Goal: Task Accomplishment & Management: Manage account settings

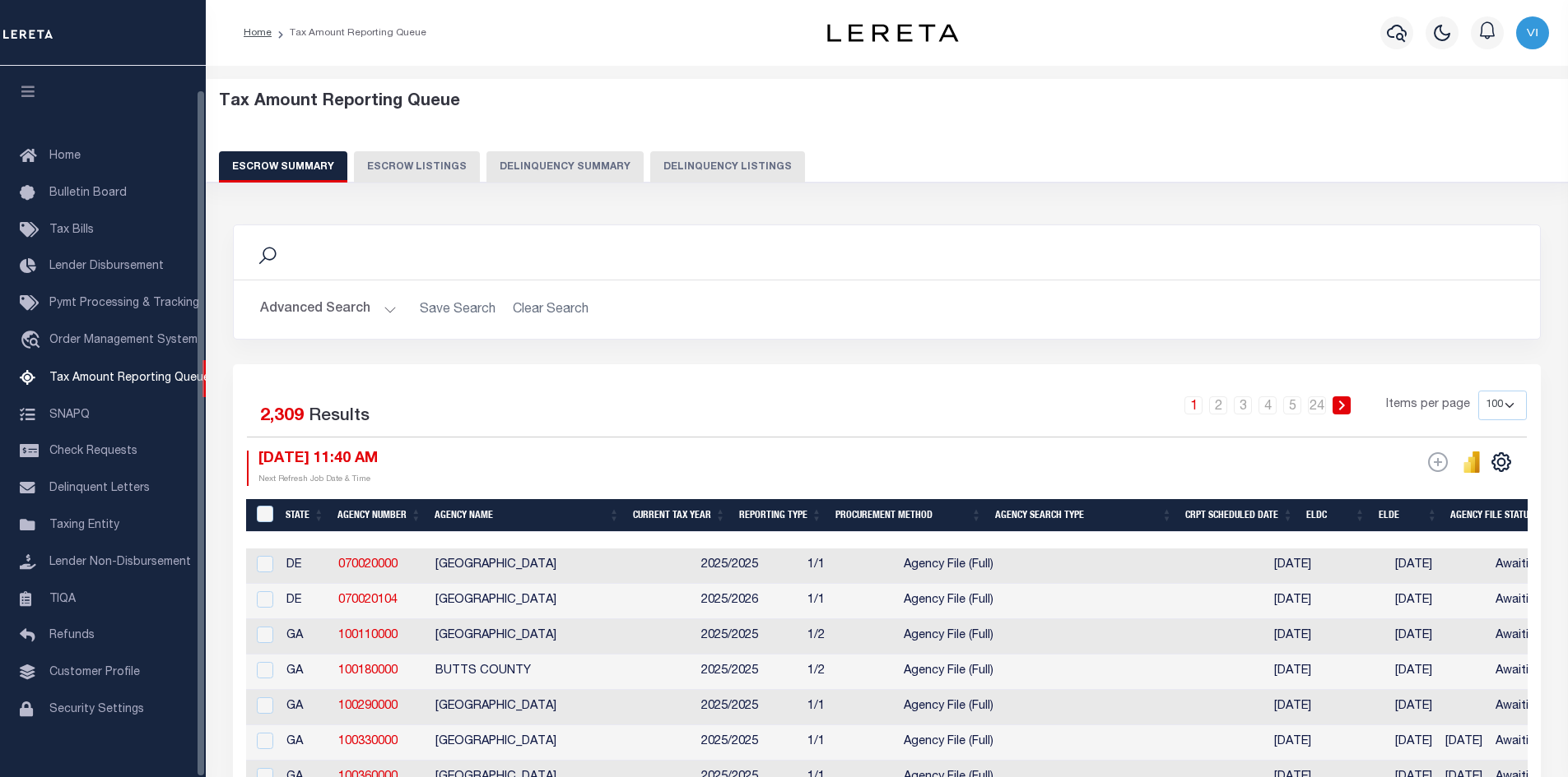
select select
select select "100"
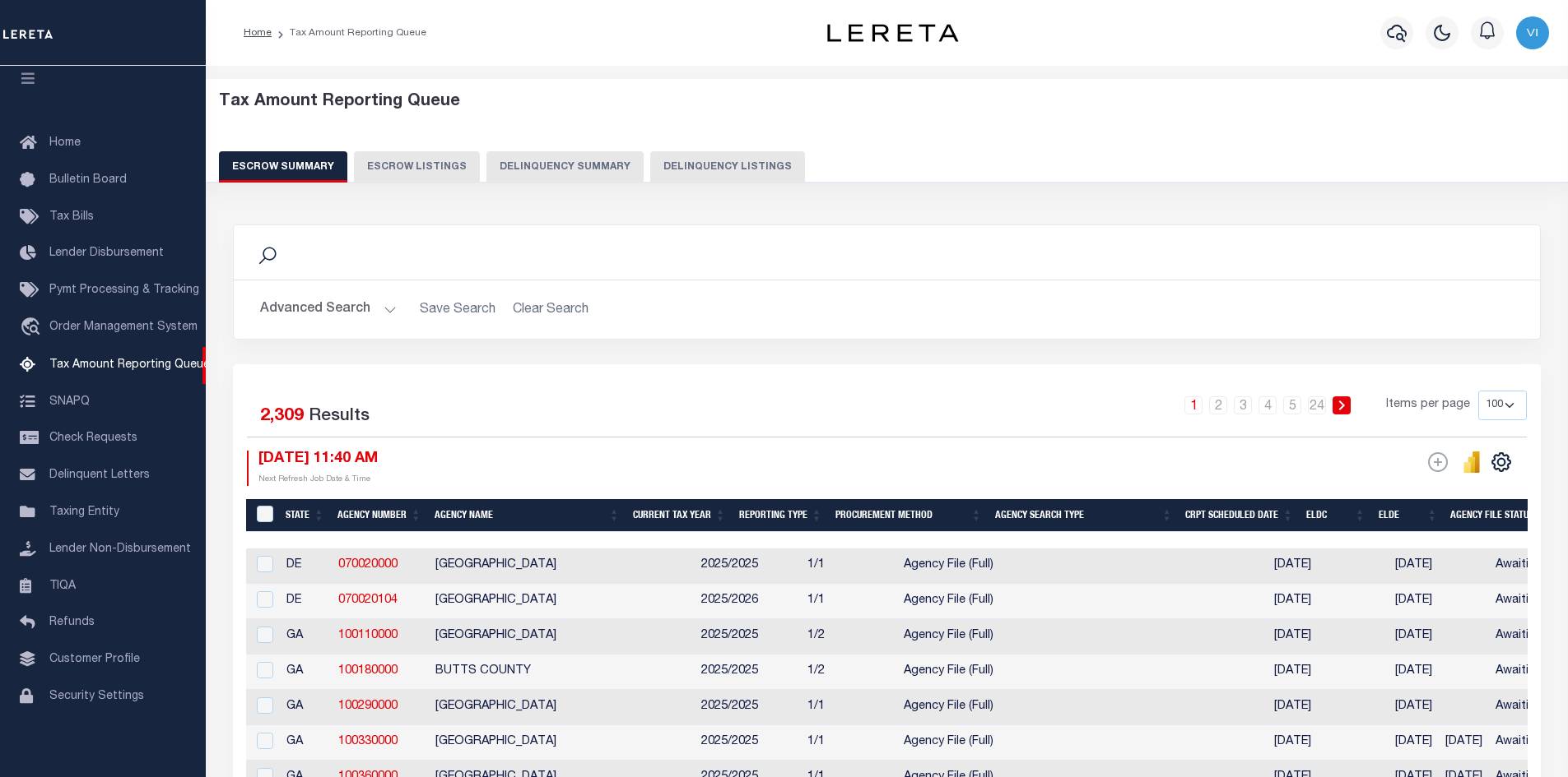
click at [386, 306] on button "Advanced Search" at bounding box center [329, 309] width 137 height 32
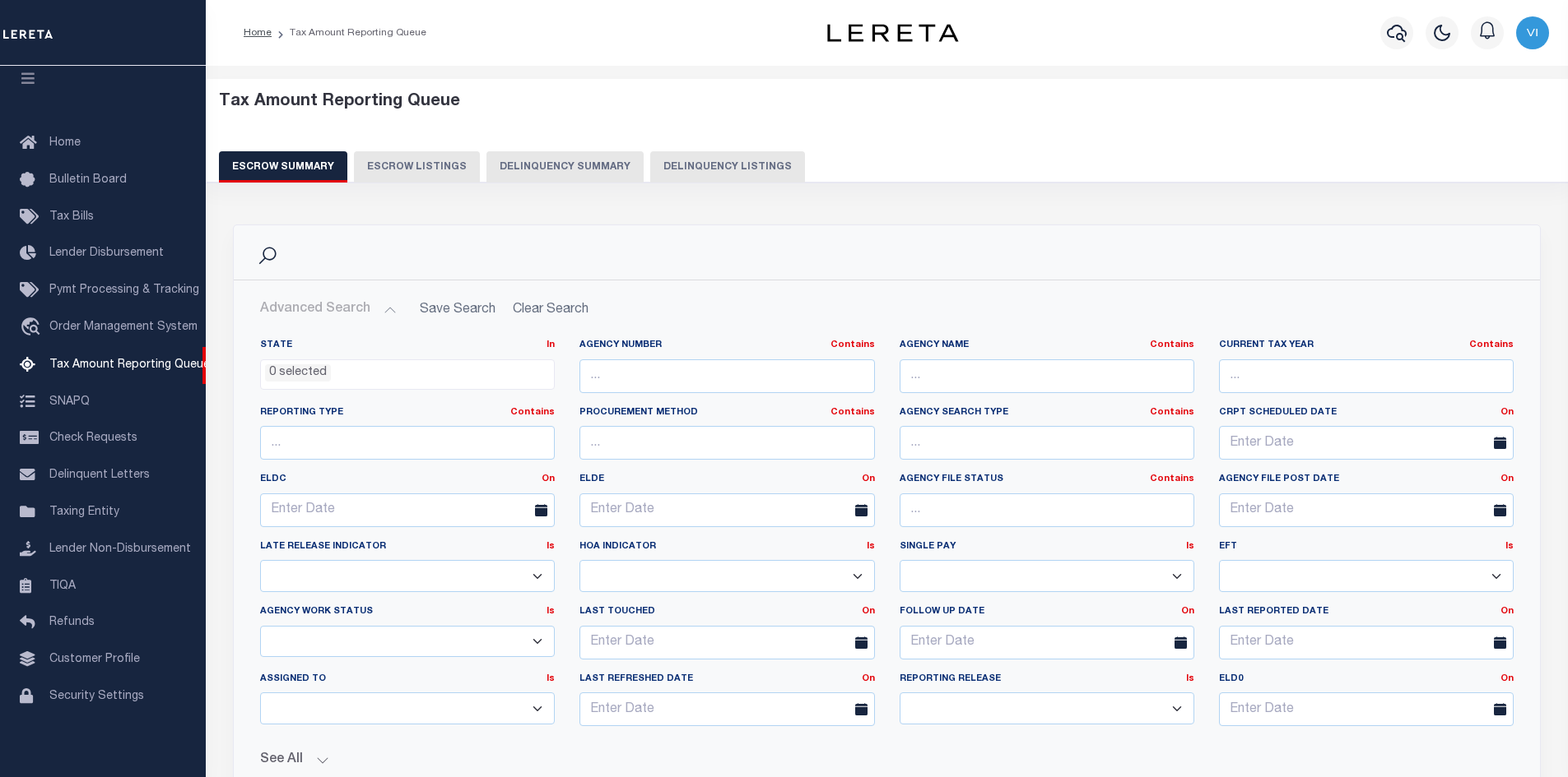
scroll to position [329, 0]
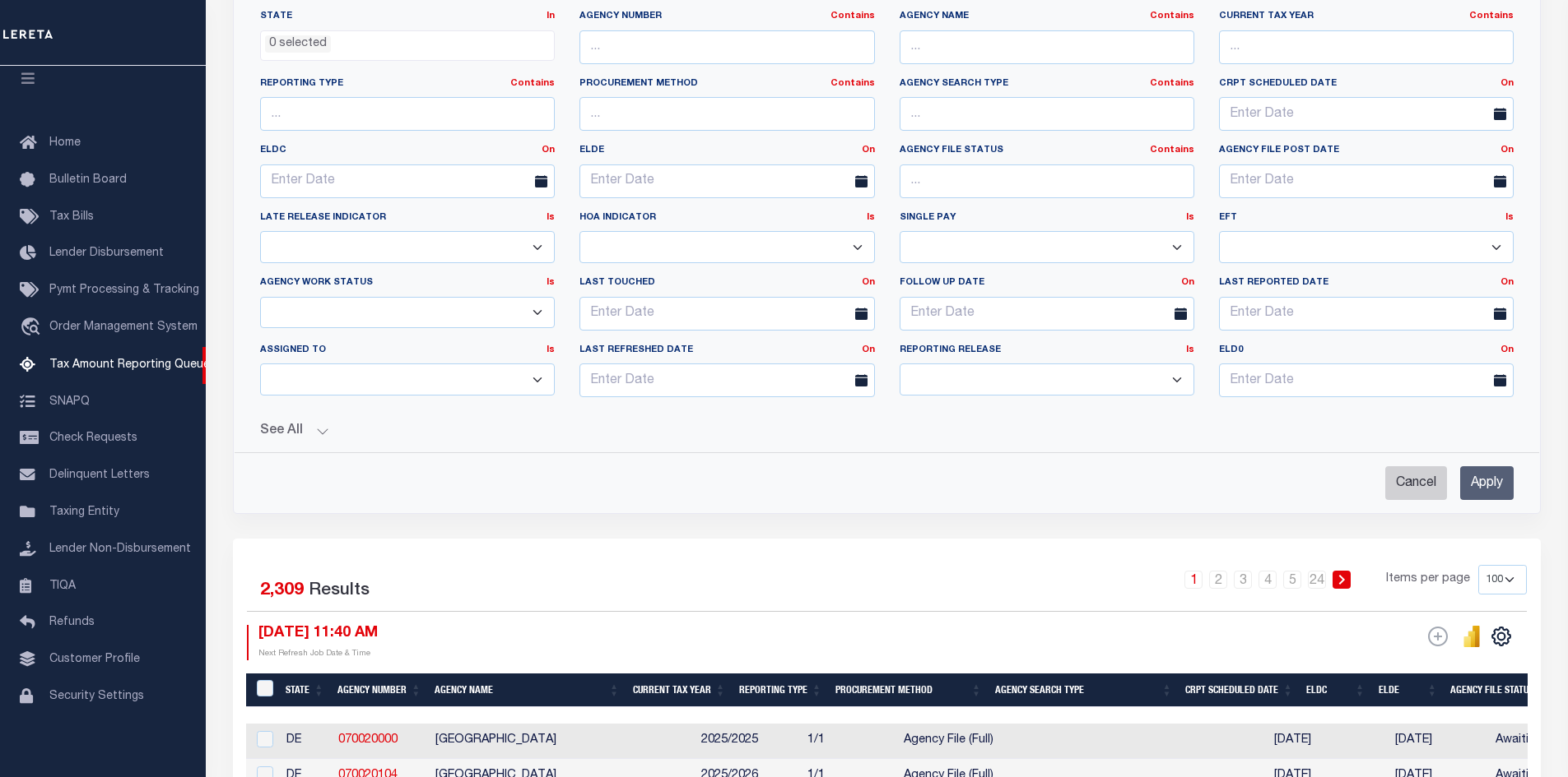
click at [1413, 483] on input "Cancel" at bounding box center [1416, 483] width 61 height 33
checkbox input "true"
select select
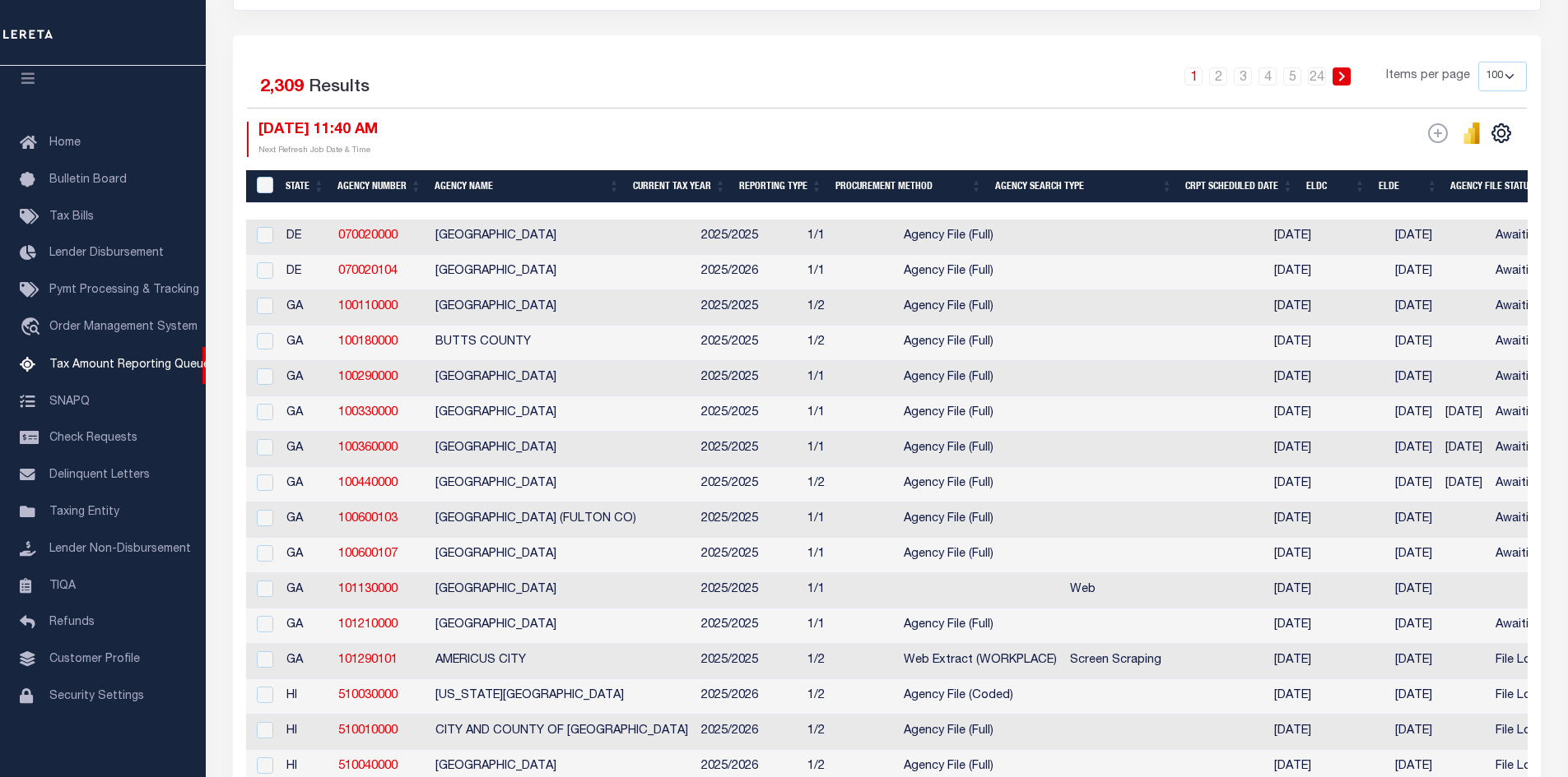
scroll to position [0, 0]
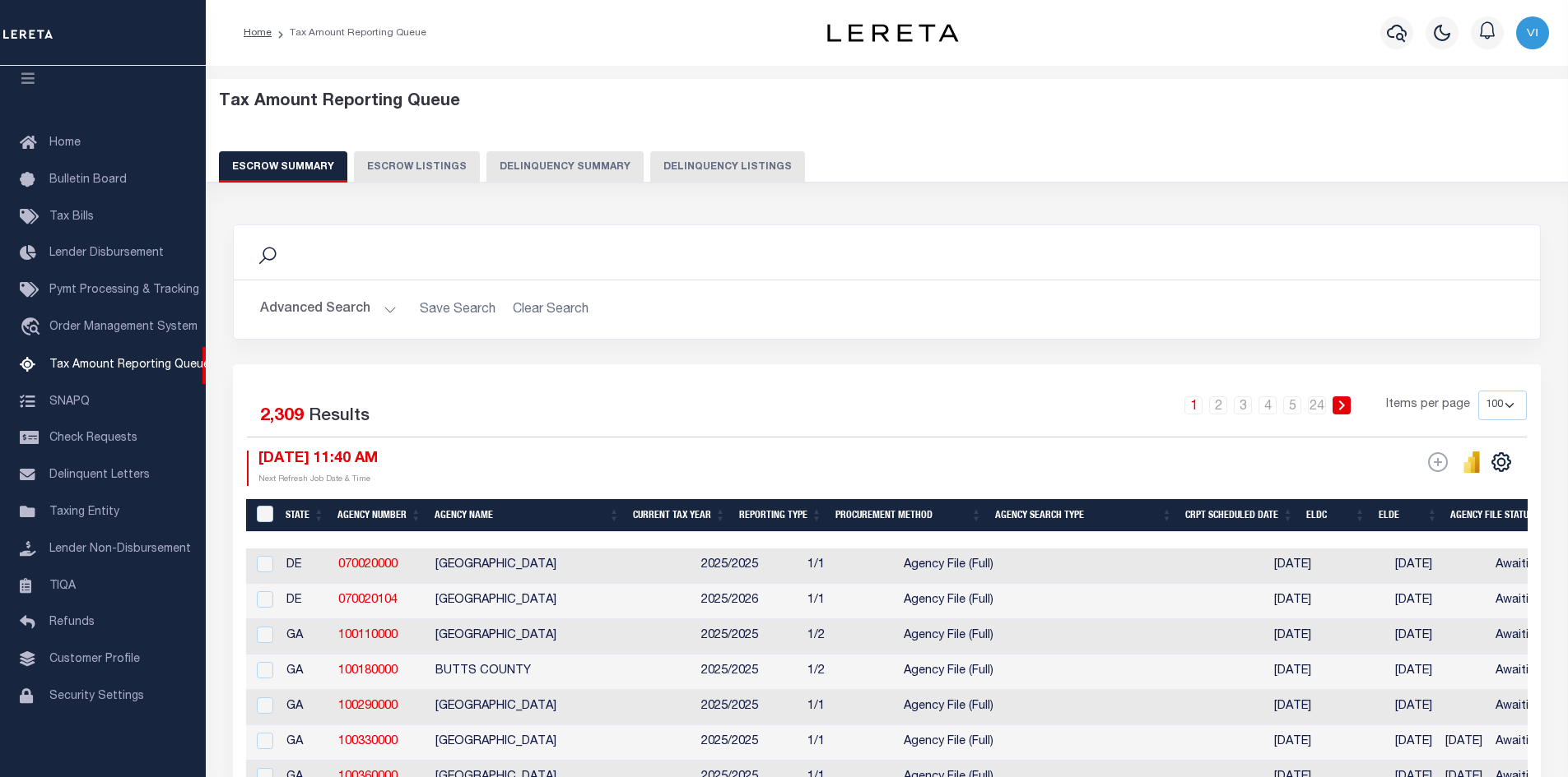
click at [387, 308] on button "Advanced Search" at bounding box center [329, 309] width 137 height 32
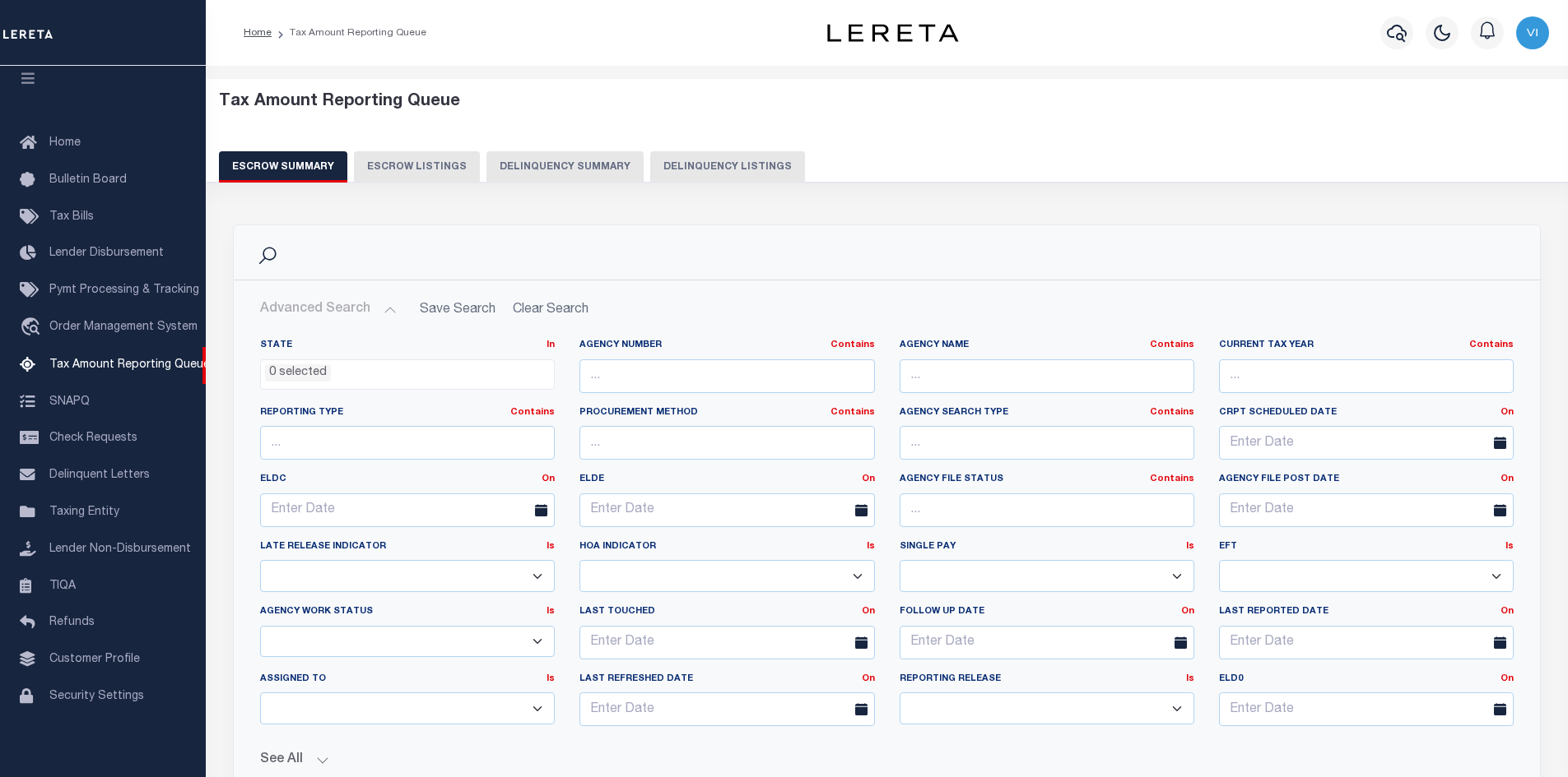
click at [537, 508] on icon at bounding box center [541, 510] width 12 height 12
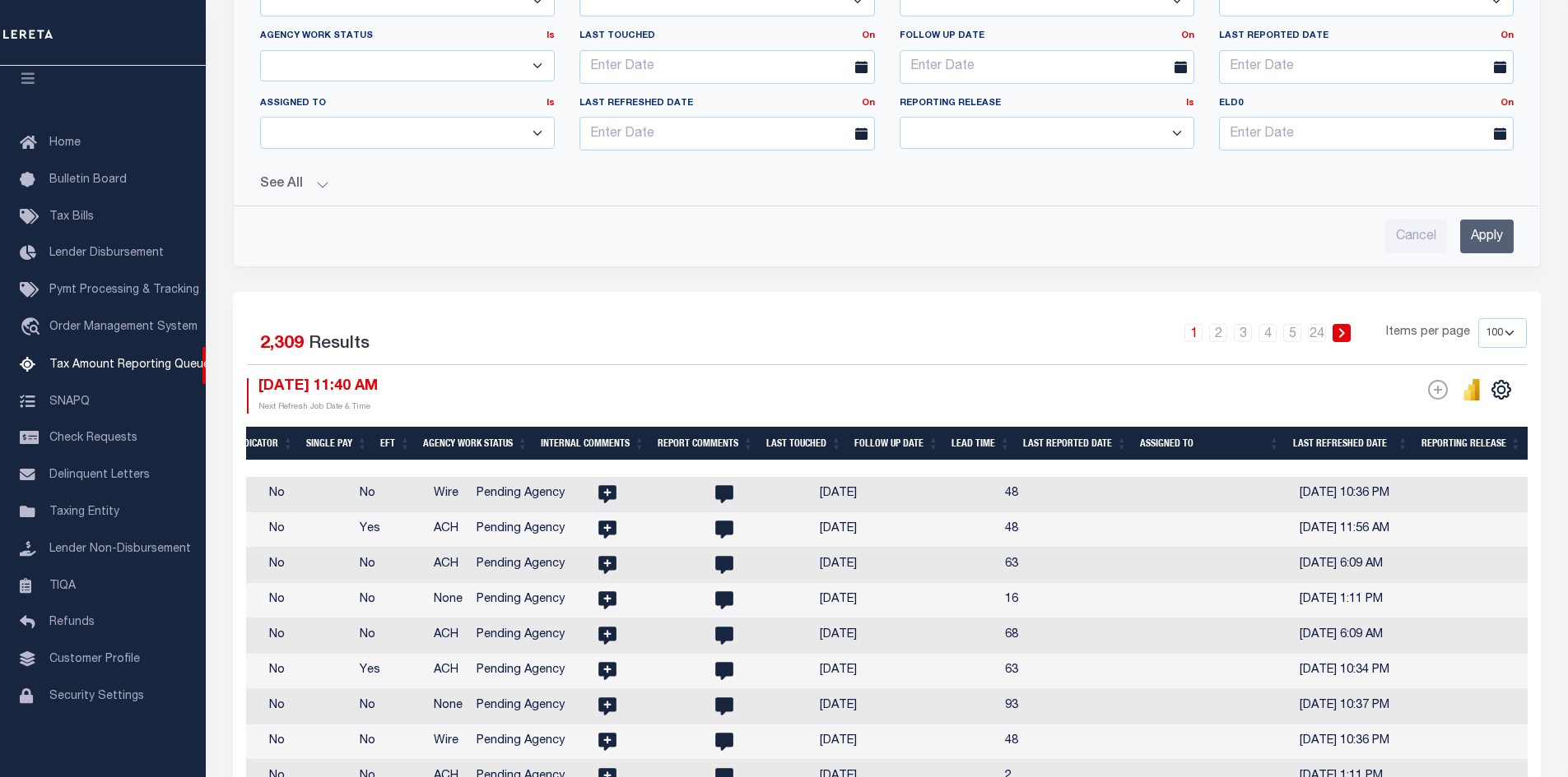
click at [1182, 439] on th "Assigned To" at bounding box center [1209, 443] width 152 height 33
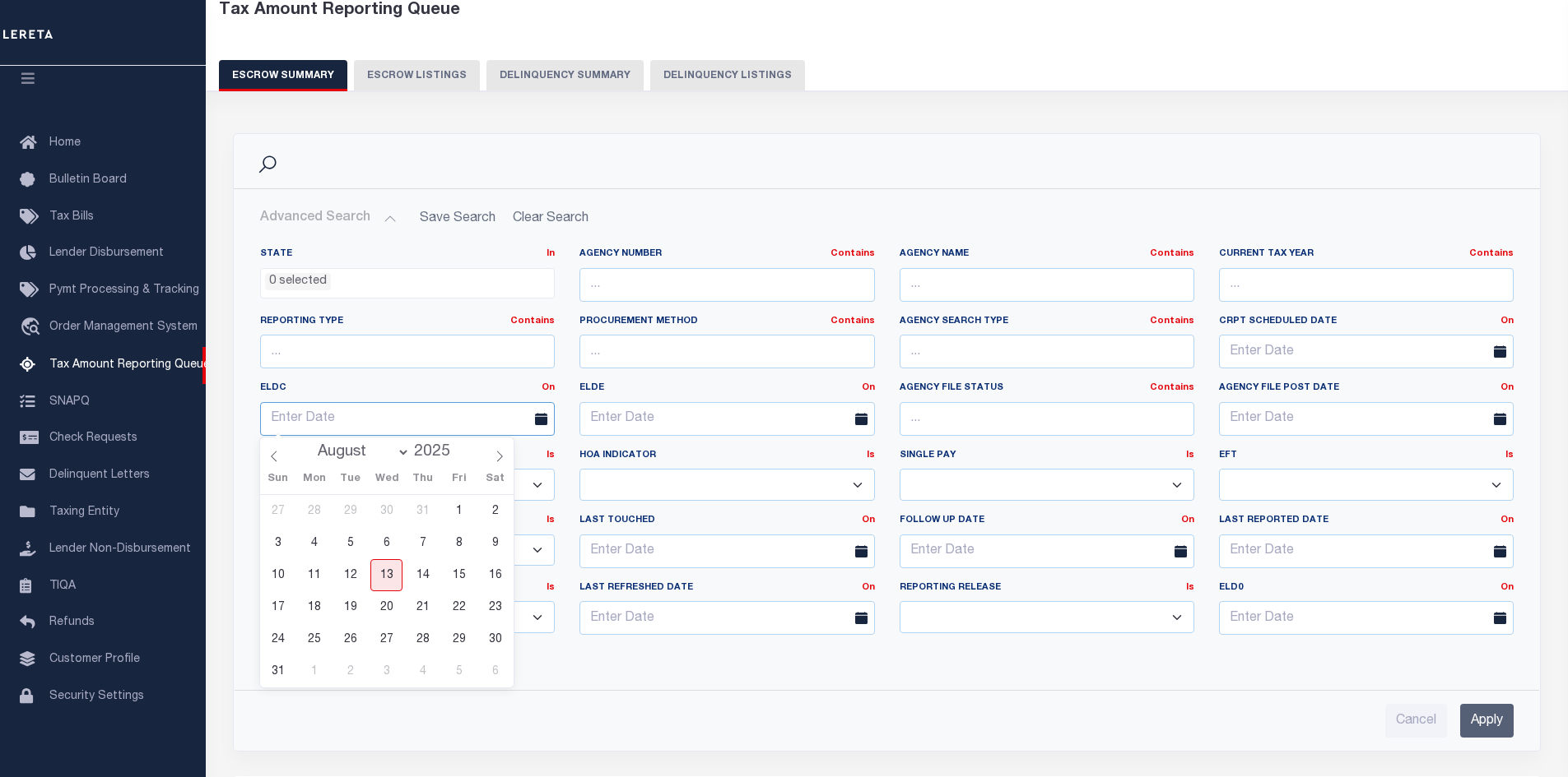
click at [400, 412] on input "text" at bounding box center [407, 419] width 294 height 33
click at [457, 515] on span "1" at bounding box center [459, 511] width 33 height 32
type input "[DATE]"
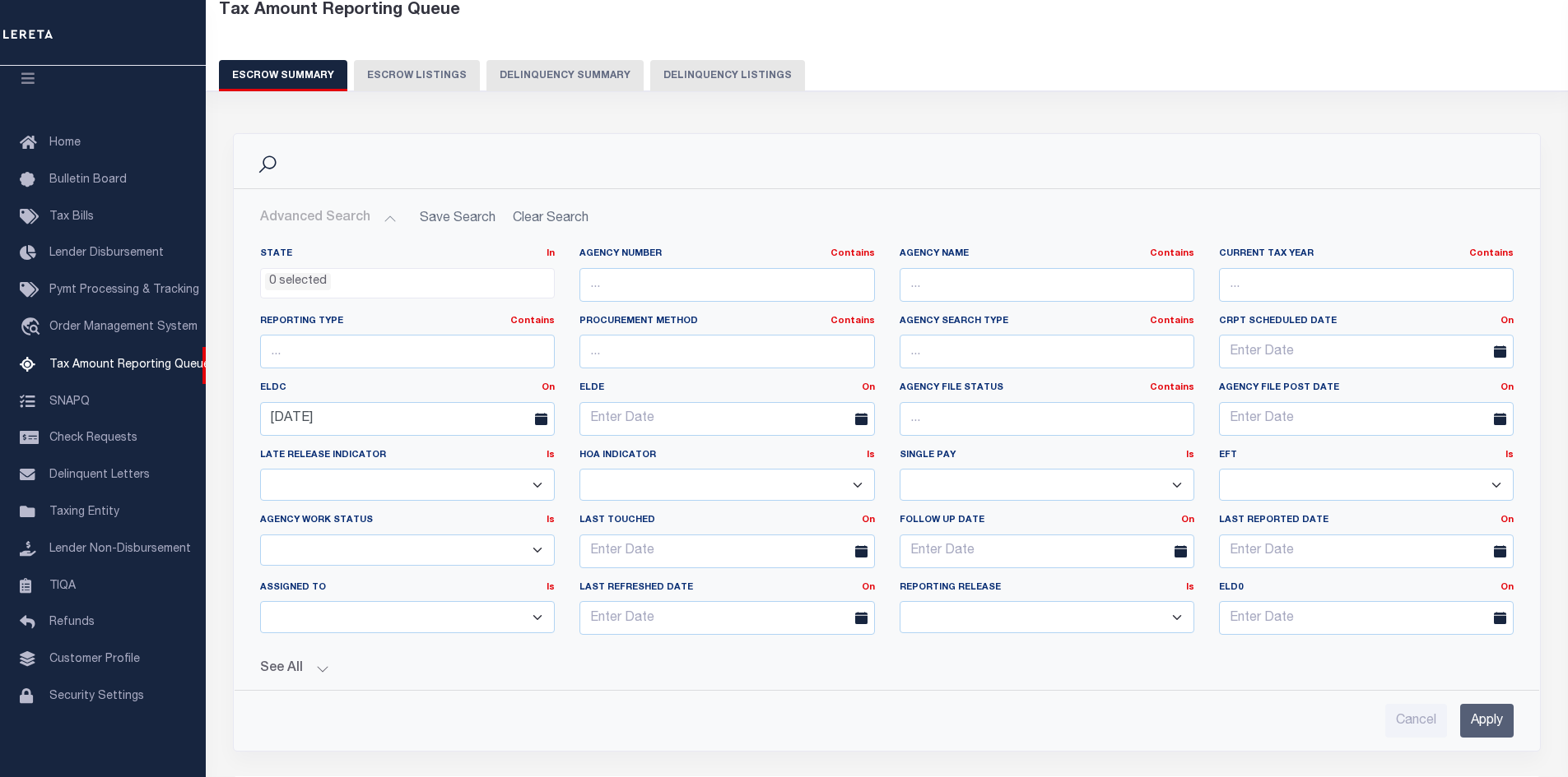
click at [863, 421] on icon at bounding box center [861, 419] width 12 height 12
click at [856, 418] on icon at bounding box center [861, 419] width 12 height 12
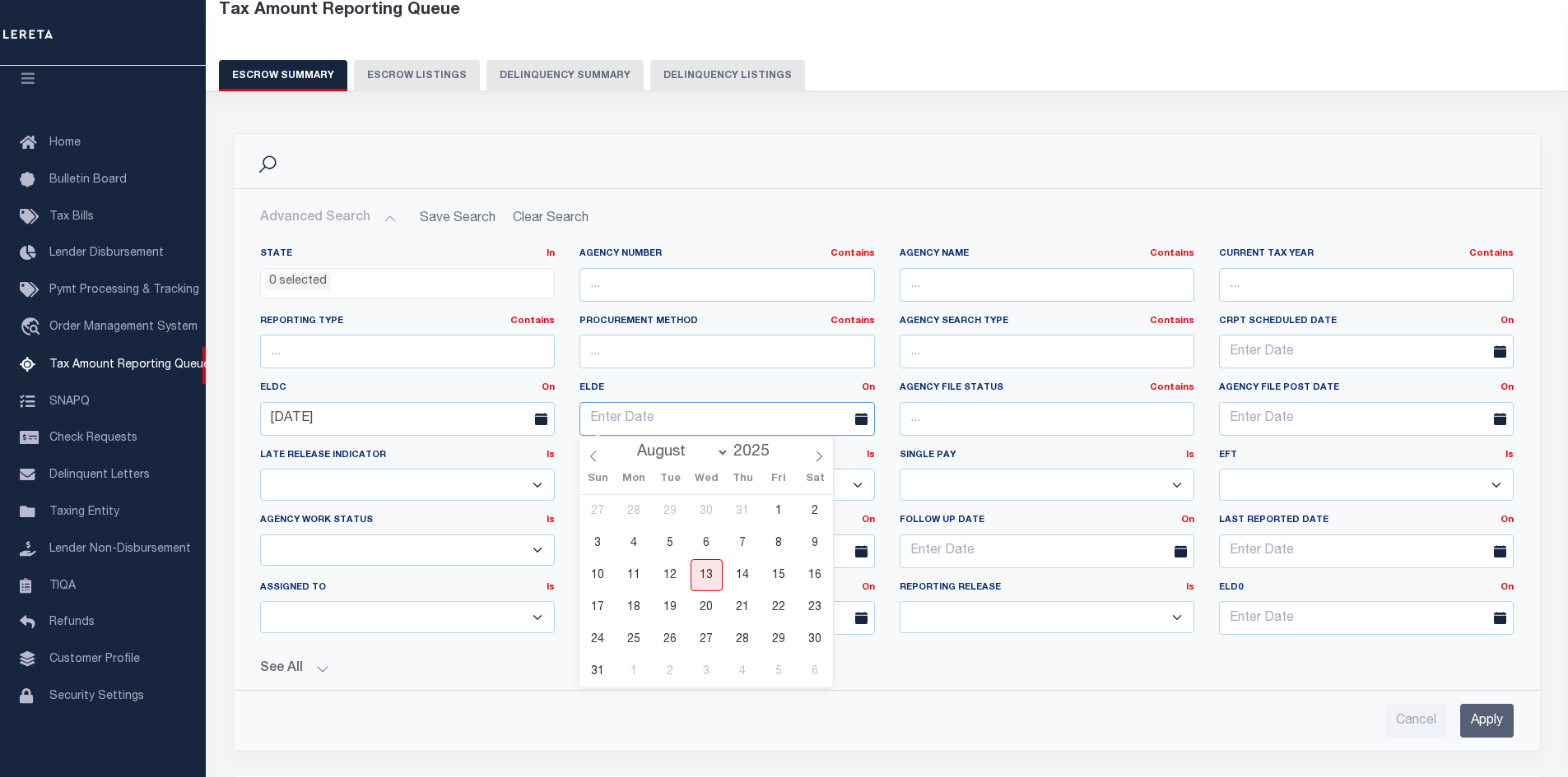
click at [689, 423] on input "text" at bounding box center [726, 419] width 294 height 33
click at [598, 670] on span "31" at bounding box center [597, 672] width 33 height 32
type input "[DATE]"
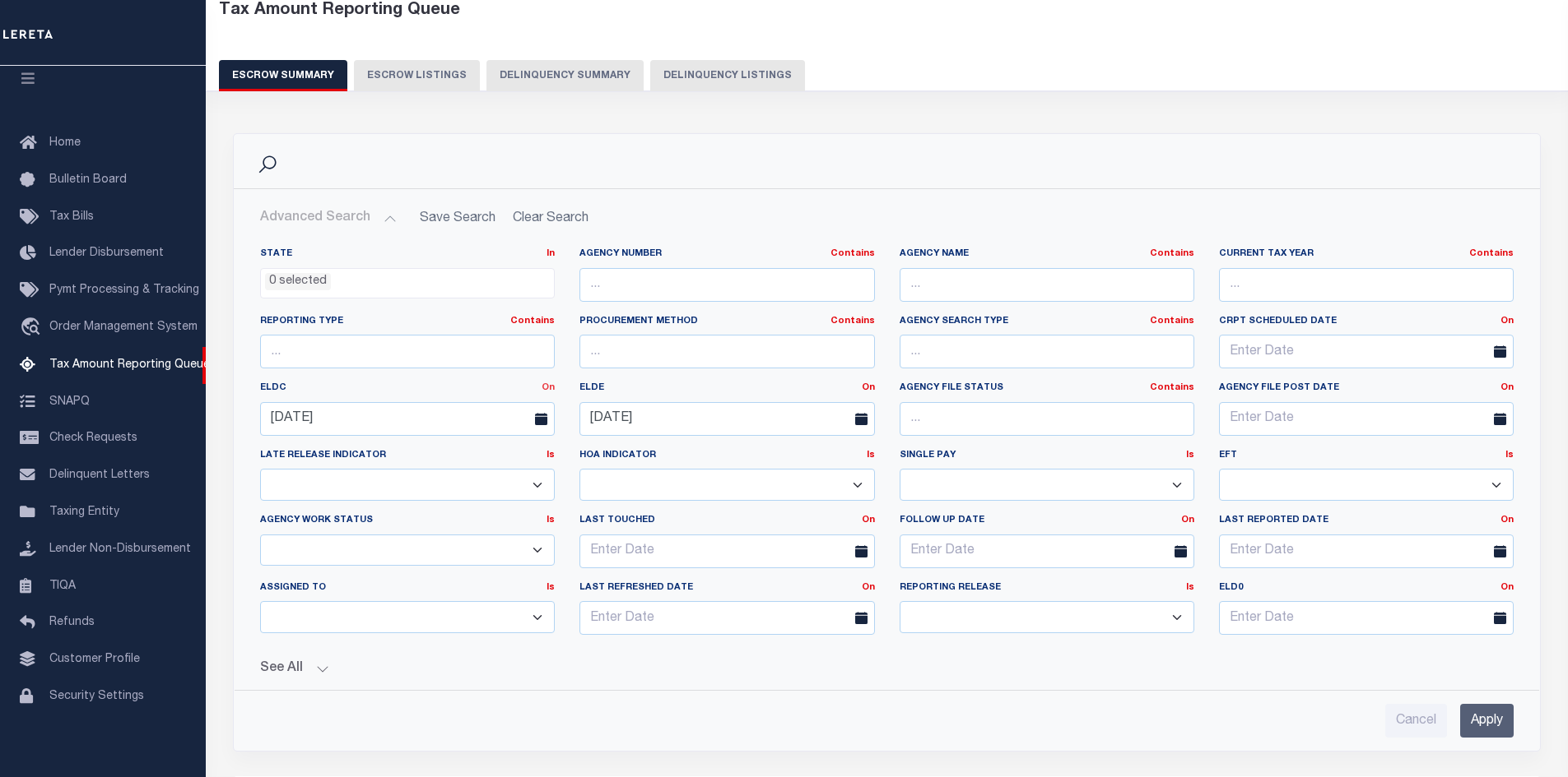
click at [549, 384] on link "On" at bounding box center [547, 388] width 13 height 9
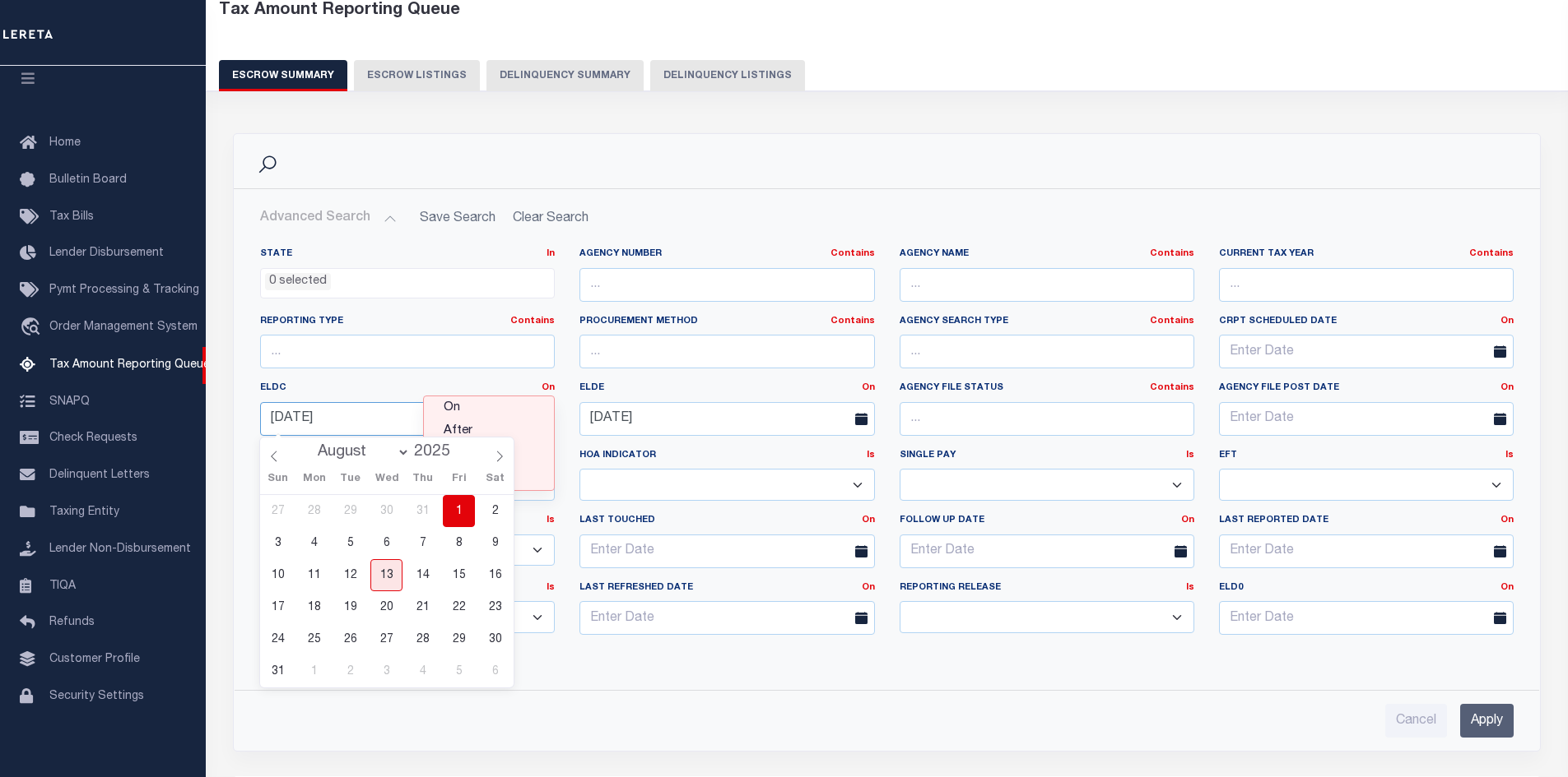
click at [370, 420] on input "08-01-2025" at bounding box center [407, 419] width 294 height 33
click at [366, 417] on input "[DATE]" at bounding box center [407, 419] width 294 height 33
click at [361, 414] on input "08-01-2025" at bounding box center [407, 419] width 294 height 33
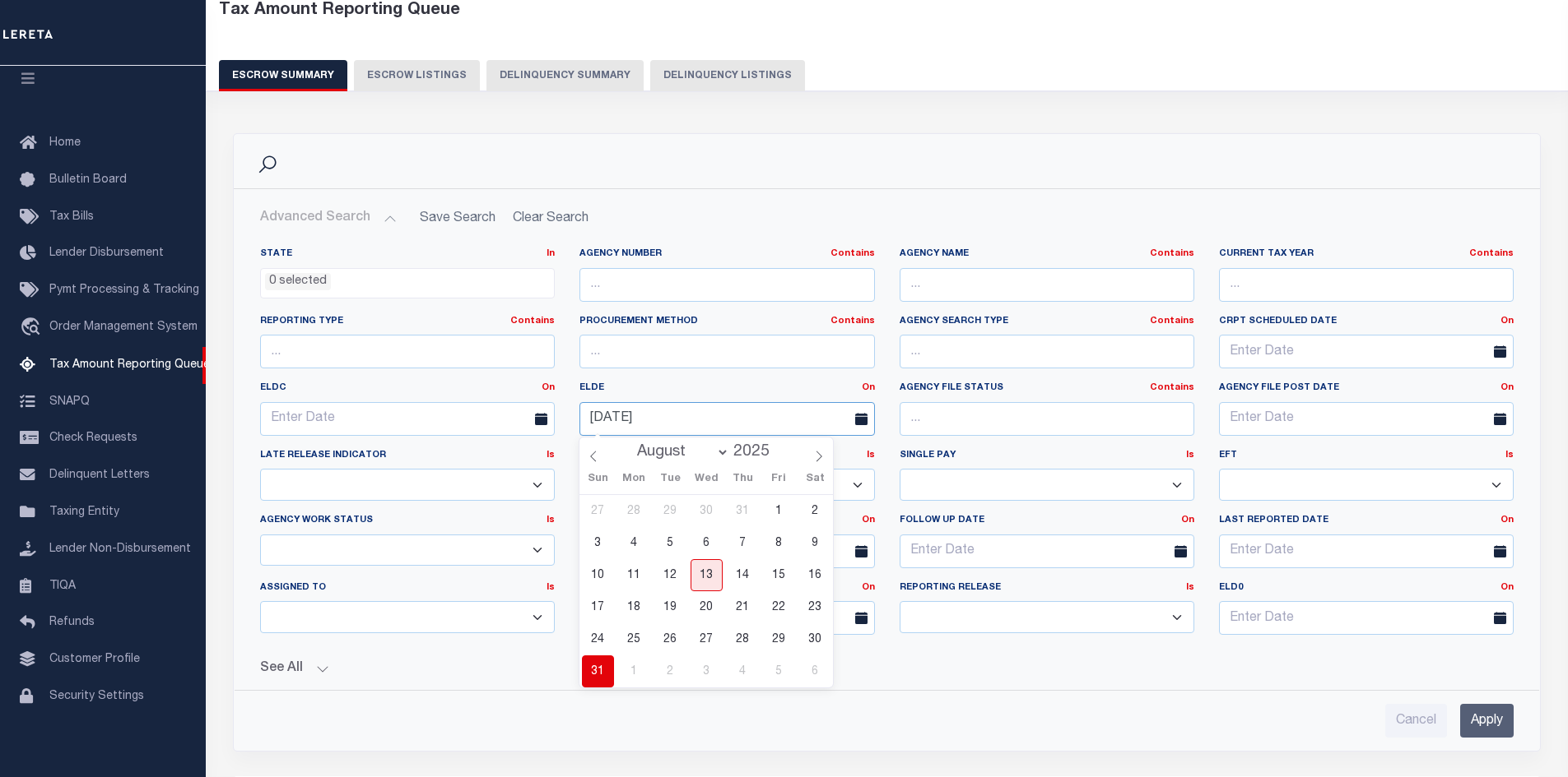
click at [656, 414] on input "08-31-2025" at bounding box center [726, 419] width 294 height 33
click at [656, 414] on input "[DATE]" at bounding box center [726, 419] width 294 height 33
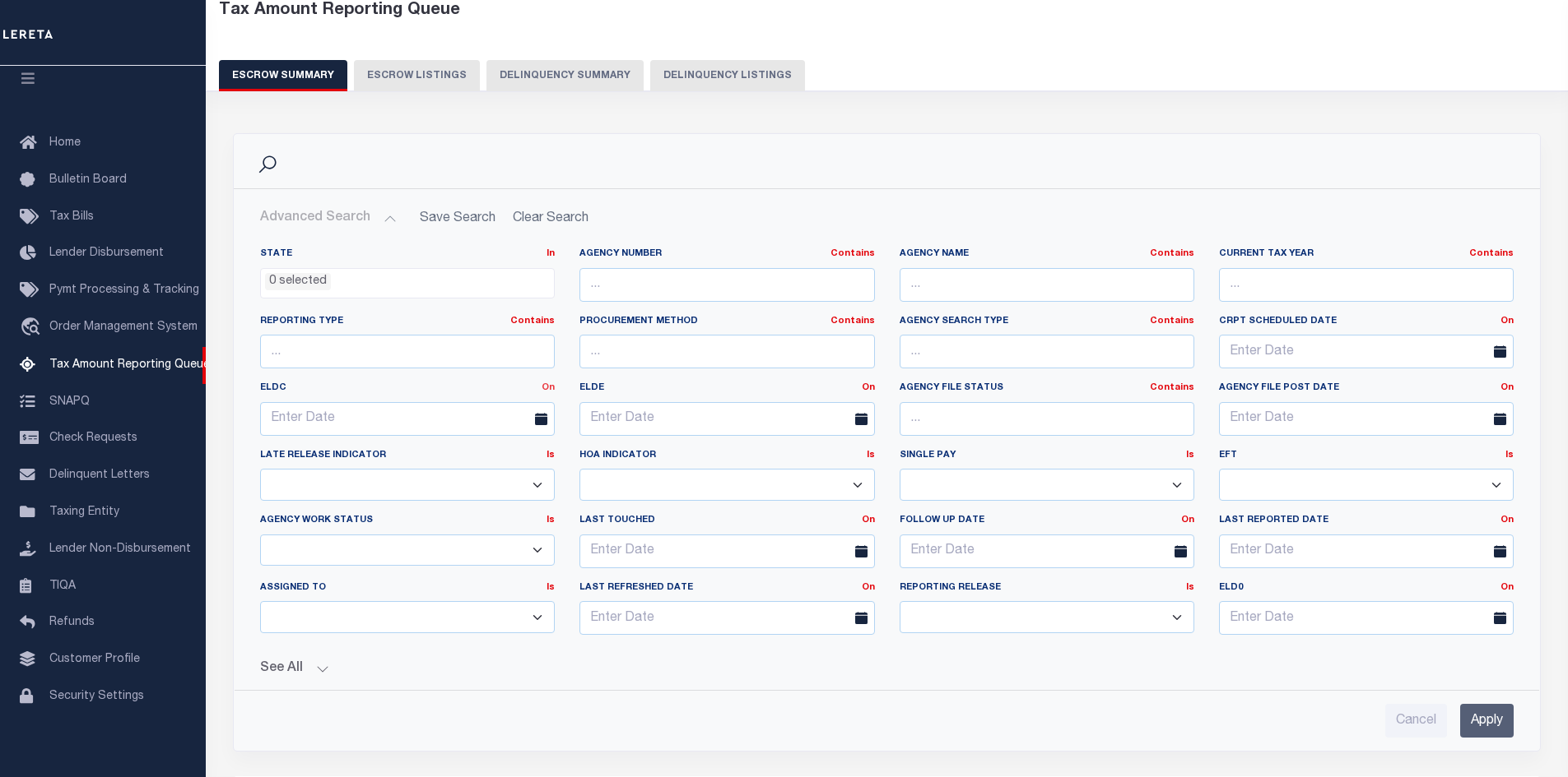
click at [546, 387] on link "On" at bounding box center [547, 388] width 13 height 9
click at [468, 476] on link "Between" at bounding box center [489, 478] width 130 height 24
click at [322, 418] on input "text" at bounding box center [328, 419] width 135 height 33
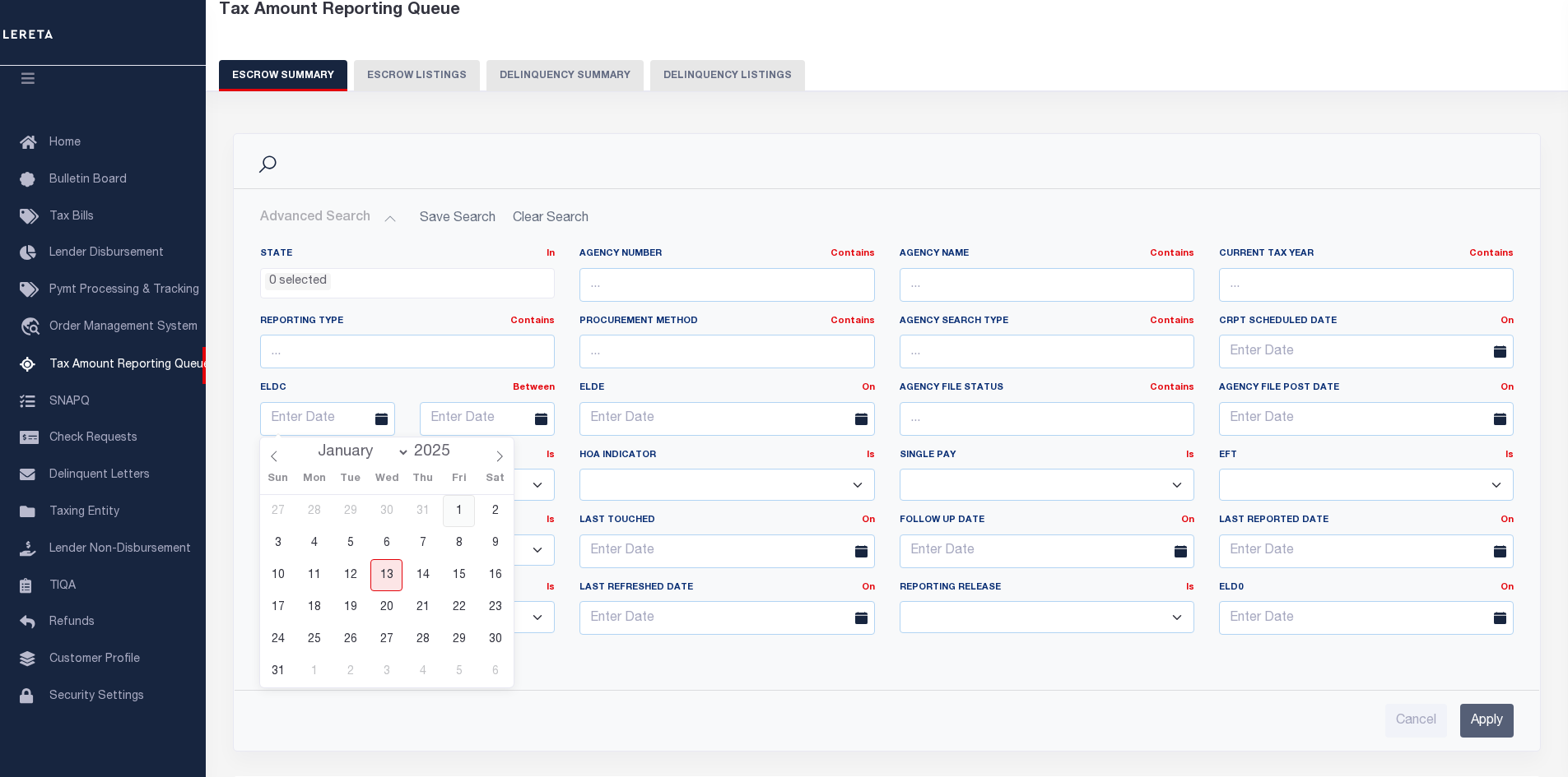
click at [457, 510] on span "1" at bounding box center [459, 511] width 33 height 32
type input "[DATE]"
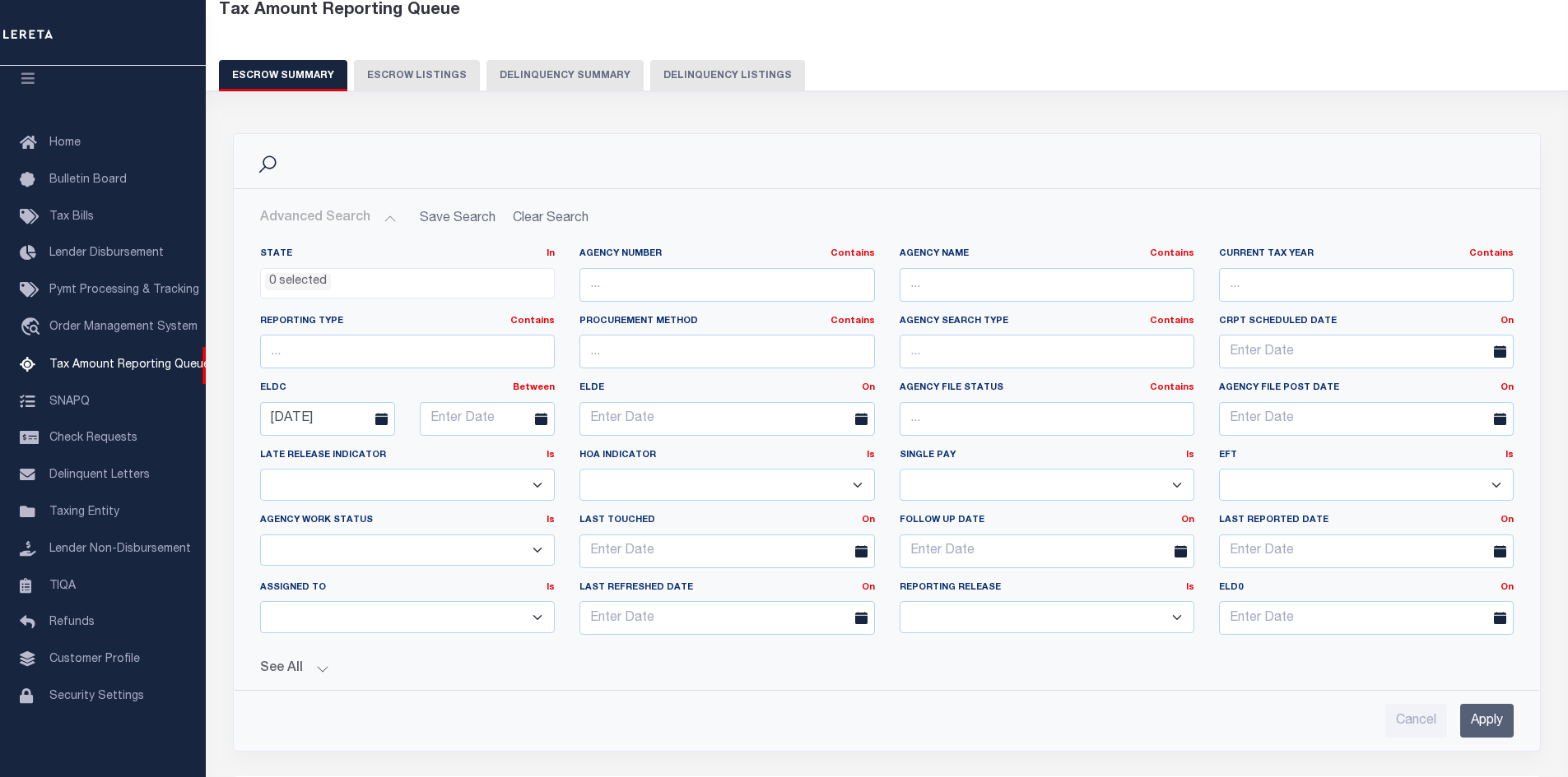
click at [544, 416] on icon at bounding box center [541, 419] width 12 height 12
click at [466, 414] on input "text" at bounding box center [488, 419] width 135 height 33
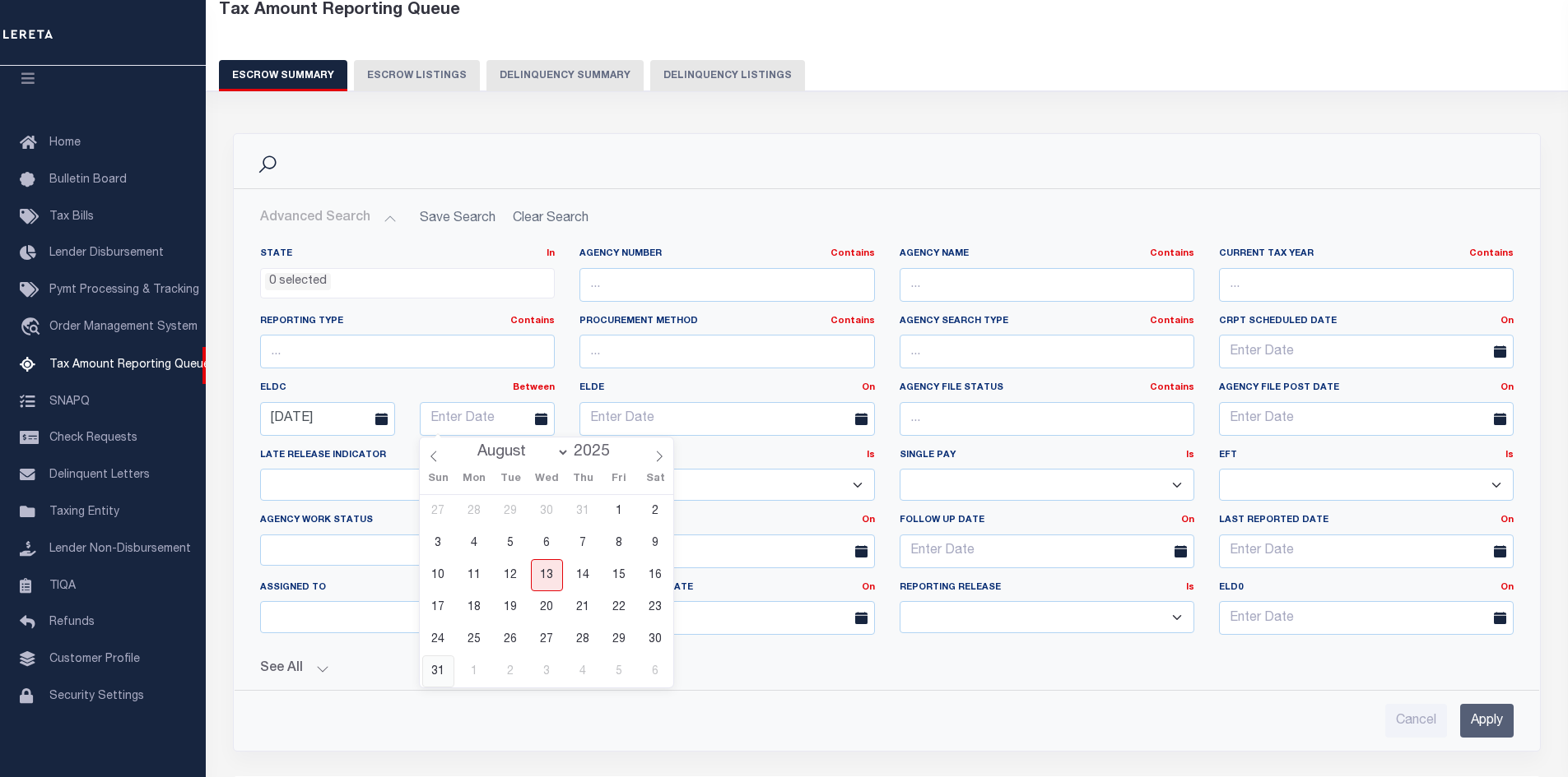
click at [433, 672] on span "31" at bounding box center [438, 672] width 33 height 32
type input "[DATE]"
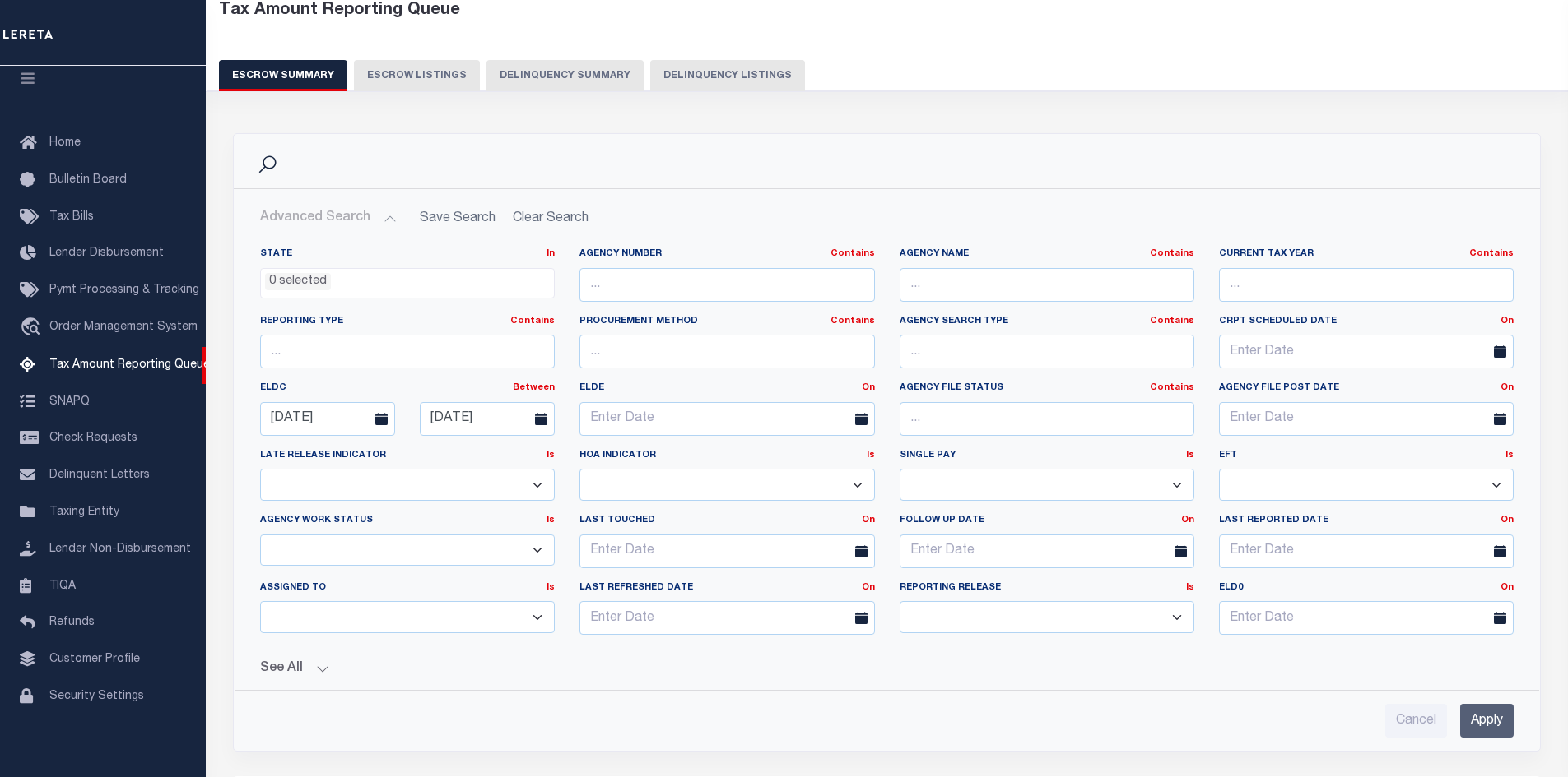
click at [1481, 720] on input "Apply" at bounding box center [1486, 721] width 54 height 33
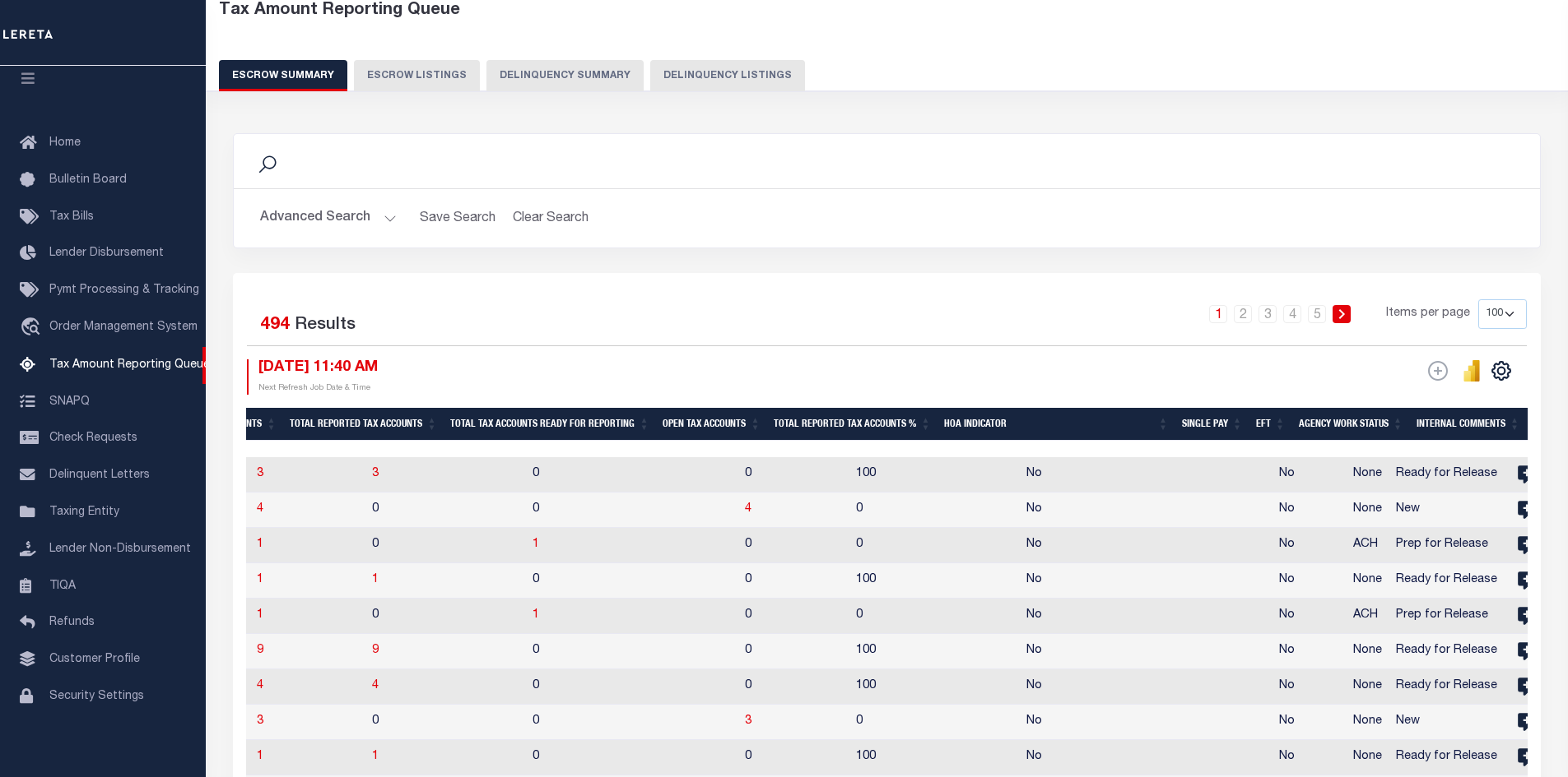
scroll to position [0, 1184]
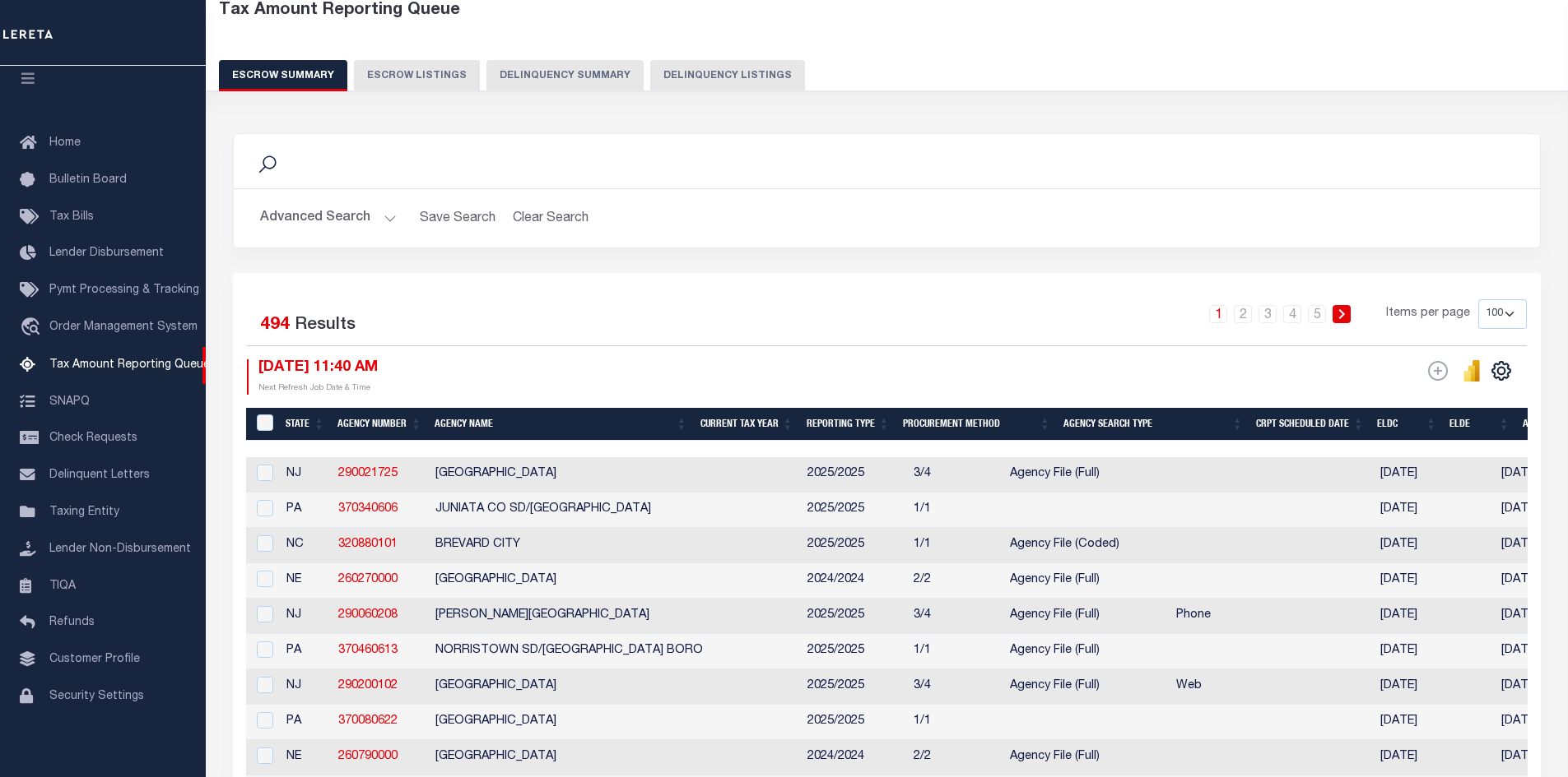
click at [386, 221] on button "Advanced Search" at bounding box center [329, 218] width 137 height 32
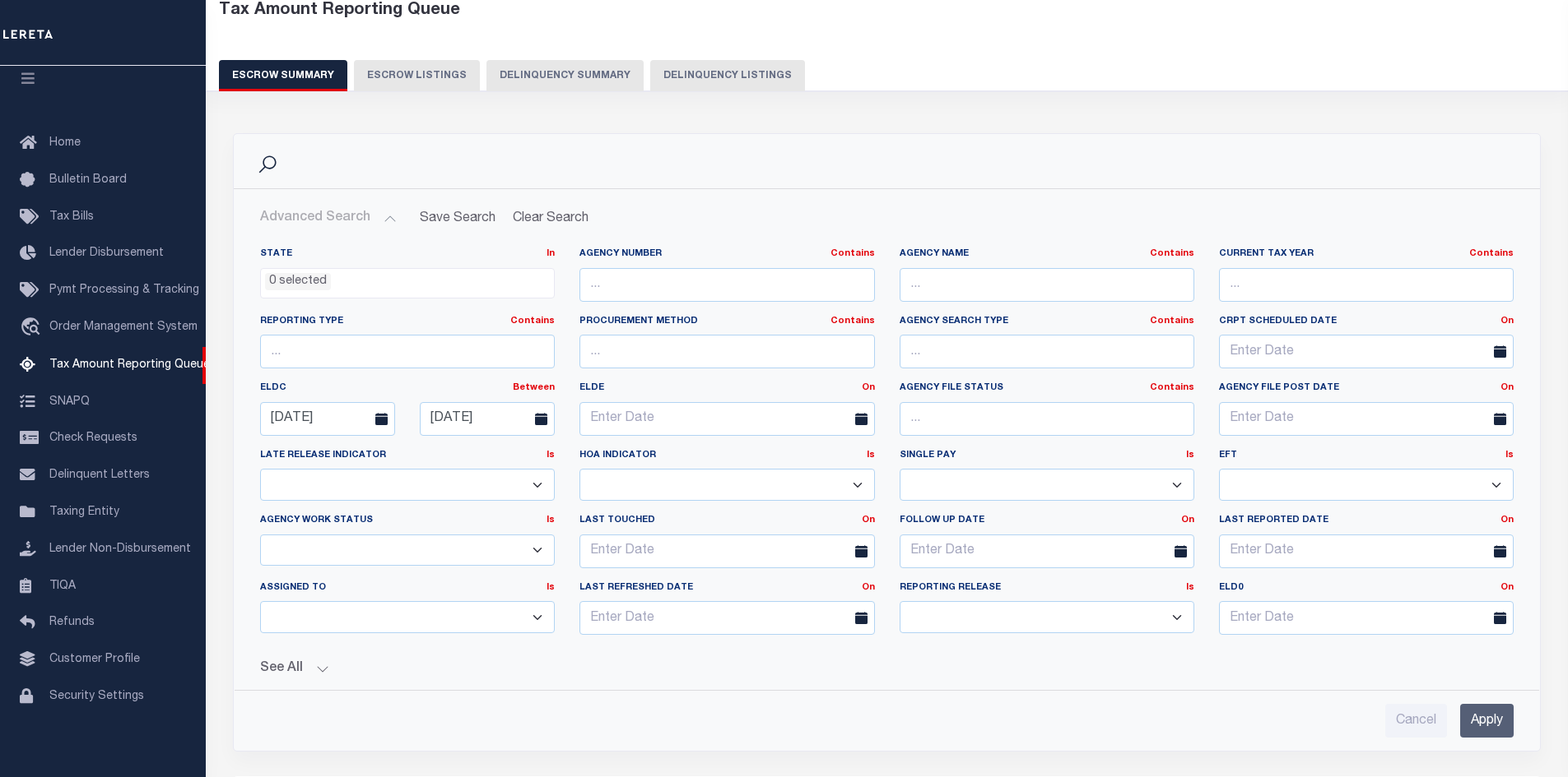
click at [386, 221] on button "Advanced Search" at bounding box center [329, 218] width 137 height 32
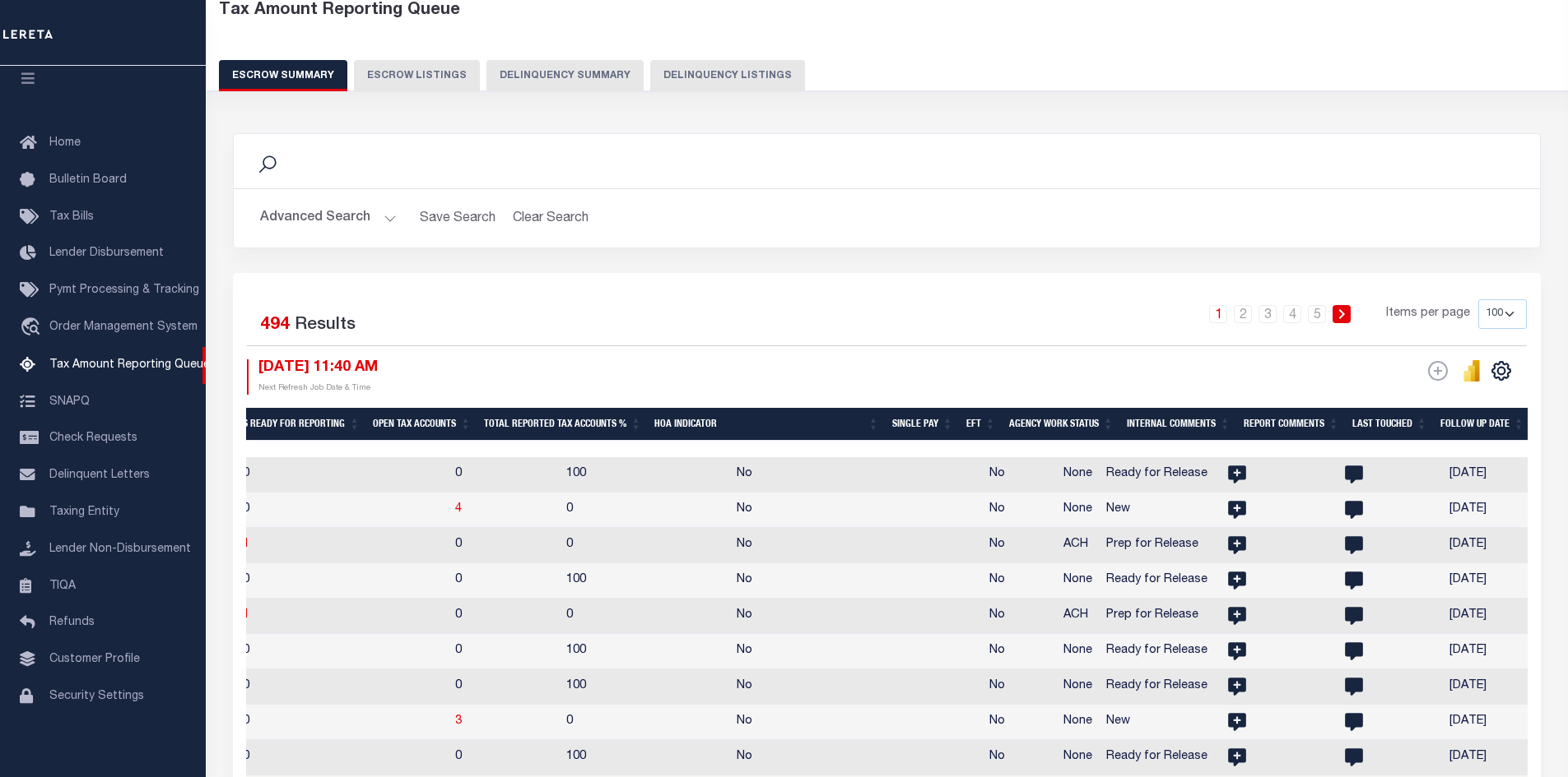
scroll to position [0, 2206]
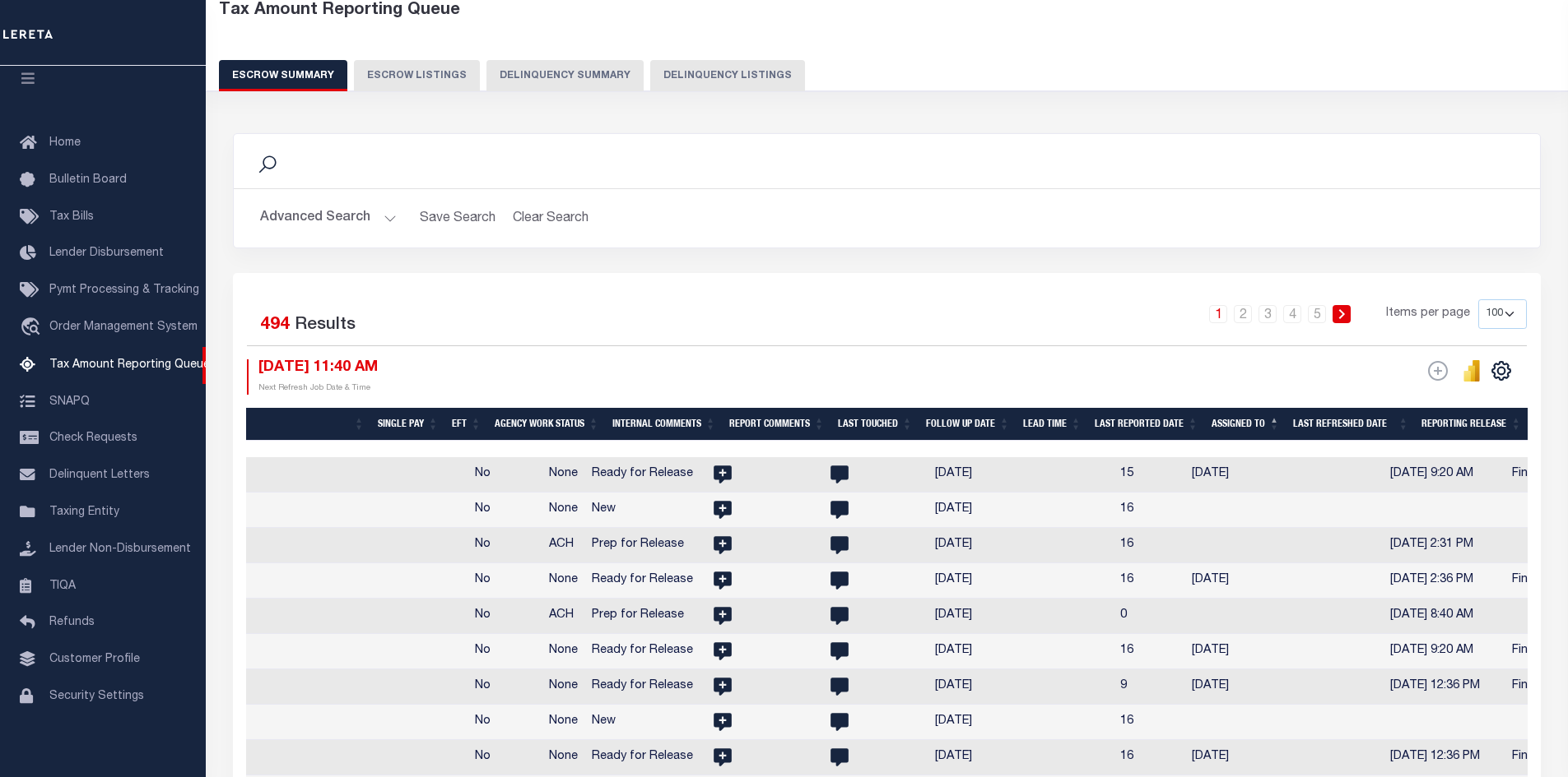
click at [1074, 39] on div "Tax Amount Reporting Queue Escrow Summary Escrow Listings Delinquency Summary" at bounding box center [887, 46] width 1337 height 90
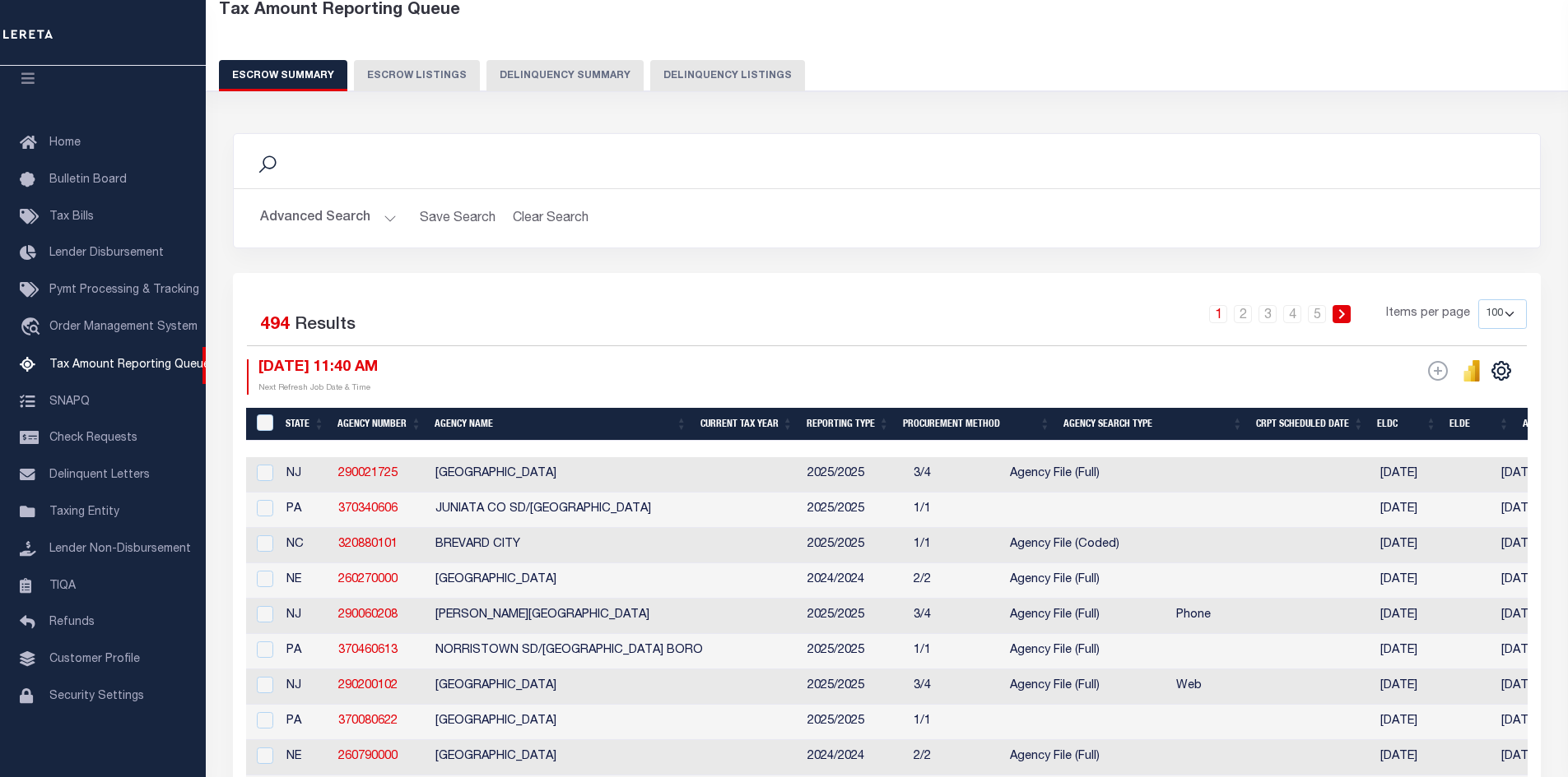
click at [386, 217] on button "Advanced Search" at bounding box center [329, 218] width 137 height 32
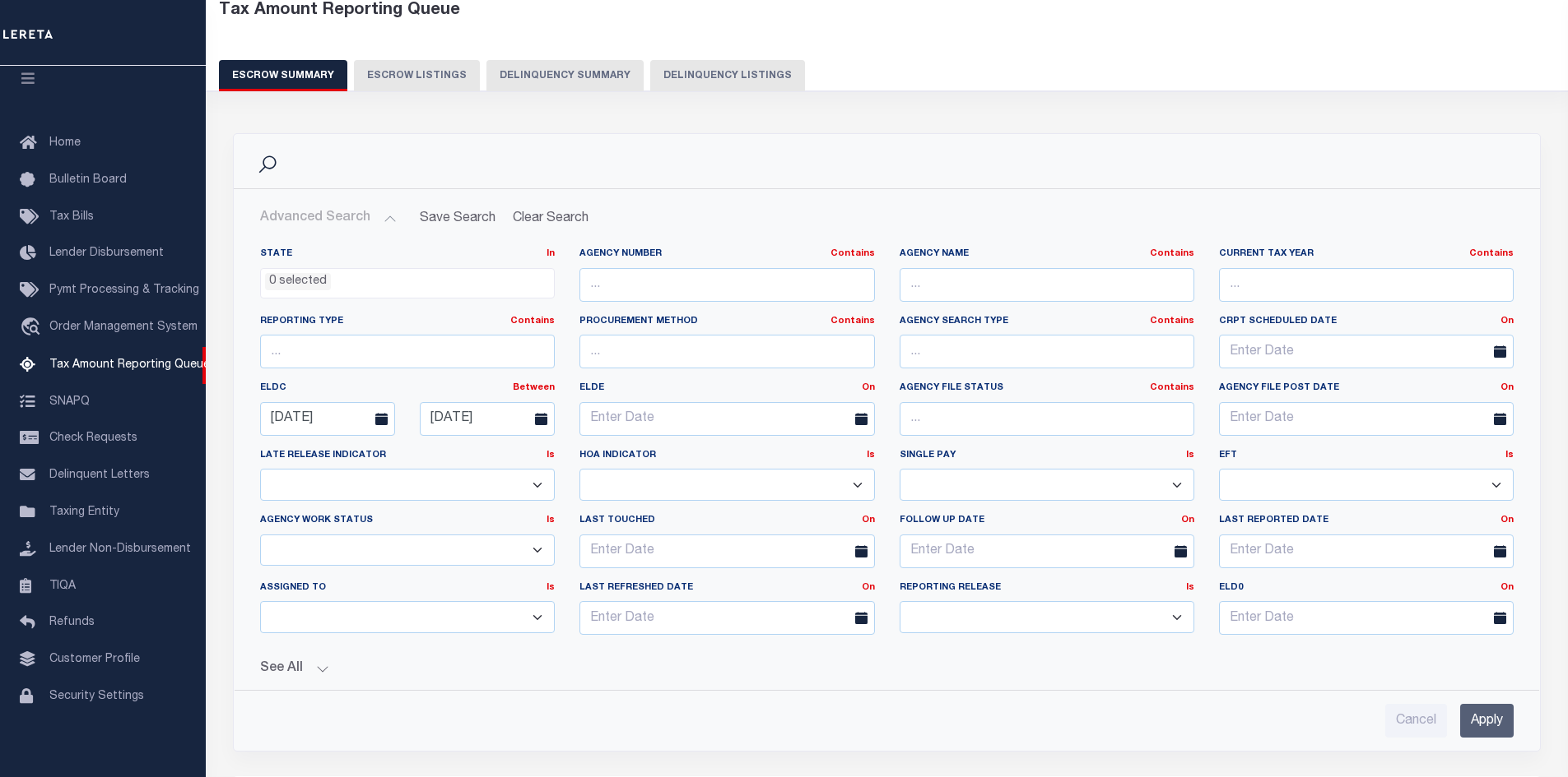
click at [386, 217] on button "Advanced Search" at bounding box center [329, 218] width 137 height 32
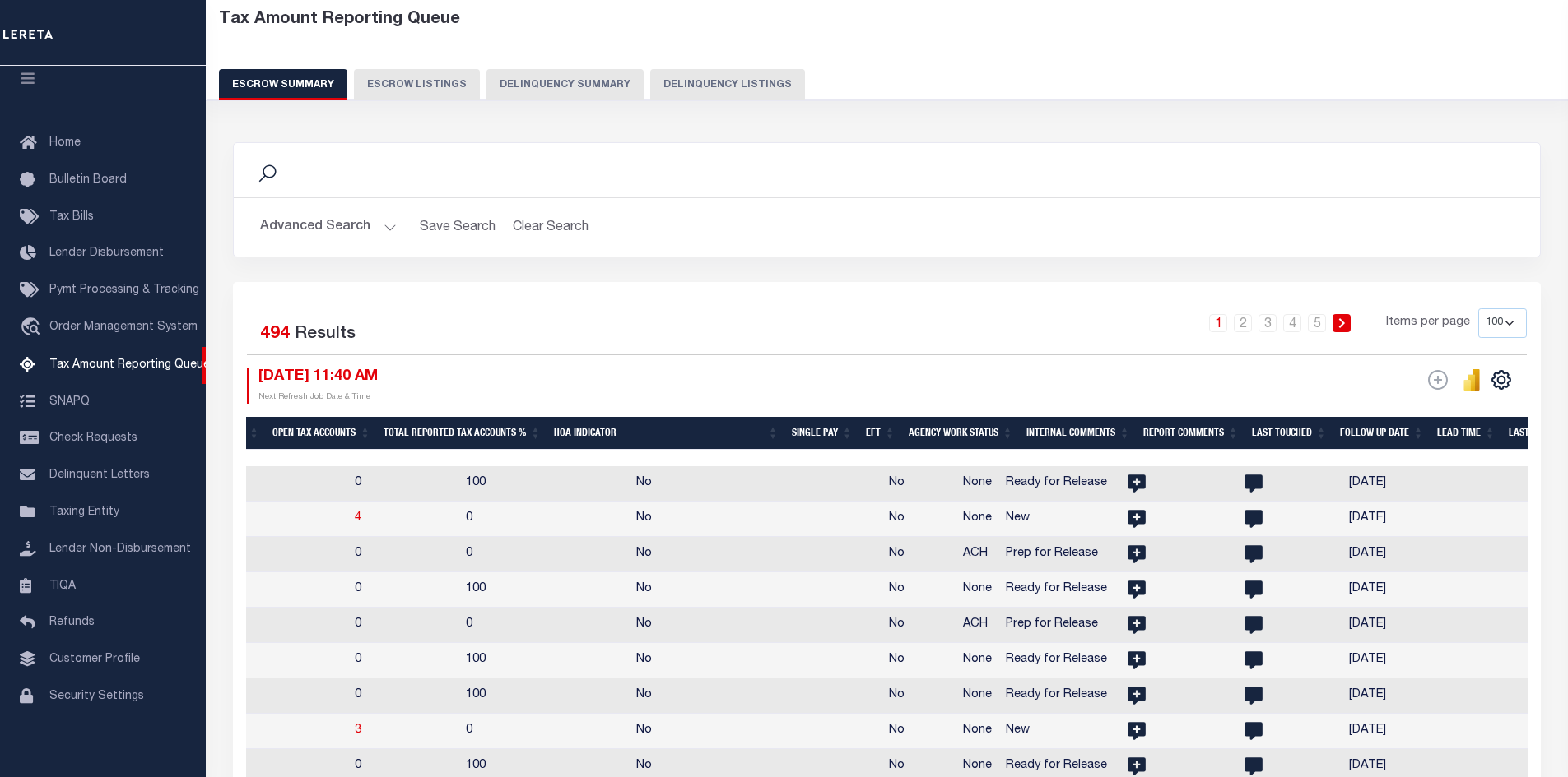
scroll to position [0, 512]
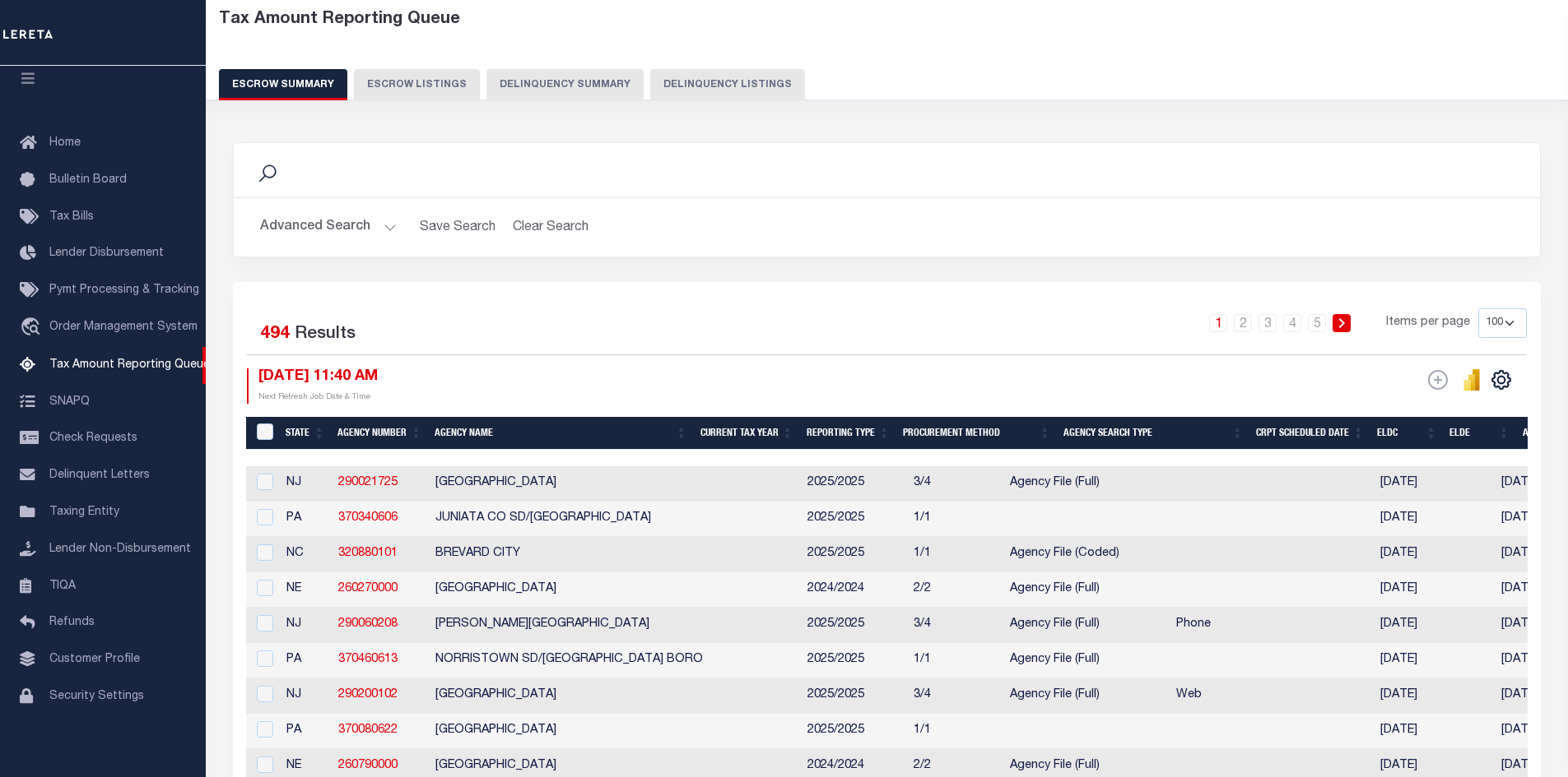
click at [381, 224] on button "Advanced Search" at bounding box center [329, 227] width 137 height 32
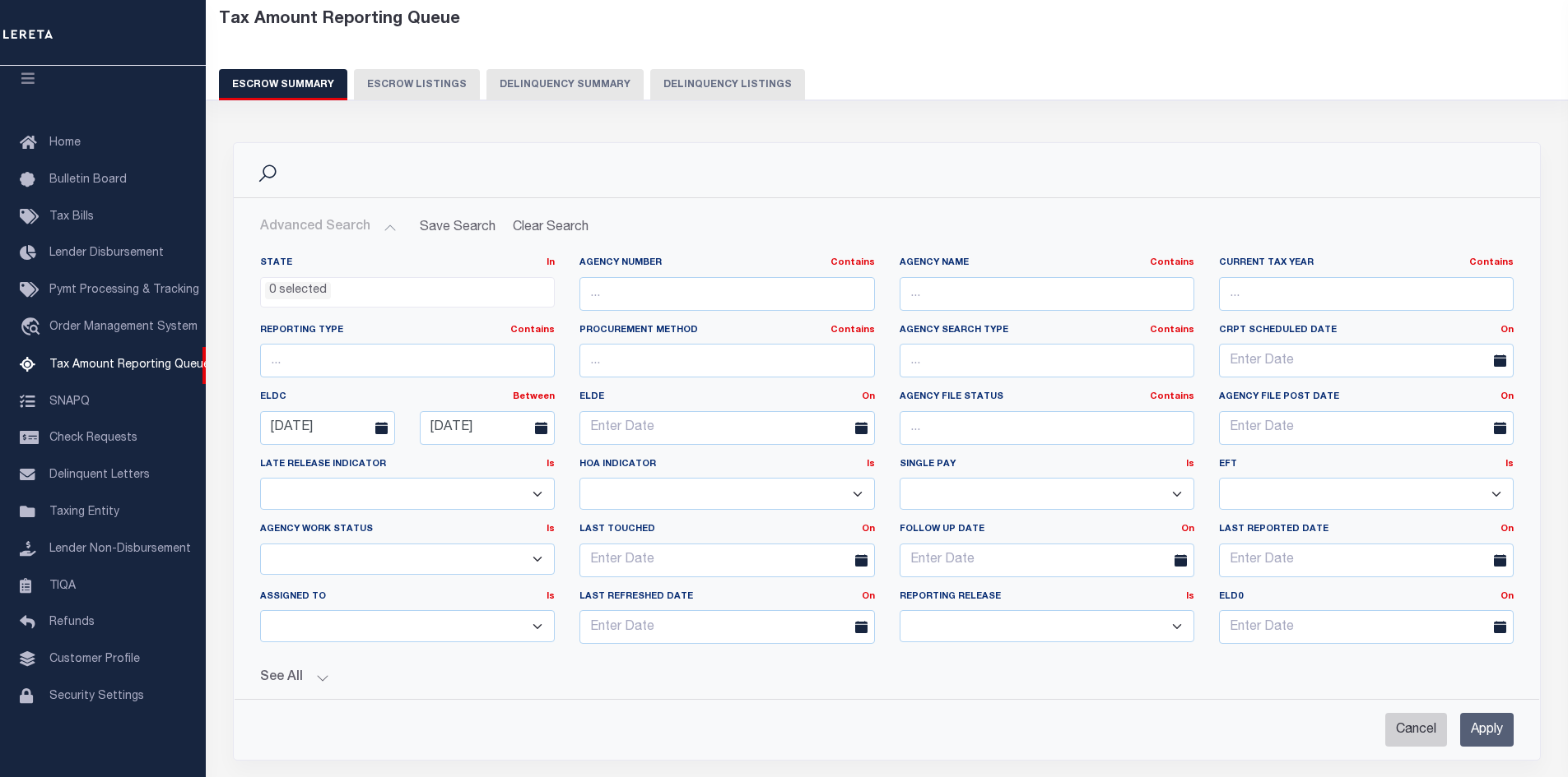
click at [1413, 730] on input "Cancel" at bounding box center [1416, 730] width 61 height 33
checkbox input "true"
select select
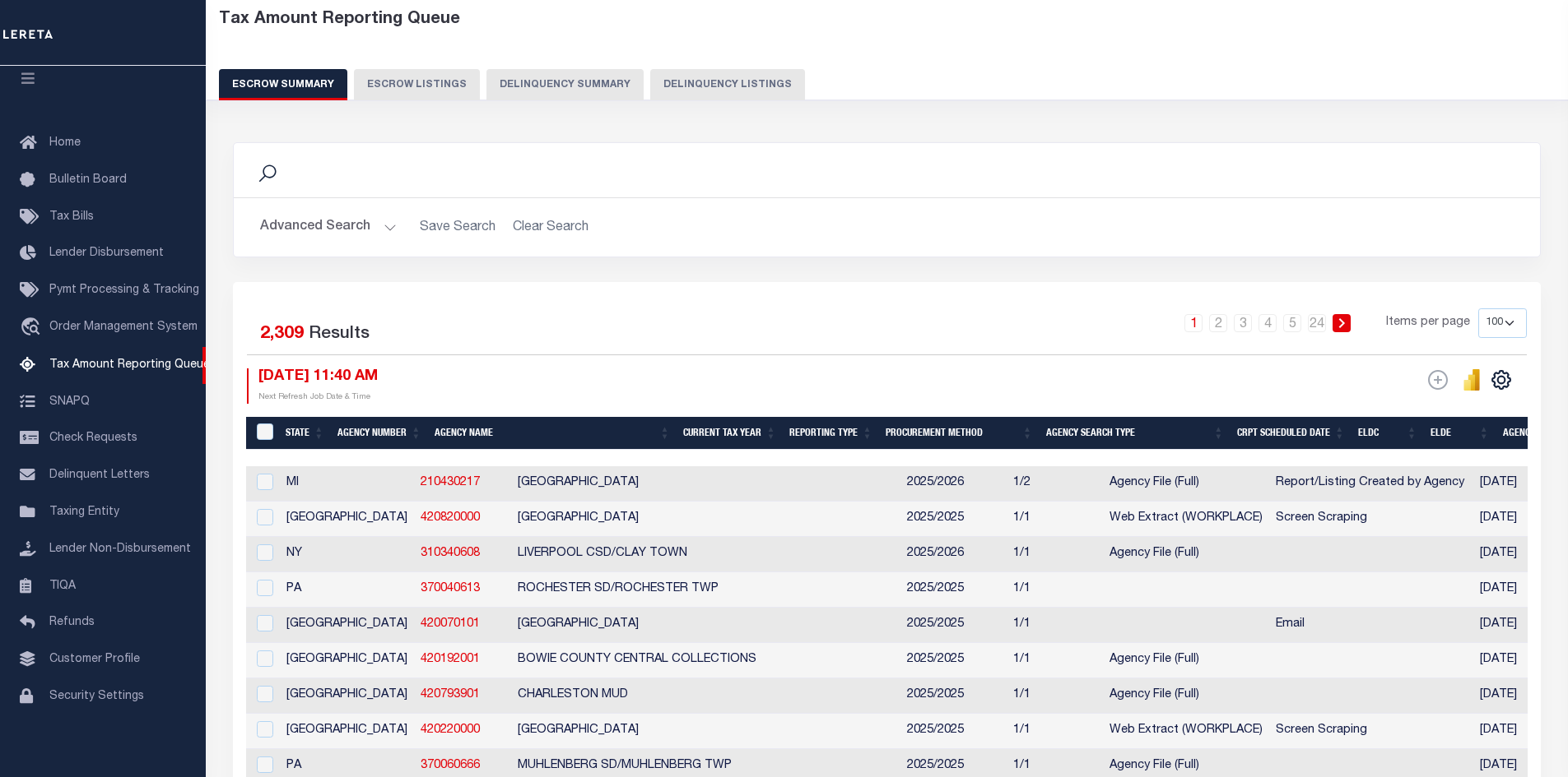
click at [344, 229] on button "Advanced Search" at bounding box center [329, 227] width 137 height 32
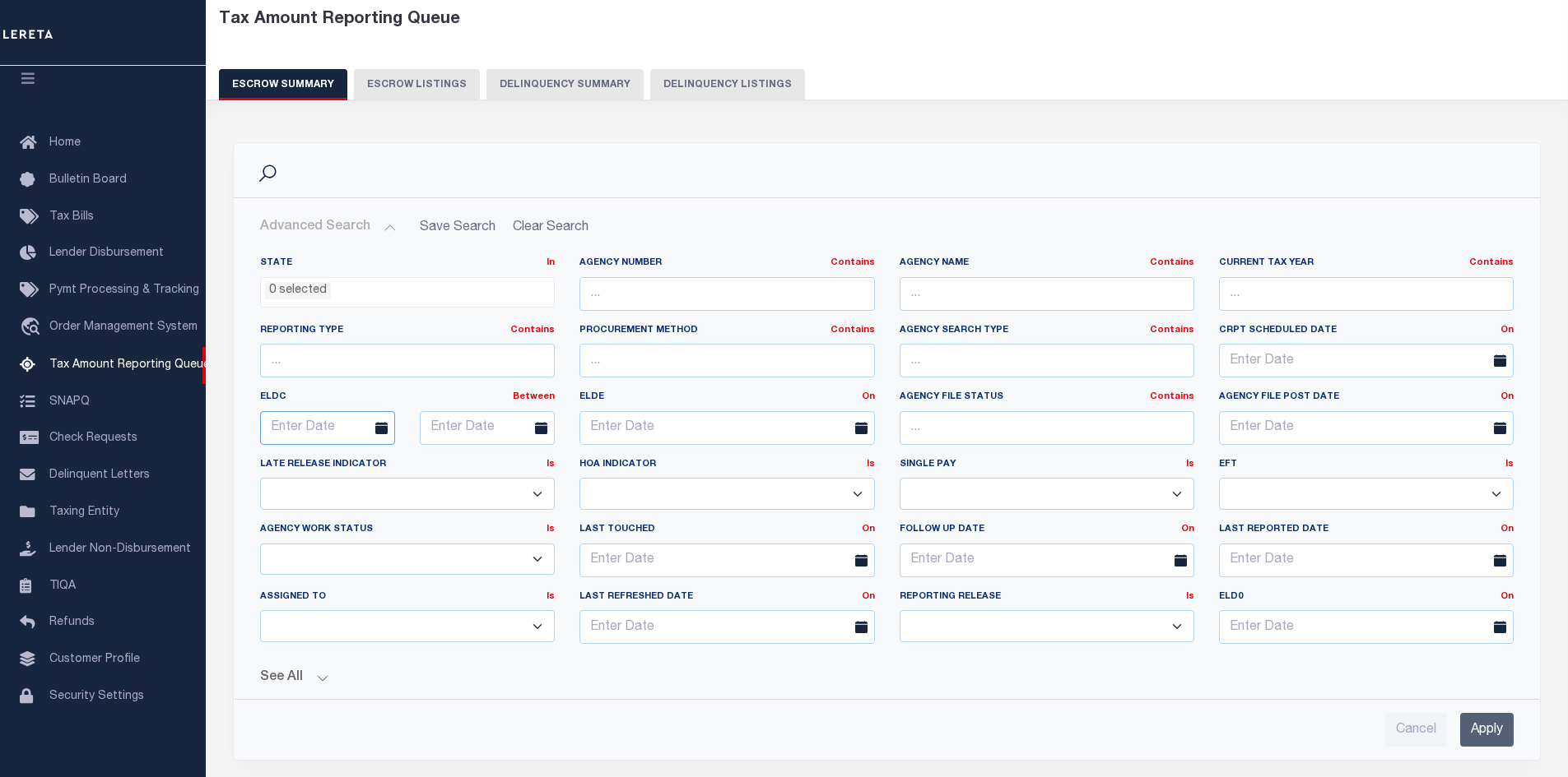
click at [326, 431] on input "text" at bounding box center [328, 428] width 135 height 33
click at [457, 526] on span "1" at bounding box center [459, 520] width 33 height 32
type input "[DATE]"
click at [459, 423] on input "text" at bounding box center [488, 428] width 135 height 33
click at [437, 687] on span "31" at bounding box center [438, 680] width 33 height 32
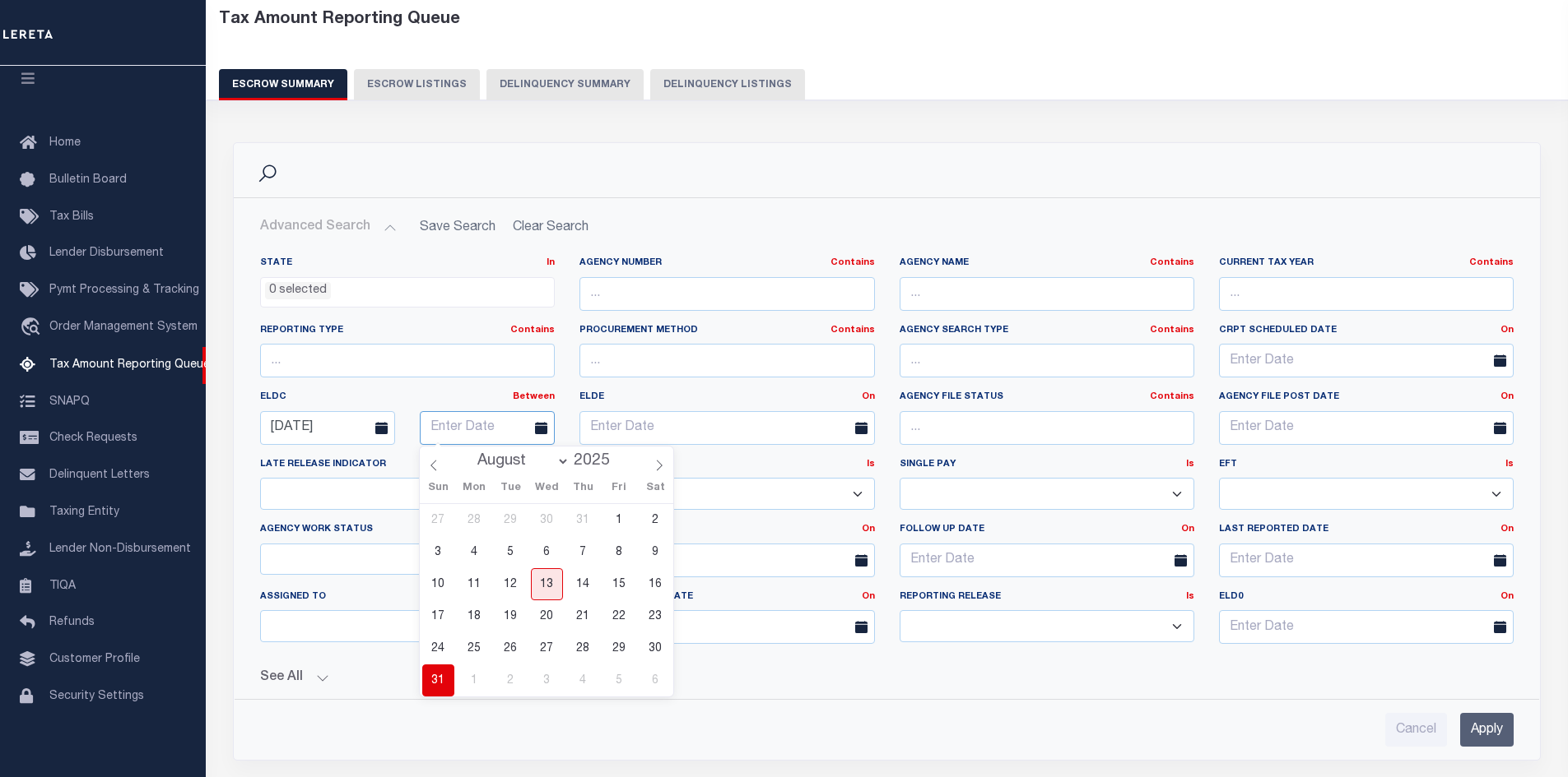
type input "[DATE]"
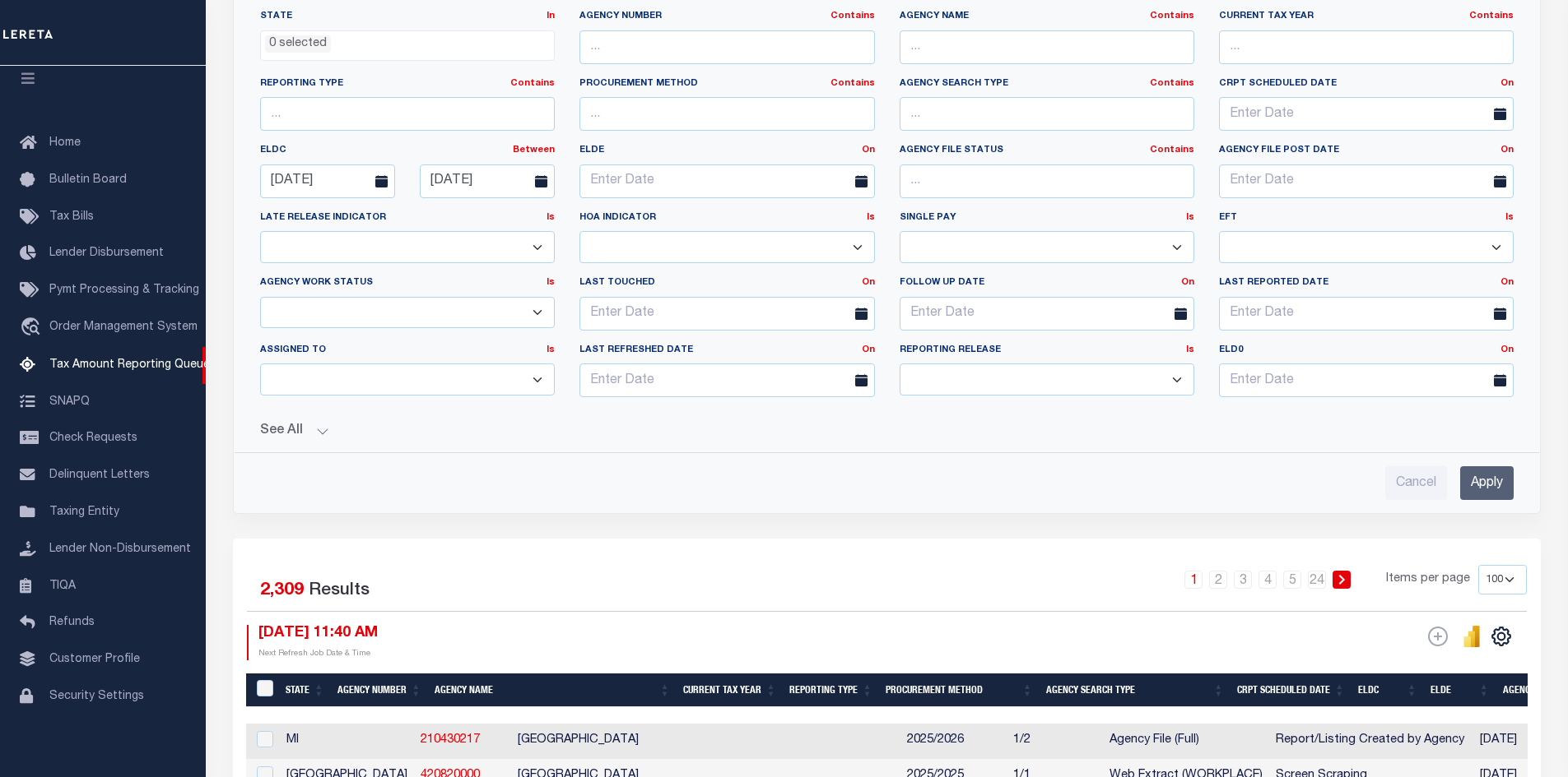
click at [310, 435] on button "See All" at bounding box center [886, 432] width 1254 height 16
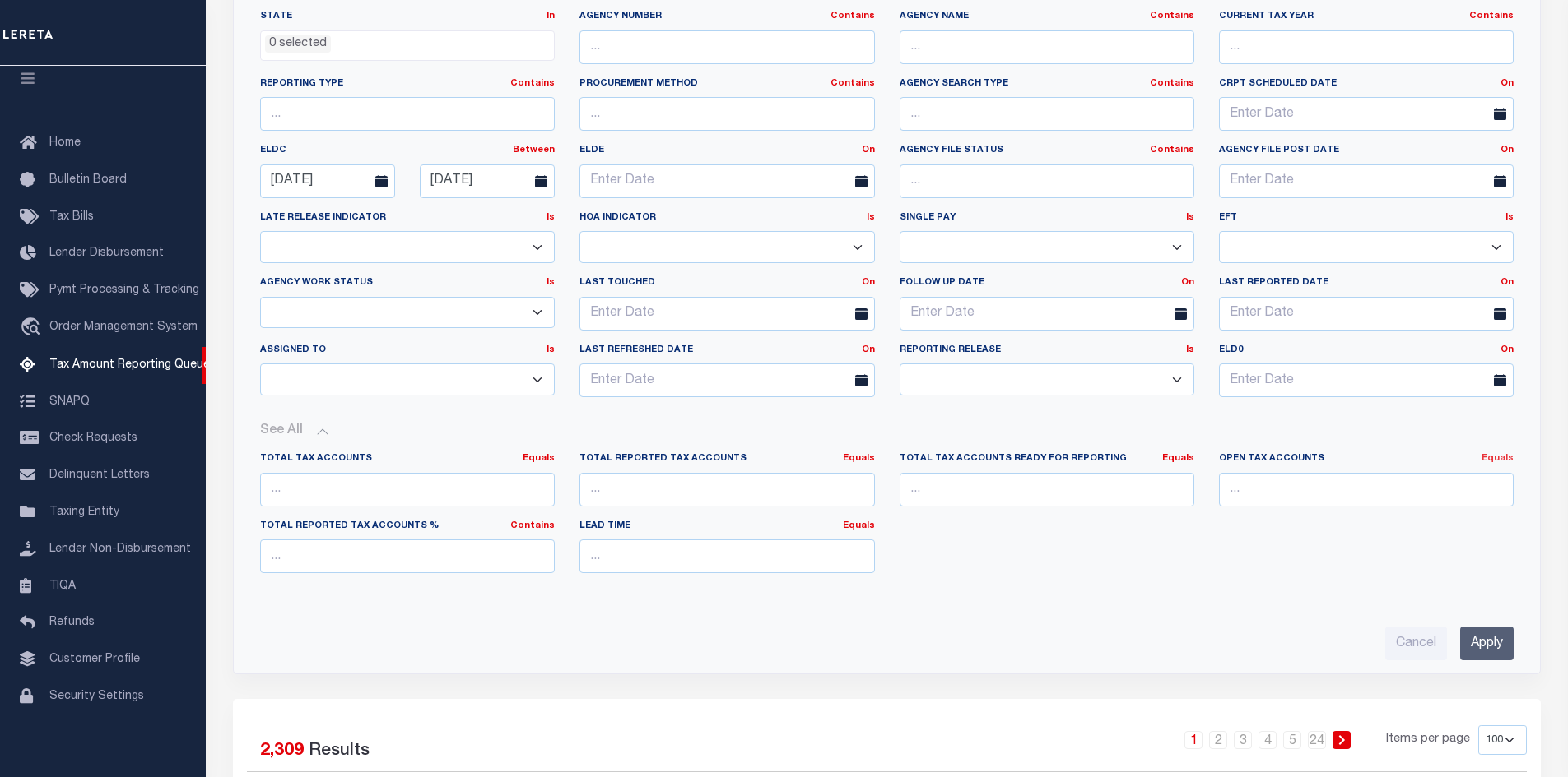
click at [1505, 462] on link "Equals" at bounding box center [1497, 458] width 33 height 9
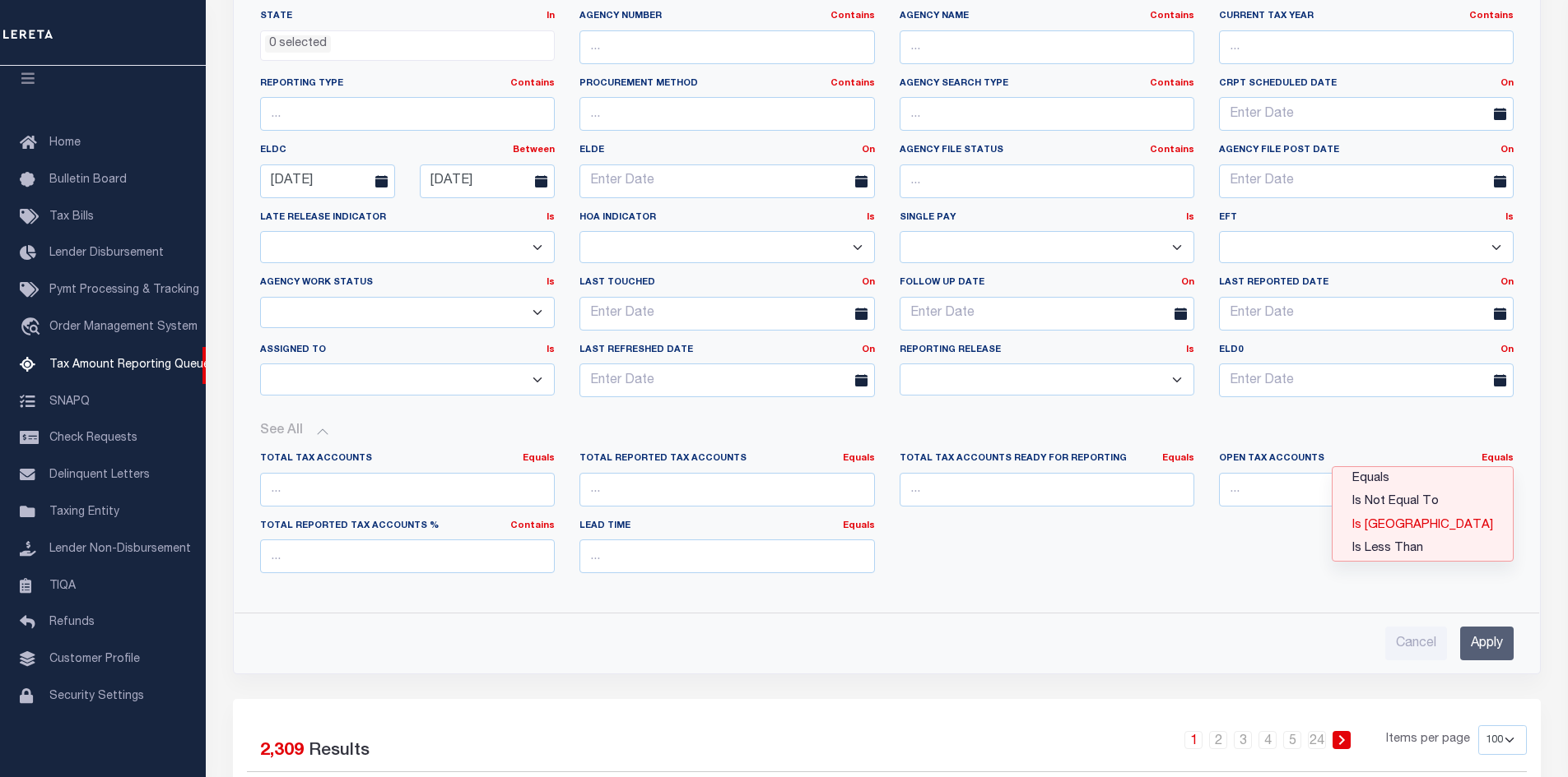
click at [1448, 524] on link "Is [GEOGRAPHIC_DATA]" at bounding box center [1422, 526] width 180 height 24
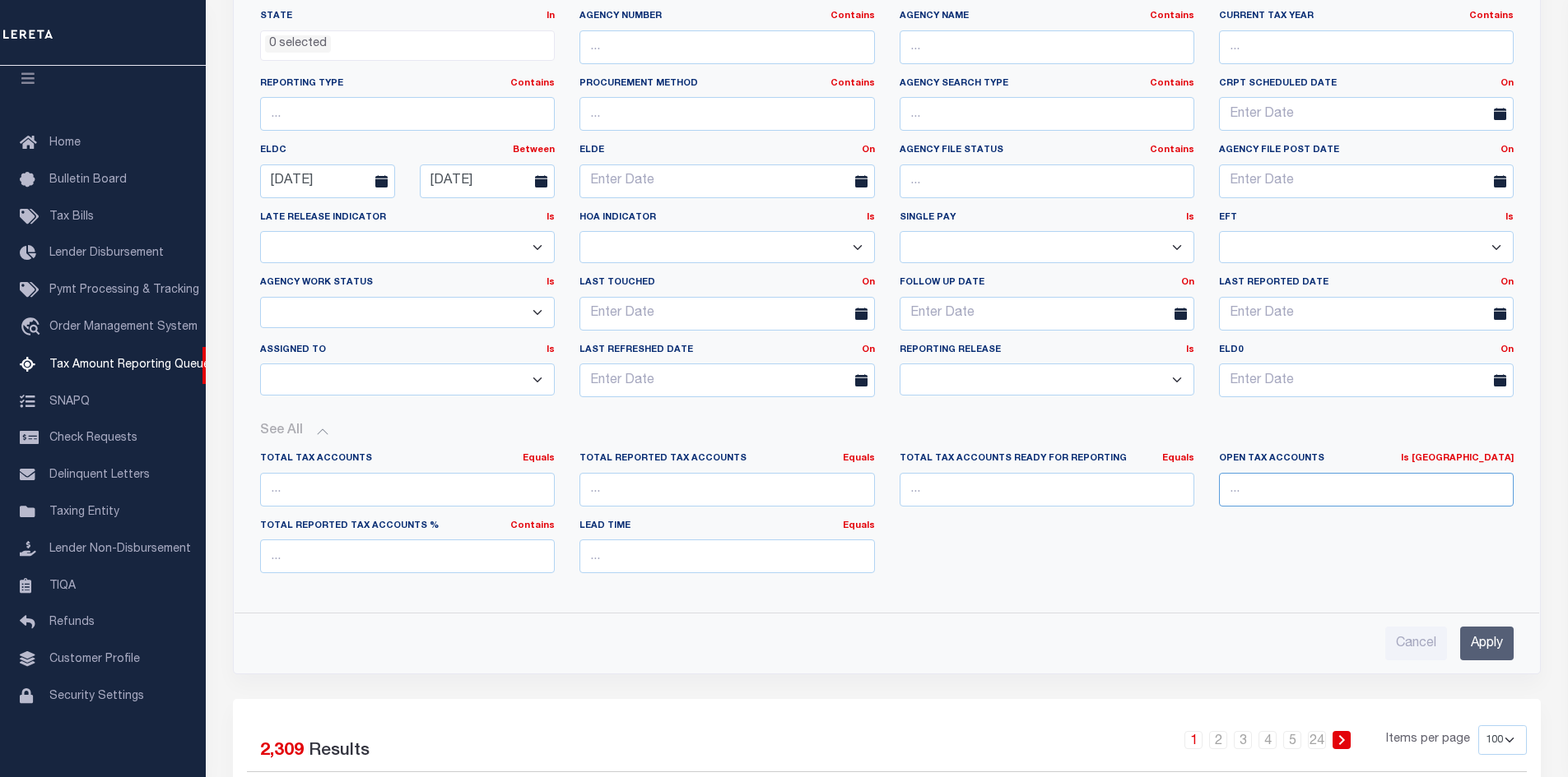
click at [1274, 489] on input "number" at bounding box center [1366, 490] width 294 height 33
type input "0"
click at [1479, 644] on input "Apply" at bounding box center [1486, 644] width 54 height 33
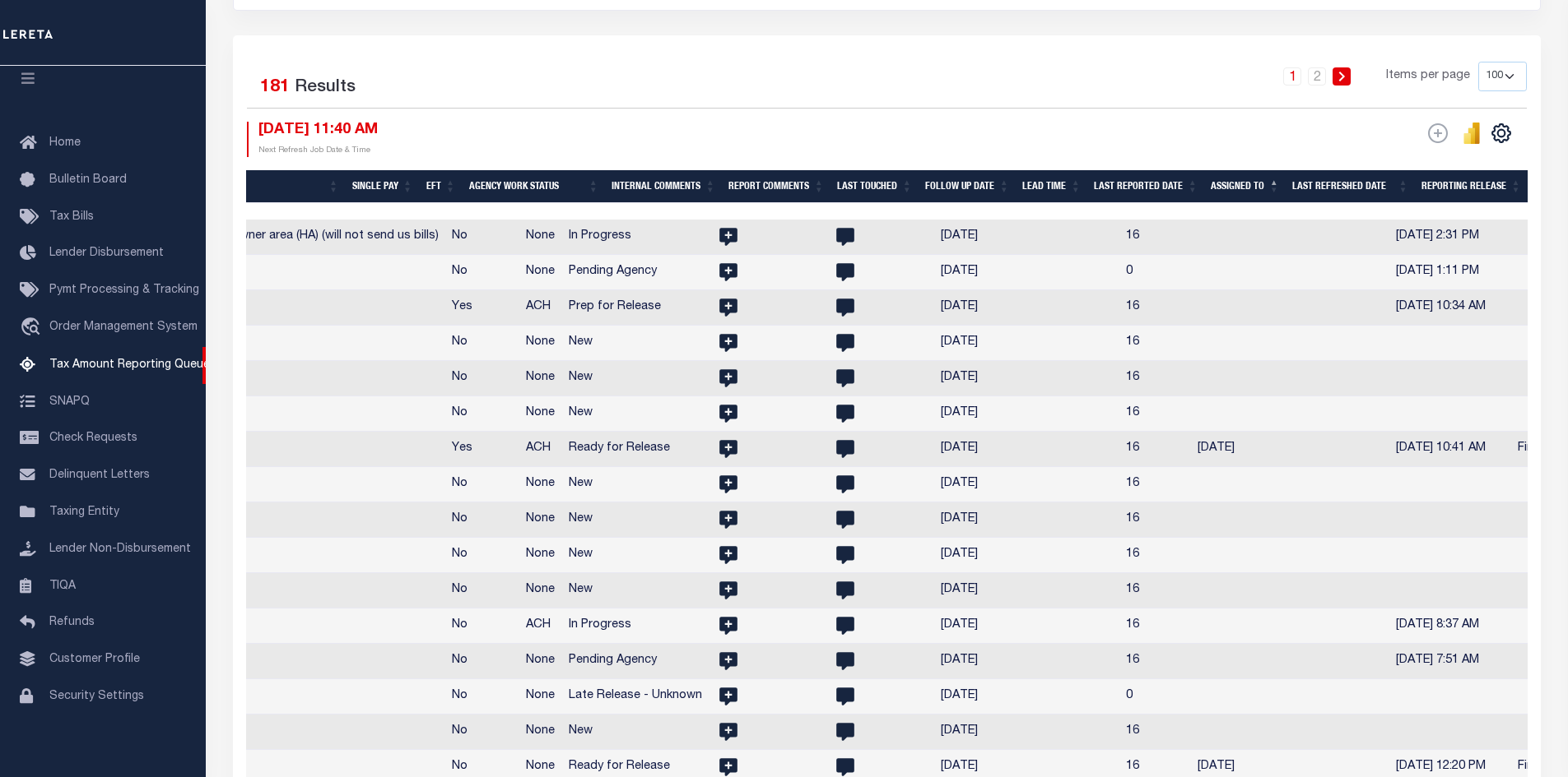
click at [1277, 180] on th "Assigned To" at bounding box center [1245, 187] width 82 height 33
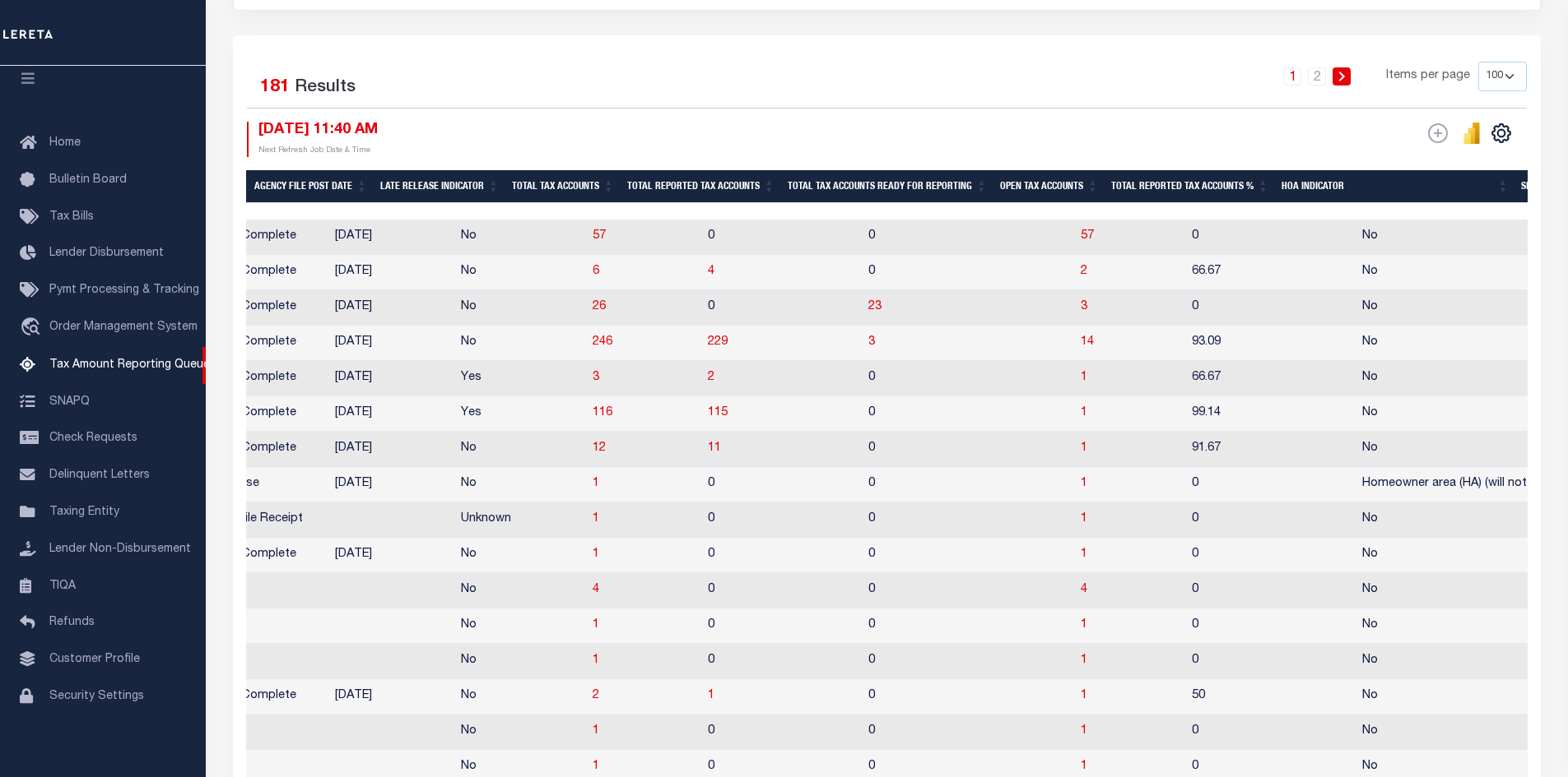
scroll to position [0, 1117]
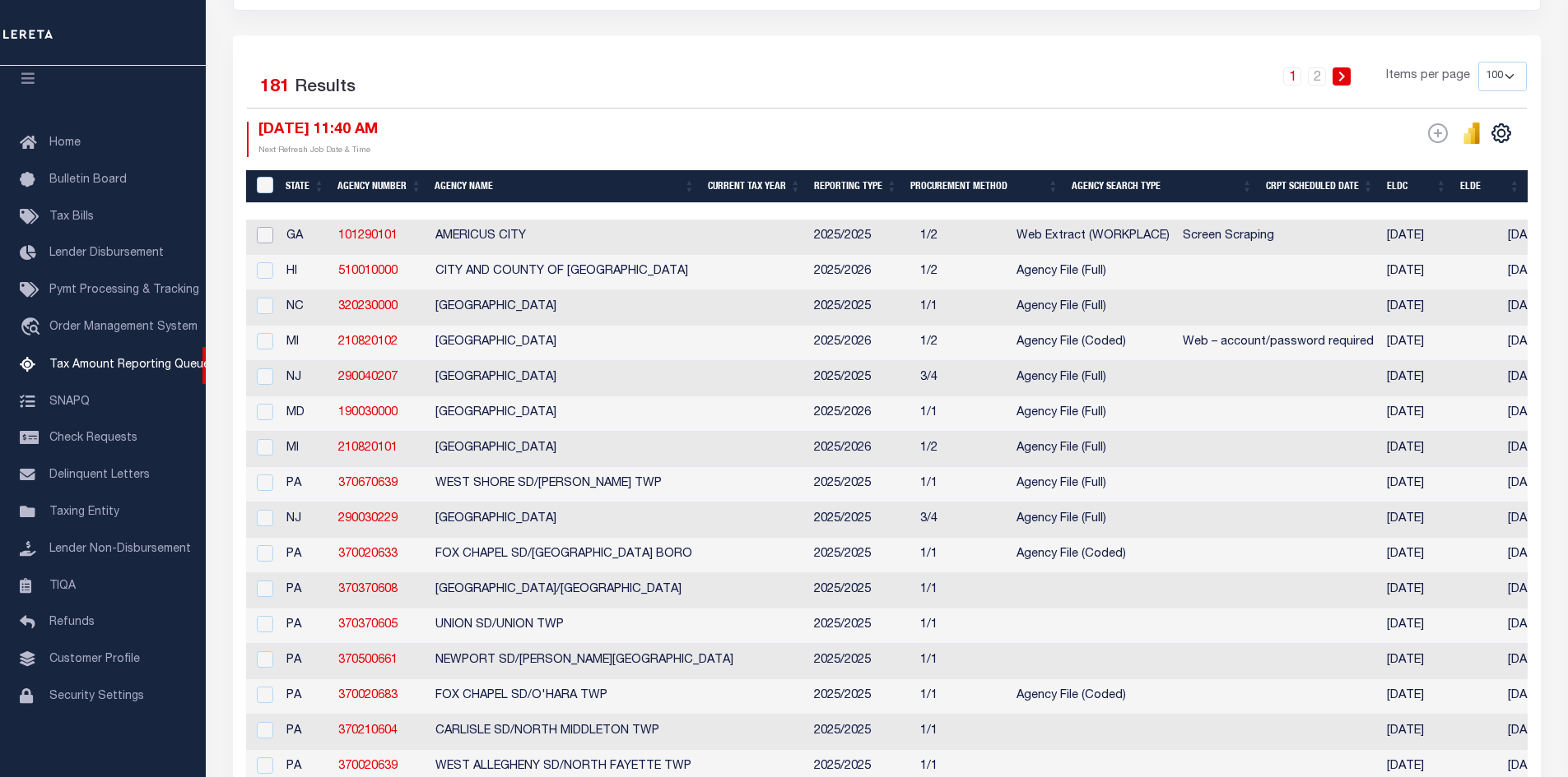
click at [264, 233] on input "checkbox" at bounding box center [264, 235] width 17 height 17
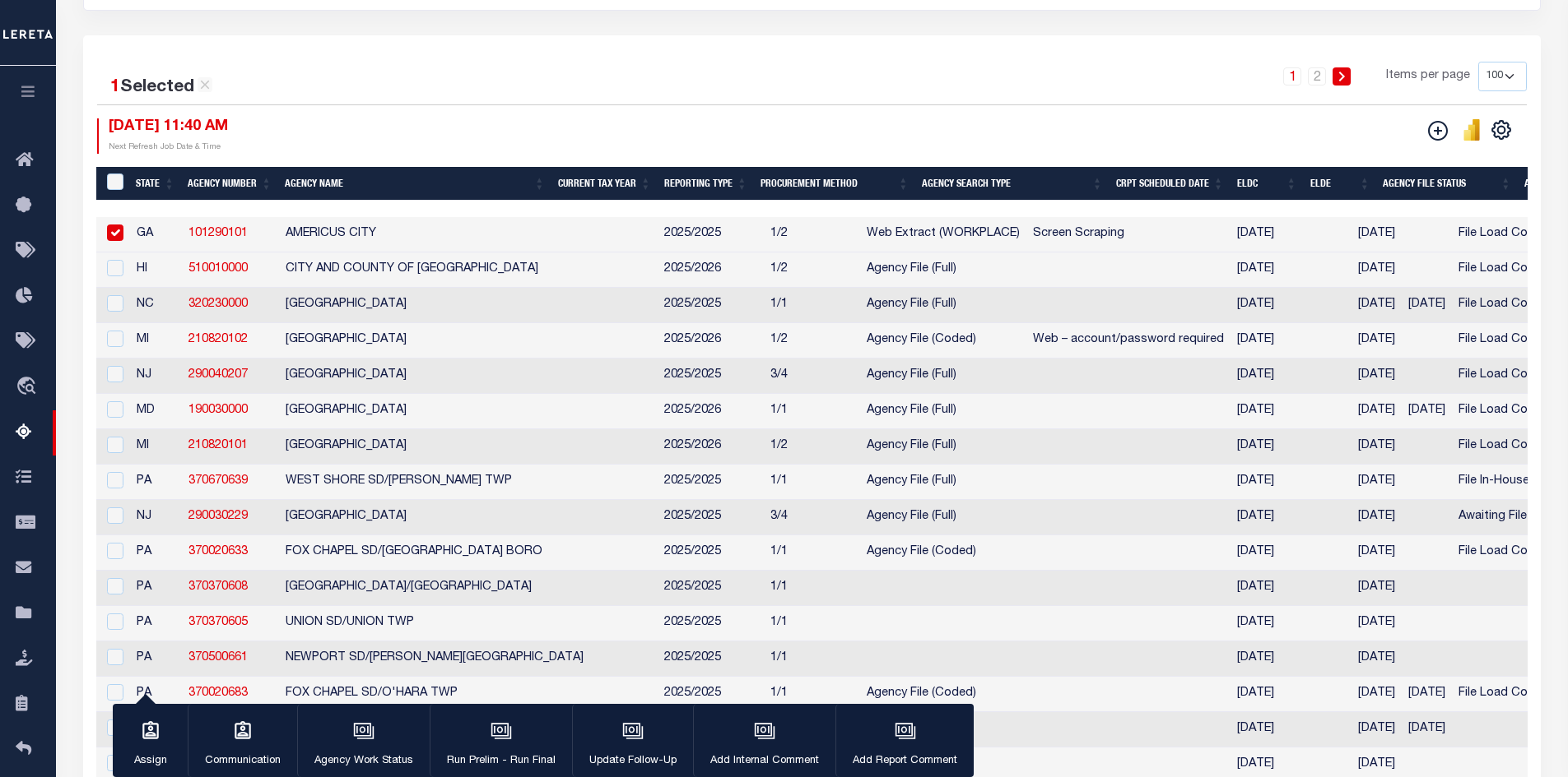
click at [211, 234] on link "101290101" at bounding box center [218, 234] width 59 height 11
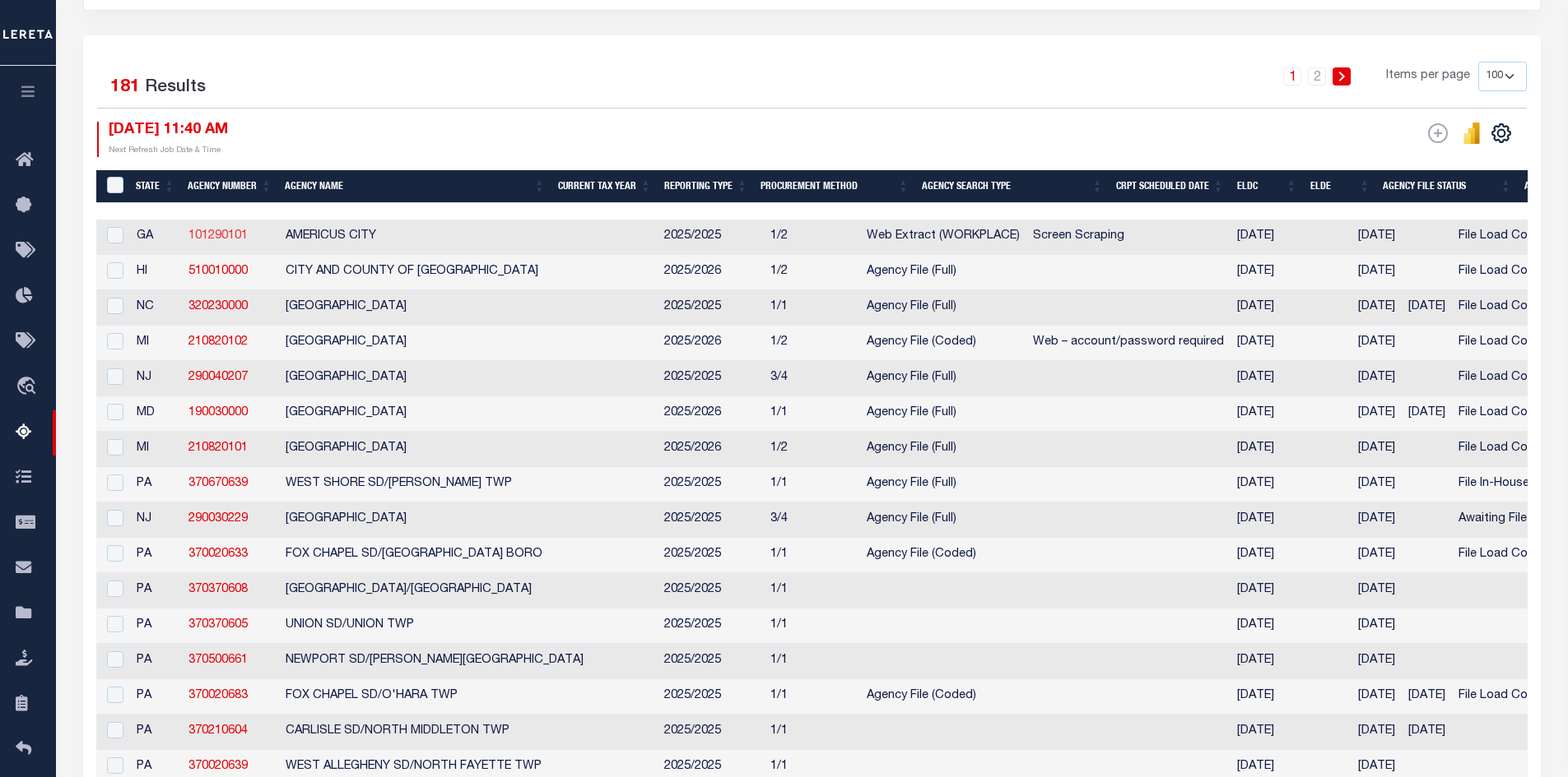
click at [211, 237] on link "101290101" at bounding box center [218, 235] width 59 height 11
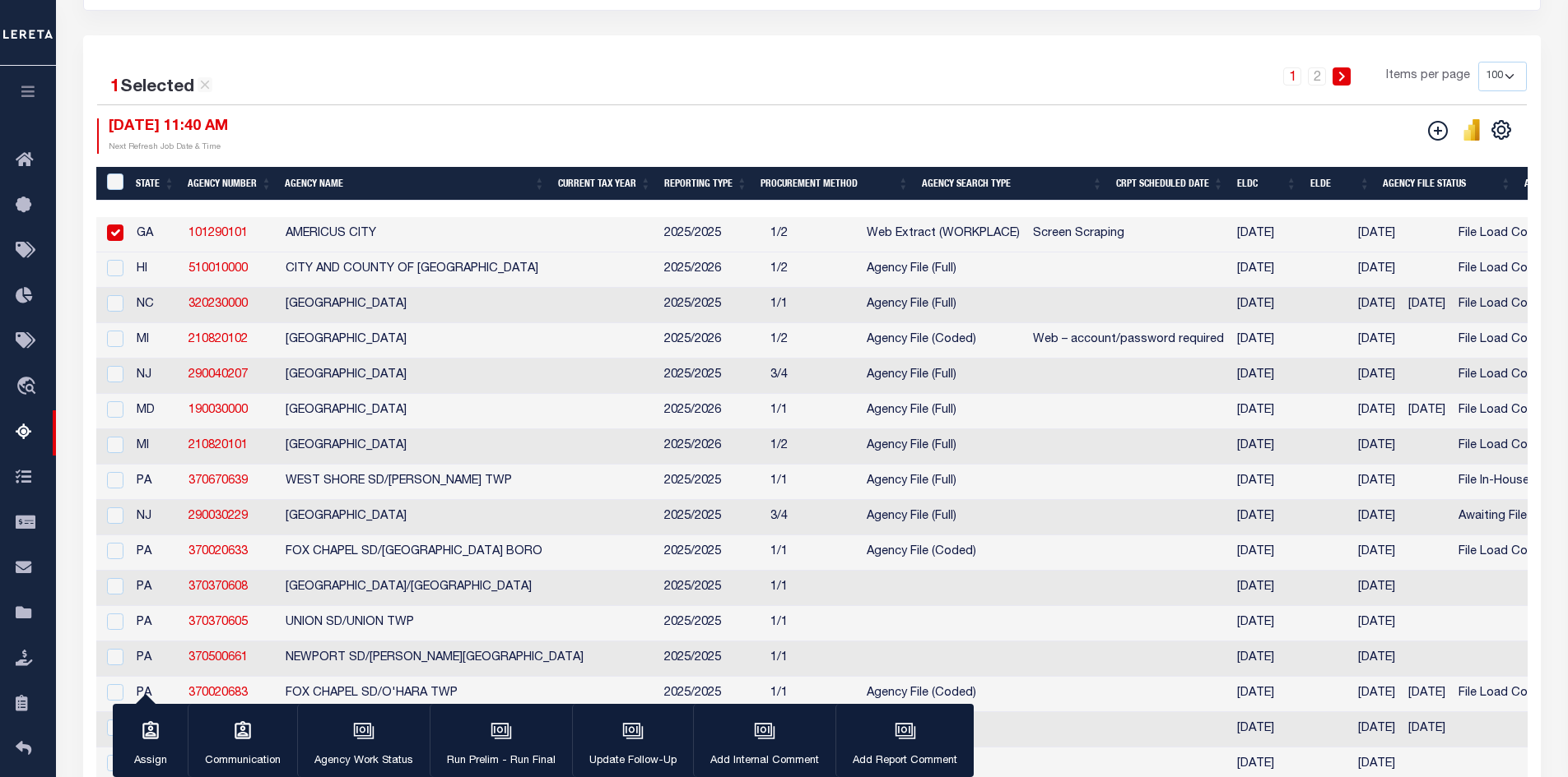
click at [231, 230] on link "101290101" at bounding box center [218, 234] width 59 height 11
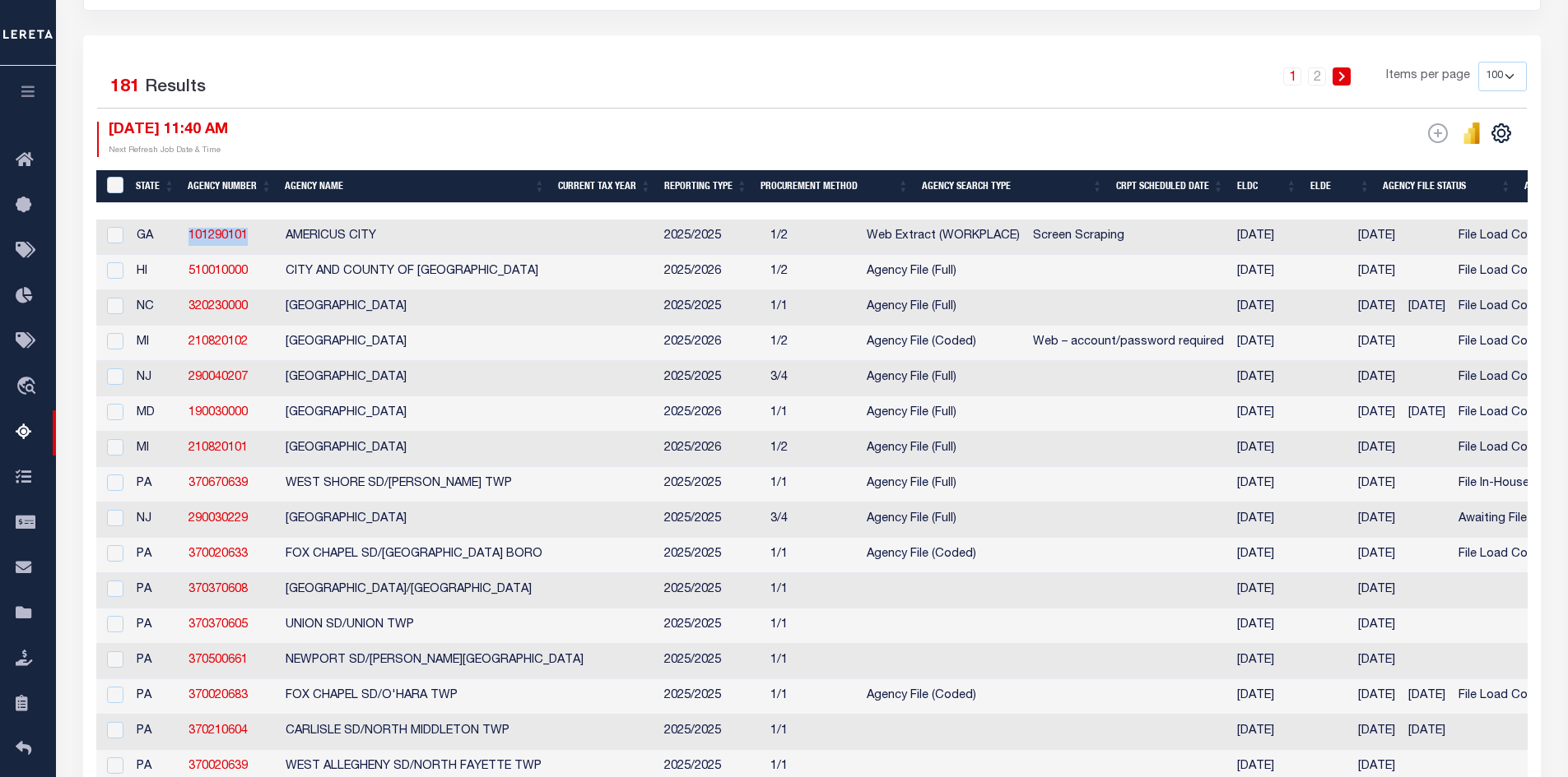
drag, startPoint x: 249, startPoint y: 236, endPoint x: 186, endPoint y: 236, distance: 63.0
click at [186, 236] on td "101290101" at bounding box center [230, 237] width 98 height 35
checkbox input "true"
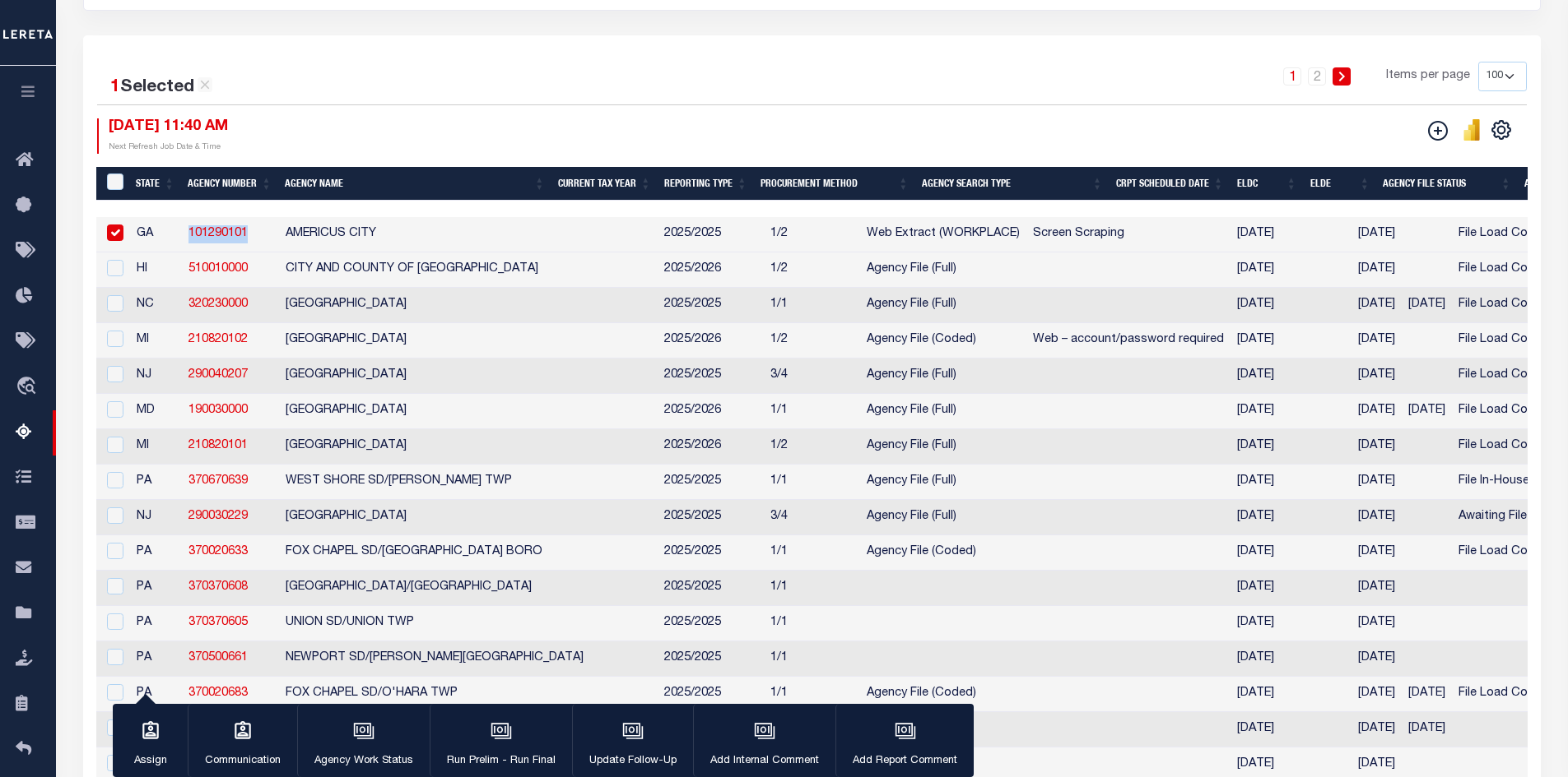
copy link "101290101"
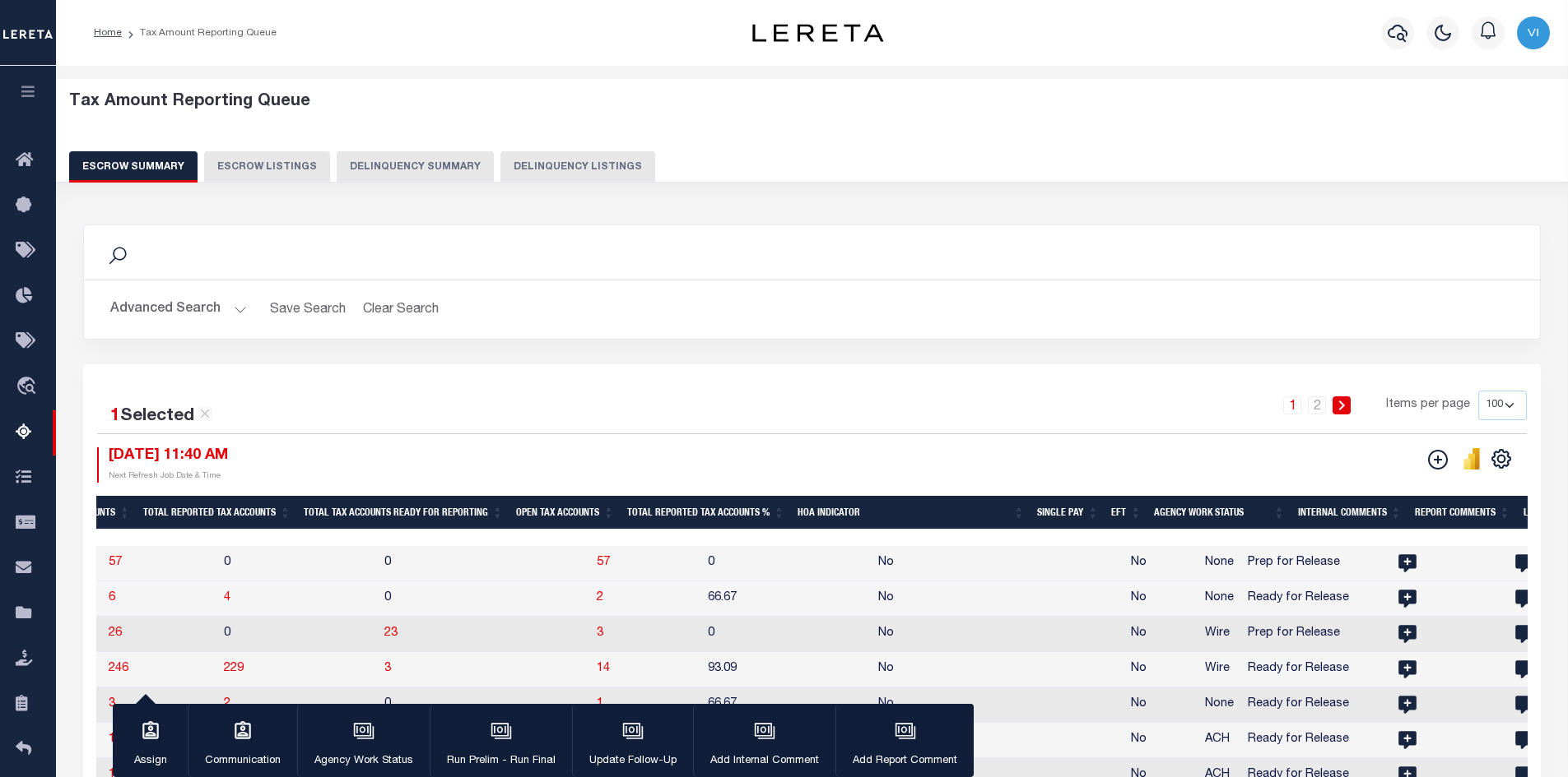
scroll to position [0, 2514]
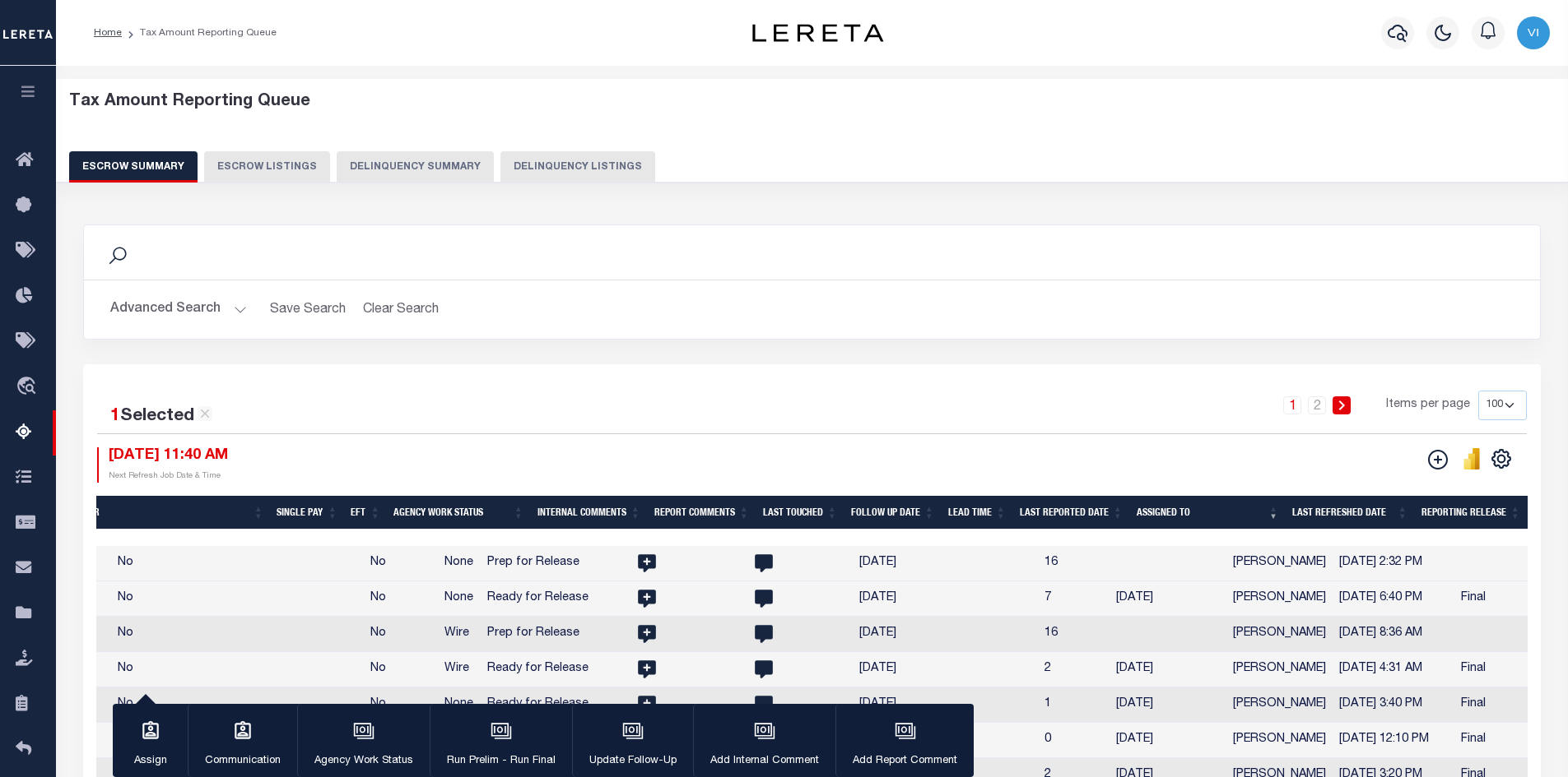
click at [1274, 514] on th "Assigned To" at bounding box center [1207, 513] width 155 height 33
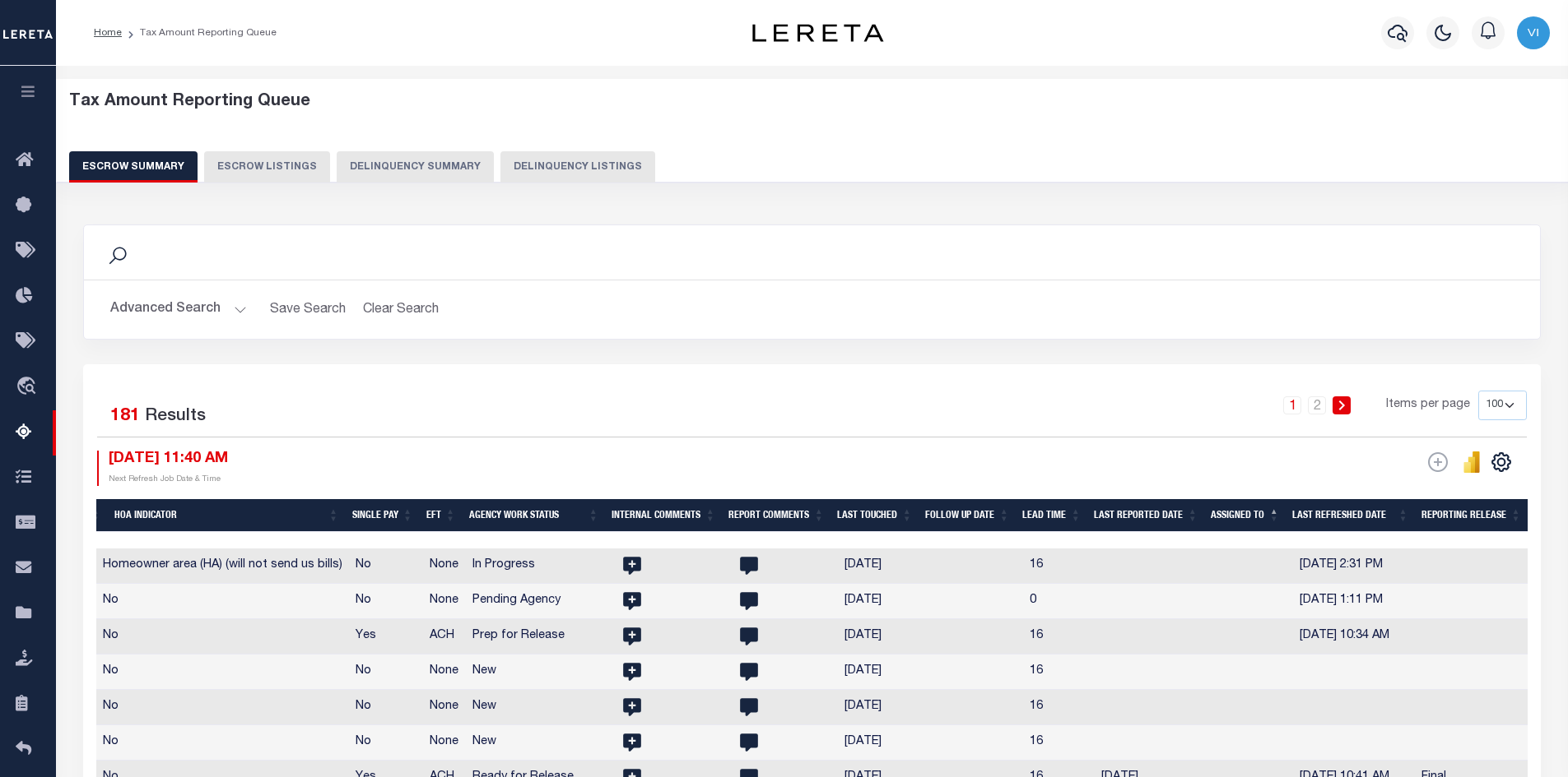
scroll to position [0, 2400]
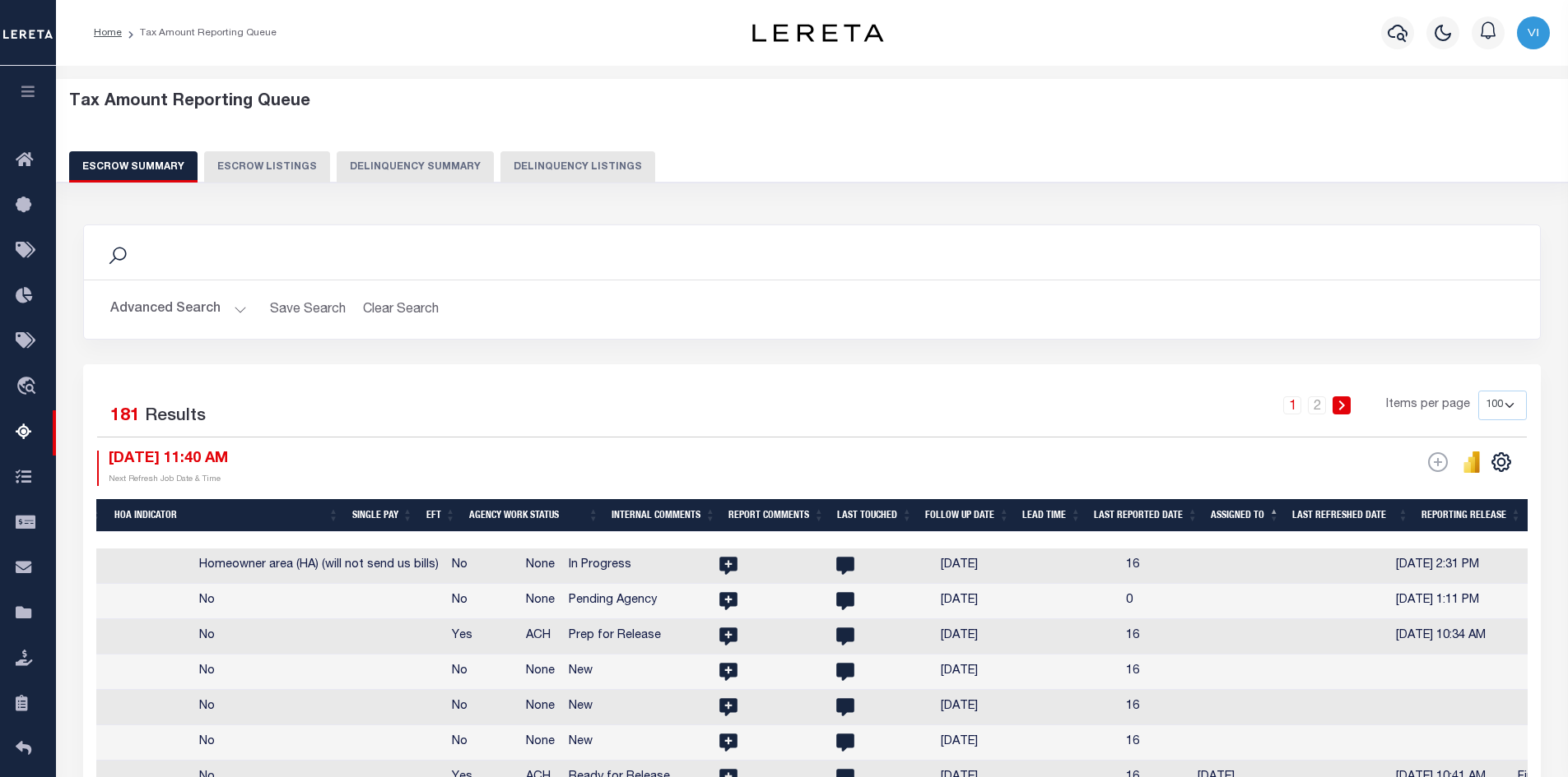
click at [1277, 512] on th "Assigned To" at bounding box center [1245, 516] width 82 height 33
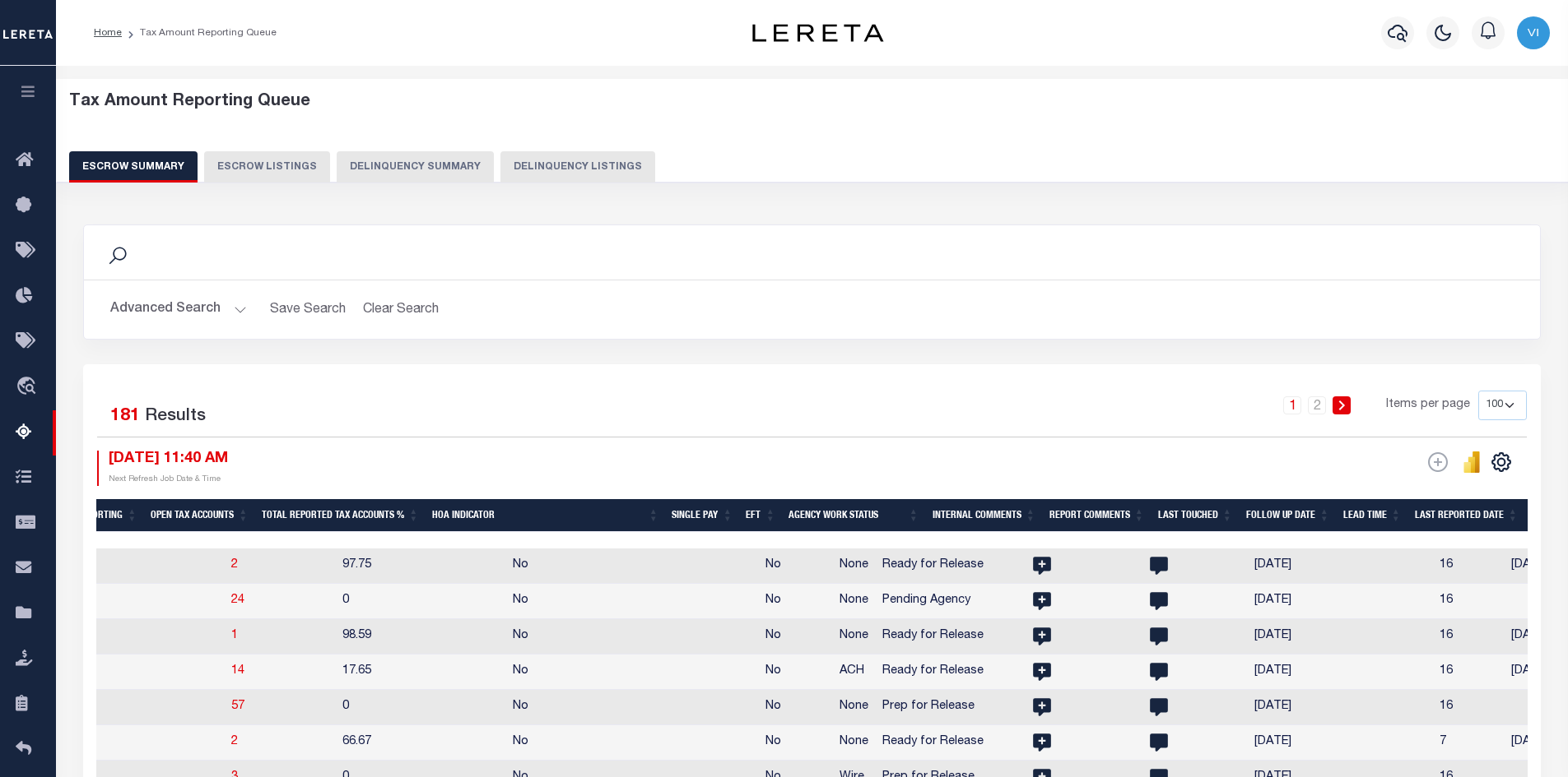
scroll to position [0, 1972]
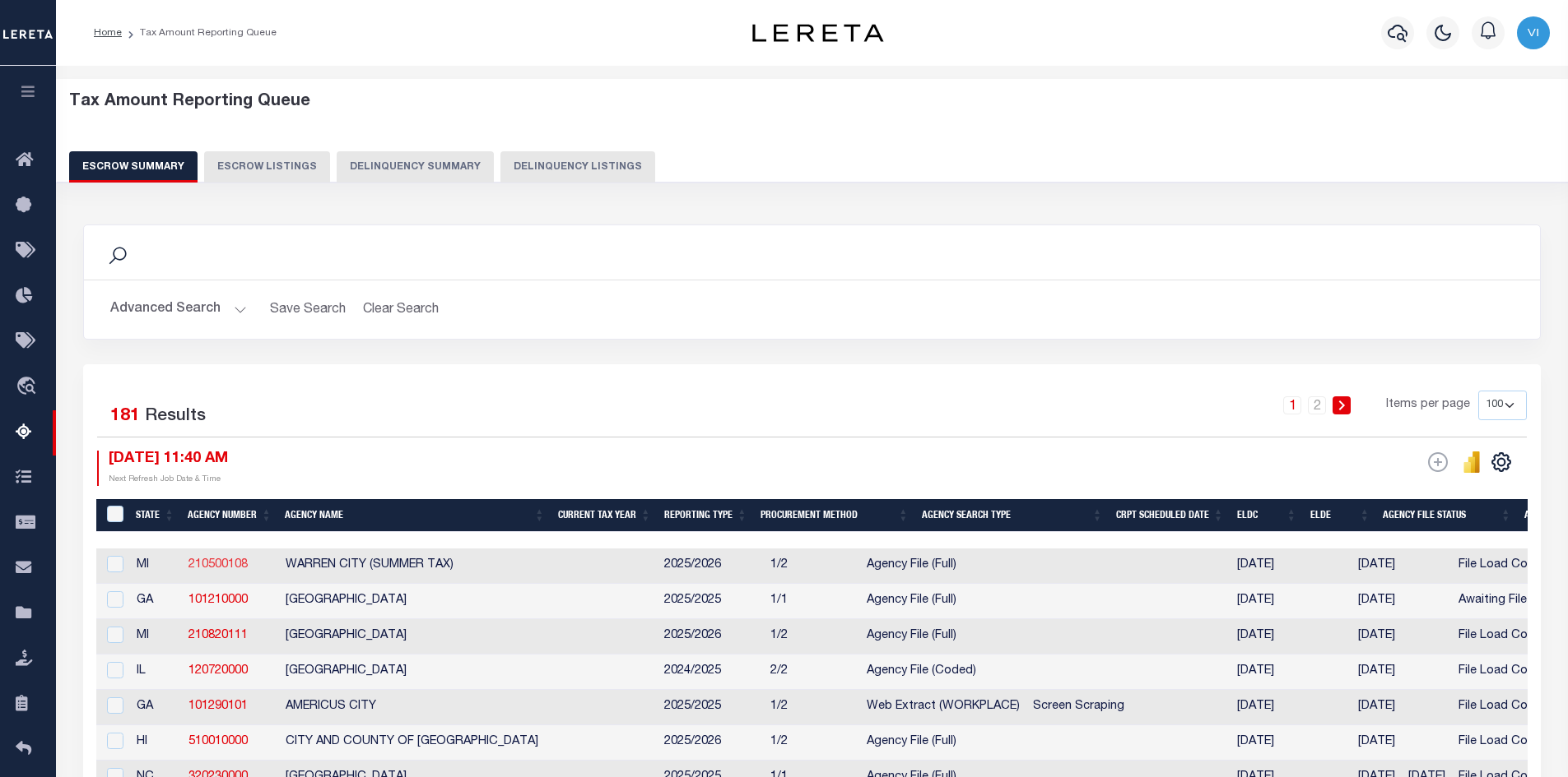
click at [213, 565] on link "210500108" at bounding box center [218, 565] width 59 height 11
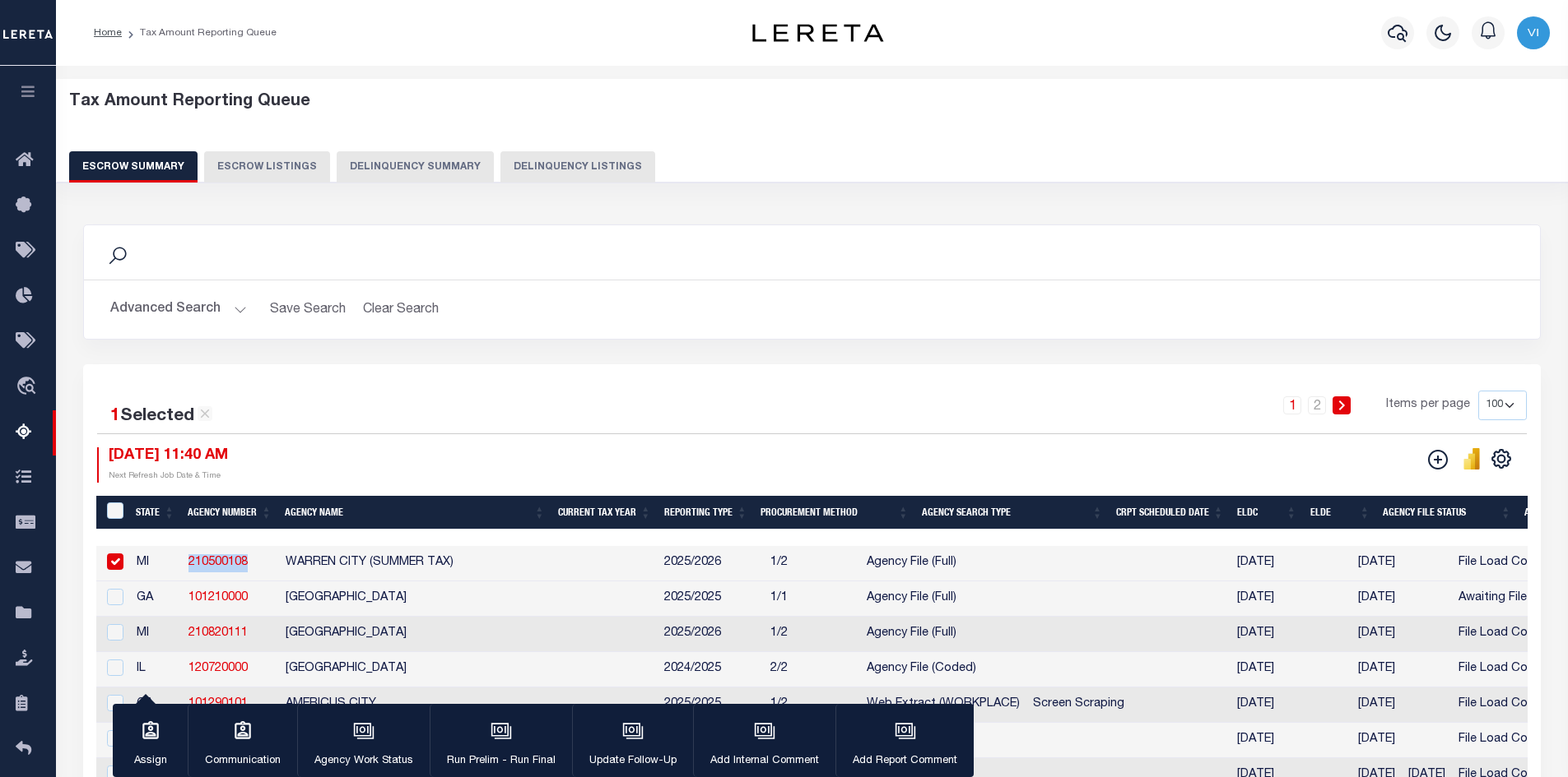
drag, startPoint x: 259, startPoint y: 561, endPoint x: 181, endPoint y: 554, distance: 78.3
click at [182, 554] on td "210500108" at bounding box center [230, 564] width 98 height 35
checkbox input "false"
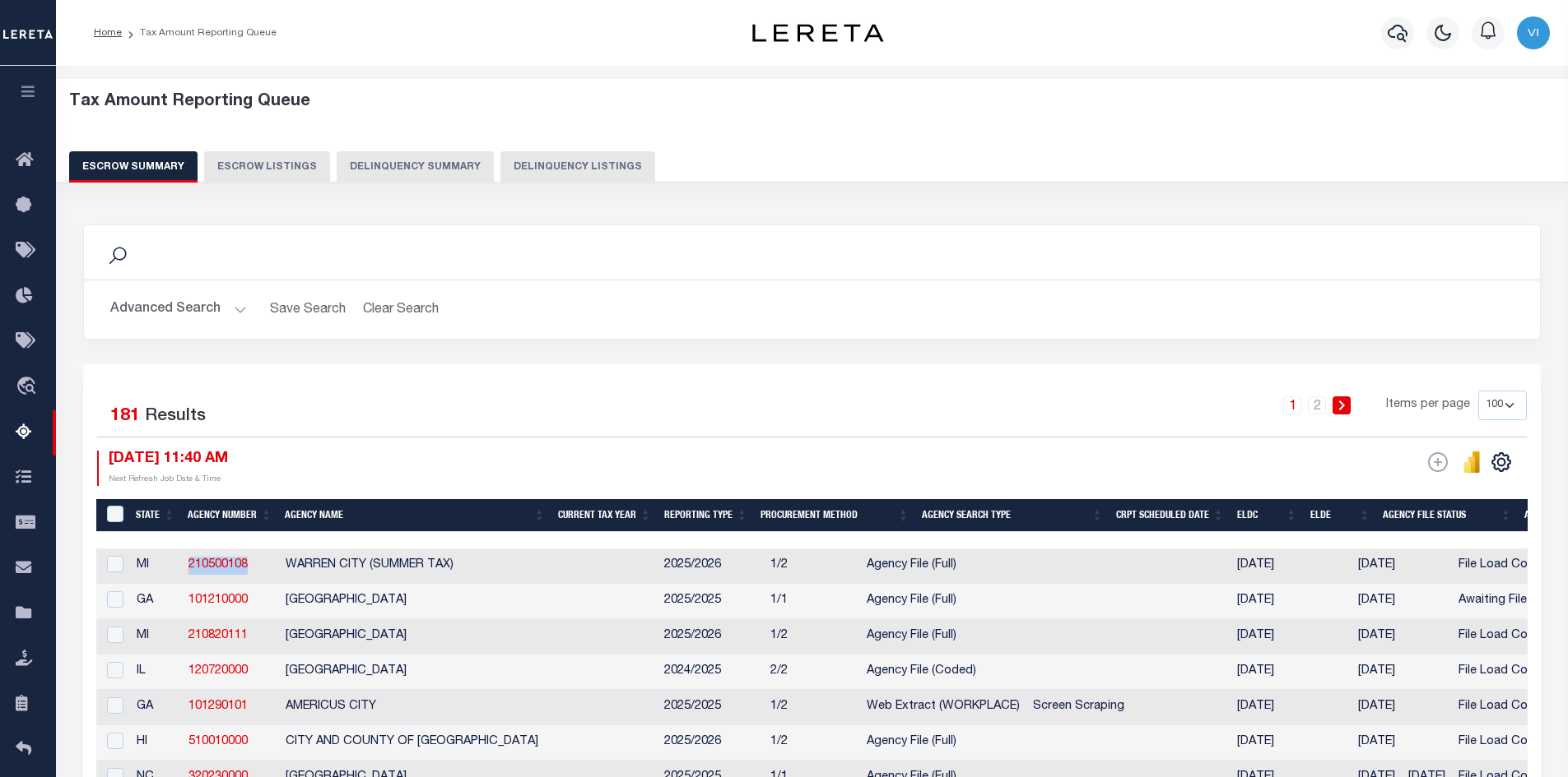
copy link "210500108"
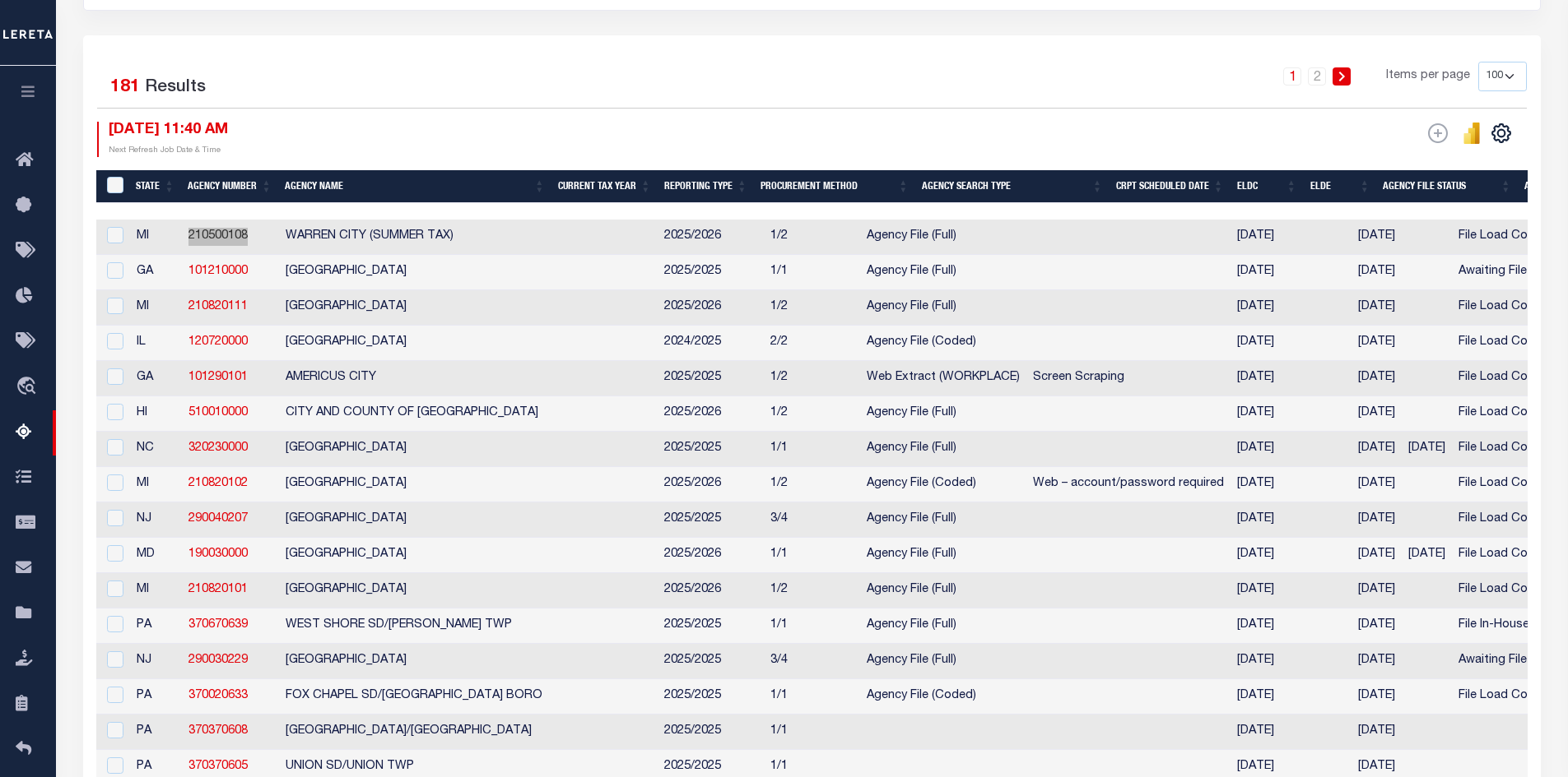
scroll to position [0, 0]
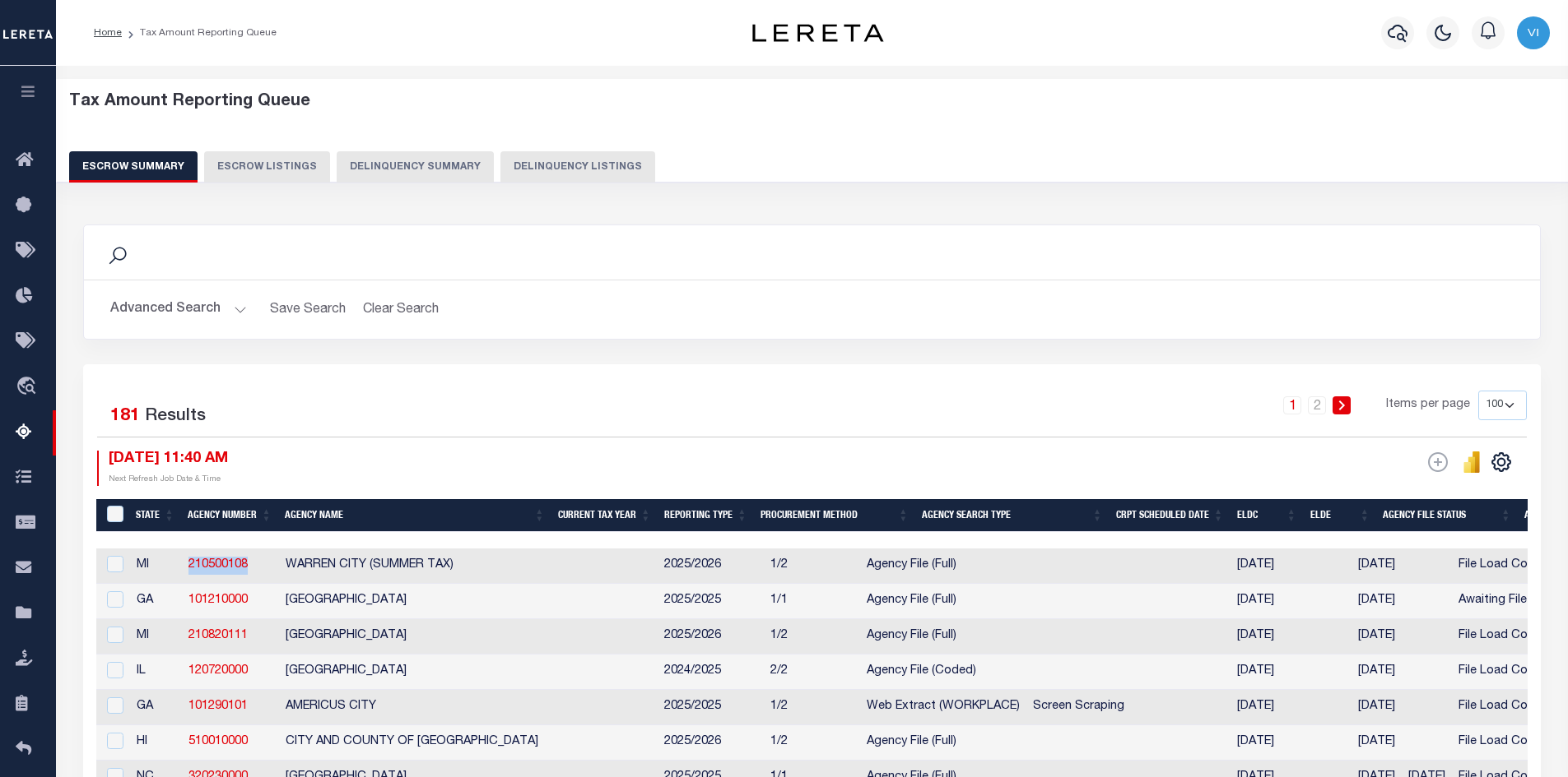
click at [235, 306] on button "Advanced Search" at bounding box center [179, 309] width 137 height 32
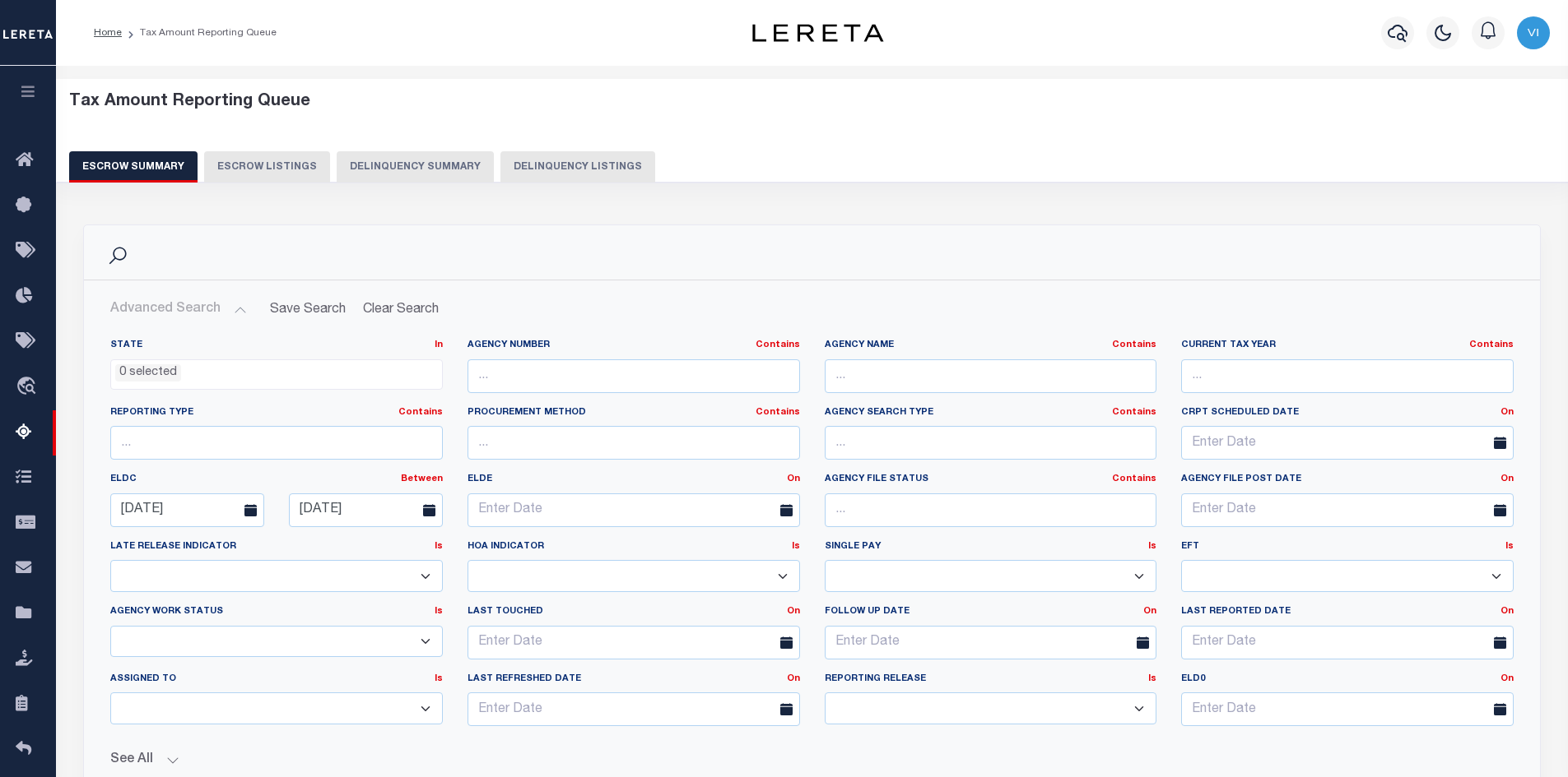
scroll to position [329, 0]
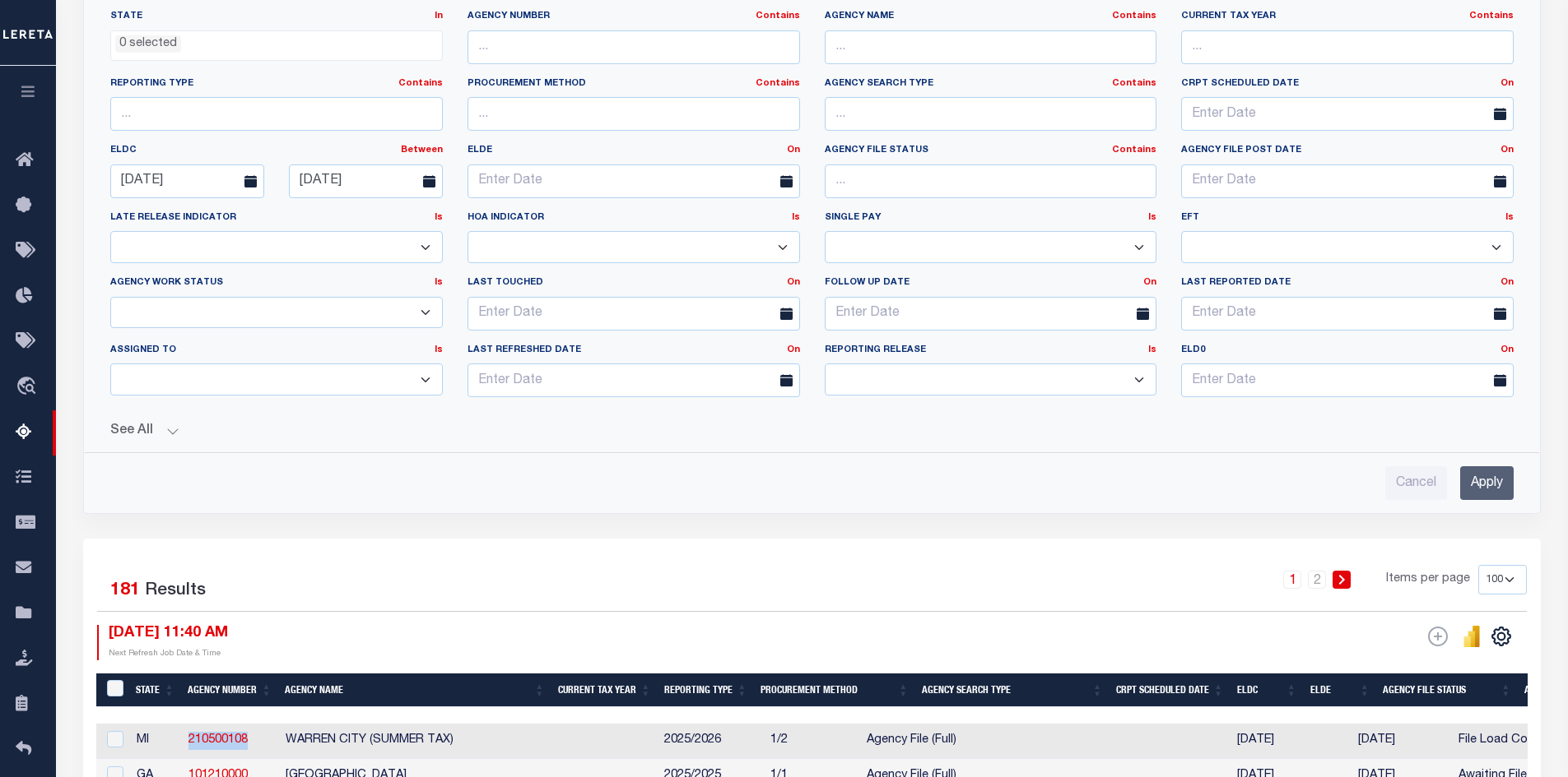
click at [172, 431] on button "See All" at bounding box center [812, 432] width 1403 height 16
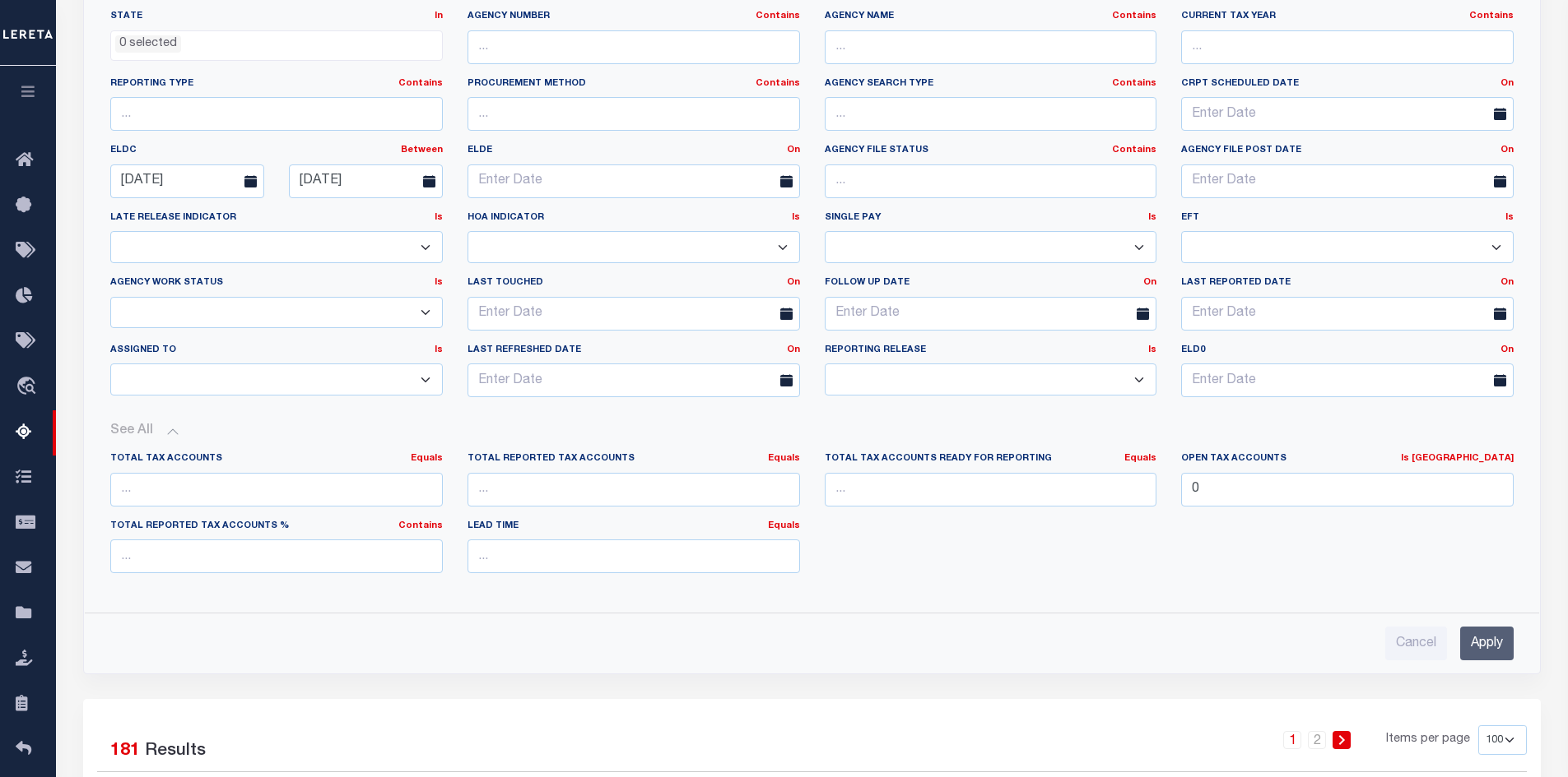
scroll to position [658, 0]
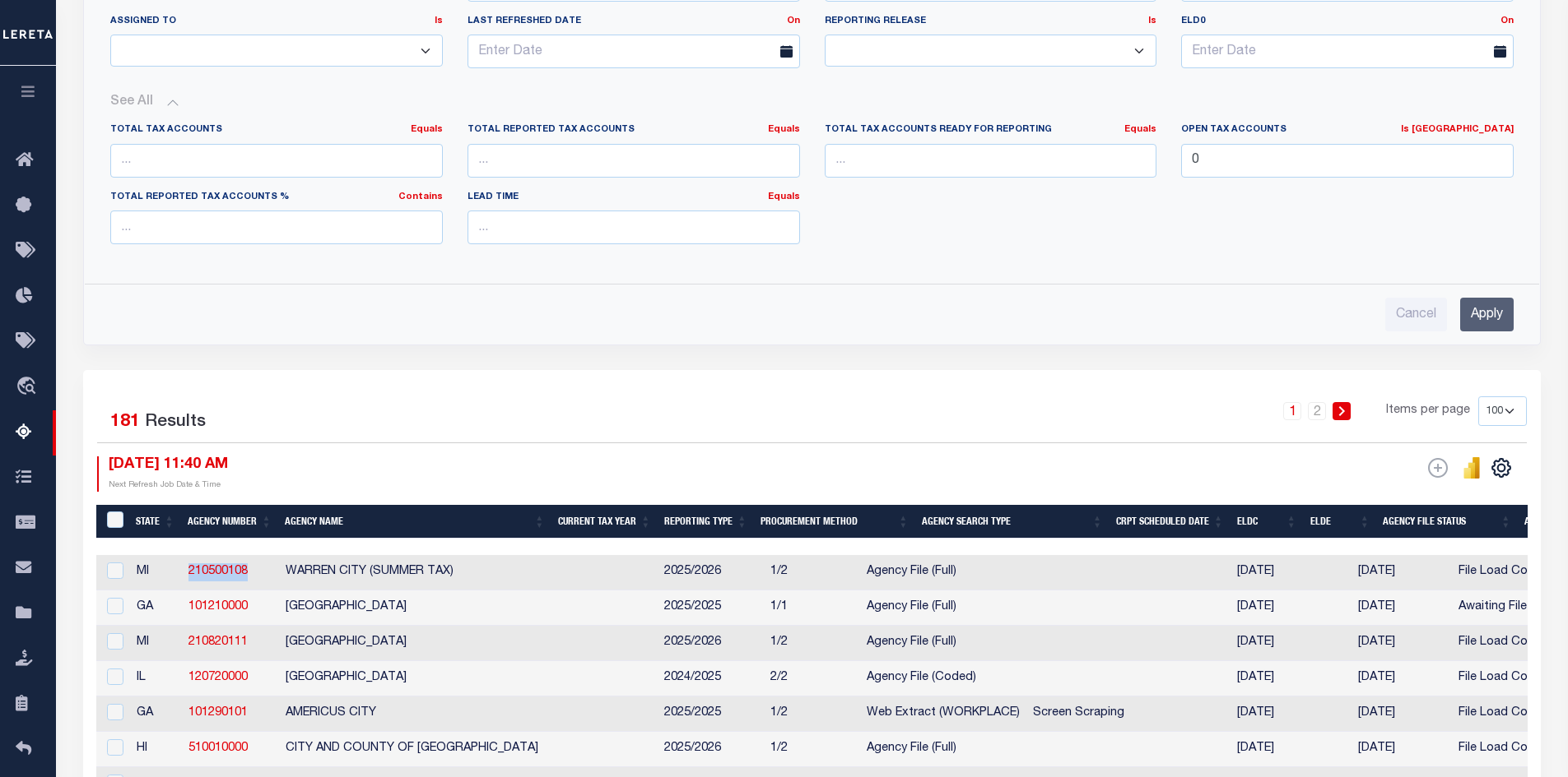
click at [1484, 311] on input "Apply" at bounding box center [1486, 314] width 54 height 33
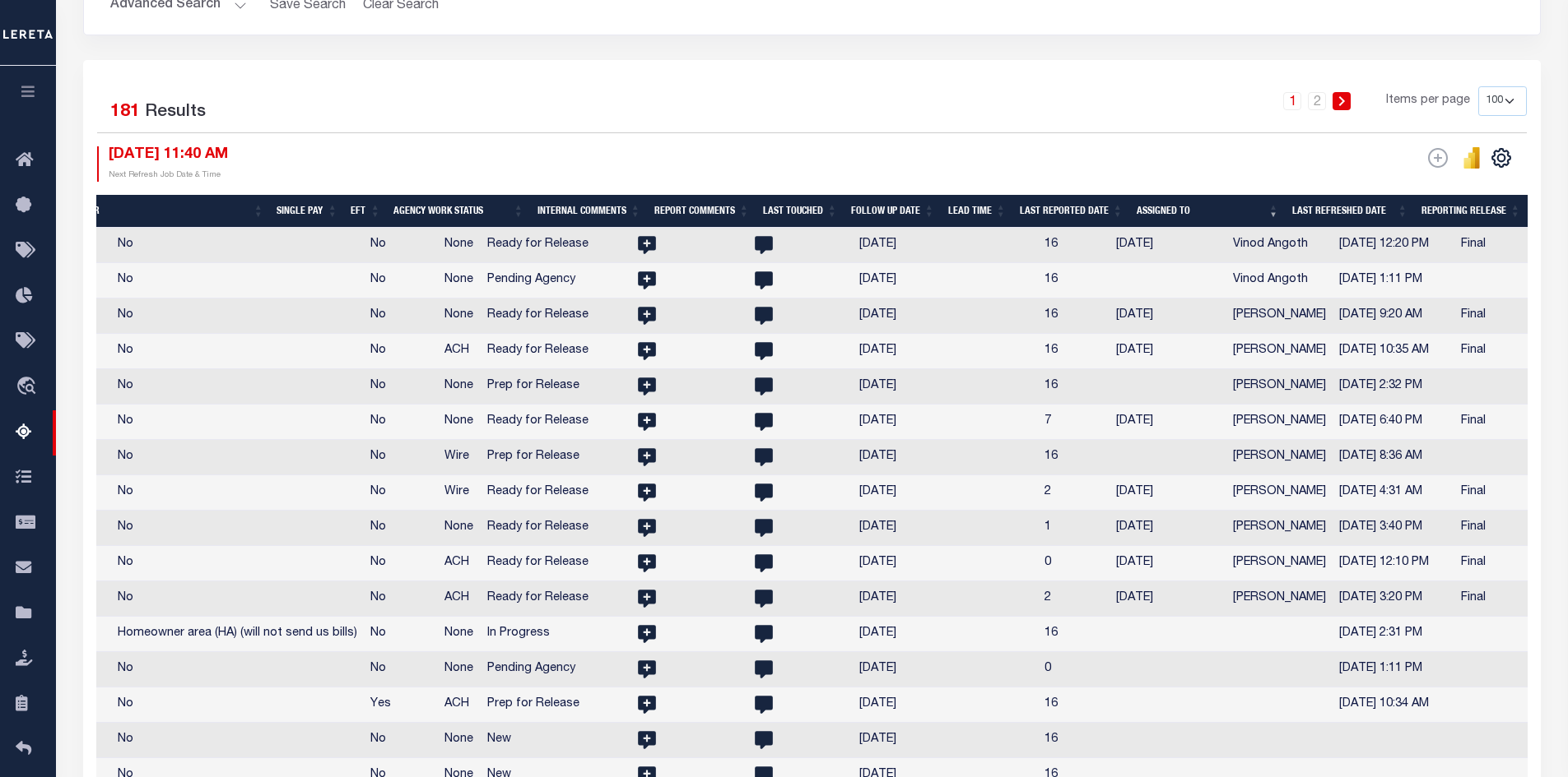
scroll to position [0, 2392]
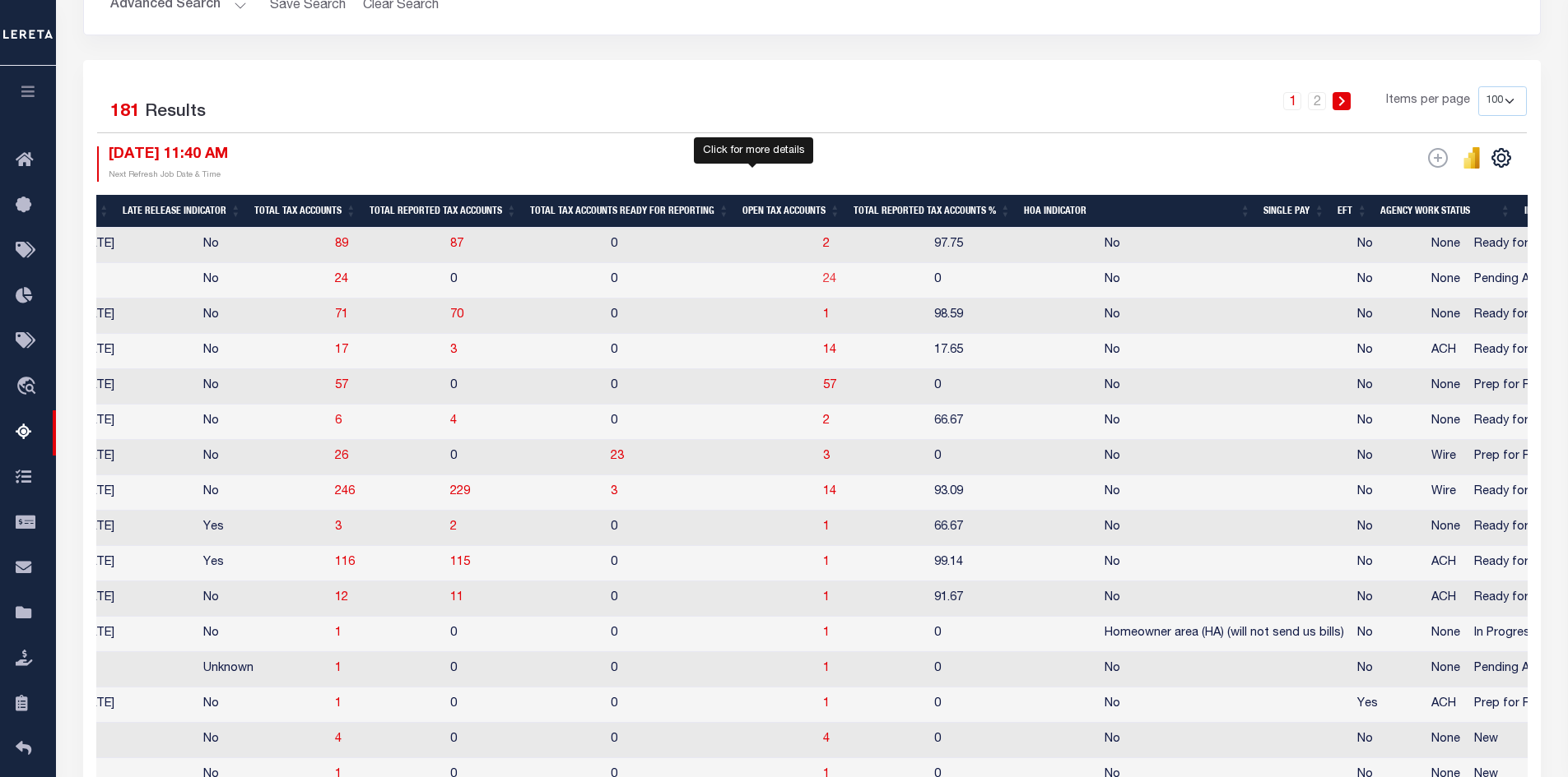
click at [823, 282] on span "24" at bounding box center [829, 279] width 13 height 11
select select "100"
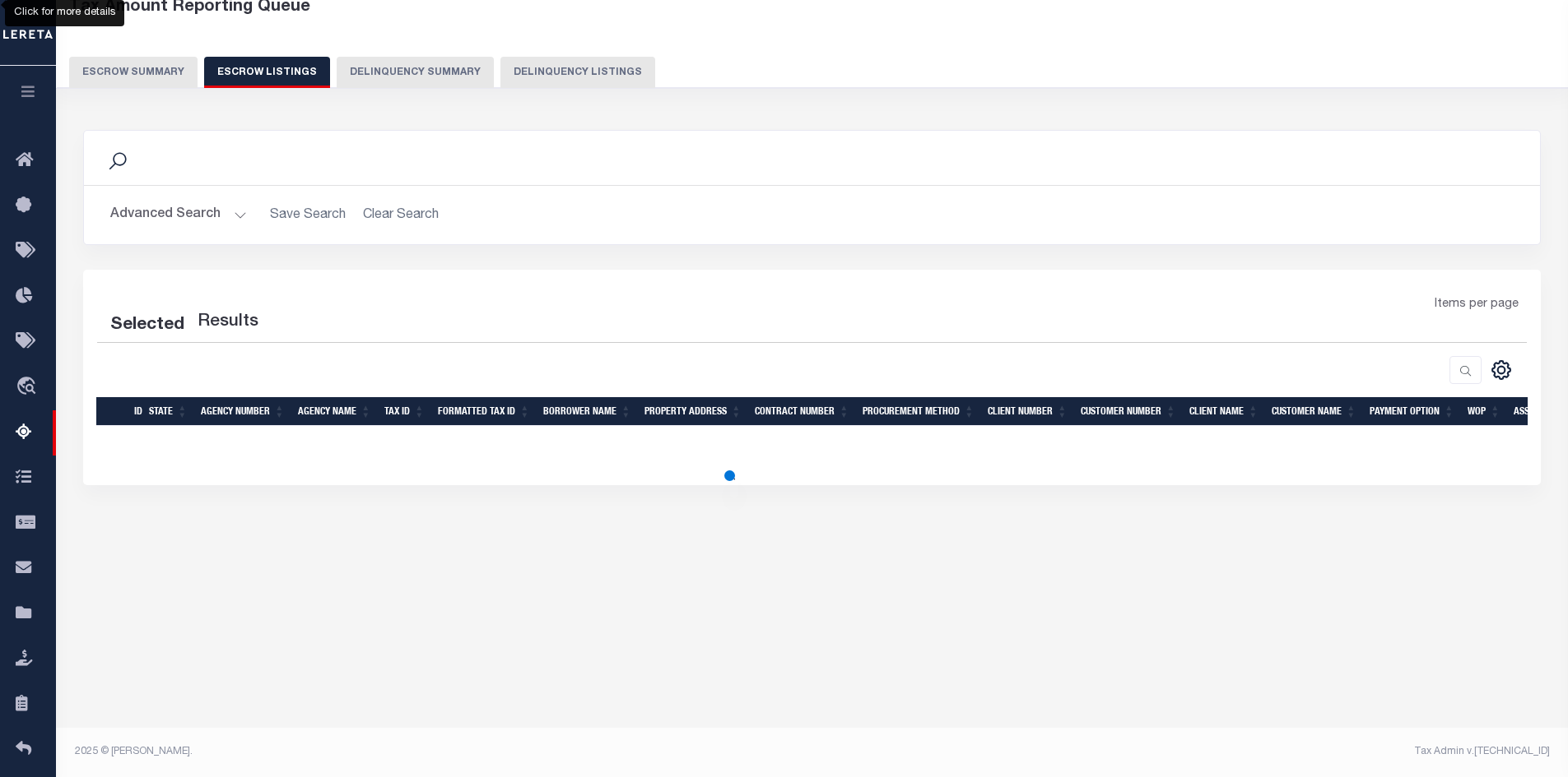
select select "100"
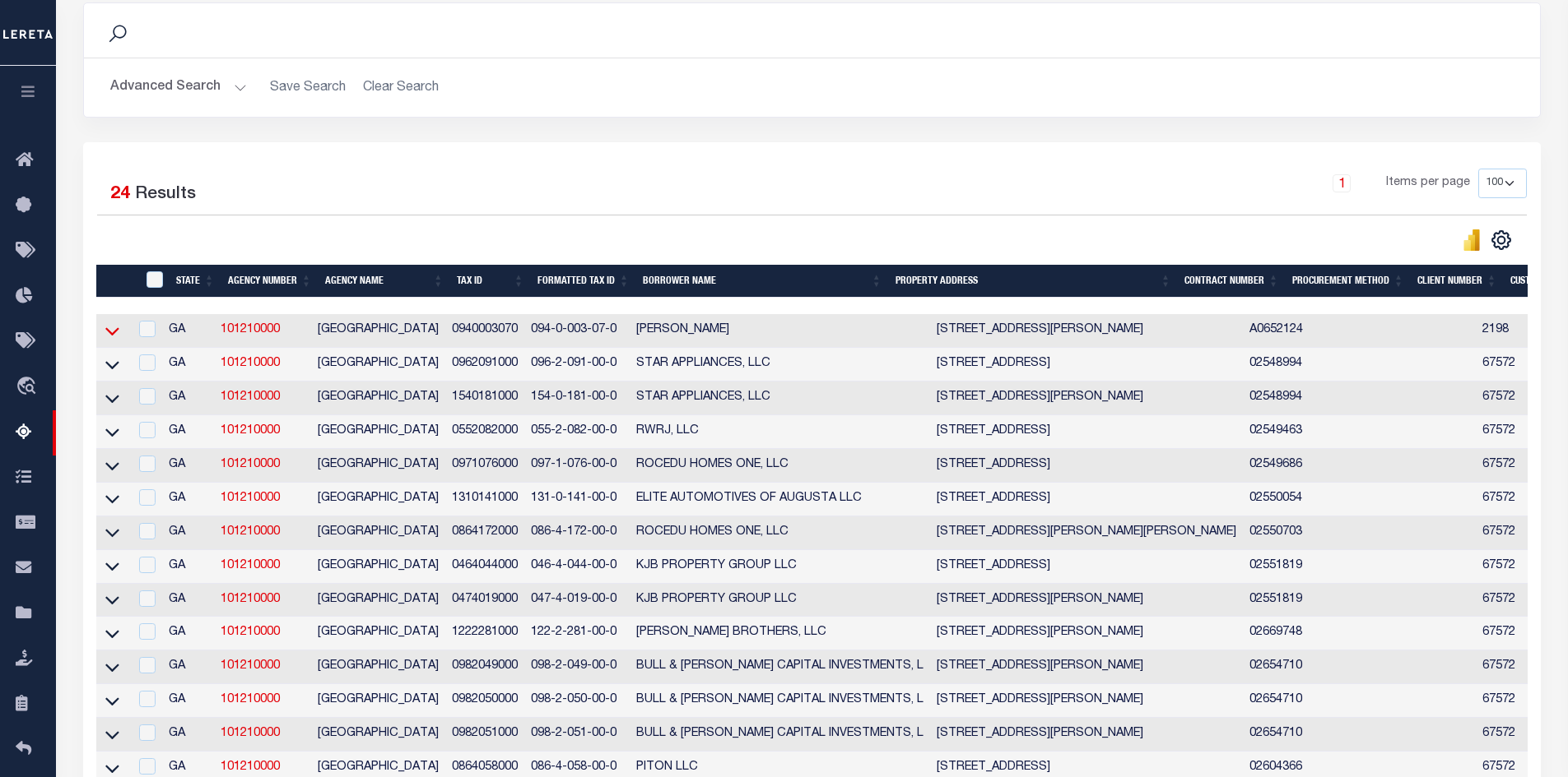
click at [111, 332] on icon at bounding box center [112, 331] width 14 height 18
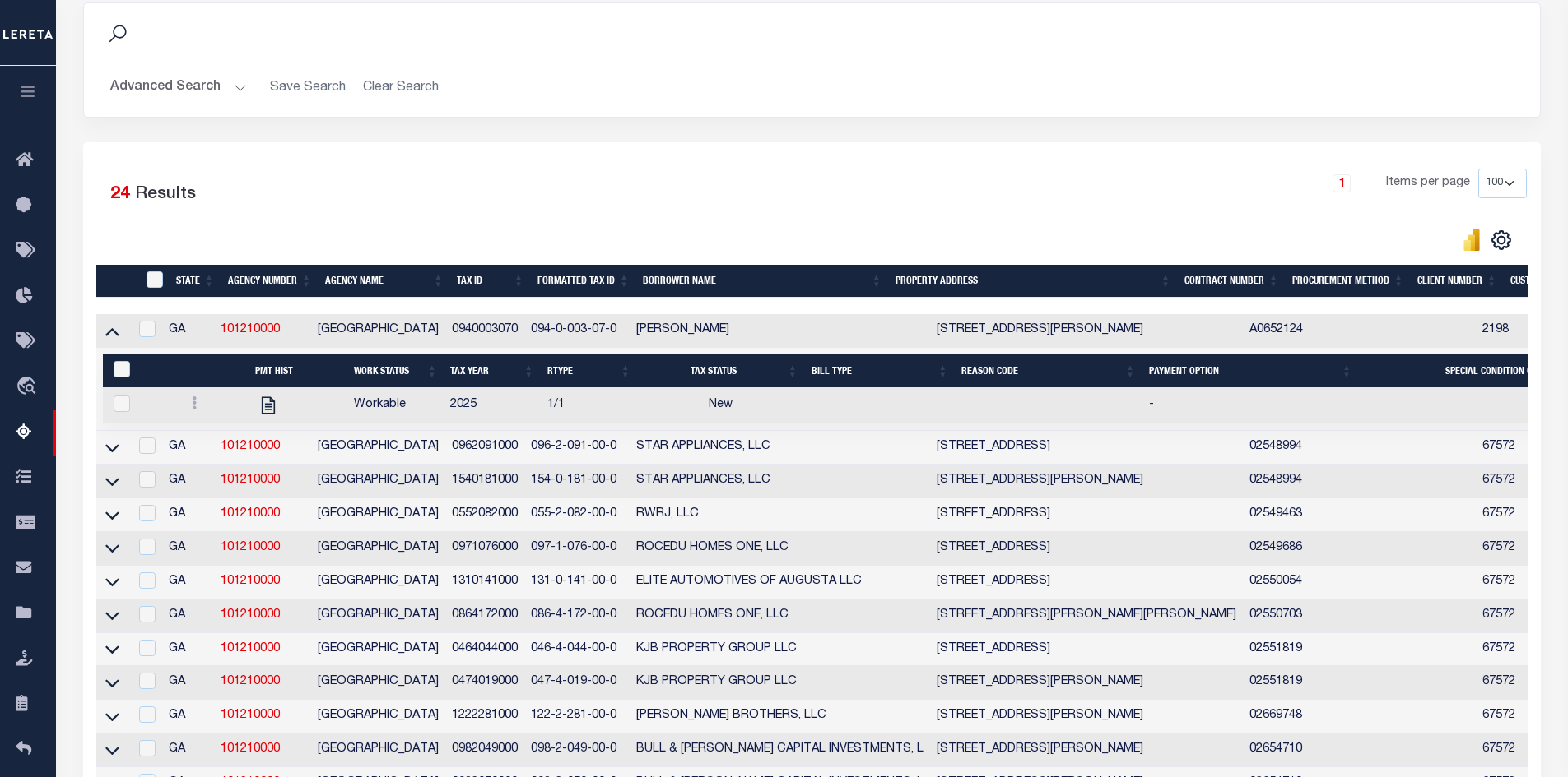
click at [111, 332] on icon at bounding box center [112, 331] width 14 height 18
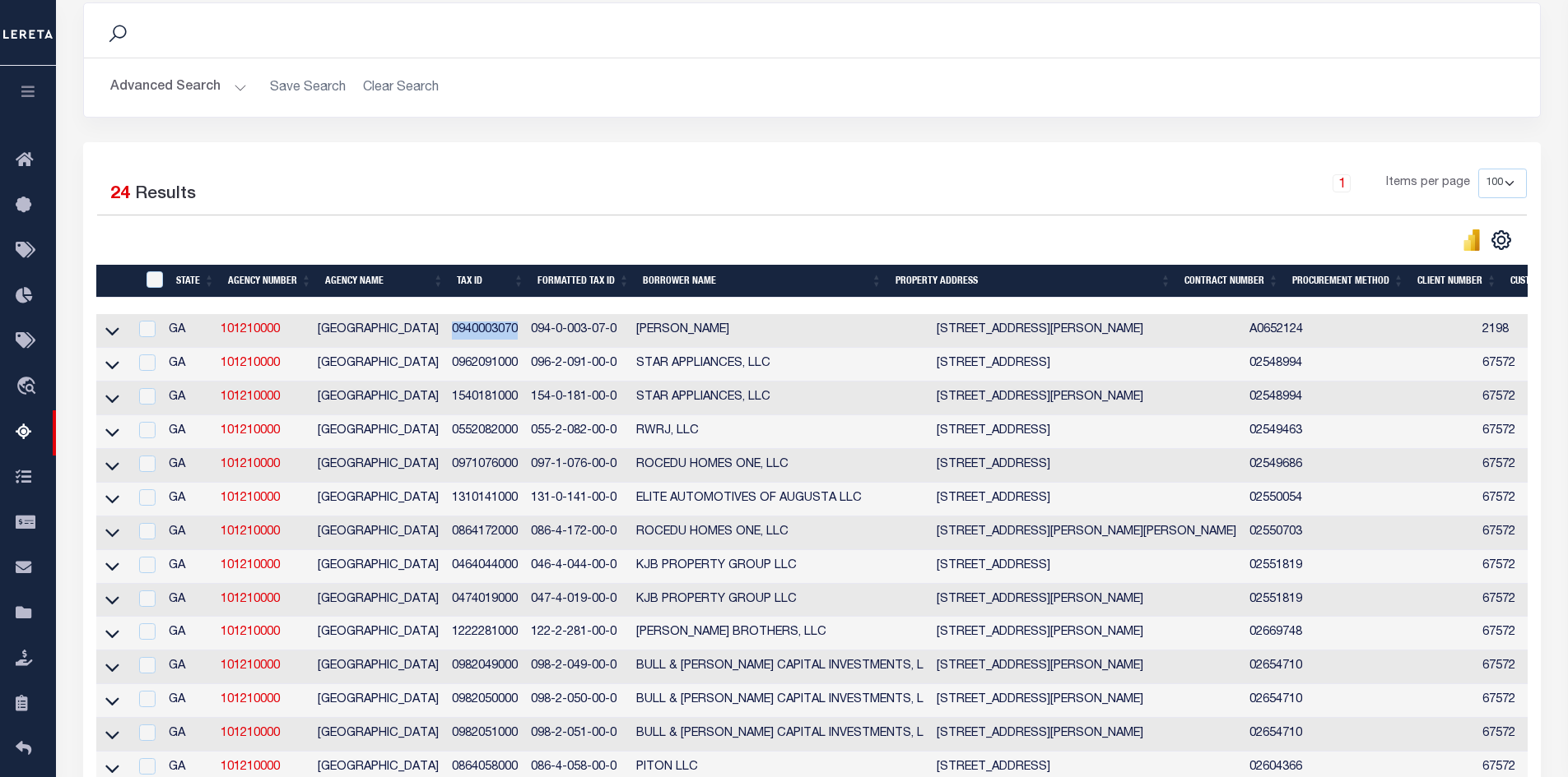
drag, startPoint x: 525, startPoint y: 333, endPoint x: 458, endPoint y: 333, distance: 67.0
click at [458, 333] on td "0940003070" at bounding box center [485, 331] width 79 height 33
checkbox input "true"
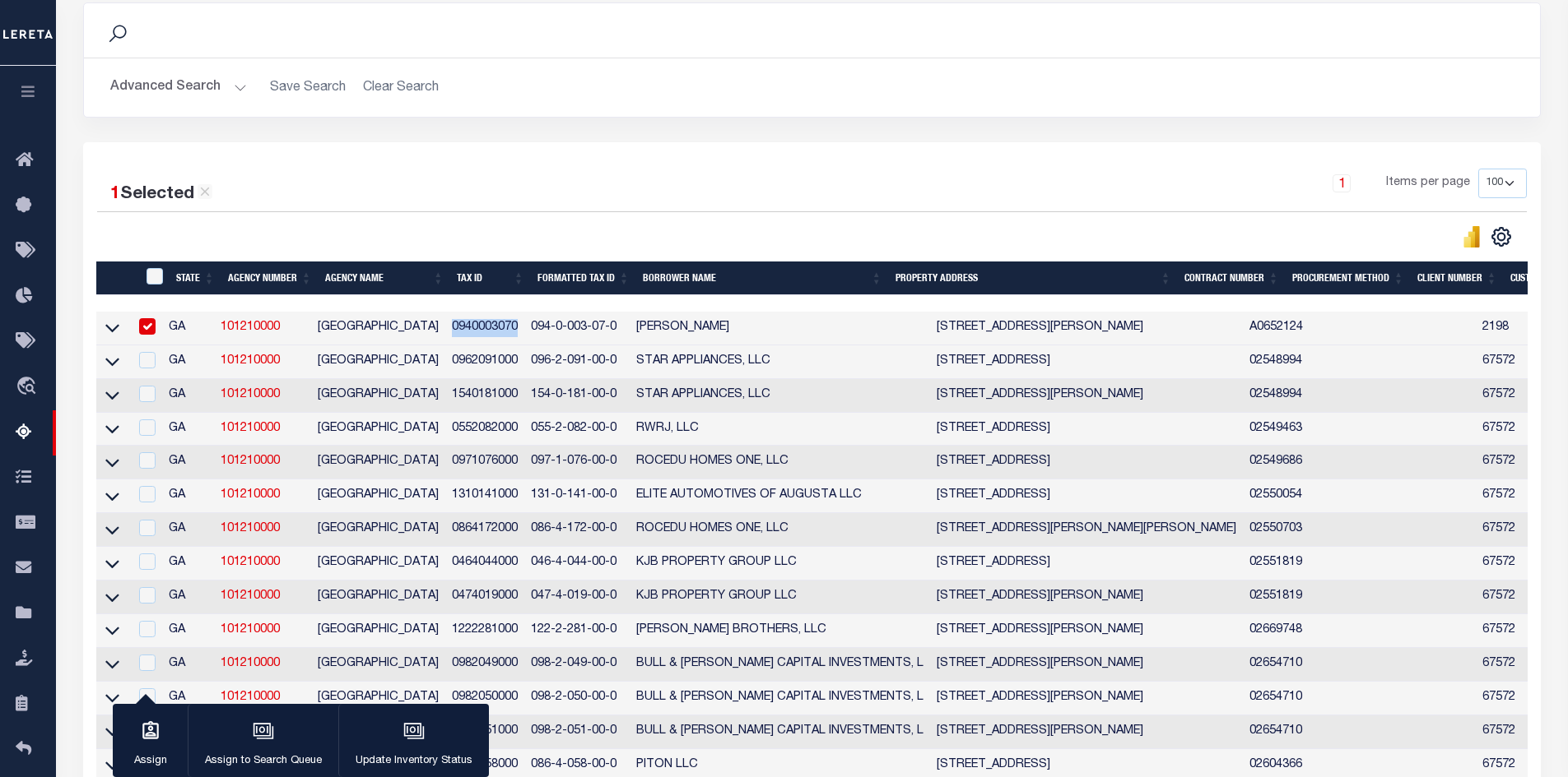
copy td "0940003070"
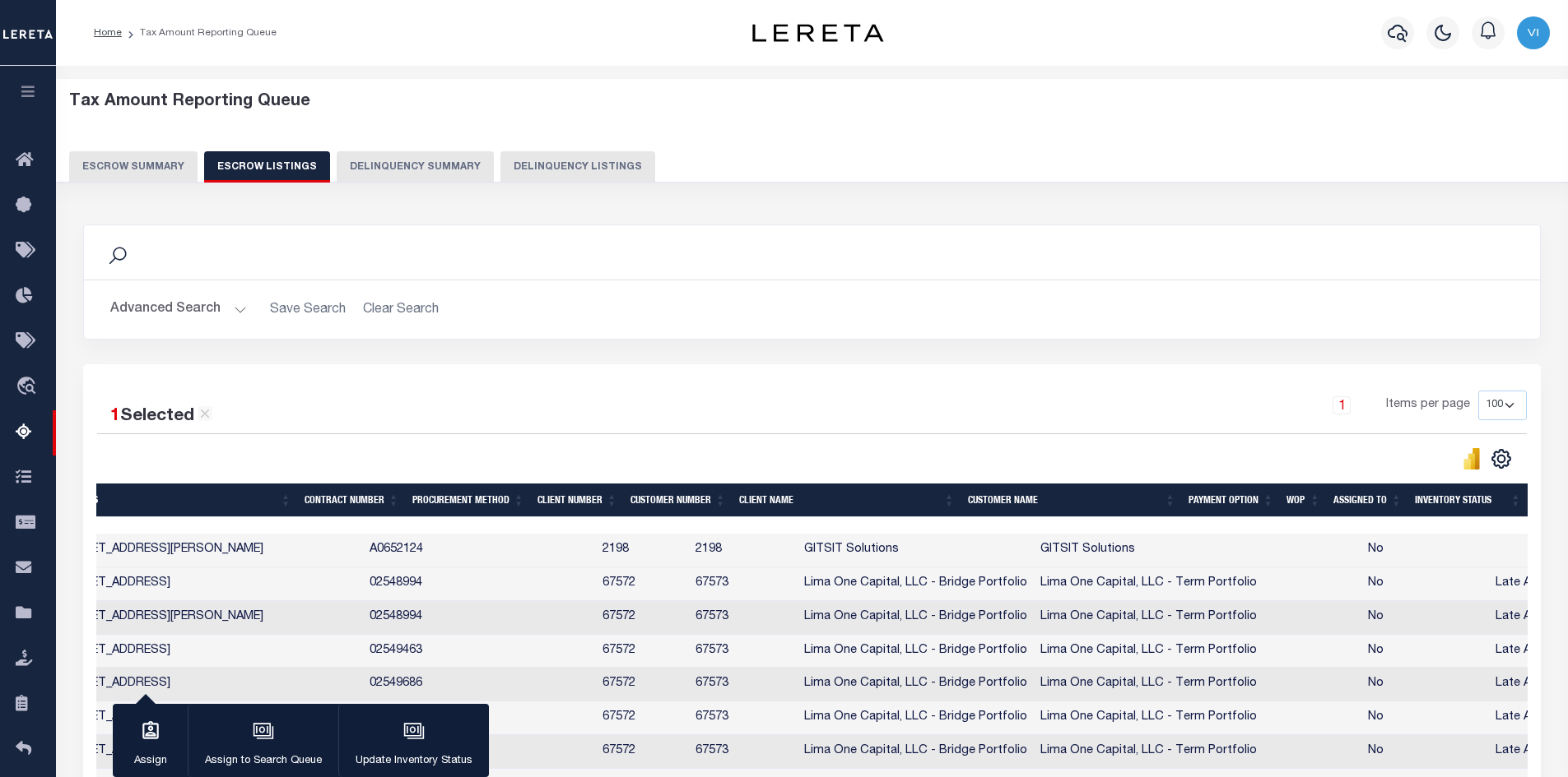
scroll to position [0, 816]
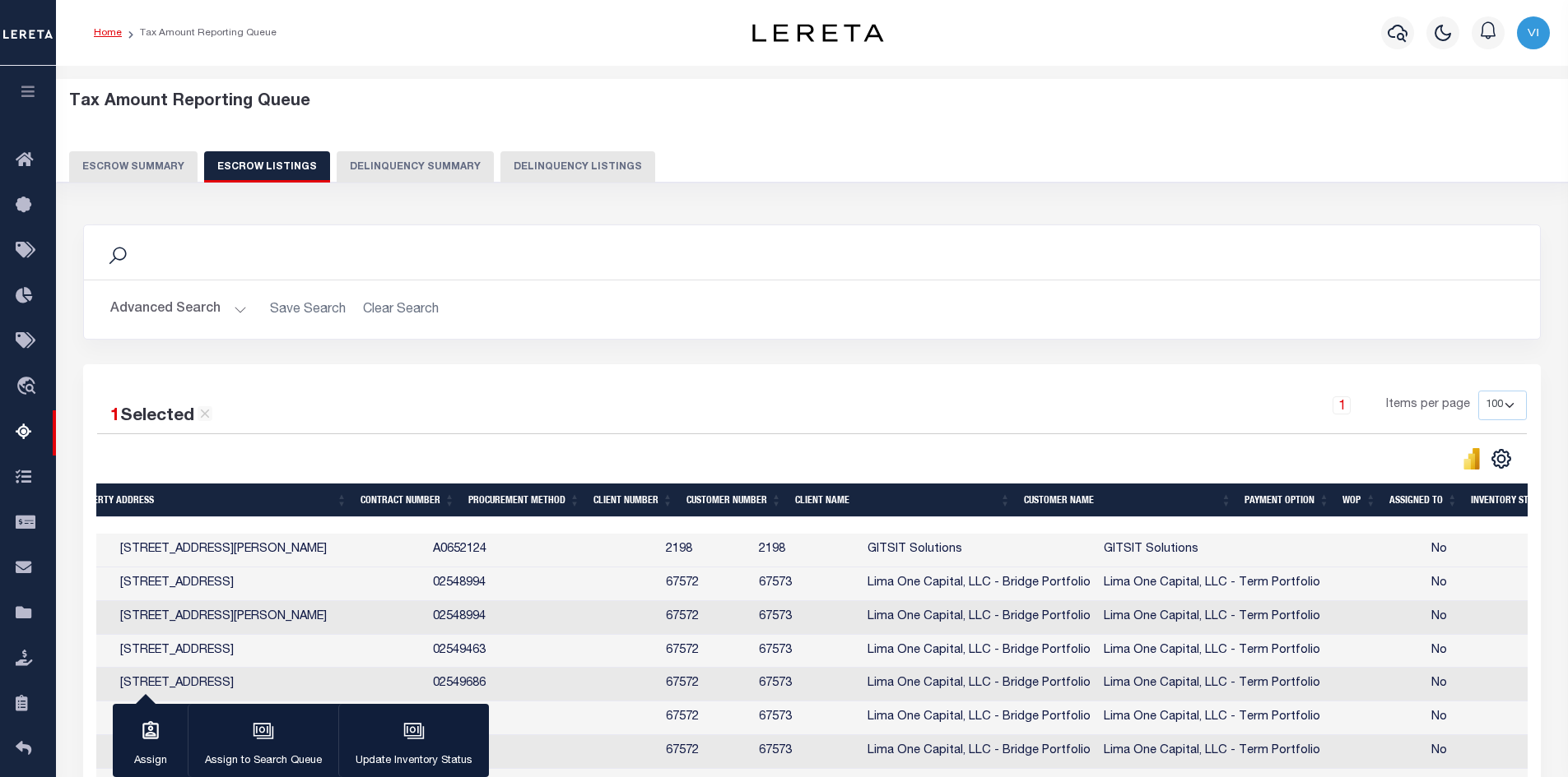
click at [100, 32] on link "Home" at bounding box center [108, 32] width 28 height 10
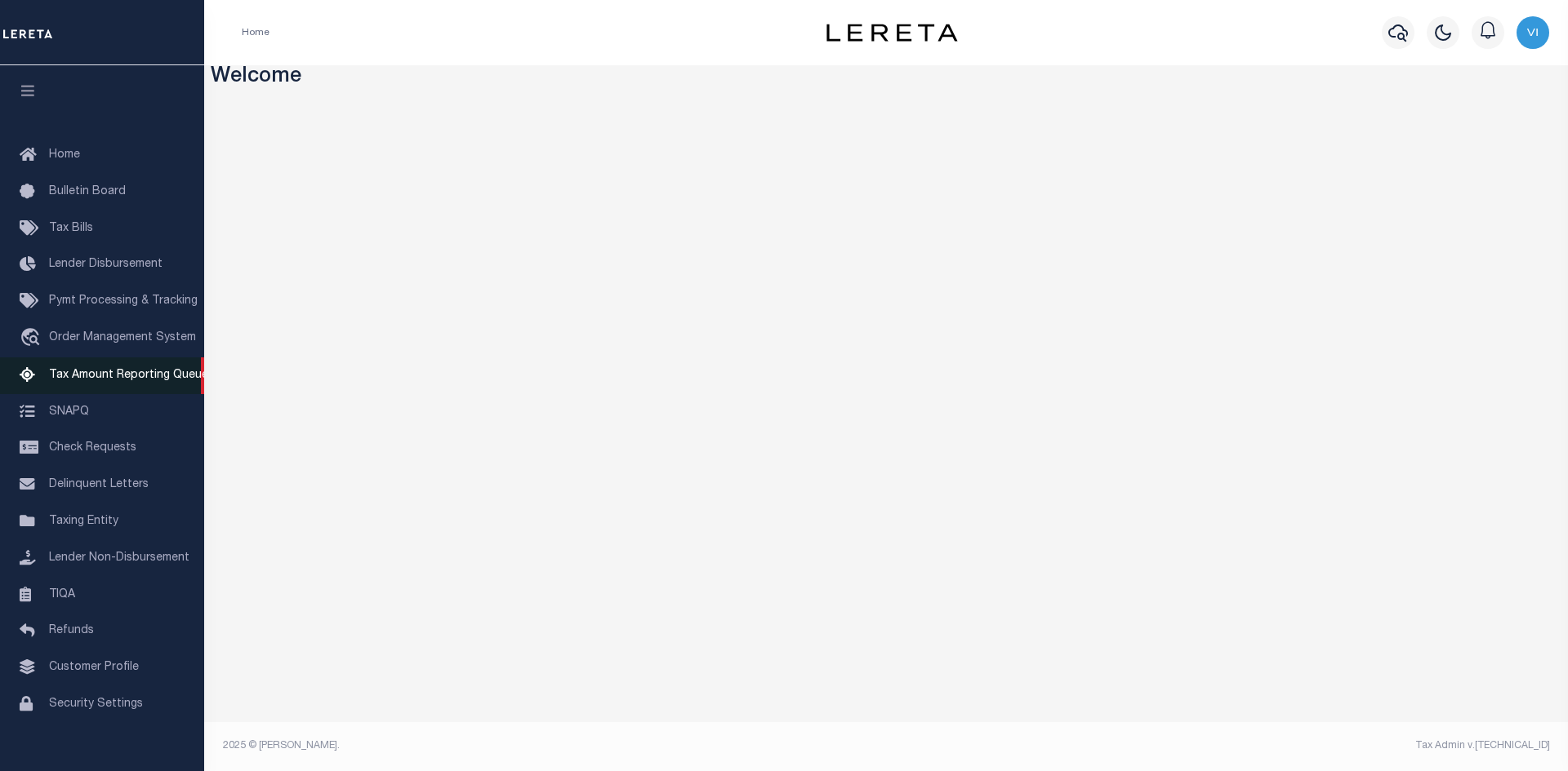
click at [86, 382] on span "Tax Amount Reporting Queue" at bounding box center [128, 375] width 160 height 11
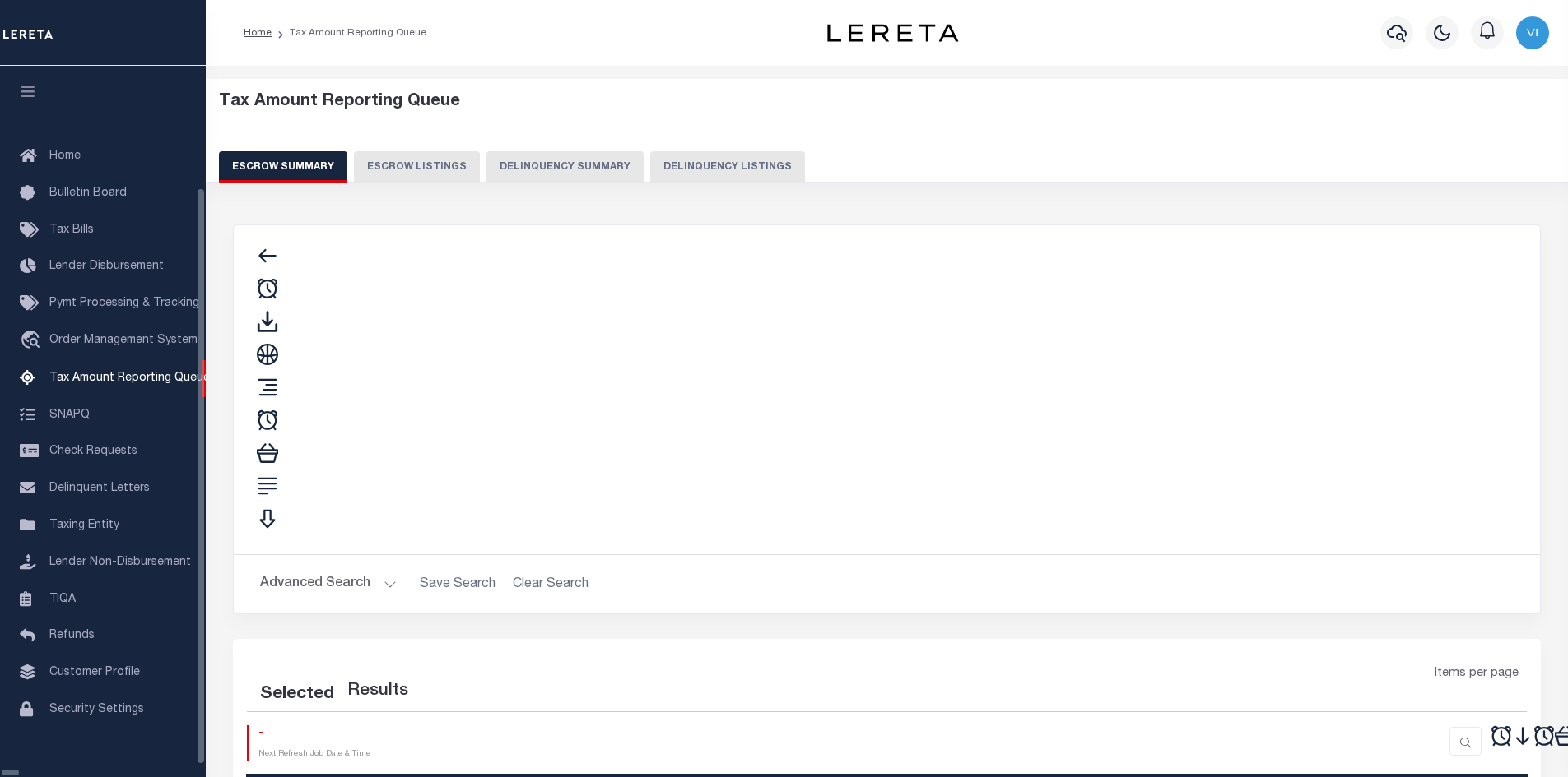
select select
select select "100"
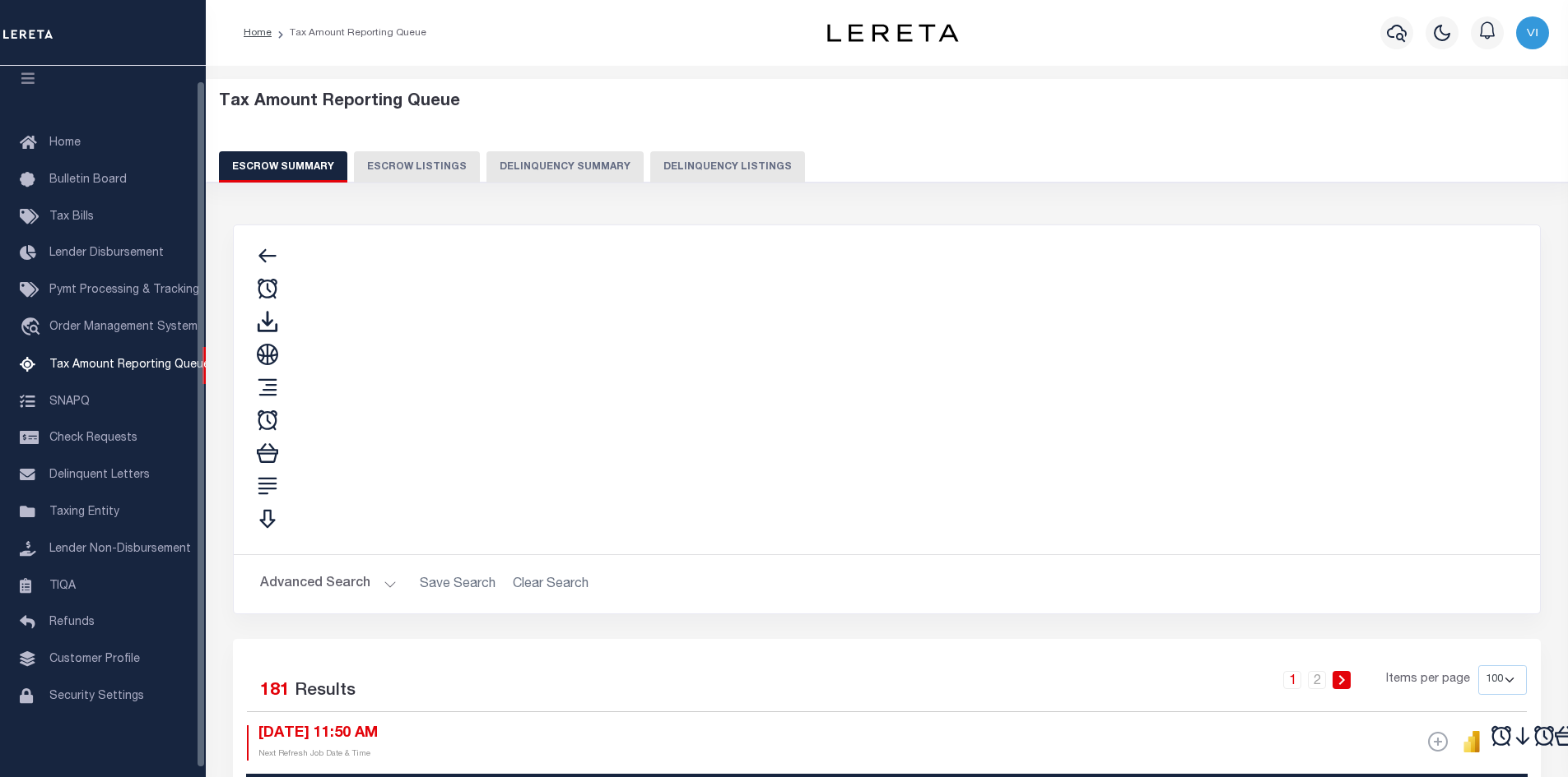
scroll to position [15, 0]
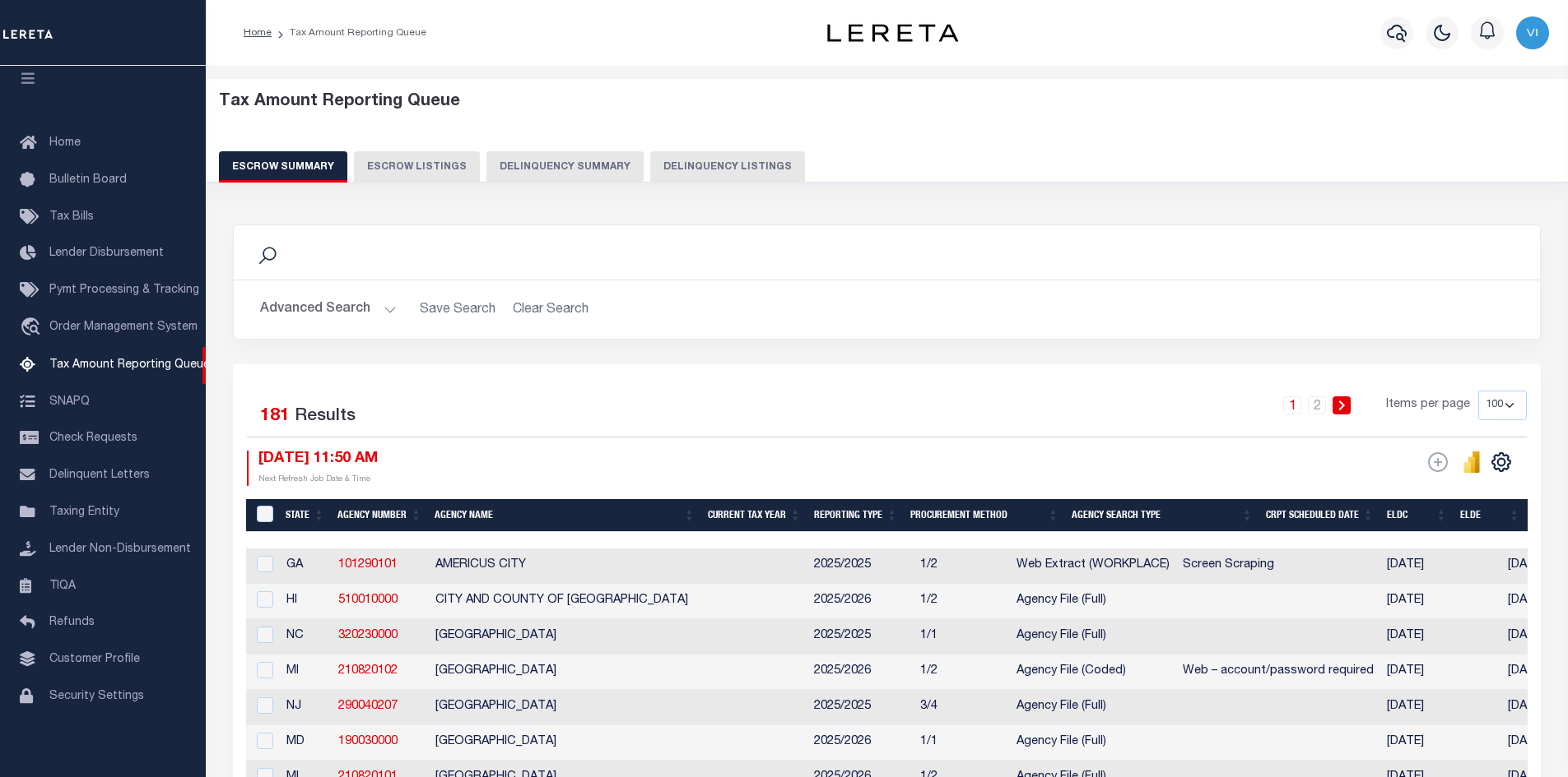
click at [327, 309] on button "Advanced Search" at bounding box center [329, 309] width 137 height 32
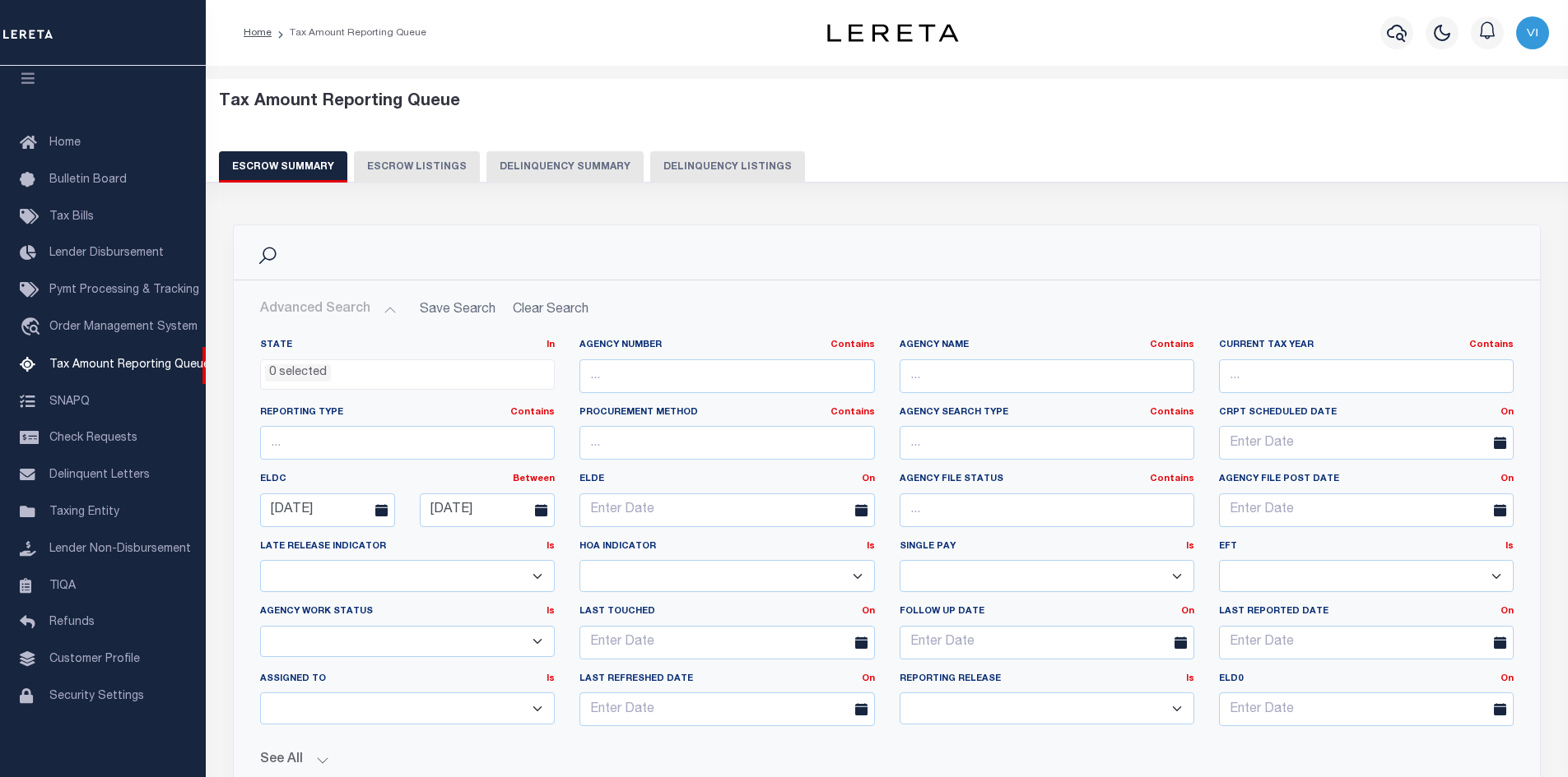
scroll to position [247, 0]
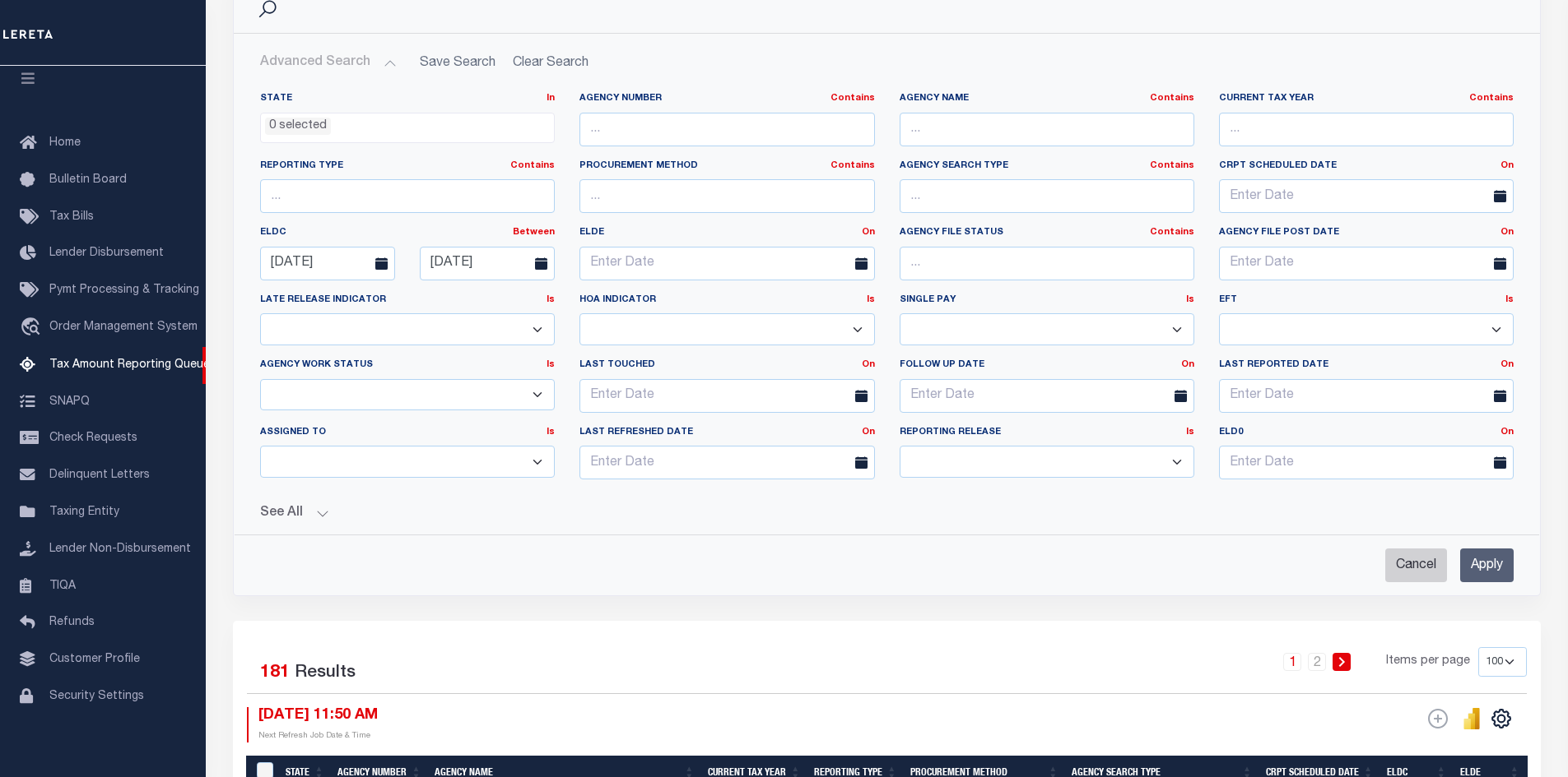
click at [1418, 571] on input "Cancel" at bounding box center [1416, 565] width 61 height 33
checkbox input "true"
select select
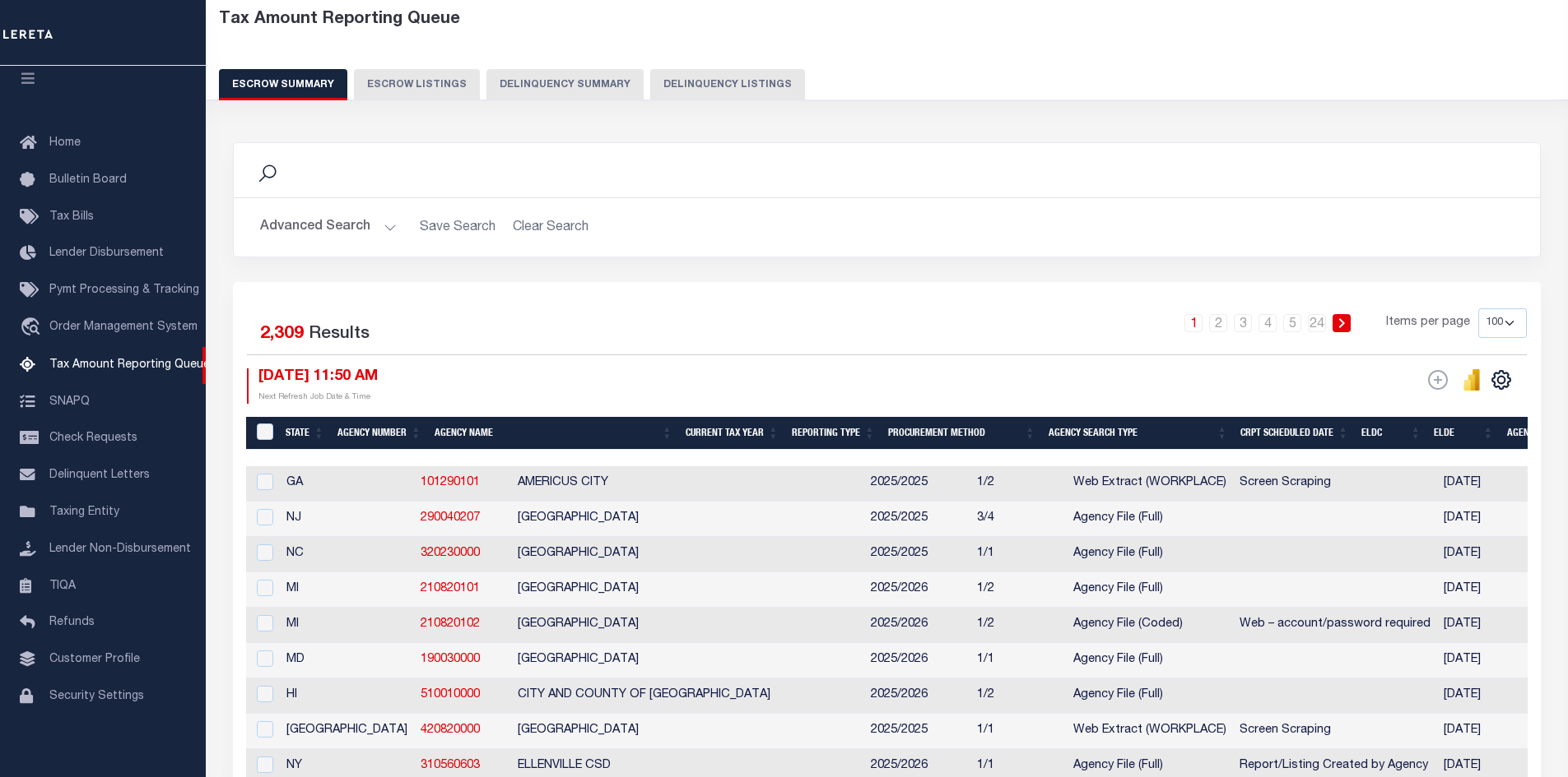
scroll to position [0, 0]
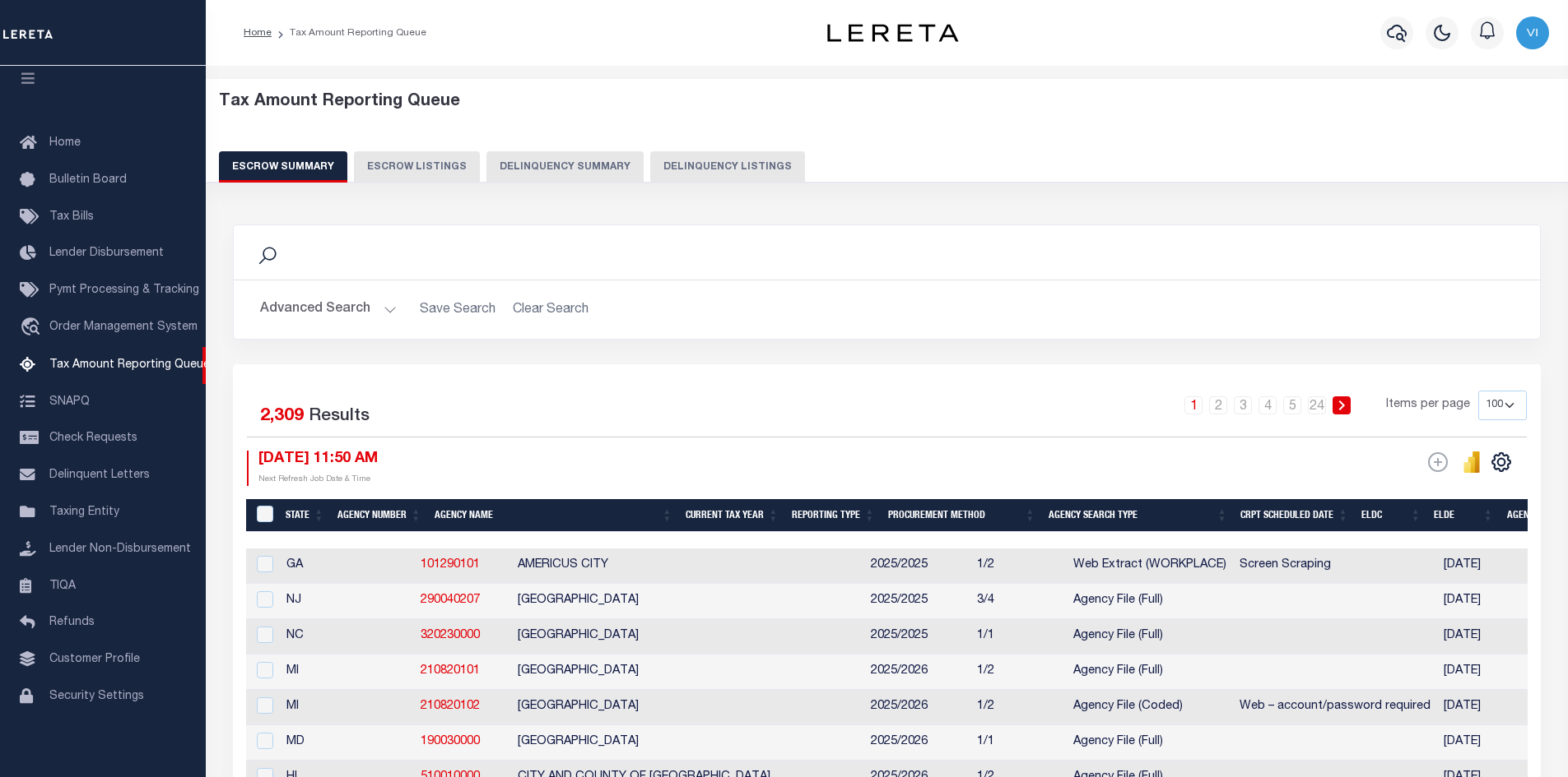
click at [394, 302] on button "Advanced Search" at bounding box center [329, 309] width 137 height 32
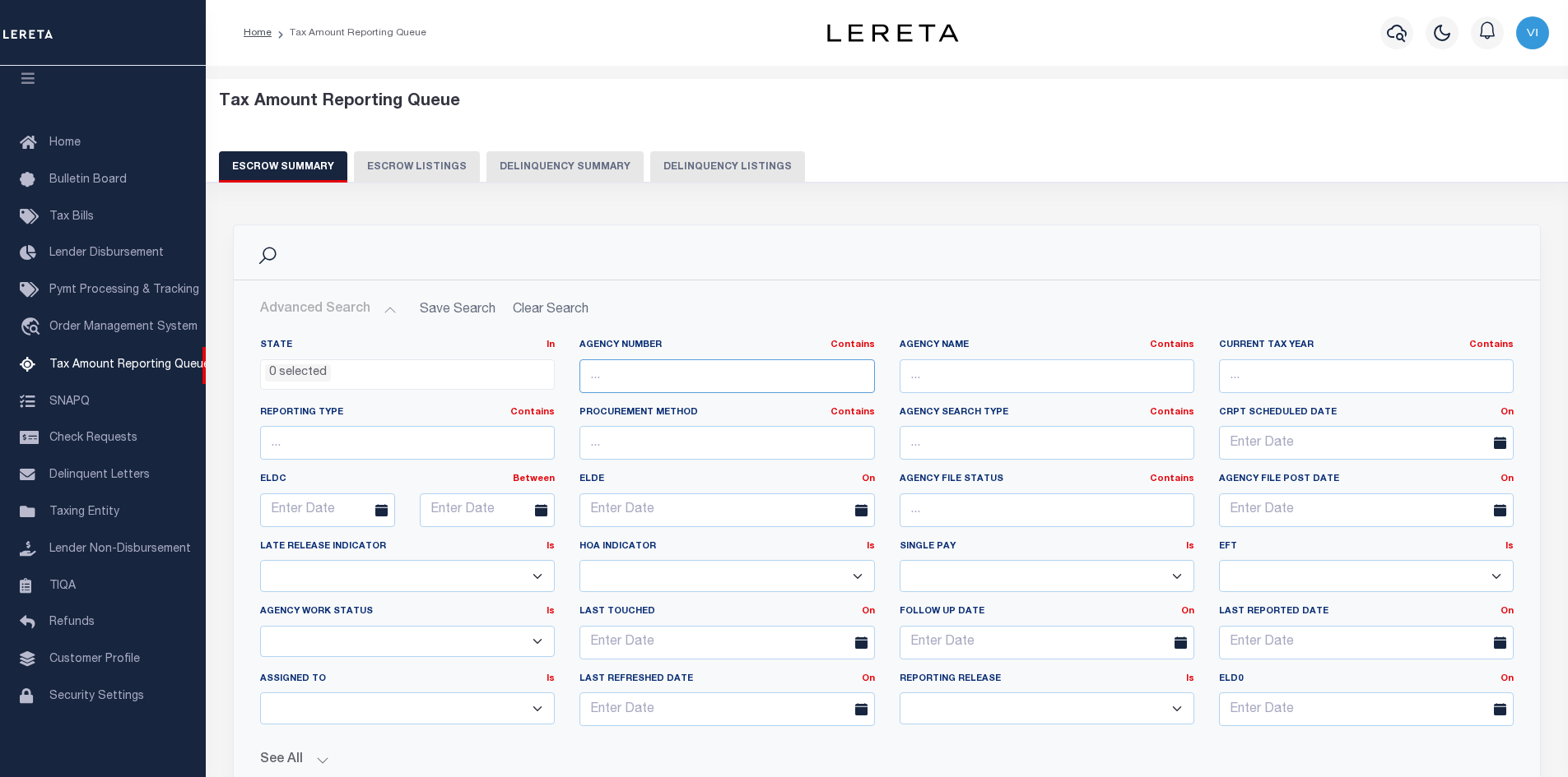
click at [714, 375] on input "text" at bounding box center [726, 376] width 294 height 33
paste input "101290101"
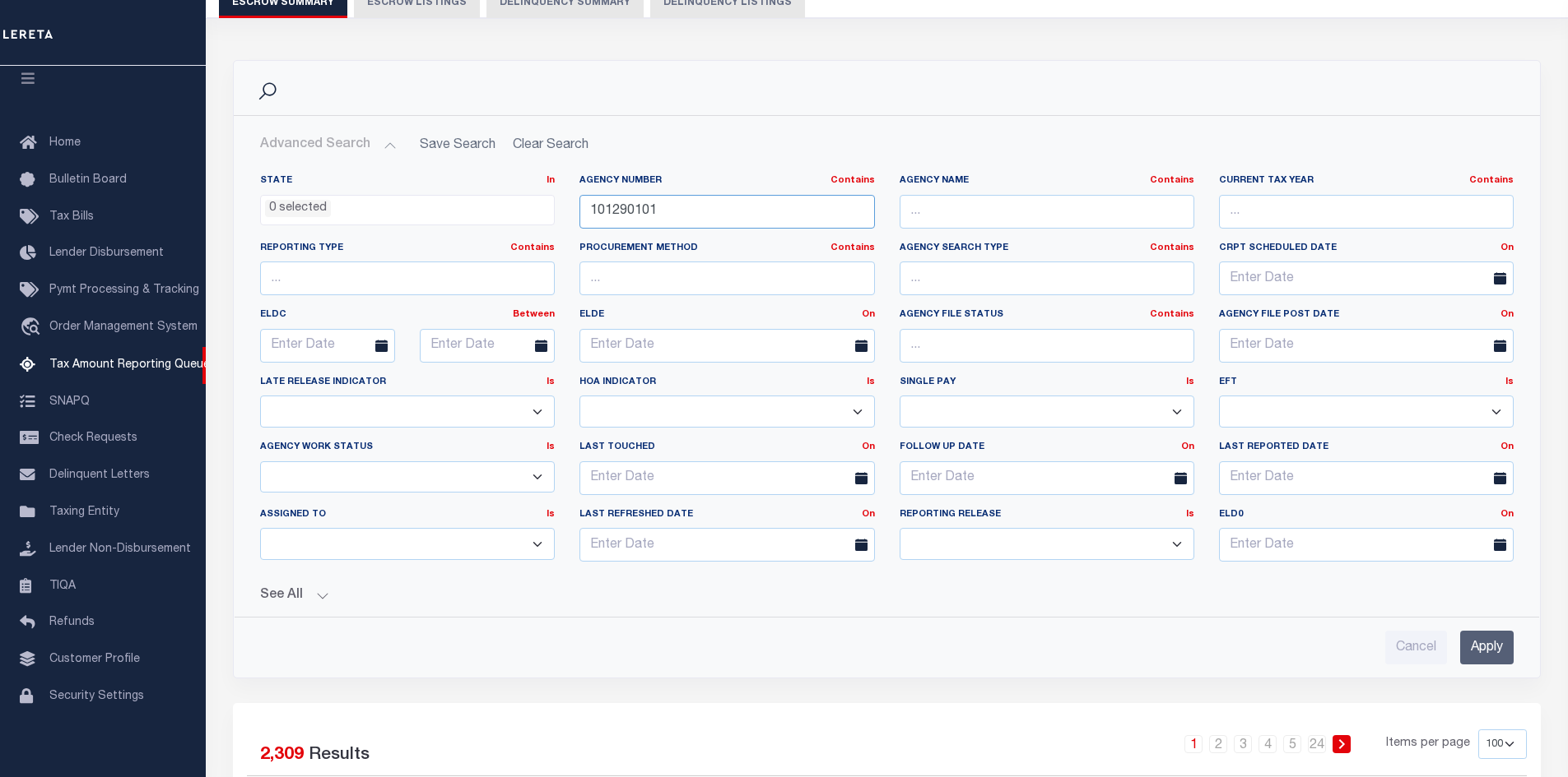
scroll to position [247, 0]
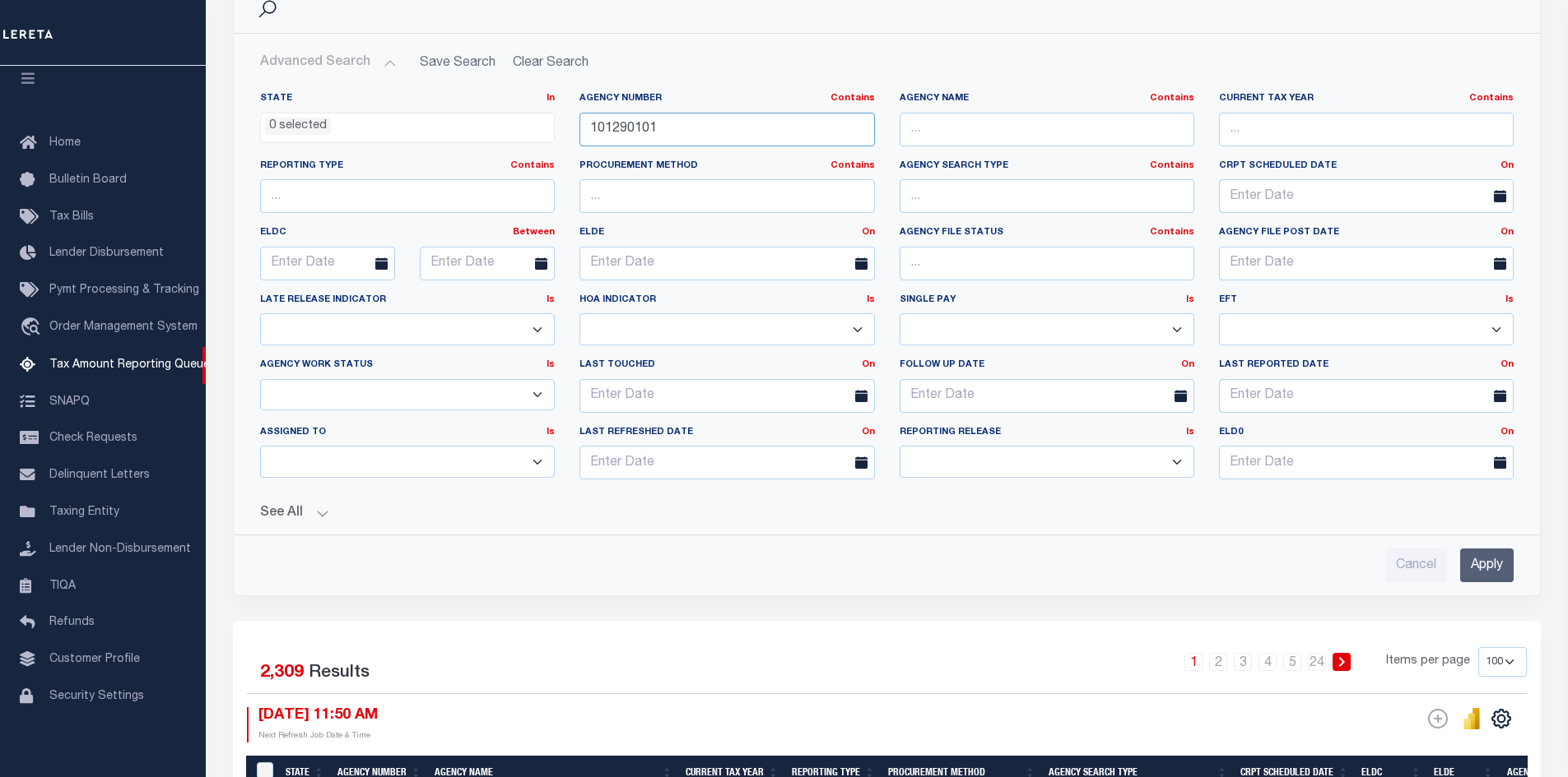
type input "101290101"
click at [1485, 564] on input "Apply" at bounding box center [1486, 565] width 54 height 33
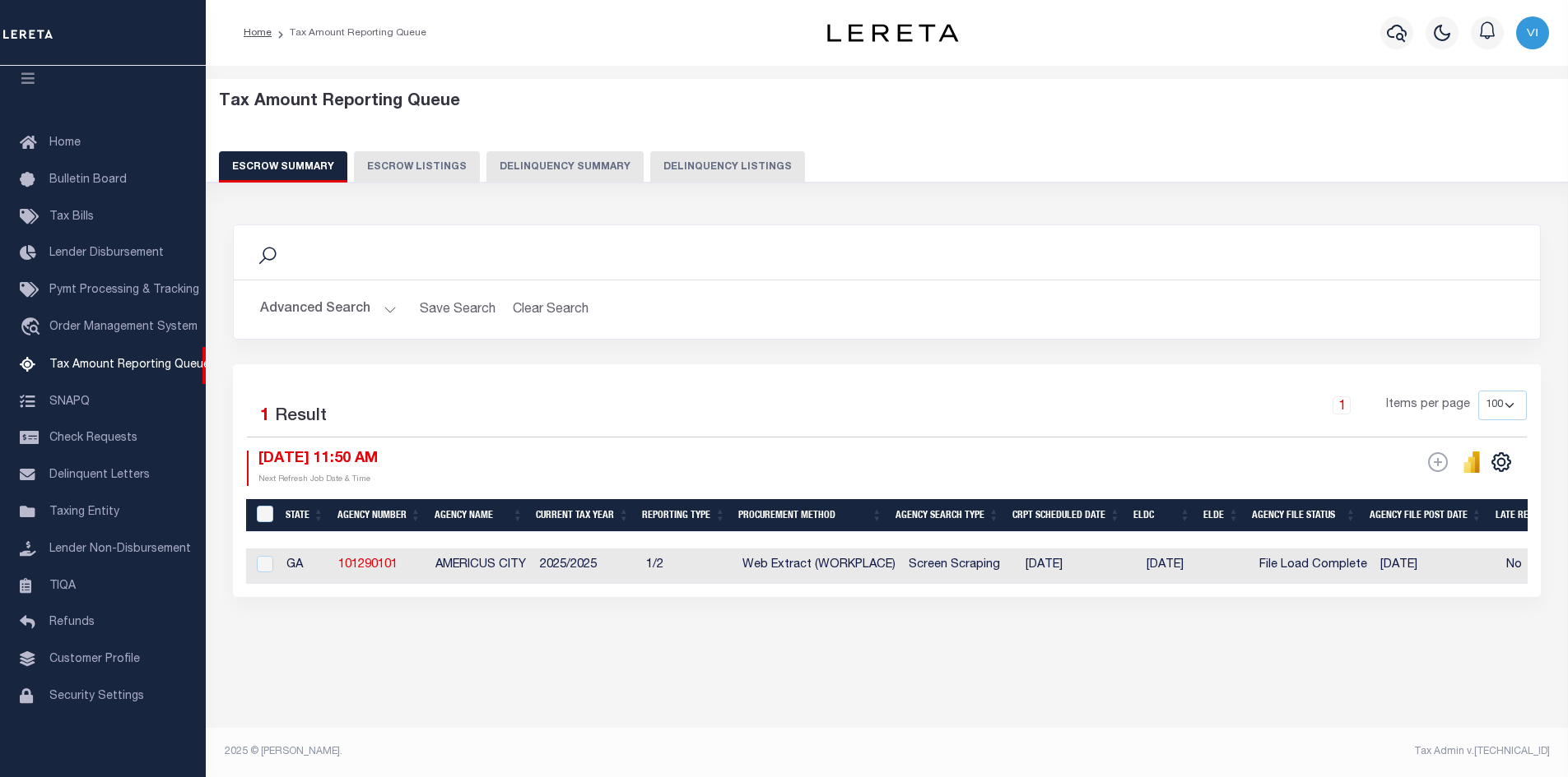
scroll to position [0, 0]
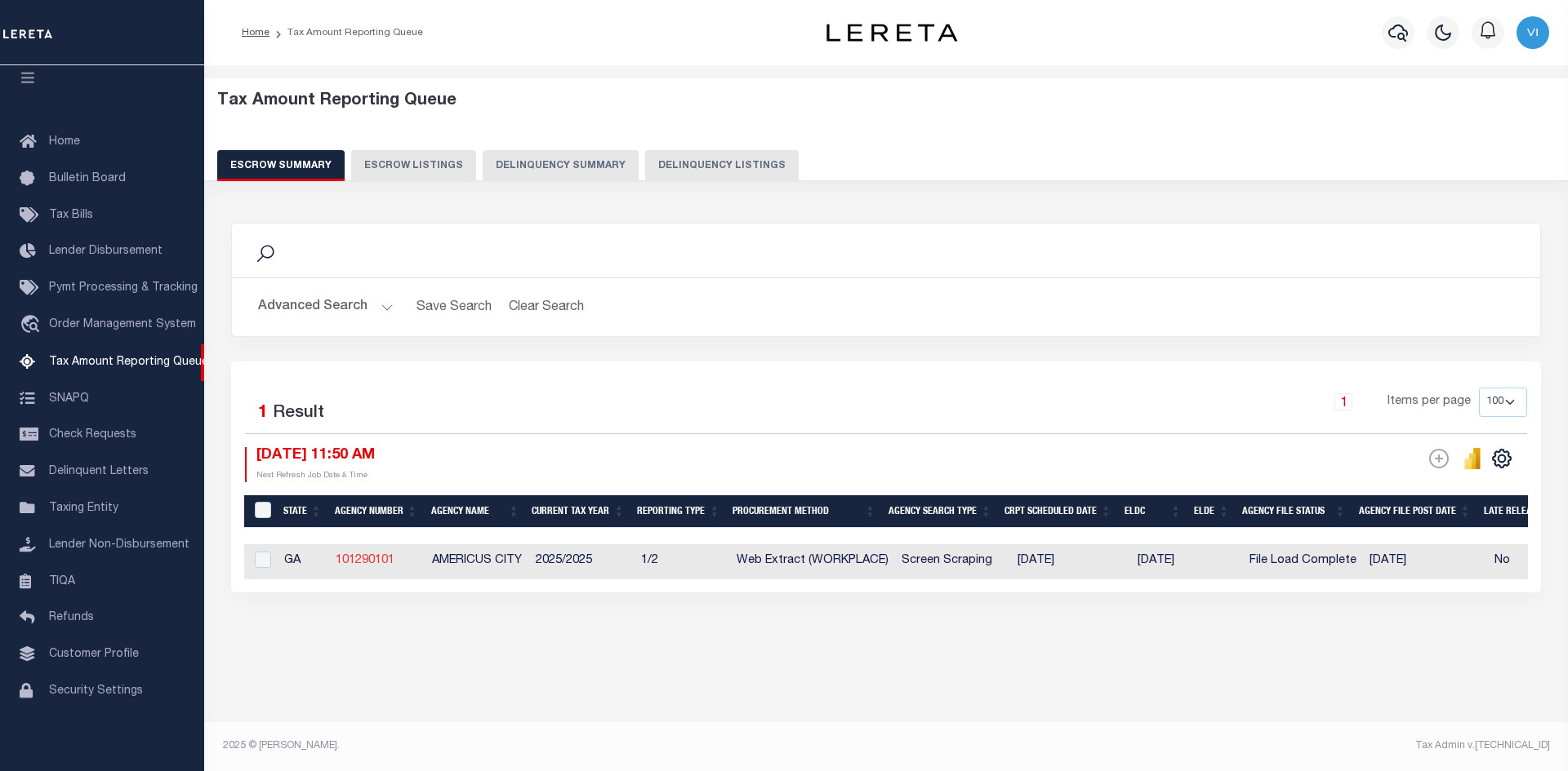
click at [360, 562] on link "101290101" at bounding box center [364, 560] width 58 height 11
checkbox input "true"
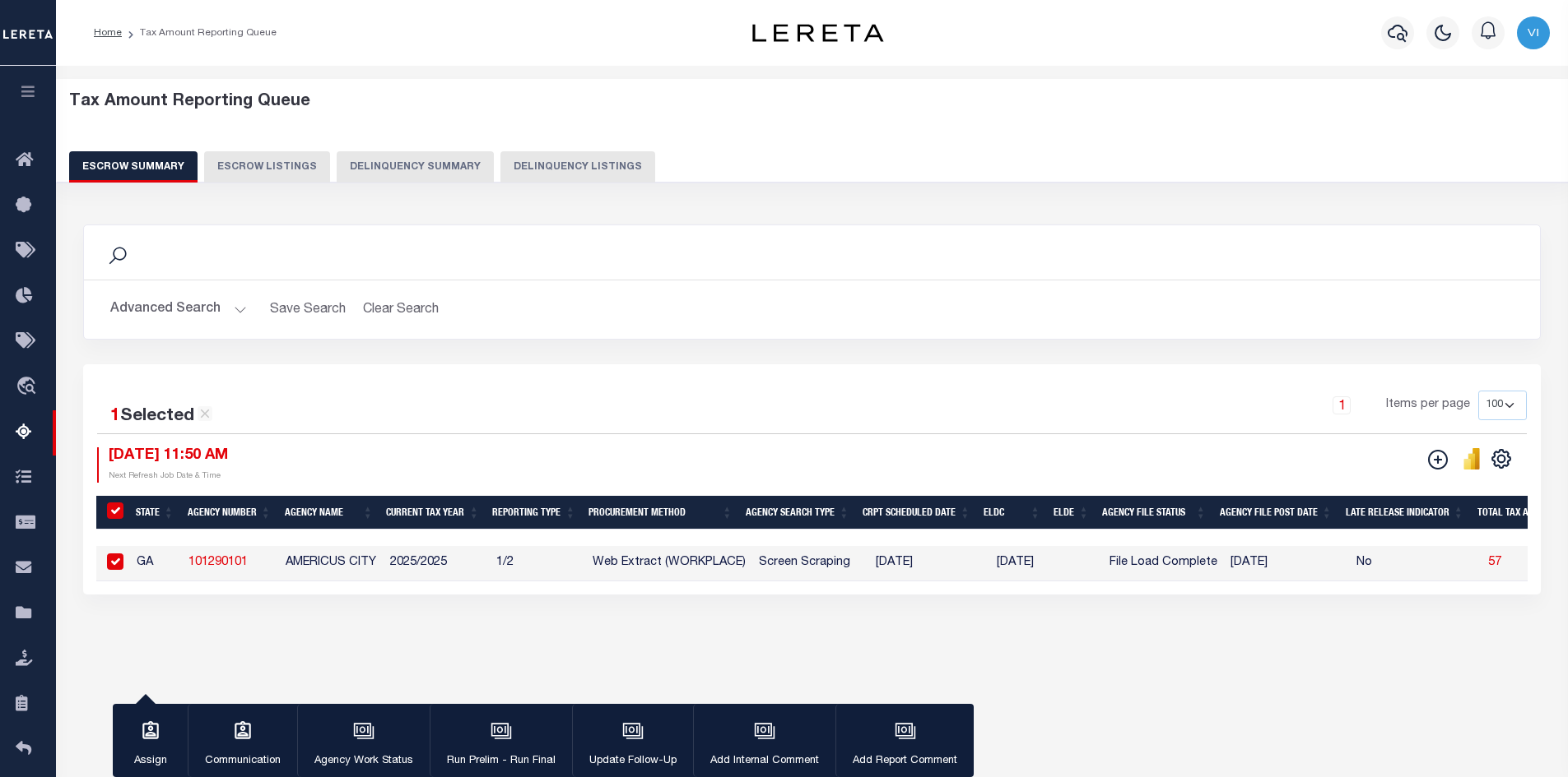
click at [420, 562] on td "2025/2025" at bounding box center [437, 564] width 106 height 35
checkbox input "false"
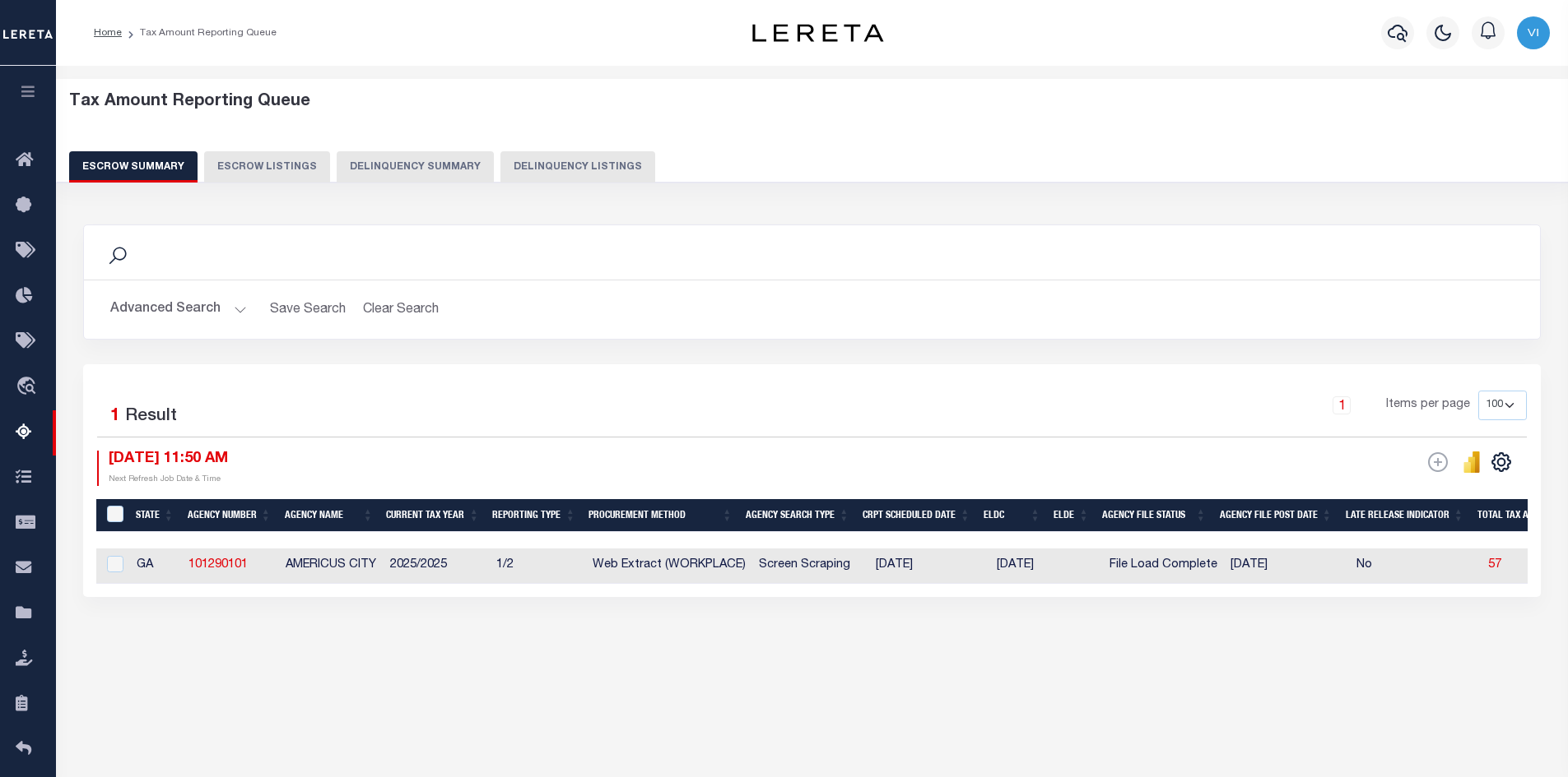
click at [327, 567] on td "AMERICUS CITY" at bounding box center [331, 566] width 105 height 35
checkbox input "true"
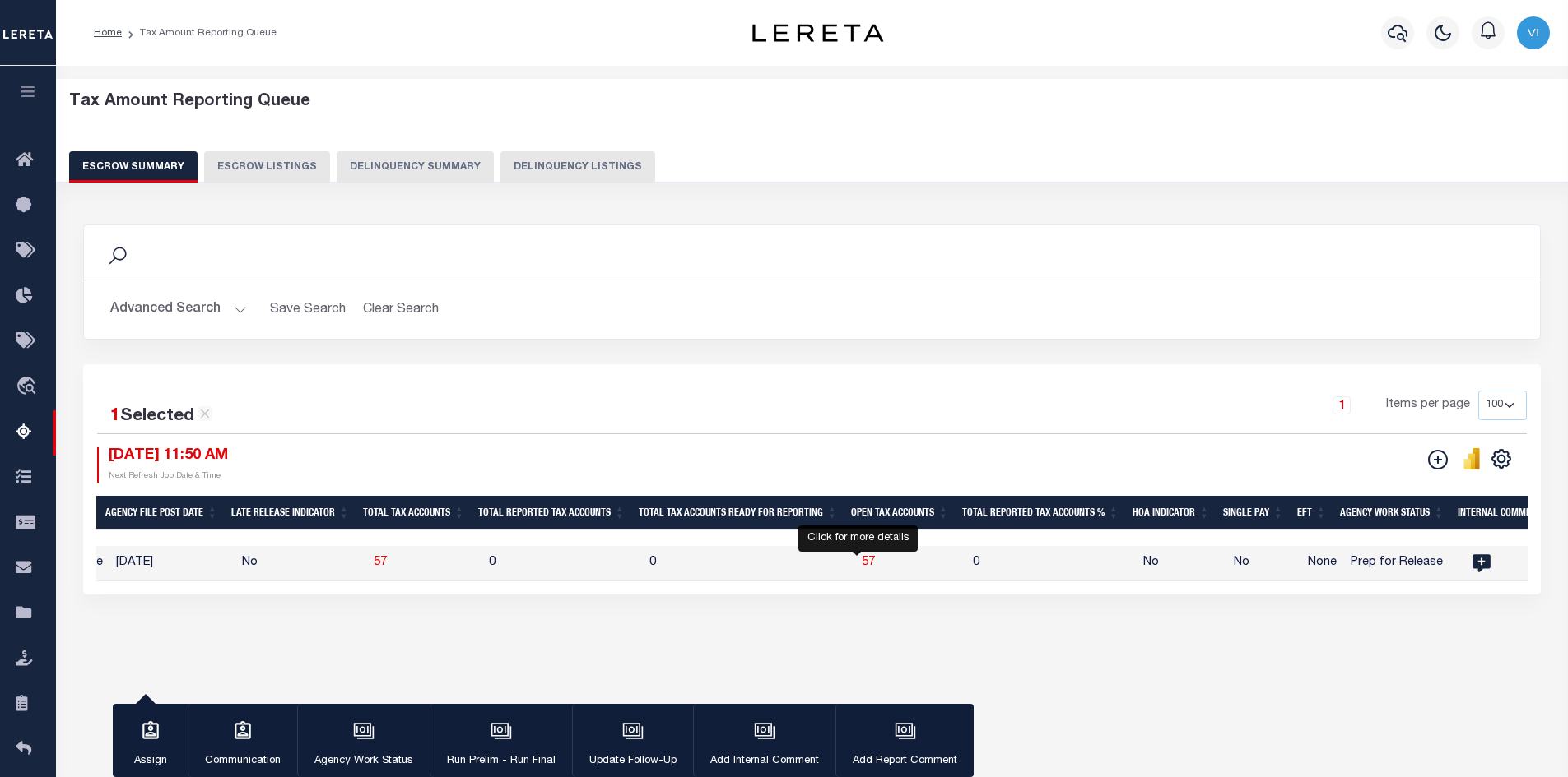
click at [862, 562] on span "57" at bounding box center [868, 562] width 13 height 11
select select "100"
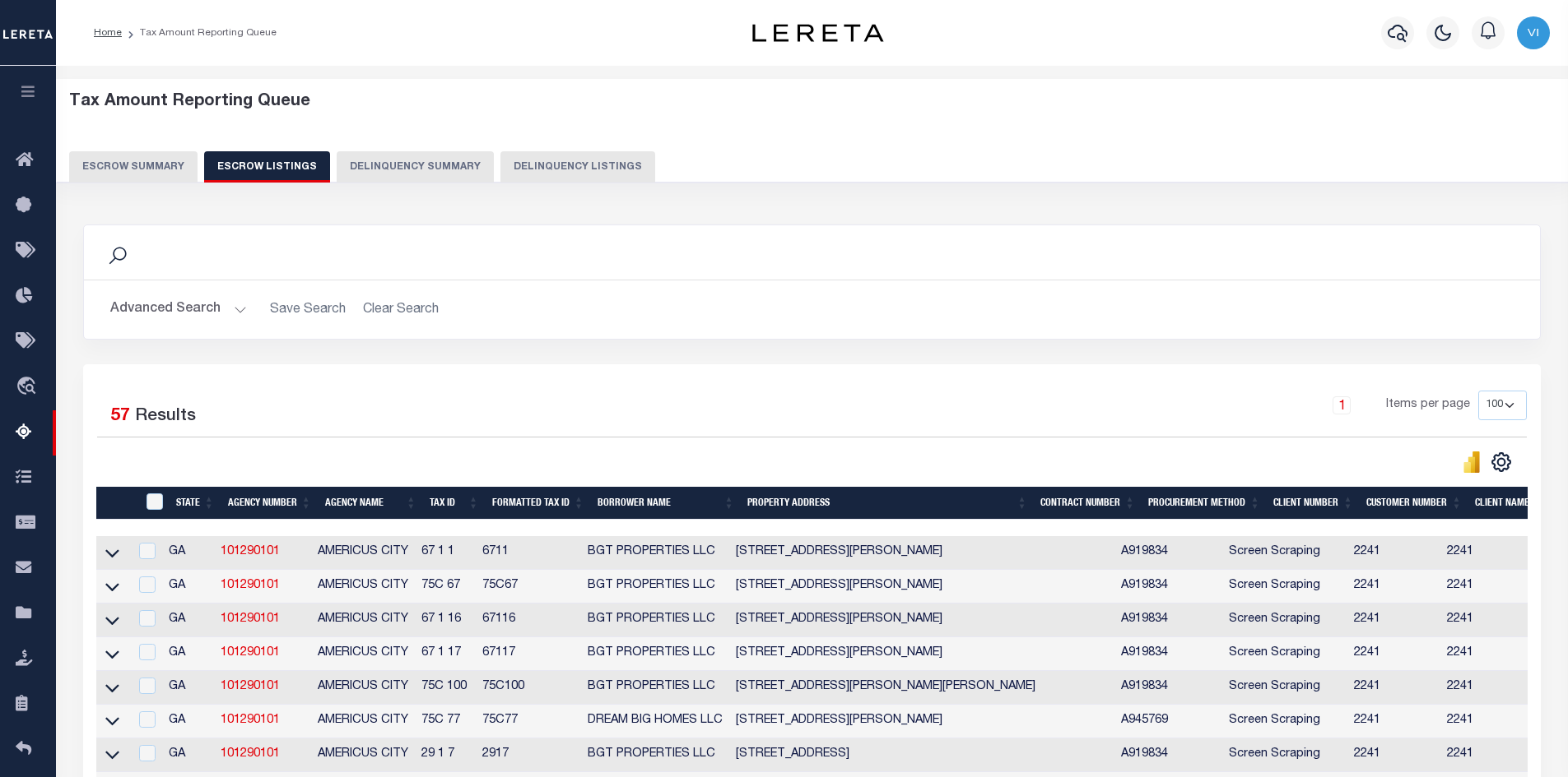
scroll to position [83, 0]
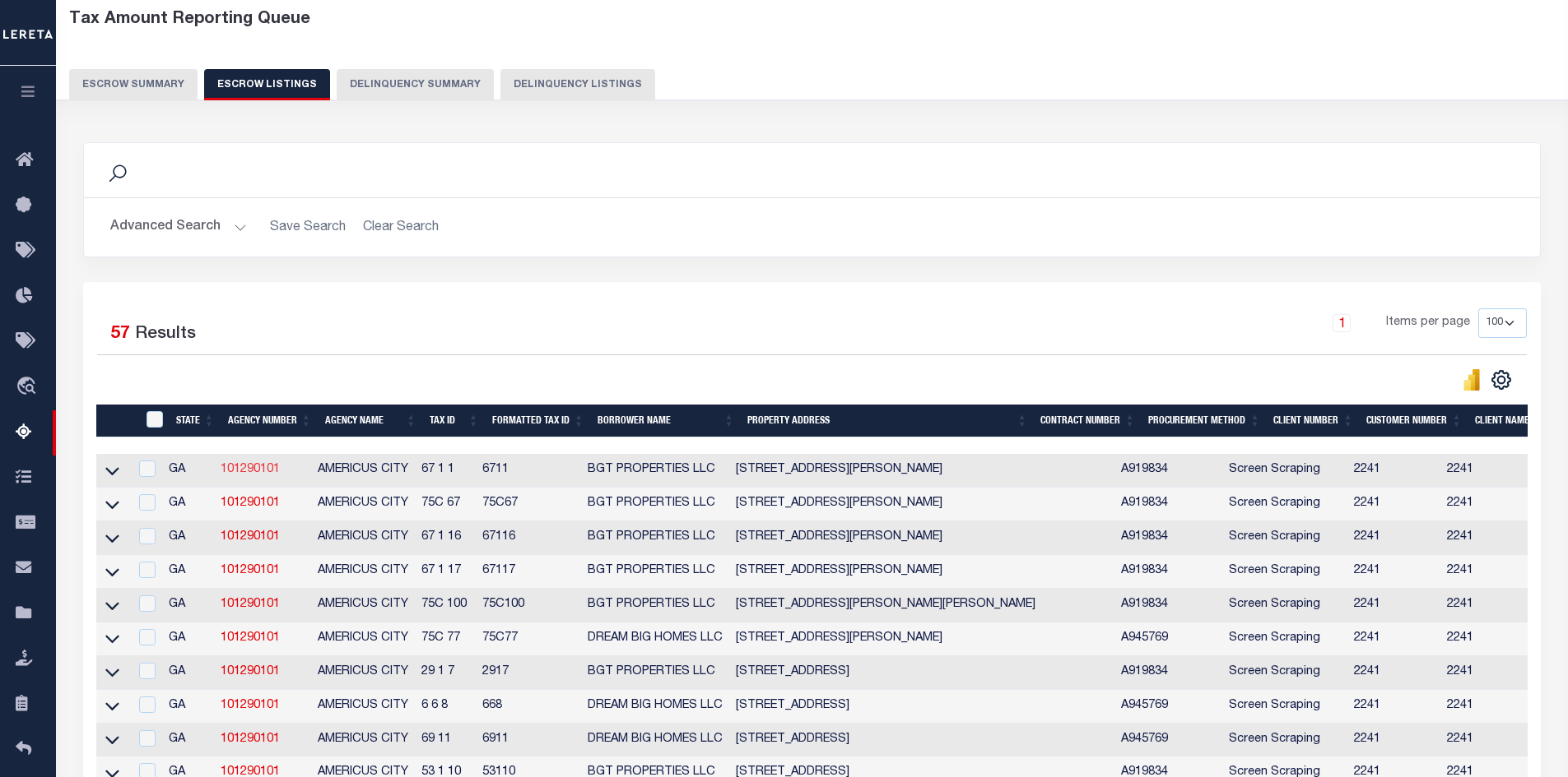
click at [255, 472] on link "101290101" at bounding box center [249, 469] width 59 height 11
checkbox input "true"
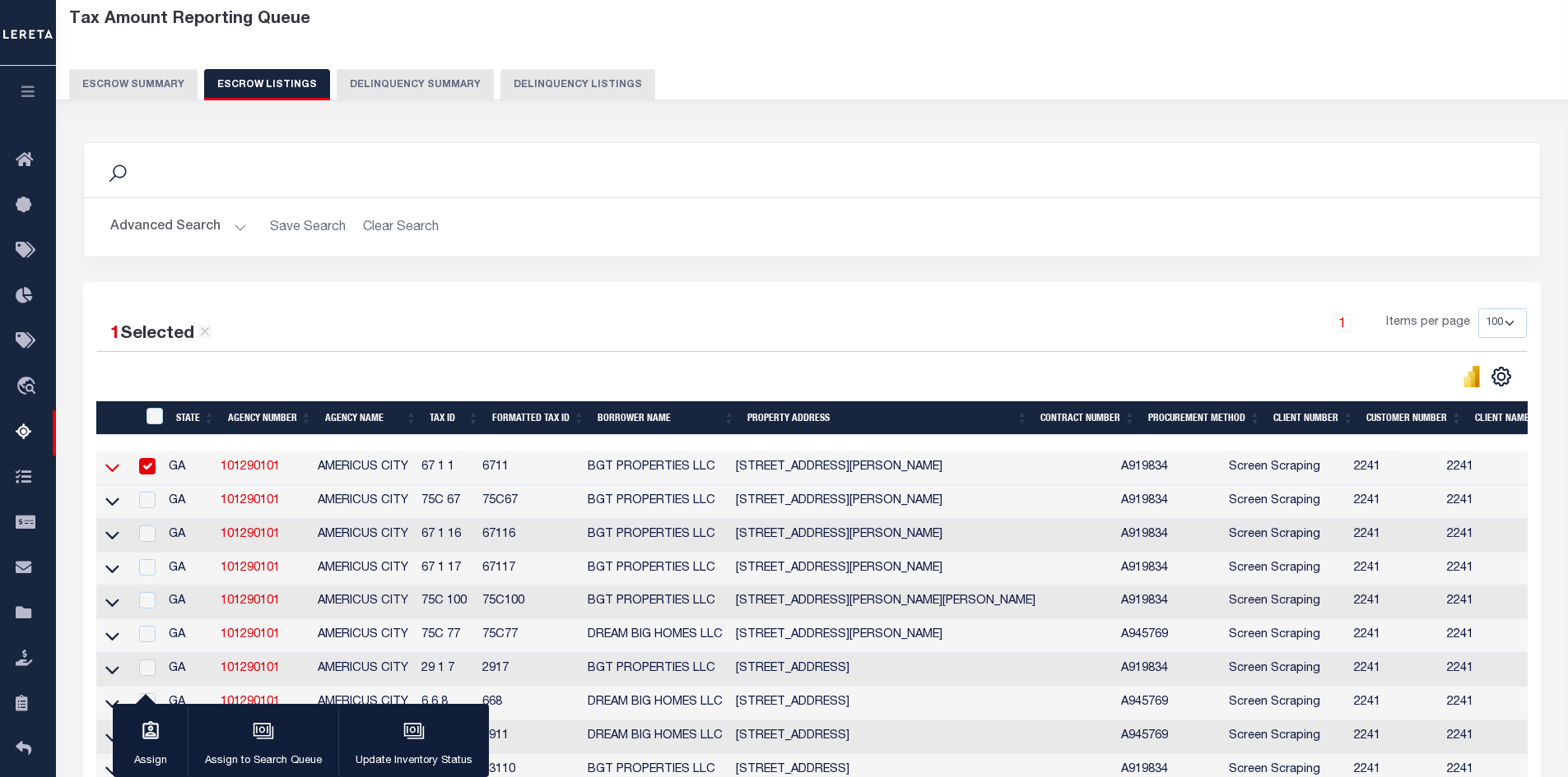
click at [112, 471] on icon at bounding box center [112, 468] width 14 height 18
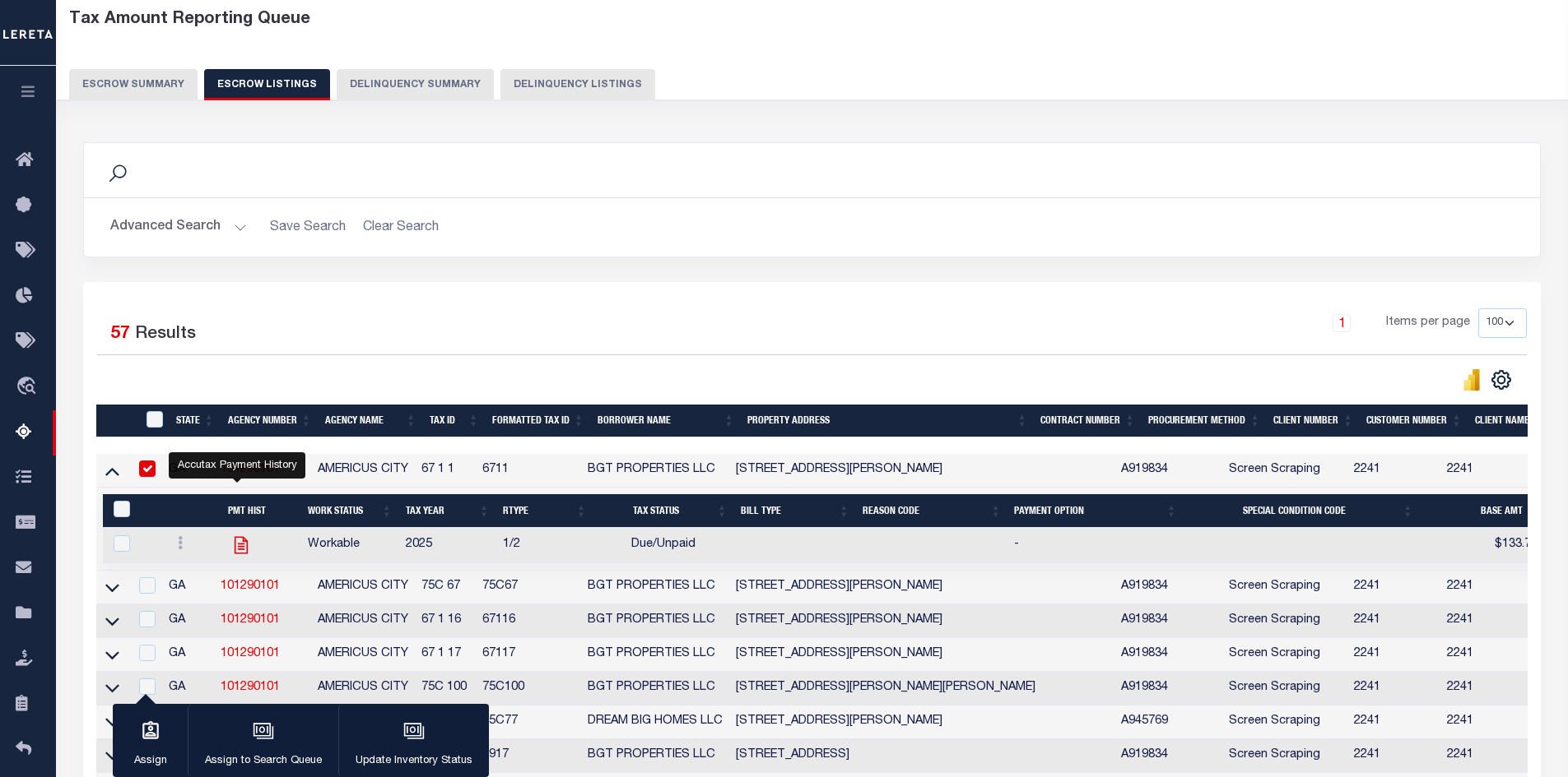
click at [235, 545] on icon "" at bounding box center [241, 545] width 21 height 21
checkbox input "true"
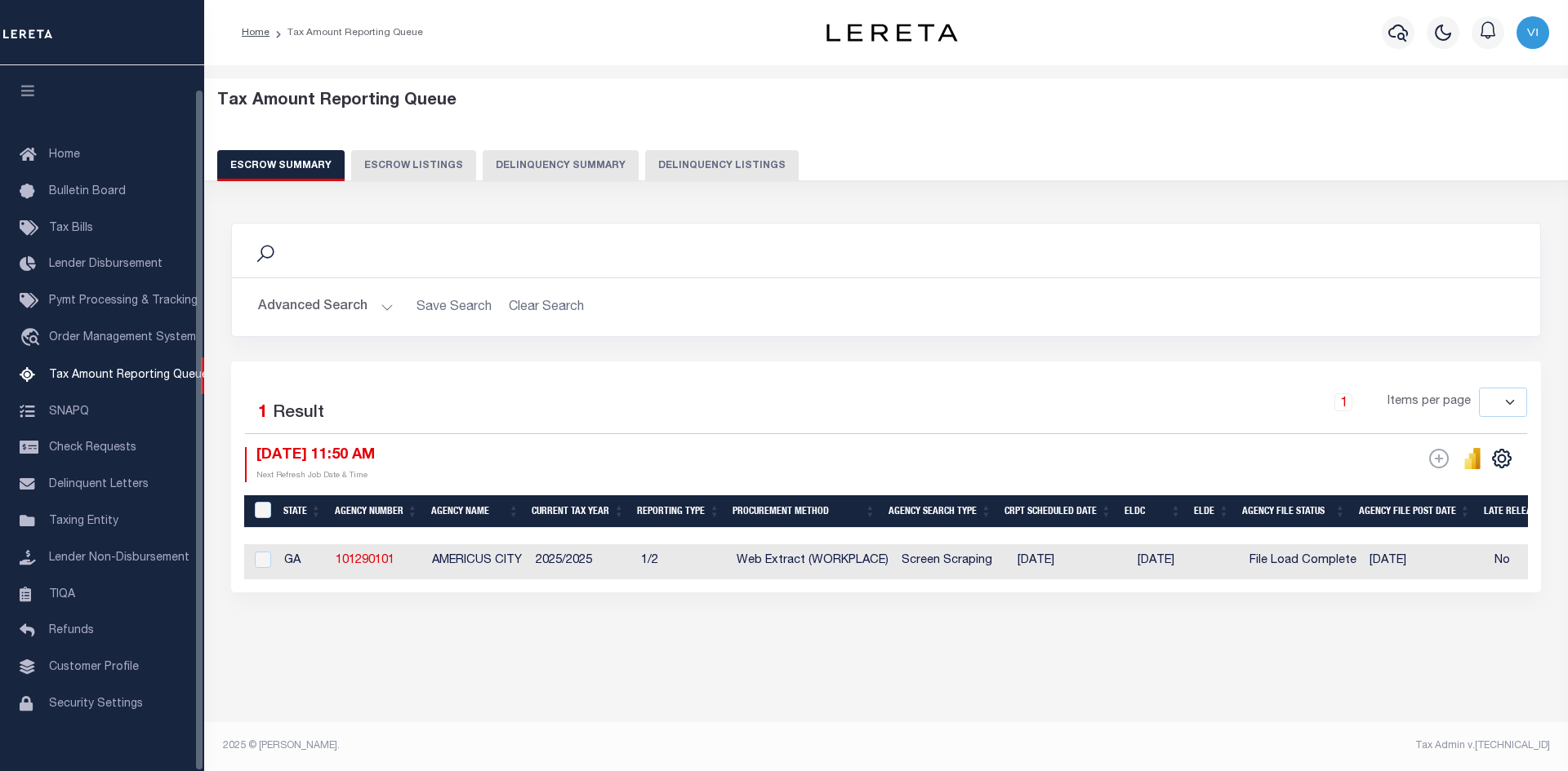
select select
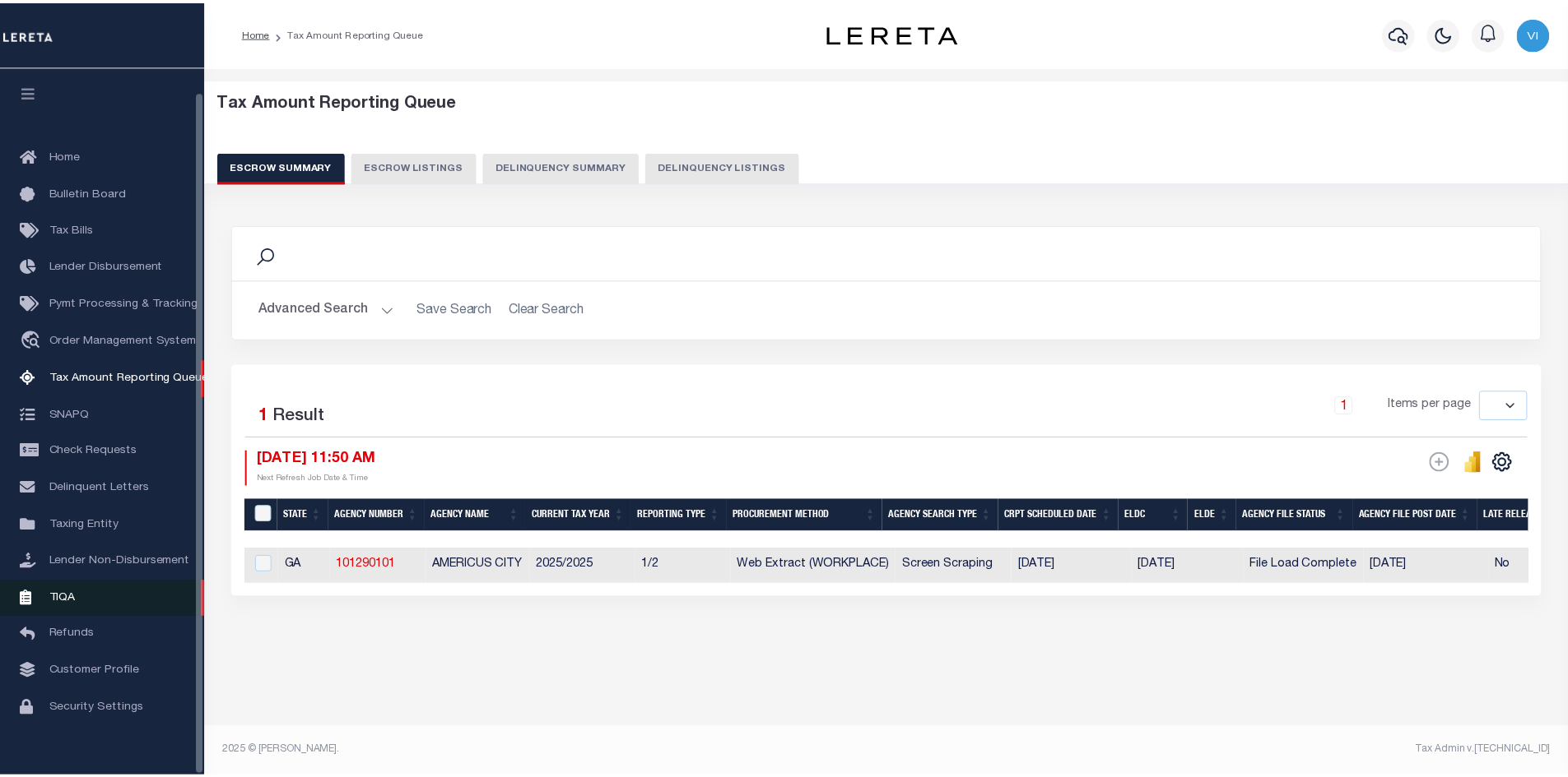
scroll to position [24, 0]
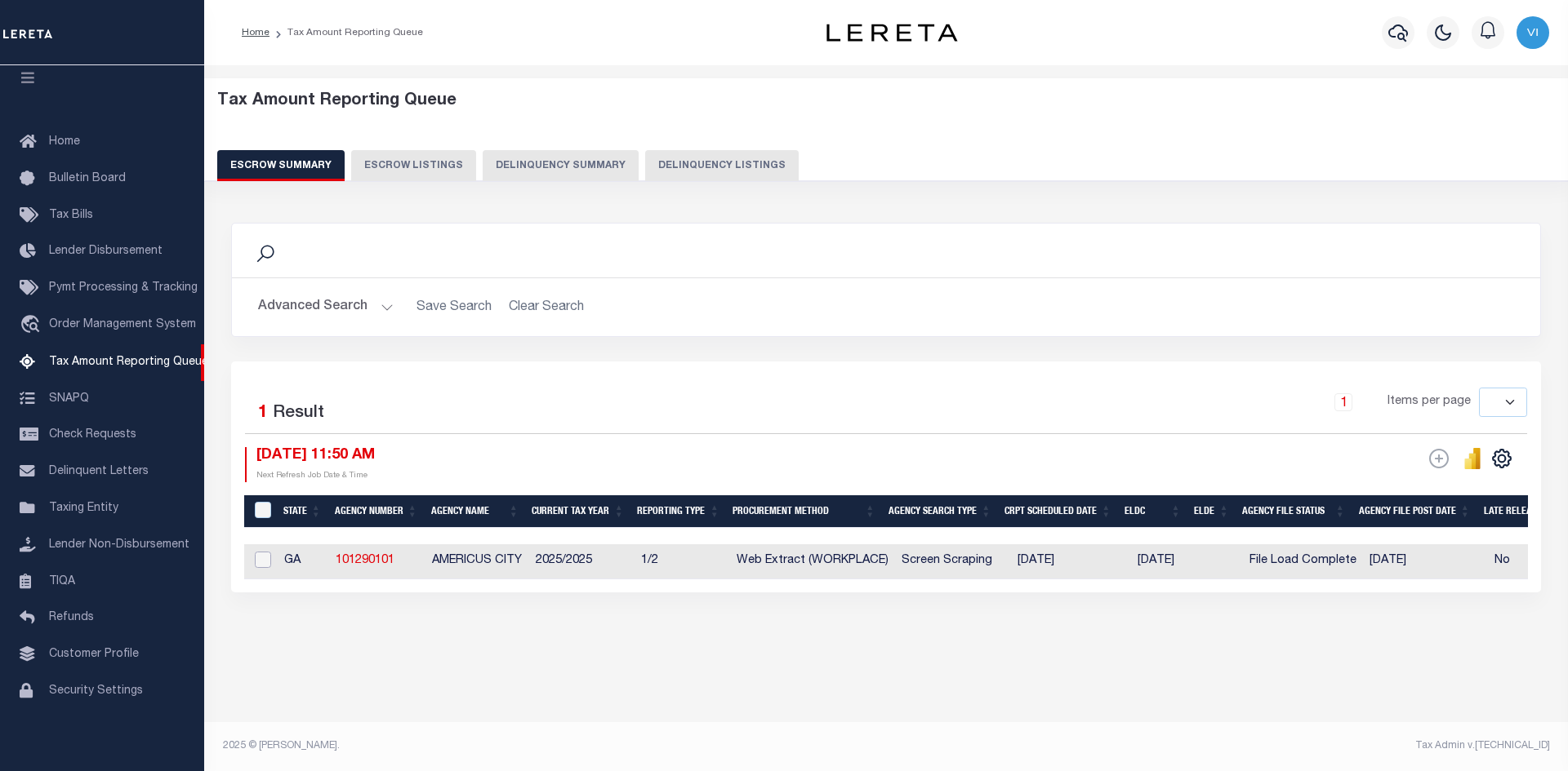
click at [266, 562] on input "checkbox" at bounding box center [262, 559] width 17 height 17
checkbox input "true"
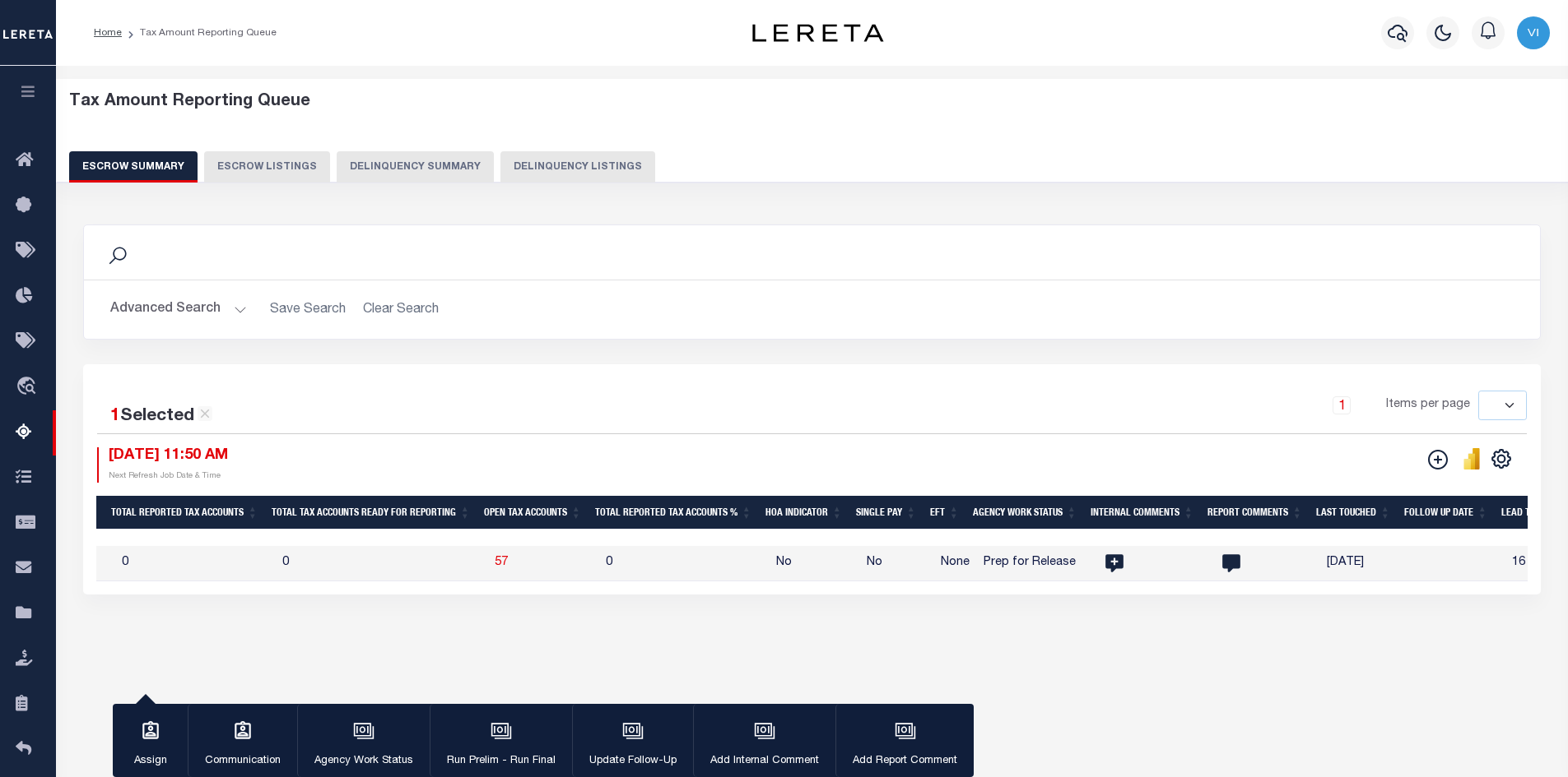
scroll to position [0, 1283]
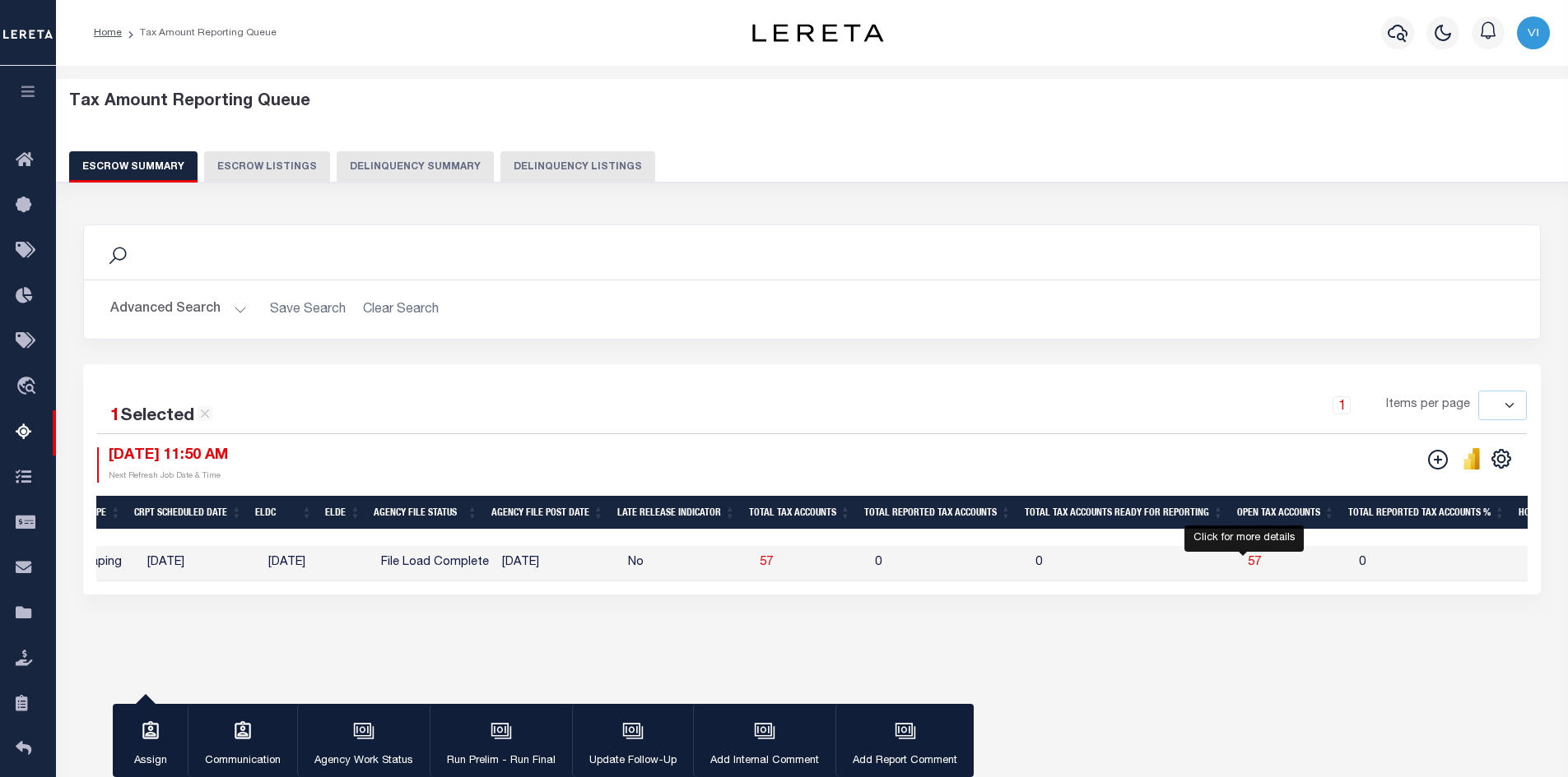
click at [1247, 565] on span "57" at bounding box center [1254, 562] width 13 height 11
select select "100"
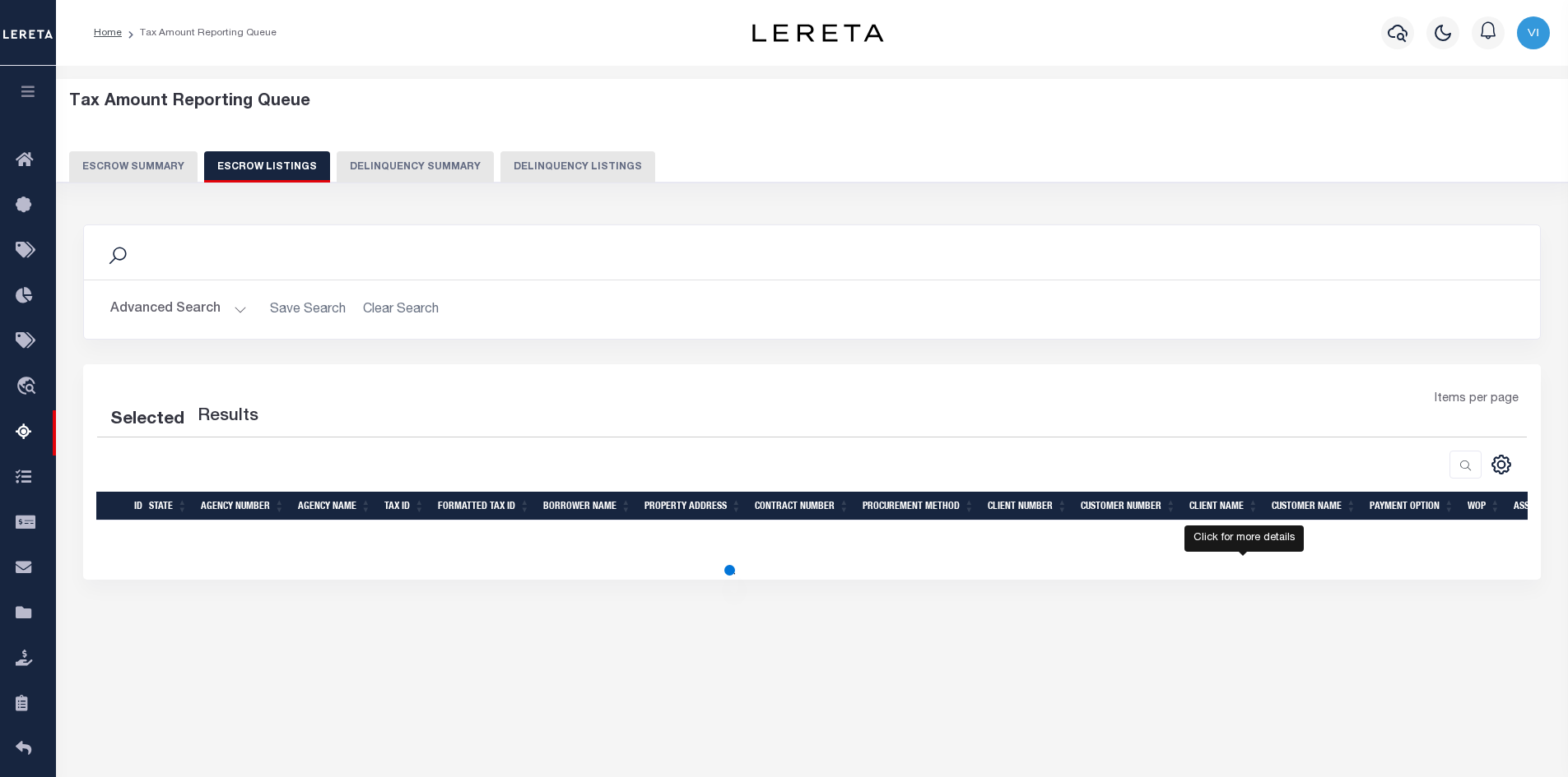
select select "100"
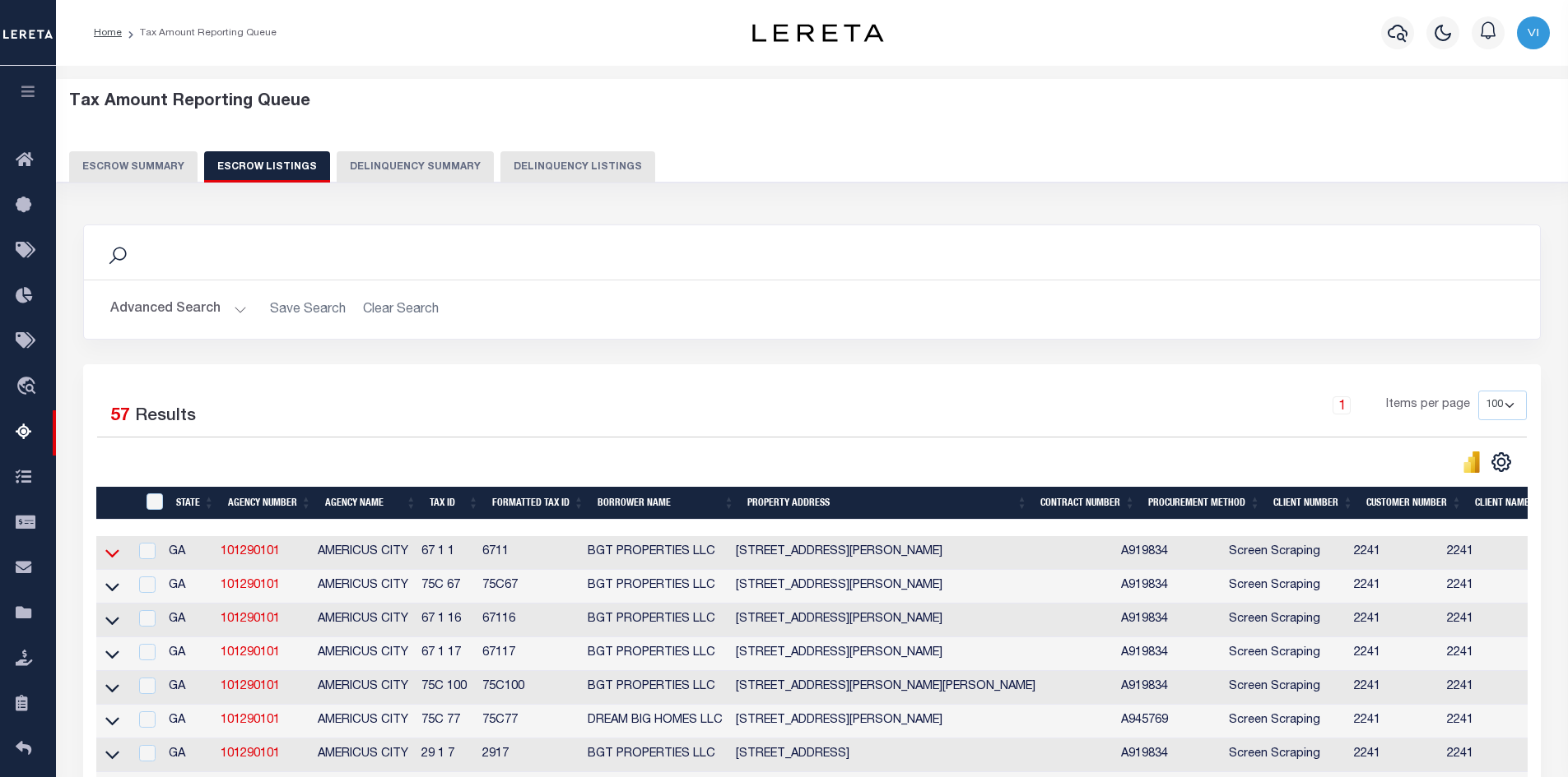
click at [111, 558] on icon at bounding box center [112, 554] width 14 height 8
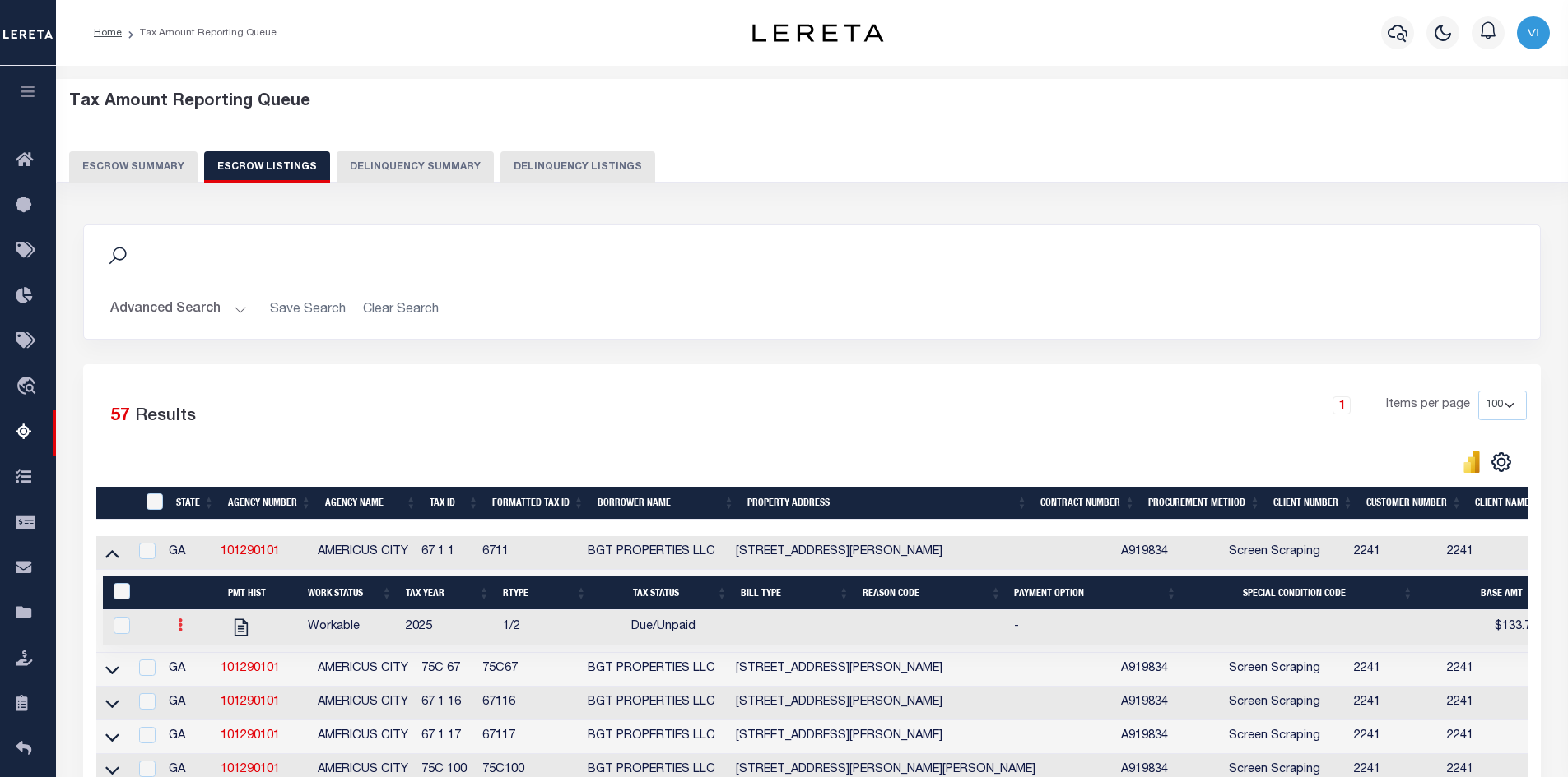
click at [178, 630] on icon at bounding box center [180, 625] width 5 height 13
drag, startPoint x: 192, startPoint y: 690, endPoint x: 213, endPoint y: 673, distance: 27.0
click at [193, 688] on img "" at bounding box center [199, 680] width 17 height 18
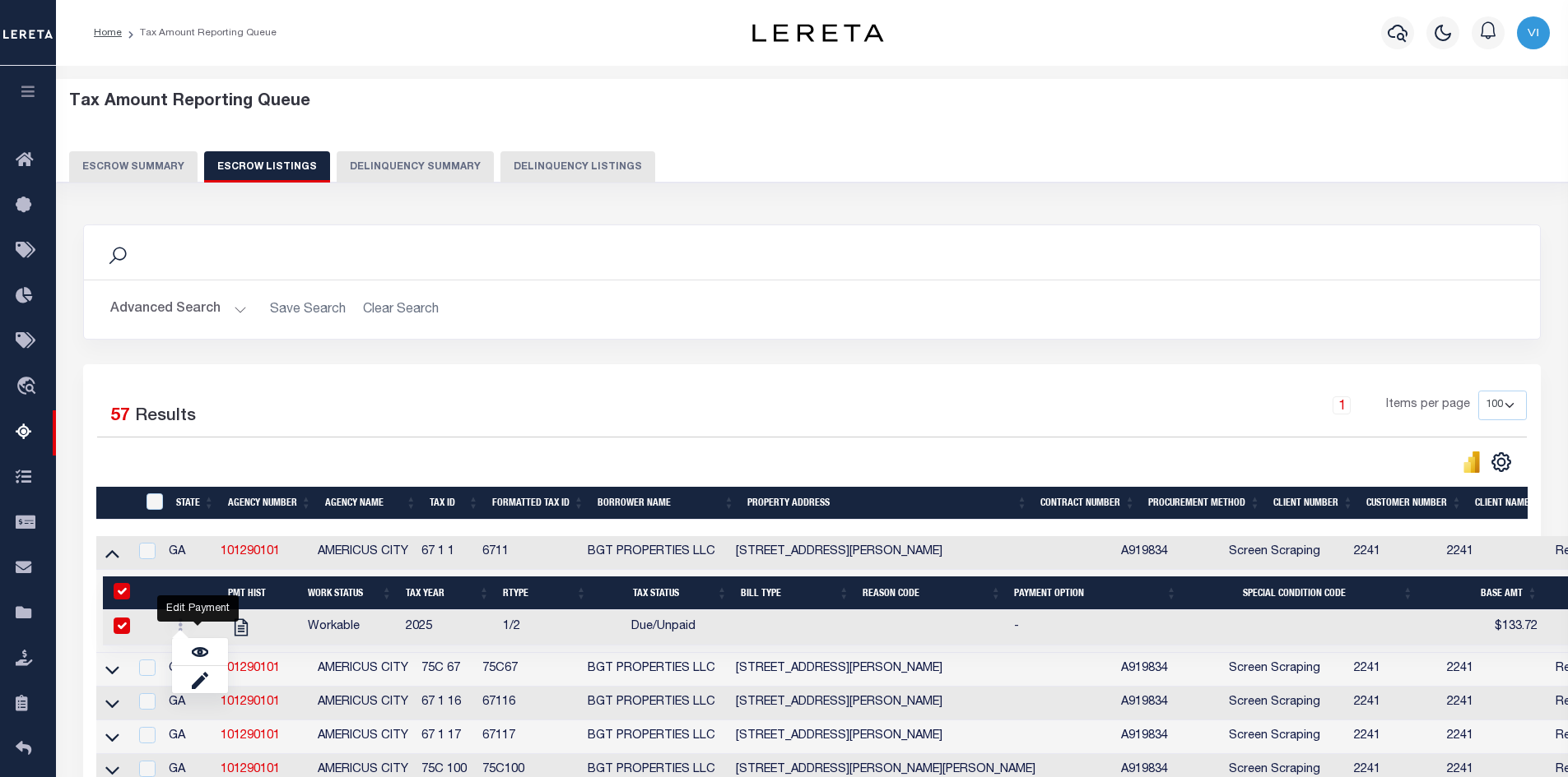
checkbox input "true"
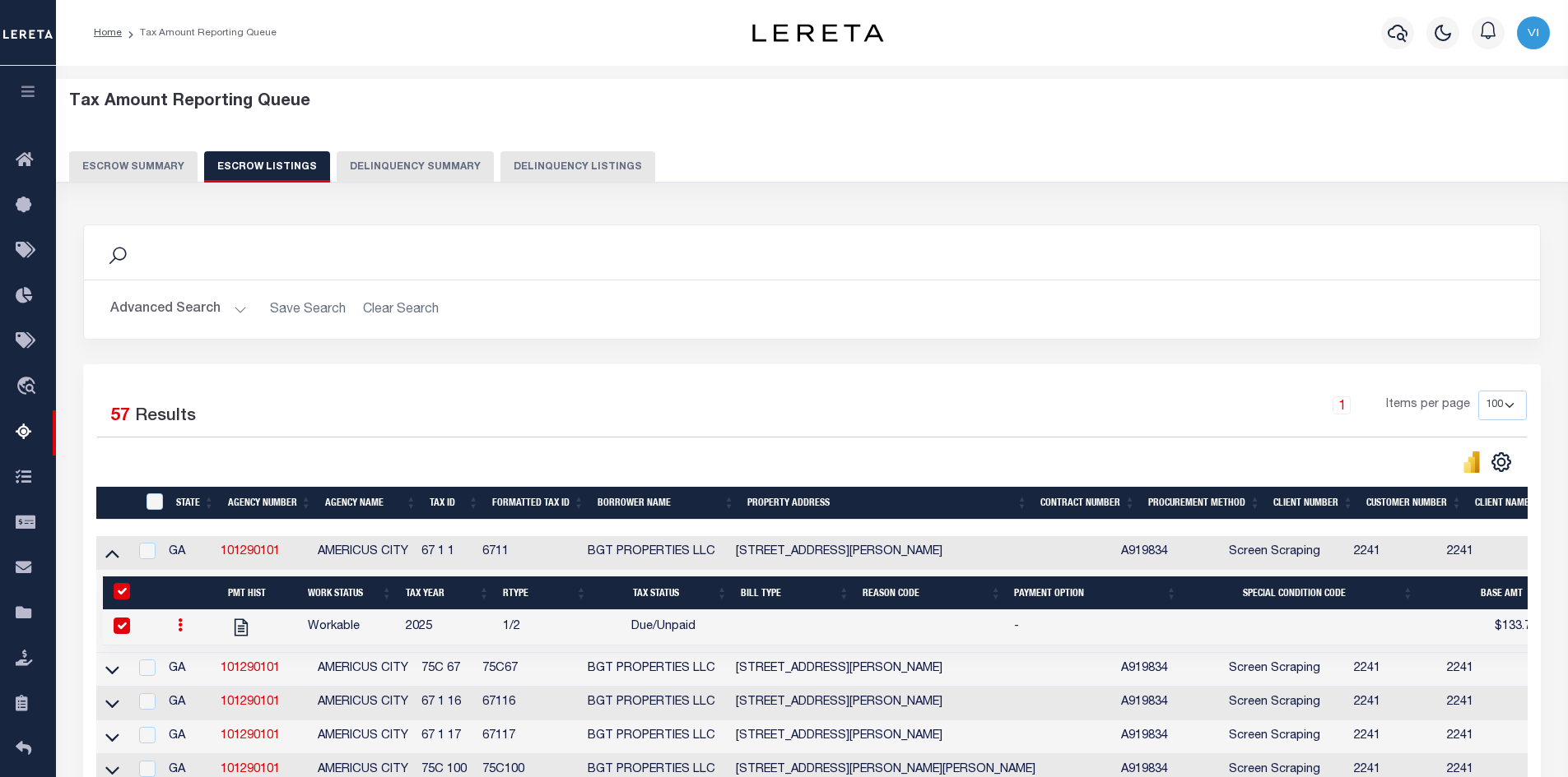
select select "DUE"
type input "$133.72"
type input "[DATE]"
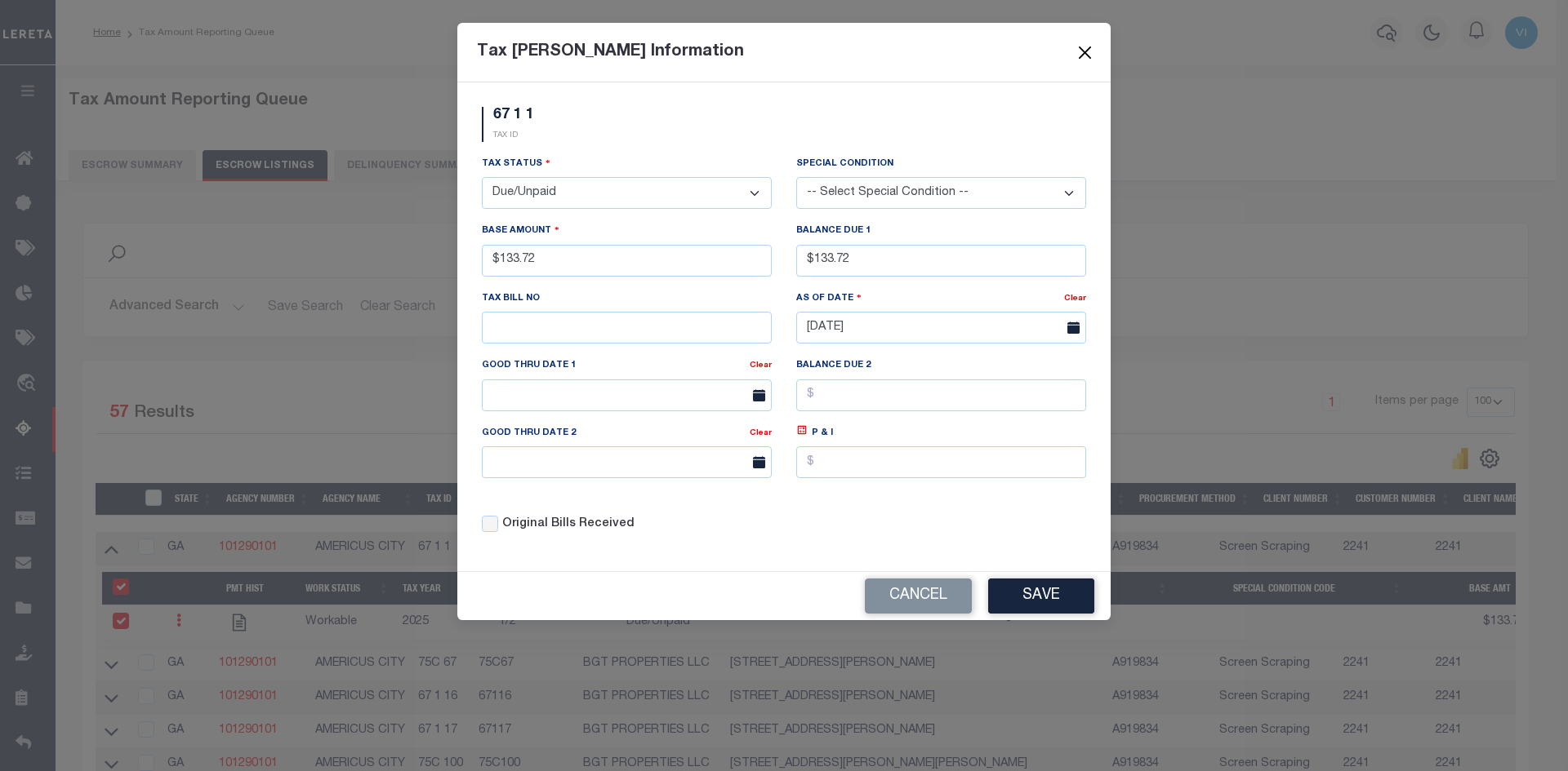
click at [1079, 46] on button "Close" at bounding box center [1085, 52] width 21 height 21
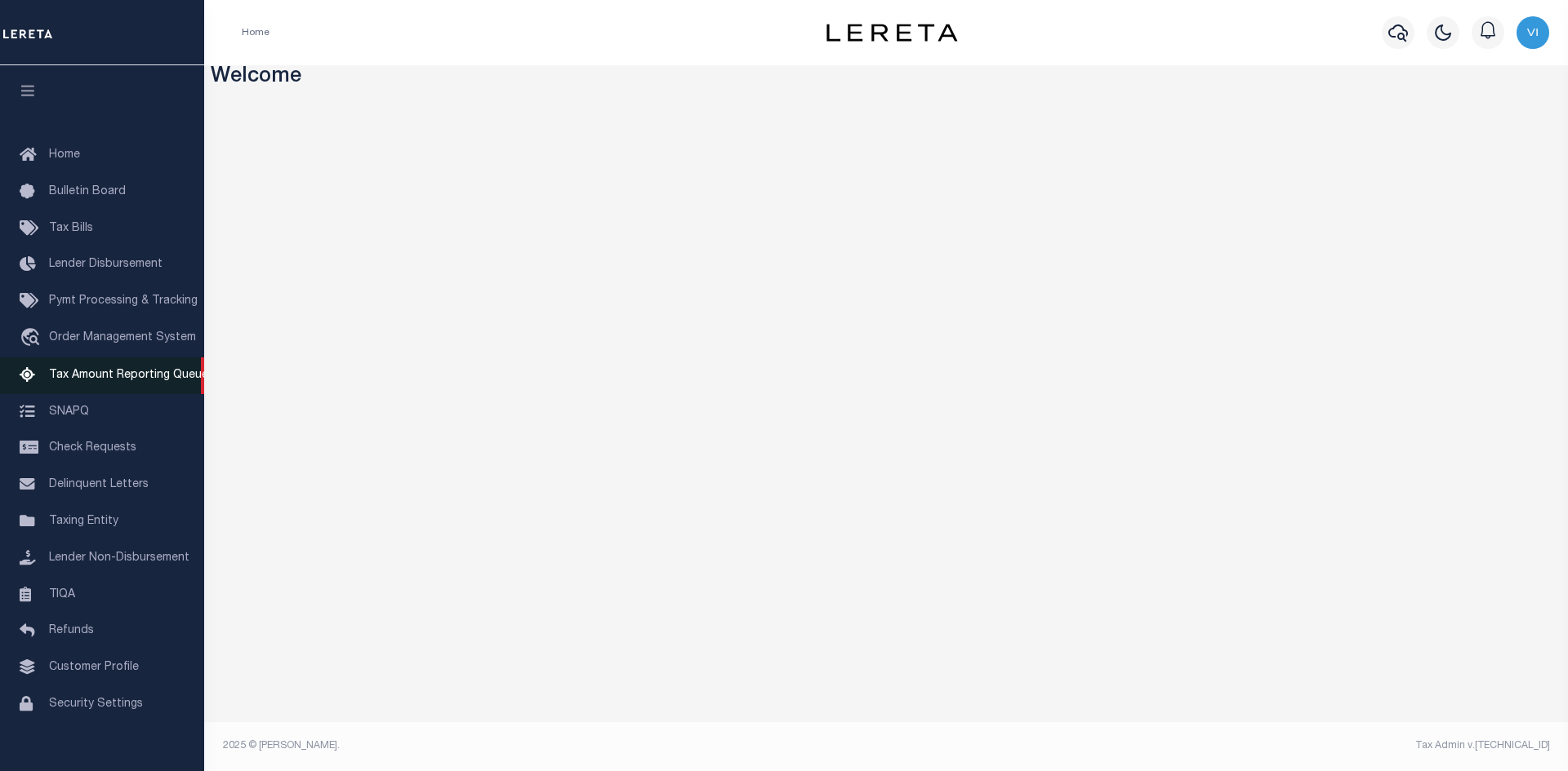
click at [112, 380] on span "Tax Amount Reporting Queue" at bounding box center [128, 375] width 160 height 11
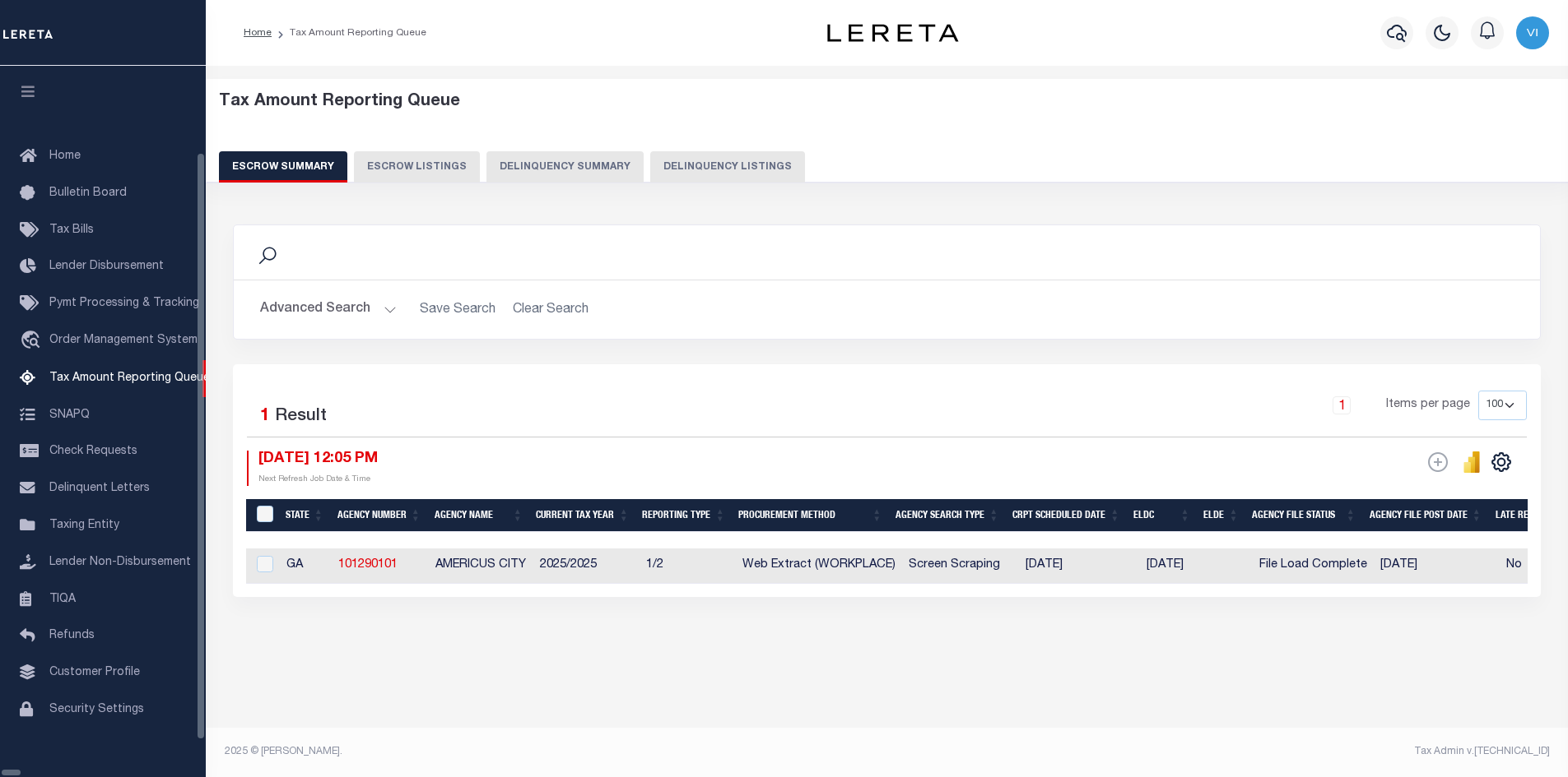
select select "100"
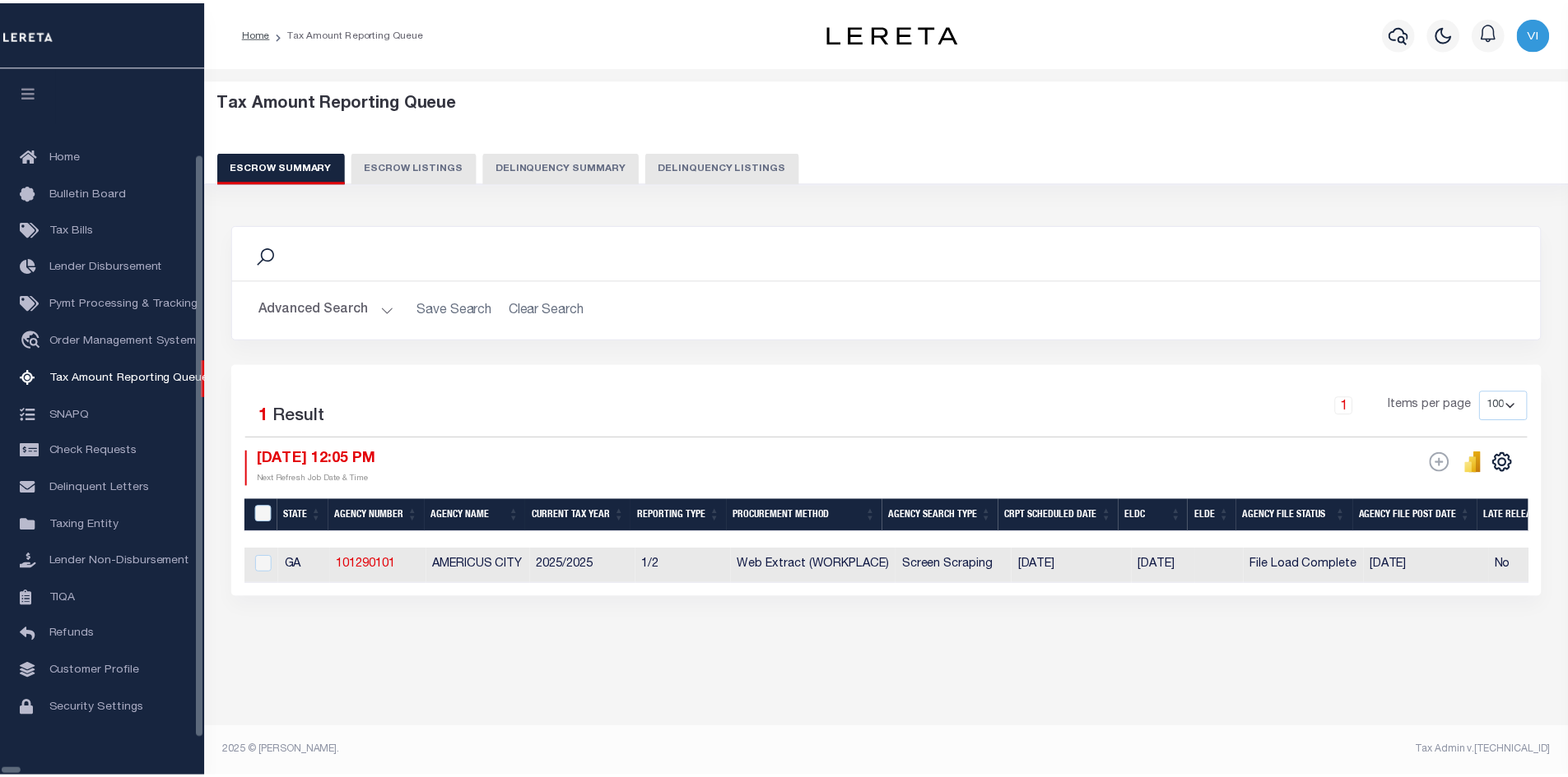
scroll to position [24, 0]
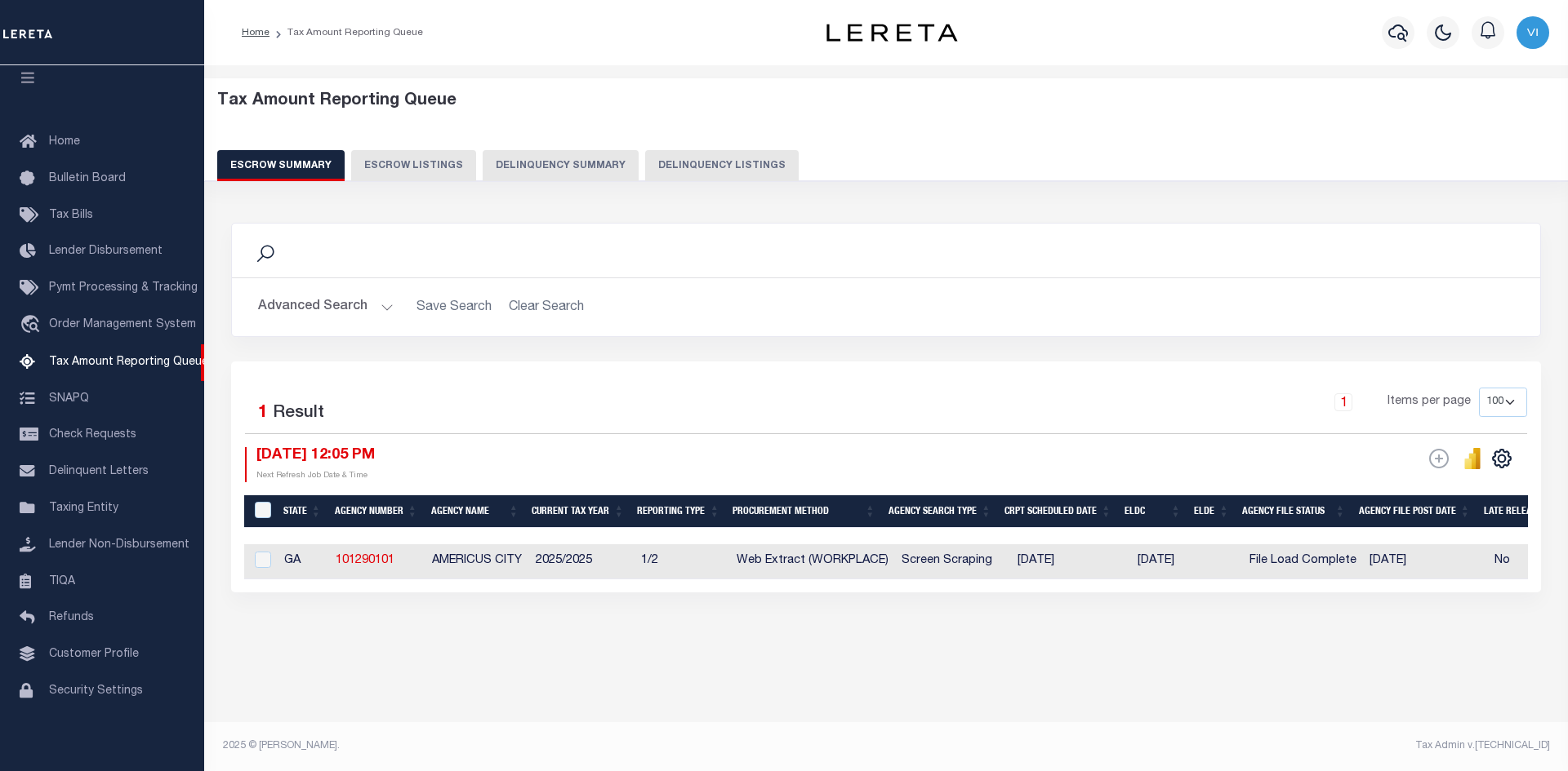
click at [381, 307] on button "Advanced Search" at bounding box center [326, 307] width 136 height 32
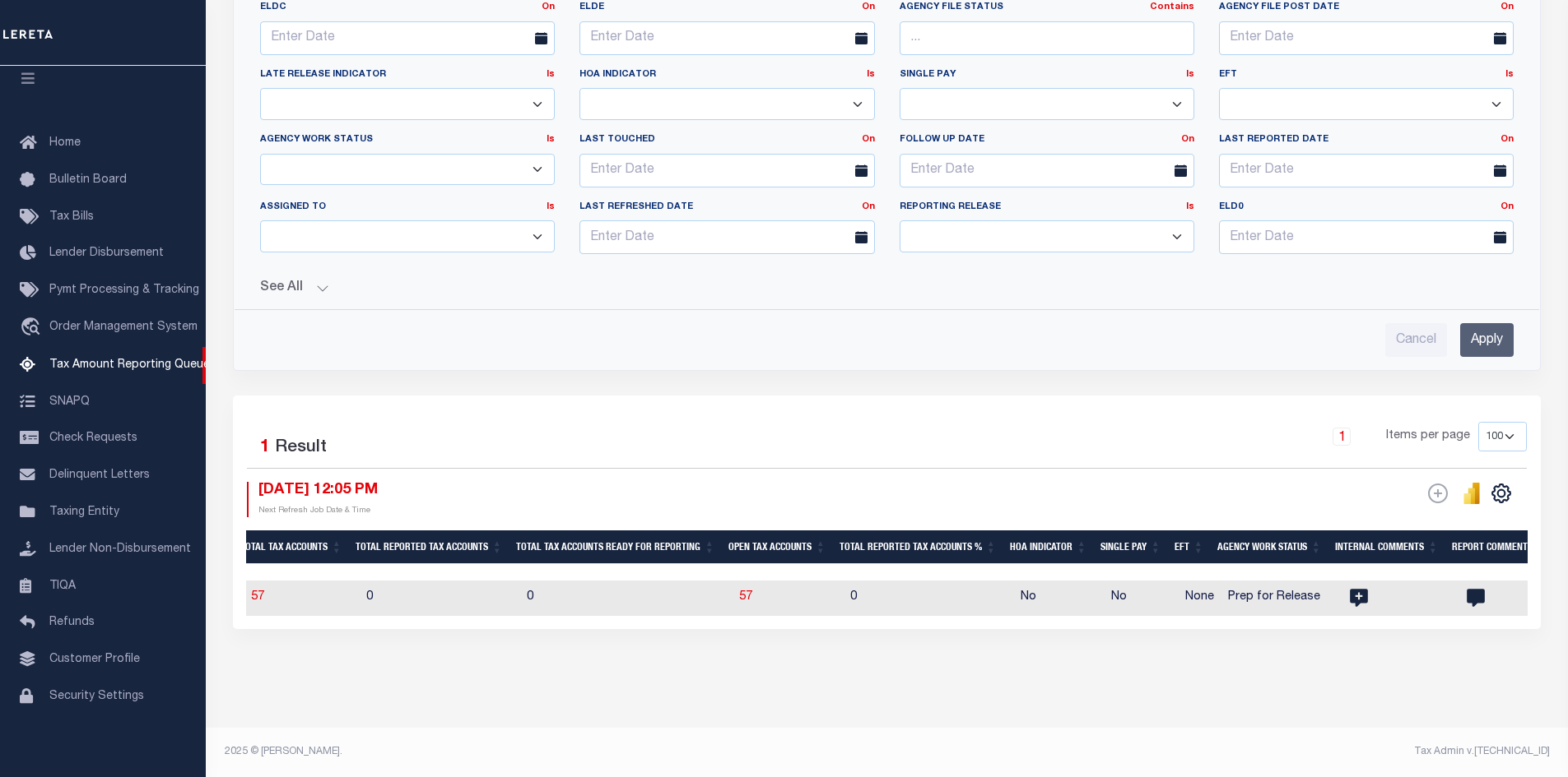
scroll to position [0, 1568]
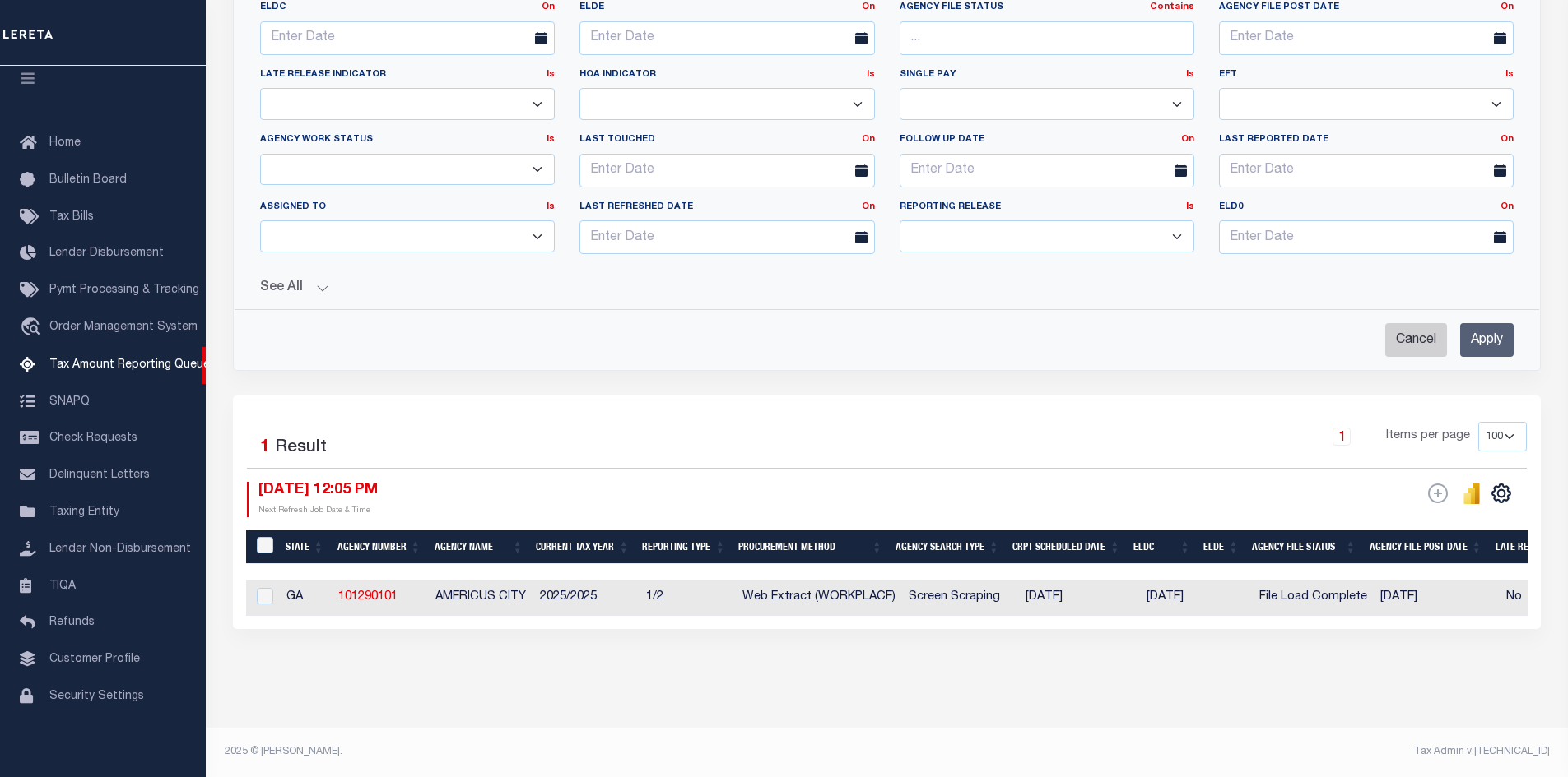
click at [1412, 328] on input "Cancel" at bounding box center [1416, 340] width 61 height 33
checkbox input "true"
select select
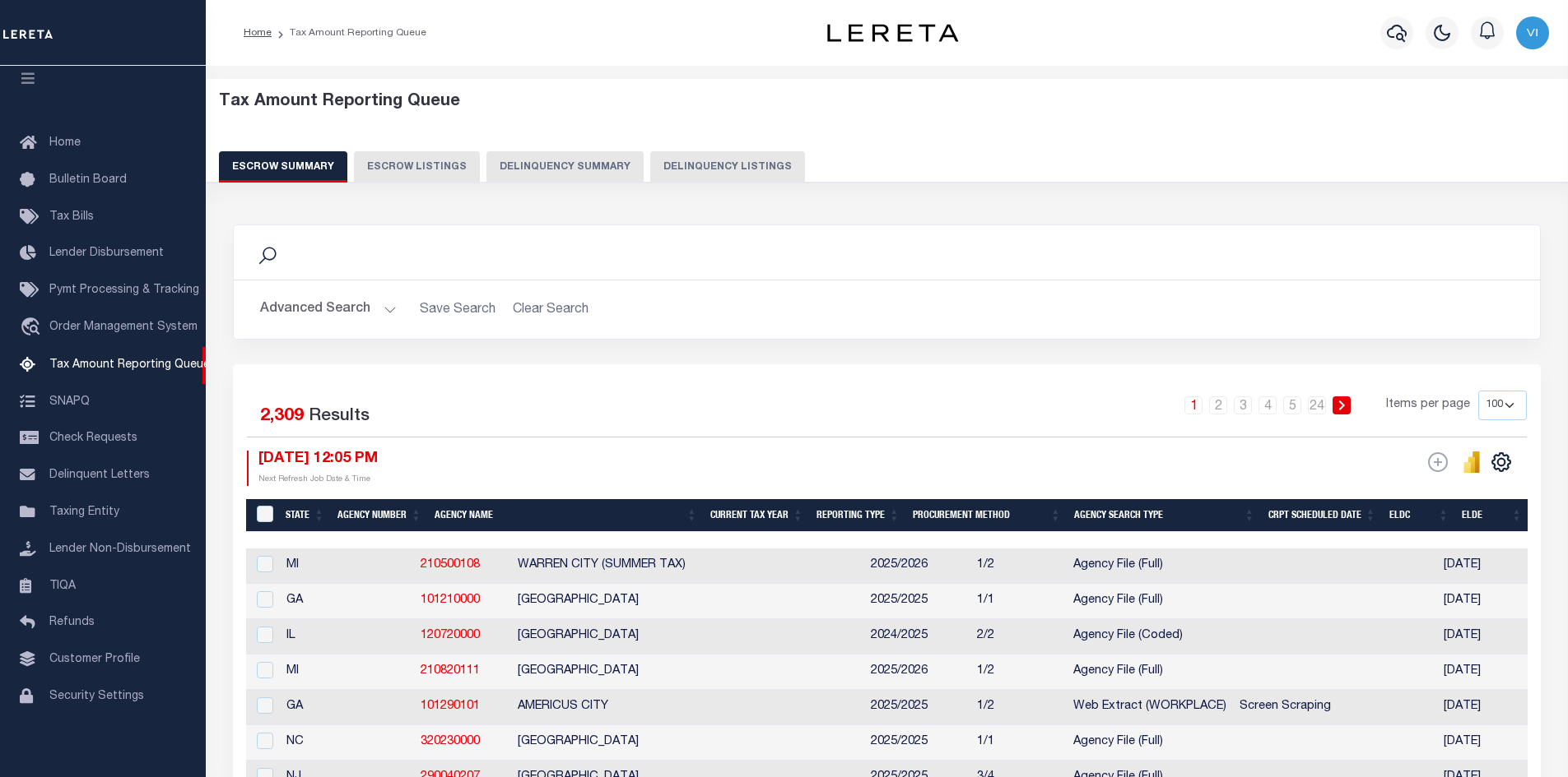
click at [385, 308] on button "Advanced Search" at bounding box center [329, 309] width 137 height 32
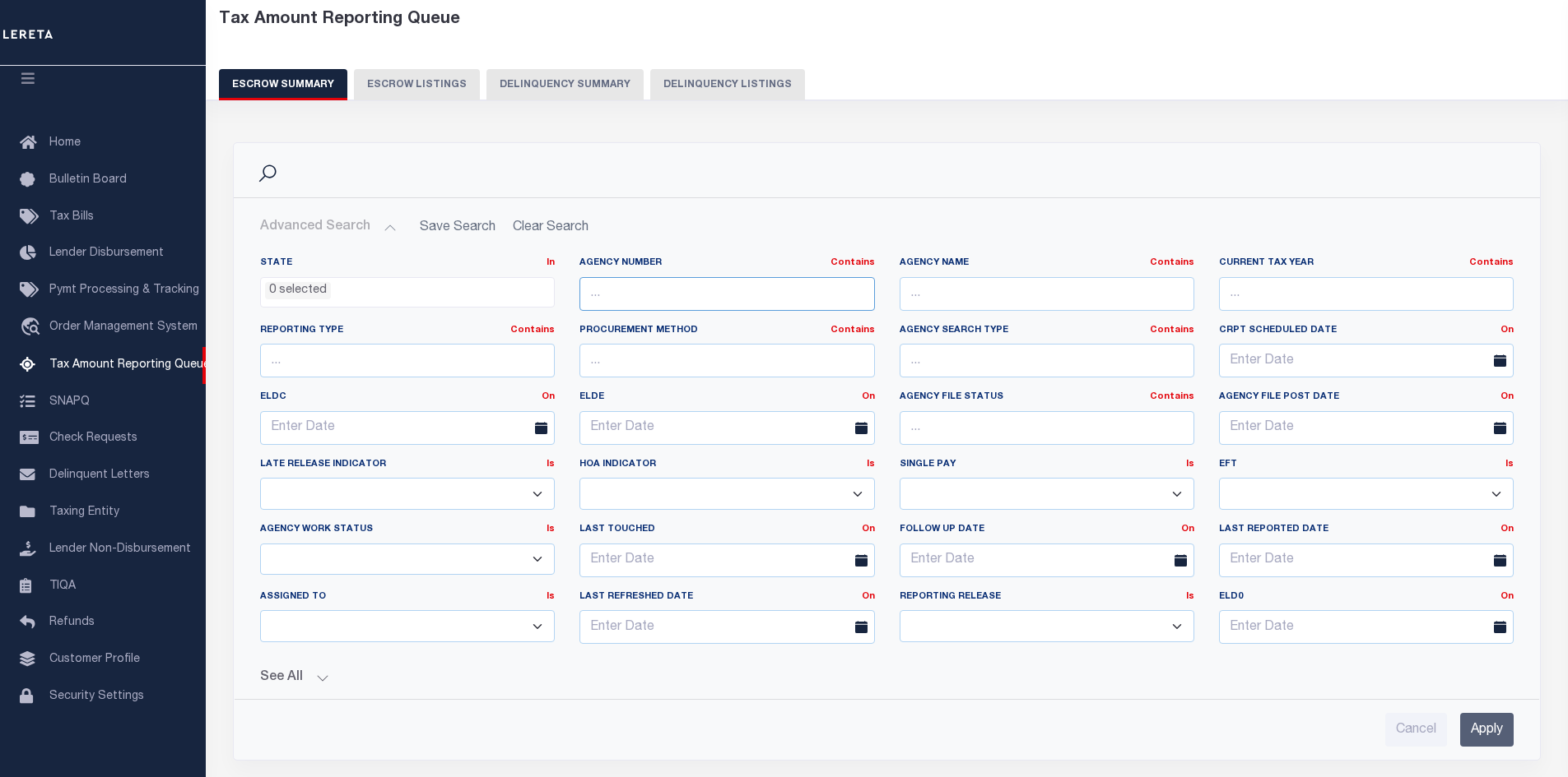
click at [659, 298] on input "text" at bounding box center [726, 294] width 294 height 33
paste input "210500108"
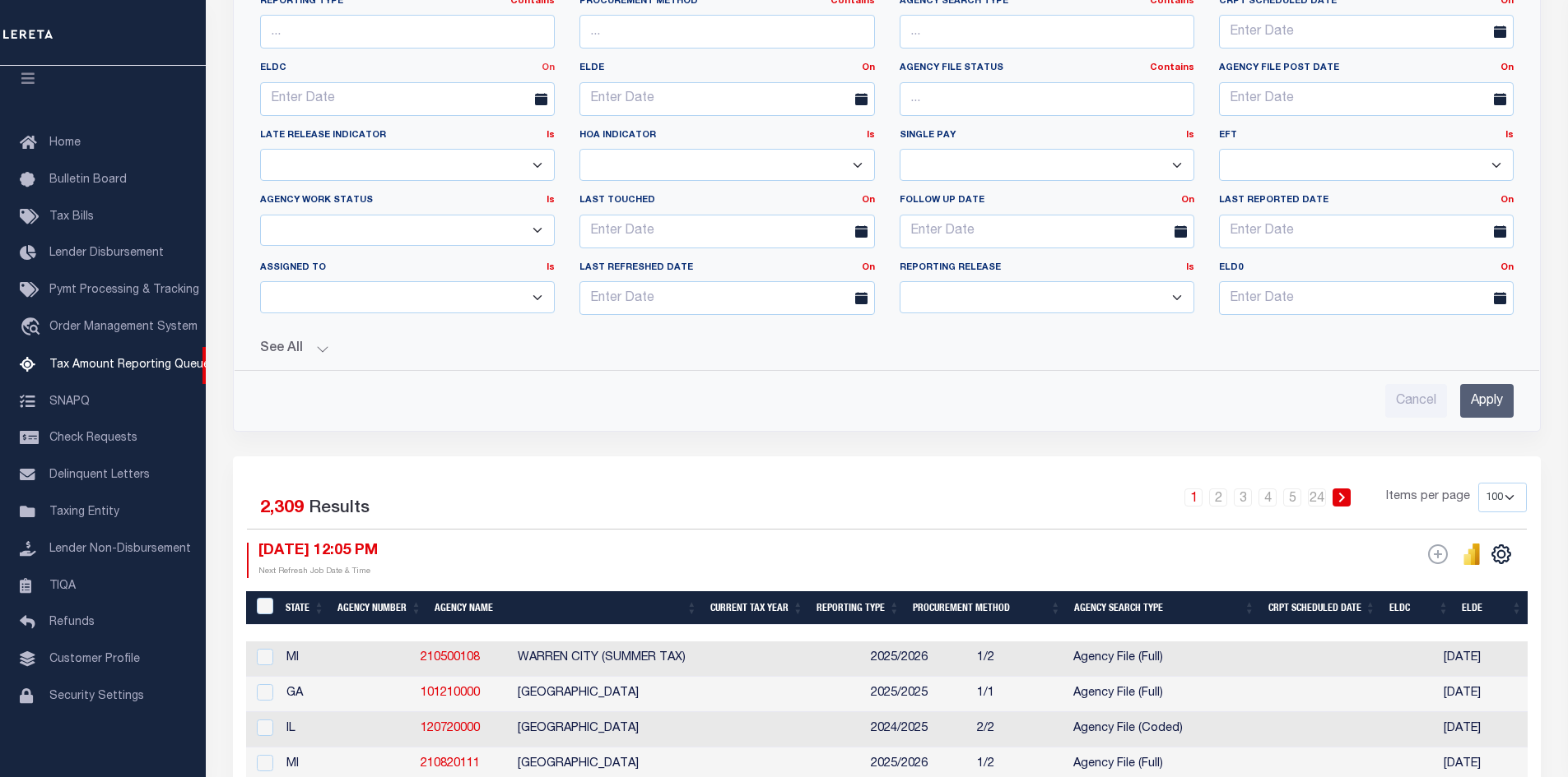
type input "210500108"
click at [546, 63] on link "On" at bounding box center [547, 68] width 13 height 9
click at [481, 155] on link "Between" at bounding box center [489, 158] width 130 height 24
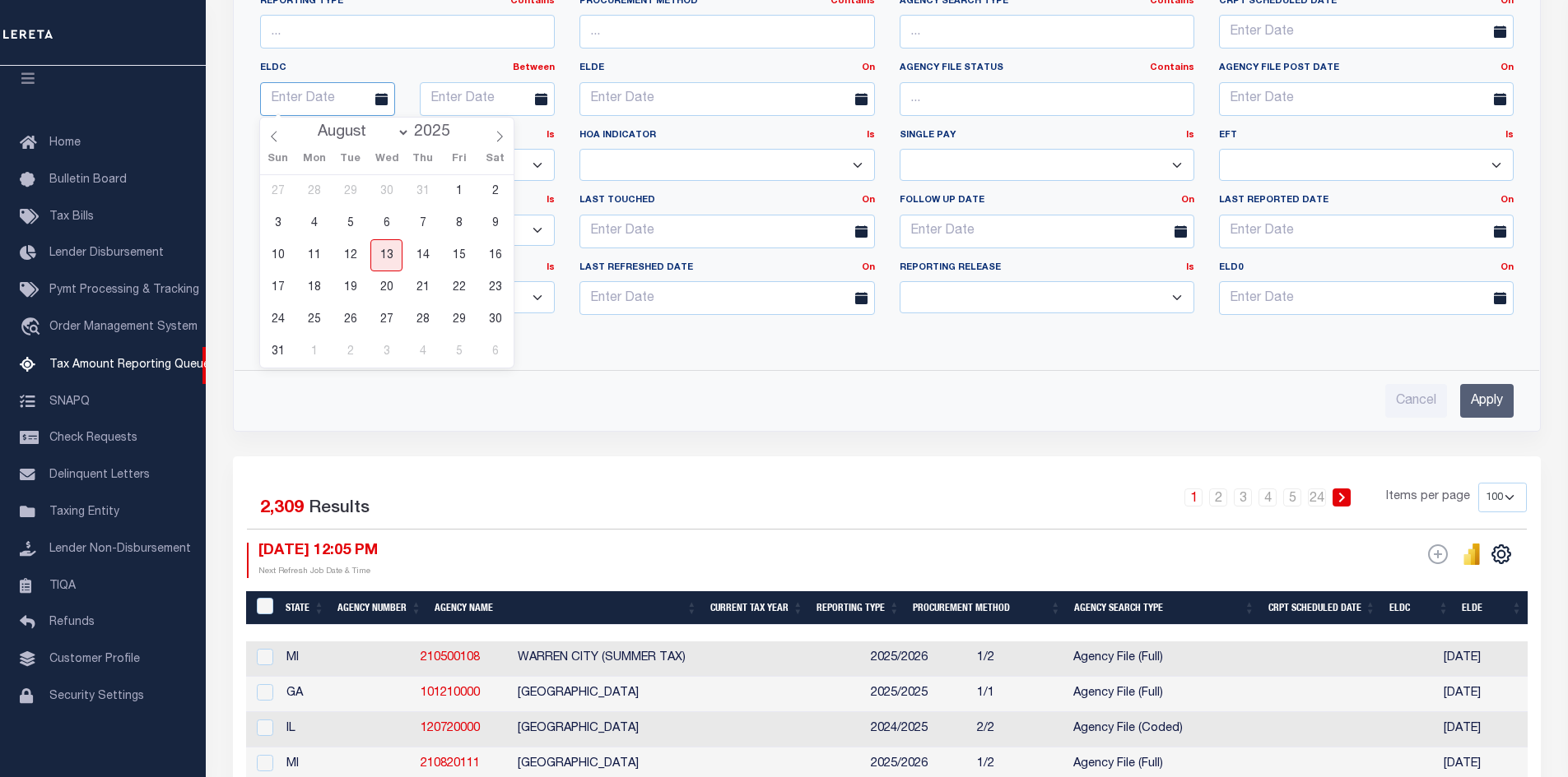
click at [312, 92] on input "text" at bounding box center [328, 99] width 135 height 33
click at [457, 180] on span "1" at bounding box center [459, 191] width 33 height 32
type input "[DATE]"
click at [471, 95] on input "text" at bounding box center [488, 99] width 135 height 33
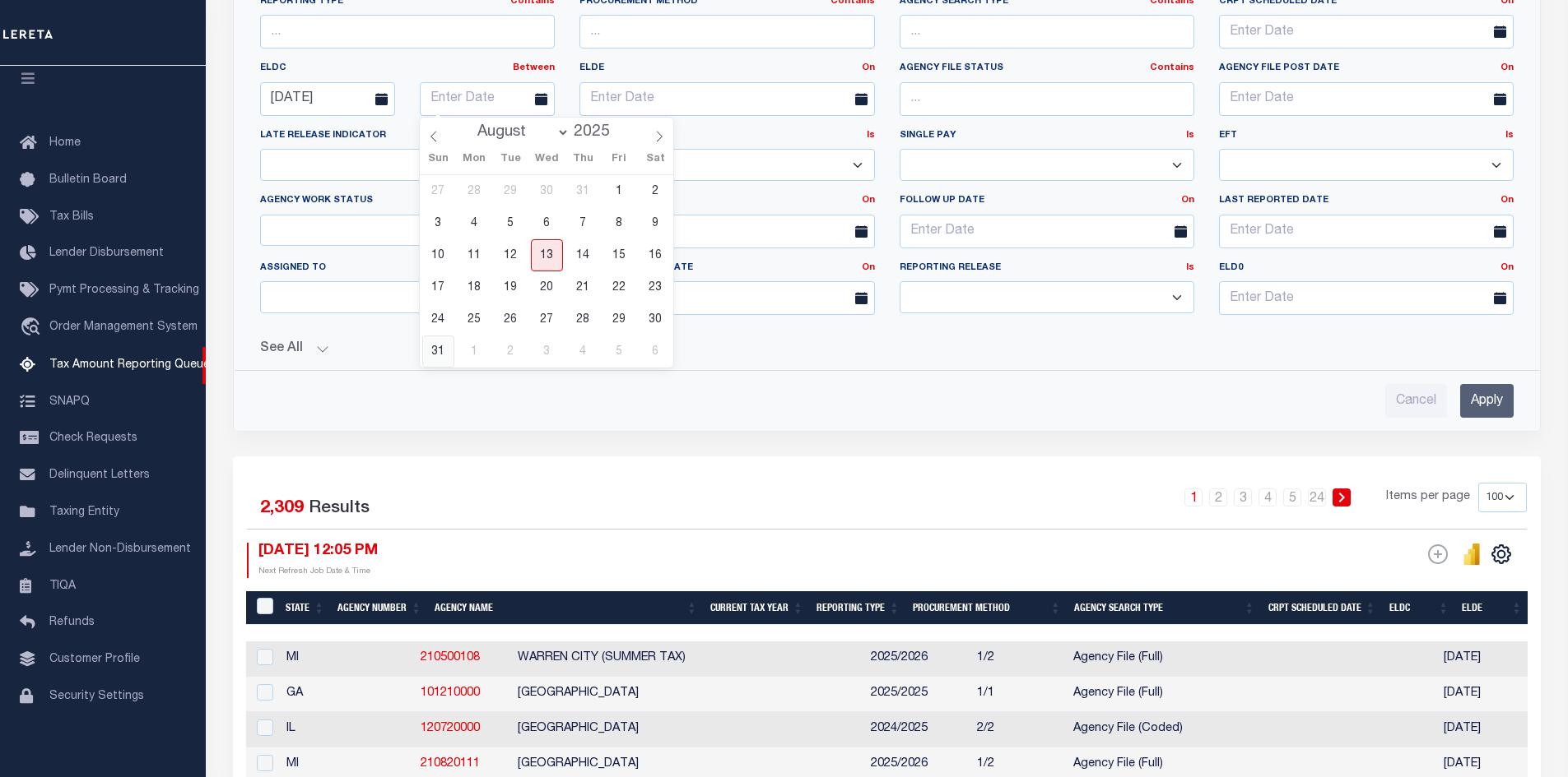
click at [430, 349] on span "31" at bounding box center [438, 351] width 33 height 32
type input "[DATE]"
click at [320, 346] on button "See All" at bounding box center [886, 349] width 1254 height 16
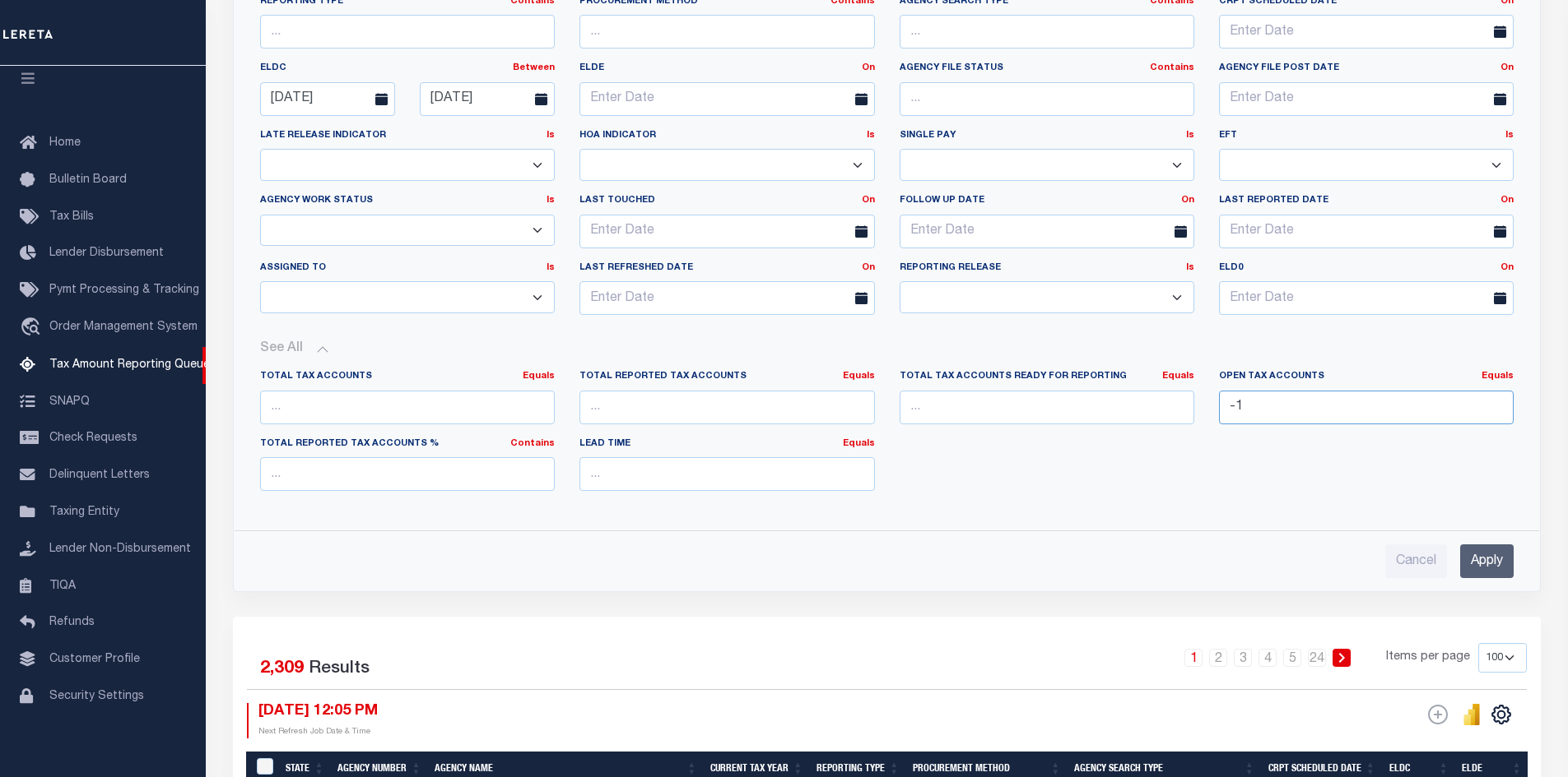
type input "-1"
click at [1494, 411] on input "-1" at bounding box center [1366, 407] width 294 height 33
click at [1499, 376] on link "Equals" at bounding box center [1497, 376] width 33 height 9
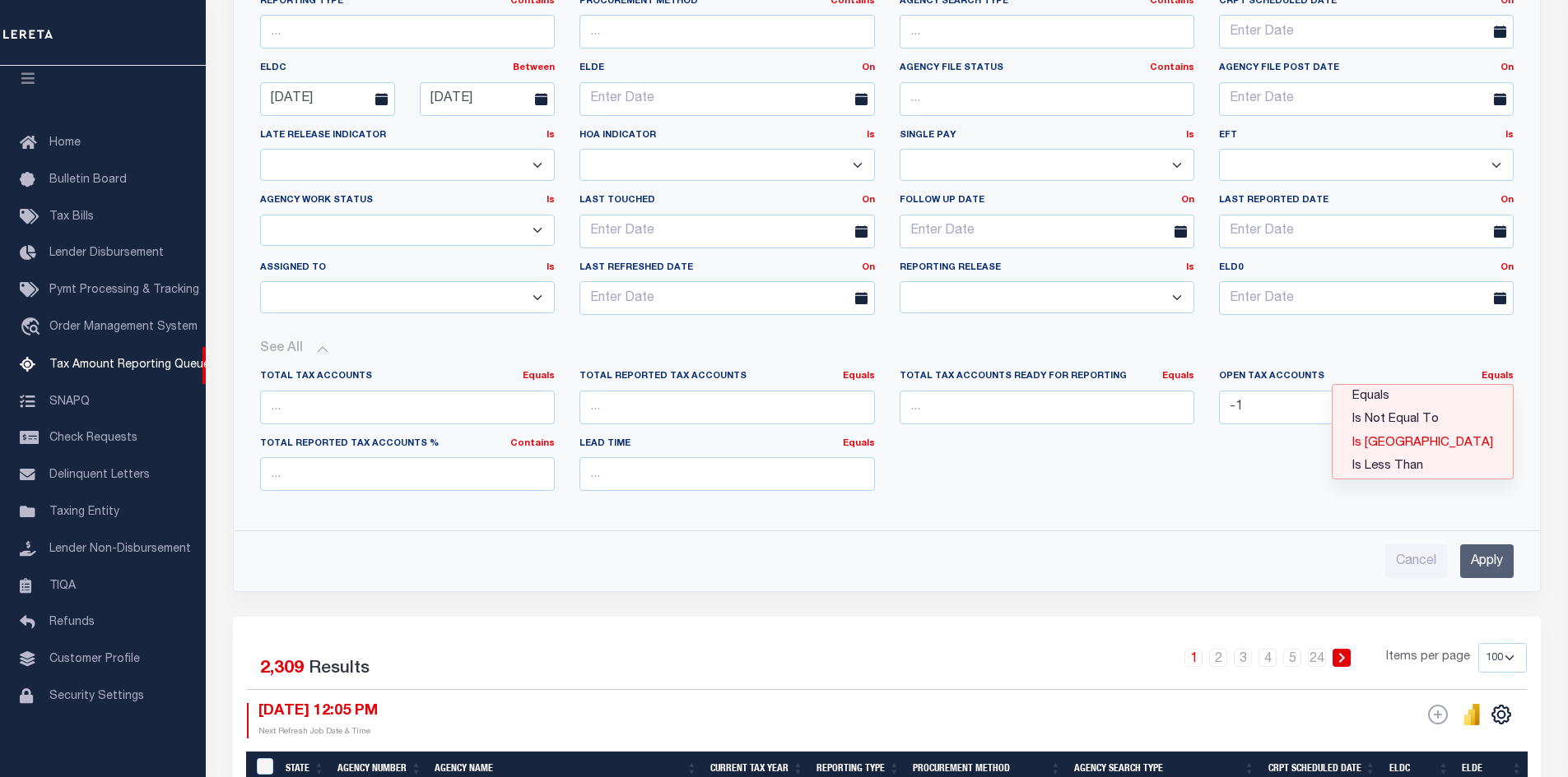
click at [1470, 439] on link "Is [GEOGRAPHIC_DATA]" at bounding box center [1422, 443] width 180 height 24
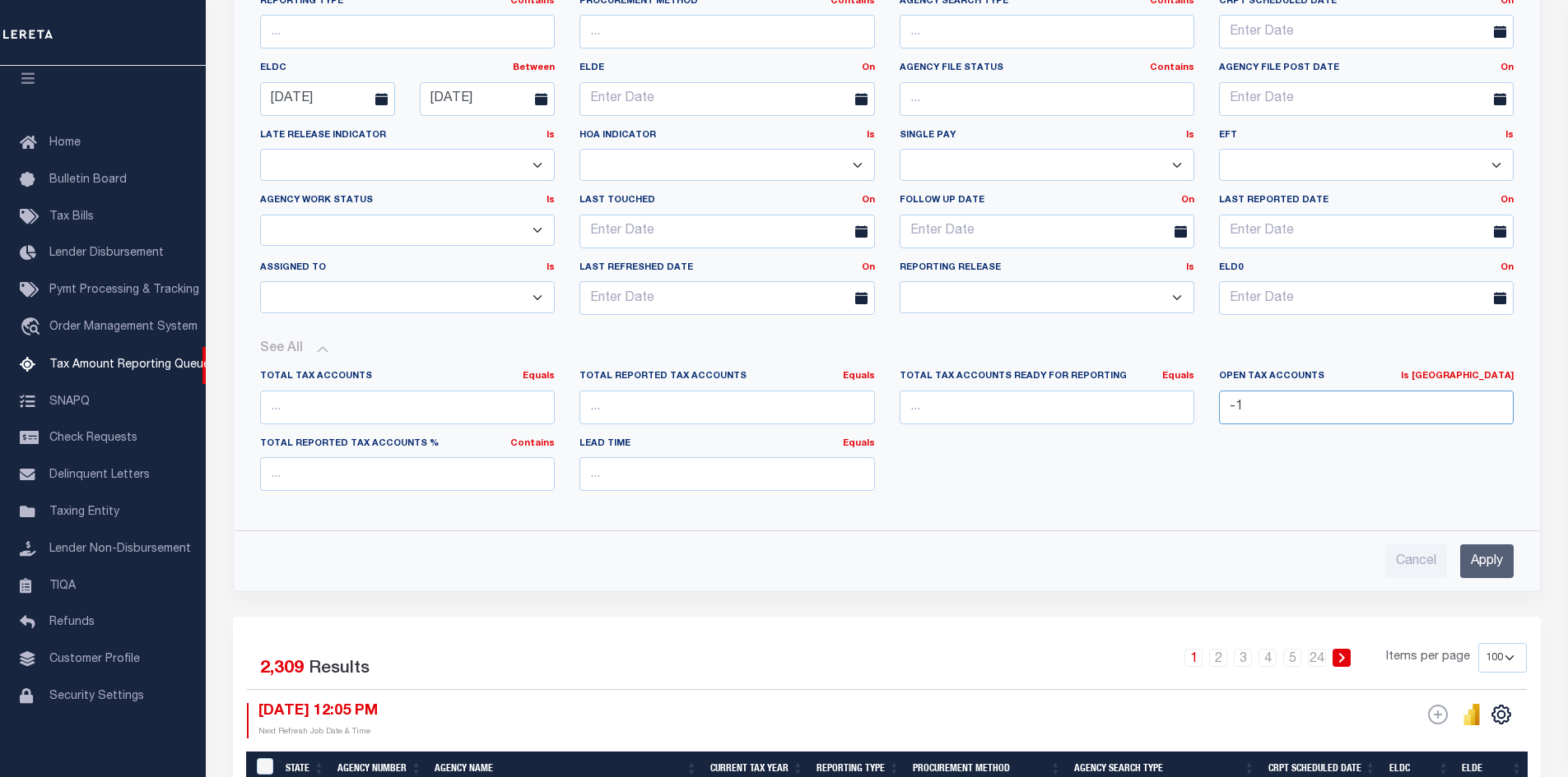
click at [1247, 409] on input "-1" at bounding box center [1366, 407] width 294 height 33
type input "0"
click at [1478, 560] on input "Apply" at bounding box center [1486, 561] width 54 height 33
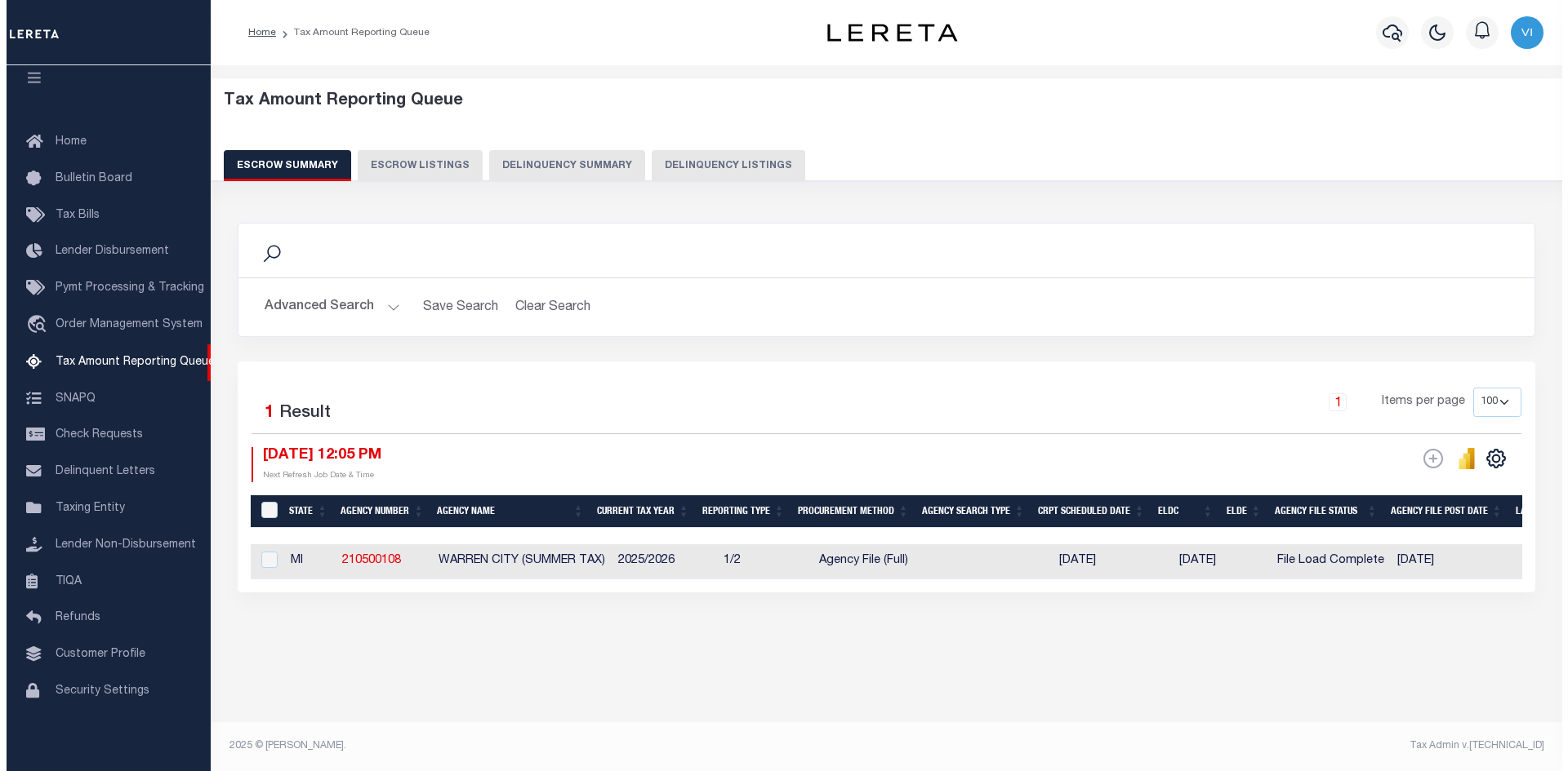
scroll to position [0, 0]
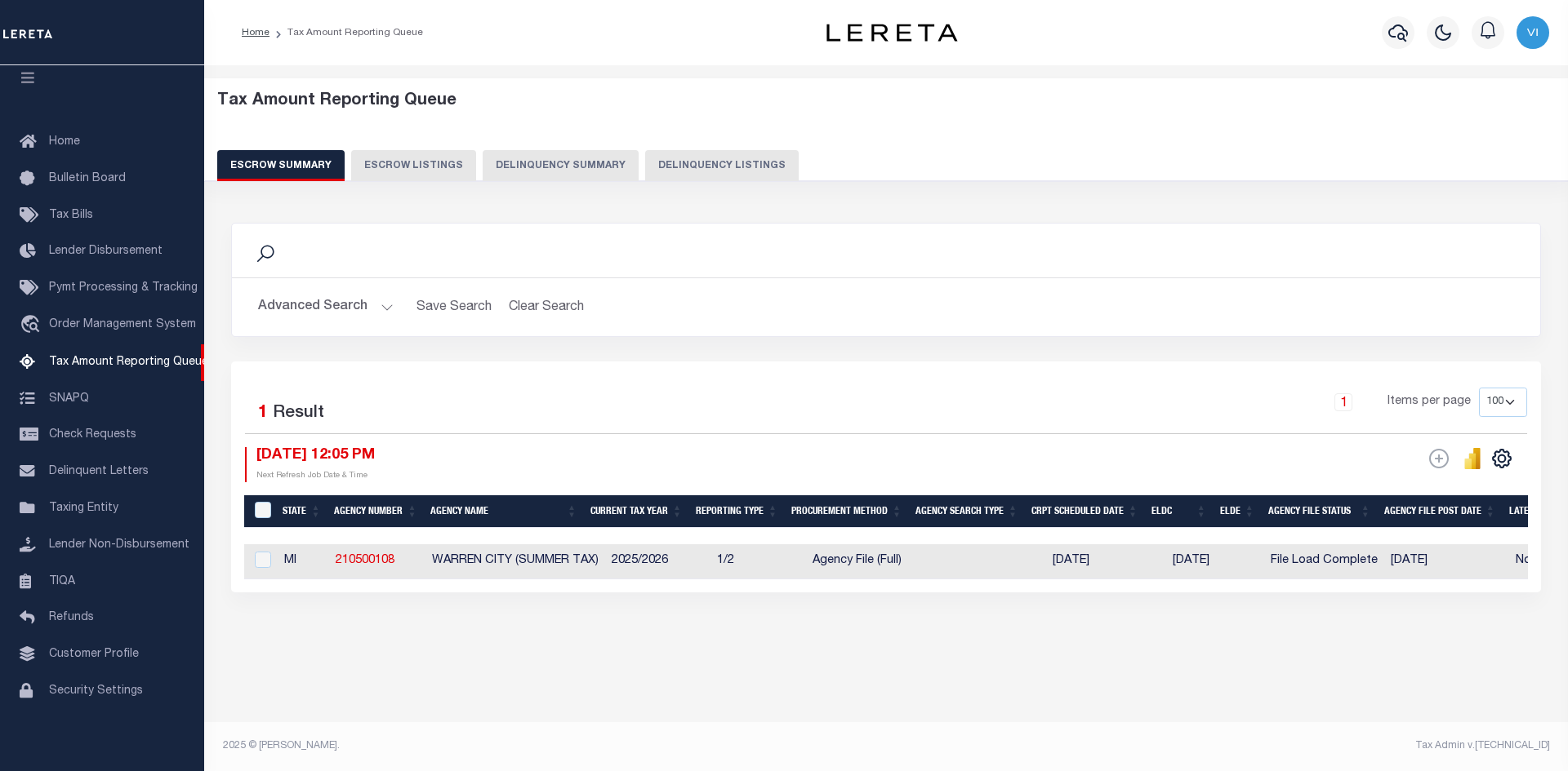
click at [381, 307] on button "Advanced Search" at bounding box center [326, 307] width 136 height 32
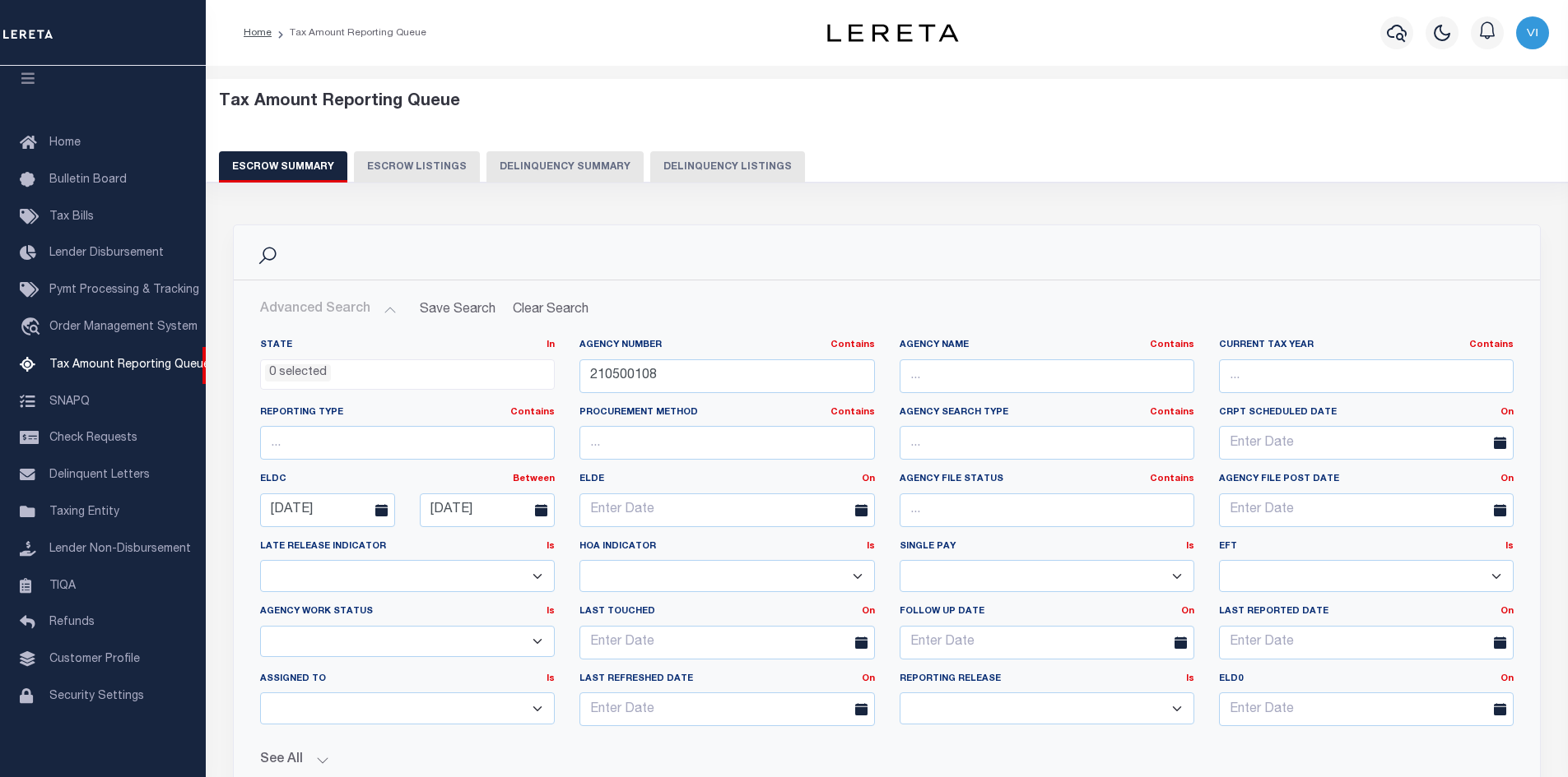
click at [384, 309] on button "Advanced Search" at bounding box center [329, 309] width 137 height 32
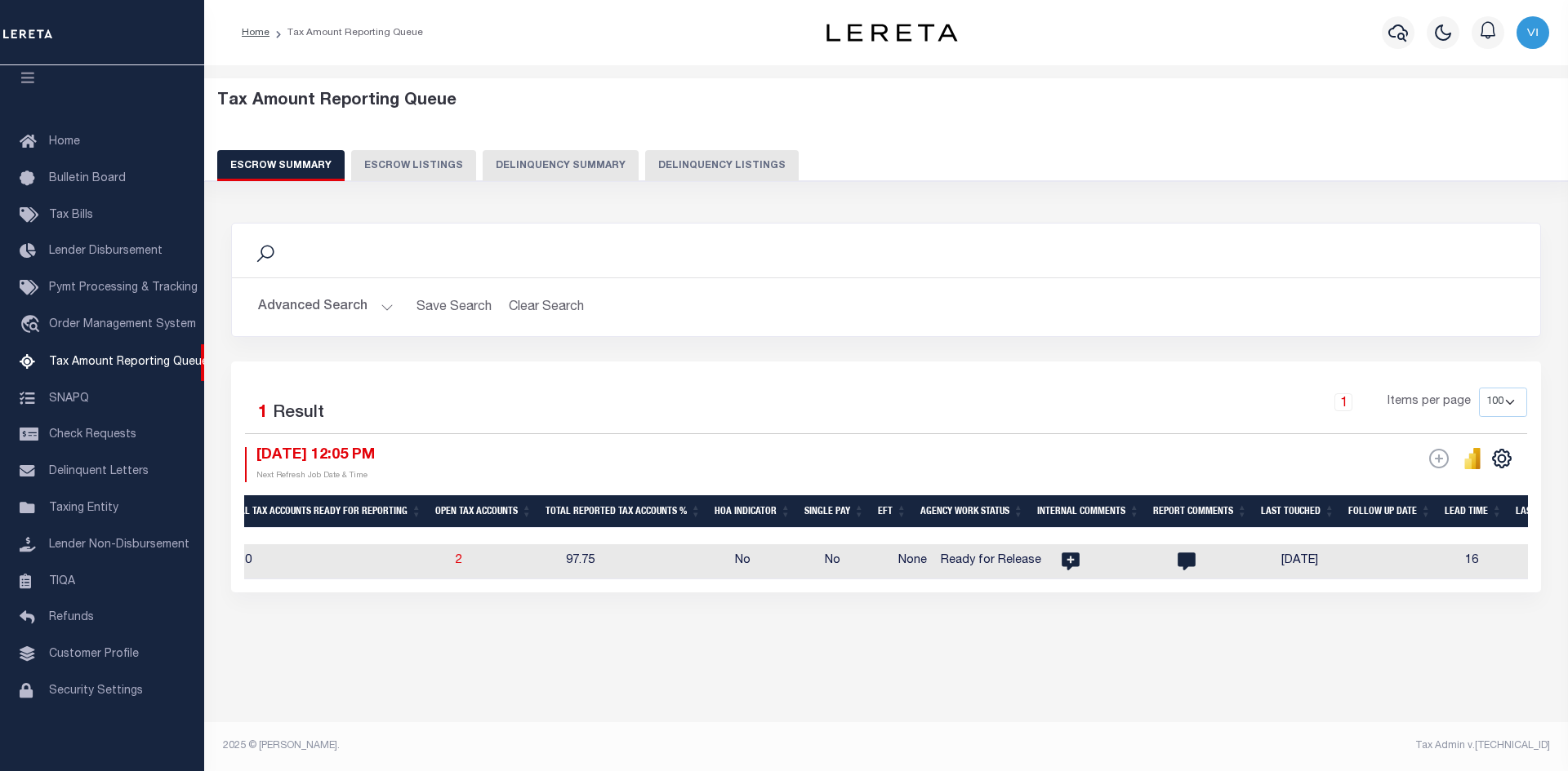
scroll to position [0, 1675]
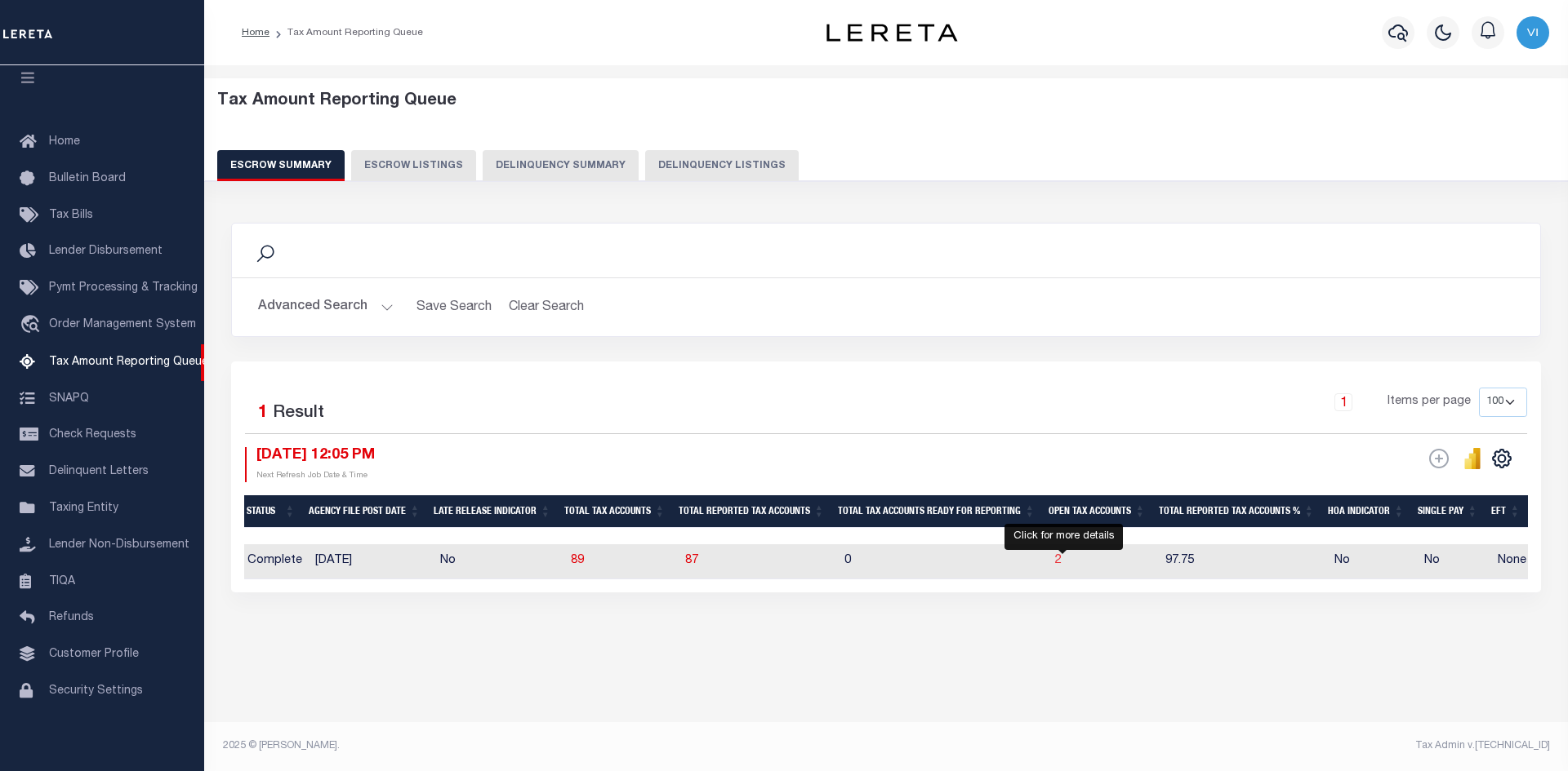
click at [1062, 561] on span "2" at bounding box center [1058, 560] width 6 height 11
select select "100"
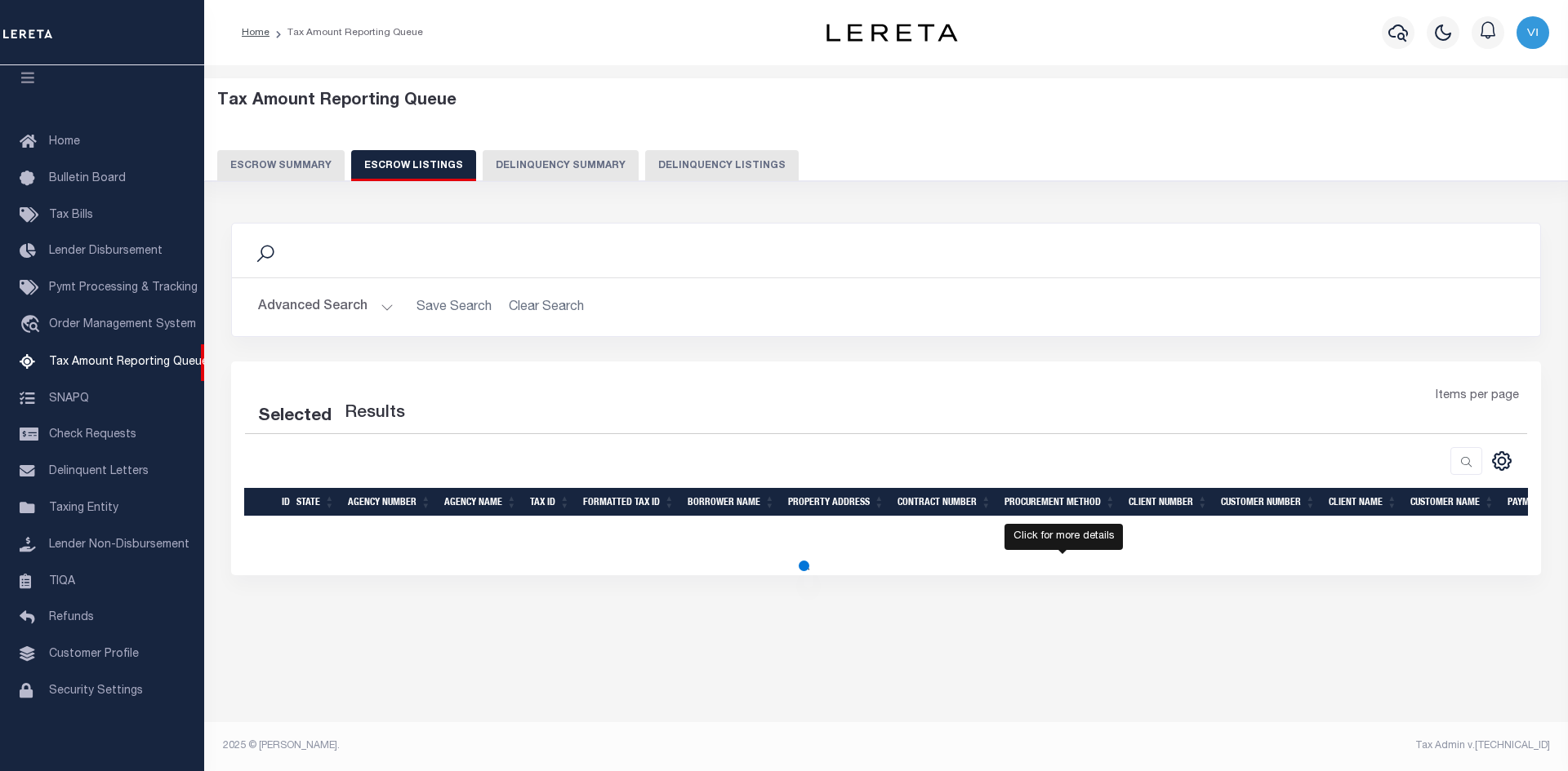
select select "100"
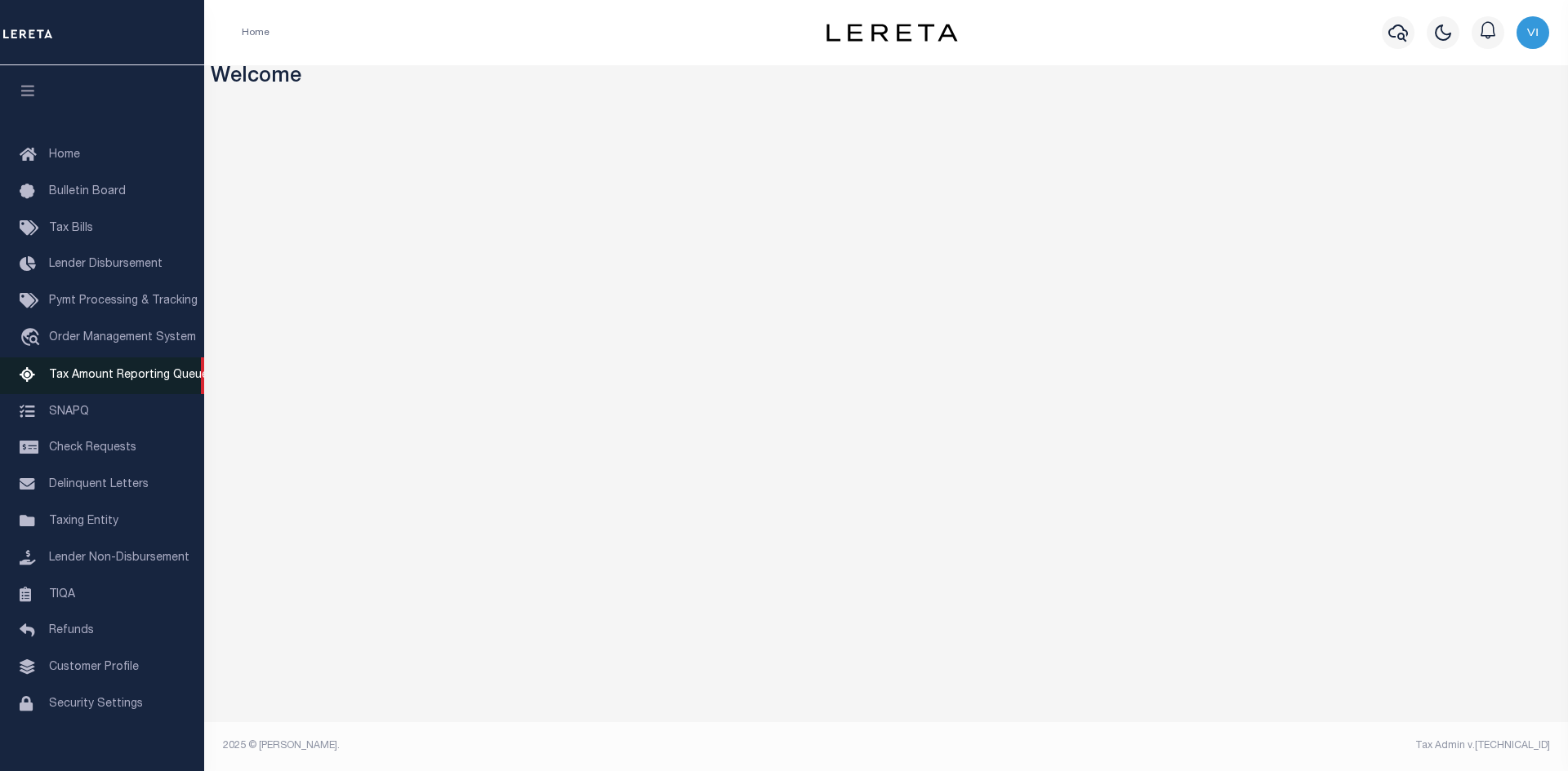
click at [135, 379] on span "Tax Amount Reporting Queue" at bounding box center [128, 375] width 160 height 11
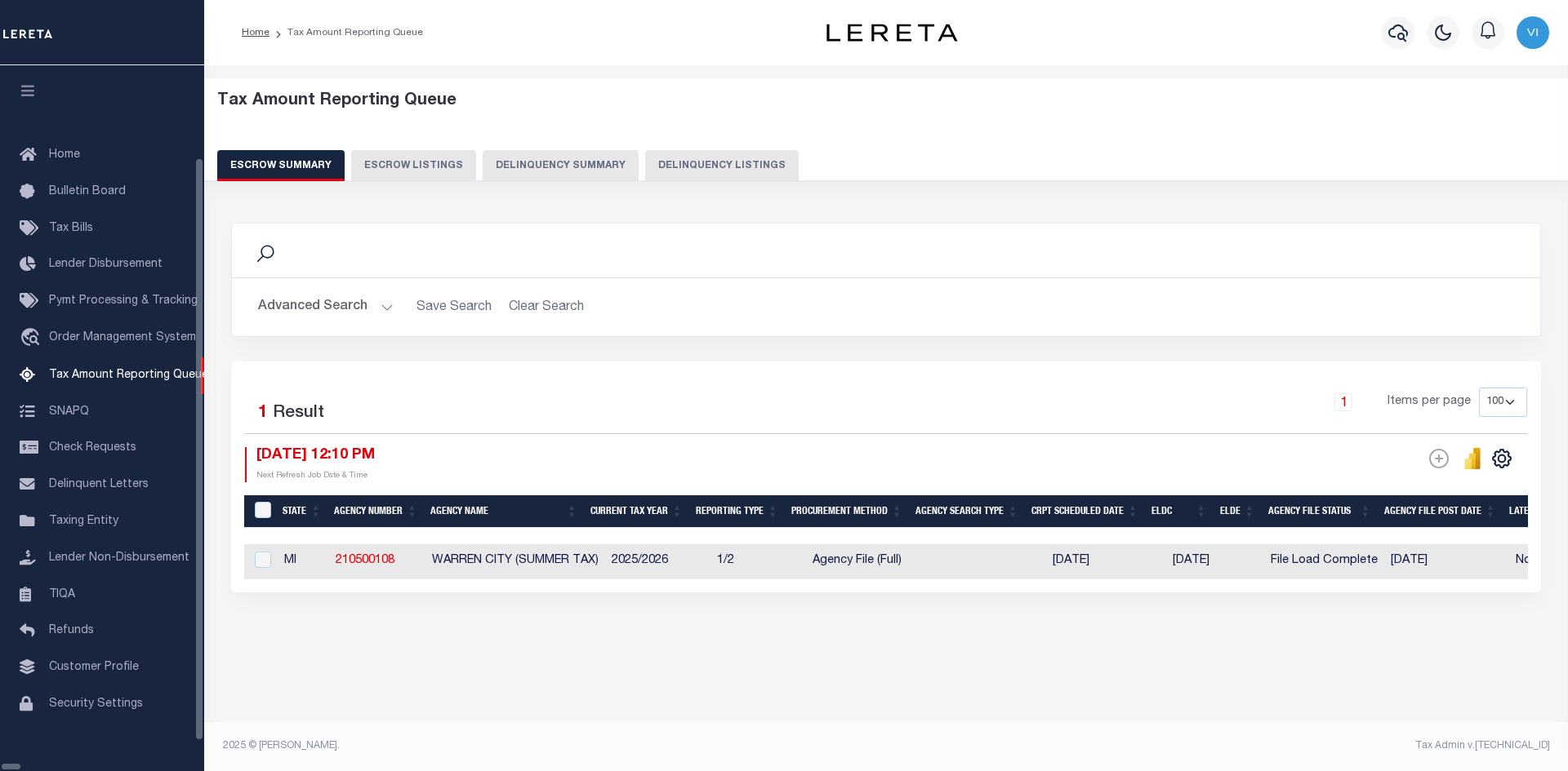
select select "100"
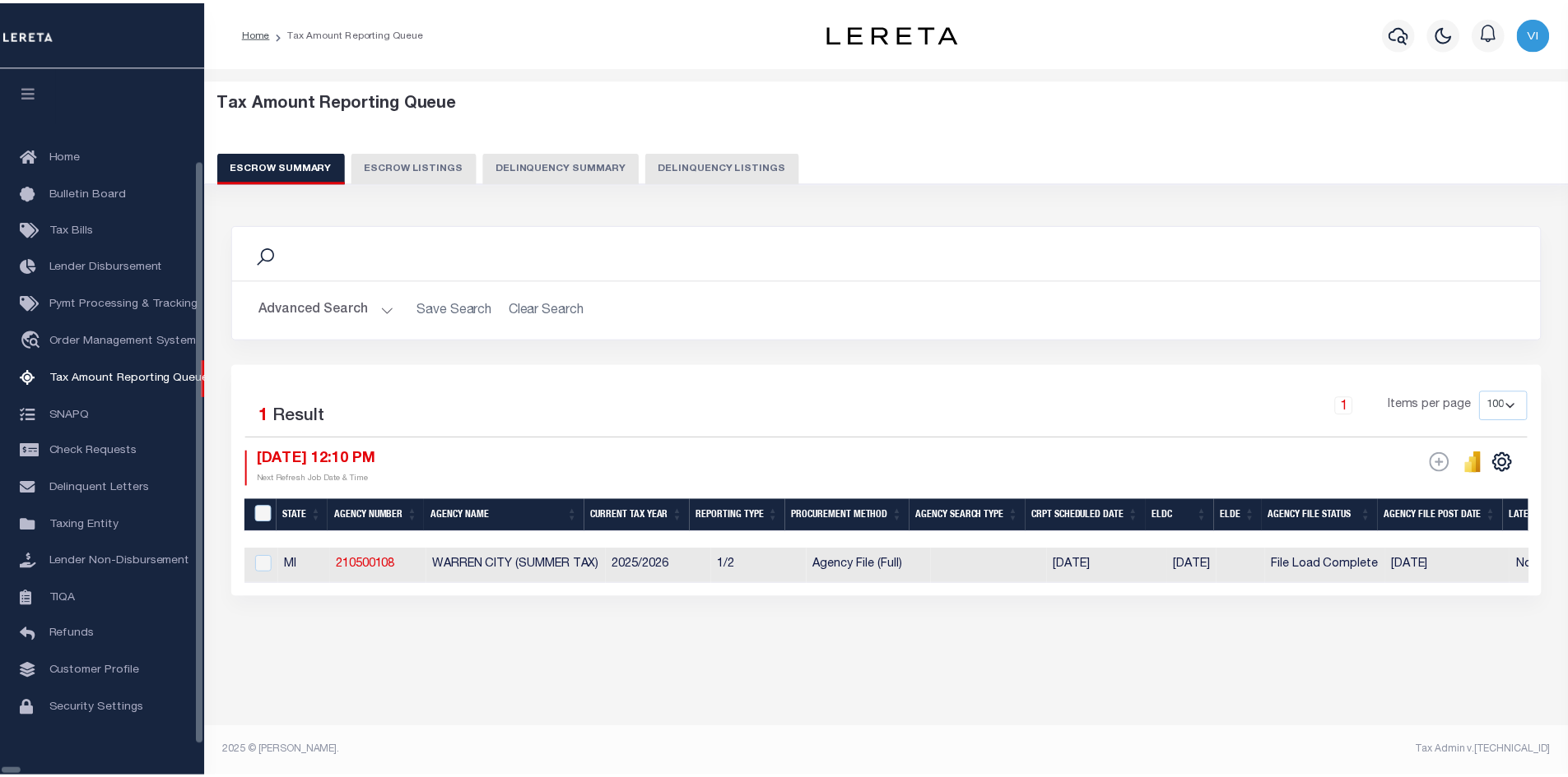
scroll to position [24, 0]
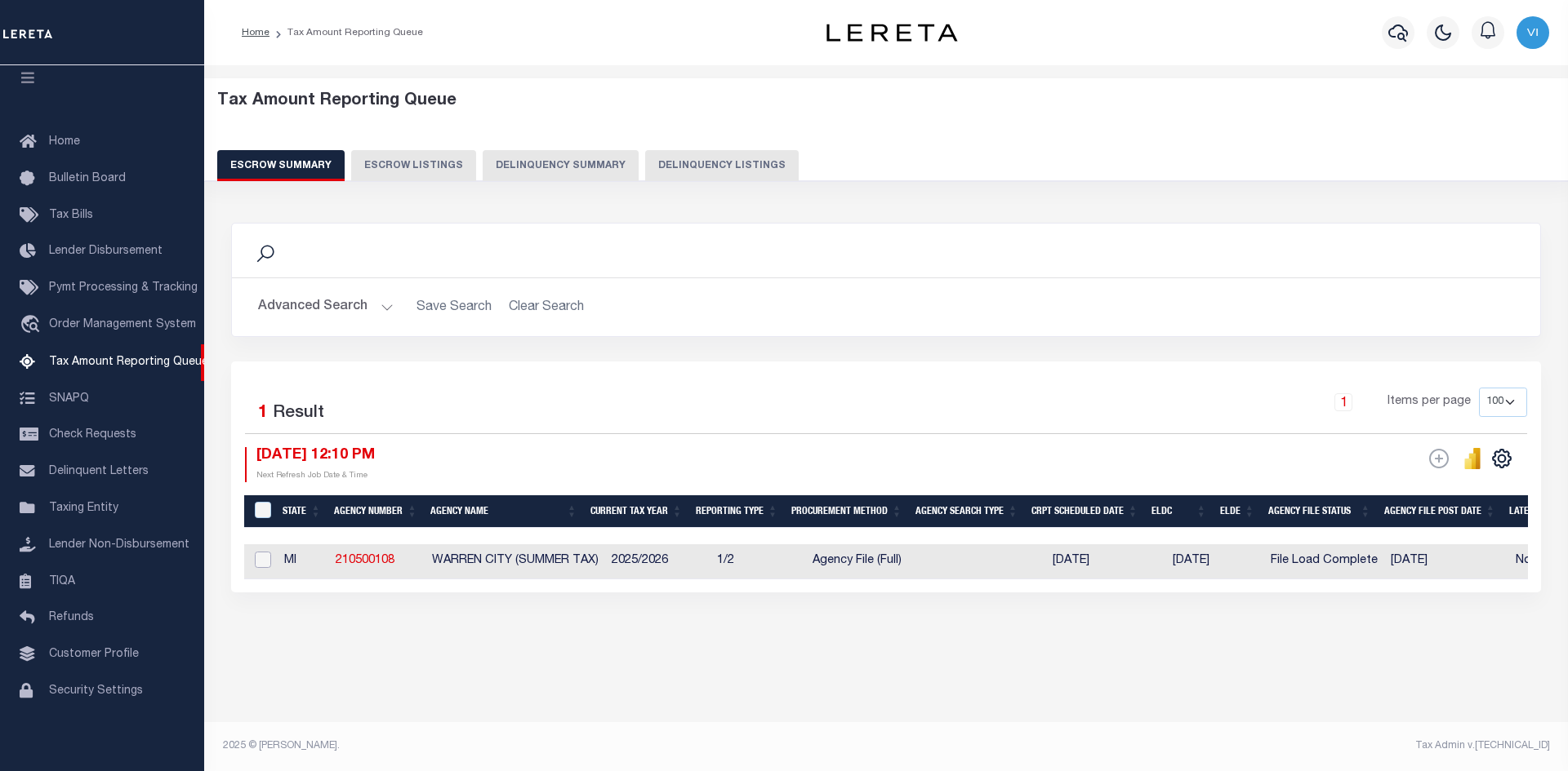
click at [263, 561] on input "checkbox" at bounding box center [262, 559] width 17 height 17
checkbox input "true"
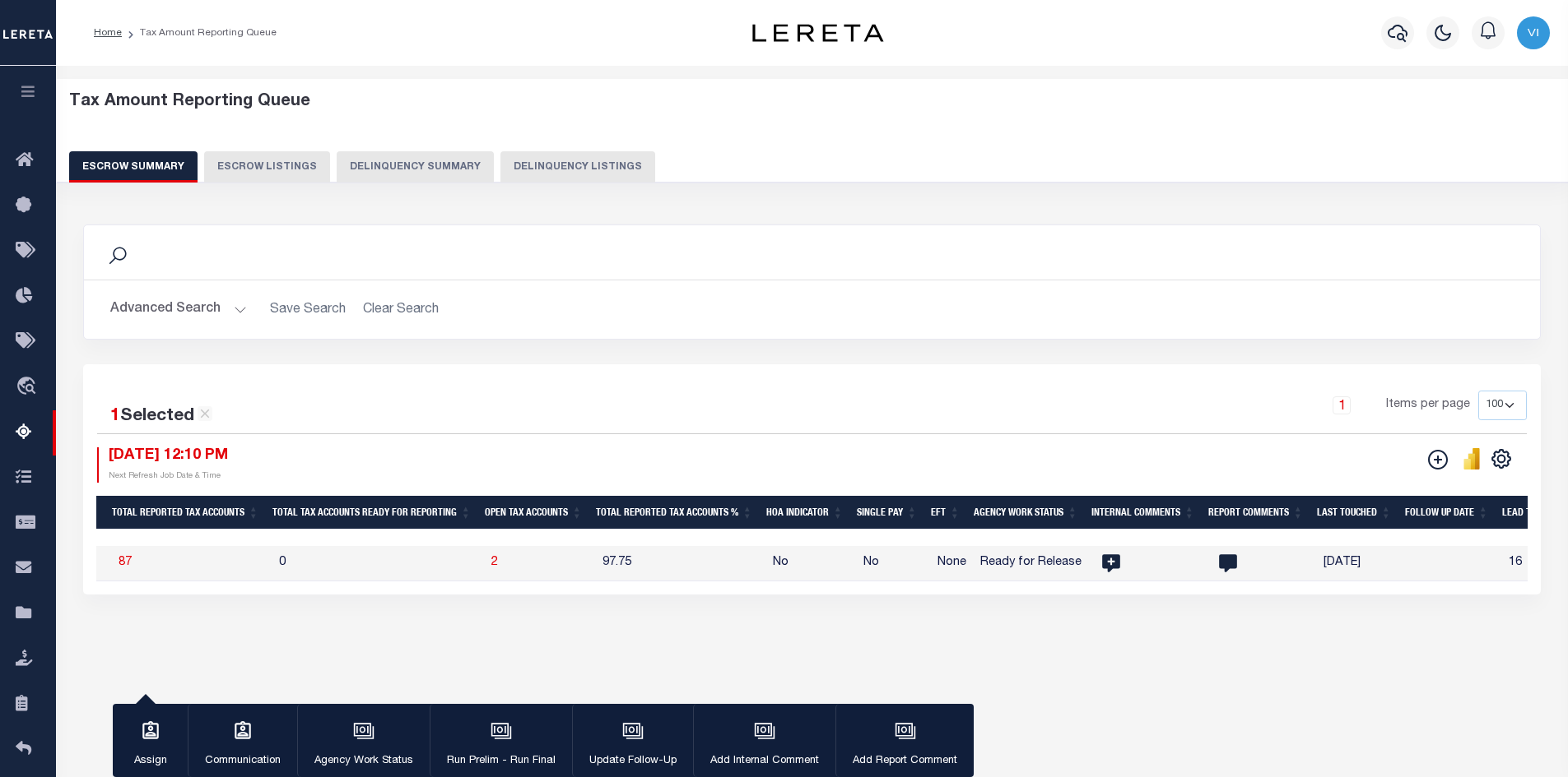
scroll to position [0, 1868]
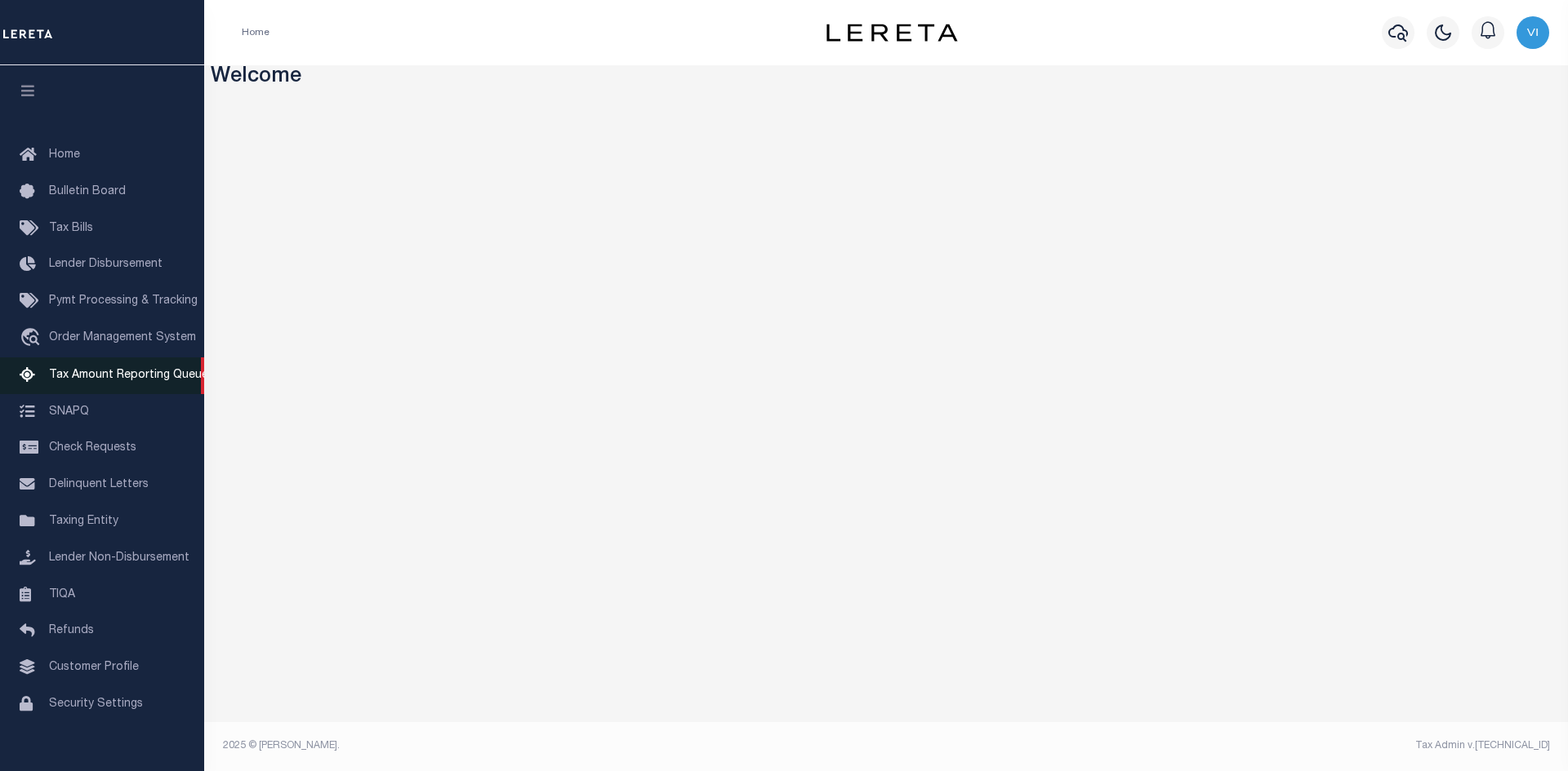
click at [135, 377] on span "Tax Amount Reporting Queue" at bounding box center [128, 375] width 160 height 11
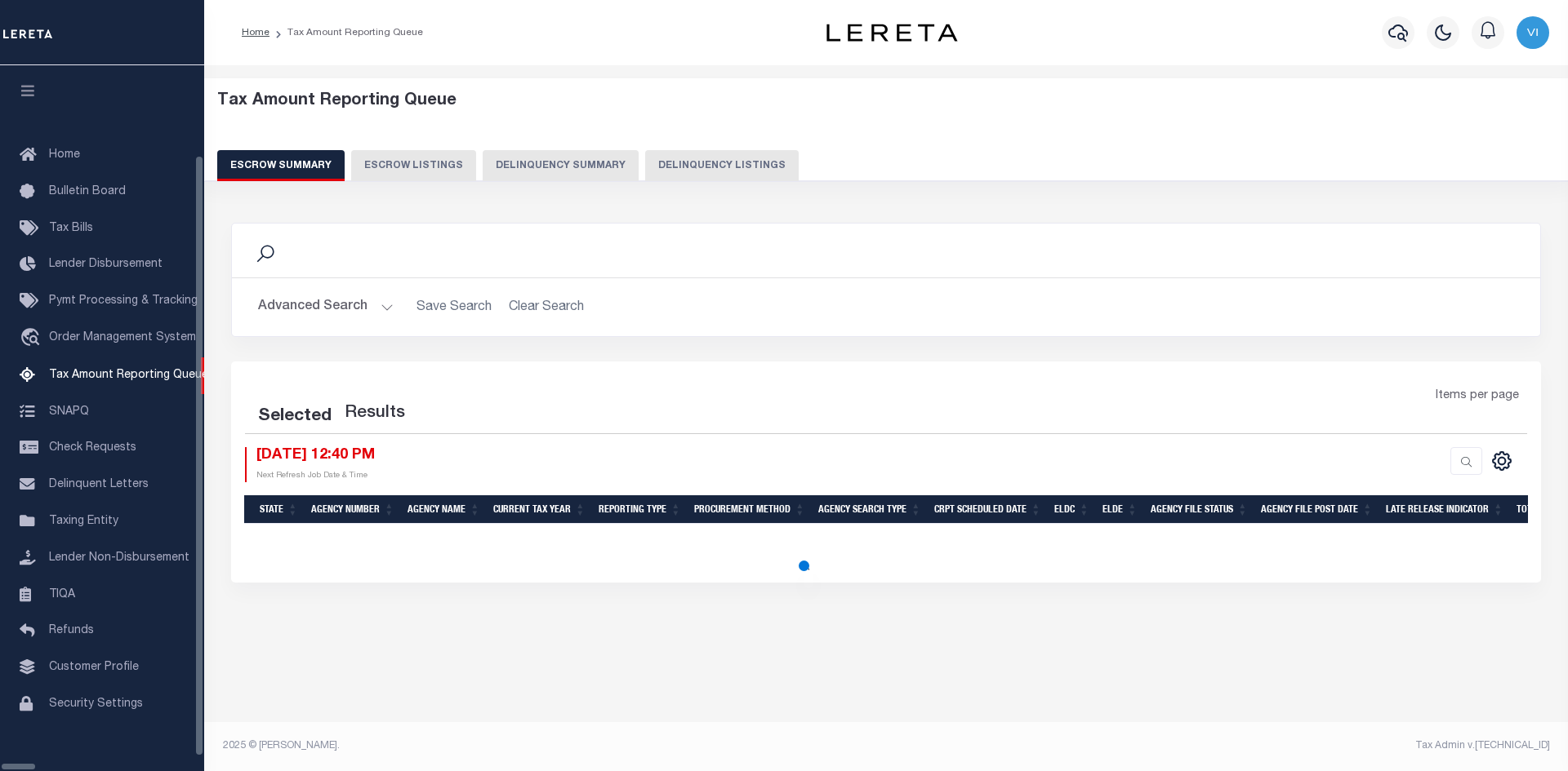
select select
select select "100"
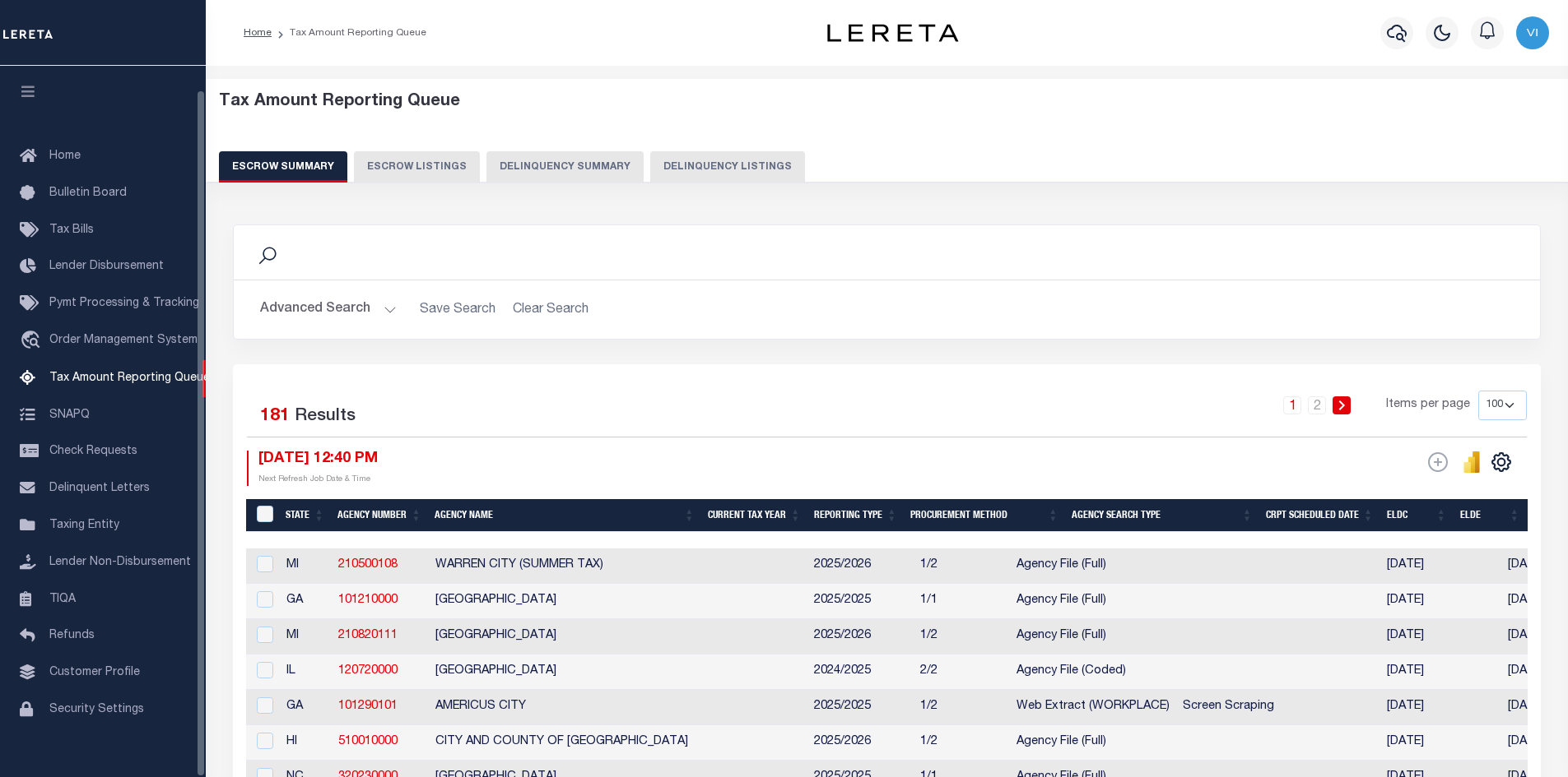
scroll to position [24, 0]
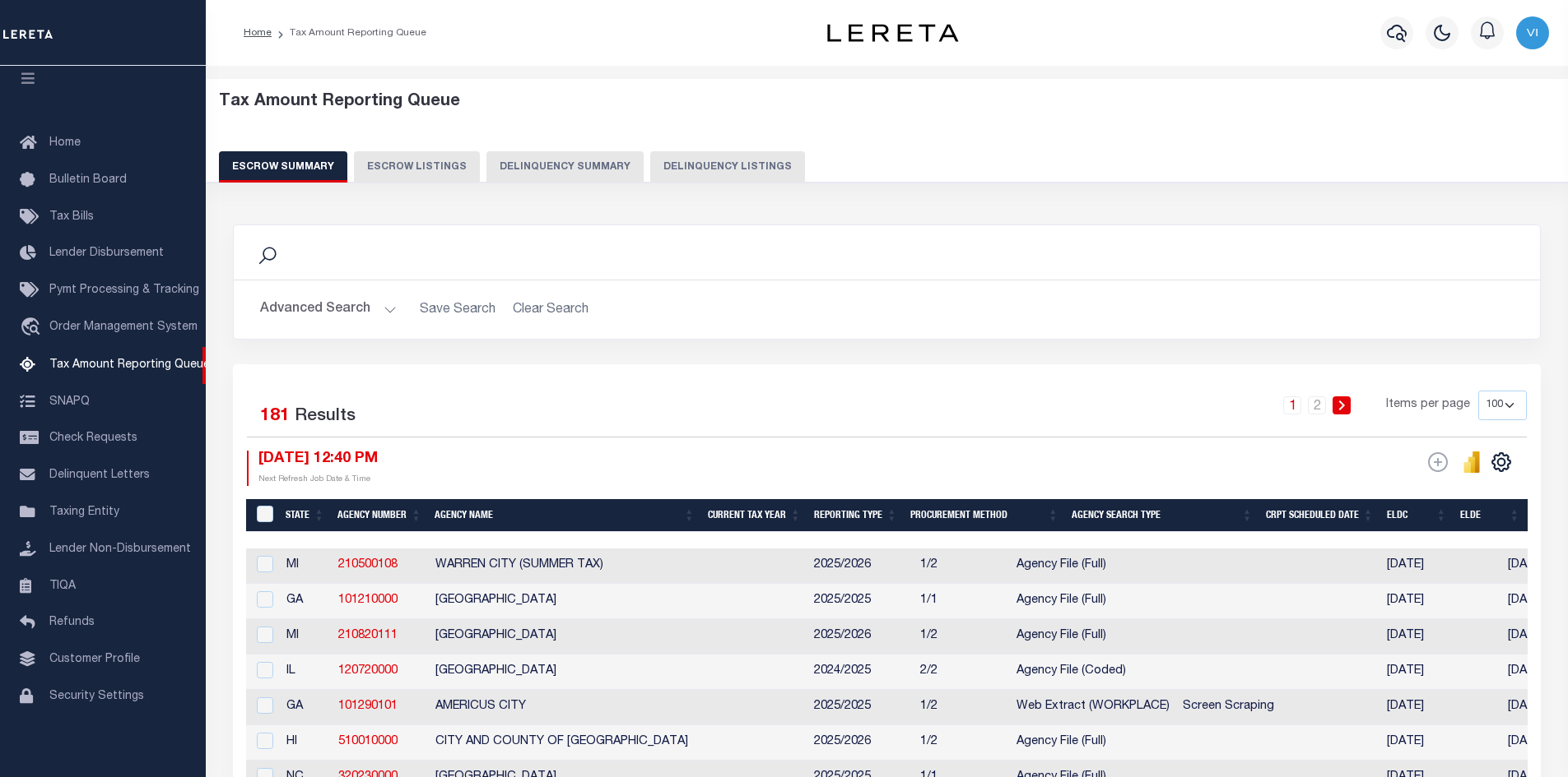
click at [387, 313] on button "Advanced Search" at bounding box center [329, 309] width 137 height 32
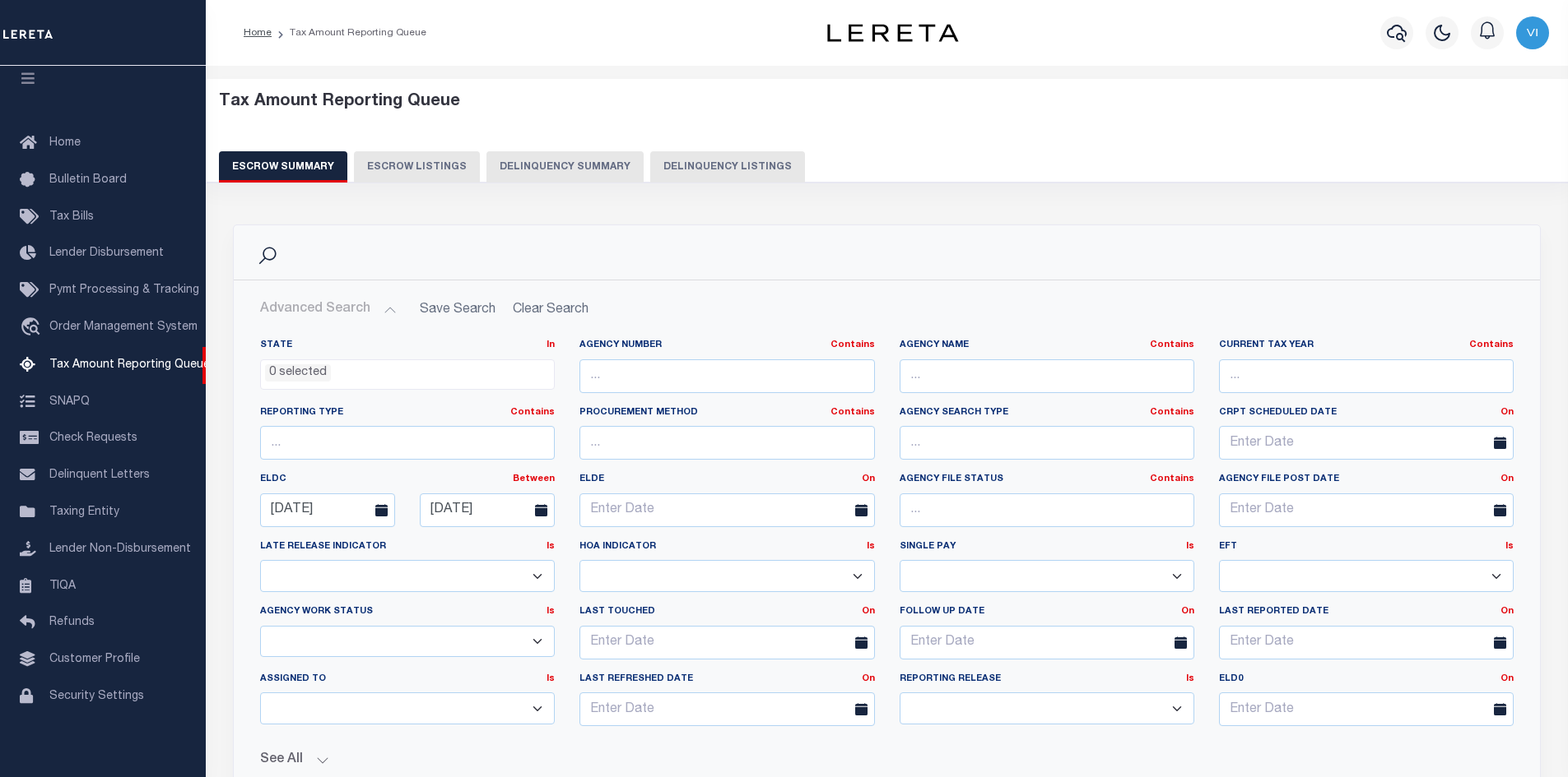
scroll to position [329, 0]
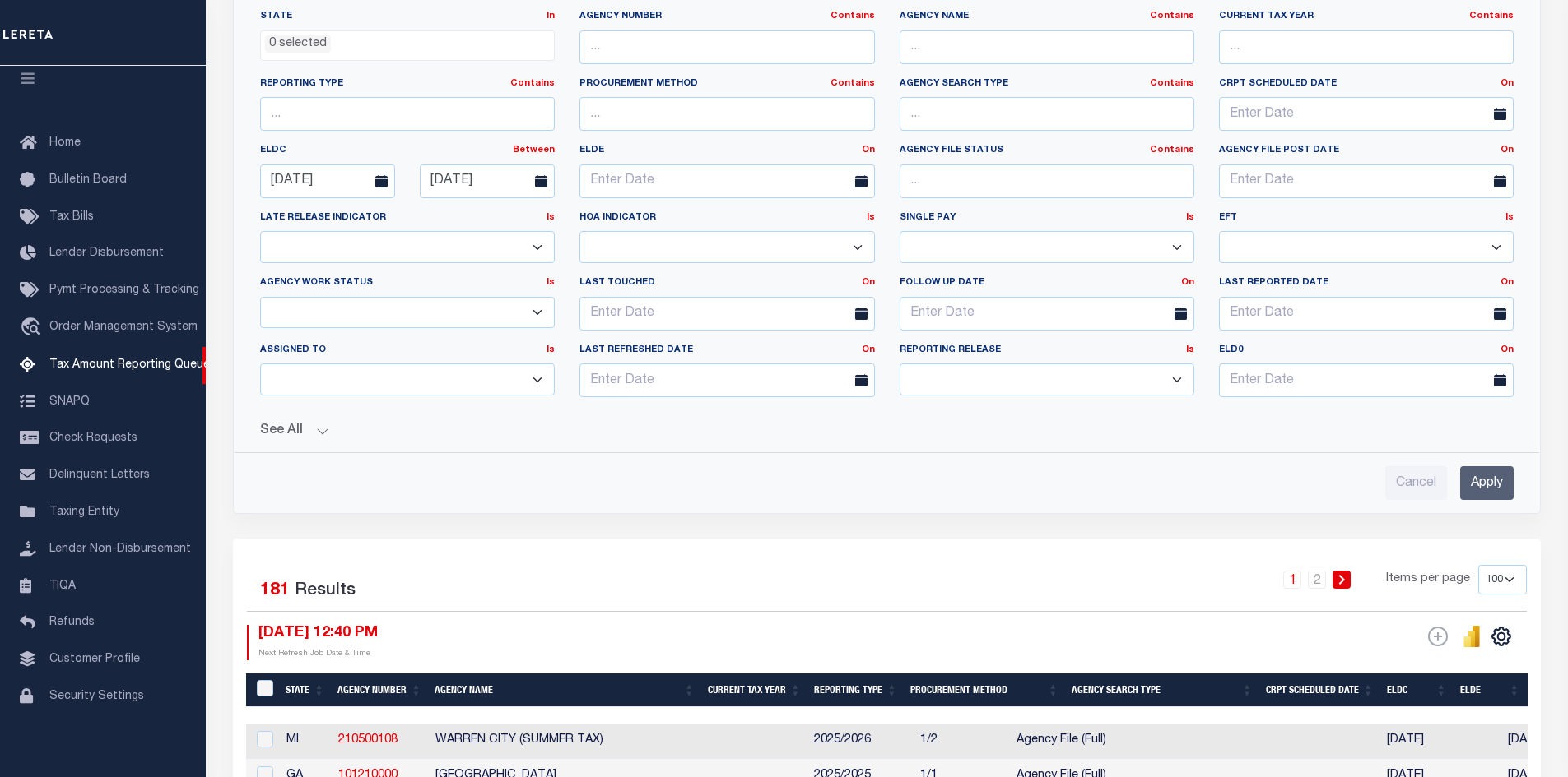
click at [316, 428] on button "See All" at bounding box center [886, 432] width 1254 height 16
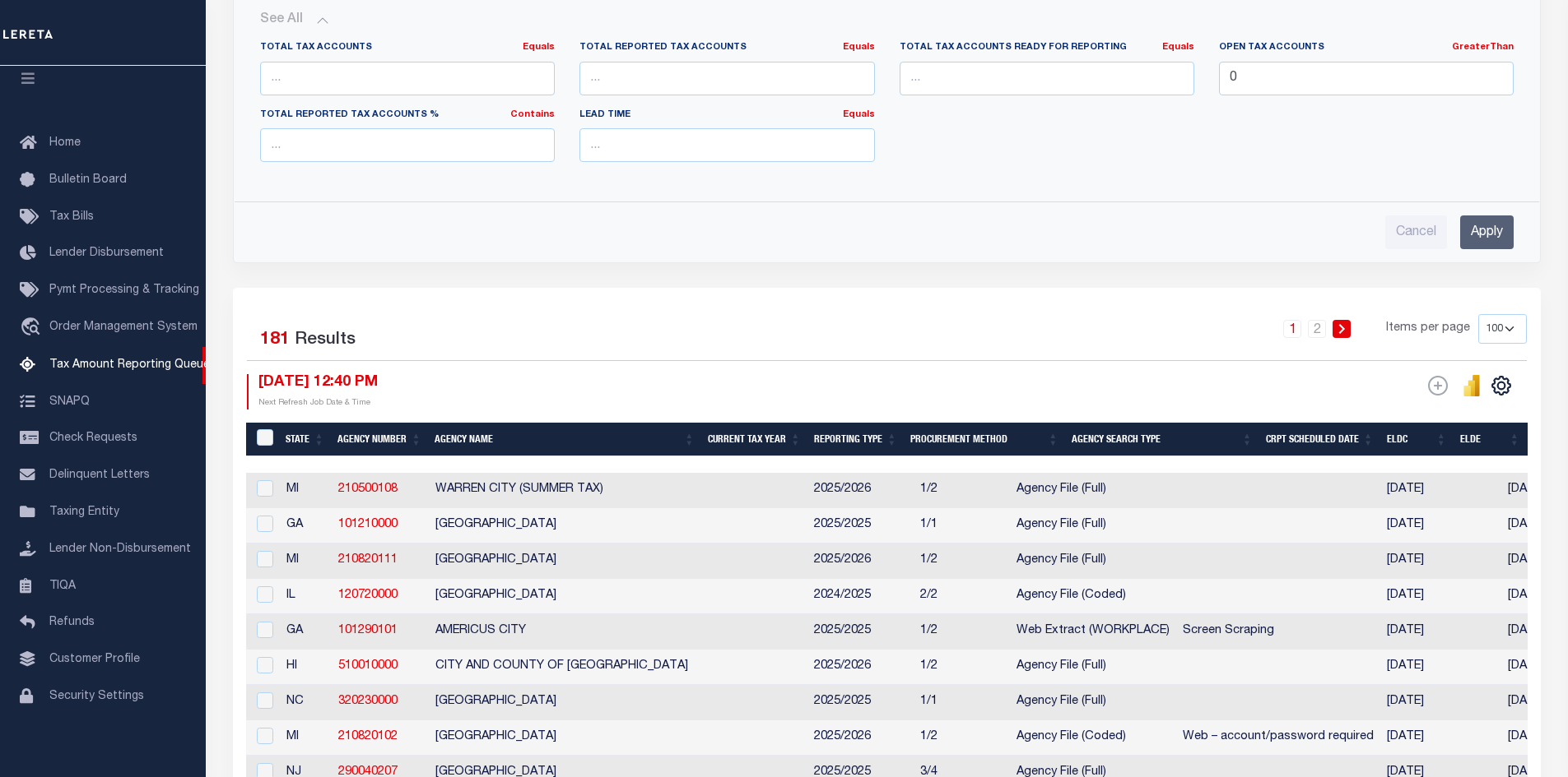
scroll to position [493, 0]
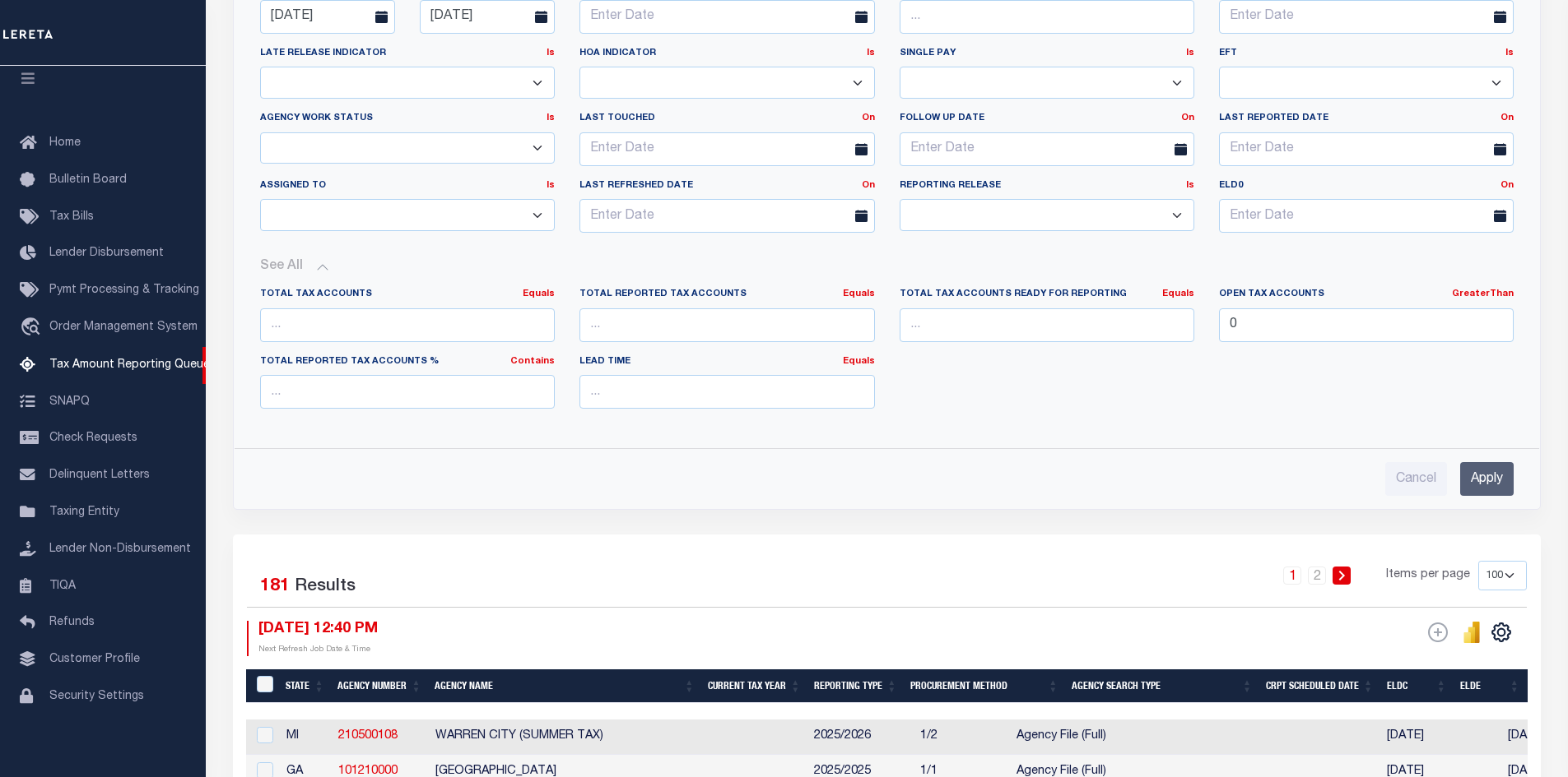
click at [1489, 480] on input "Apply" at bounding box center [1486, 479] width 54 height 33
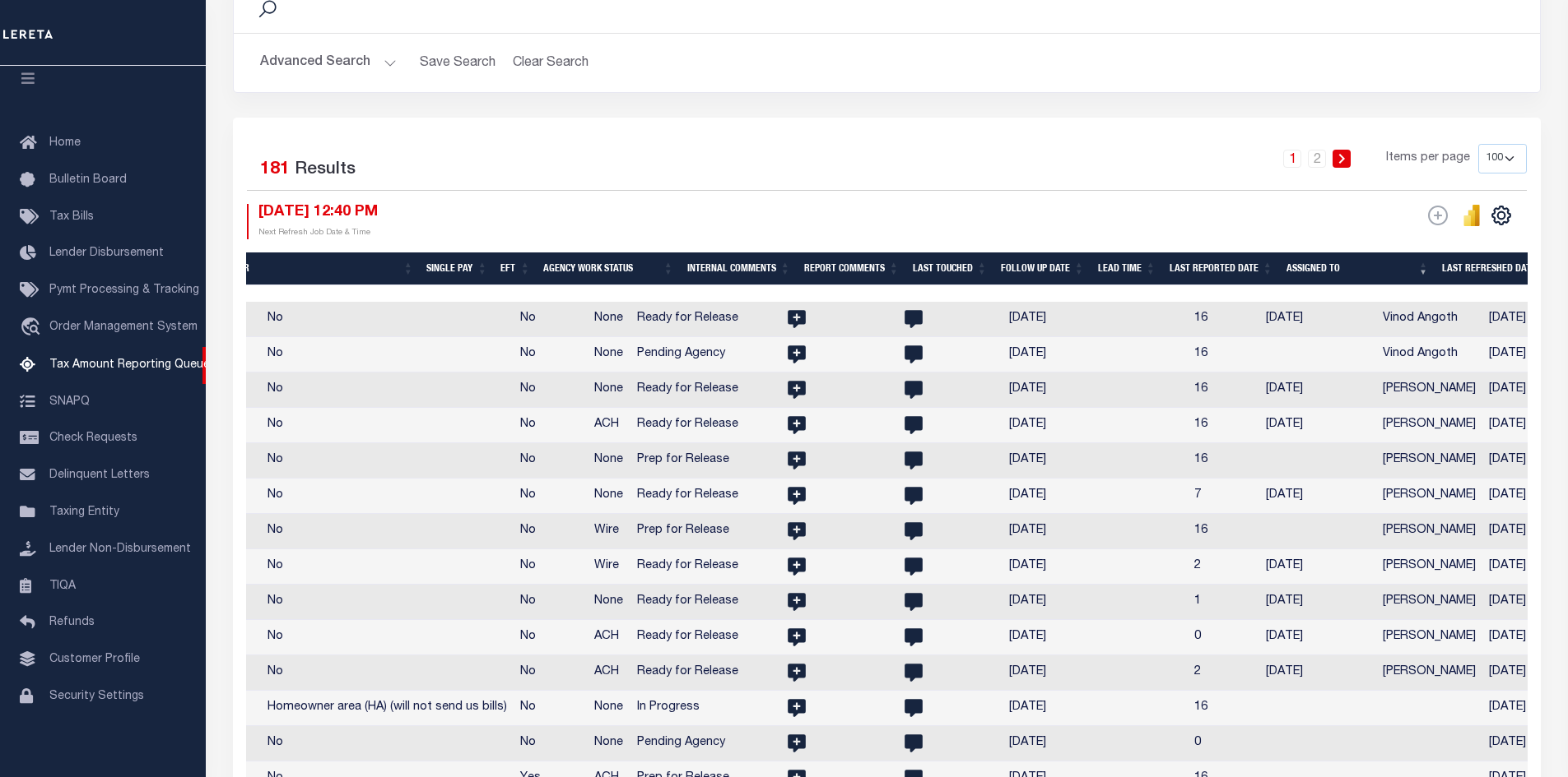
scroll to position [0, 2236]
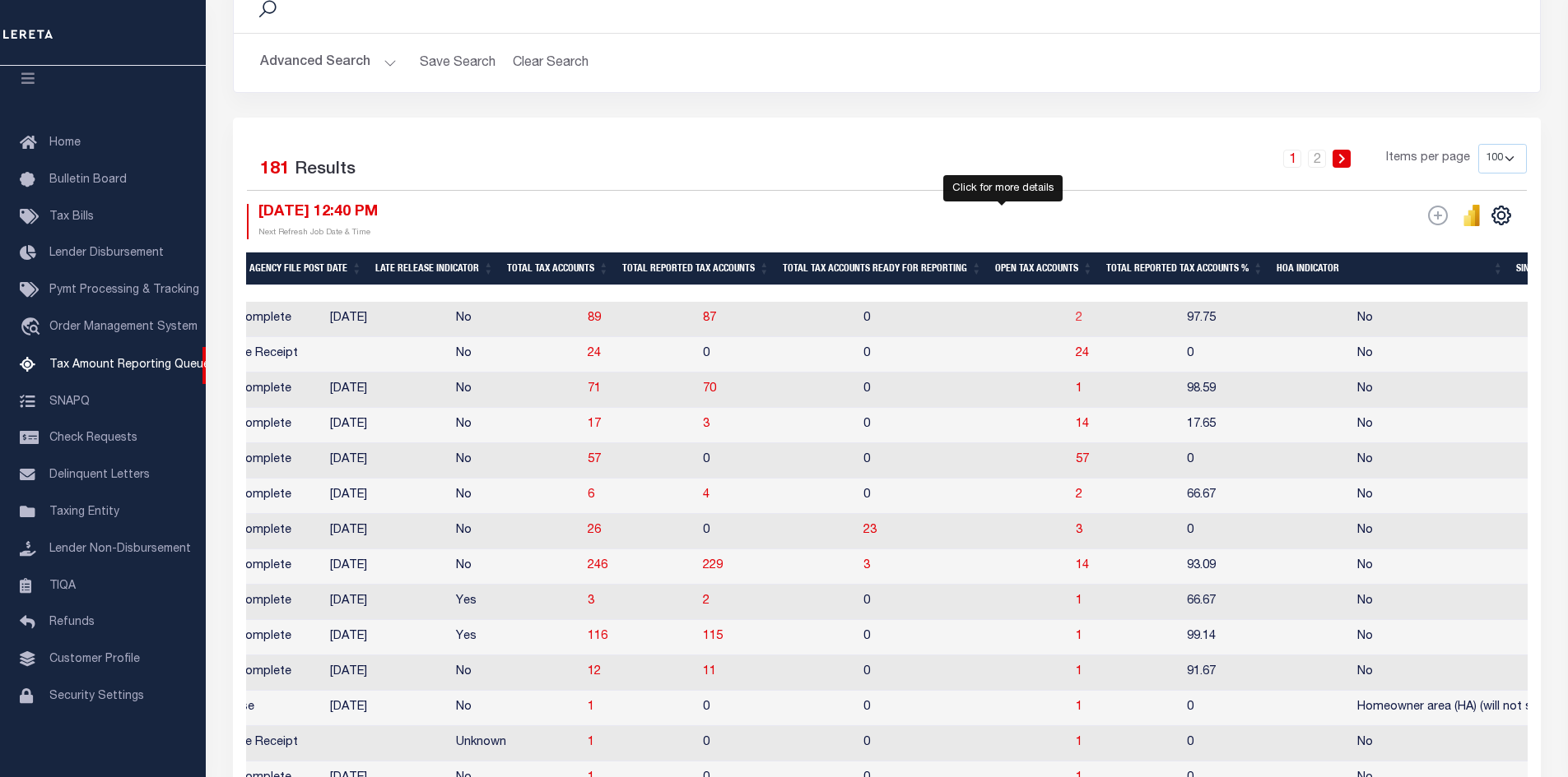
click at [1076, 320] on span "2" at bounding box center [1079, 318] width 6 height 11
select select "100"
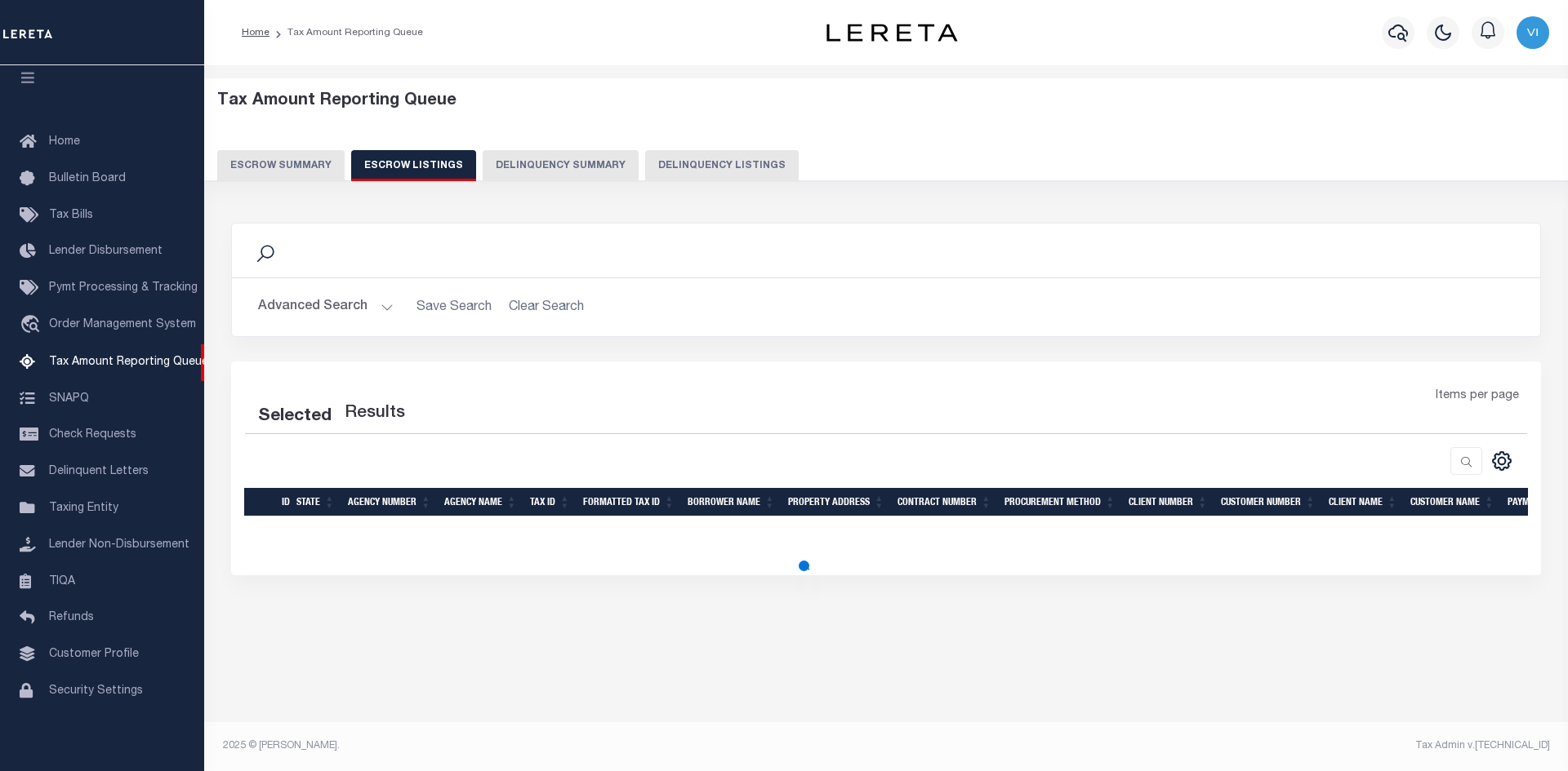
select select "100"
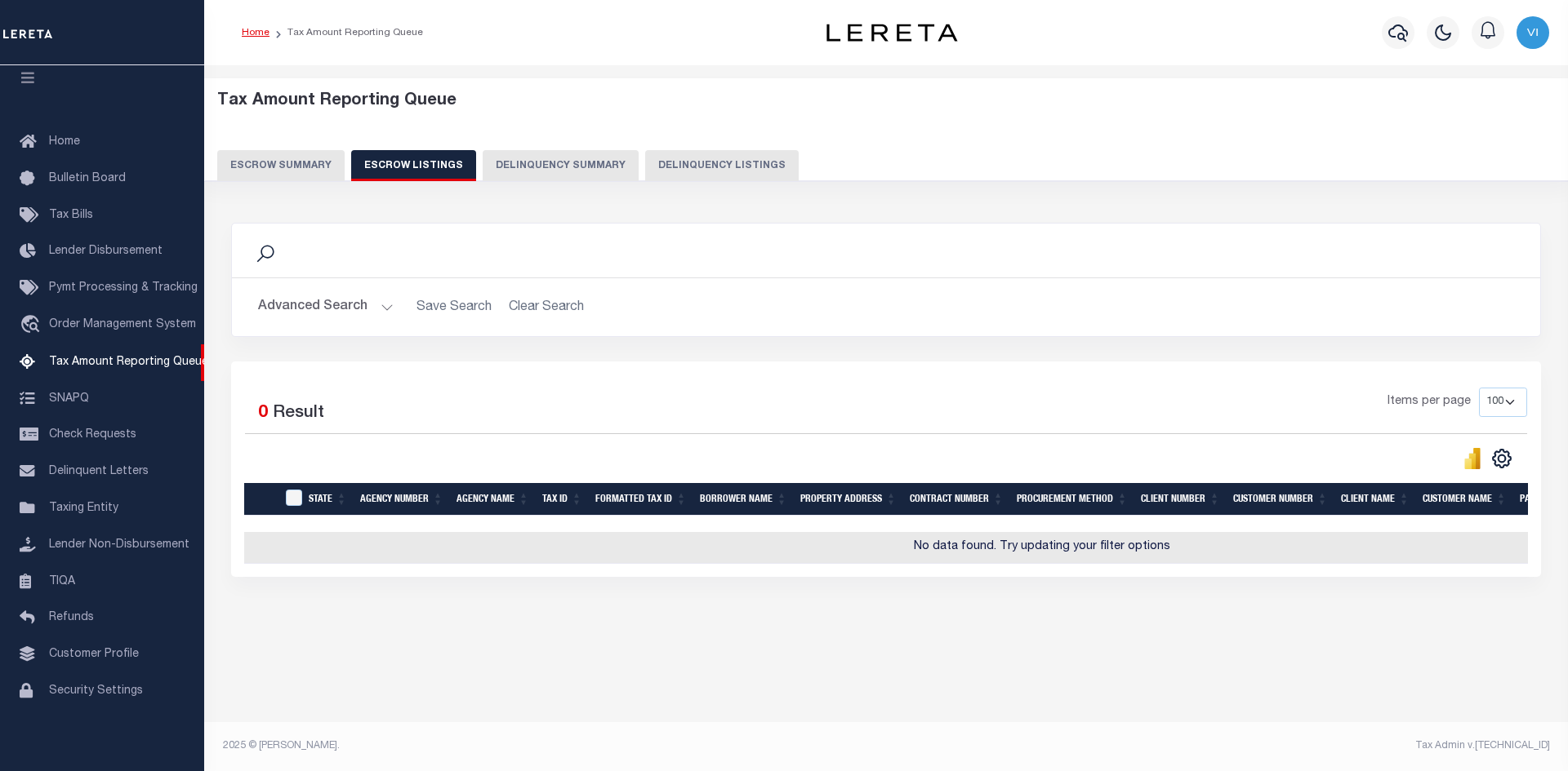
click at [260, 28] on link "Home" at bounding box center [255, 32] width 28 height 10
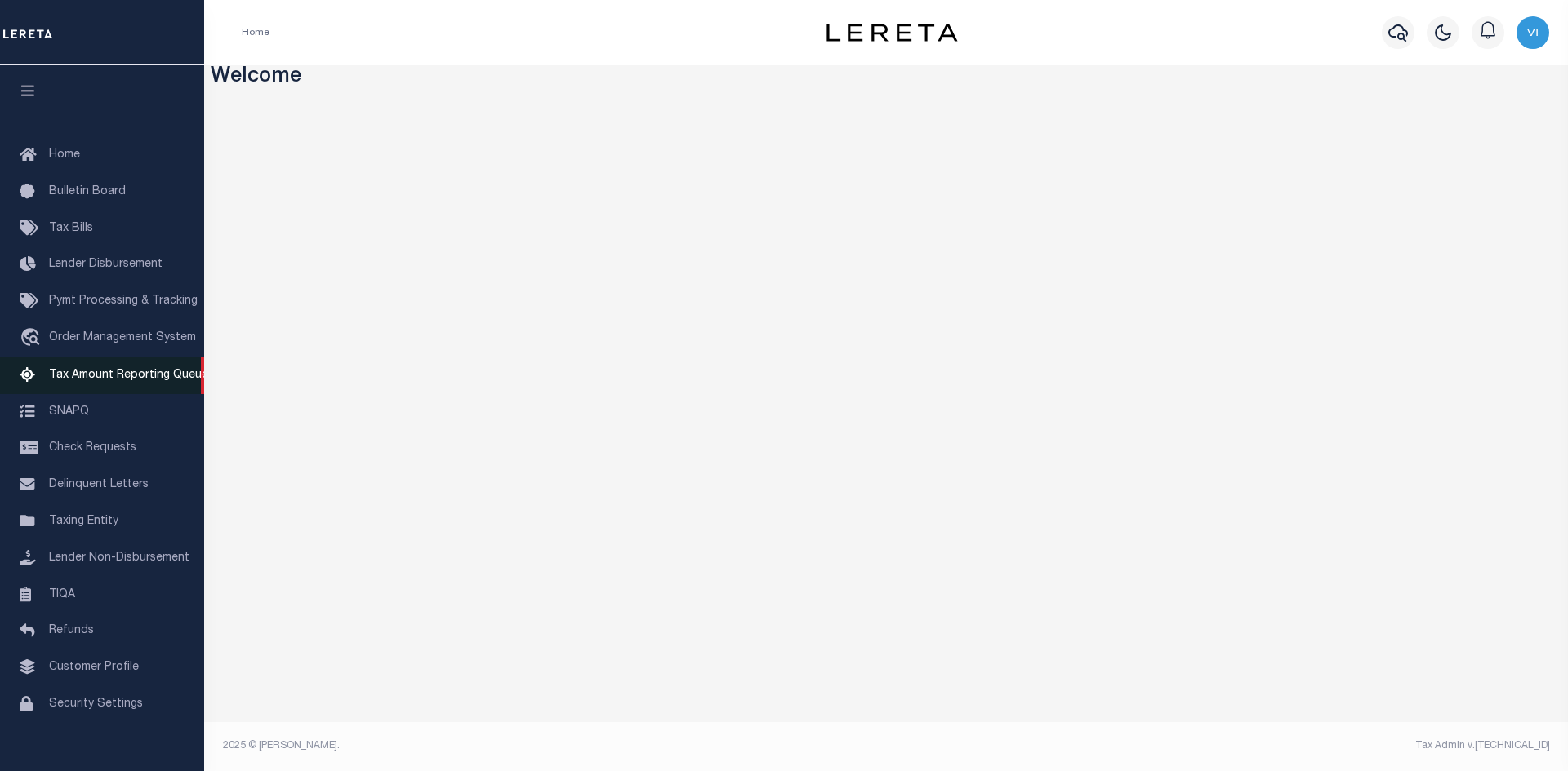
click at [132, 375] on span "Tax Amount Reporting Queue" at bounding box center [128, 375] width 160 height 11
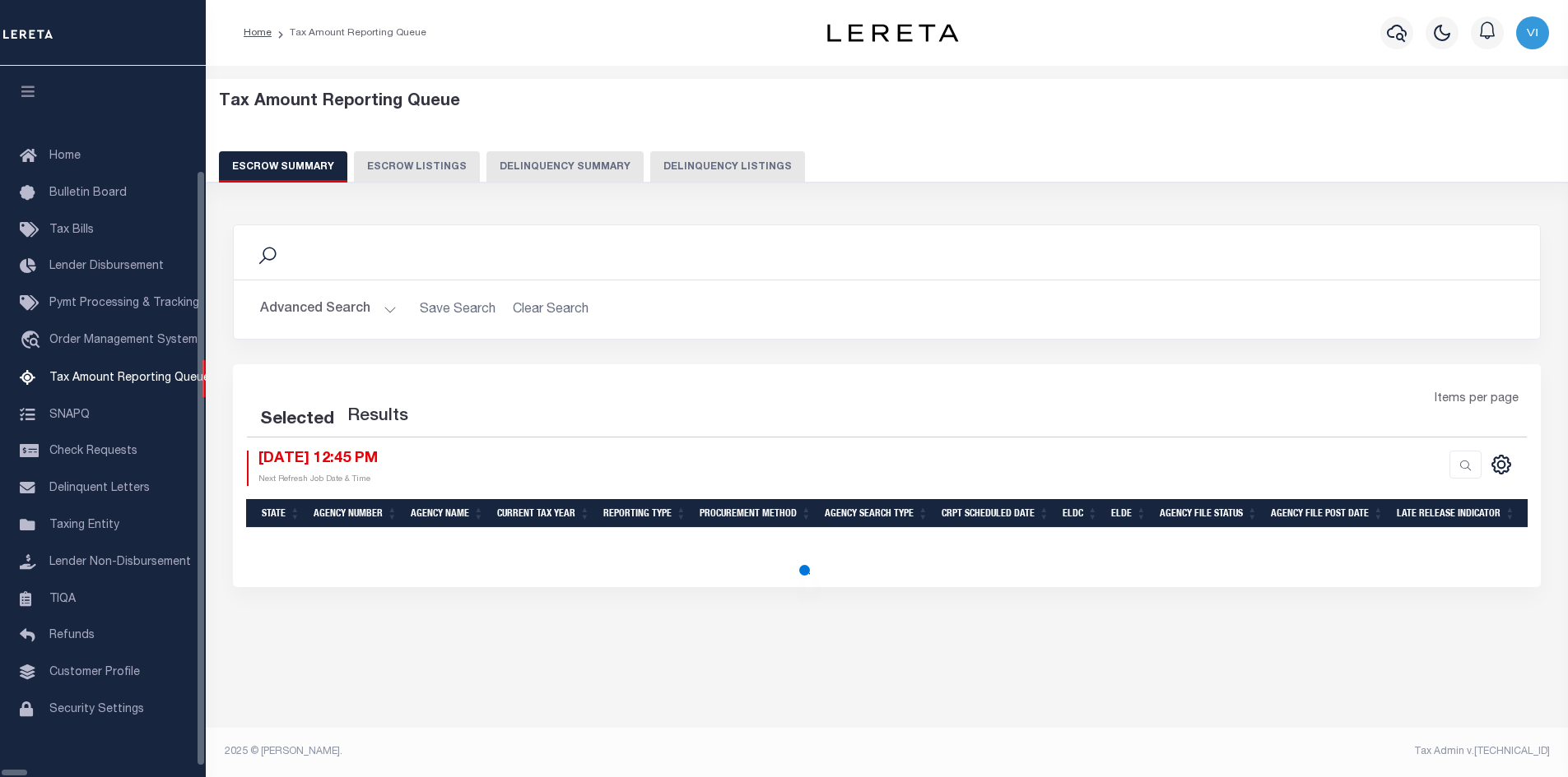
select select "100"
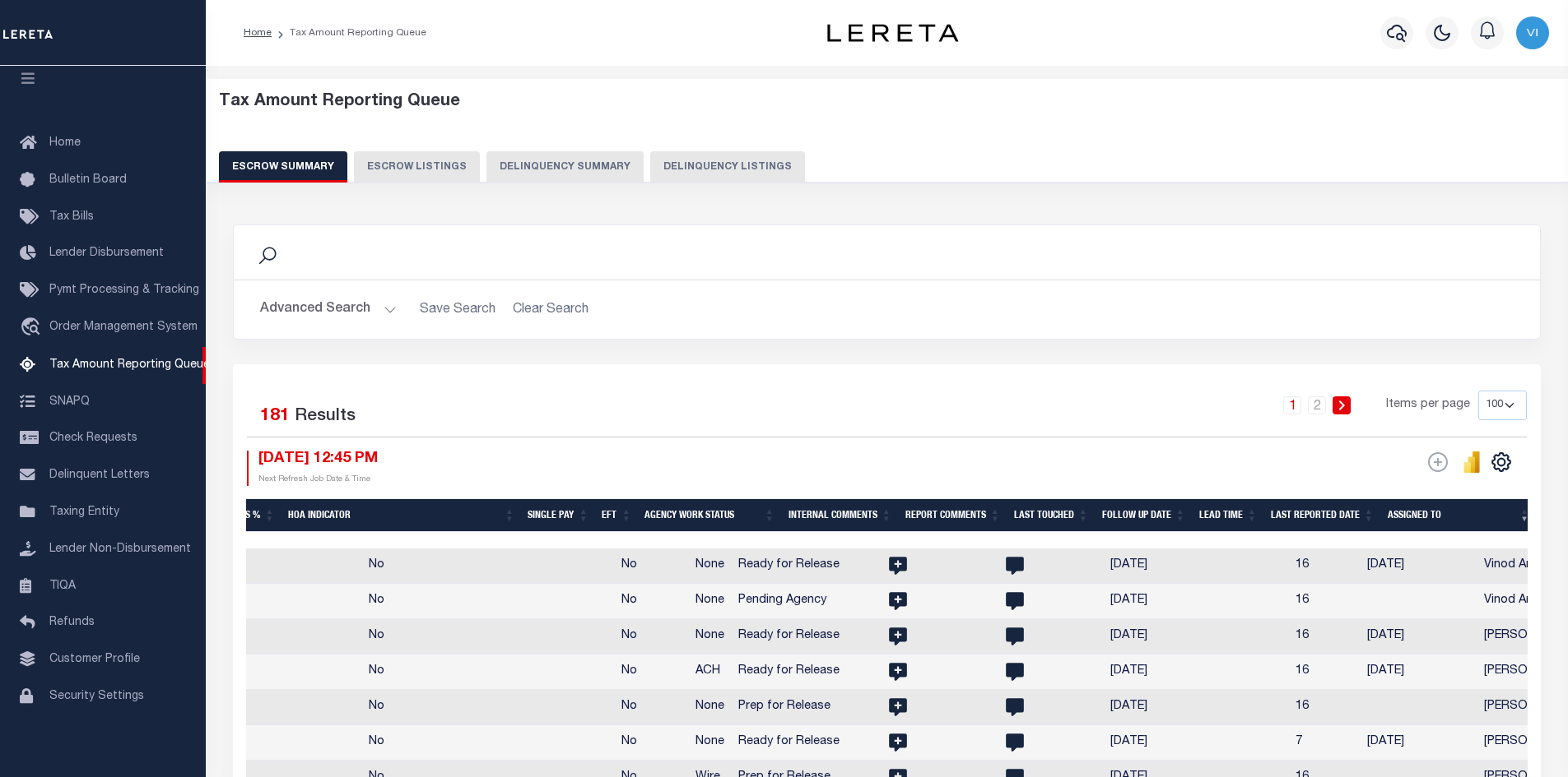
scroll to position [0, 2436]
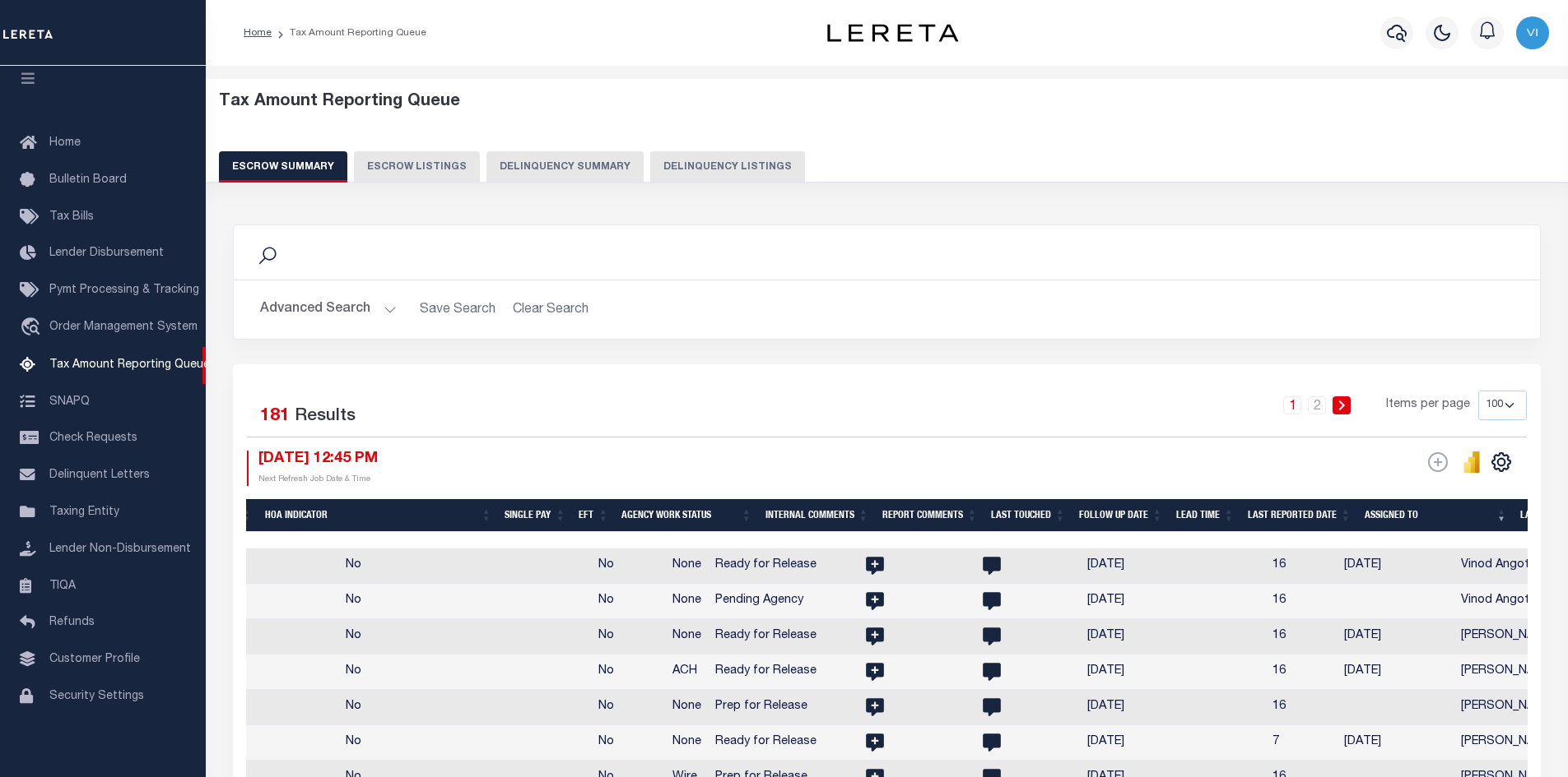
drag, startPoint x: 1346, startPoint y: 536, endPoint x: 1009, endPoint y: 540, distance: 337.0
click at [1009, 540] on div at bounding box center [886, 540] width 1282 height 17
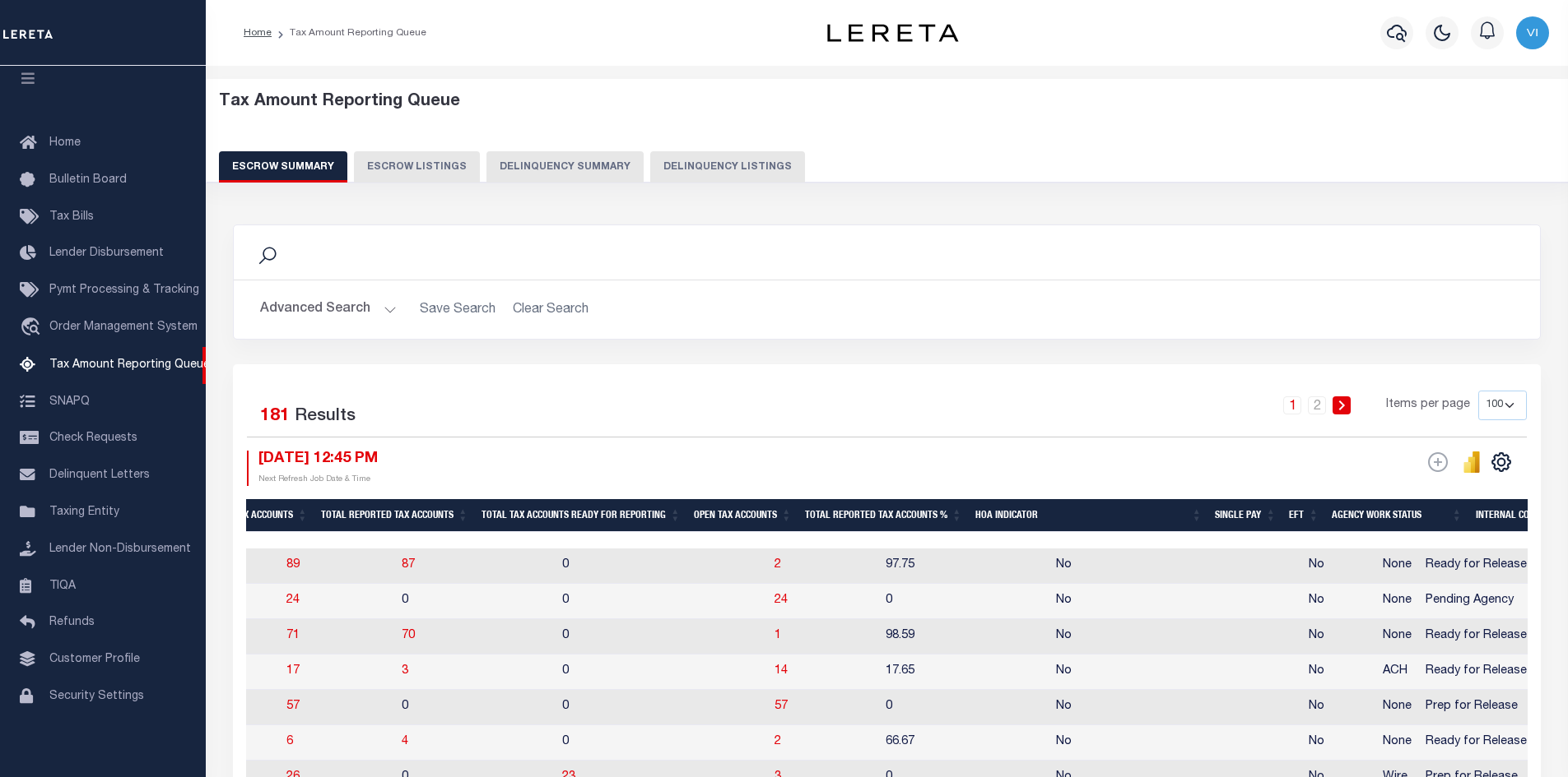
scroll to position [0, 1714]
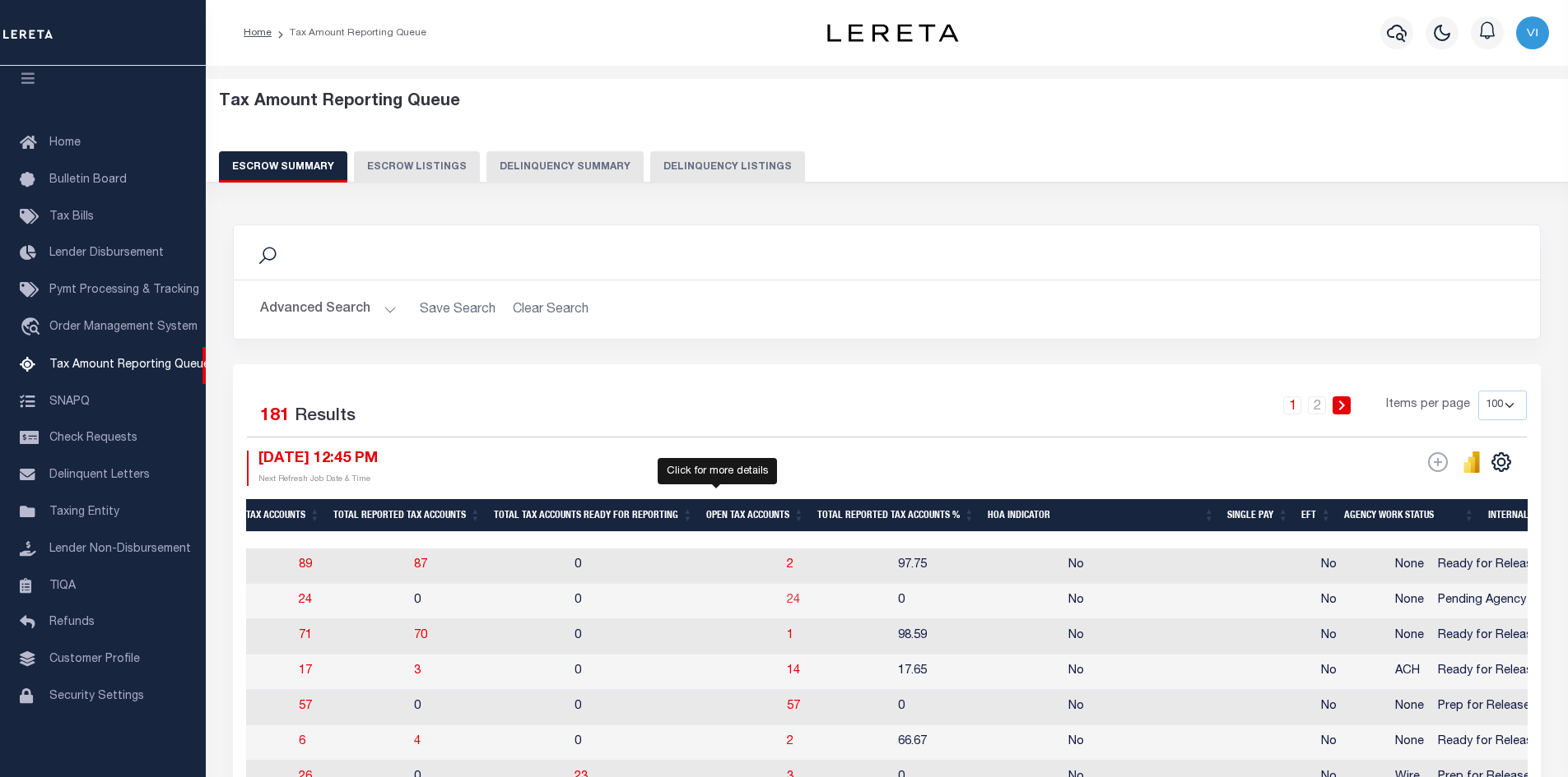
click at [787, 603] on span "24" at bounding box center [793, 600] width 13 height 11
select select "100"
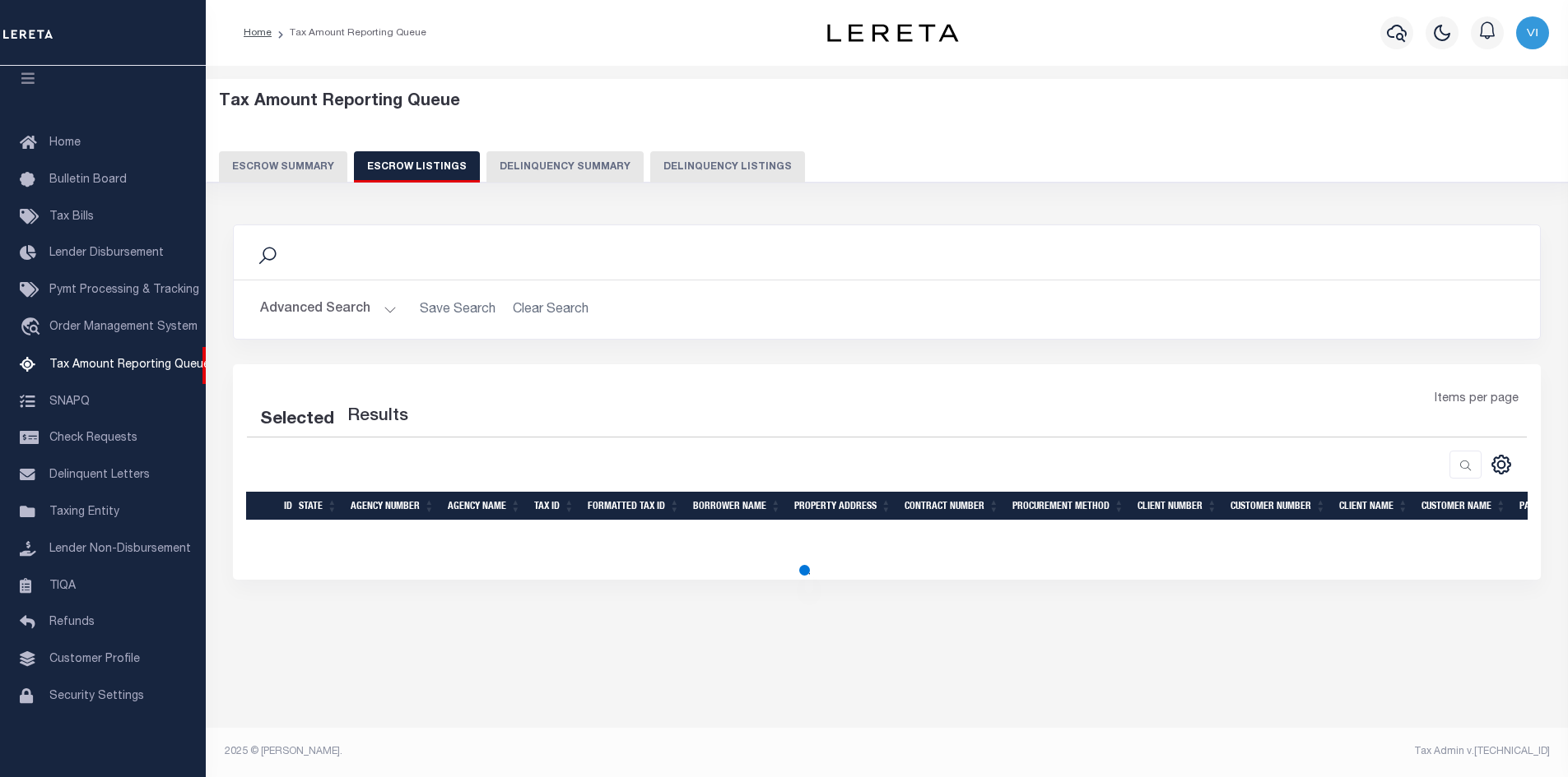
select select "100"
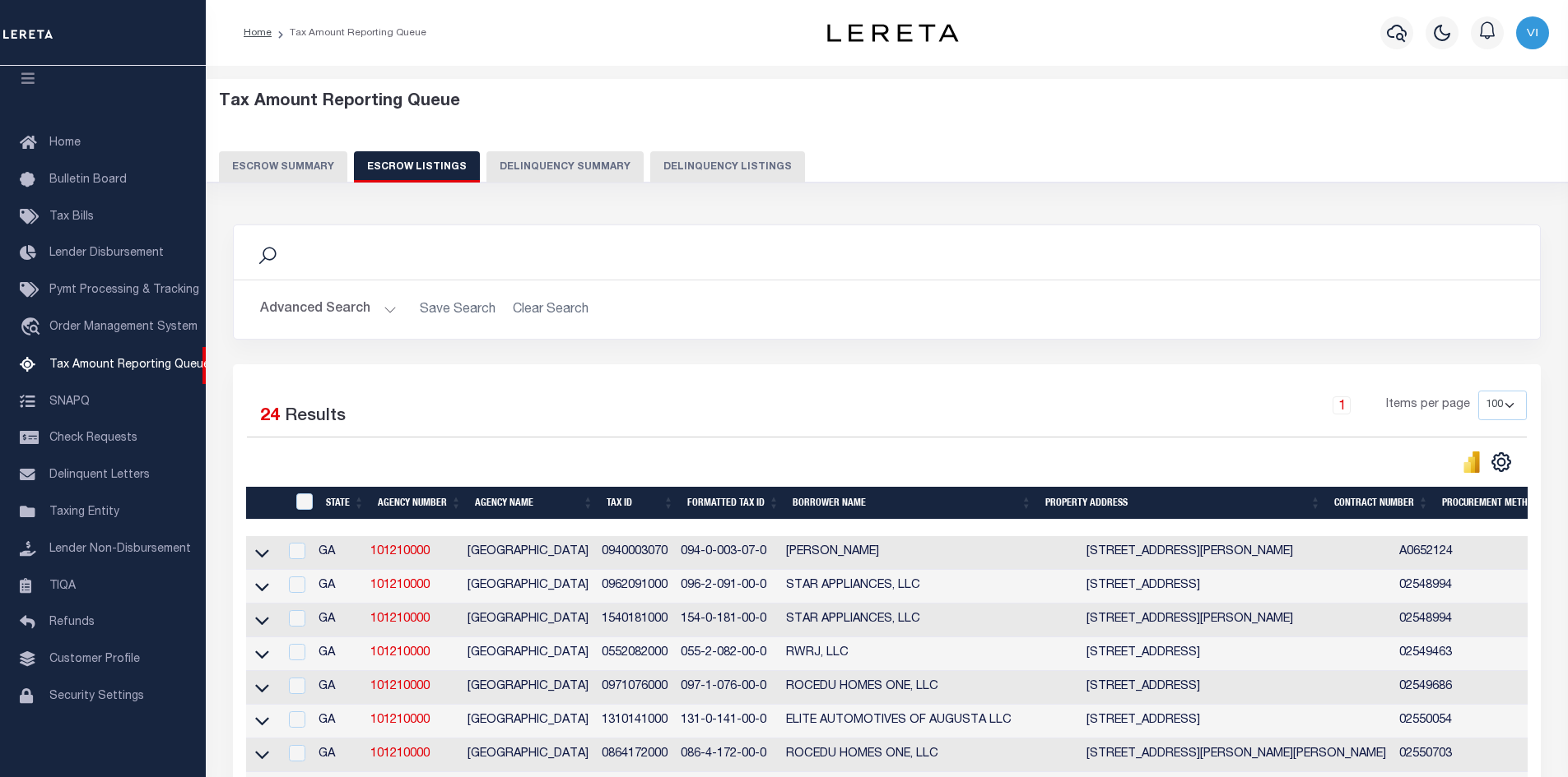
scroll to position [247, 0]
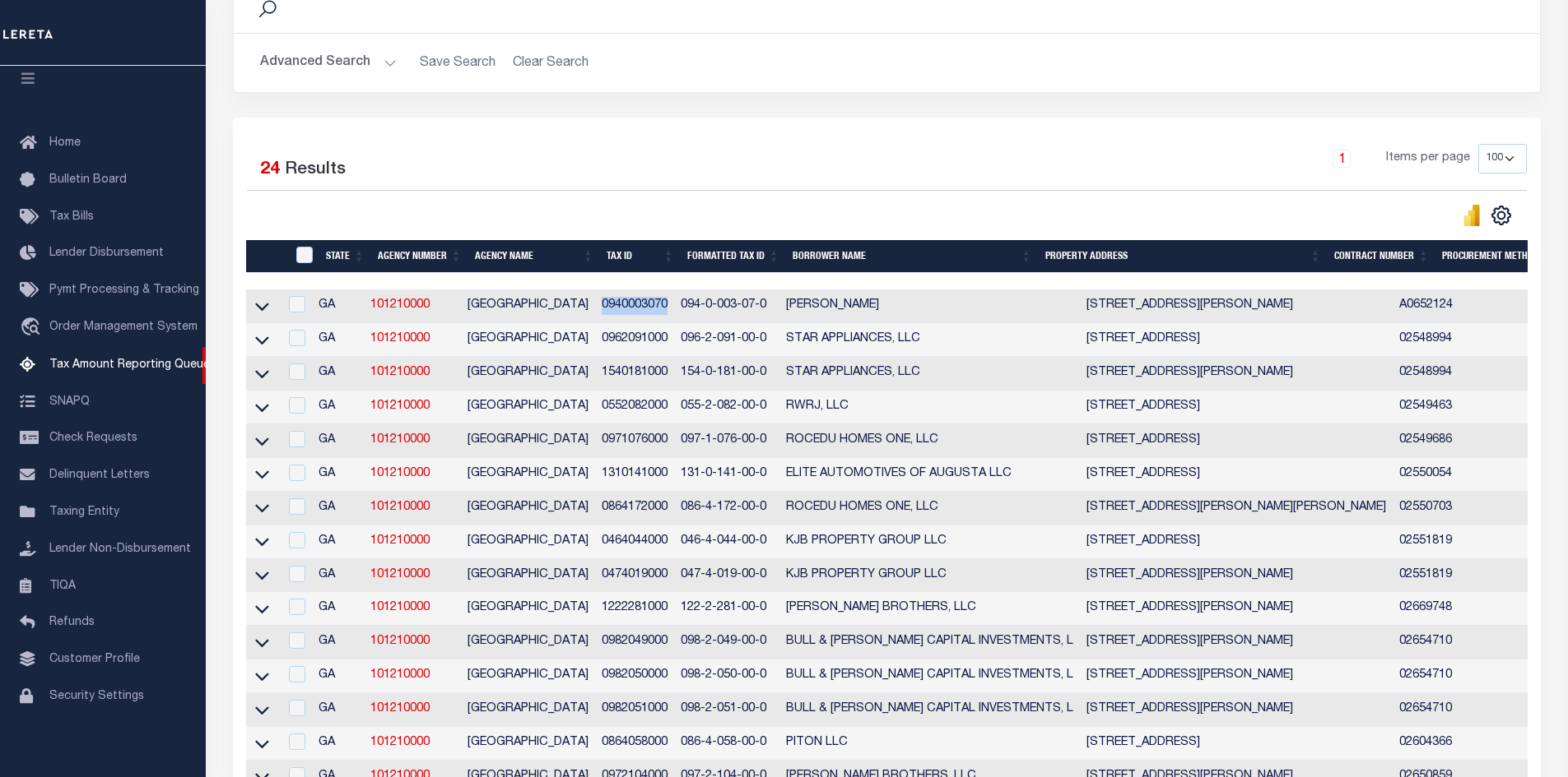
drag, startPoint x: 677, startPoint y: 311, endPoint x: 602, endPoint y: 303, distance: 75.4
click at [602, 303] on td "0940003070" at bounding box center [634, 306] width 79 height 33
checkbox input "true"
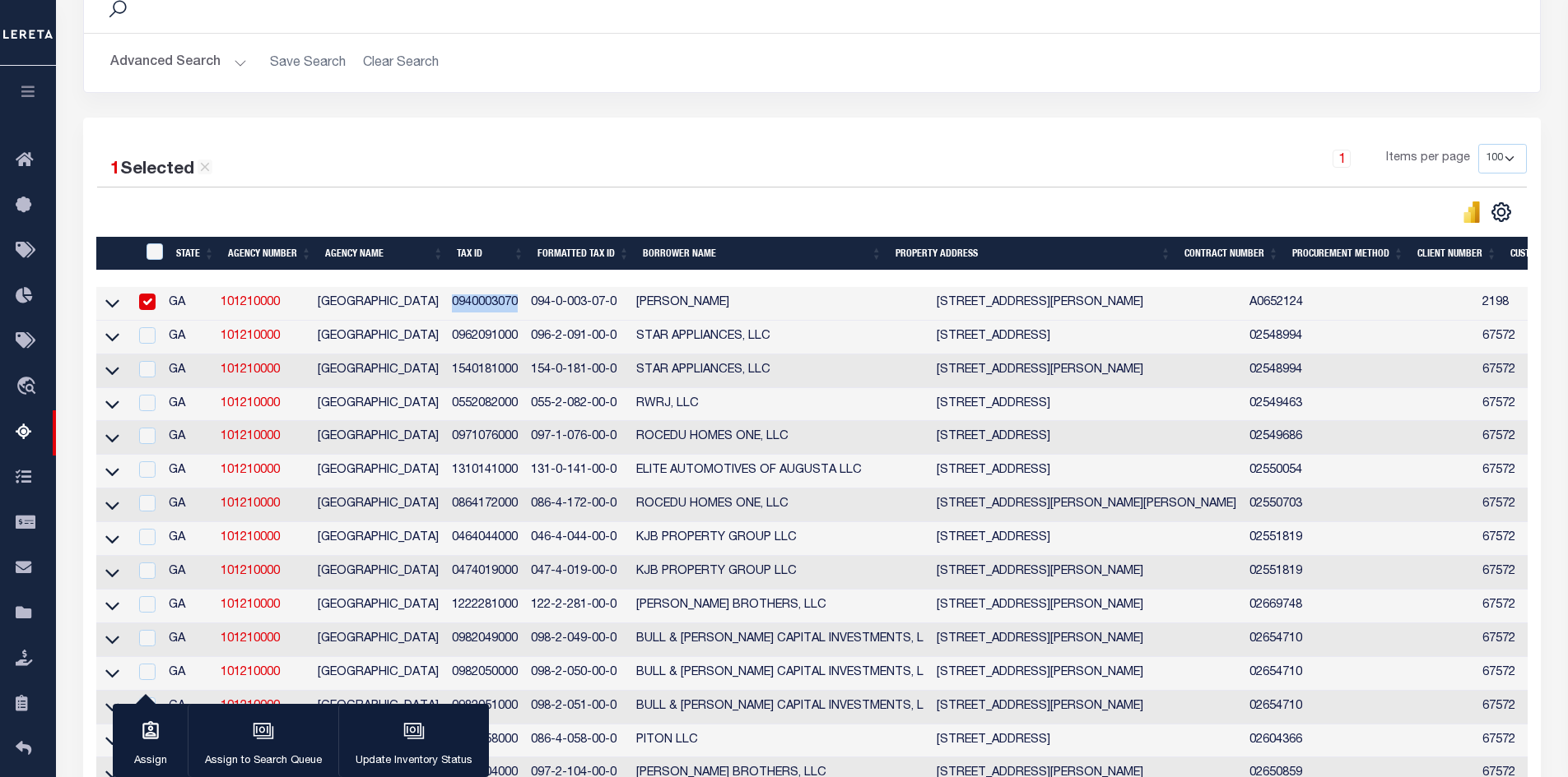
copy td "0940003070"
click at [112, 309] on icon at bounding box center [112, 303] width 14 height 18
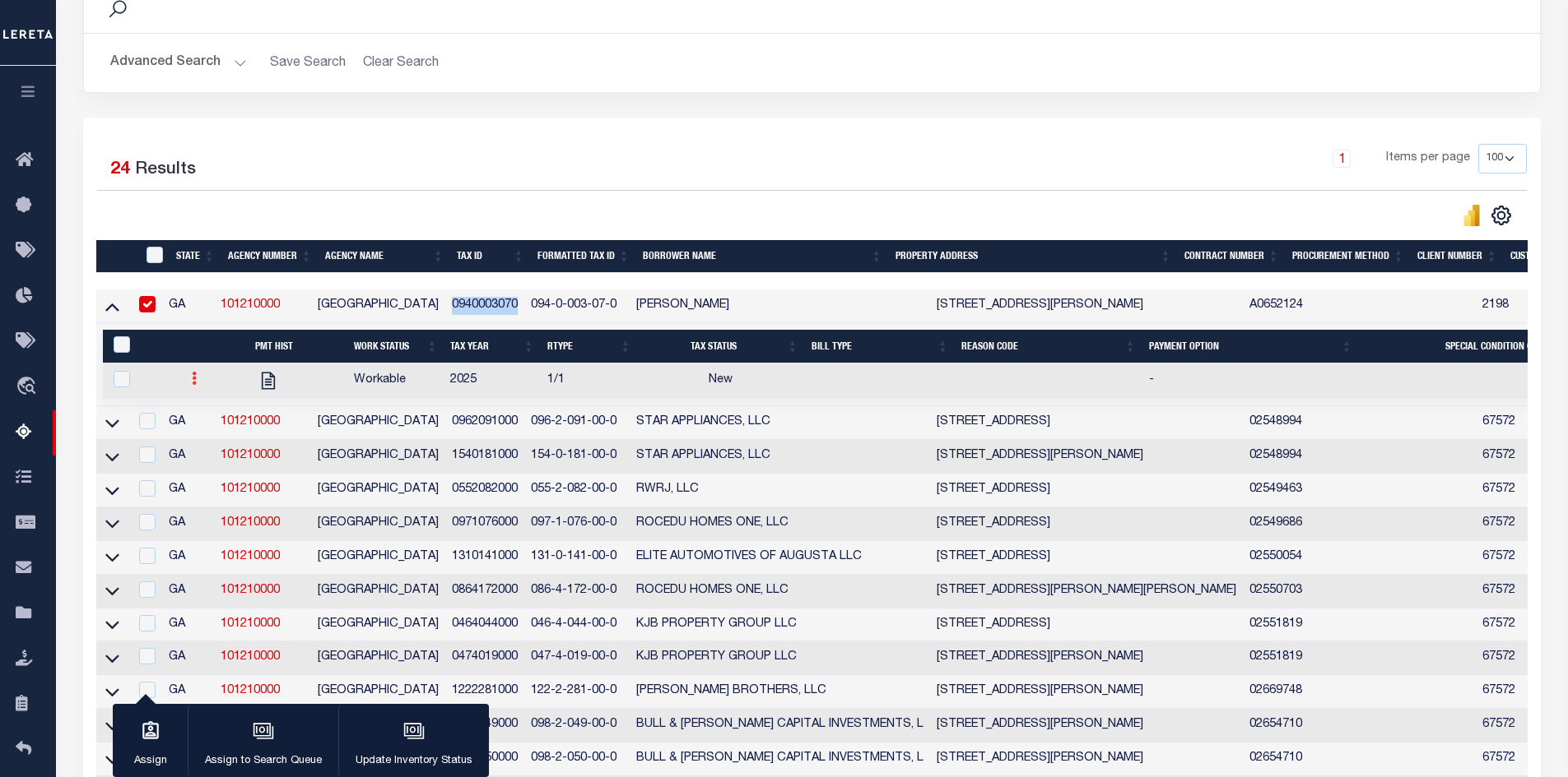
click at [191, 385] on icon at bounding box center [194, 378] width 5 height 13
click at [202, 440] on link "" at bounding box center [214, 433] width 56 height 27
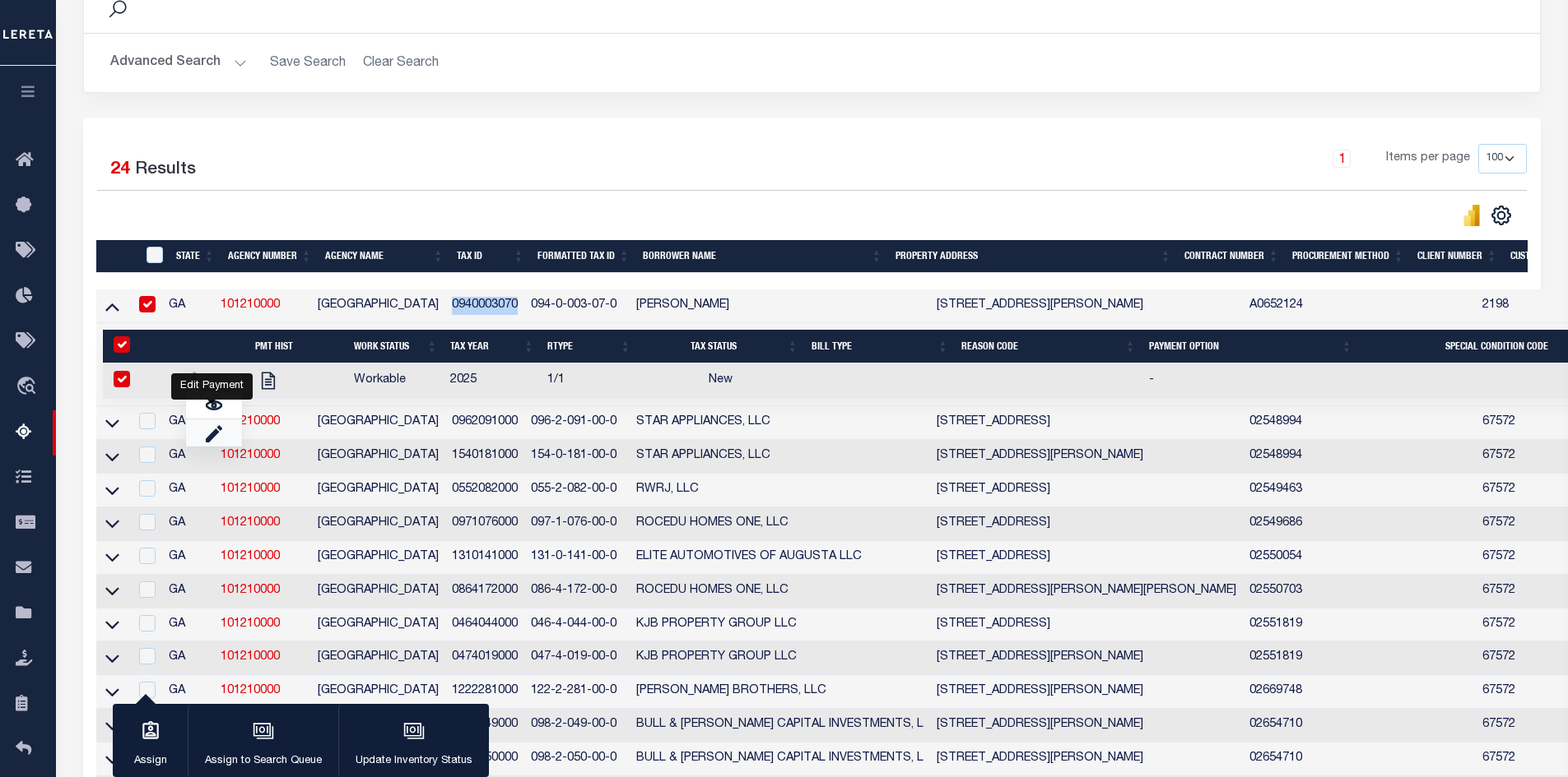
checkbox input "true"
select select "NW2"
select select
type input "[DATE]"
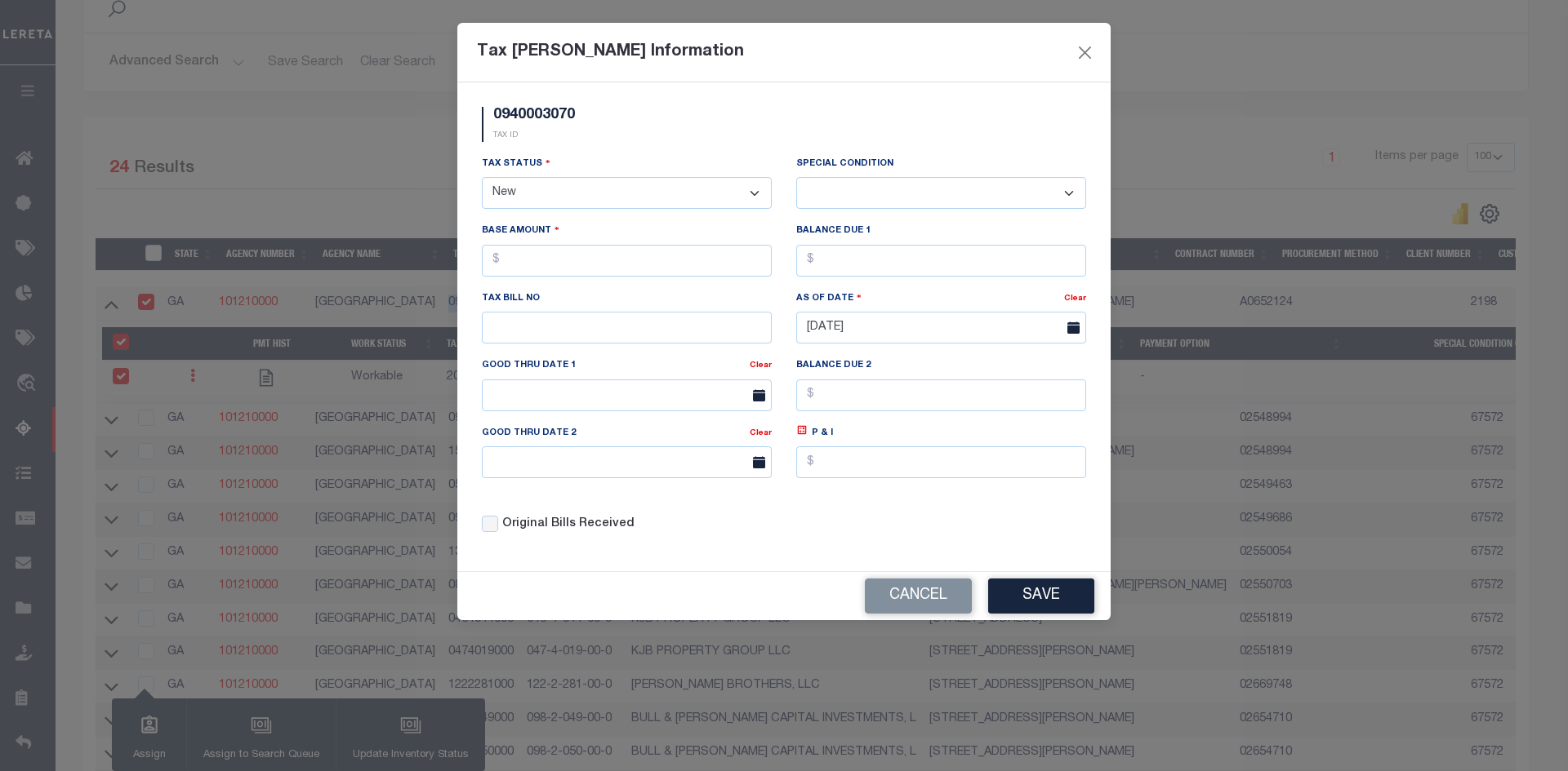
click at [759, 193] on select "- Select Status - Open Due/Unpaid Paid Incomplete No Tax Due Internal Refund Pr…" at bounding box center [627, 193] width 290 height 32
select select "PYD"
click at [482, 178] on select "- Select Status - Open Due/Unpaid Paid Incomplete No Tax Due Internal Refund Pr…" at bounding box center [627, 193] width 290 height 32
select select "0"
click at [1069, 197] on select "-- Select Special Condition -- 3RD PARTY TAX LIEN AGENCY TAX LIEN (A.K.A Inside…" at bounding box center [941, 193] width 290 height 32
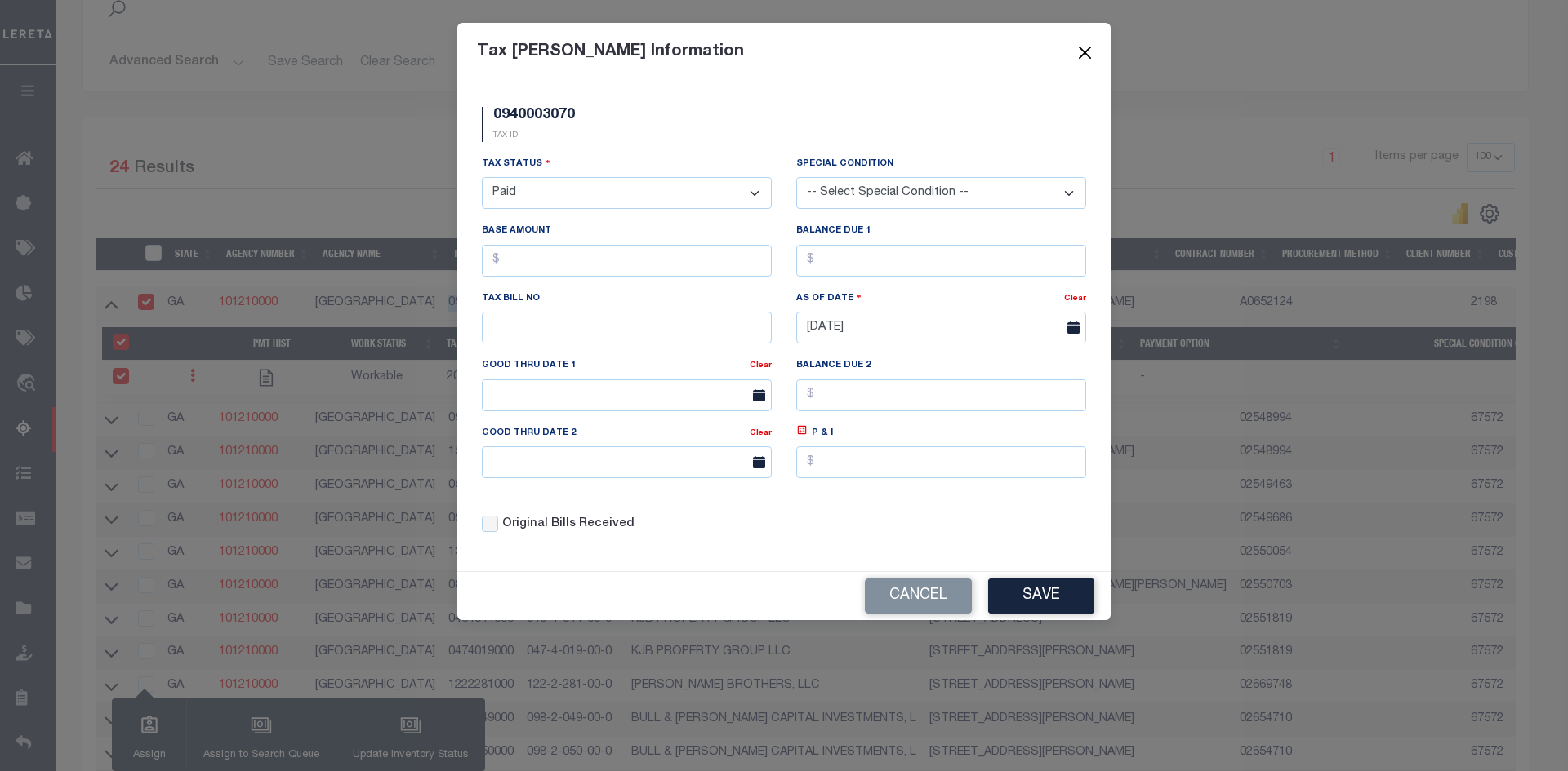
click at [1081, 49] on button "Close" at bounding box center [1085, 52] width 21 height 21
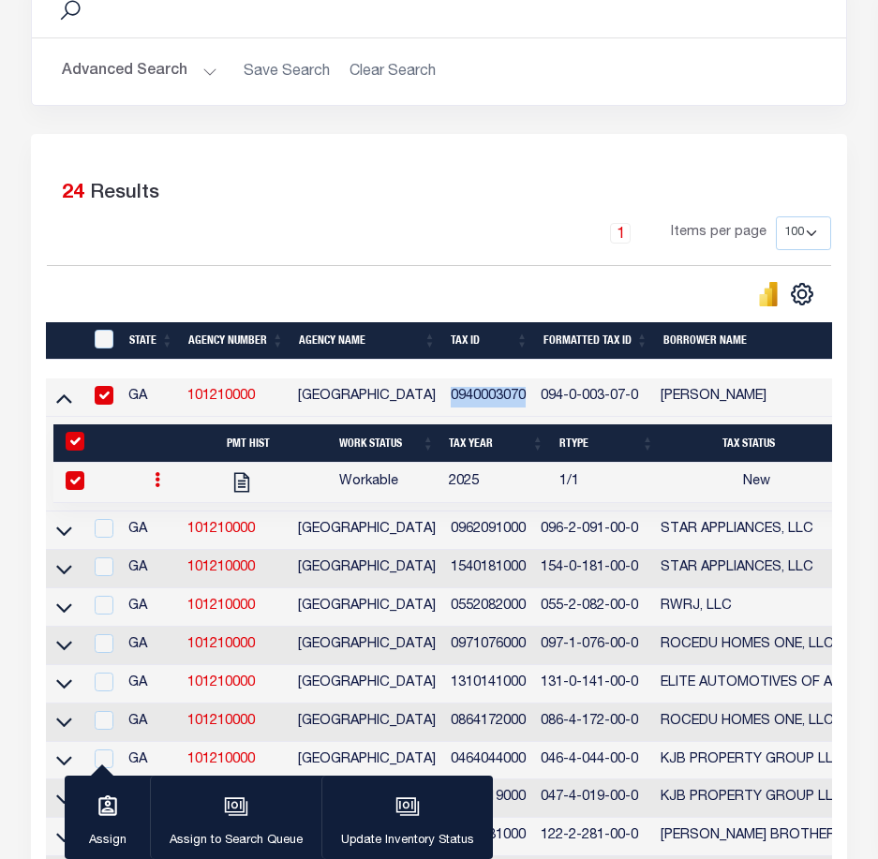
click at [155, 486] on icon at bounding box center [158, 479] width 6 height 15
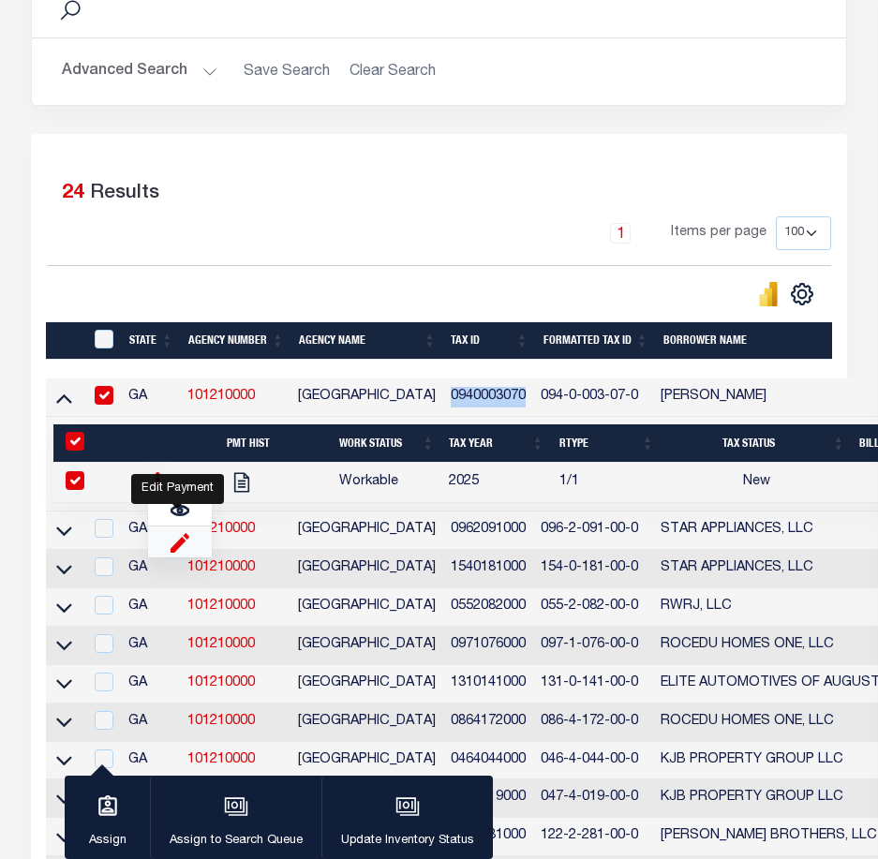
click at [180, 550] on img "" at bounding box center [180, 542] width 19 height 20
checkbox input "false"
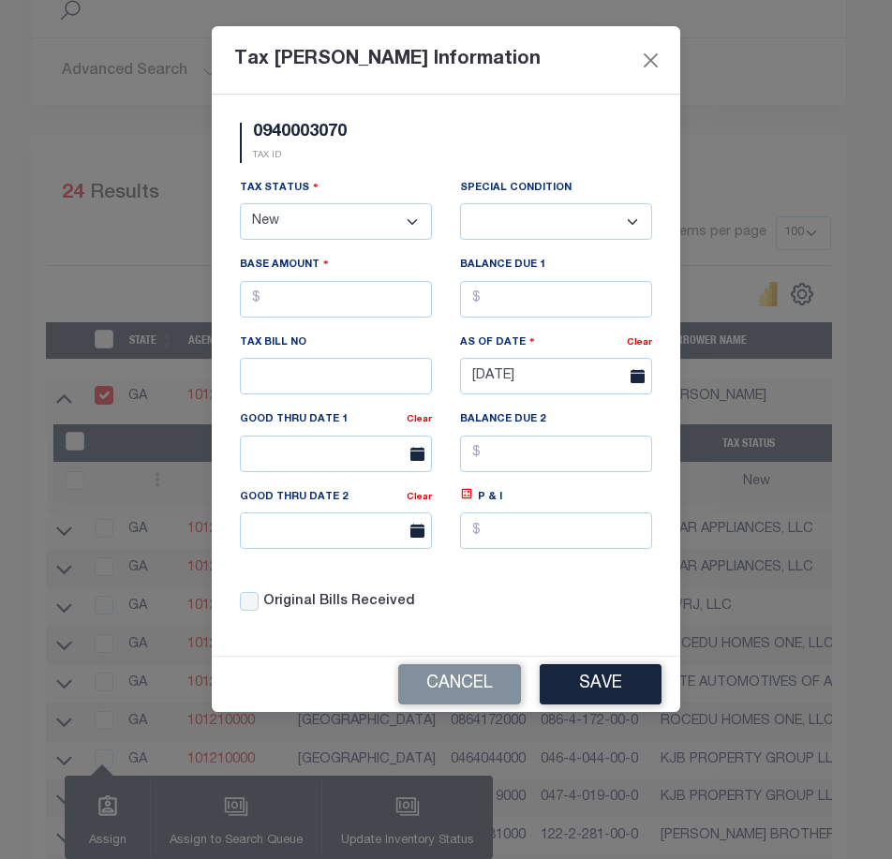
click at [409, 220] on select "- Select Status - Open Due/Unpaid Paid Incomplete No Tax Due Internal Refund Pr…" at bounding box center [336, 221] width 192 height 37
select select "PYD"
click at [240, 204] on select "- Select Status - Open Due/Unpaid Paid Incomplete No Tax Due Internal Refund Pr…" at bounding box center [336, 221] width 192 height 37
select select "0"
click at [632, 225] on select "-- Select Special Condition -- 3RD PARTY TAX LIEN AGENCY TAX LIEN (A.K.A Inside…" at bounding box center [556, 221] width 192 height 37
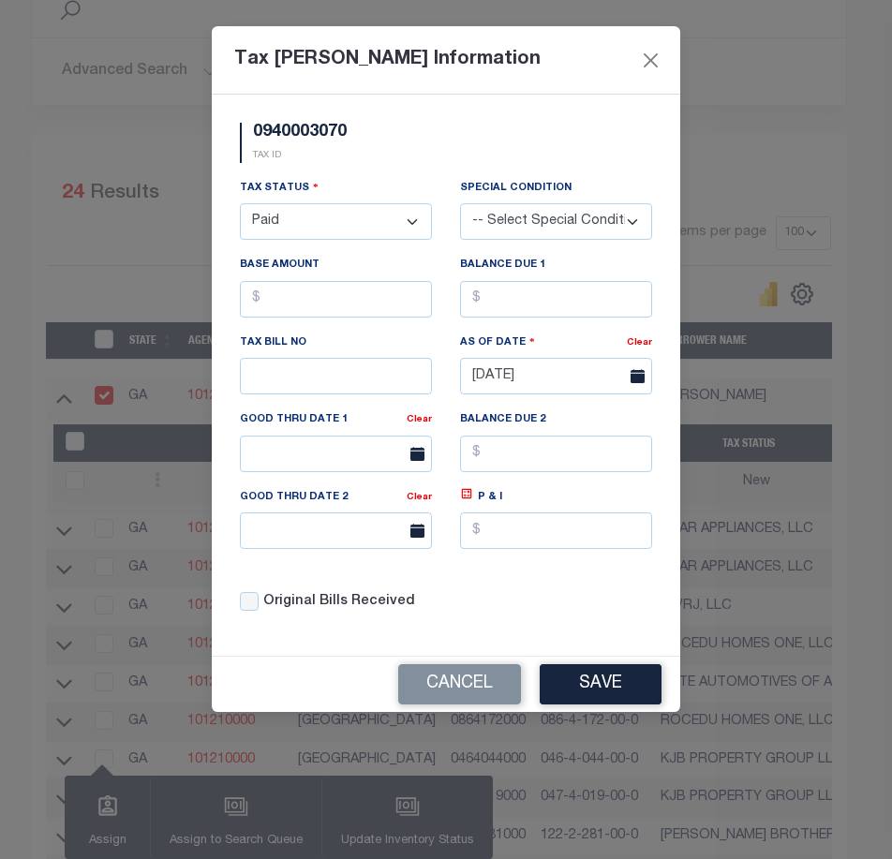
click at [748, 128] on div "Tax Bill Amount Information 0940003070 TAX ID Installment: TaxID: 0940003070 Ta…" at bounding box center [446, 429] width 892 height 859
click at [409, 216] on select "- Select Status - Open Due/Unpaid Paid Incomplete No Tax Due Internal Refund Pr…" at bounding box center [336, 221] width 192 height 37
select select "NTX"
click at [240, 204] on select "- Select Status - Open Due/Unpaid Paid Incomplete No Tax Due Internal Refund Pr…" at bounding box center [336, 221] width 192 height 37
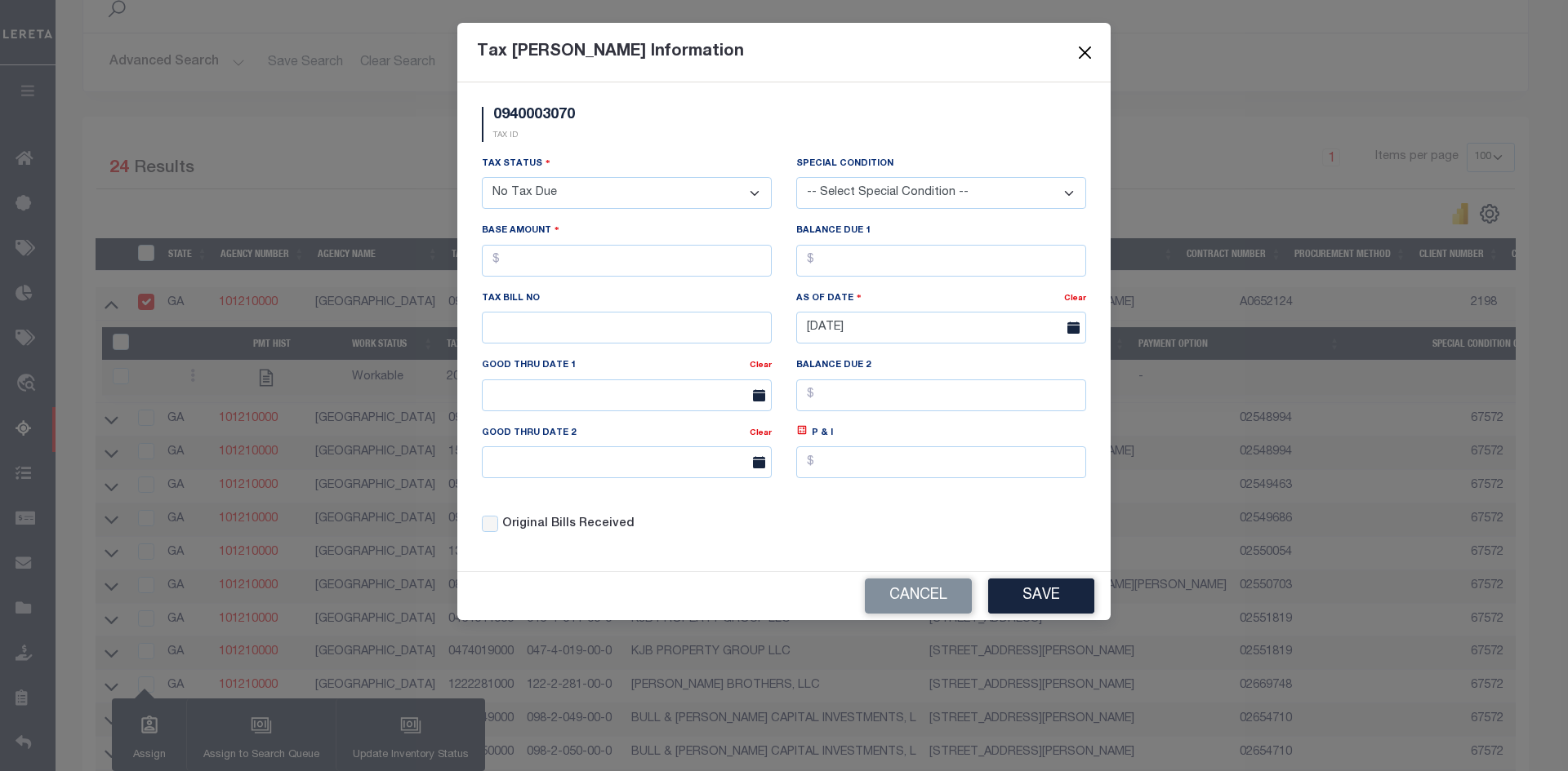
click at [1085, 52] on button "Close" at bounding box center [1085, 52] width 21 height 21
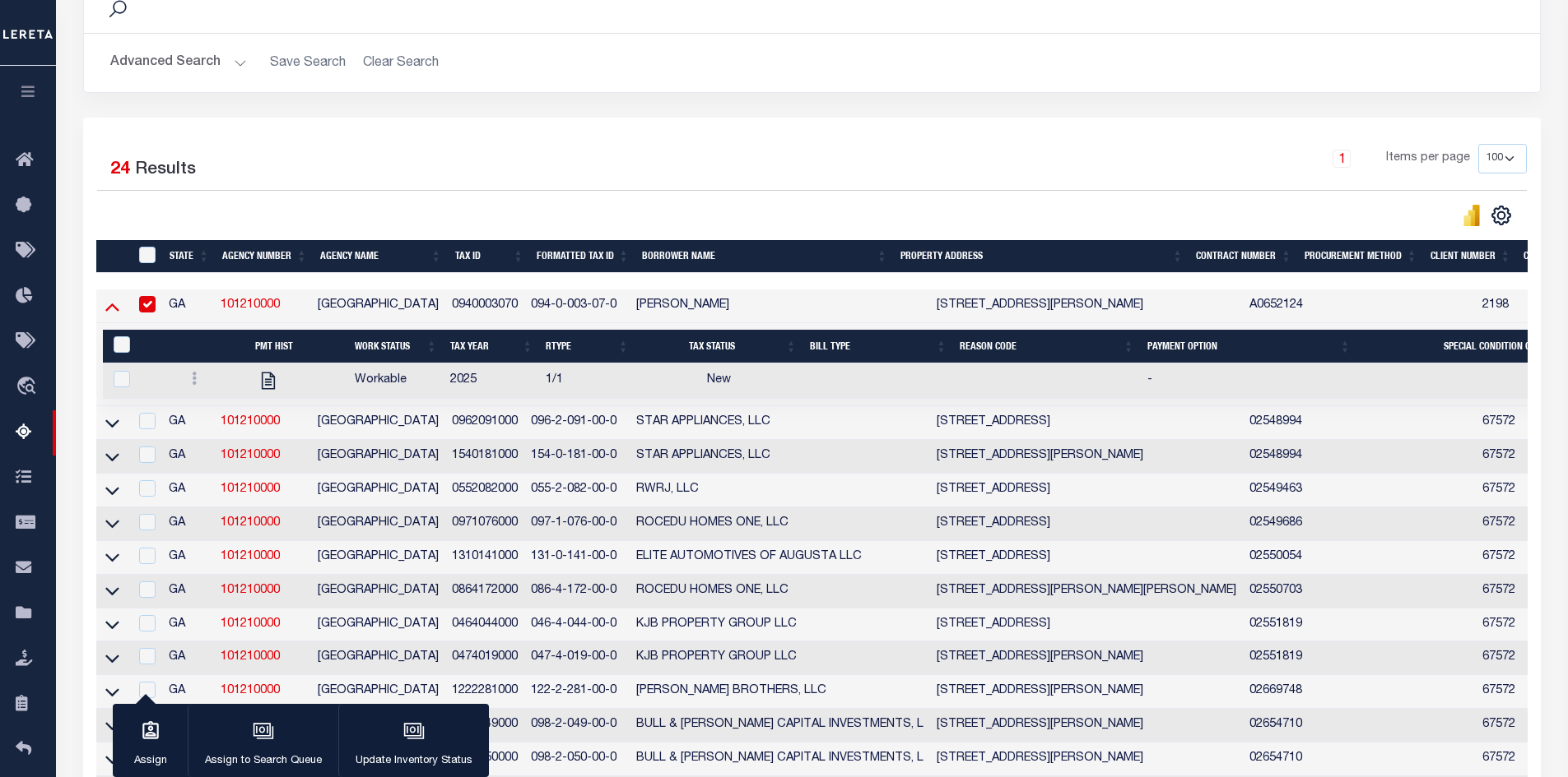
click at [113, 306] on icon at bounding box center [112, 306] width 14 height 18
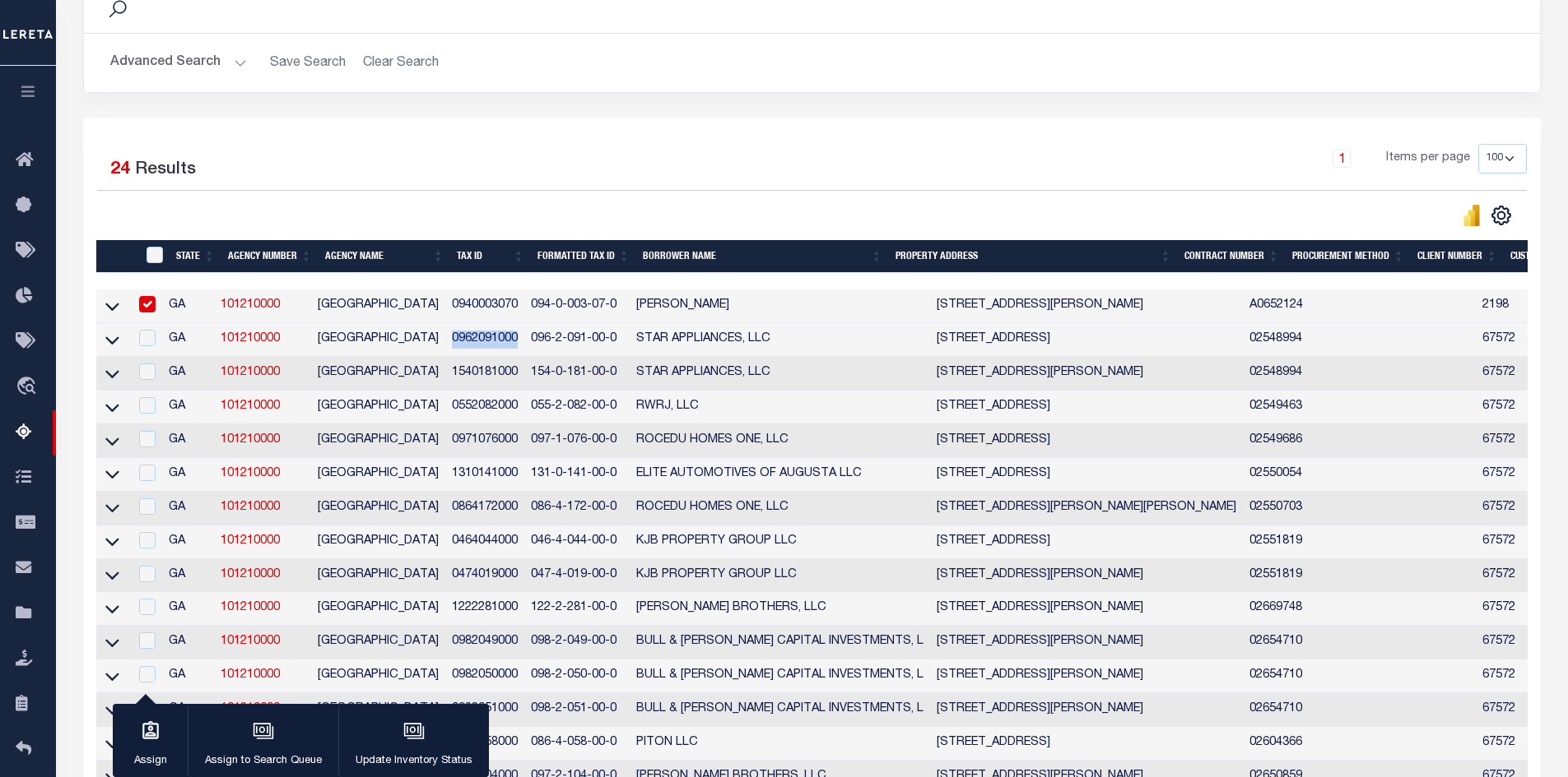
drag, startPoint x: 529, startPoint y: 347, endPoint x: 454, endPoint y: 340, distance: 75.3
click at [454, 340] on td "0962091000" at bounding box center [485, 340] width 79 height 33
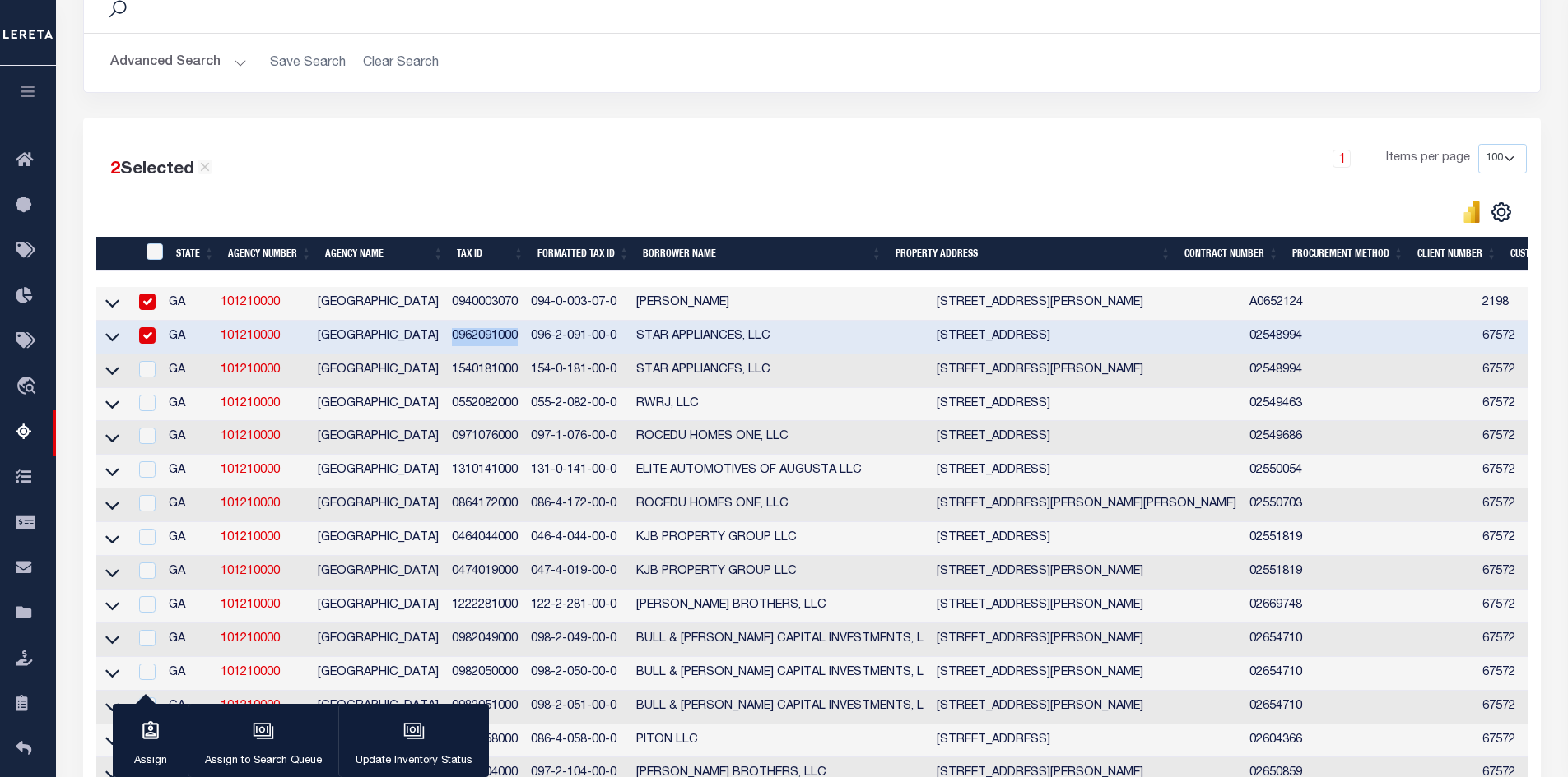
copy td "0962091000"
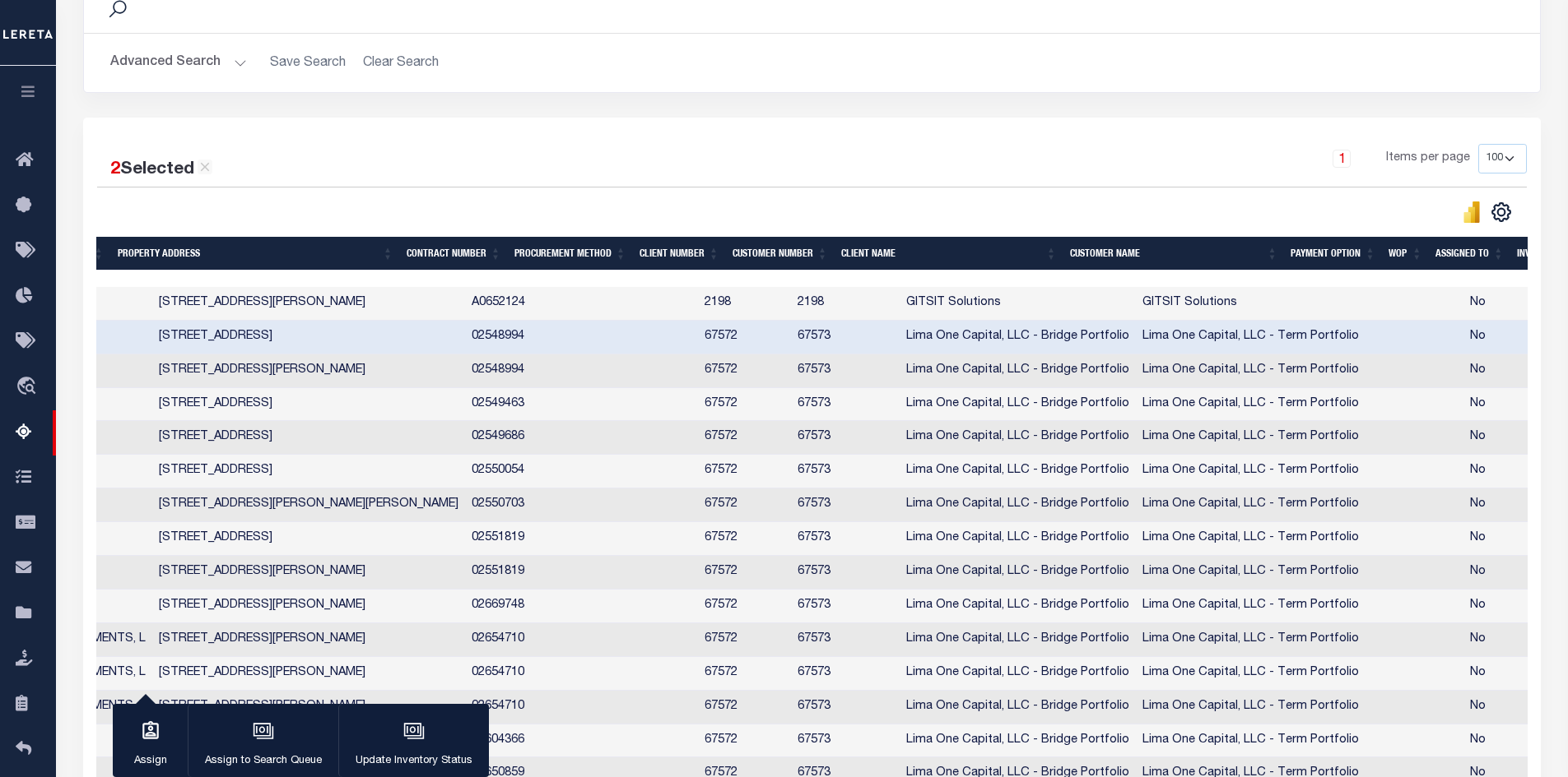
scroll to position [0, 663]
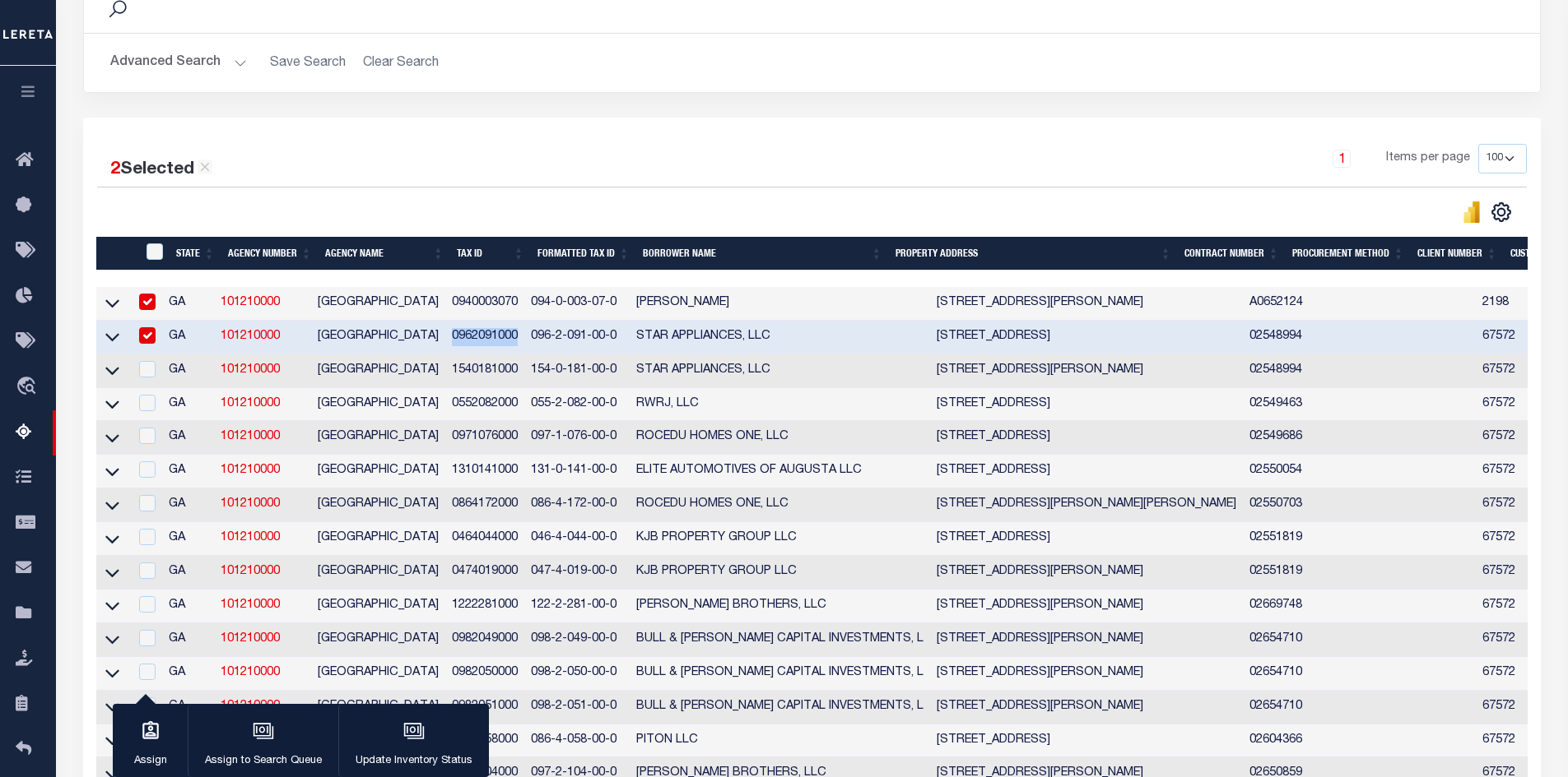
click at [155, 335] on input "checkbox" at bounding box center [147, 335] width 17 height 17
checkbox input "false"
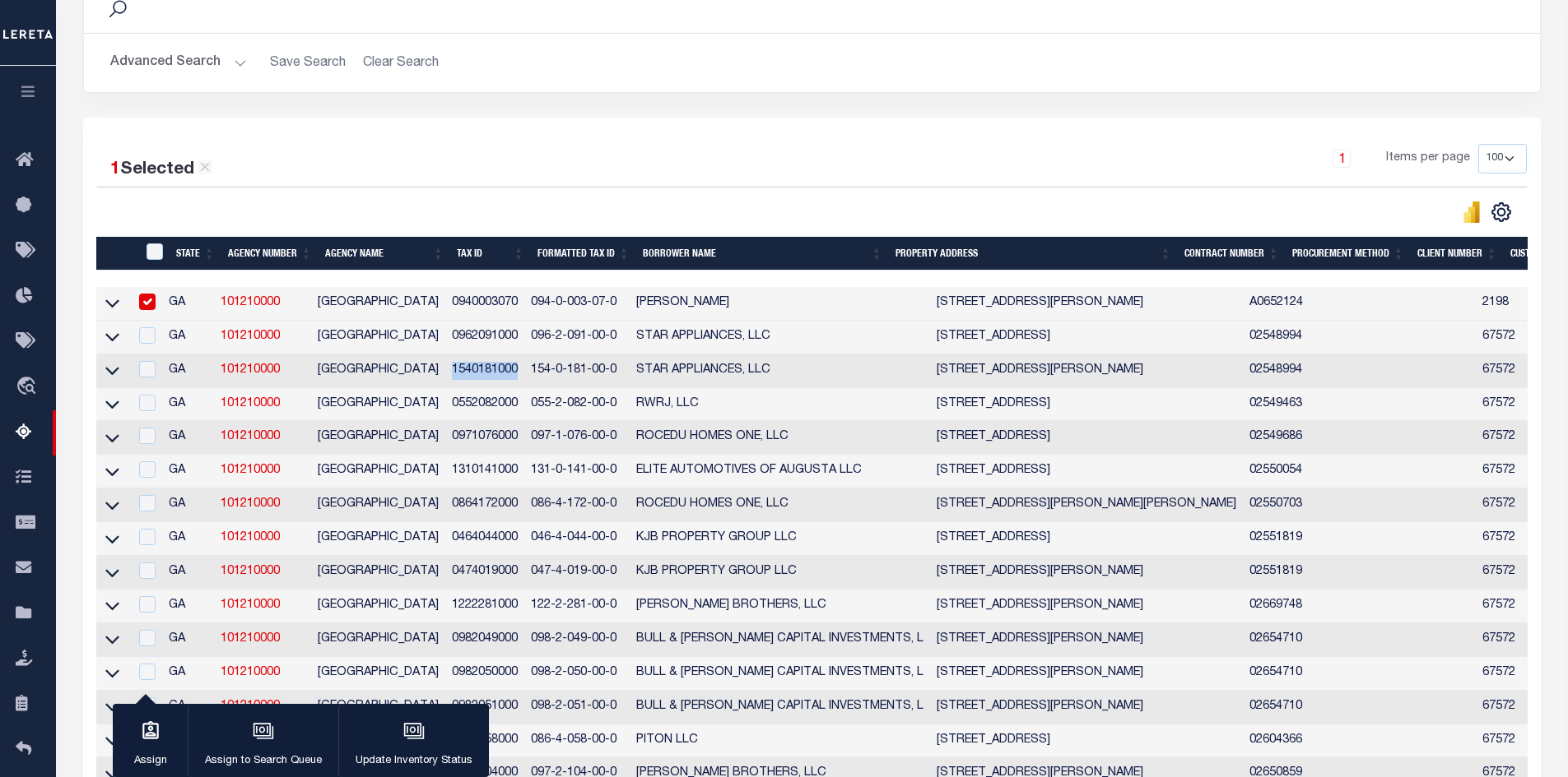
drag, startPoint x: 525, startPoint y: 375, endPoint x: 453, endPoint y: 374, distance: 72.0
click at [453, 374] on td "1540181000" at bounding box center [485, 371] width 79 height 33
checkbox input "true"
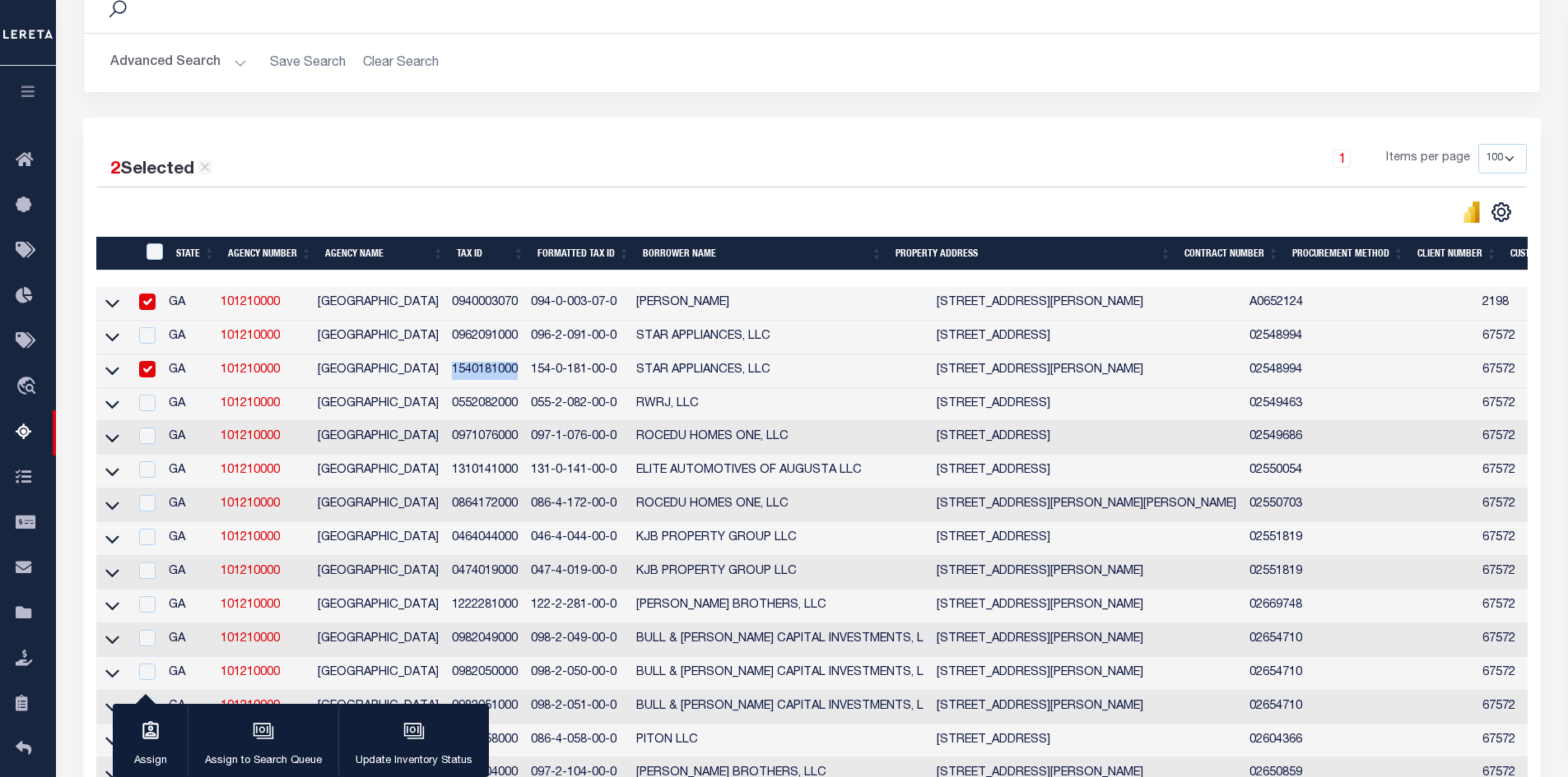
copy td "1540181000"
drag, startPoint x: 525, startPoint y: 410, endPoint x: 460, endPoint y: 415, distance: 65.2
click at [460, 415] on td "0552082000" at bounding box center [485, 405] width 79 height 33
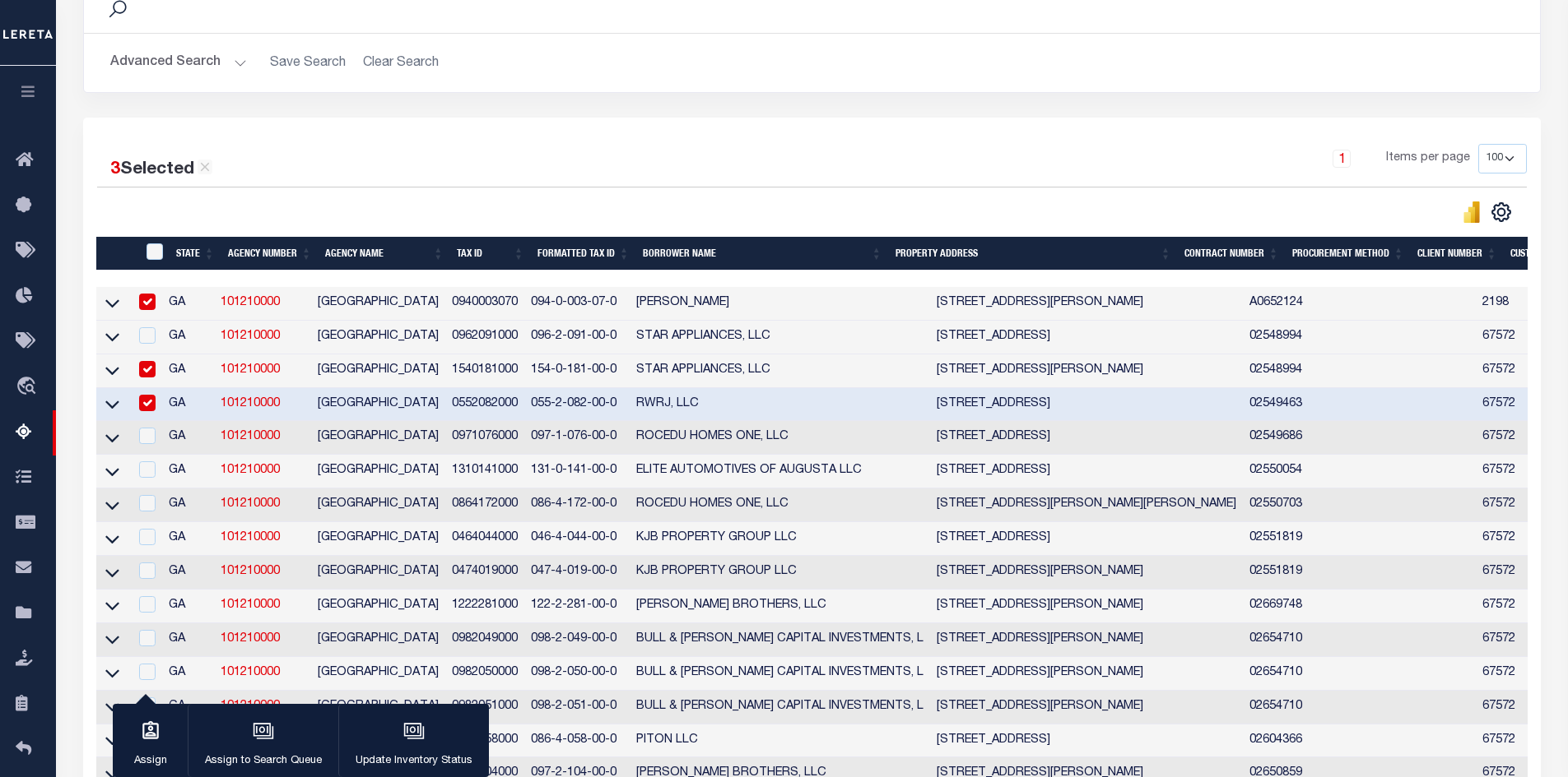
click at [641, 148] on div "1 Items per page 10 25 50 100 500" at bounding box center [994, 165] width 1066 height 43
drag, startPoint x: 525, startPoint y: 409, endPoint x: 459, endPoint y: 408, distance: 66.0
click at [459, 408] on td "0552082000" at bounding box center [485, 405] width 79 height 33
checkbox input "false"
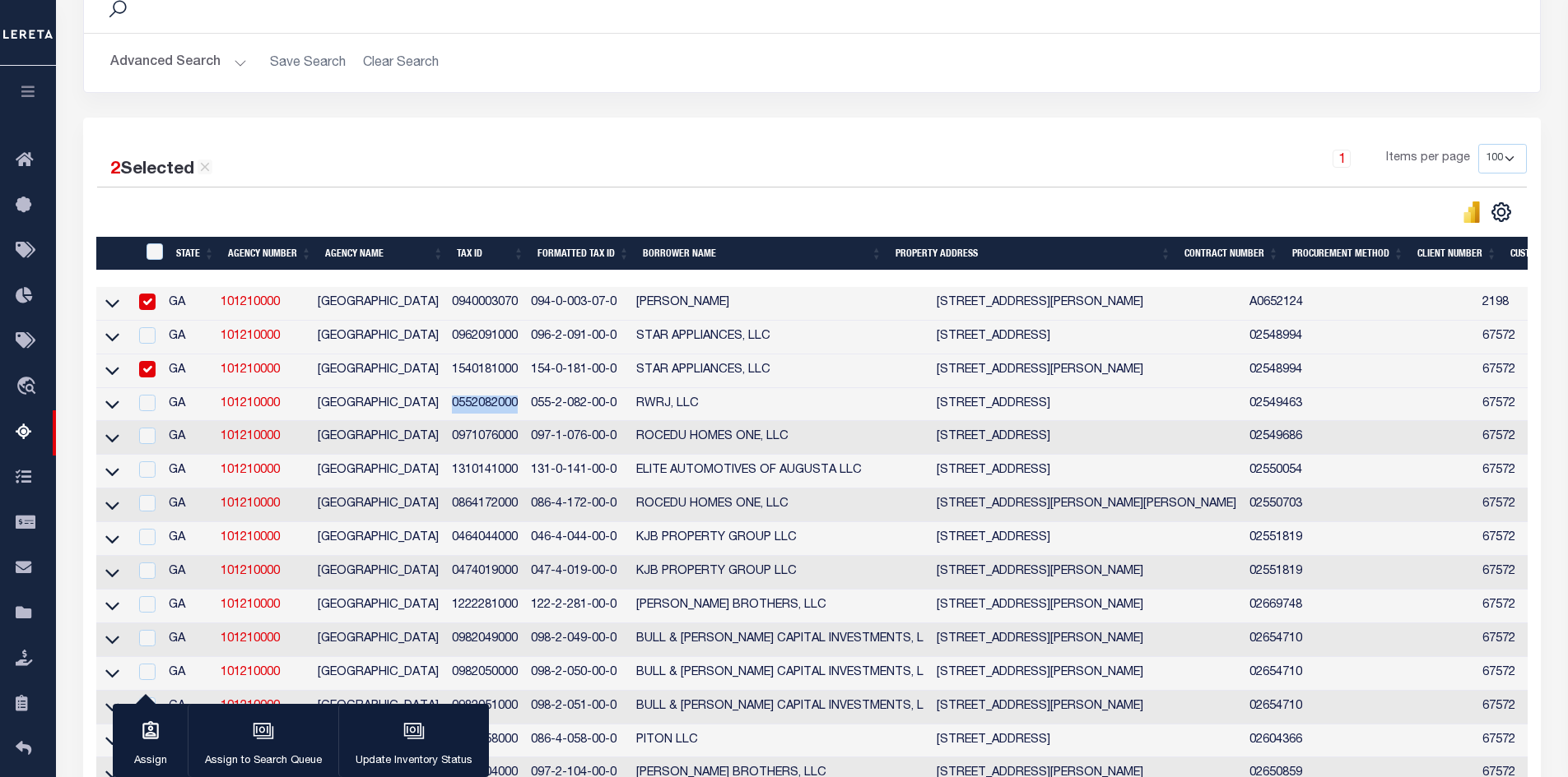
copy td "0552082000"
click at [154, 371] on input "checkbox" at bounding box center [147, 369] width 17 height 17
checkbox input "false"
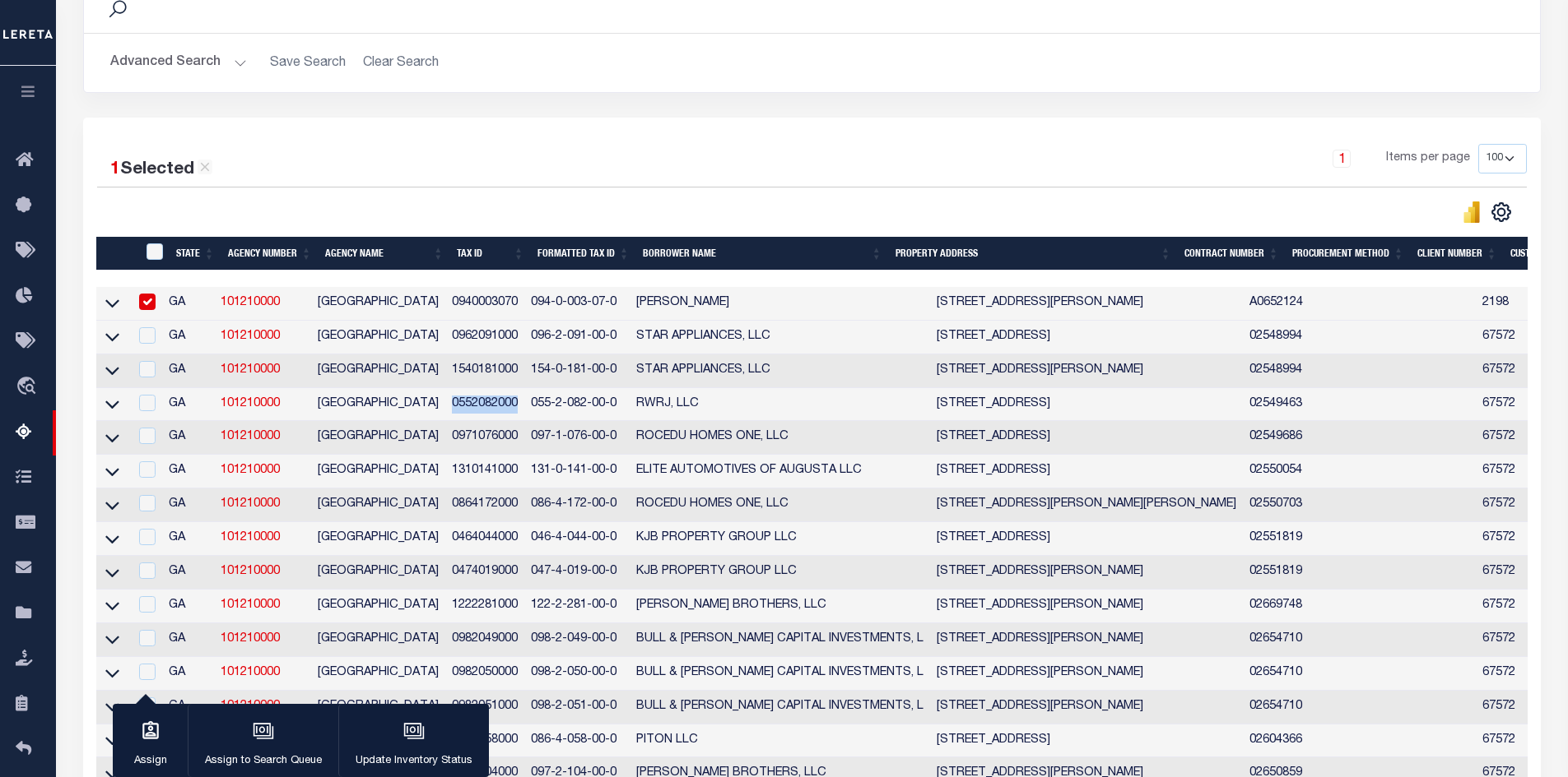
click at [155, 302] on input "checkbox" at bounding box center [147, 301] width 17 height 17
checkbox input "false"
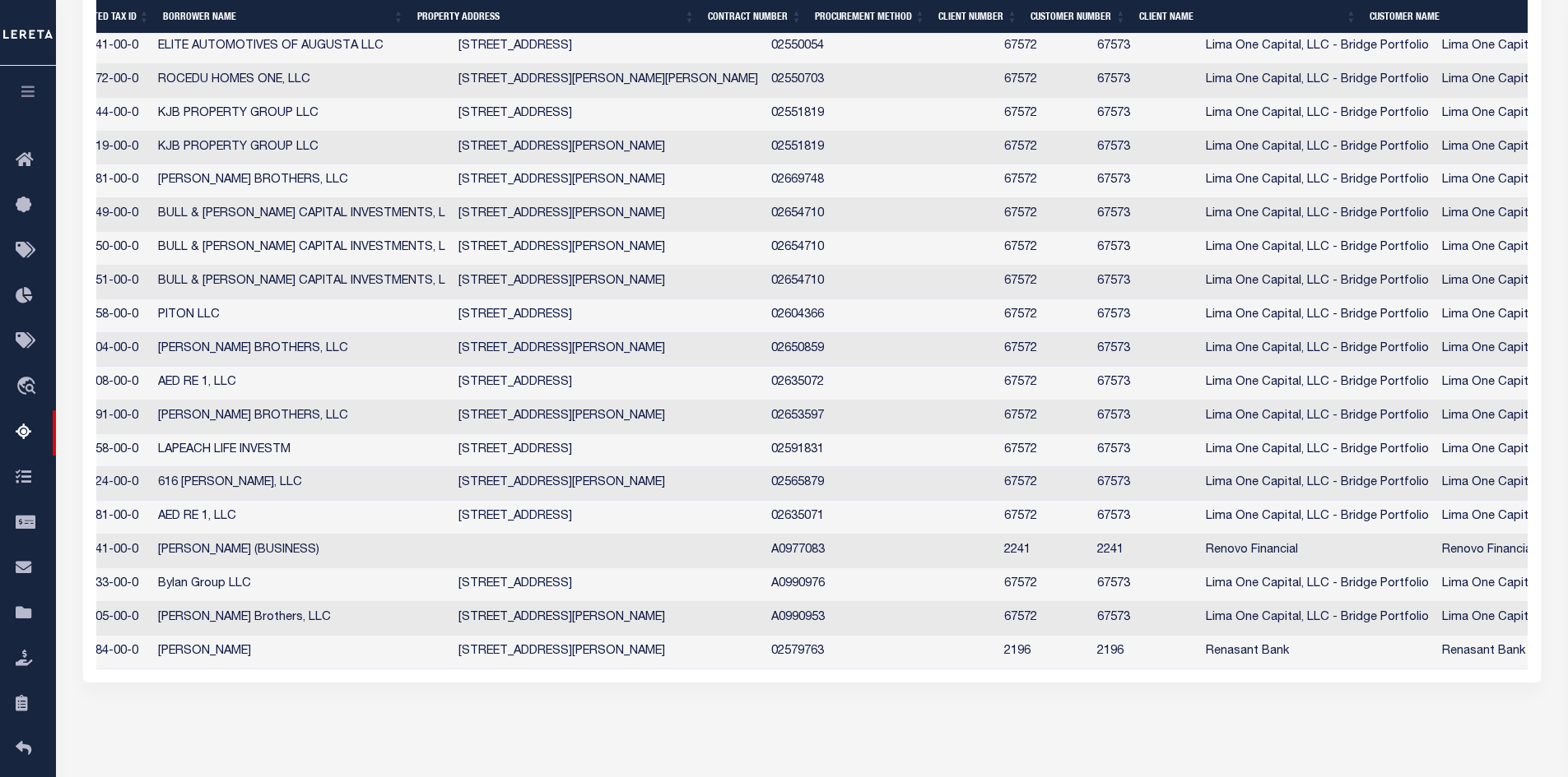
scroll to position [0, 279]
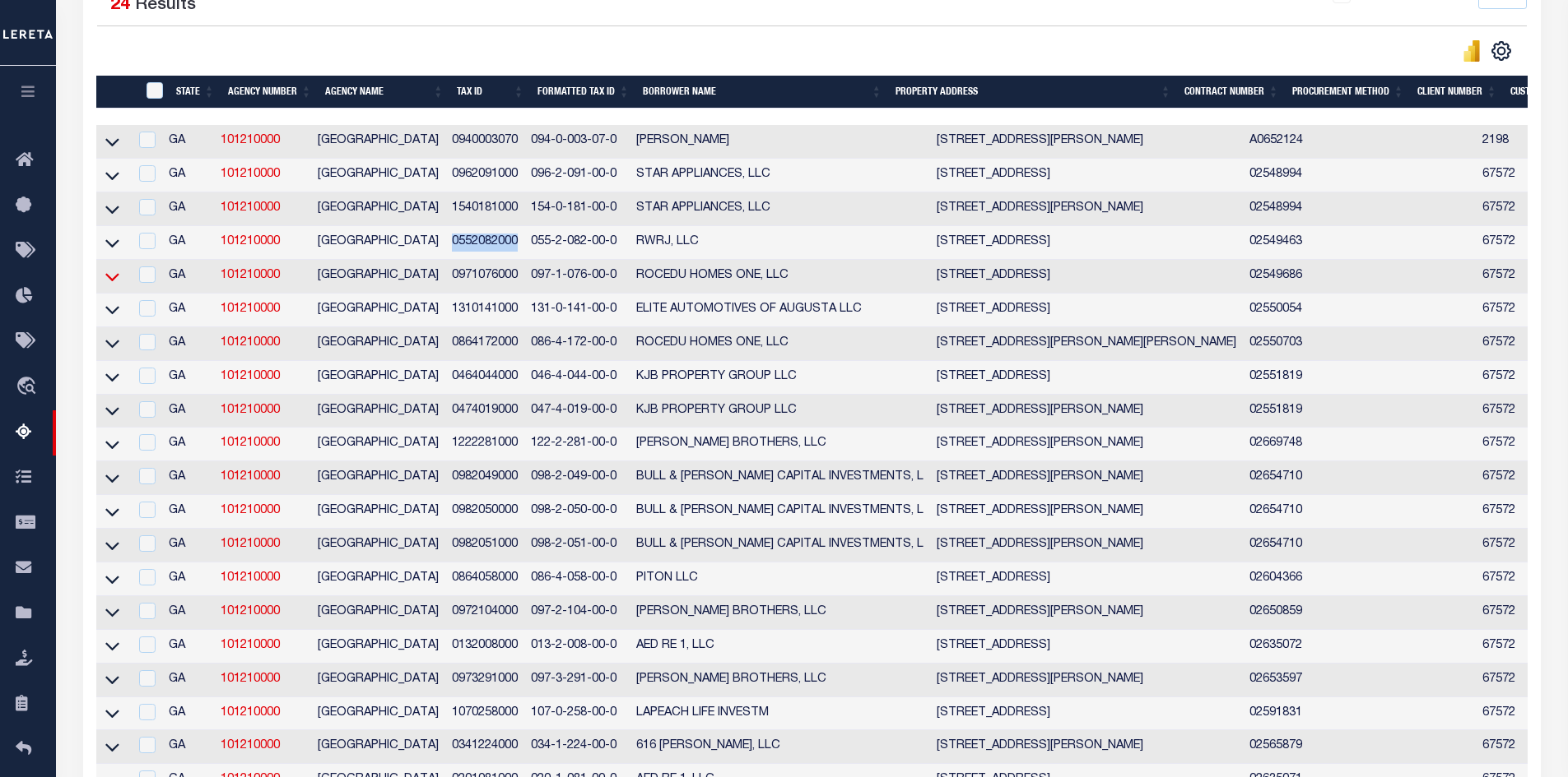
click at [111, 281] on icon at bounding box center [112, 277] width 14 height 8
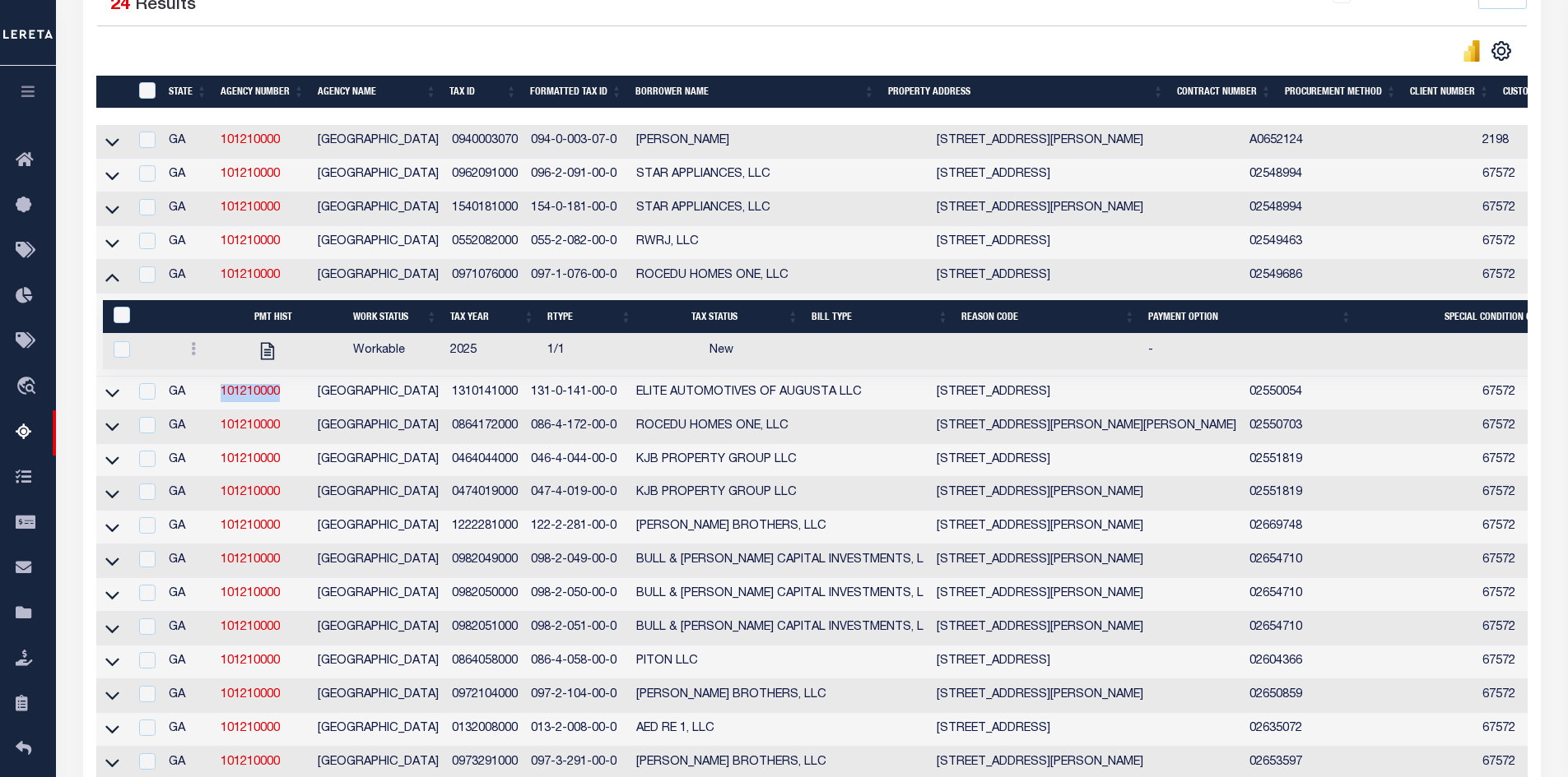
drag, startPoint x: 287, startPoint y: 396, endPoint x: 218, endPoint y: 396, distance: 69.0
click at [218, 396] on td "101210000" at bounding box center [263, 393] width 98 height 33
checkbox input "true"
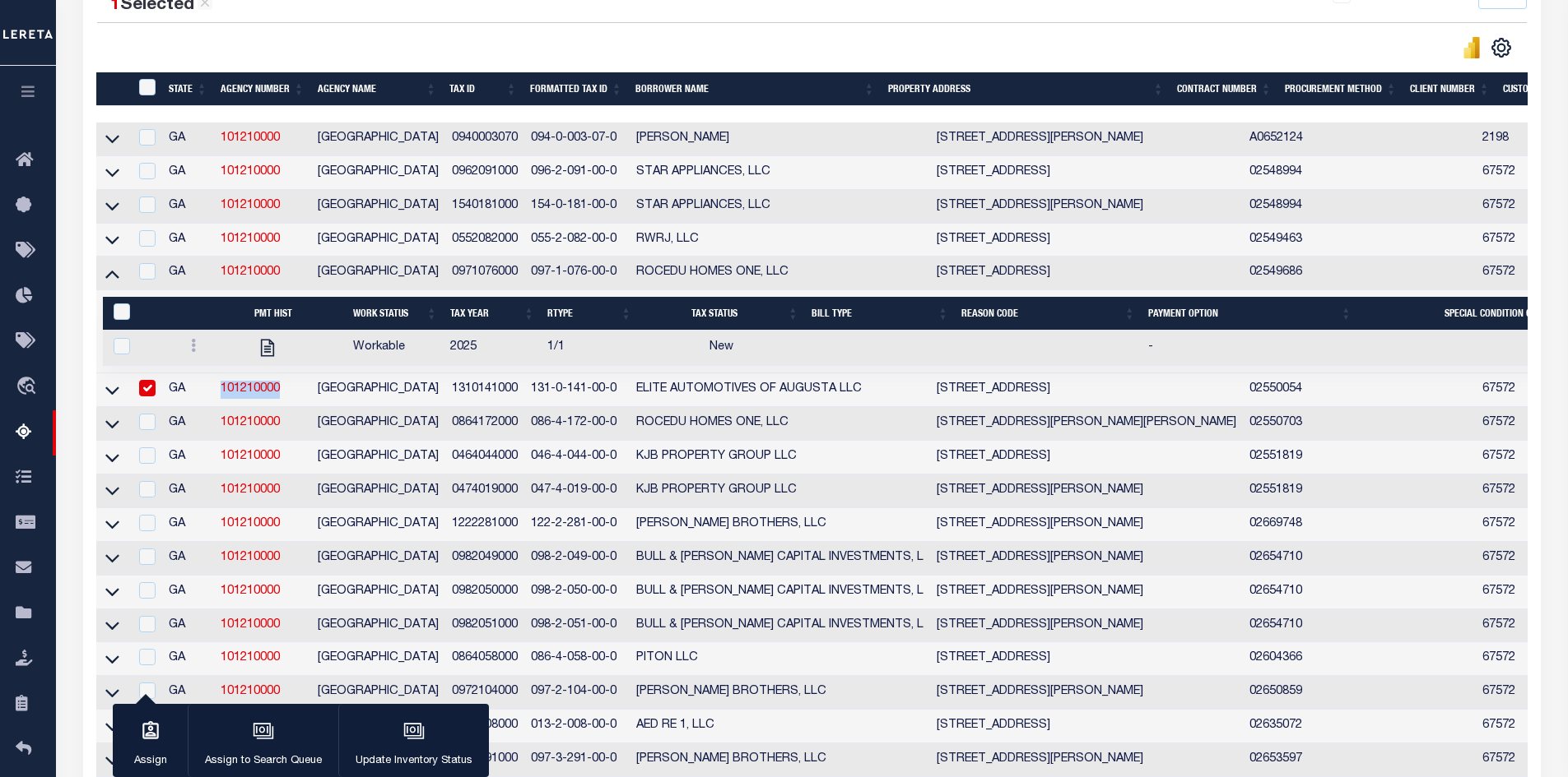
copy link "101210000"
drag, startPoint x: 518, startPoint y: 275, endPoint x: 448, endPoint y: 276, distance: 70.0
click at [448, 276] on td "0971076000" at bounding box center [485, 273] width 79 height 33
checkbox input "true"
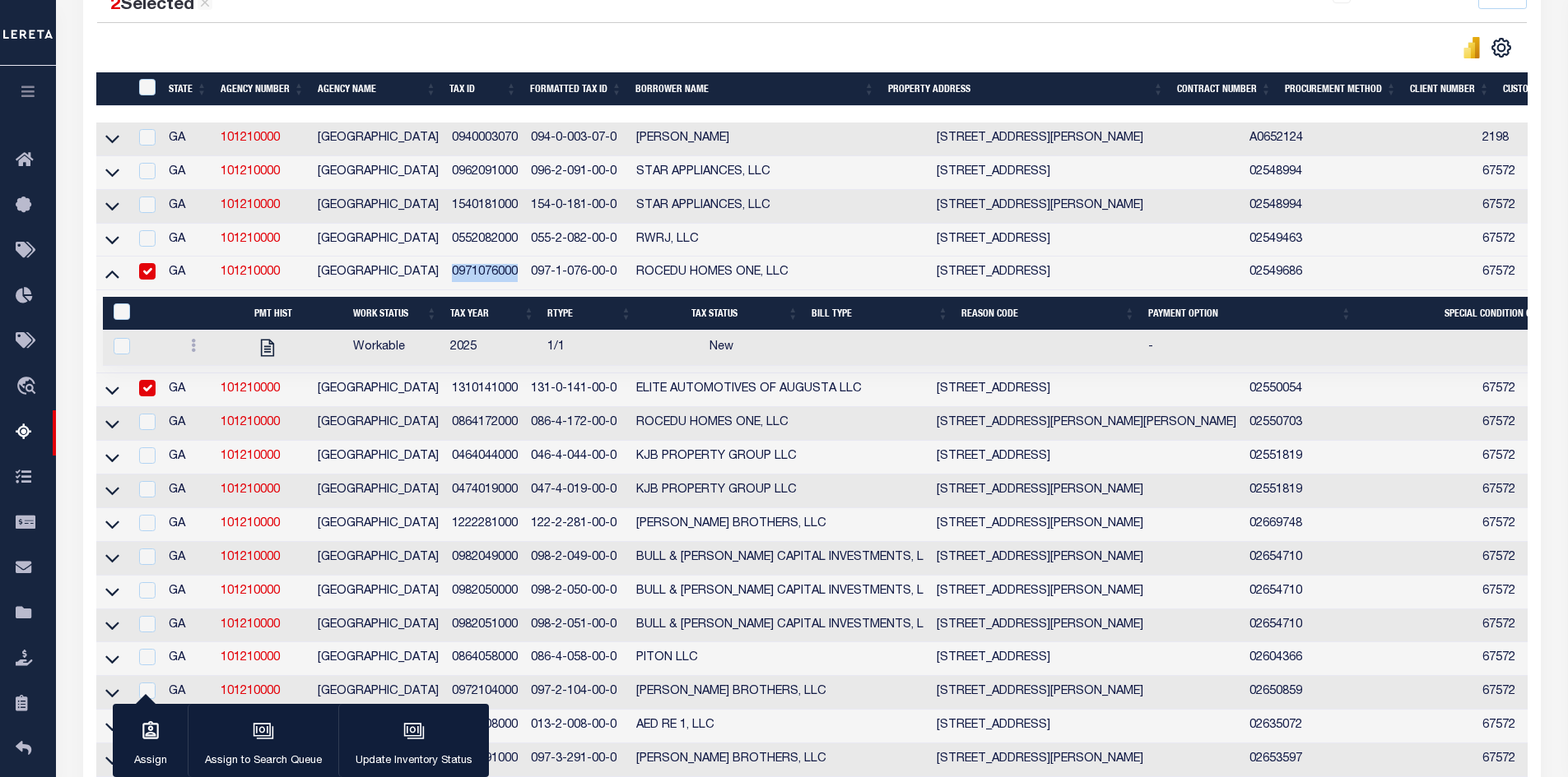
copy td "0971076000"
click at [193, 355] on link at bounding box center [193, 348] width 18 height 13
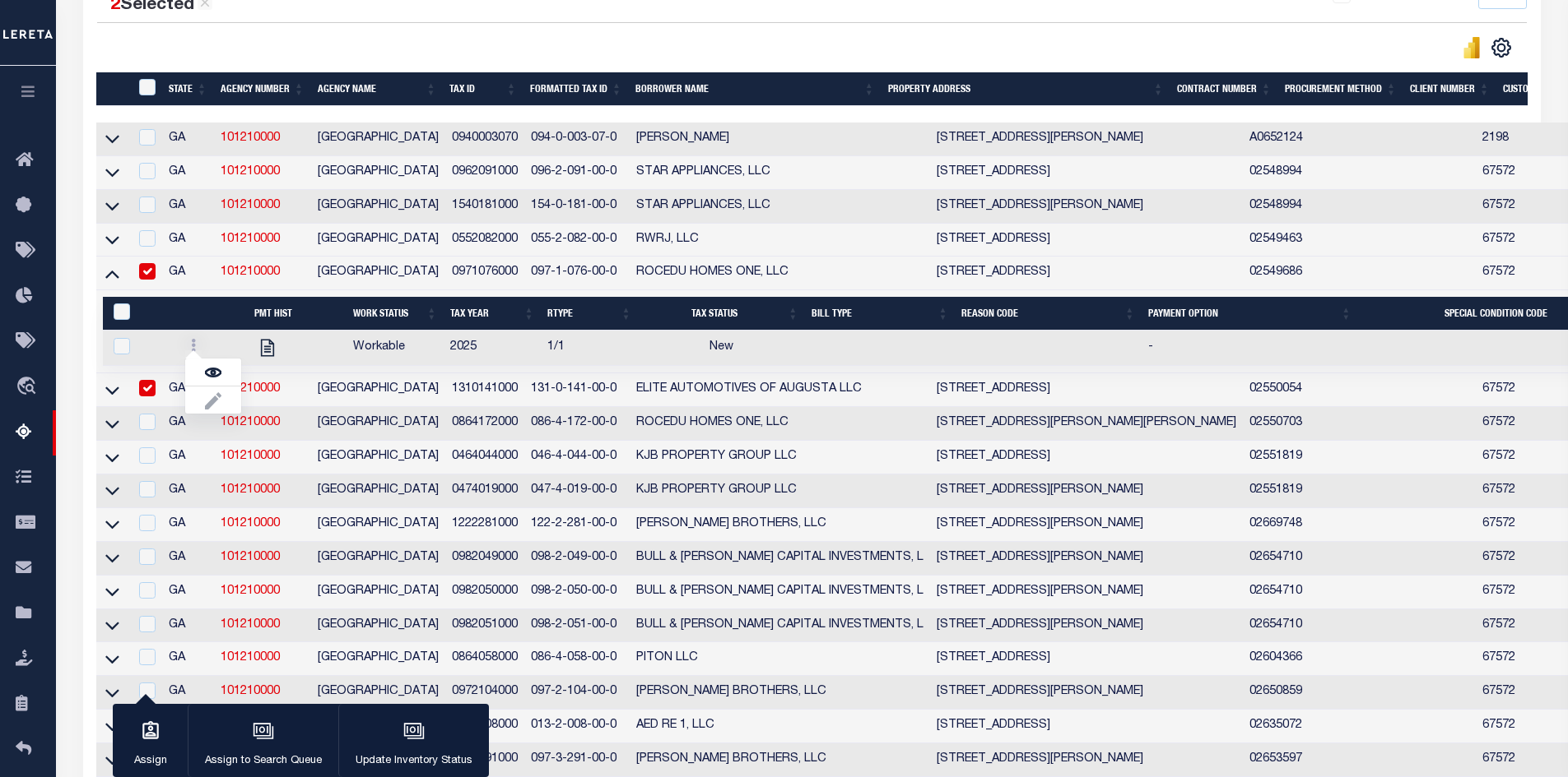
click at [210, 406] on li at bounding box center [213, 399] width 56 height 27
checkbox input "true"
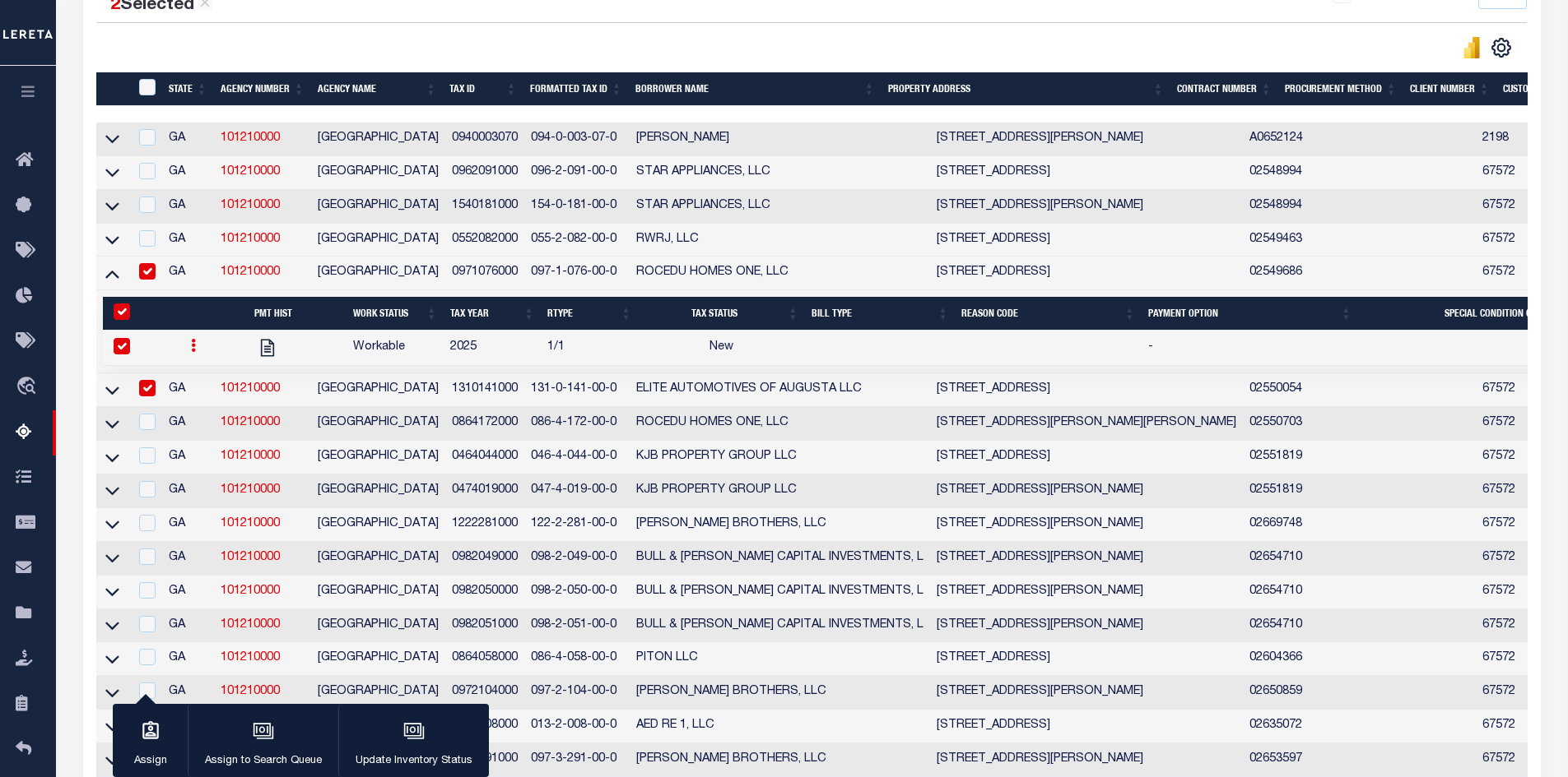
click at [146, 394] on input "checkbox" at bounding box center [147, 388] width 17 height 17
checkbox input "false"
click at [114, 346] on input "checkbox" at bounding box center [121, 346] width 17 height 17
checkbox input "false"
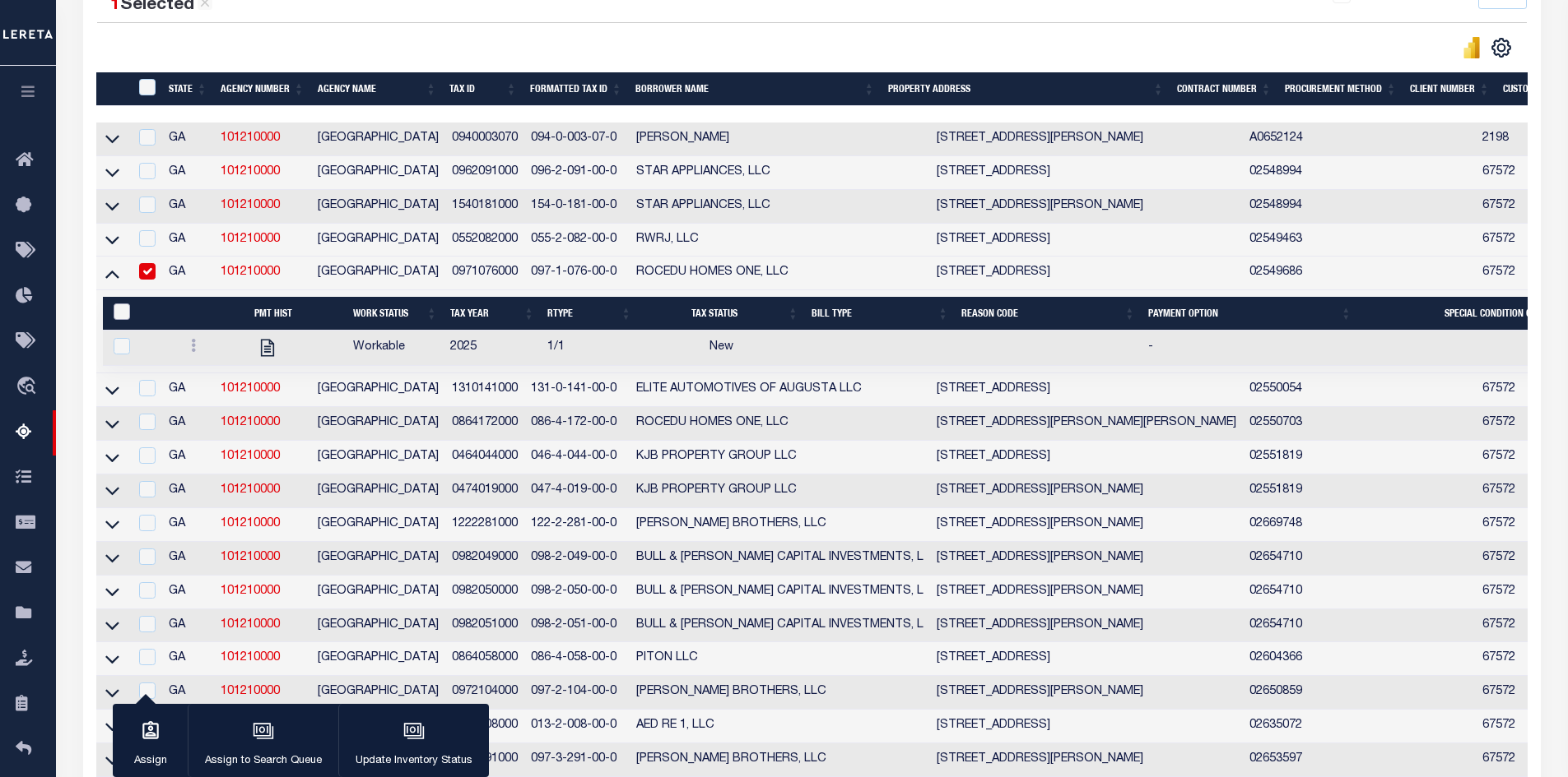
click at [116, 311] on input "&nbsp;" at bounding box center [121, 312] width 17 height 17
checkbox input "true"
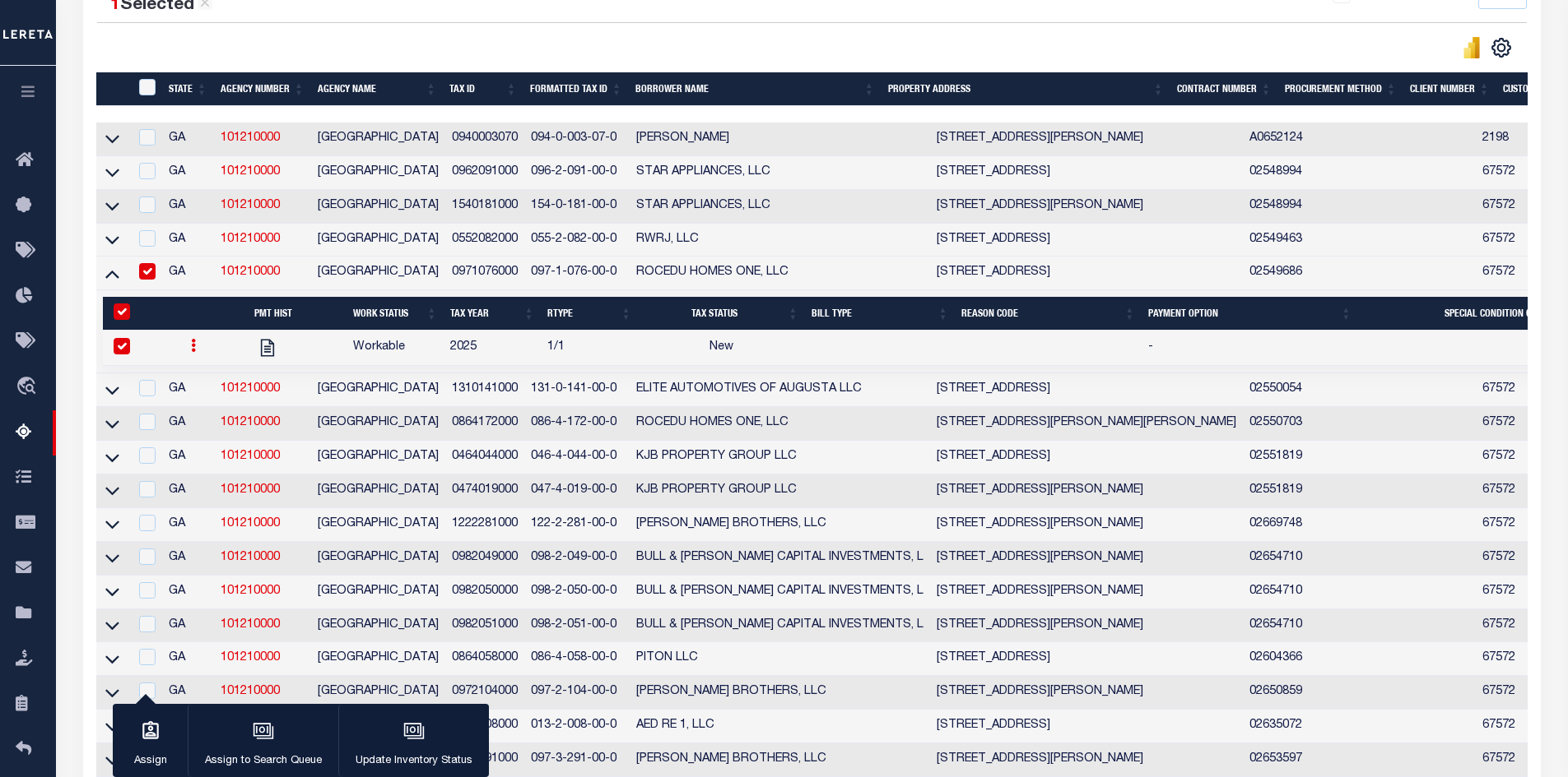
click at [149, 280] on input "checkbox" at bounding box center [147, 271] width 17 height 17
checkbox input "false"
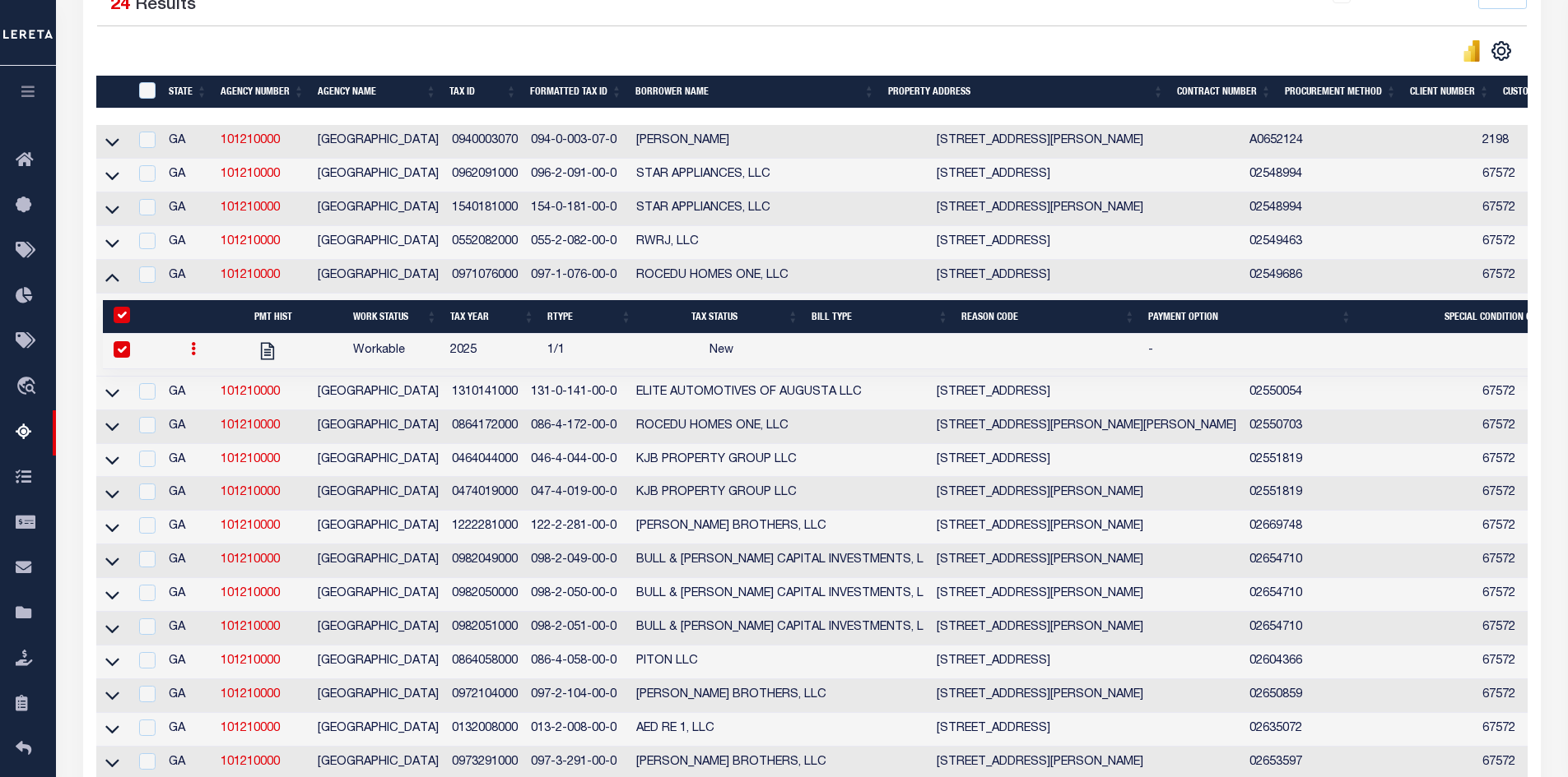
click at [116, 315] on input "&nbsp;" at bounding box center [121, 314] width 17 height 17
checkbox input "false"
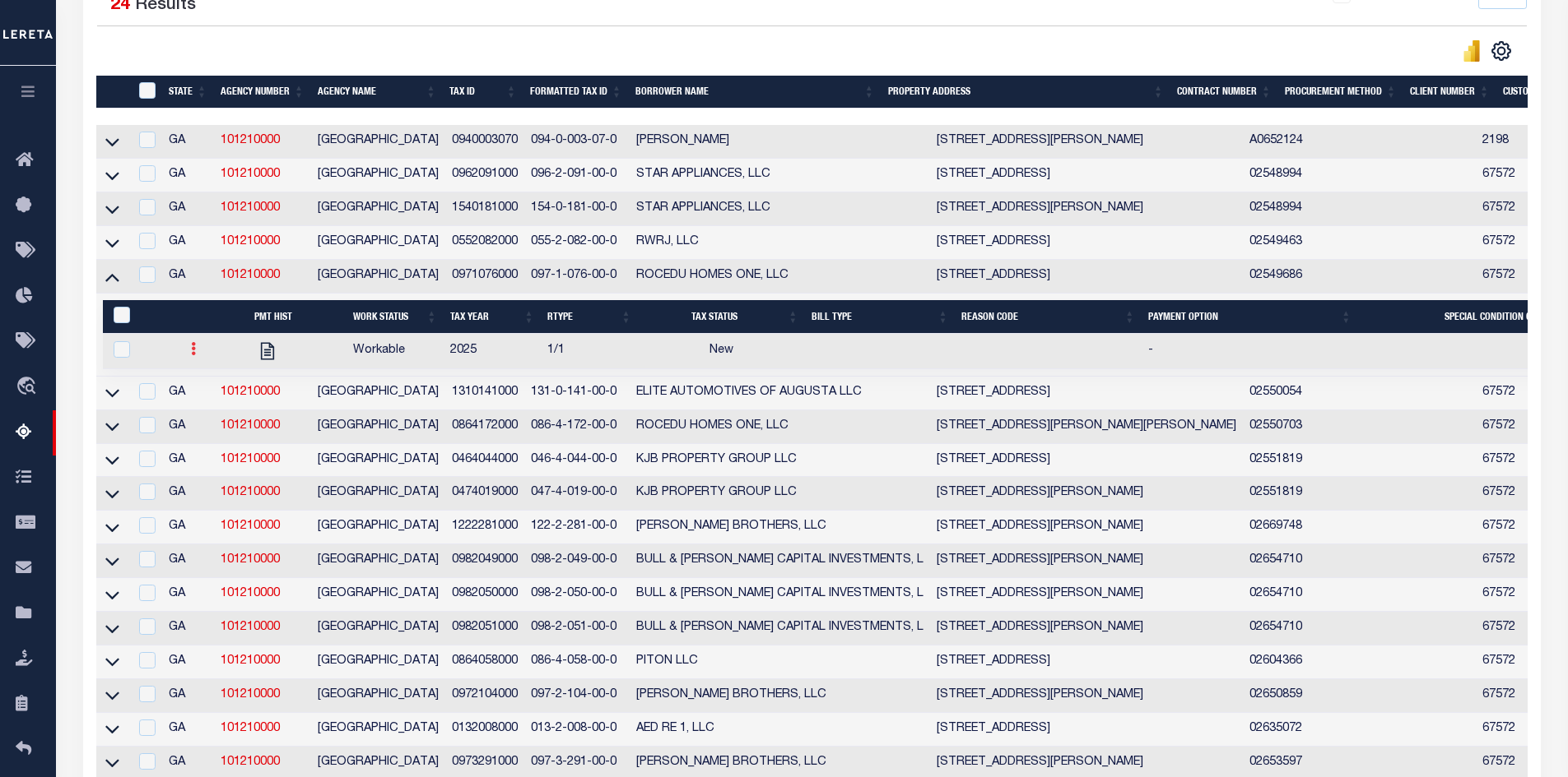
click at [191, 356] on icon at bounding box center [193, 349] width 5 height 13
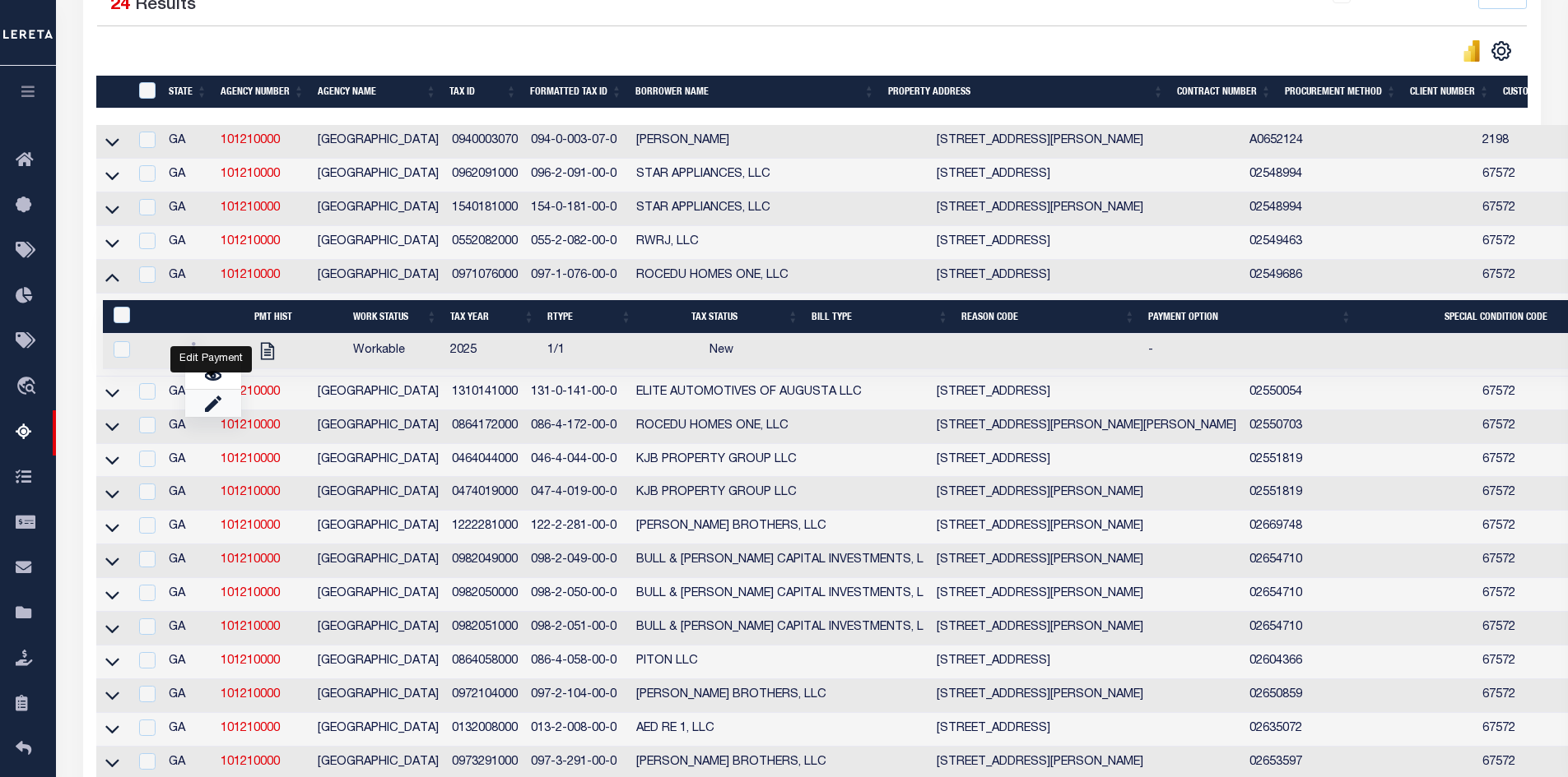
click at [205, 412] on img "" at bounding box center [213, 404] width 17 height 18
checkbox input "true"
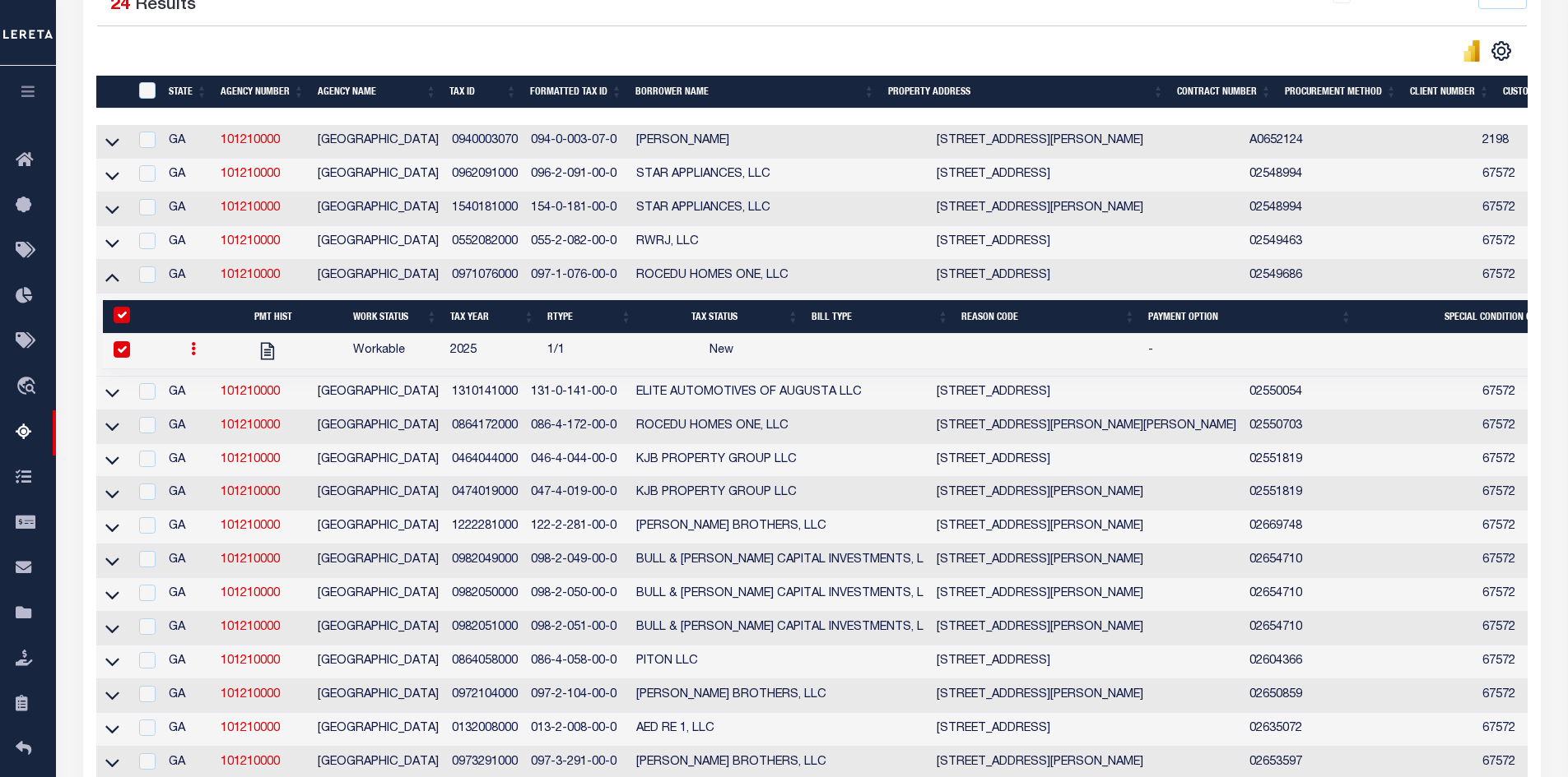
select select
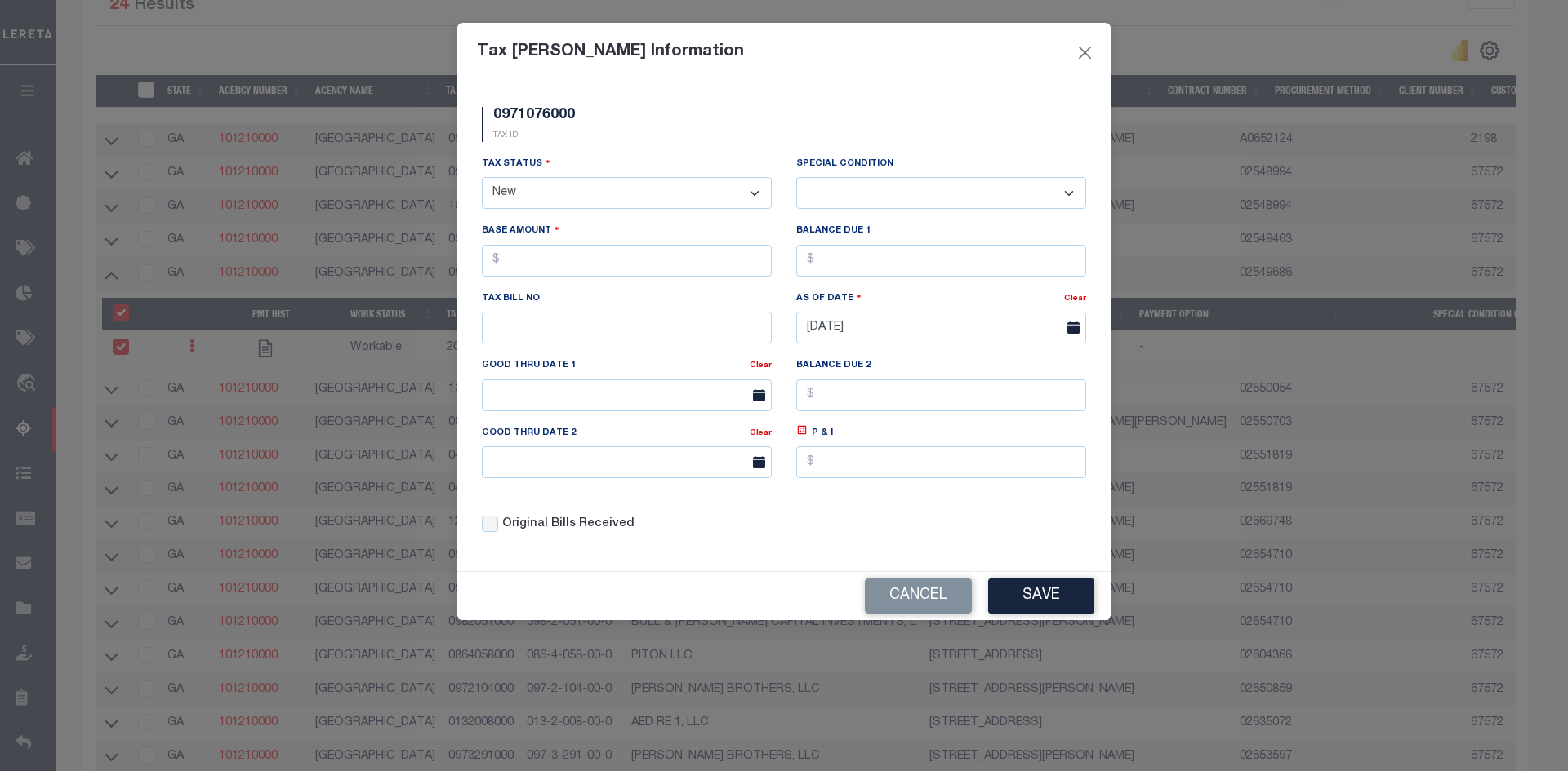
click at [565, 192] on select "- Select Status - Open Due/Unpaid Paid Incomplete No Tax Due Internal Refund Pr…" at bounding box center [627, 193] width 290 height 32
select select "DUE"
click at [482, 178] on select "- Select Status - Open Due/Unpaid Paid Incomplete No Tax Due Internal Refund Pr…" at bounding box center [627, 193] width 290 height 32
select select "0"
click at [542, 263] on input "text" at bounding box center [627, 260] width 290 height 32
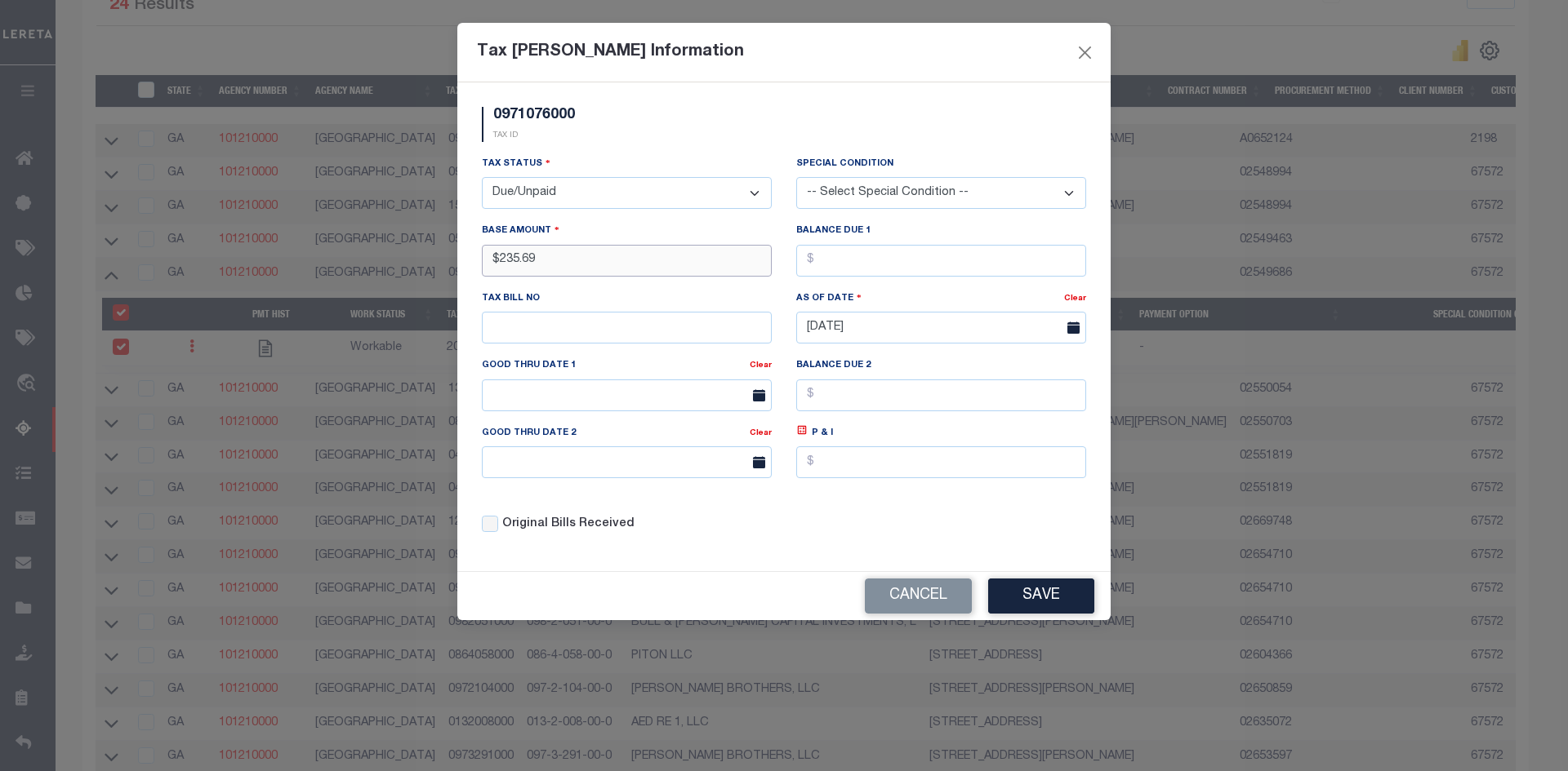
type input "$235.69"
click at [847, 262] on input "text" at bounding box center [941, 260] width 290 height 32
type input "$235.69"
click at [1038, 600] on button "Save" at bounding box center [1042, 596] width 106 height 35
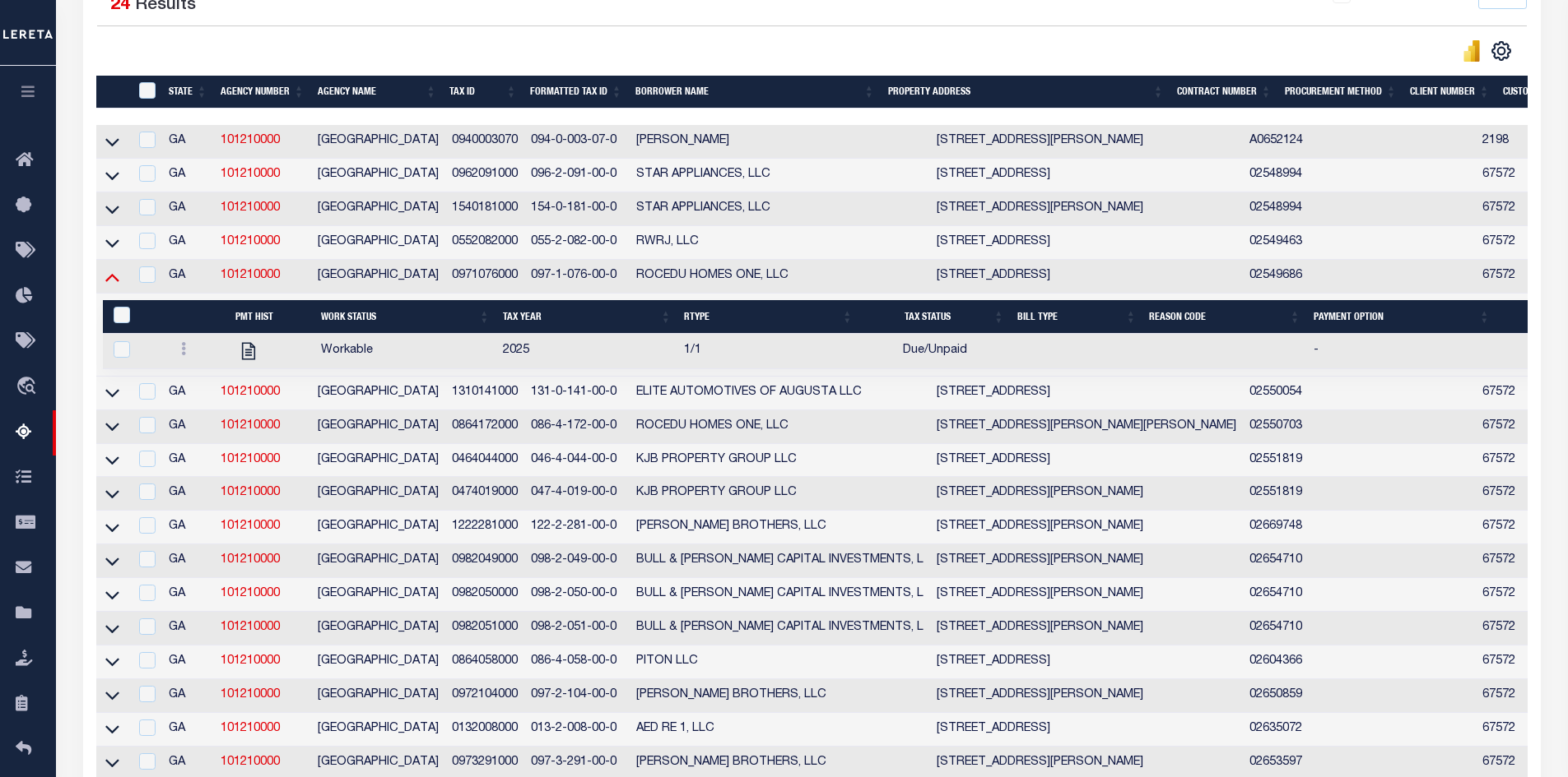
click at [113, 280] on icon at bounding box center [112, 277] width 14 height 18
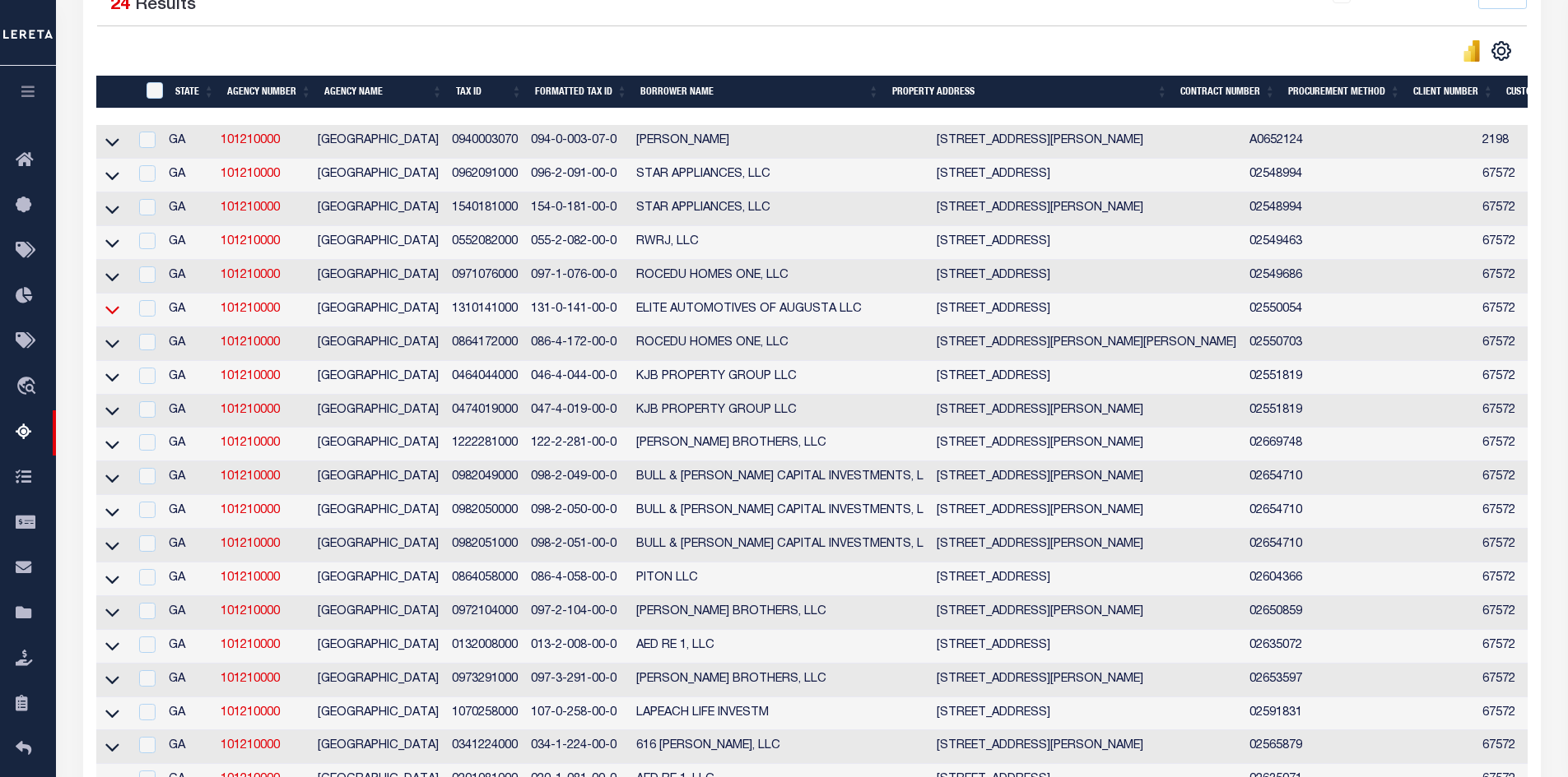
click at [114, 313] on icon at bounding box center [112, 310] width 14 height 18
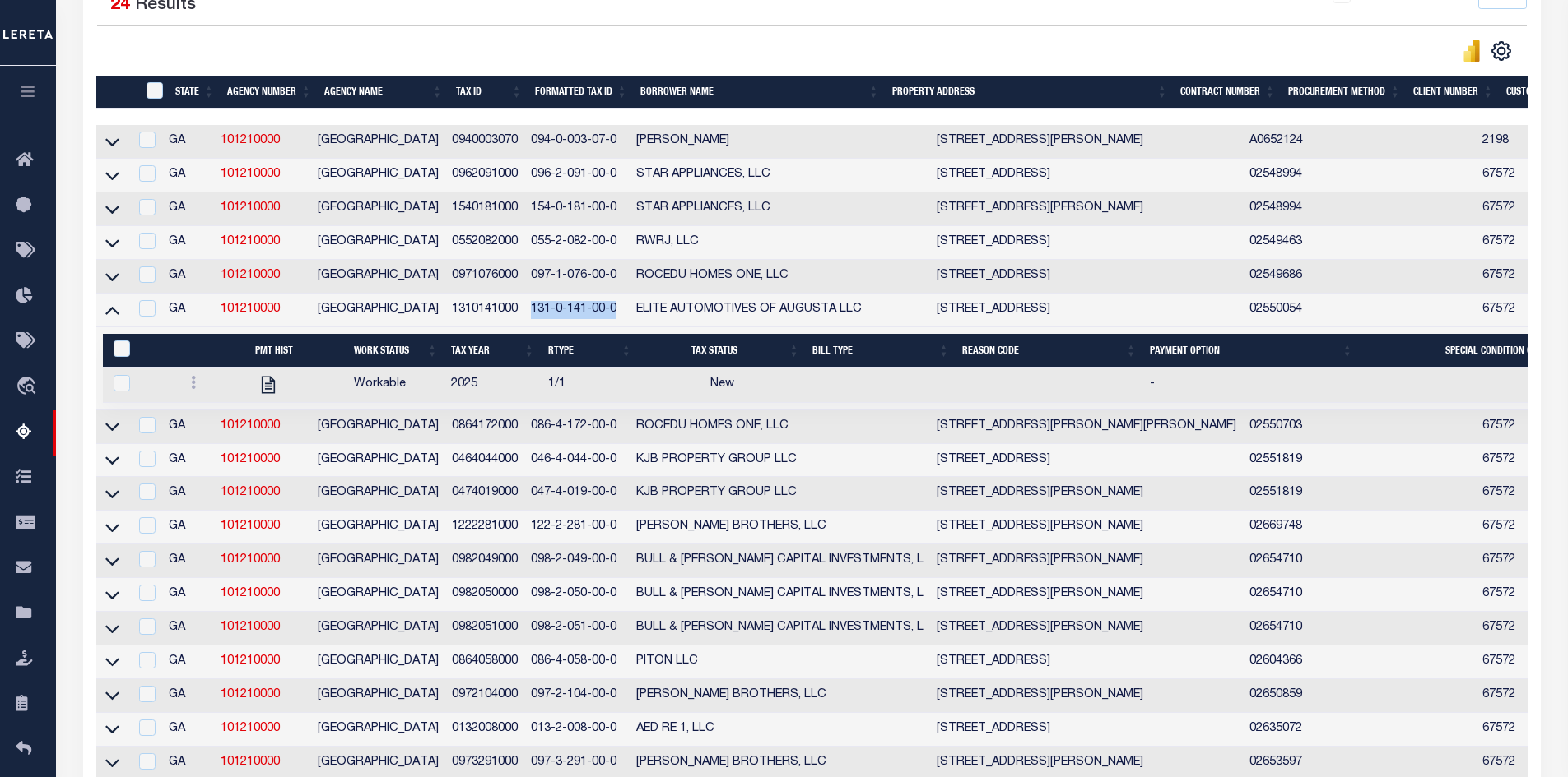
drag, startPoint x: 539, startPoint y: 318, endPoint x: 625, endPoint y: 315, distance: 86.1
click at [625, 315] on td "131-0-141-00-0" at bounding box center [577, 310] width 105 height 33
checkbox input "true"
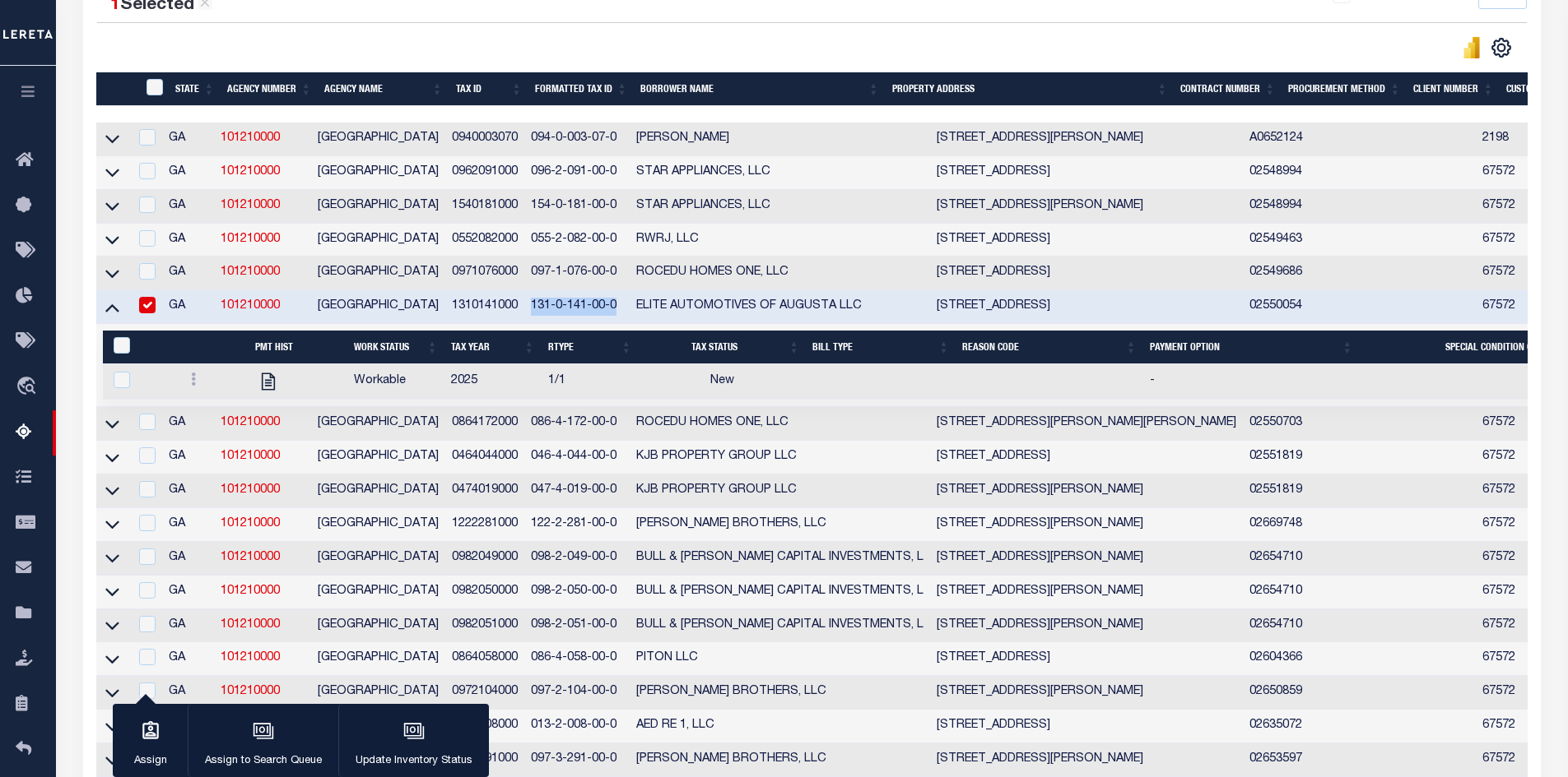
copy td "131-0-141-00-0"
click at [114, 312] on icon at bounding box center [112, 307] width 14 height 18
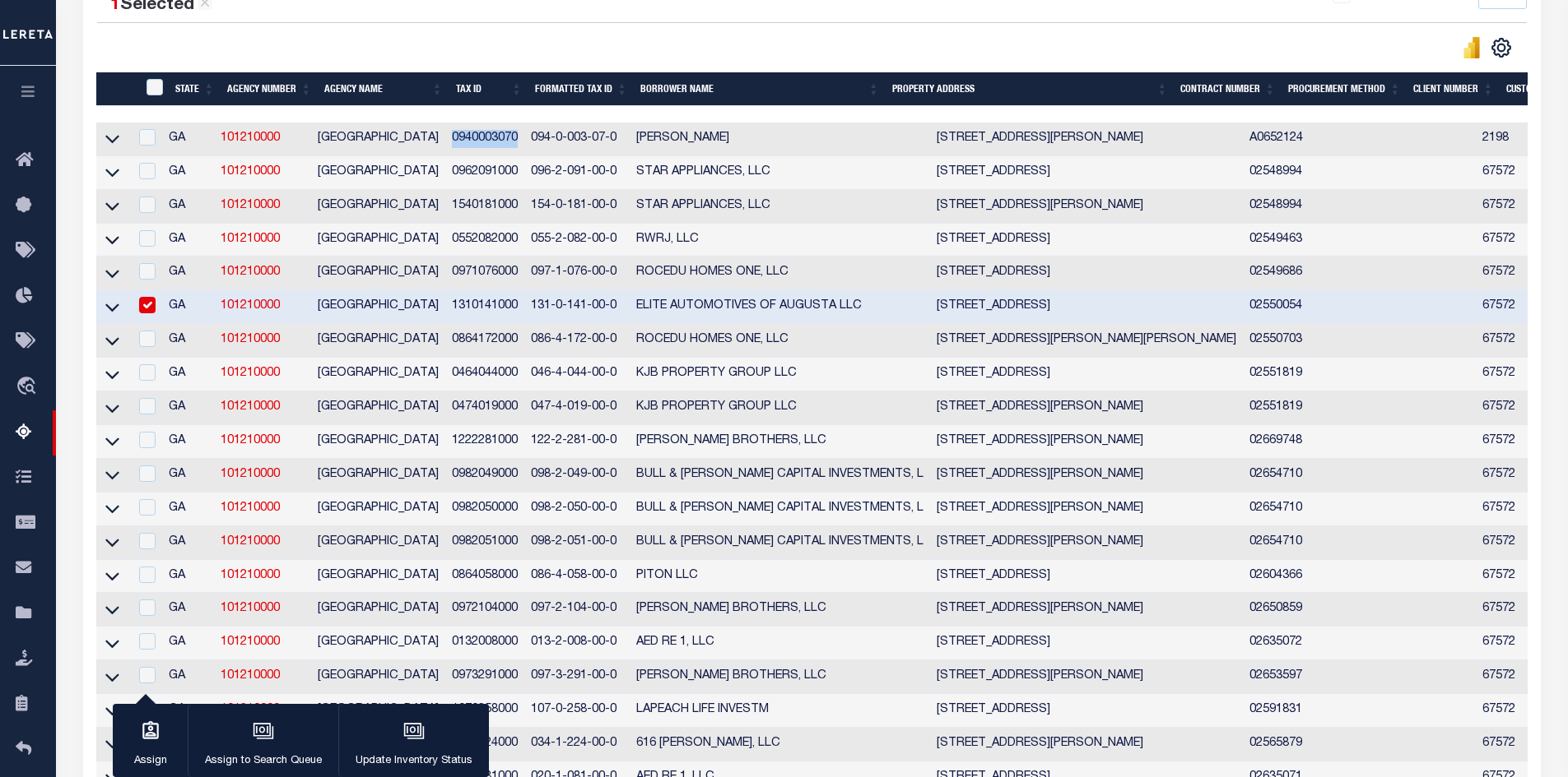
drag, startPoint x: 524, startPoint y: 139, endPoint x: 456, endPoint y: 134, distance: 68.2
click at [456, 134] on td "0940003070" at bounding box center [485, 140] width 79 height 33
checkbox input "true"
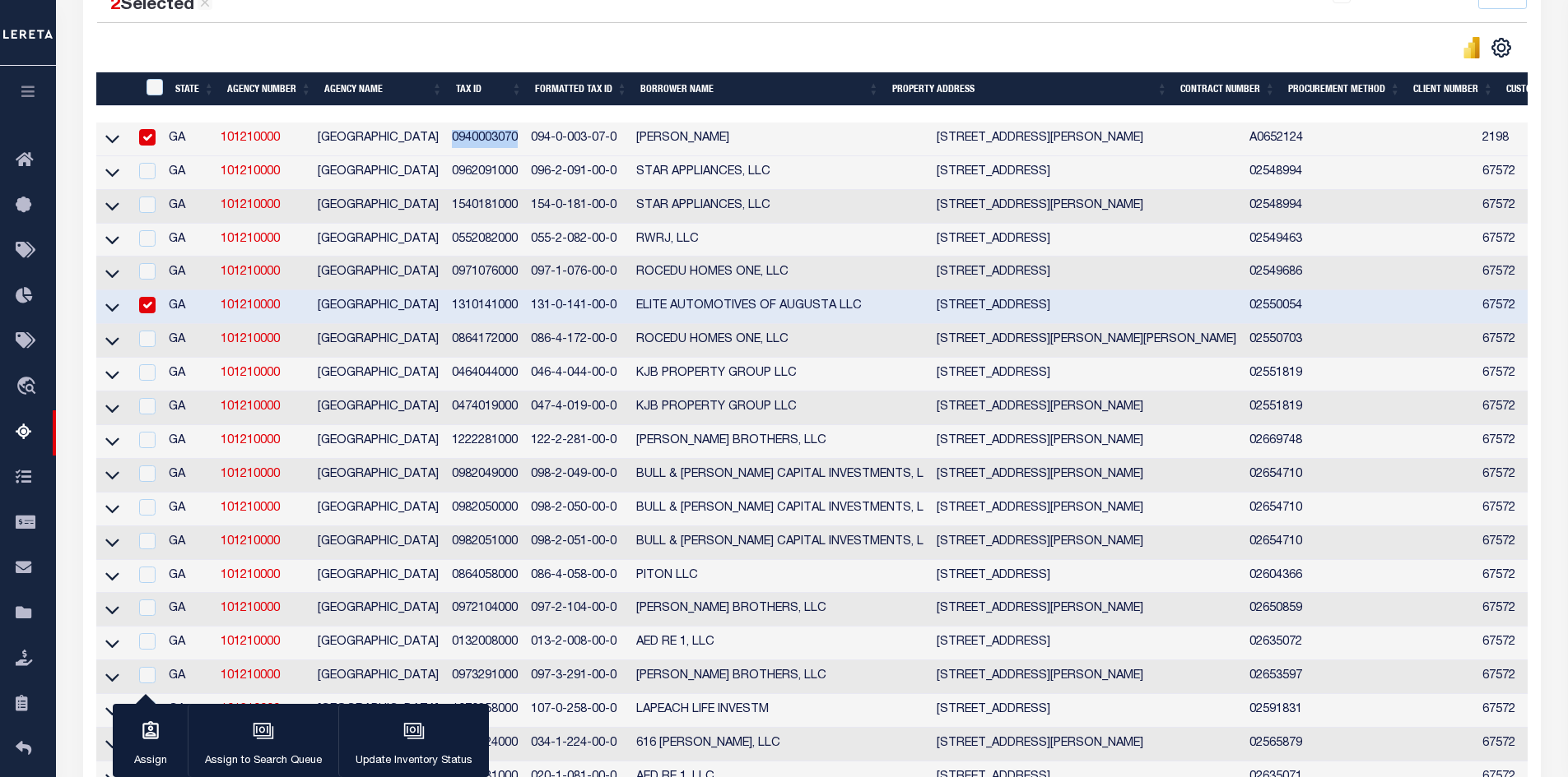
copy td "0940003070"
click at [111, 138] on icon at bounding box center [112, 139] width 14 height 18
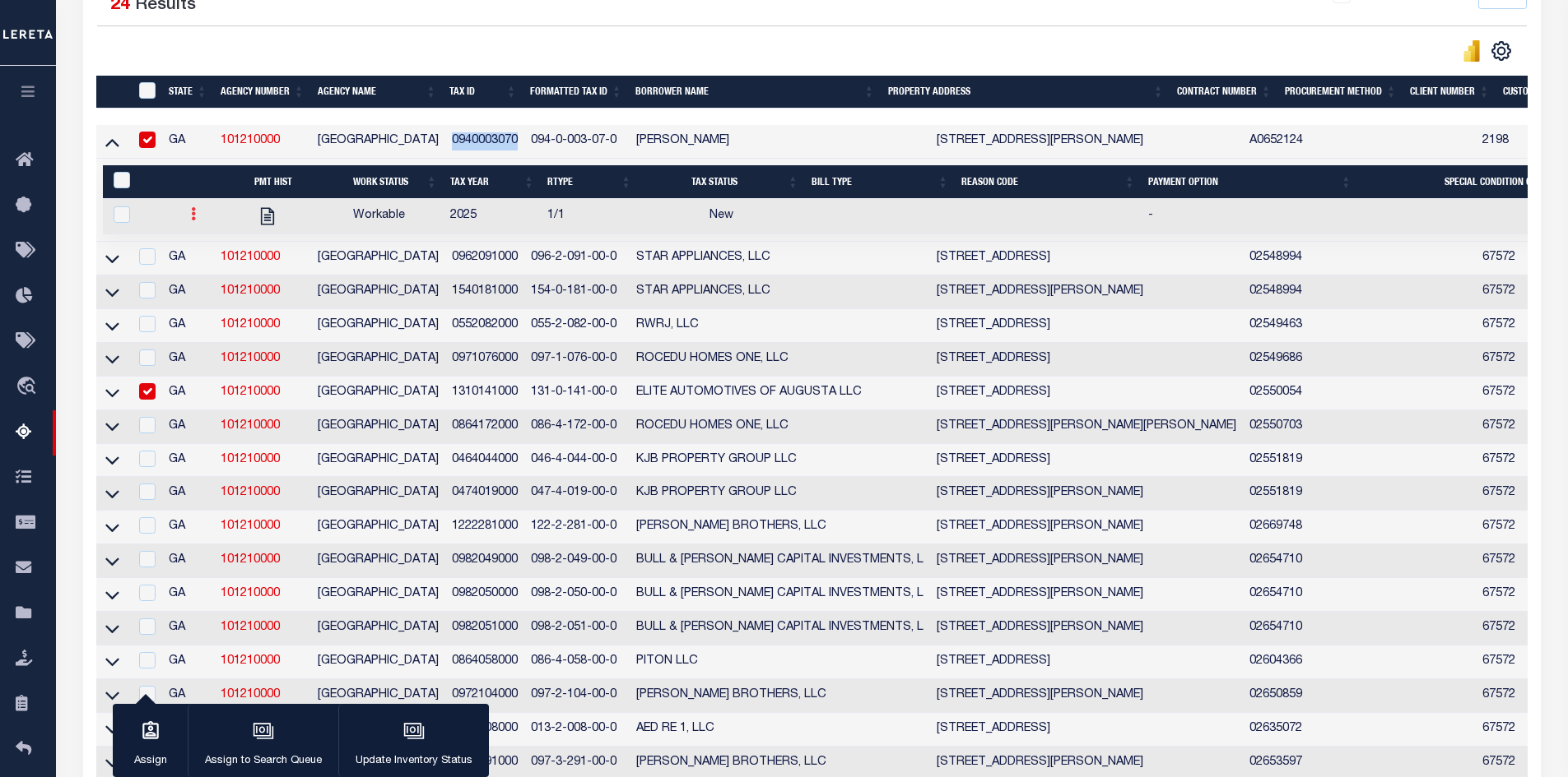
click at [191, 219] on icon at bounding box center [193, 213] width 5 height 13
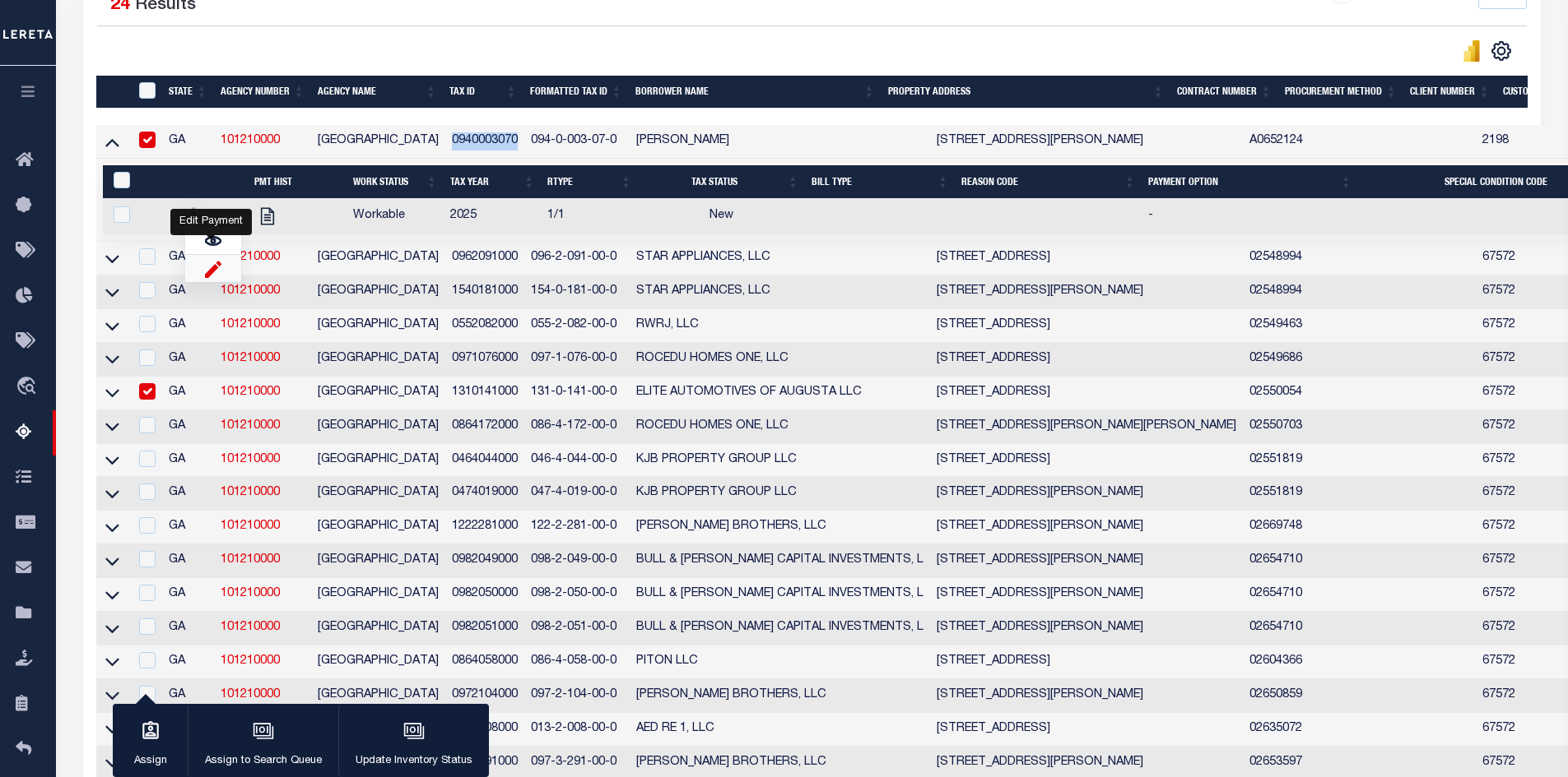
click at [210, 273] on img "" at bounding box center [213, 269] width 17 height 18
checkbox input "true"
select select
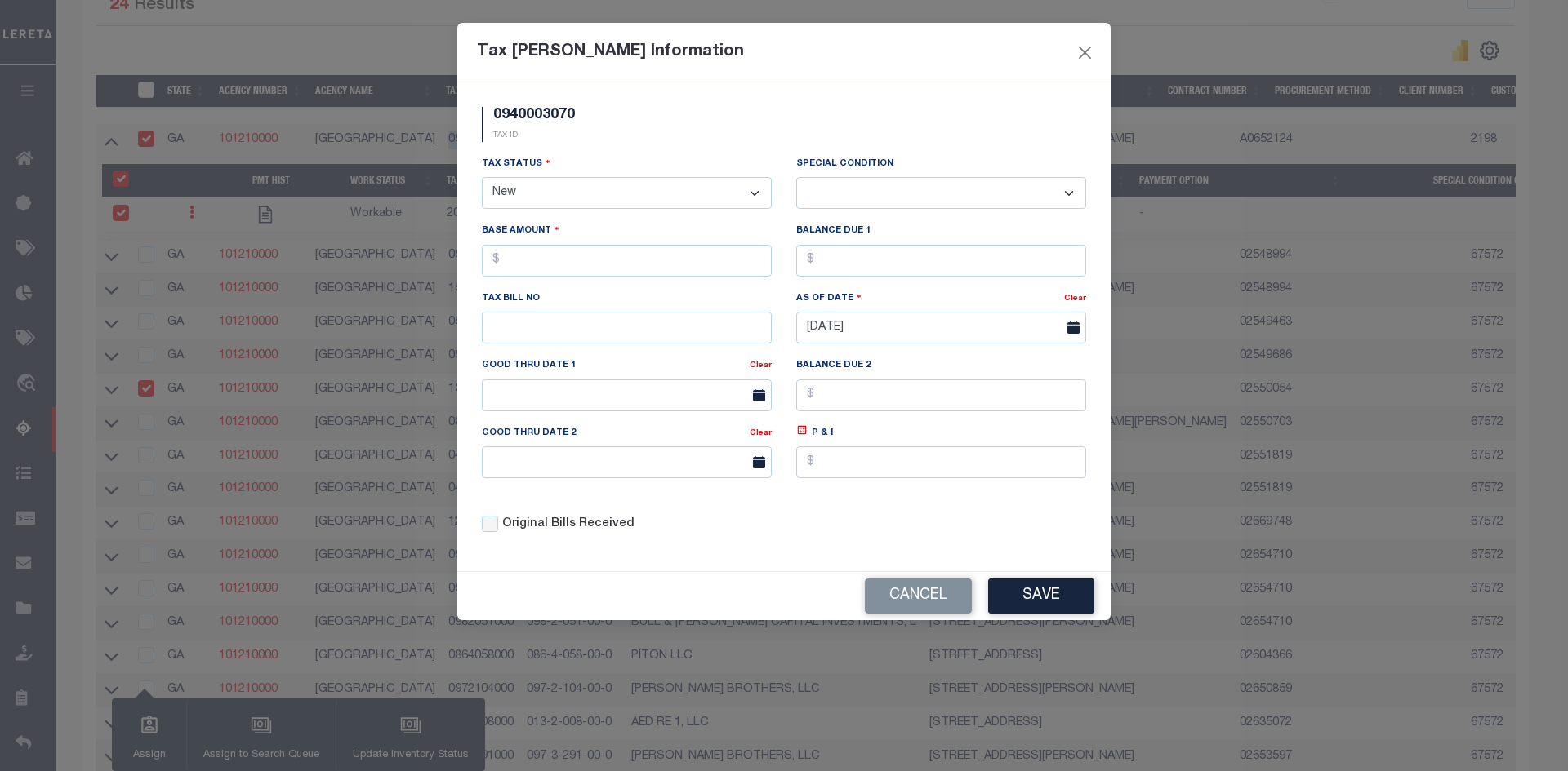
click at [746, 197] on select "- Select Status - Open Due/Unpaid Paid Incomplete No Tax Due Internal Refund Pr…" at bounding box center [627, 193] width 290 height 32
select select "PYD"
click at [482, 178] on select "- Select Status - Open Due/Unpaid Paid Incomplete No Tax Due Internal Refund Pr…" at bounding box center [627, 193] width 290 height 32
select select "0"
click at [1064, 195] on select "-- Select Special Condition -- 3RD PARTY TAX LIEN AGENCY TAX LIEN (A.K.A Inside…" at bounding box center [941, 193] width 290 height 32
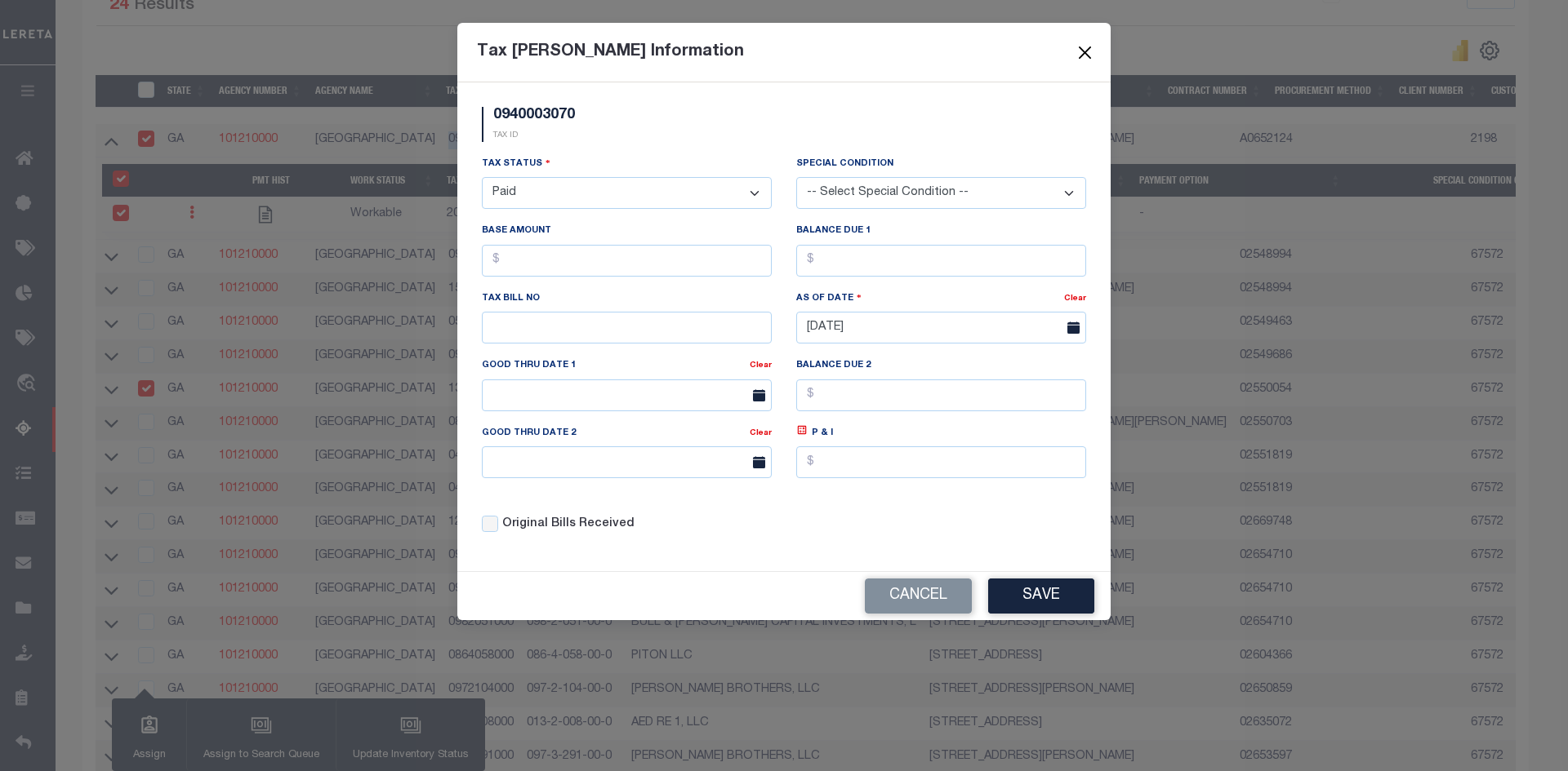
click at [1081, 51] on button "Close" at bounding box center [1085, 52] width 21 height 21
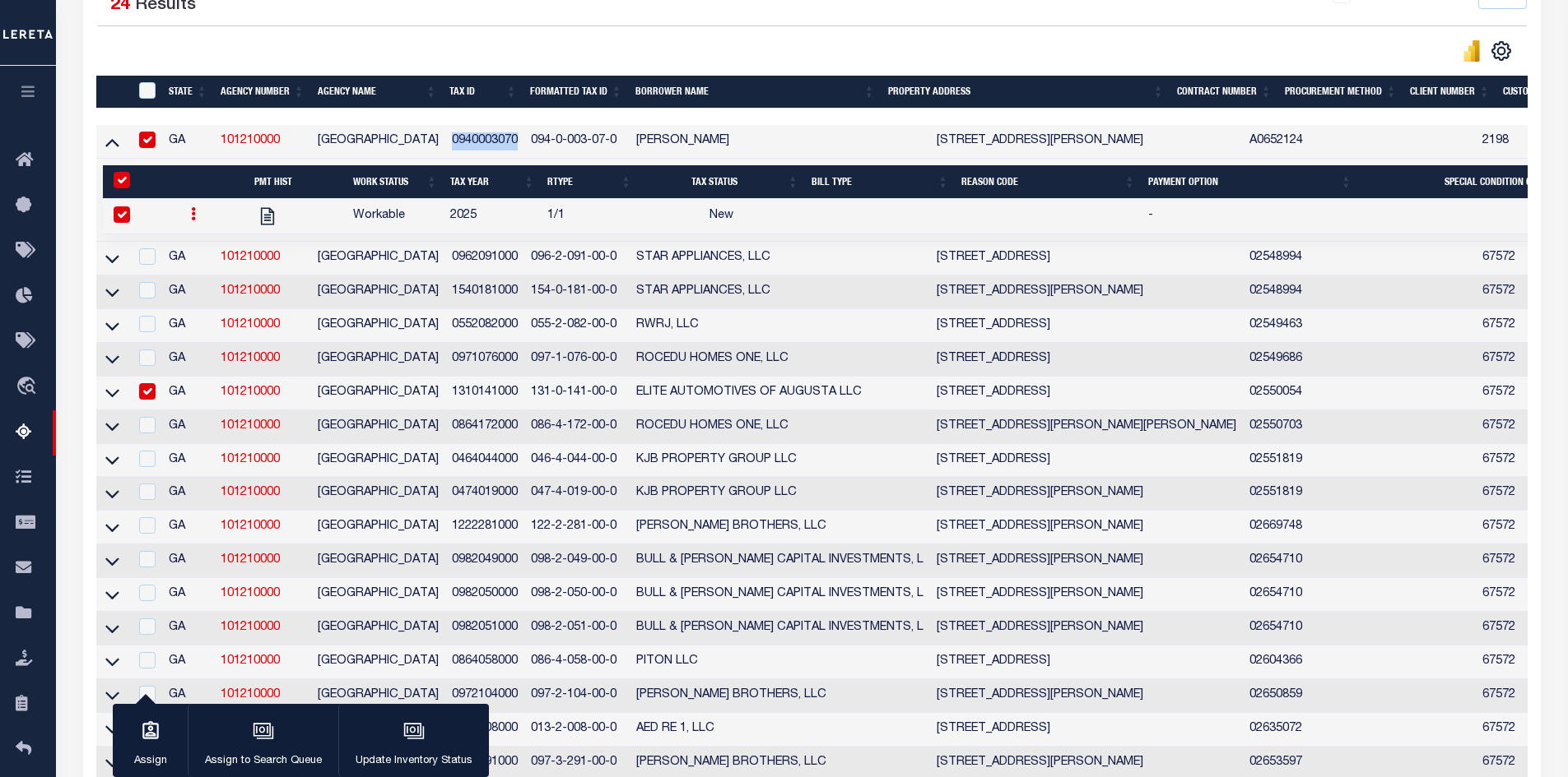
scroll to position [247, 0]
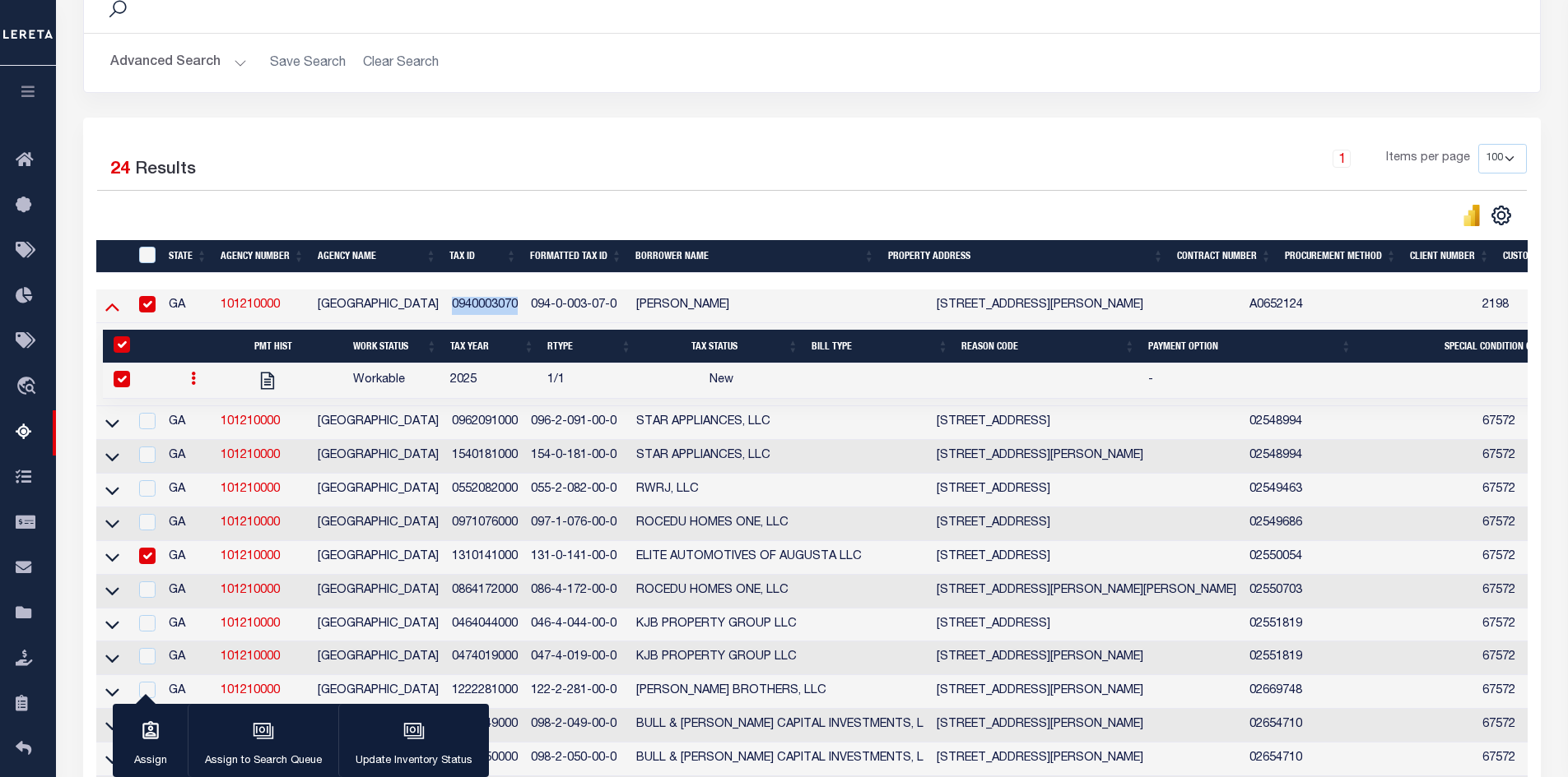
click at [111, 309] on icon at bounding box center [112, 306] width 14 height 18
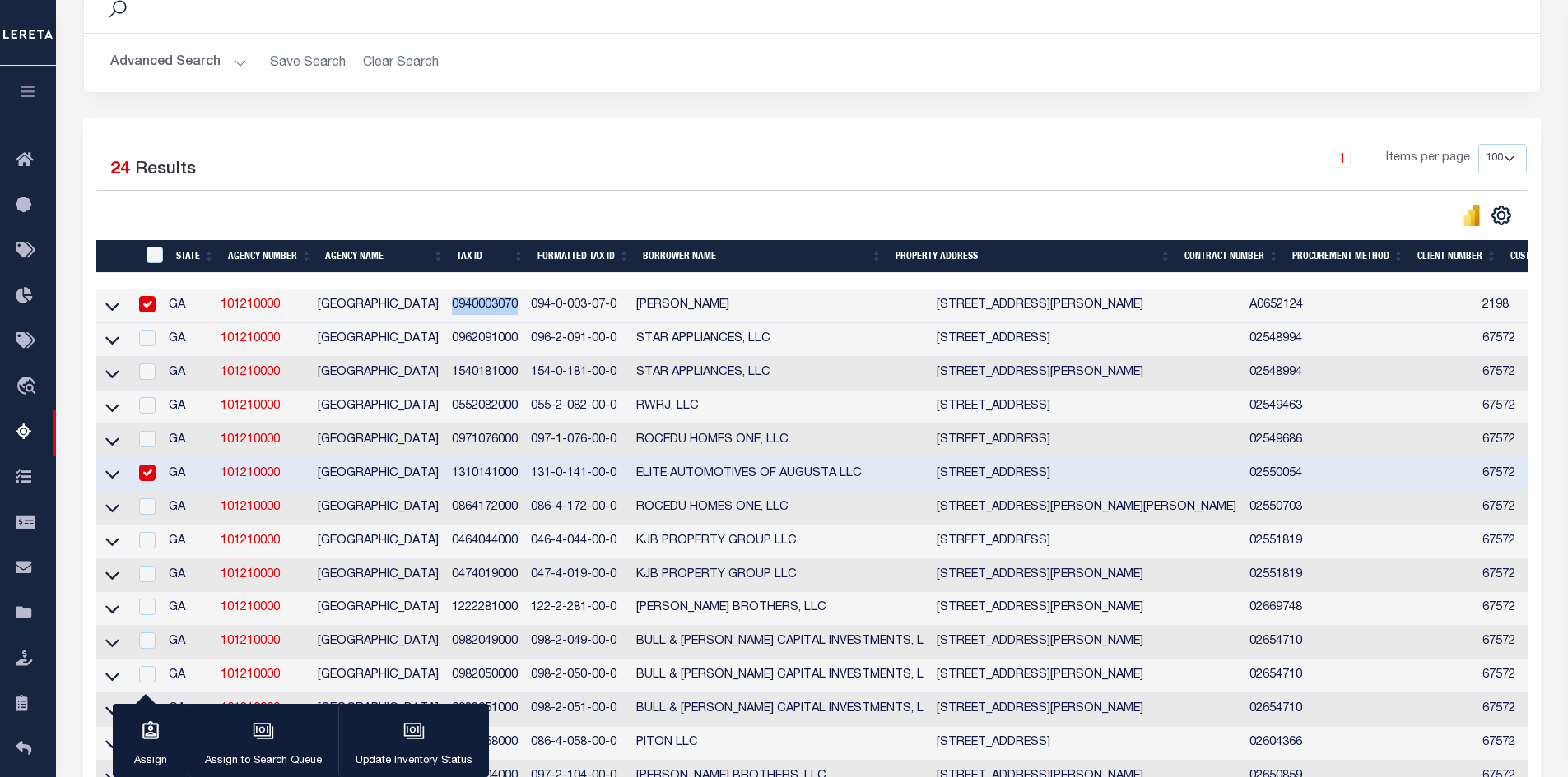
click at [154, 307] on input "checkbox" at bounding box center [147, 304] width 17 height 17
checkbox input "false"
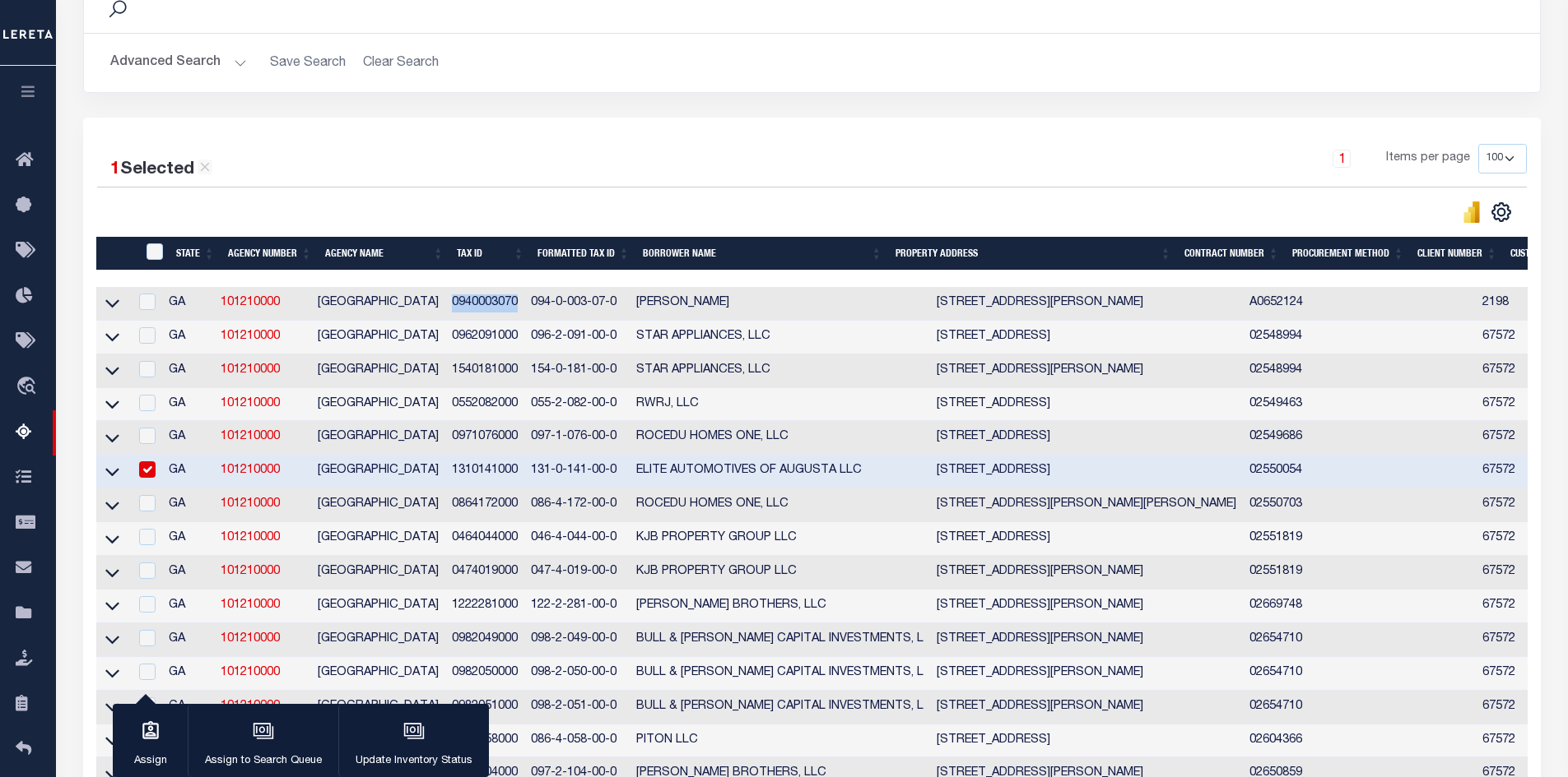
click at [155, 475] on input "checkbox" at bounding box center [147, 470] width 17 height 17
checkbox input "false"
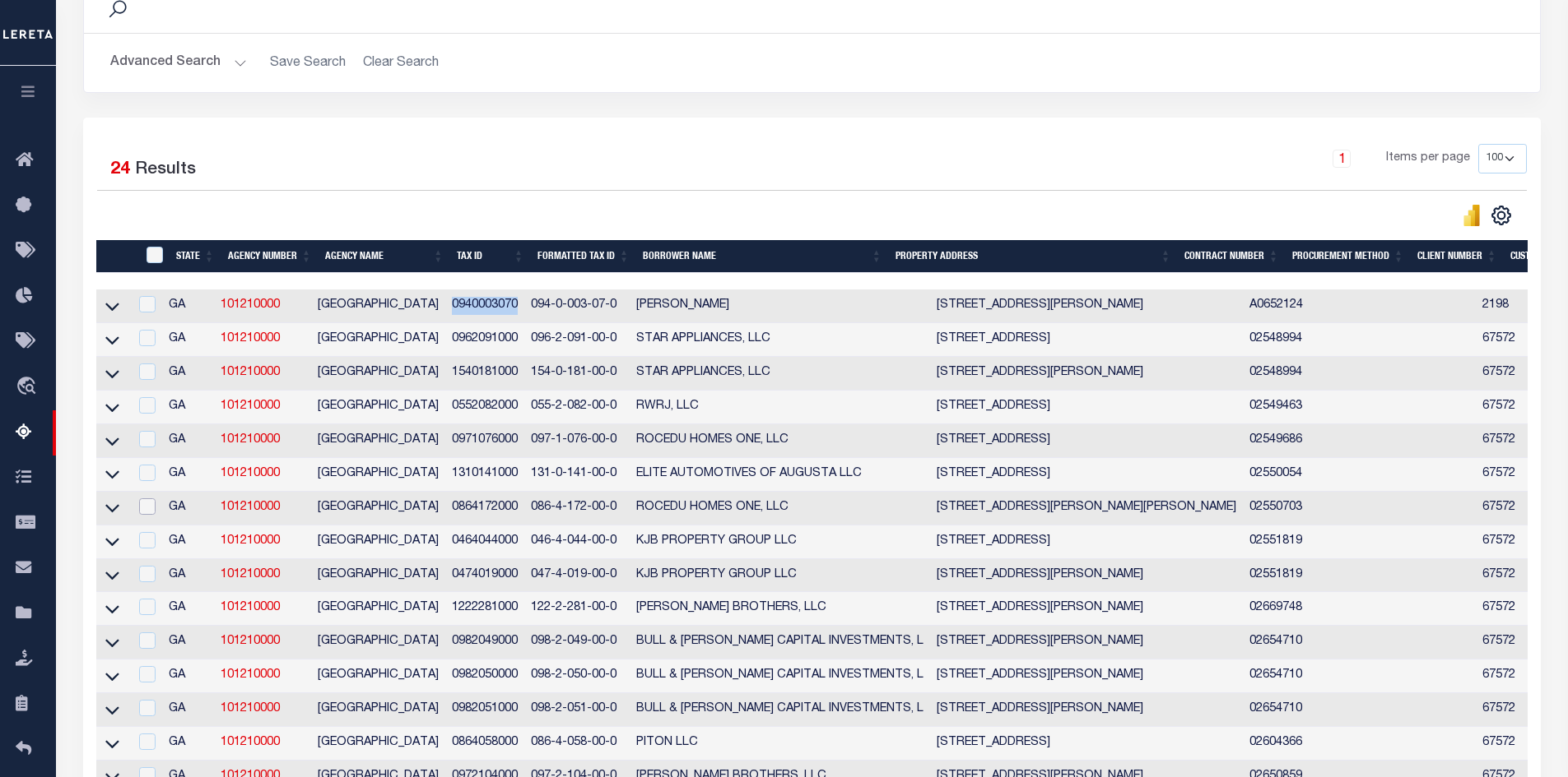
click at [155, 513] on input "checkbox" at bounding box center [147, 507] width 17 height 17
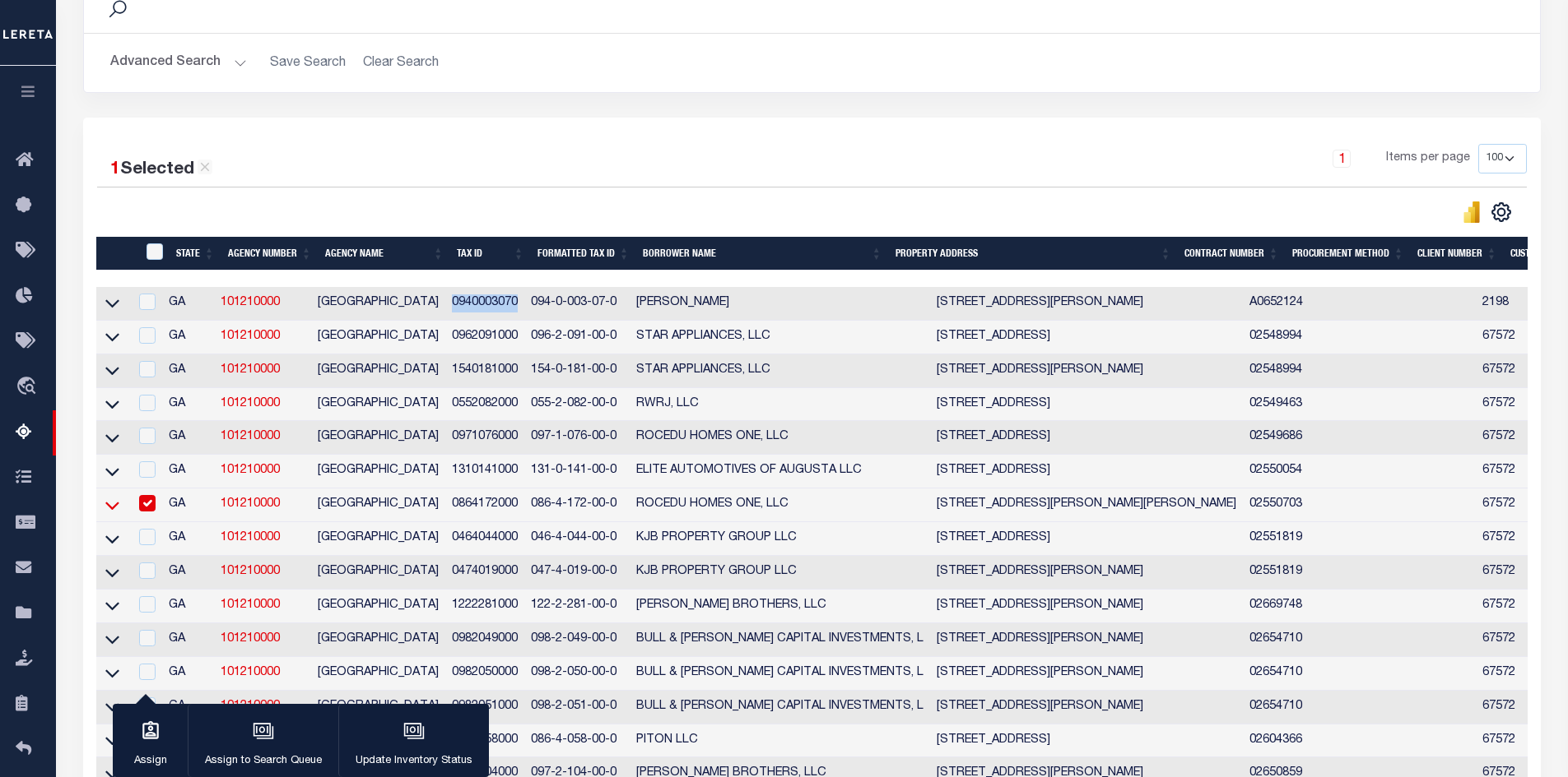
click at [111, 511] on icon at bounding box center [112, 506] width 14 height 18
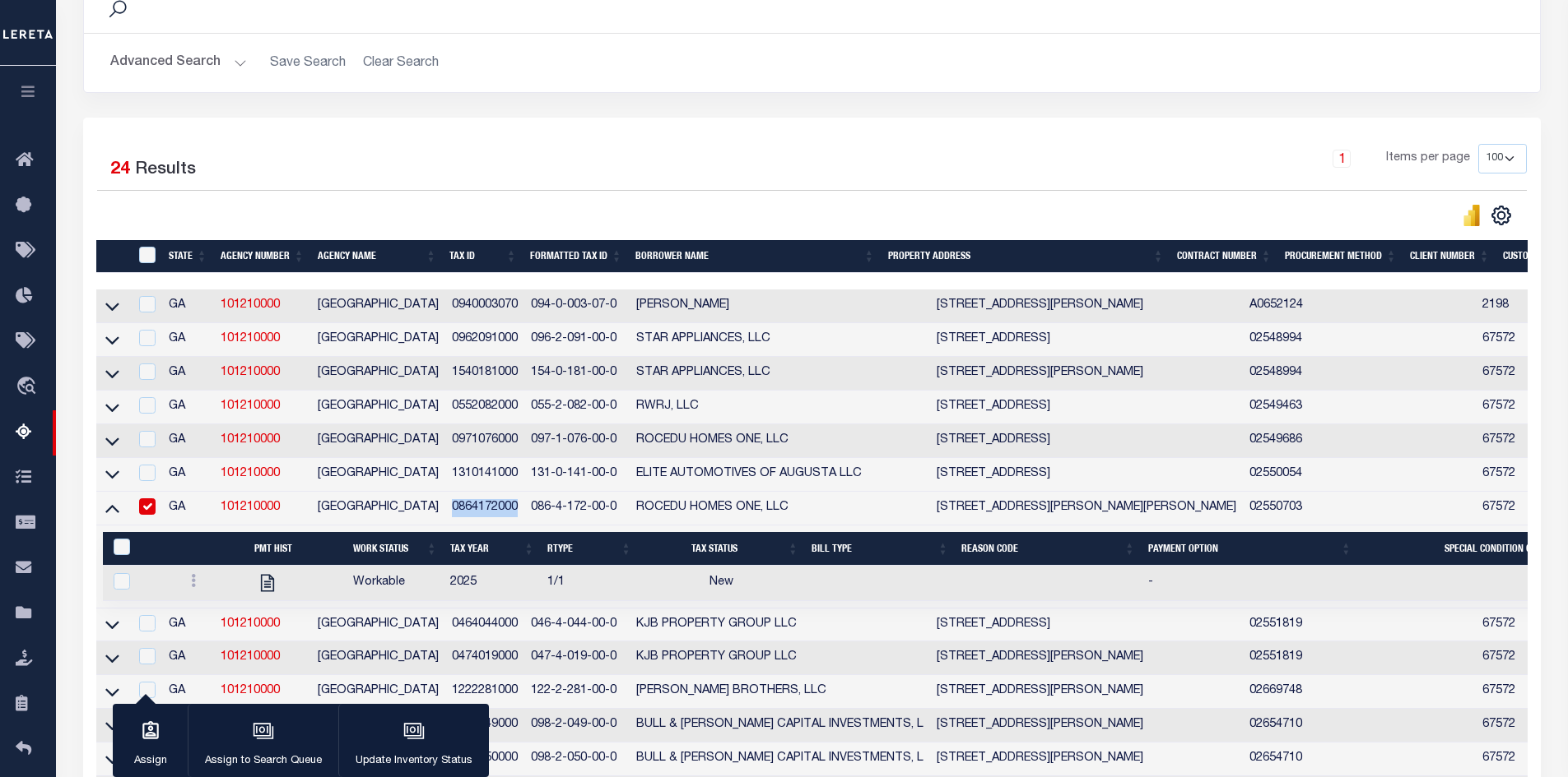
drag, startPoint x: 519, startPoint y: 516, endPoint x: 449, endPoint y: 518, distance: 70.0
click at [449, 518] on td "0864172000" at bounding box center [485, 508] width 79 height 33
checkbox input "false"
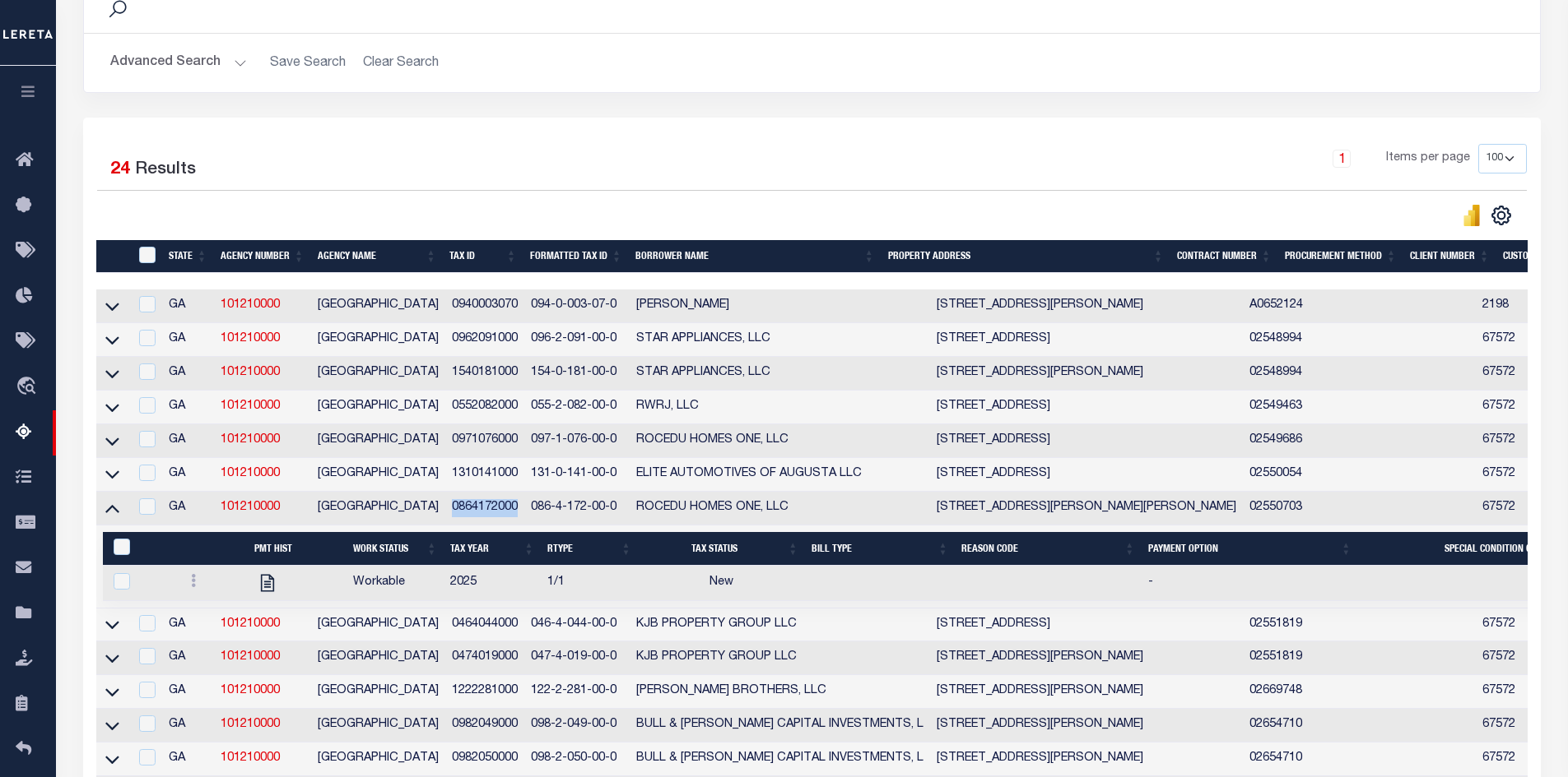
copy td "0864172000"
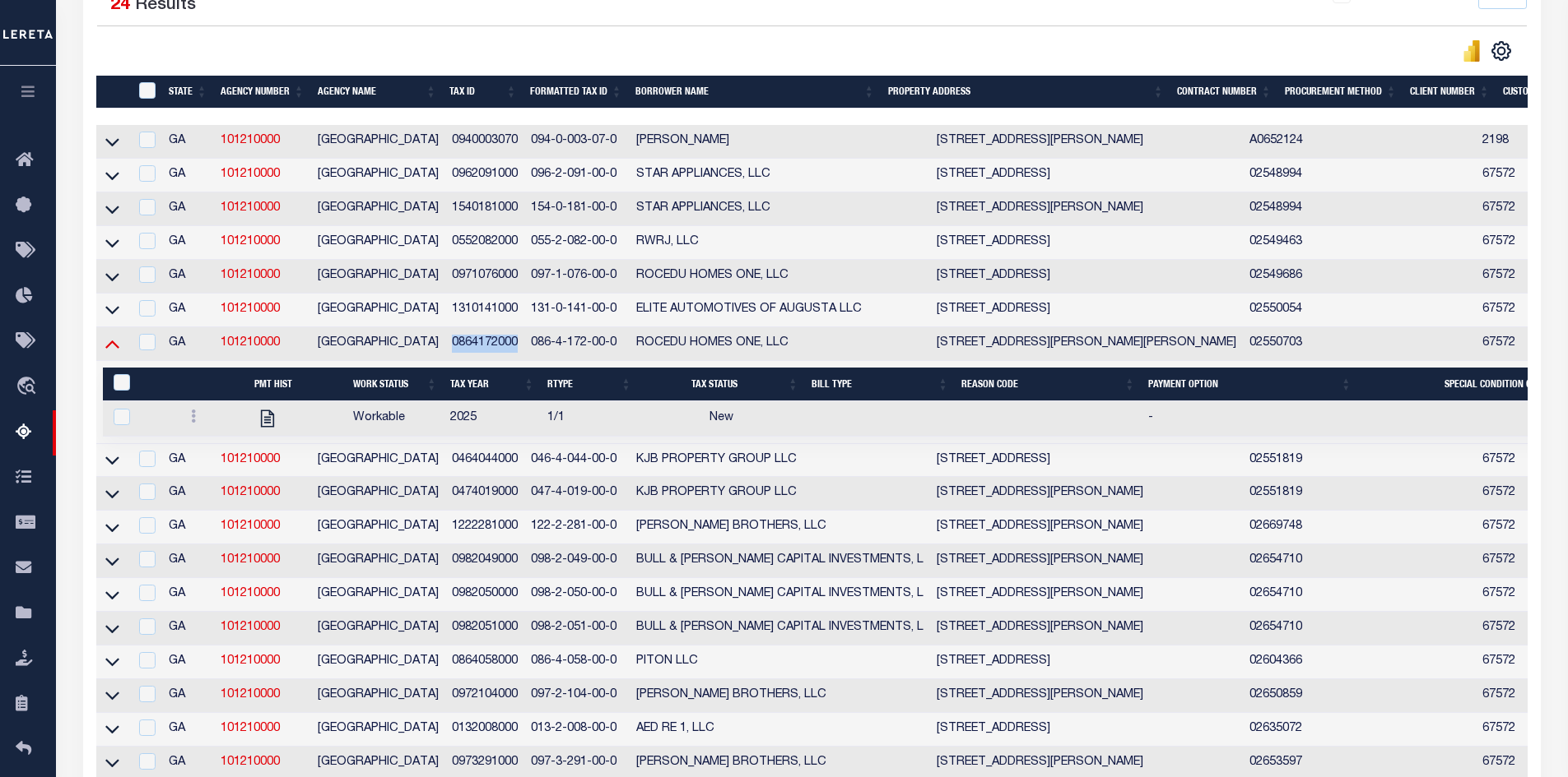
click at [110, 352] on icon at bounding box center [112, 343] width 14 height 18
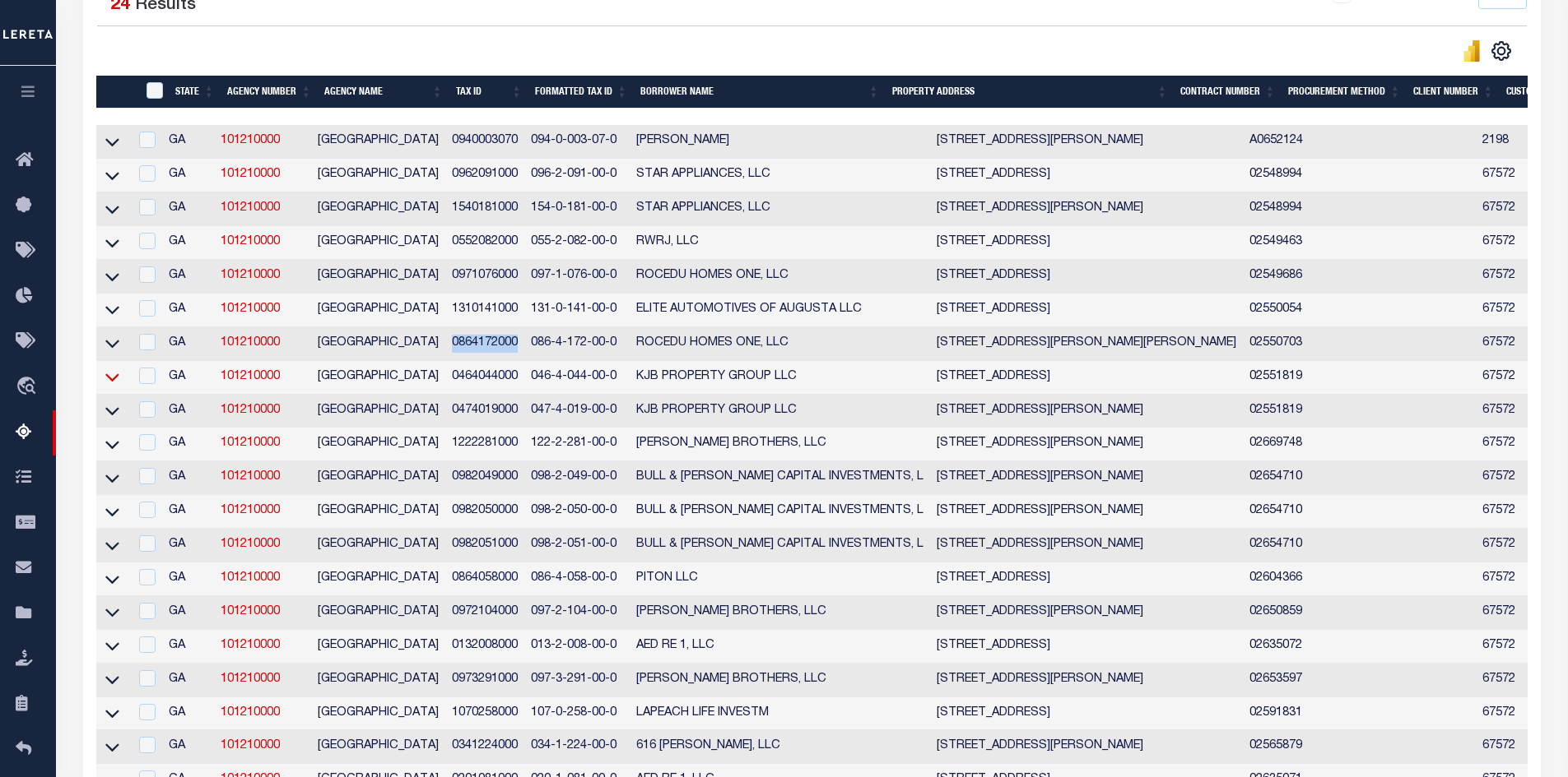
click at [111, 385] on icon at bounding box center [112, 378] width 14 height 18
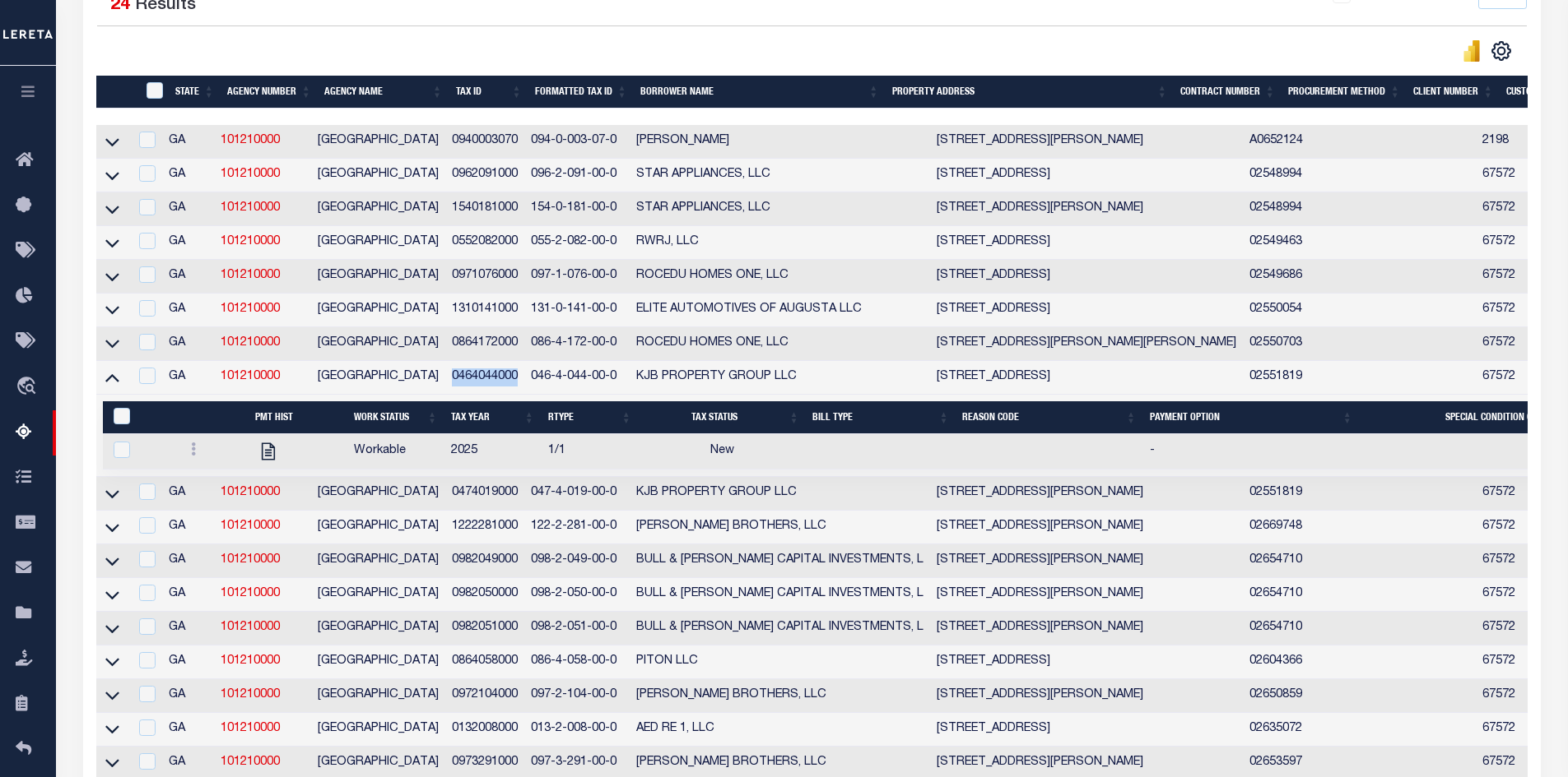
drag, startPoint x: 527, startPoint y: 387, endPoint x: 459, endPoint y: 385, distance: 68.0
click at [459, 385] on td "0464044000" at bounding box center [485, 378] width 79 height 33
checkbox input "true"
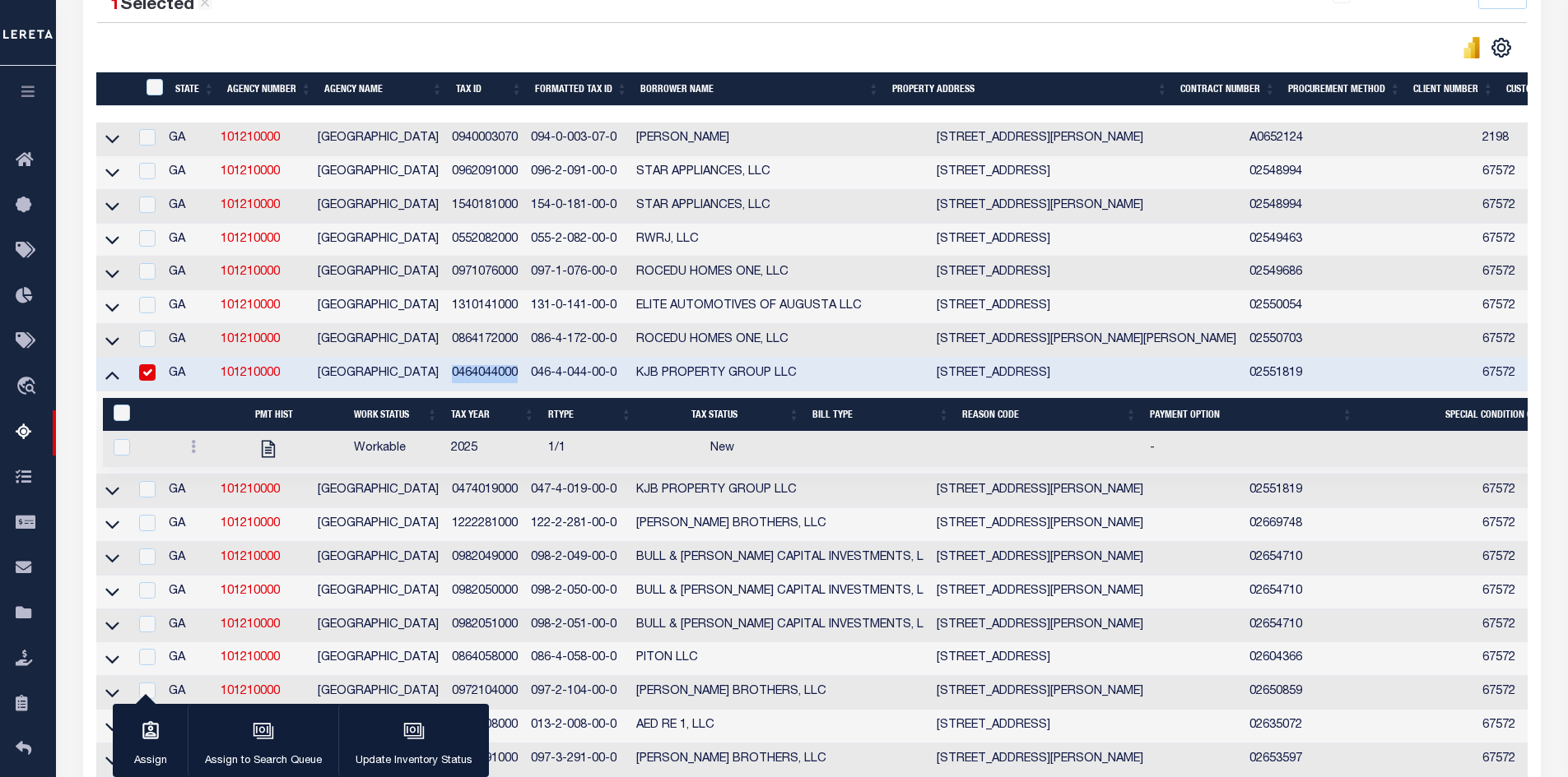
copy td "0464044000"
click at [110, 384] on icon at bounding box center [112, 375] width 14 height 18
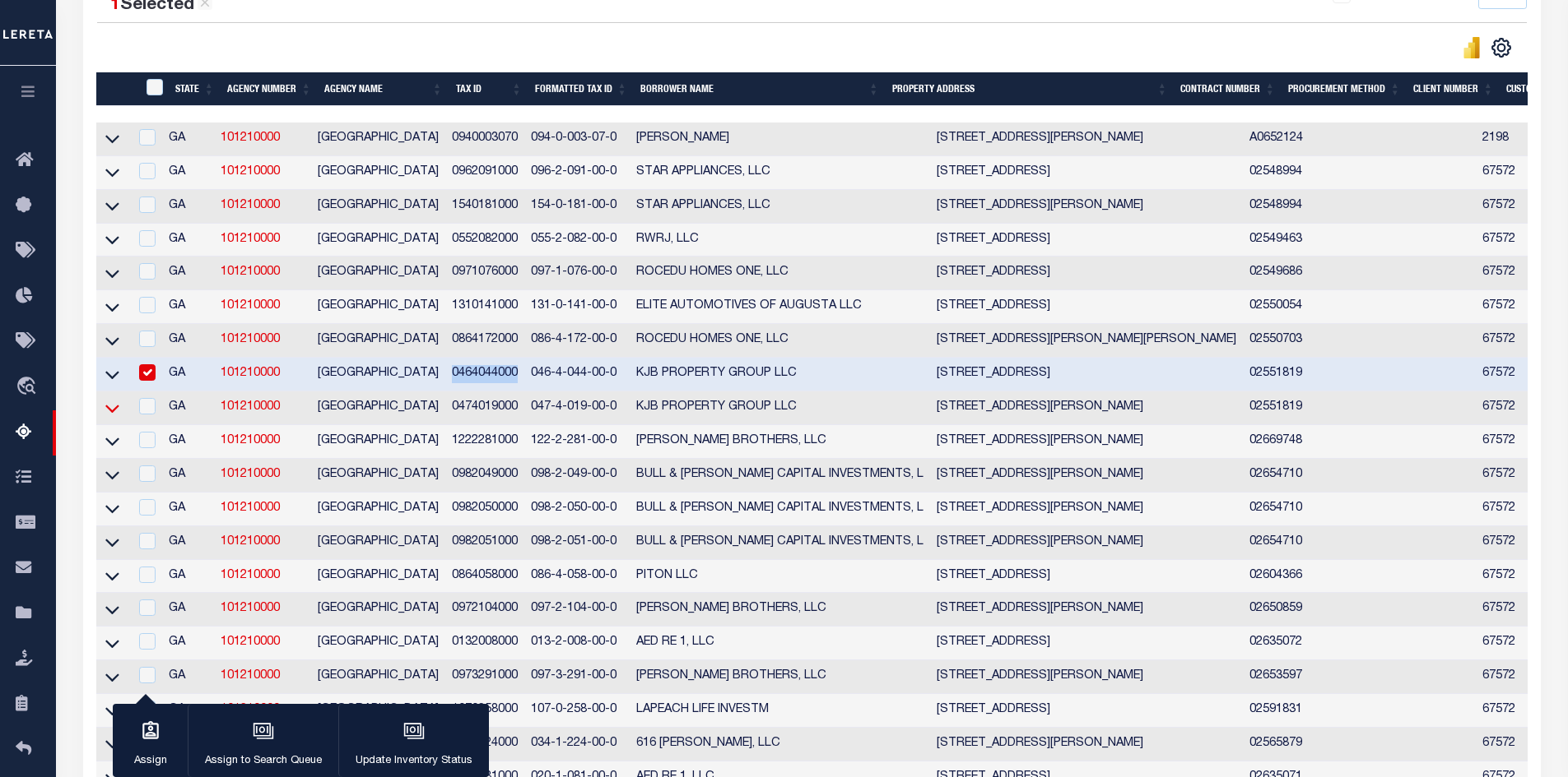
click at [112, 416] on icon at bounding box center [112, 408] width 14 height 18
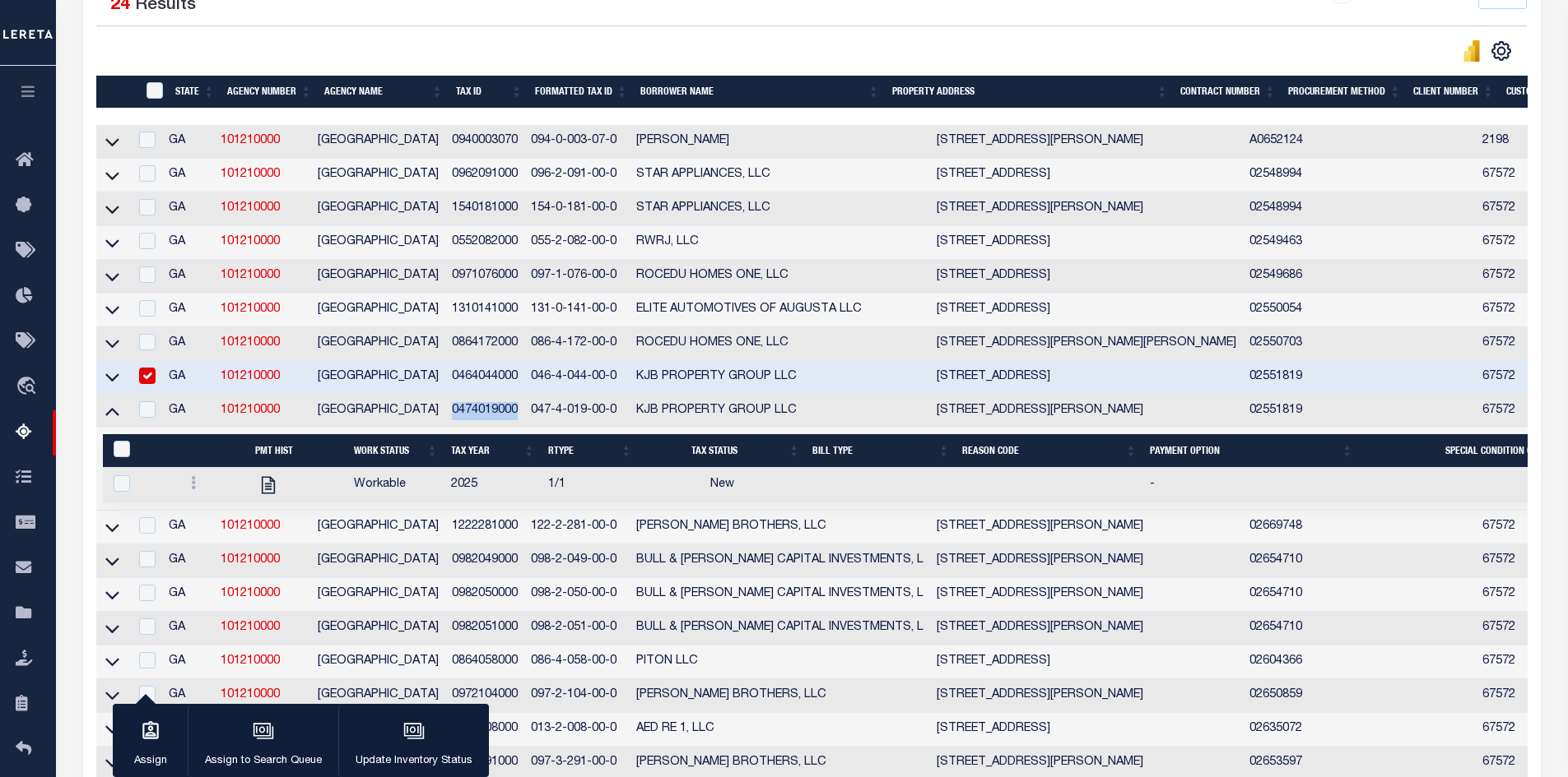
drag, startPoint x: 525, startPoint y: 418, endPoint x: 456, endPoint y: 414, distance: 69.1
click at [456, 414] on td "0474019000" at bounding box center [485, 412] width 79 height 33
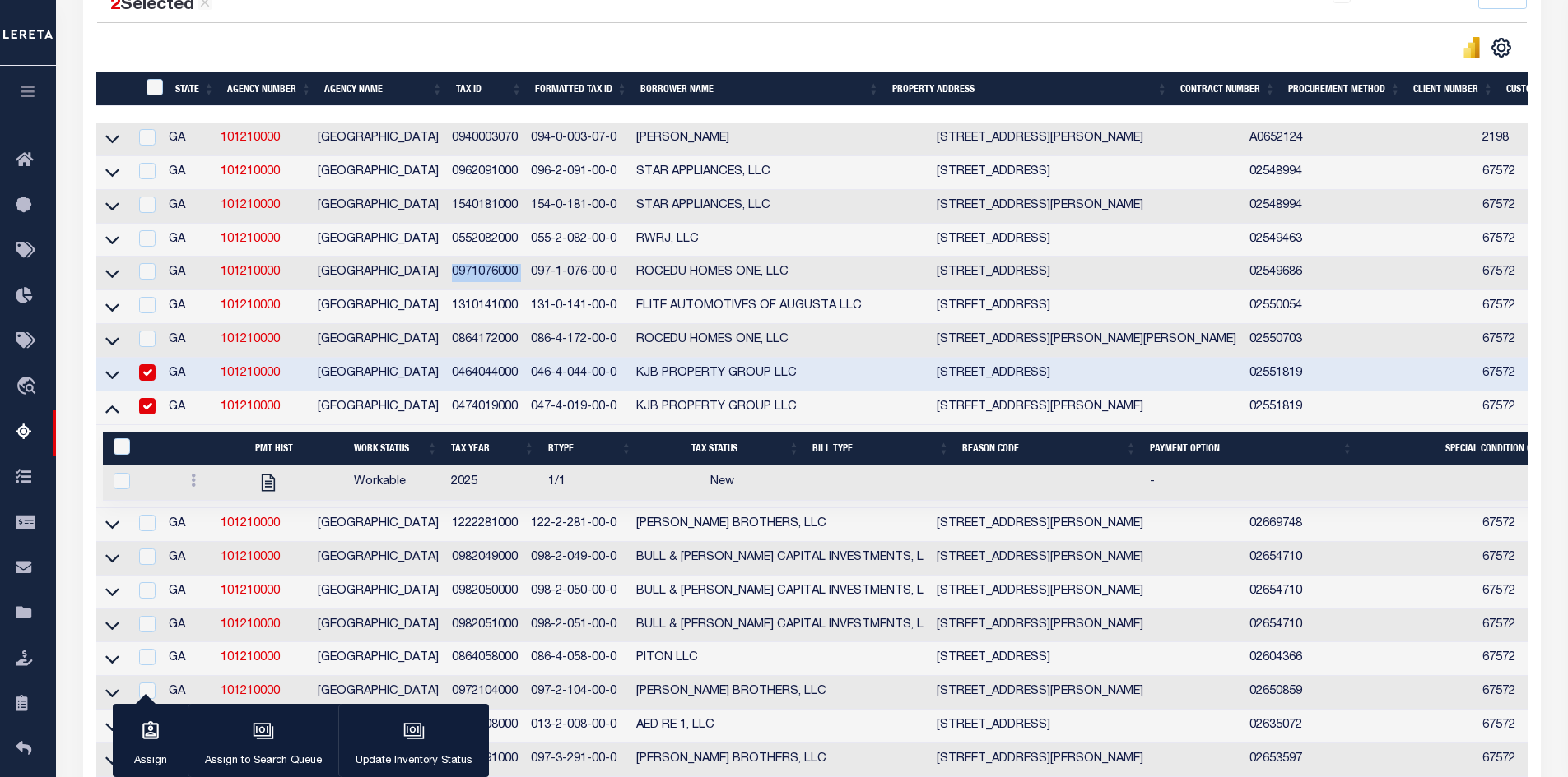
drag, startPoint x: 532, startPoint y: 277, endPoint x: 458, endPoint y: 271, distance: 74.2
click at [458, 271] on tr "GA 101210000 RICHMOND COUNTY 0971076000 097-1-076-00-0 ROCEDU HOMES ONE, LLC 25…" at bounding box center [1294, 273] width 2395 height 33
drag, startPoint x: 523, startPoint y: 415, endPoint x: 459, endPoint y: 415, distance: 64.0
click at [459, 415] on td "0474019000" at bounding box center [485, 408] width 79 height 33
checkbox input "false"
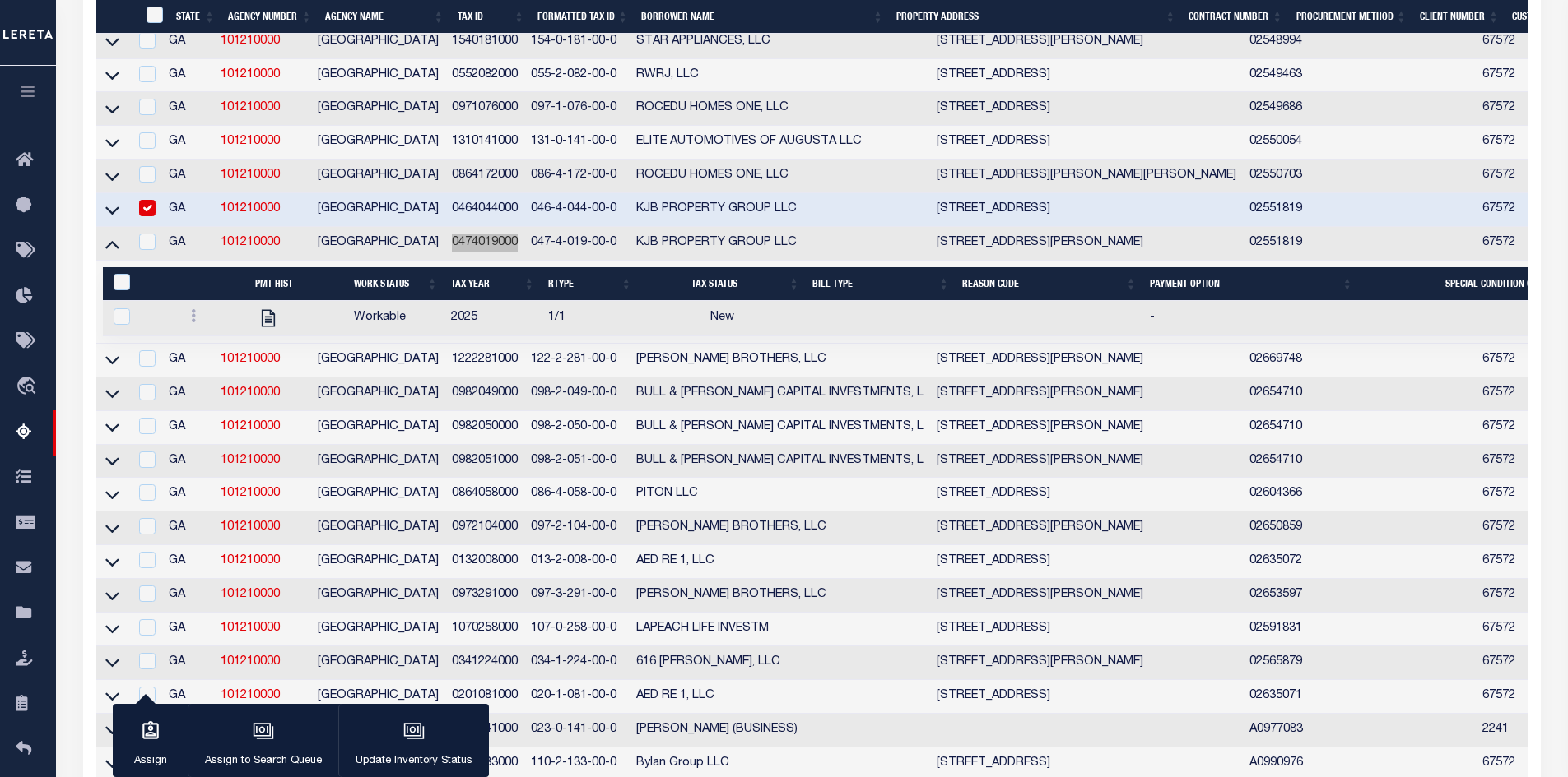
scroll to position [658, 0]
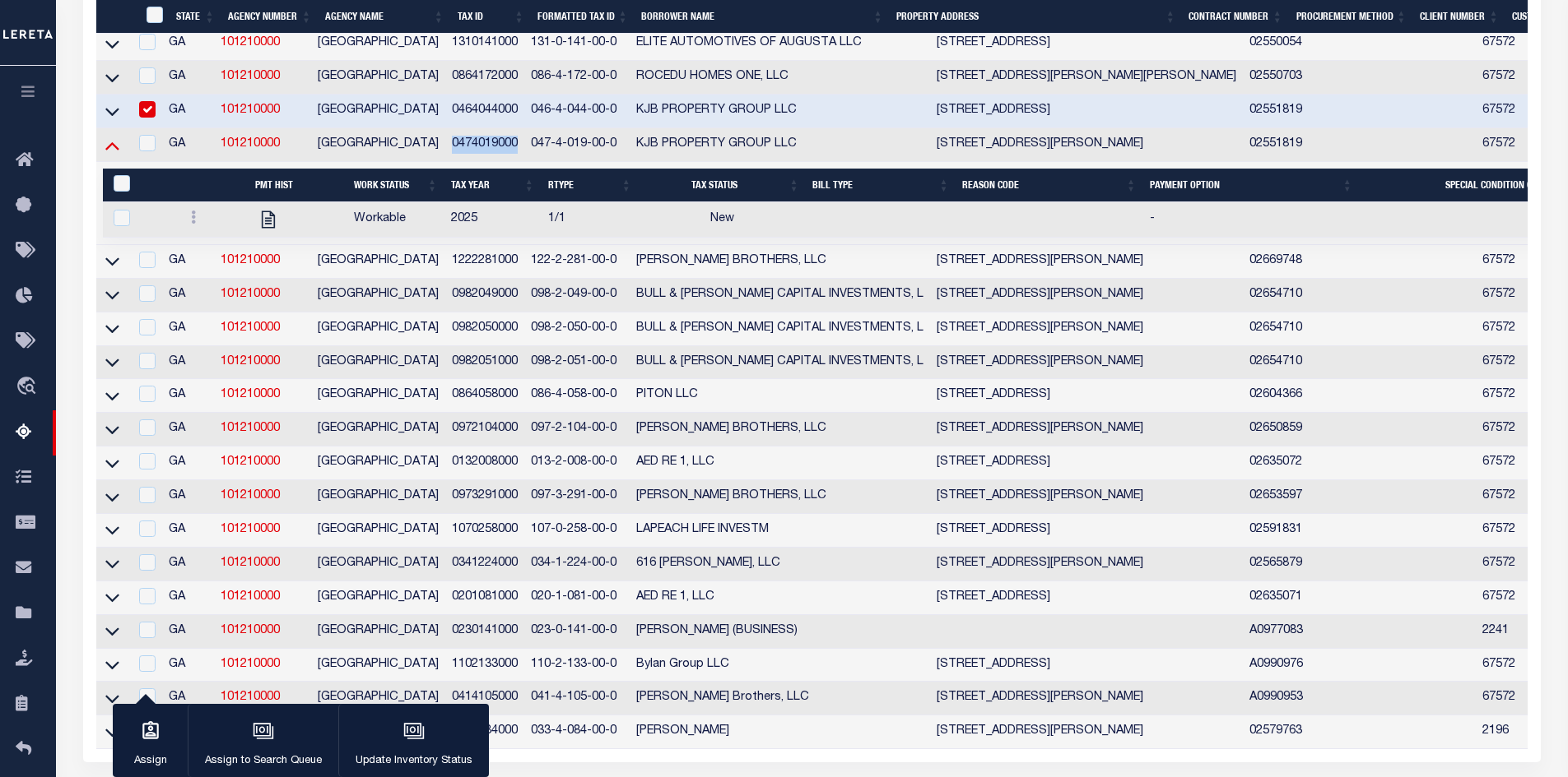
click at [111, 150] on icon at bounding box center [112, 146] width 14 height 8
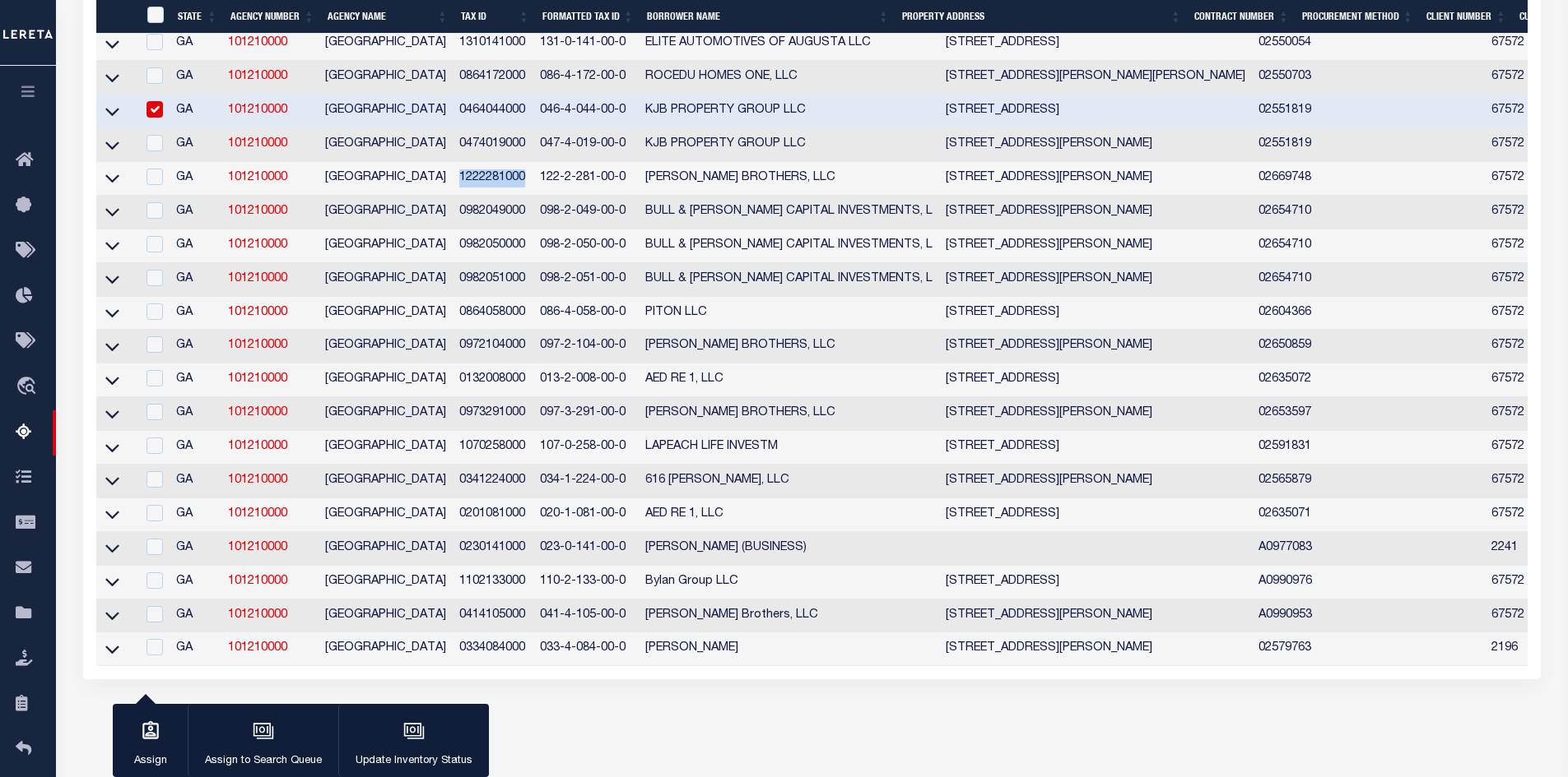
drag, startPoint x: 527, startPoint y: 186, endPoint x: 462, endPoint y: 187, distance: 65.0
click at [462, 187] on td "1222281000" at bounding box center [493, 179] width 81 height 33
checkbox input "true"
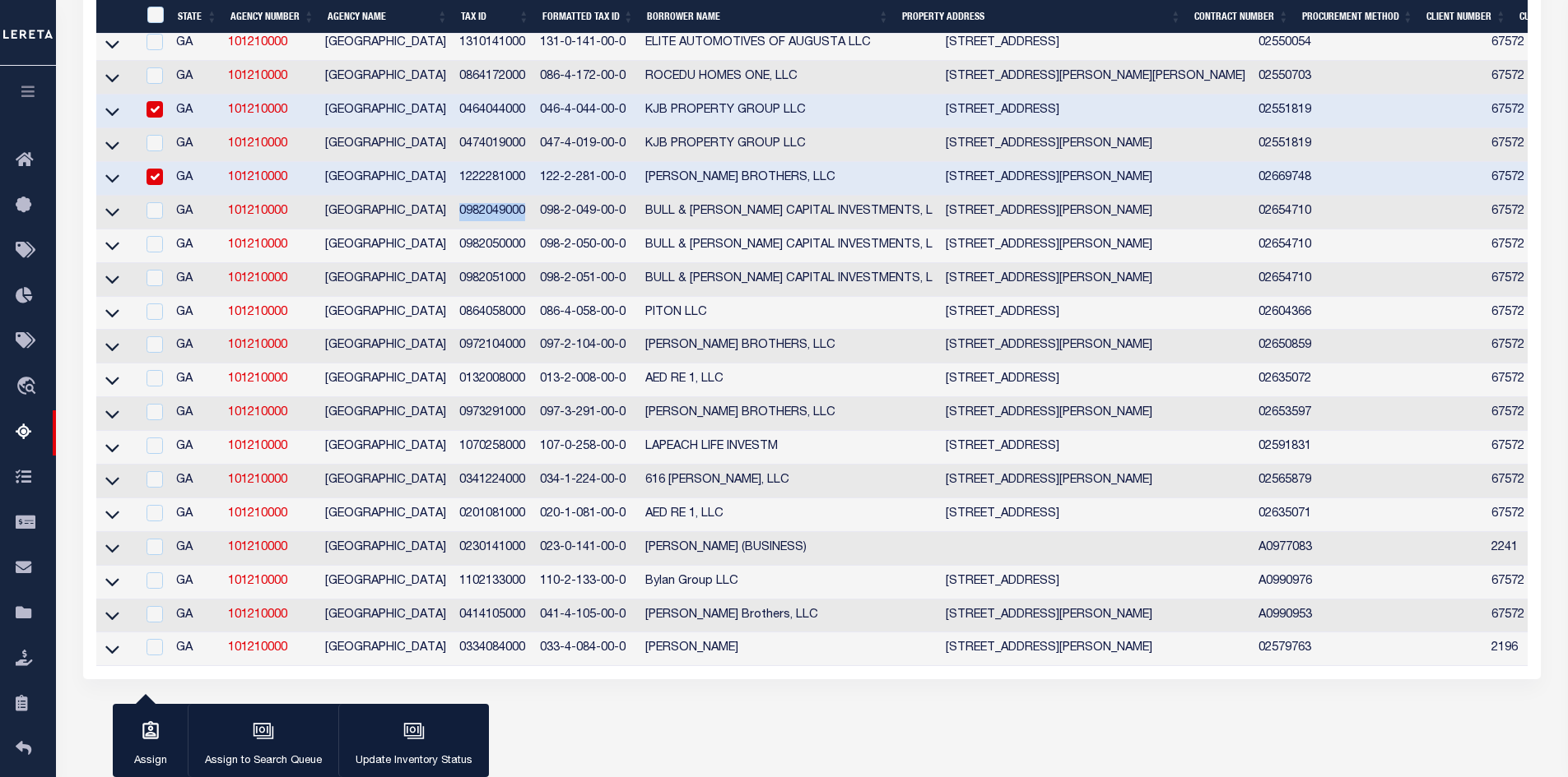
drag, startPoint x: 530, startPoint y: 225, endPoint x: 459, endPoint y: 223, distance: 71.0
click at [459, 223] on td "0982049000" at bounding box center [493, 212] width 81 height 33
checkbox input "true"
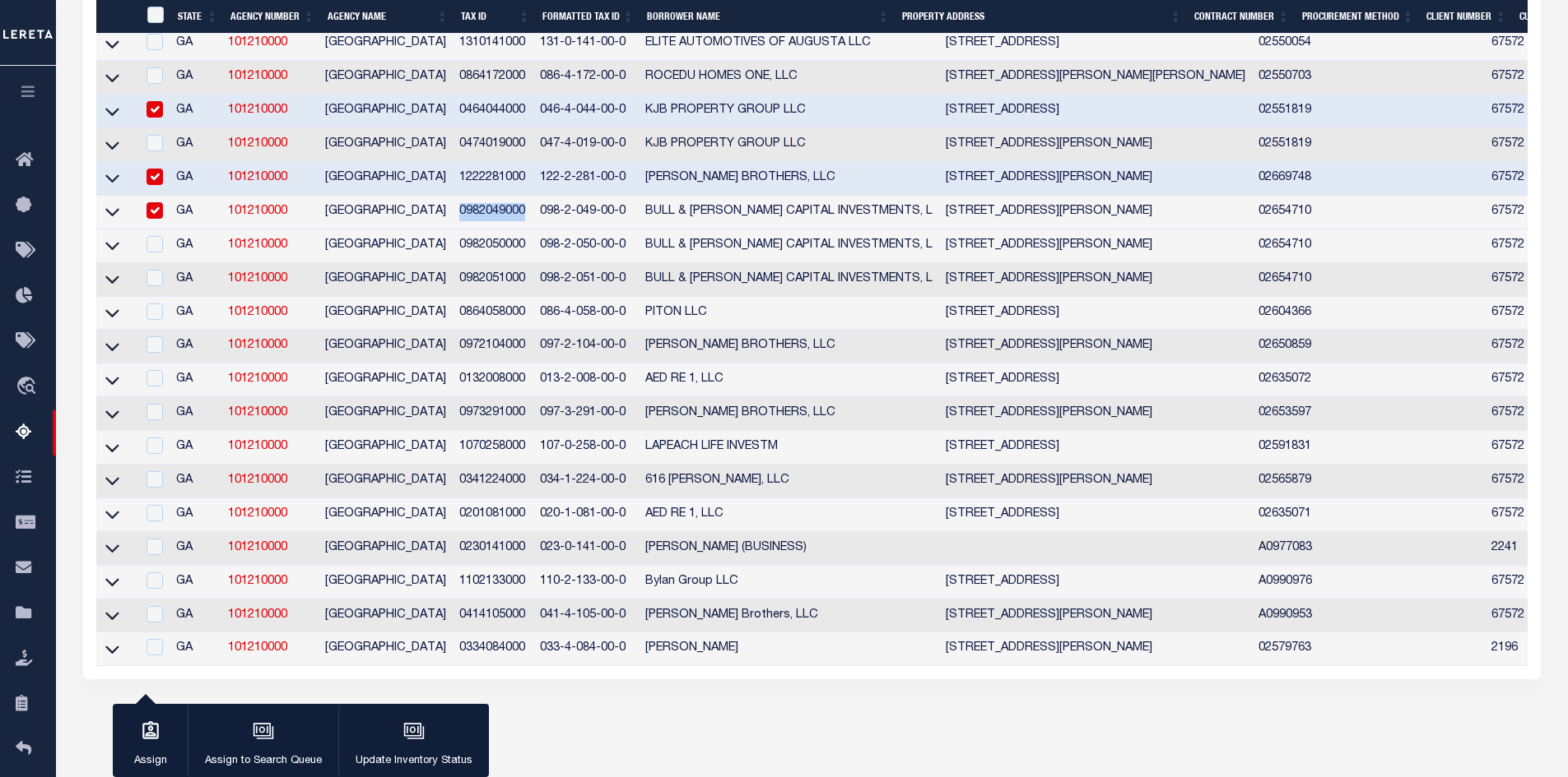
drag, startPoint x: 535, startPoint y: 258, endPoint x: 452, endPoint y: 254, distance: 83.1
click at [452, 254] on tr "GA 101210000 RICHMOND COUNTY 0982050000 098-2-050-00-0 BULL & MARTIN CAPITAL IN…" at bounding box center [1299, 246] width 2405 height 33
drag, startPoint x: 527, startPoint y: 291, endPoint x: 455, endPoint y: 291, distance: 72.0
click at [455, 291] on td "0982051000" at bounding box center [493, 280] width 81 height 33
checkbox input "true"
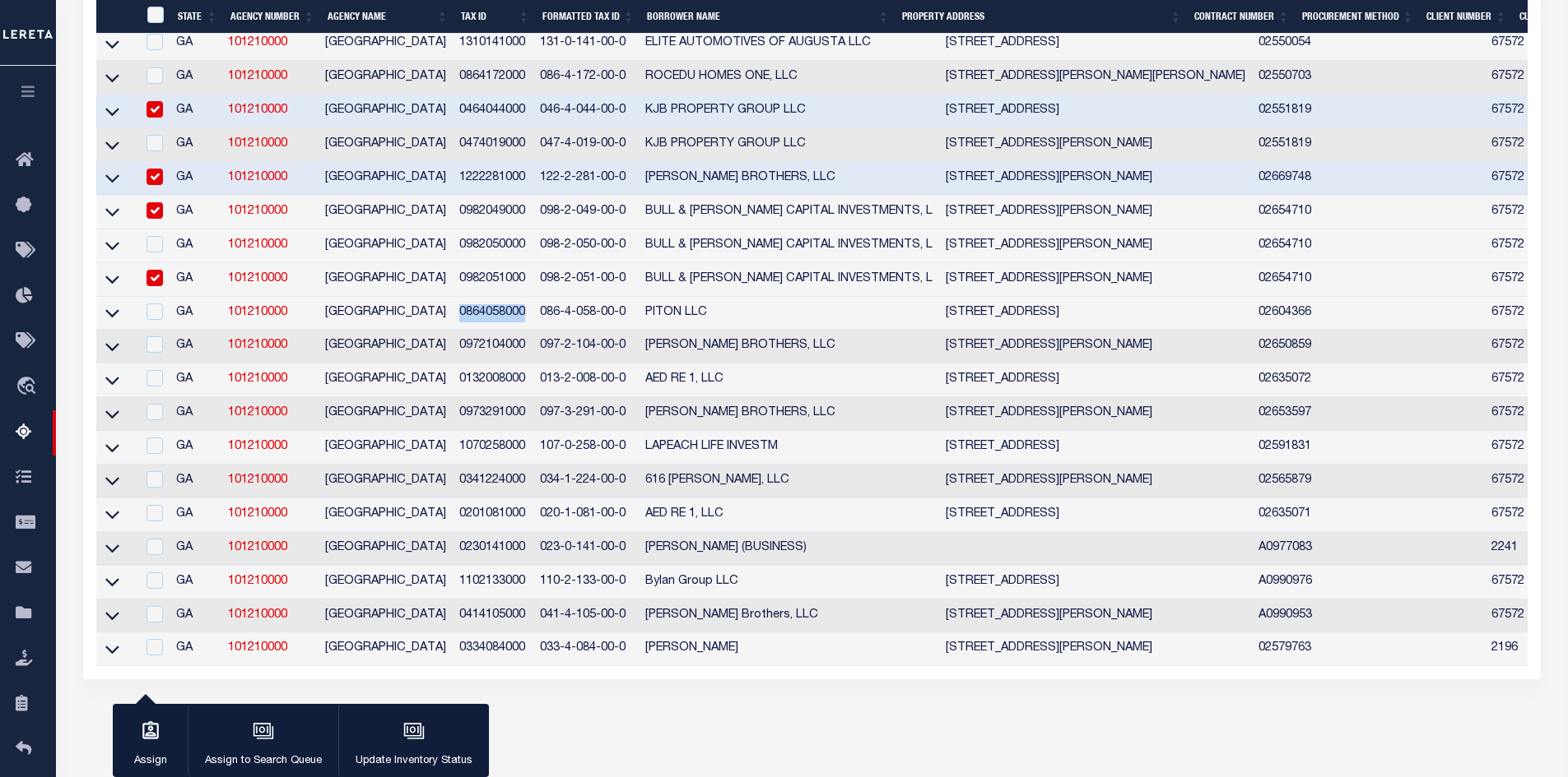
drag, startPoint x: 529, startPoint y: 325, endPoint x: 459, endPoint y: 326, distance: 70.0
click at [459, 326] on td "0864058000" at bounding box center [493, 313] width 81 height 33
checkbox input "true"
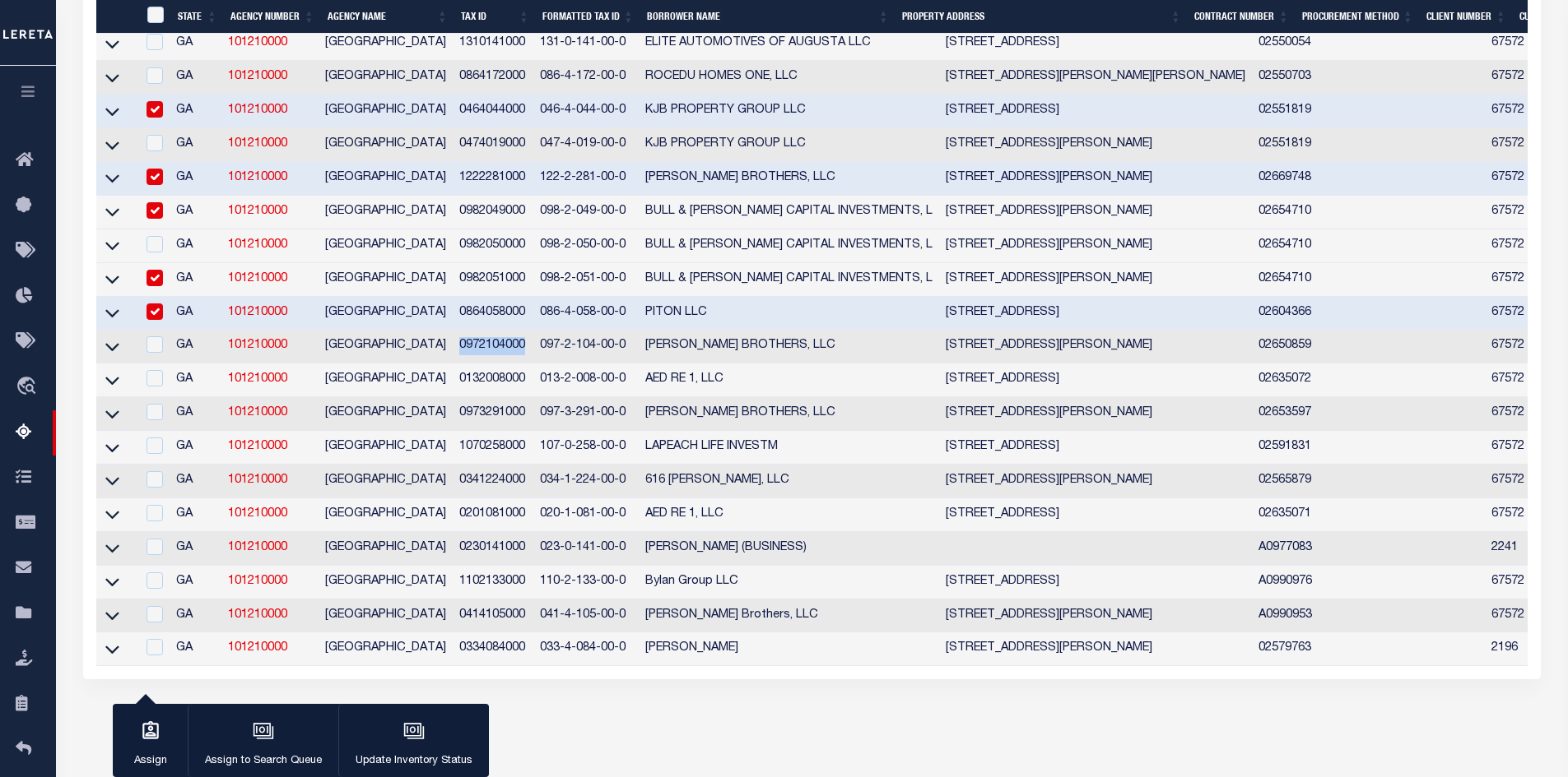
drag, startPoint x: 532, startPoint y: 357, endPoint x: 463, endPoint y: 356, distance: 69.0
click at [463, 356] on td "0972104000" at bounding box center [493, 347] width 81 height 33
checkbox input "true"
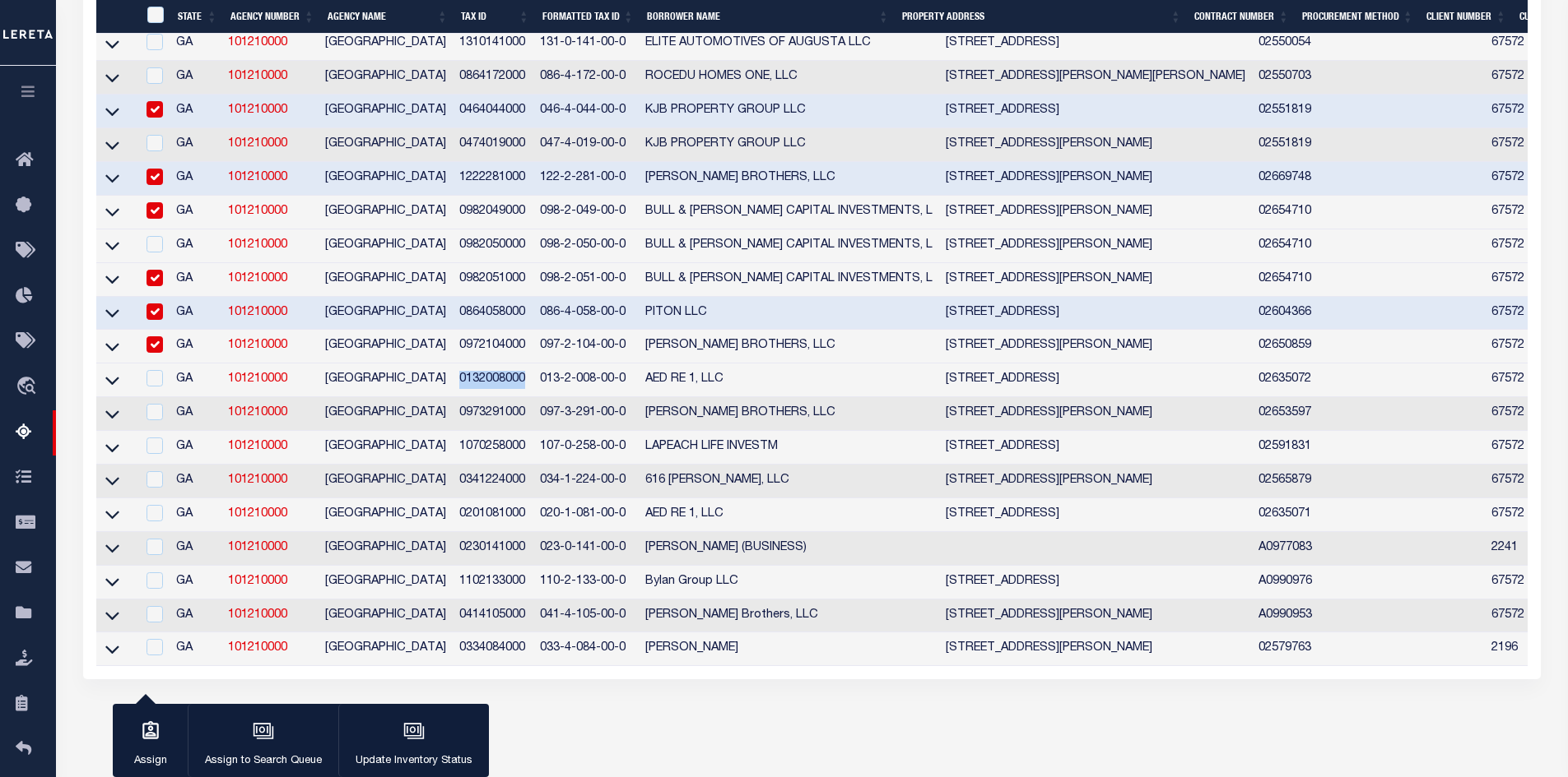
drag, startPoint x: 534, startPoint y: 396, endPoint x: 461, endPoint y: 393, distance: 73.1
click at [461, 393] on td "0132008000" at bounding box center [493, 380] width 81 height 33
checkbox input "true"
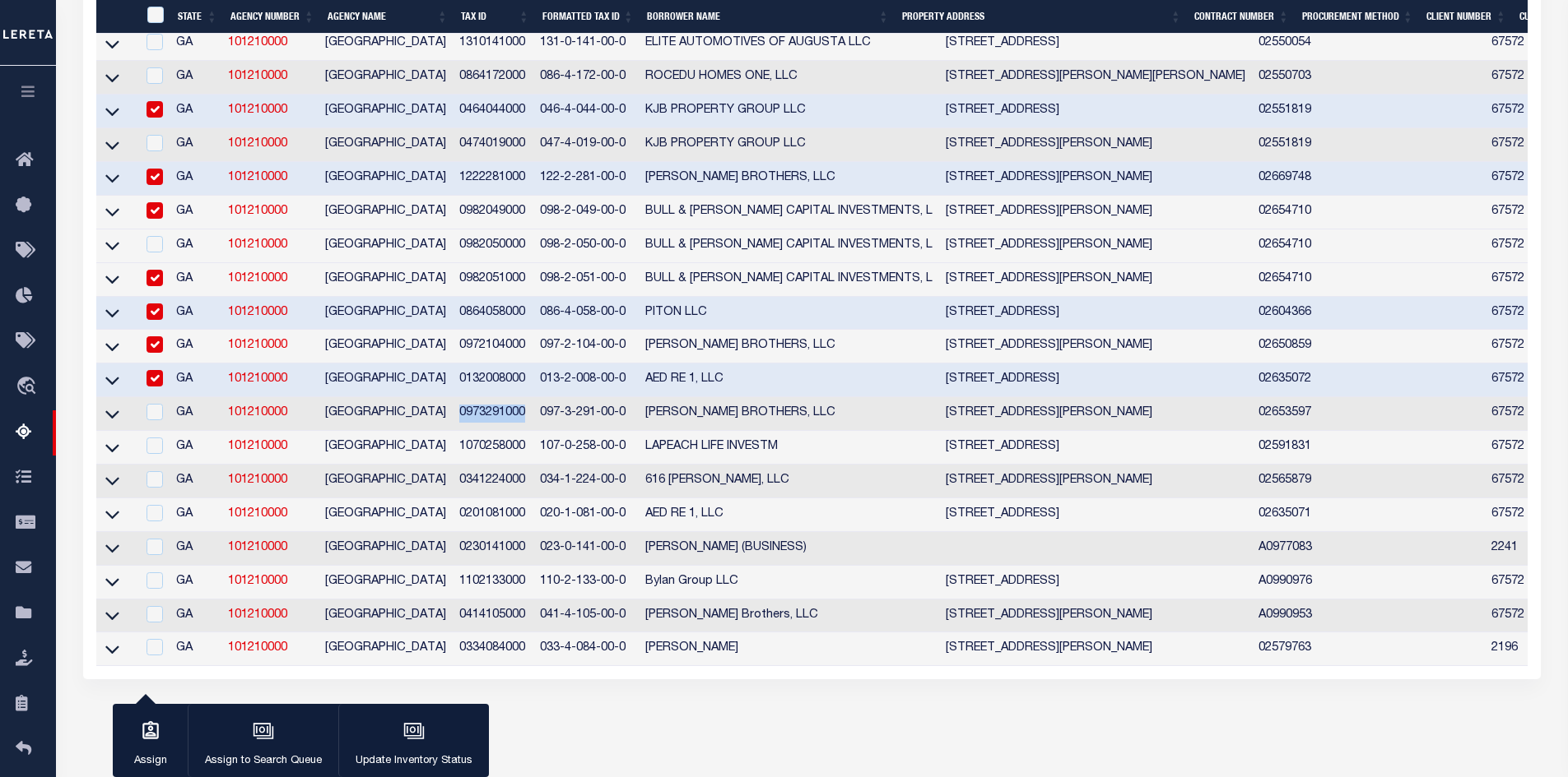
drag, startPoint x: 531, startPoint y: 430, endPoint x: 461, endPoint y: 427, distance: 70.1
click at [461, 427] on td "0973291000" at bounding box center [493, 414] width 81 height 33
checkbox input "true"
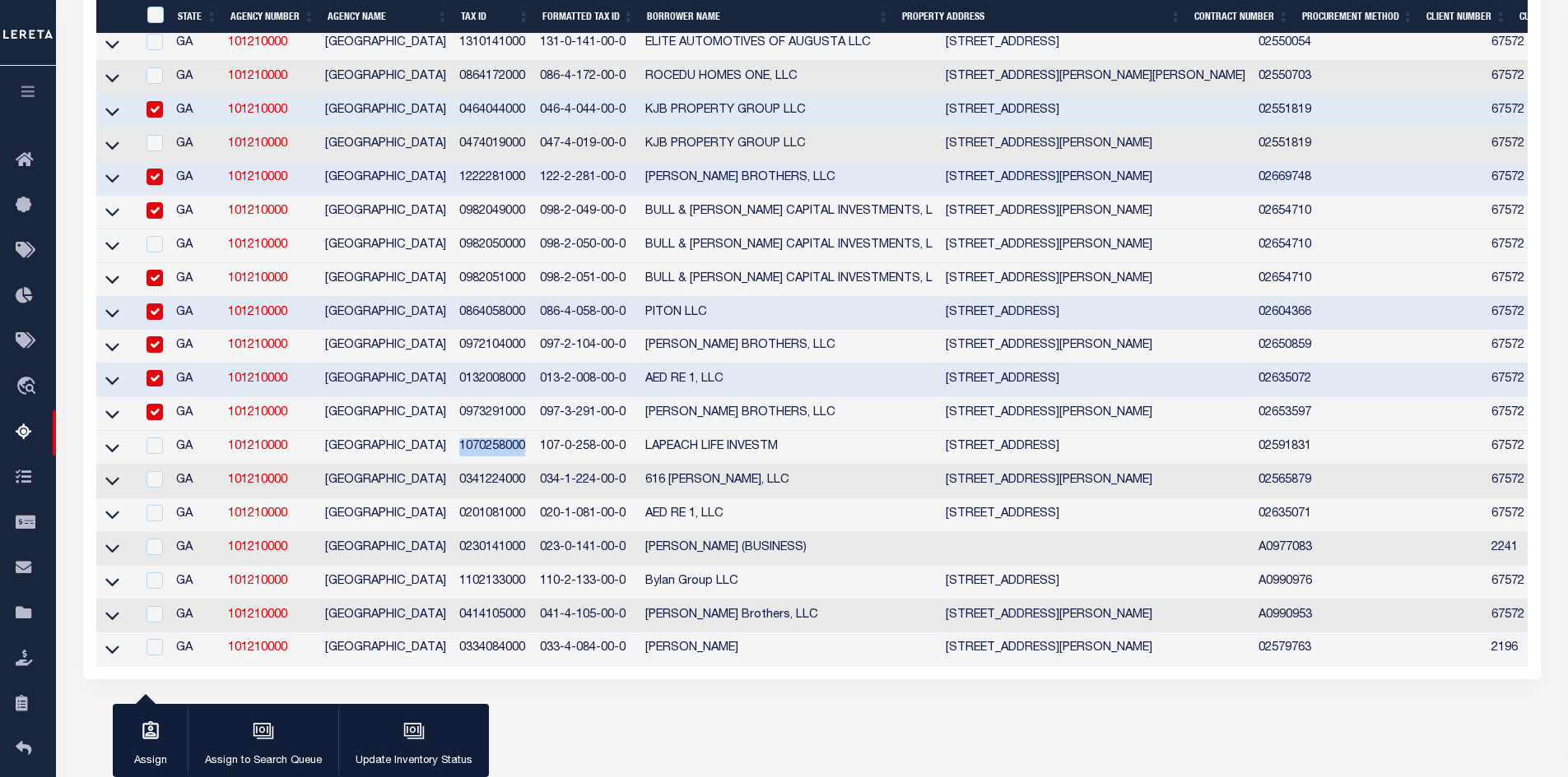
drag, startPoint x: 529, startPoint y: 460, endPoint x: 464, endPoint y: 457, distance: 65.1
click at [464, 457] on td "1070258000" at bounding box center [493, 448] width 81 height 33
checkbox input "true"
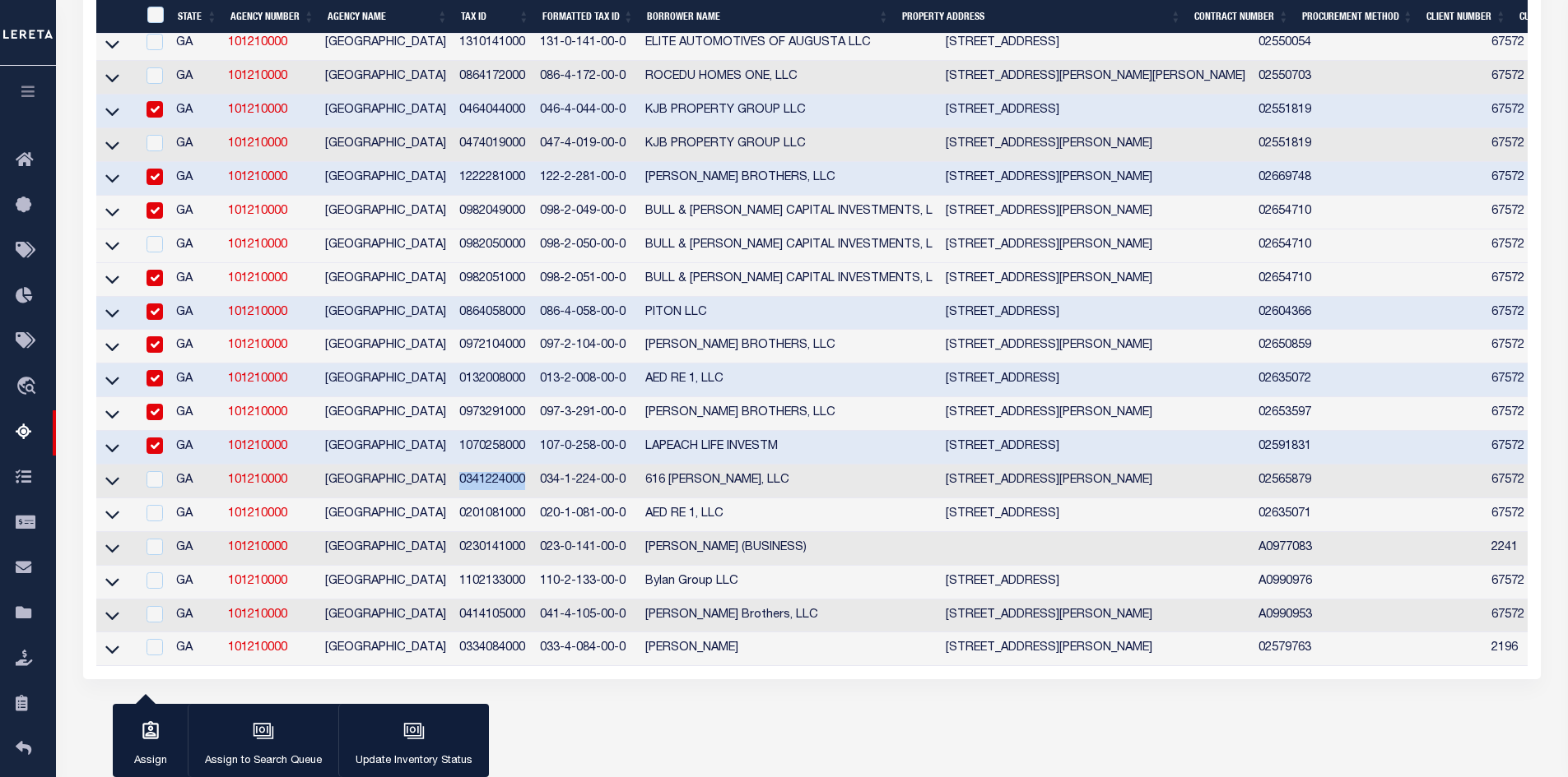
drag, startPoint x: 531, startPoint y: 499, endPoint x: 459, endPoint y: 495, distance: 72.1
click at [459, 495] on td "0341224000" at bounding box center [493, 481] width 81 height 33
checkbox input "true"
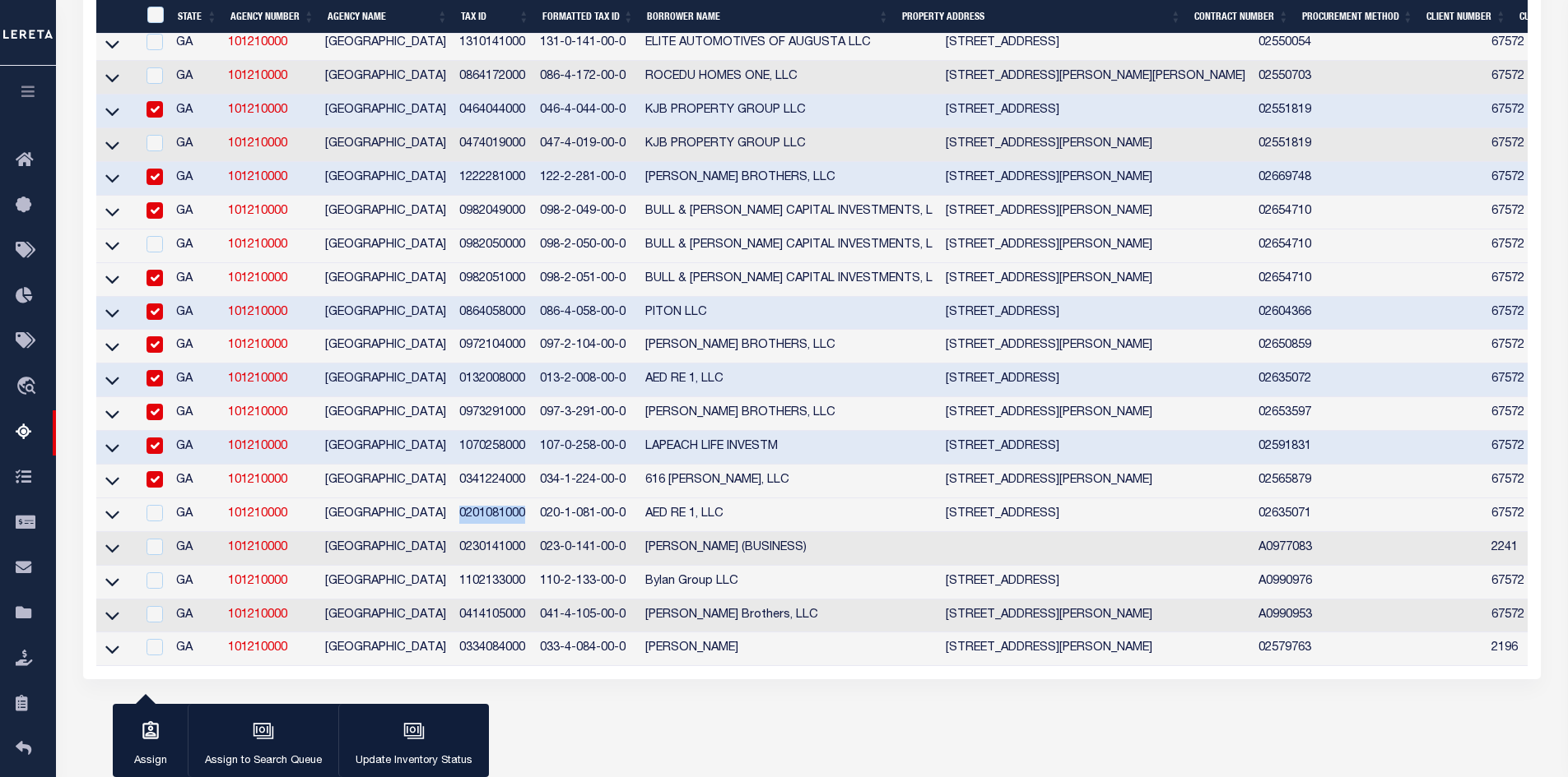
drag, startPoint x: 534, startPoint y: 533, endPoint x: 457, endPoint y: 532, distance: 77.0
click at [457, 532] on td "0201081000" at bounding box center [493, 515] width 81 height 33
checkbox input "true"
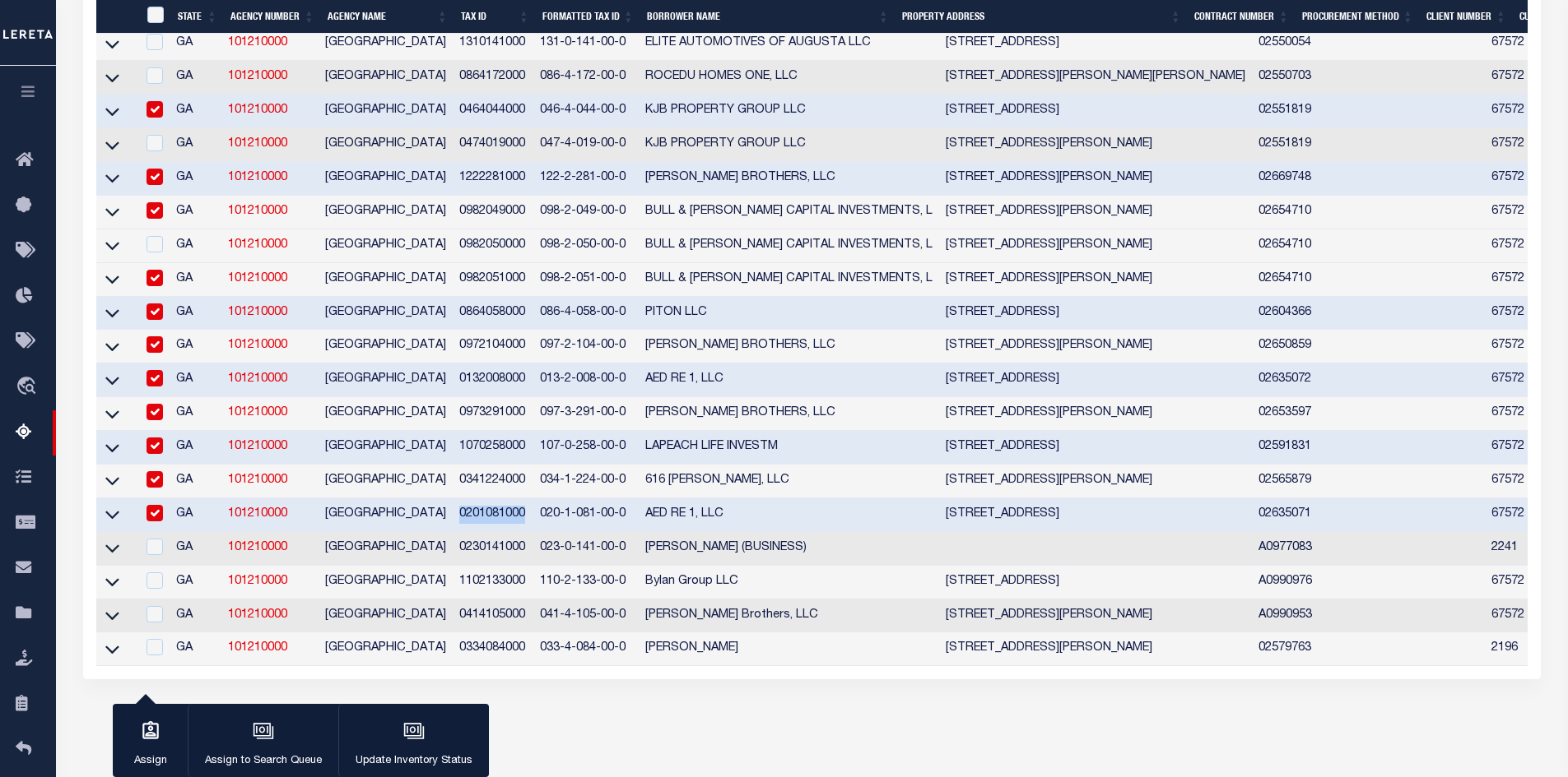
drag, startPoint x: 529, startPoint y: 567, endPoint x: 452, endPoint y: 562, distance: 77.2
click at [452, 562] on tr "GA 101210000 RICHMOND COUNTY 0230141000 023-0-141-00-0 MICHAEL LOUIS BROUSSARD …" at bounding box center [1299, 549] width 2405 height 33
drag, startPoint x: 529, startPoint y: 602, endPoint x: 456, endPoint y: 599, distance: 73.1
click at [456, 599] on td "1102133000" at bounding box center [493, 583] width 81 height 33
checkbox input "true"
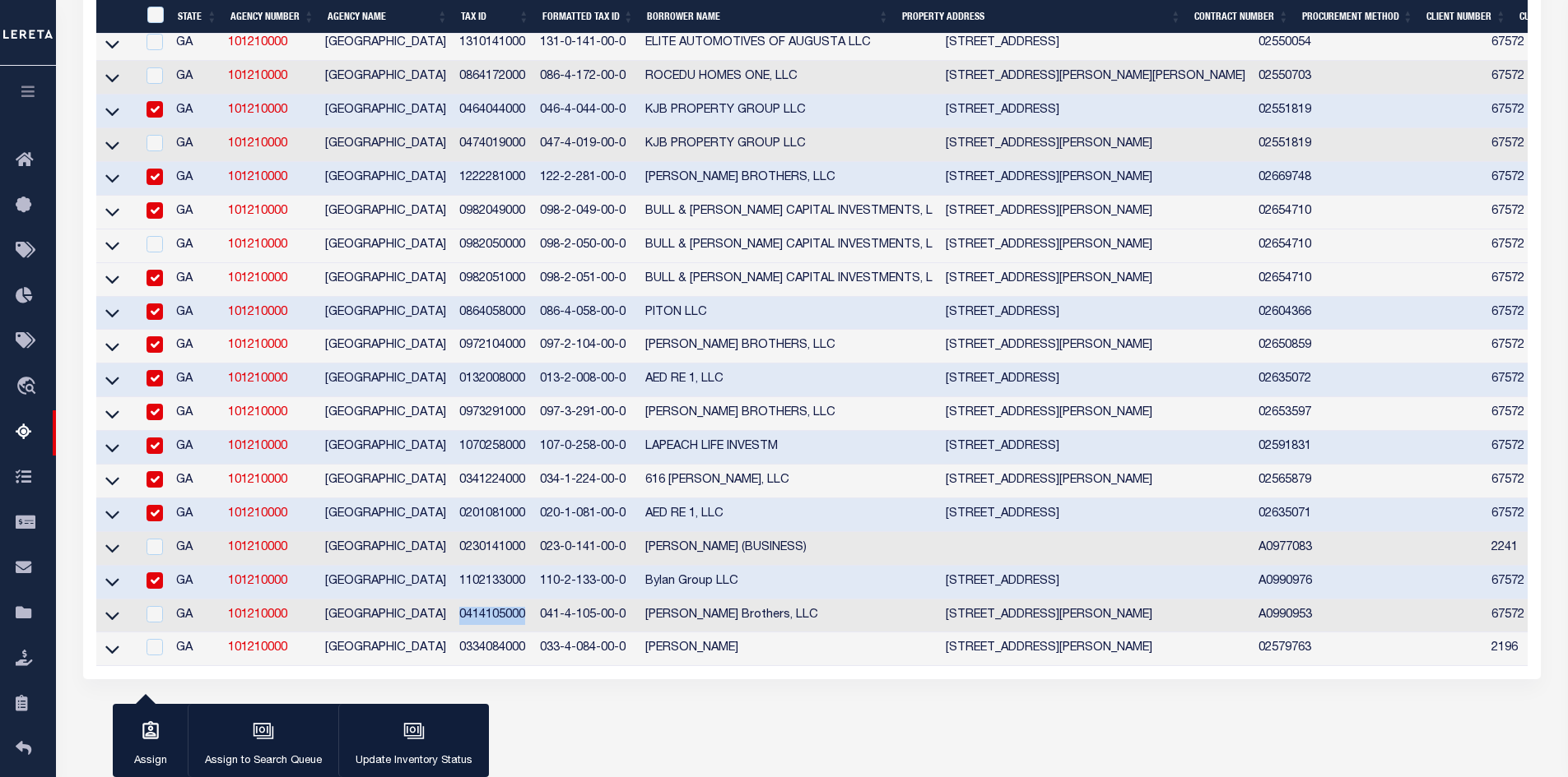
drag, startPoint x: 533, startPoint y: 637, endPoint x: 459, endPoint y: 634, distance: 74.1
click at [459, 633] on td "0414105000" at bounding box center [493, 616] width 81 height 33
checkbox input "true"
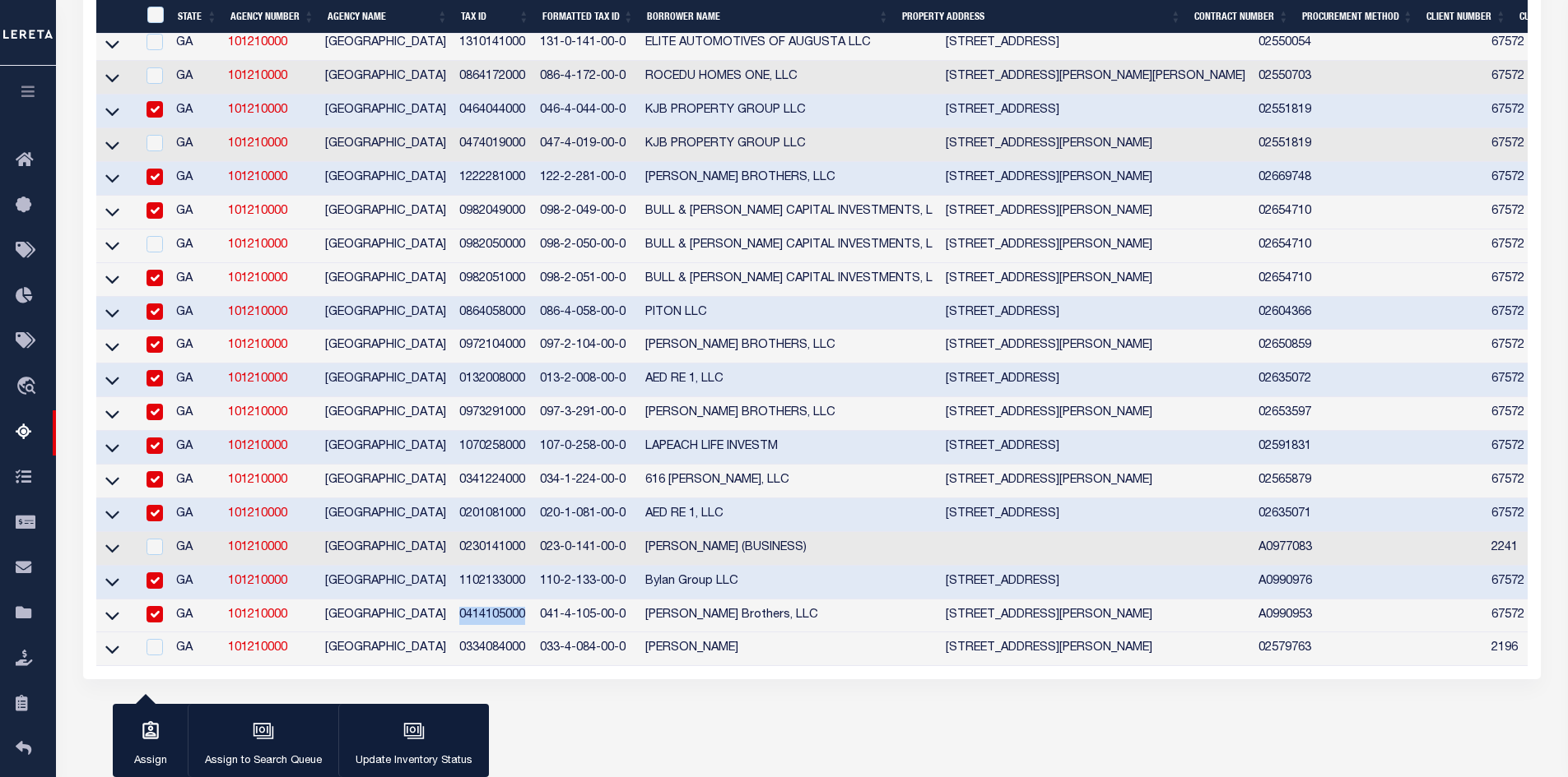
drag, startPoint x: 534, startPoint y: 668, endPoint x: 452, endPoint y: 666, distance: 82.0
click at [452, 666] on tr "GA 101210000 RICHMOND COUNTY 0334084000 033-4-084-00-0 SAMUEL H MIDDLETON 2912 …" at bounding box center [1299, 649] width 2405 height 33
click at [155, 286] on input "checkbox" at bounding box center [155, 277] width 17 height 17
checkbox input "false"
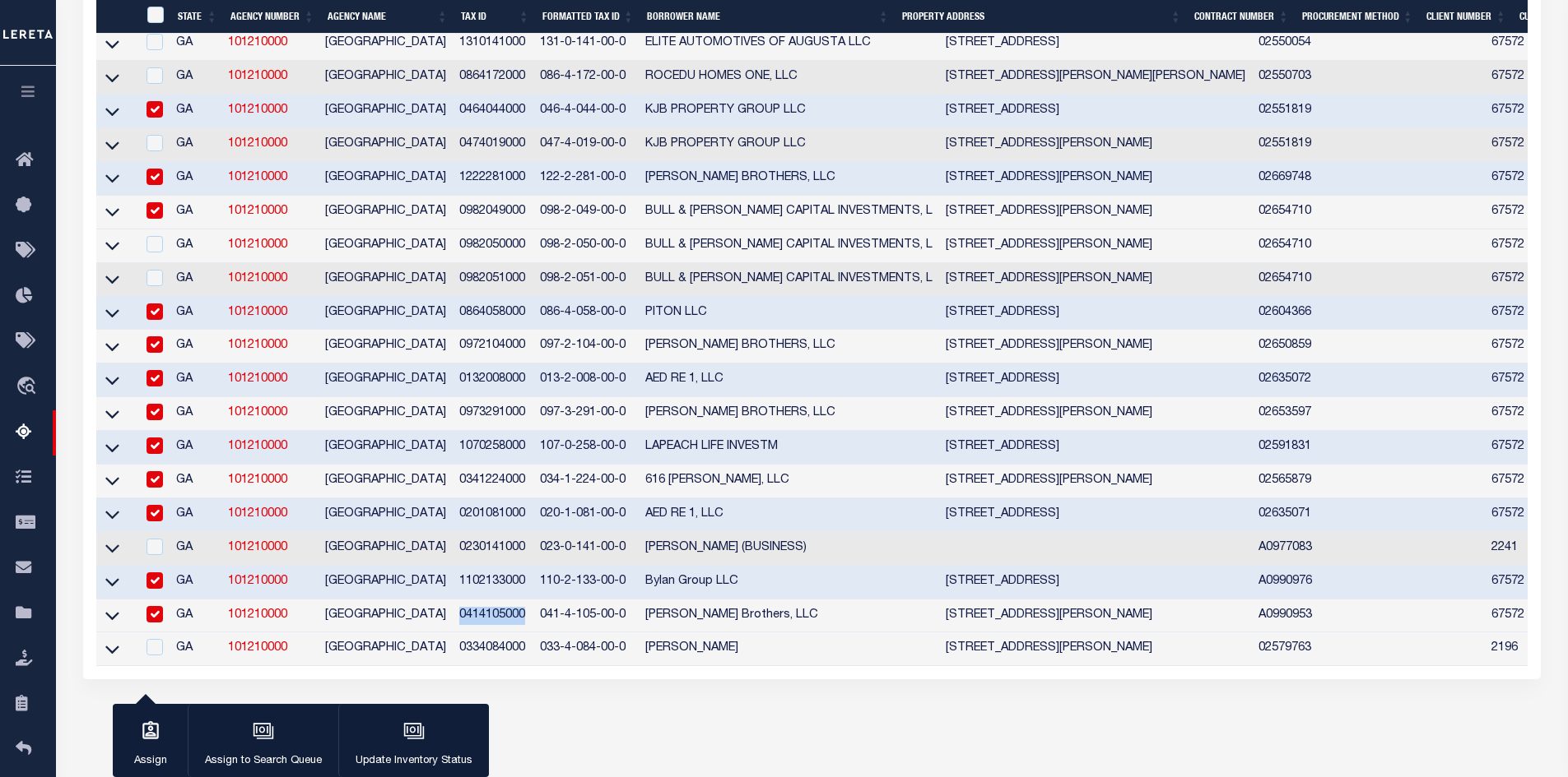
click at [153, 319] on input "checkbox" at bounding box center [155, 312] width 17 height 17
checkbox input "false"
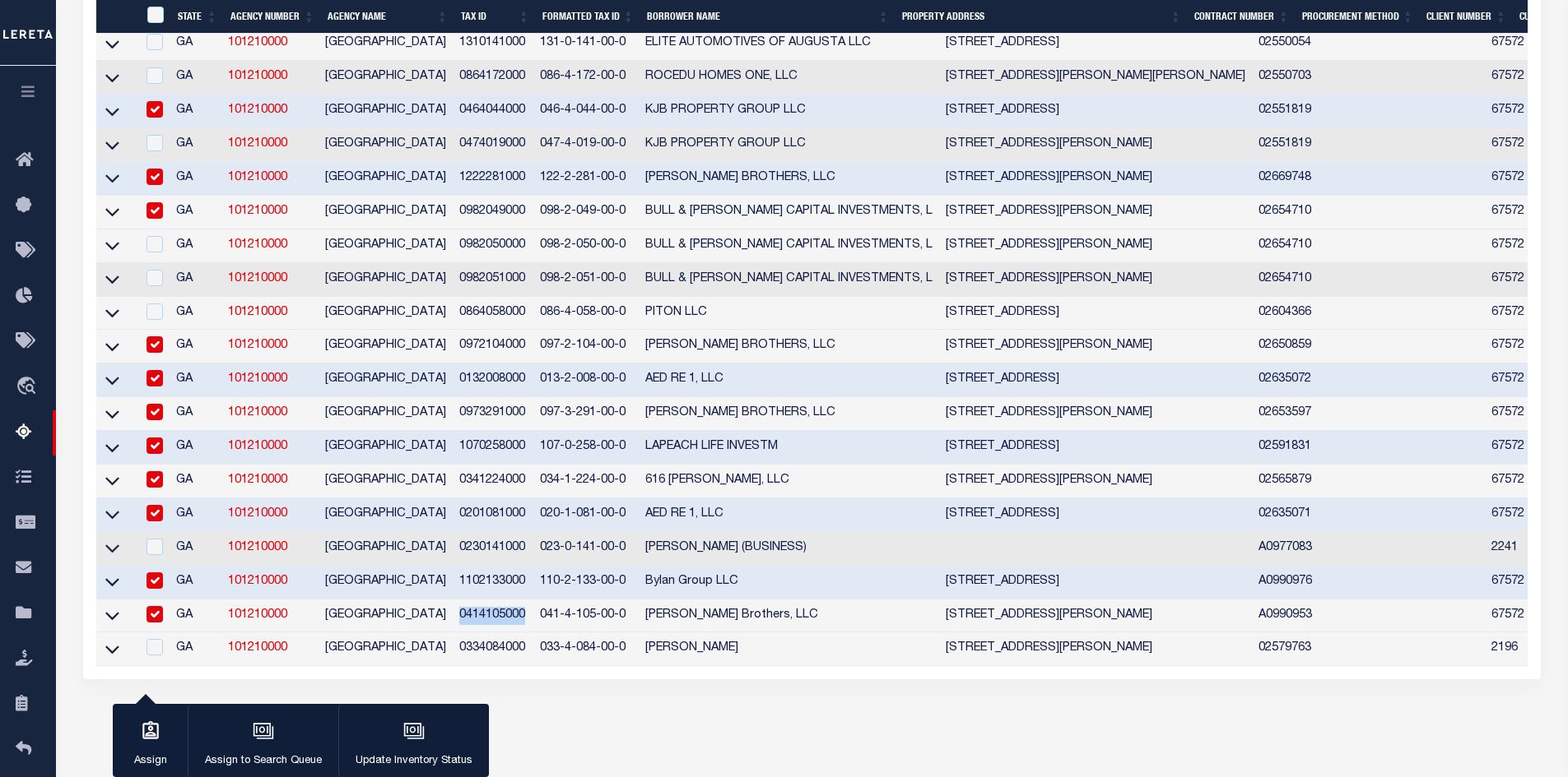
click at [155, 353] on input "checkbox" at bounding box center [155, 344] width 17 height 17
checkbox input "false"
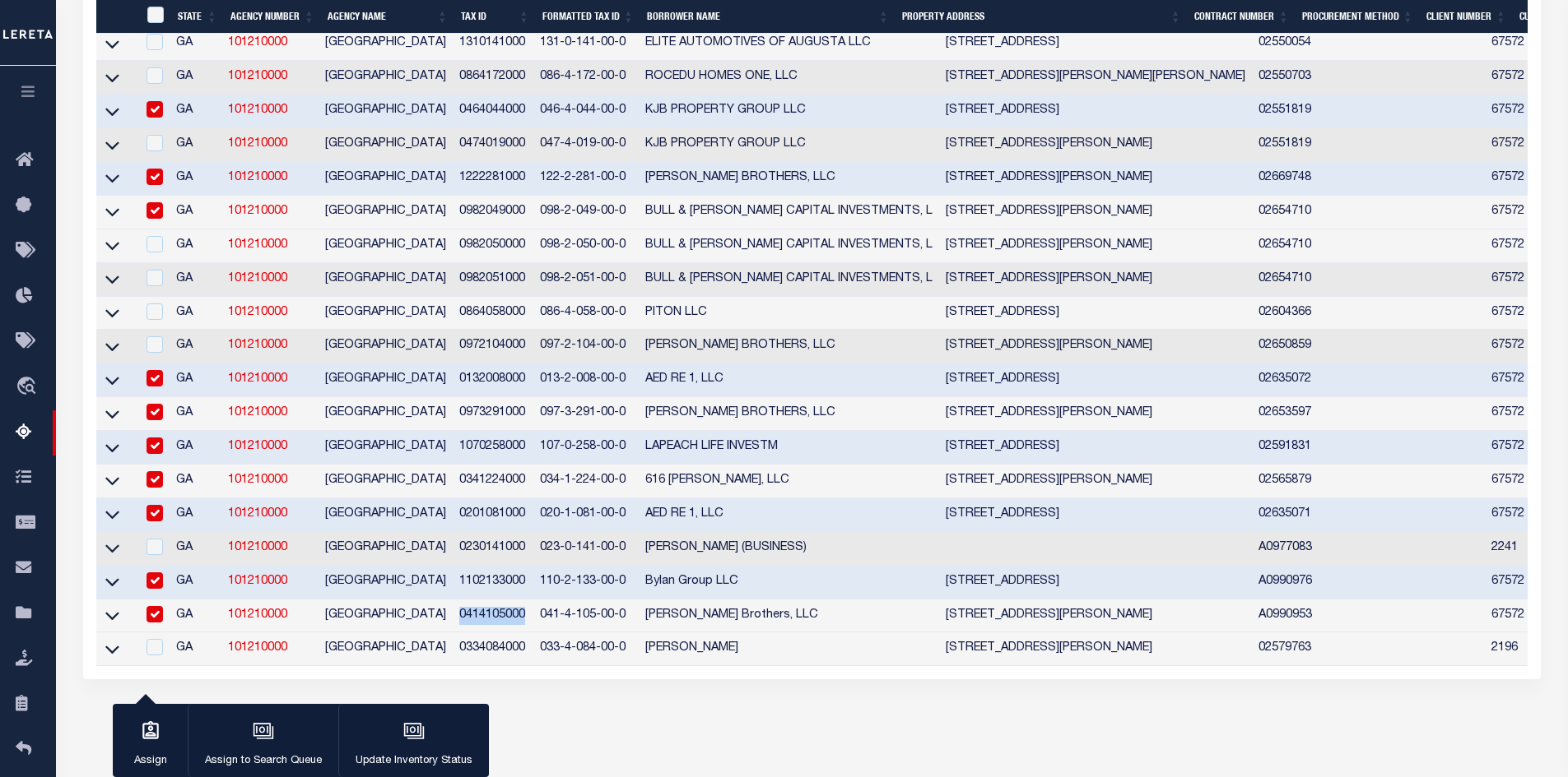
click at [155, 386] on input "checkbox" at bounding box center [155, 378] width 17 height 17
checkbox input "false"
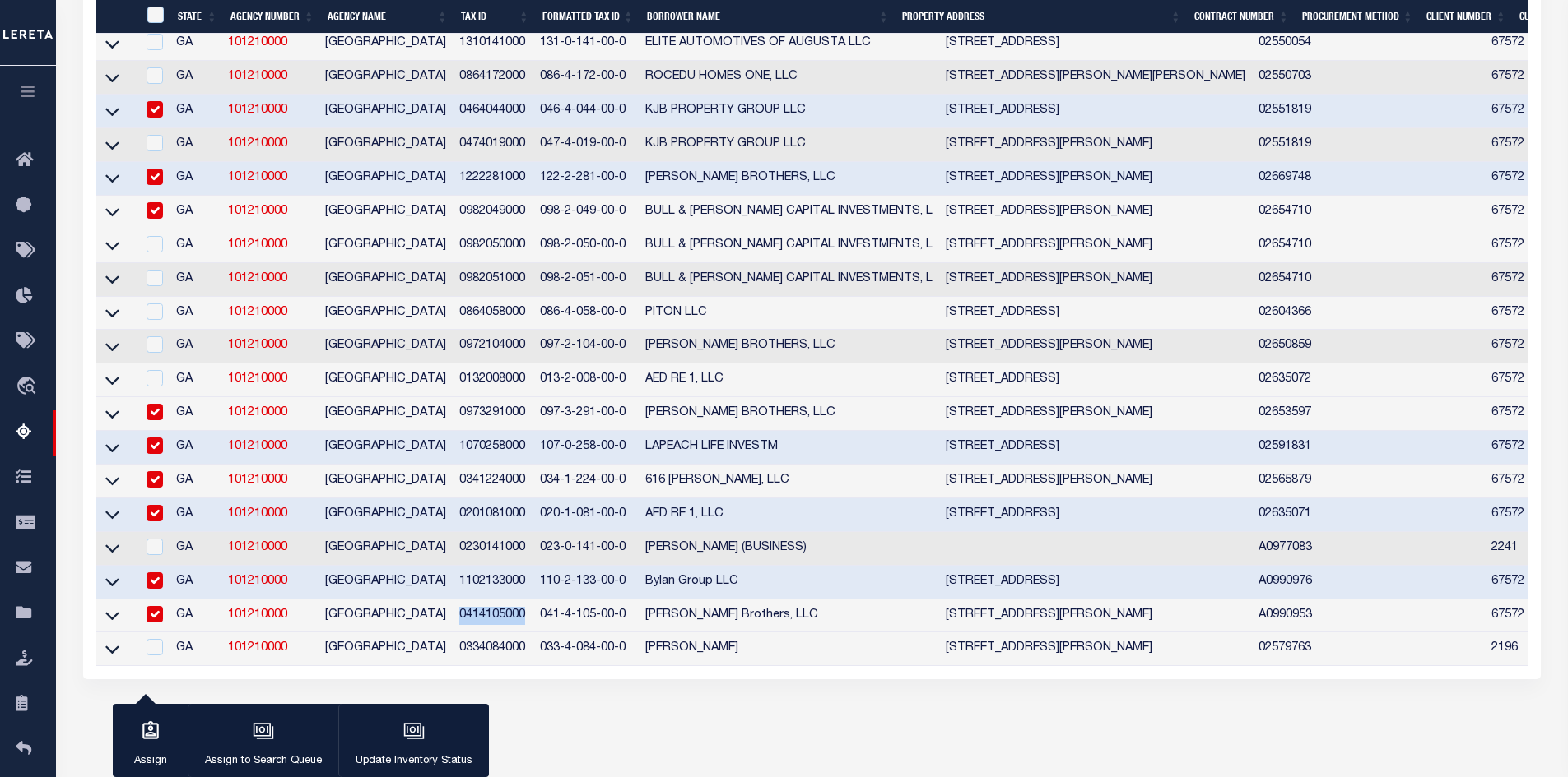
click at [155, 421] on input "checkbox" at bounding box center [155, 412] width 17 height 17
checkbox input "false"
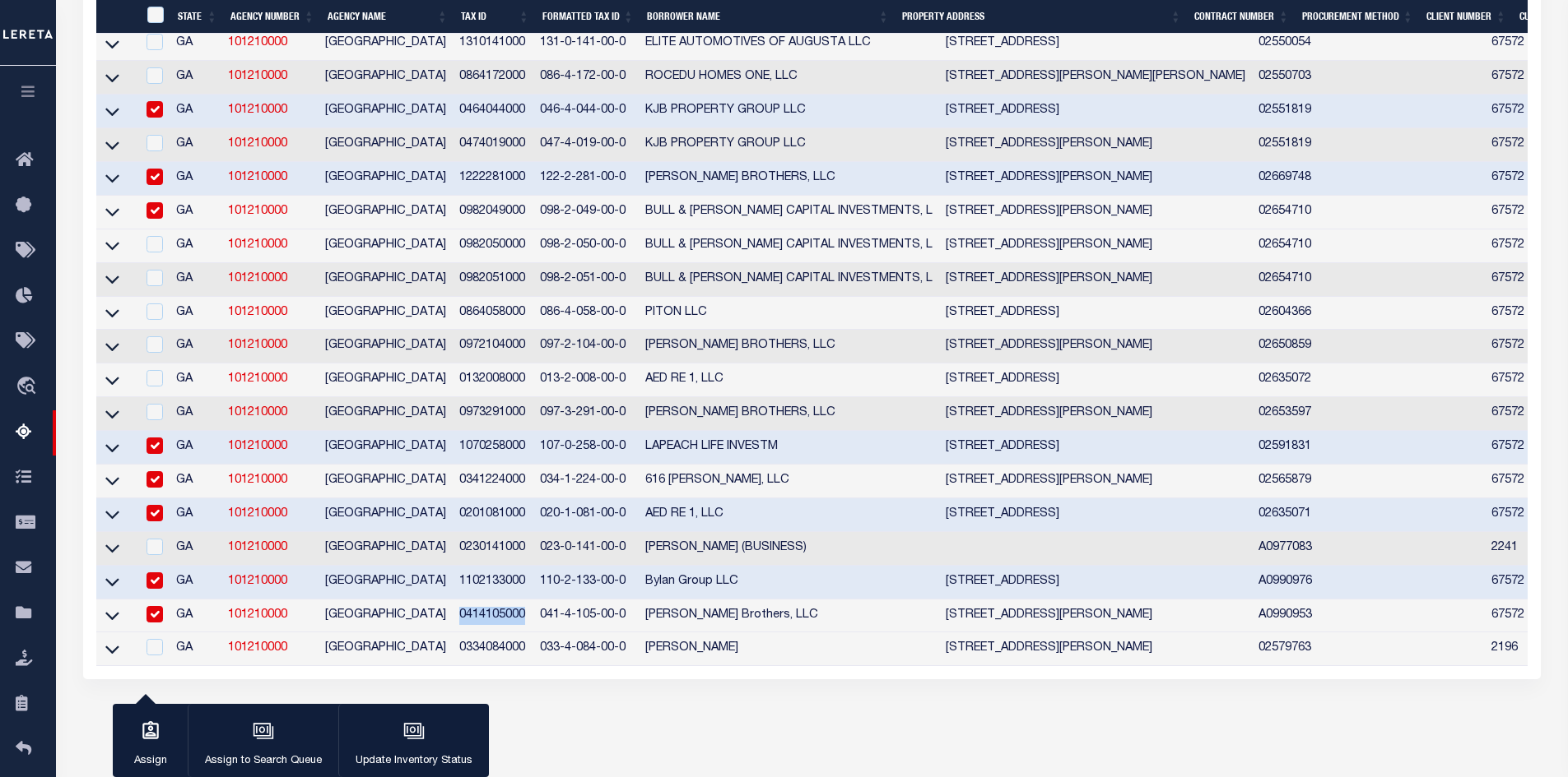
click at [155, 454] on input "checkbox" at bounding box center [155, 445] width 17 height 17
checkbox input "false"
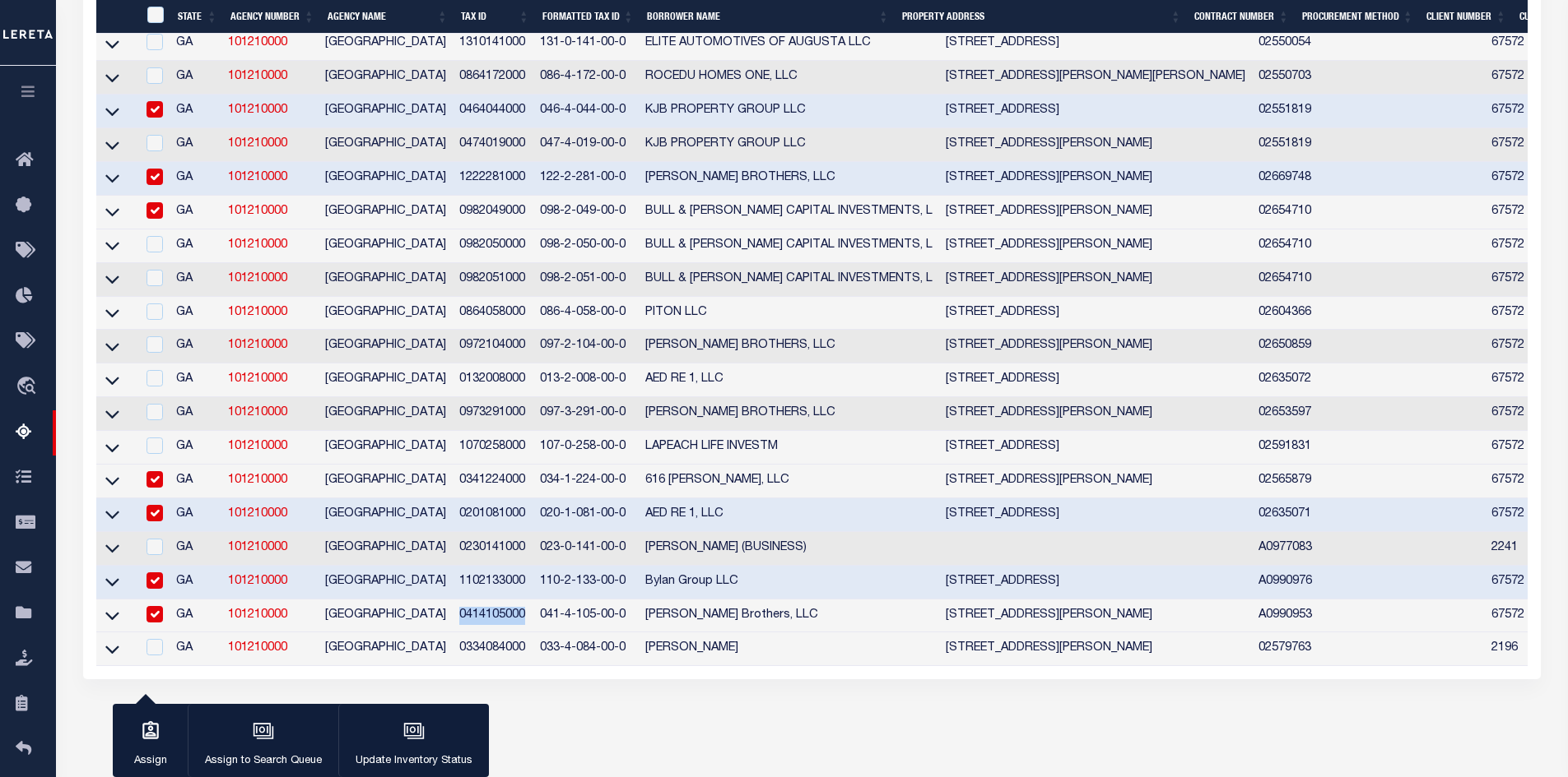
click at [155, 488] on input "checkbox" at bounding box center [155, 479] width 17 height 17
checkbox input "false"
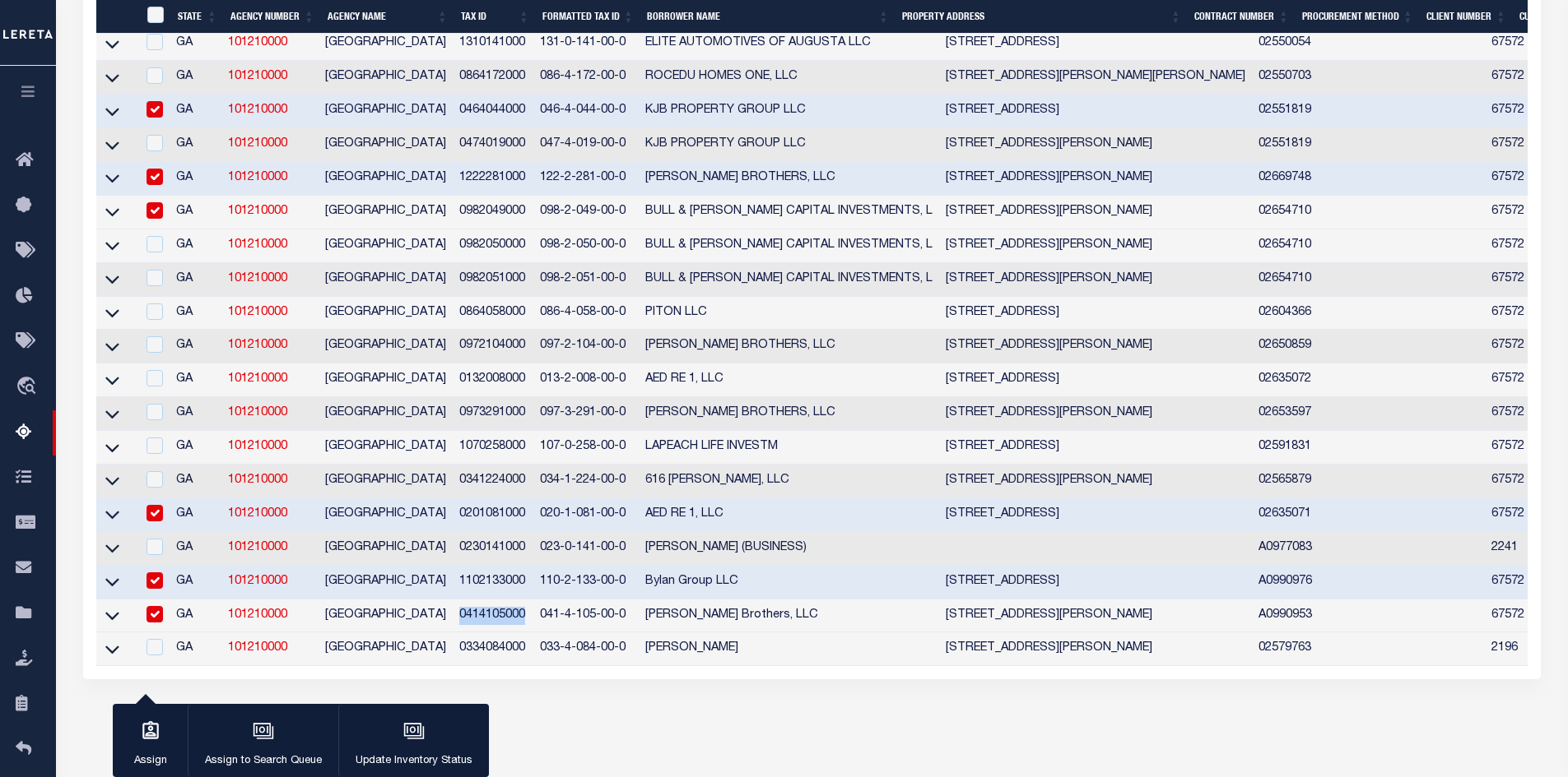
click at [153, 522] on input "checkbox" at bounding box center [155, 513] width 17 height 17
checkbox input "false"
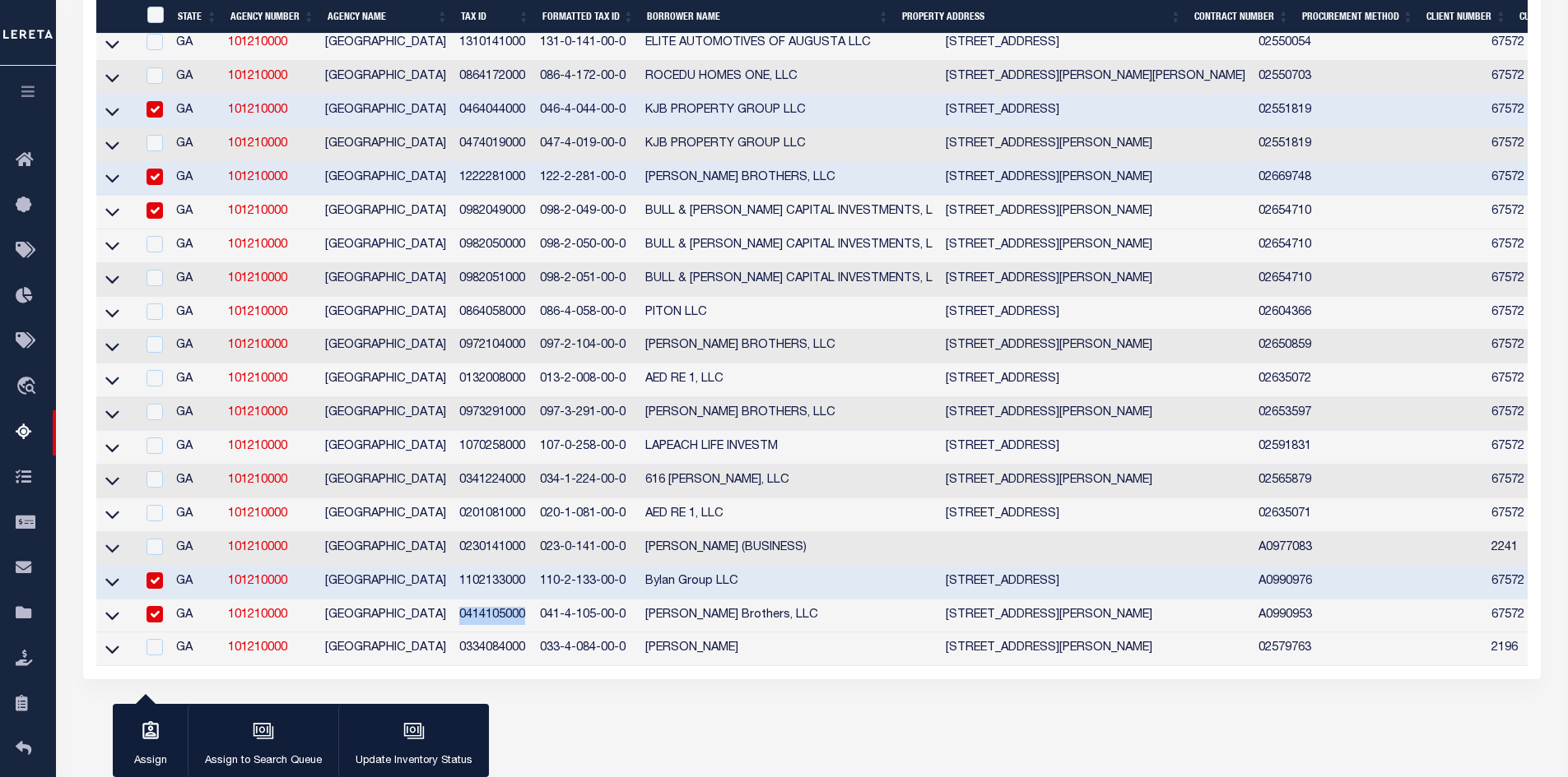
click at [151, 589] on input "checkbox" at bounding box center [155, 580] width 17 height 17
checkbox input "false"
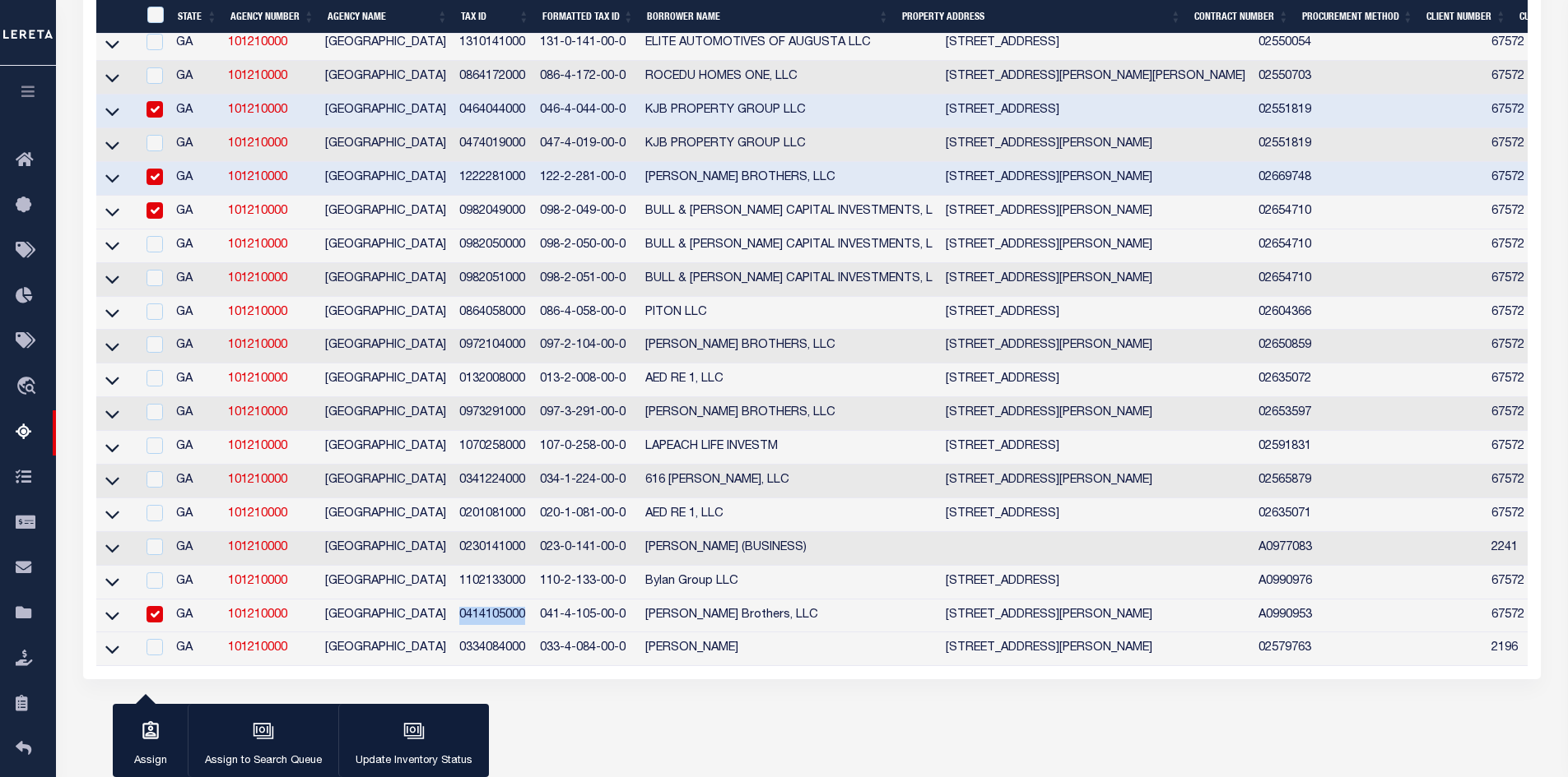
click at [150, 622] on input "checkbox" at bounding box center [155, 615] width 17 height 17
checkbox input "false"
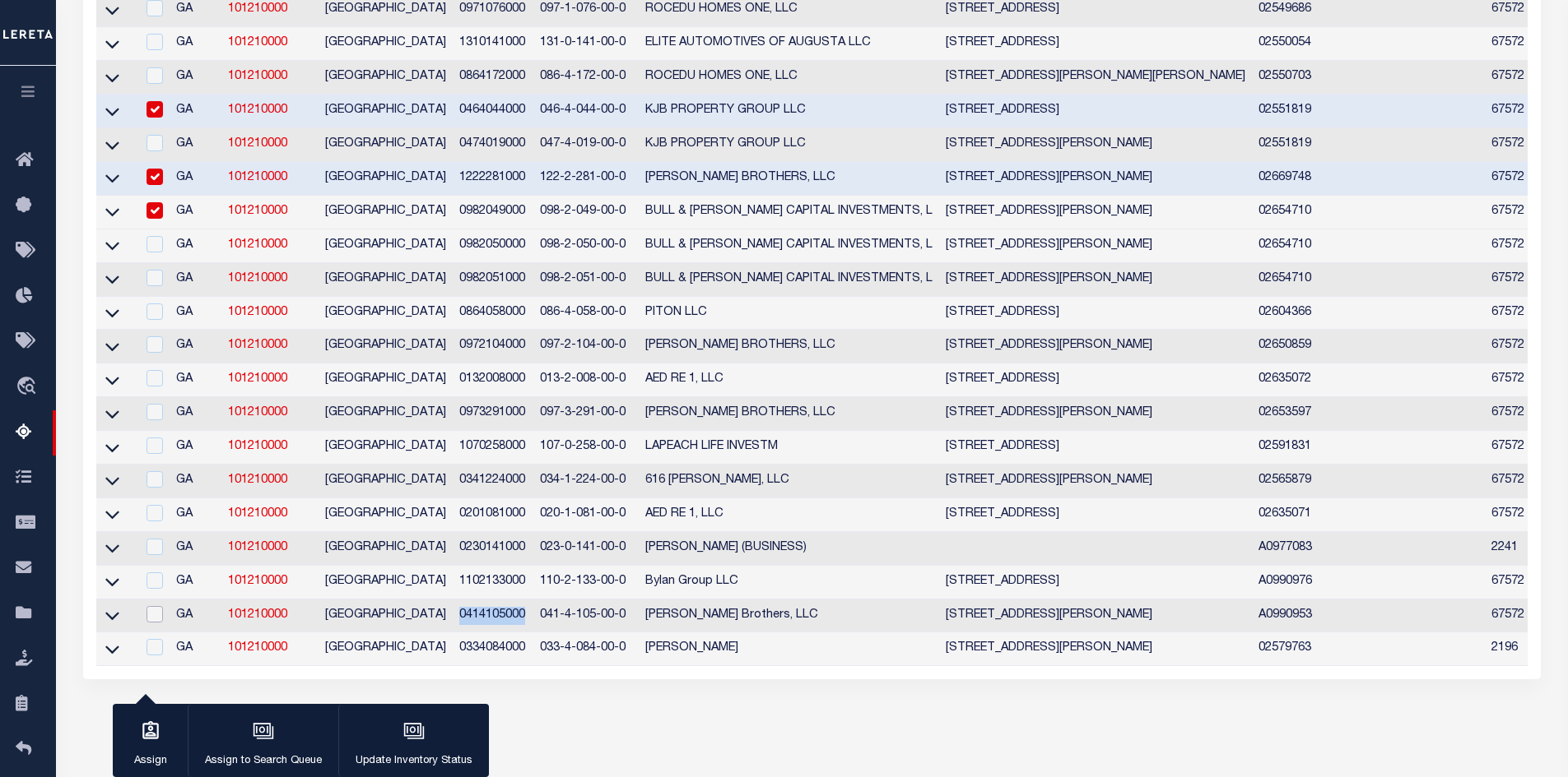
scroll to position [329, 0]
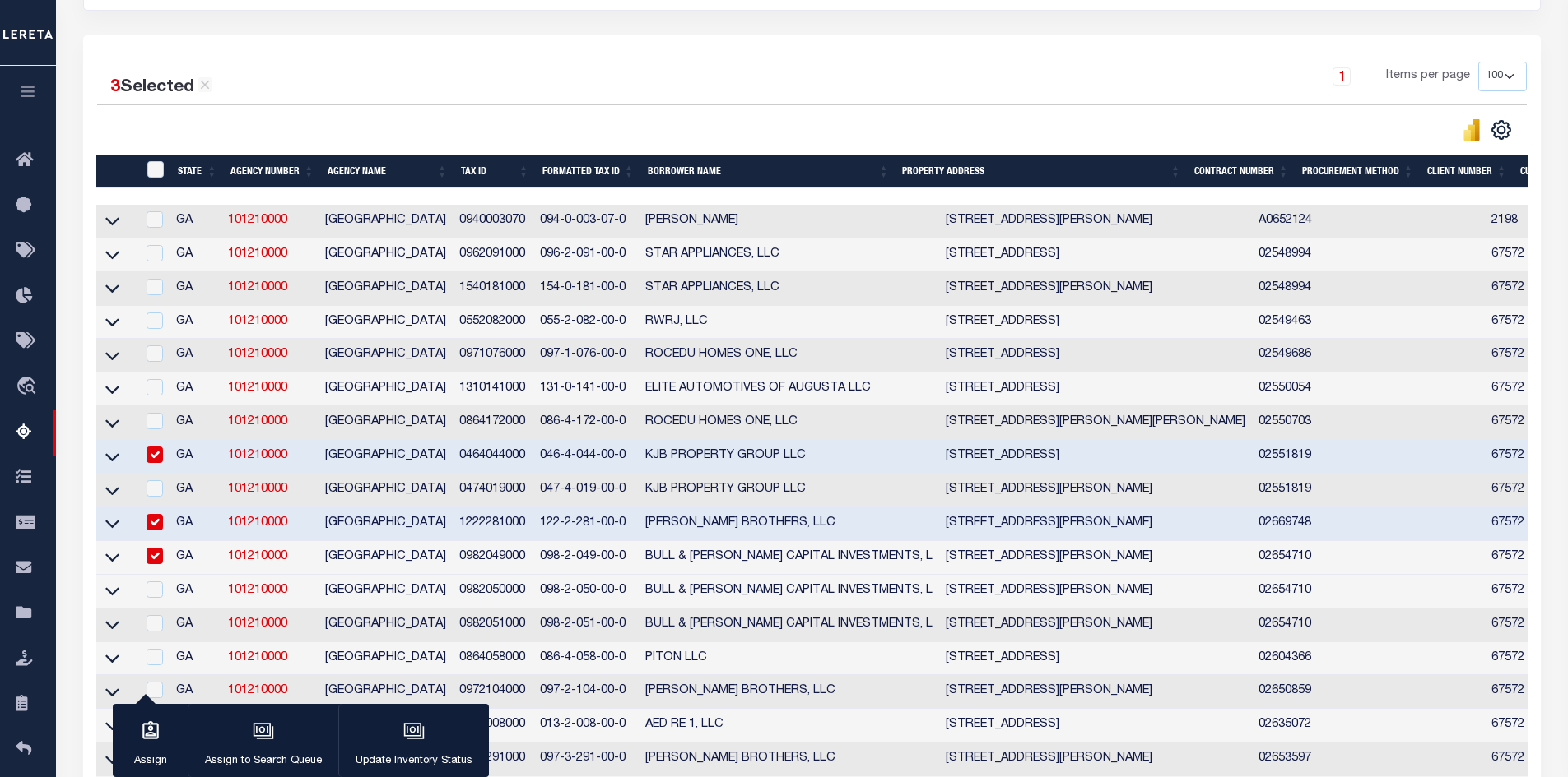
click at [153, 463] on input "checkbox" at bounding box center [155, 455] width 17 height 17
checkbox input "false"
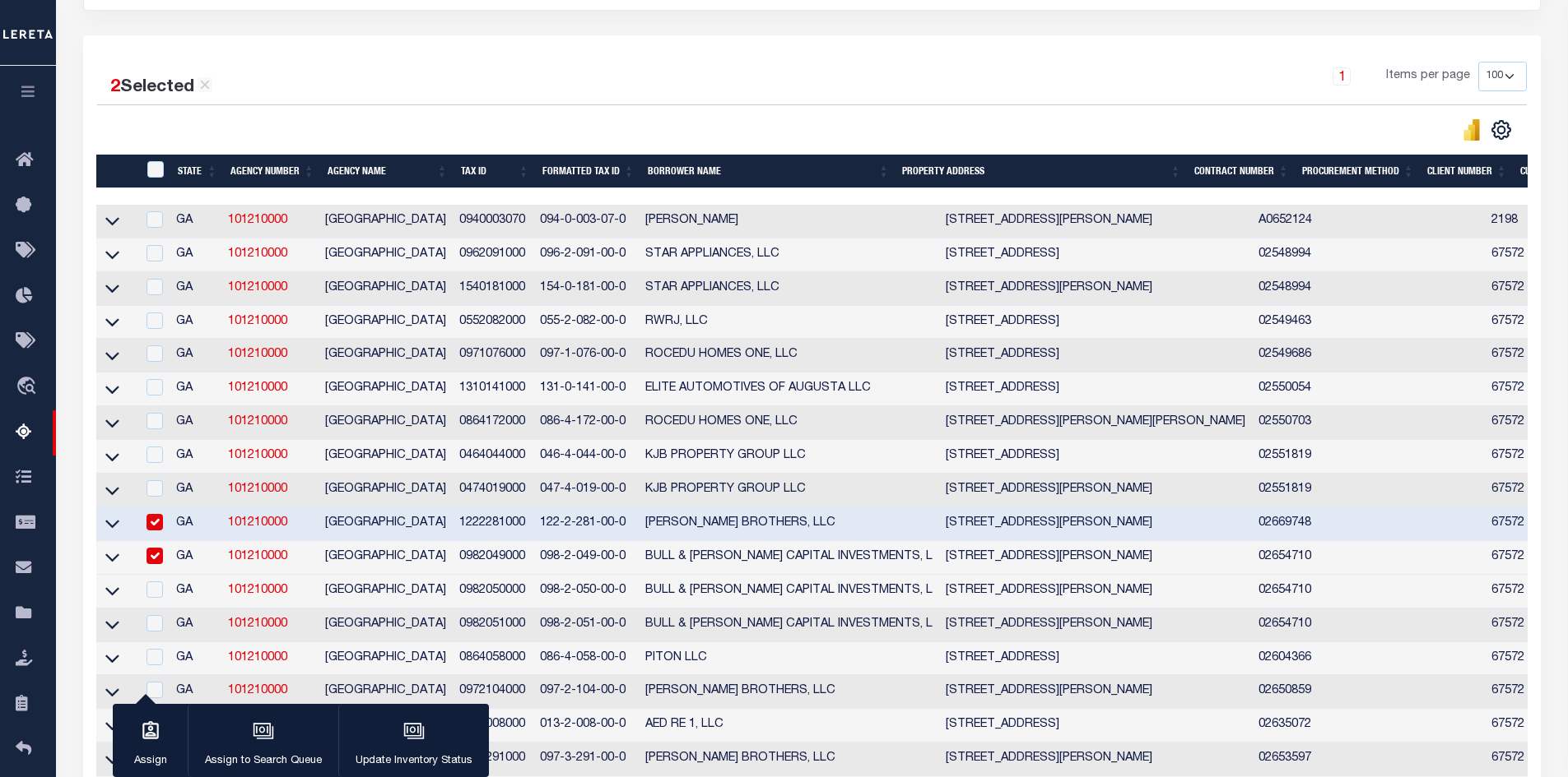
click at [155, 529] on input "checkbox" at bounding box center [155, 522] width 17 height 17
checkbox input "false"
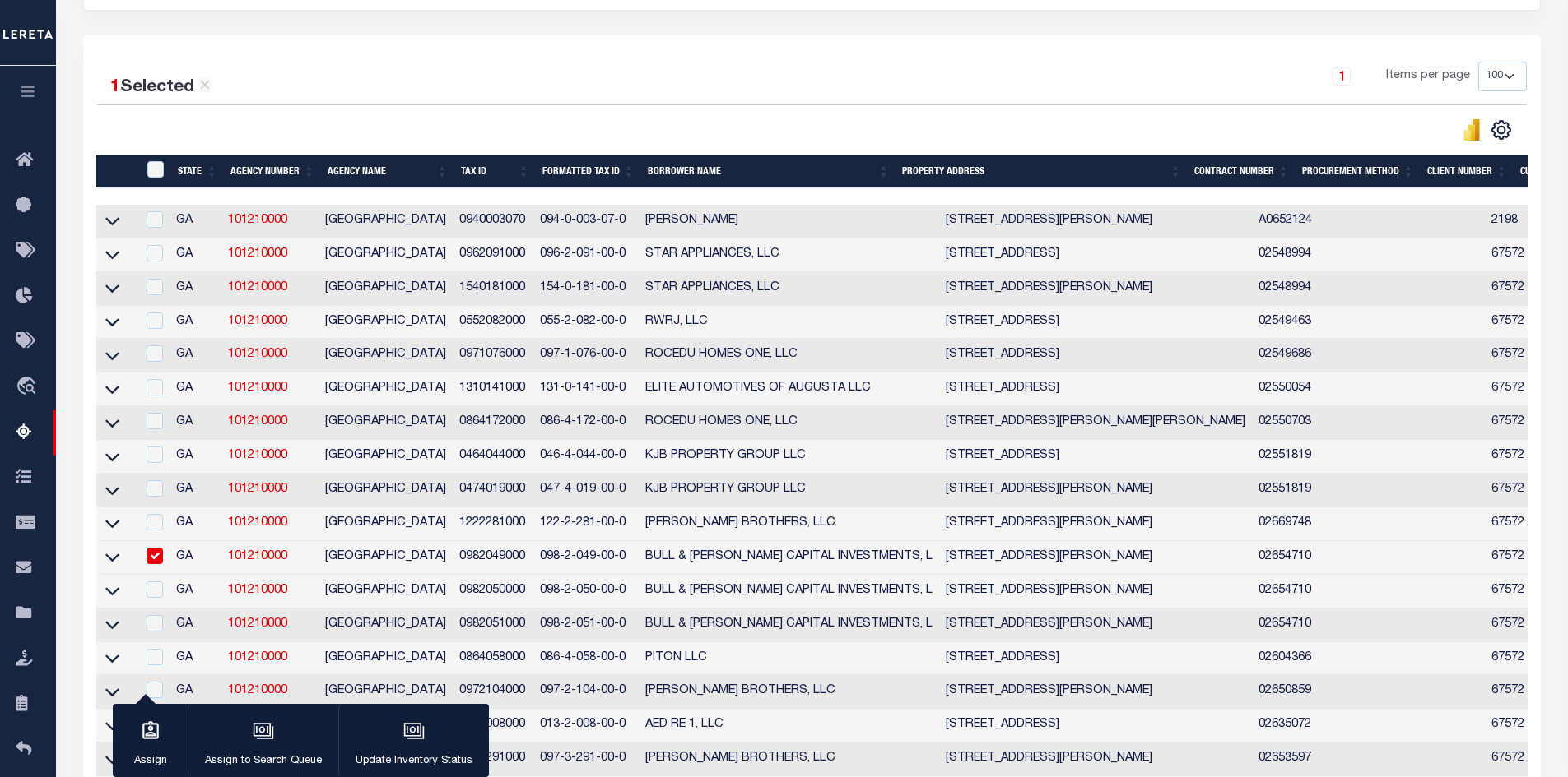
click at [158, 565] on input "checkbox" at bounding box center [155, 556] width 17 height 17
checkbox input "false"
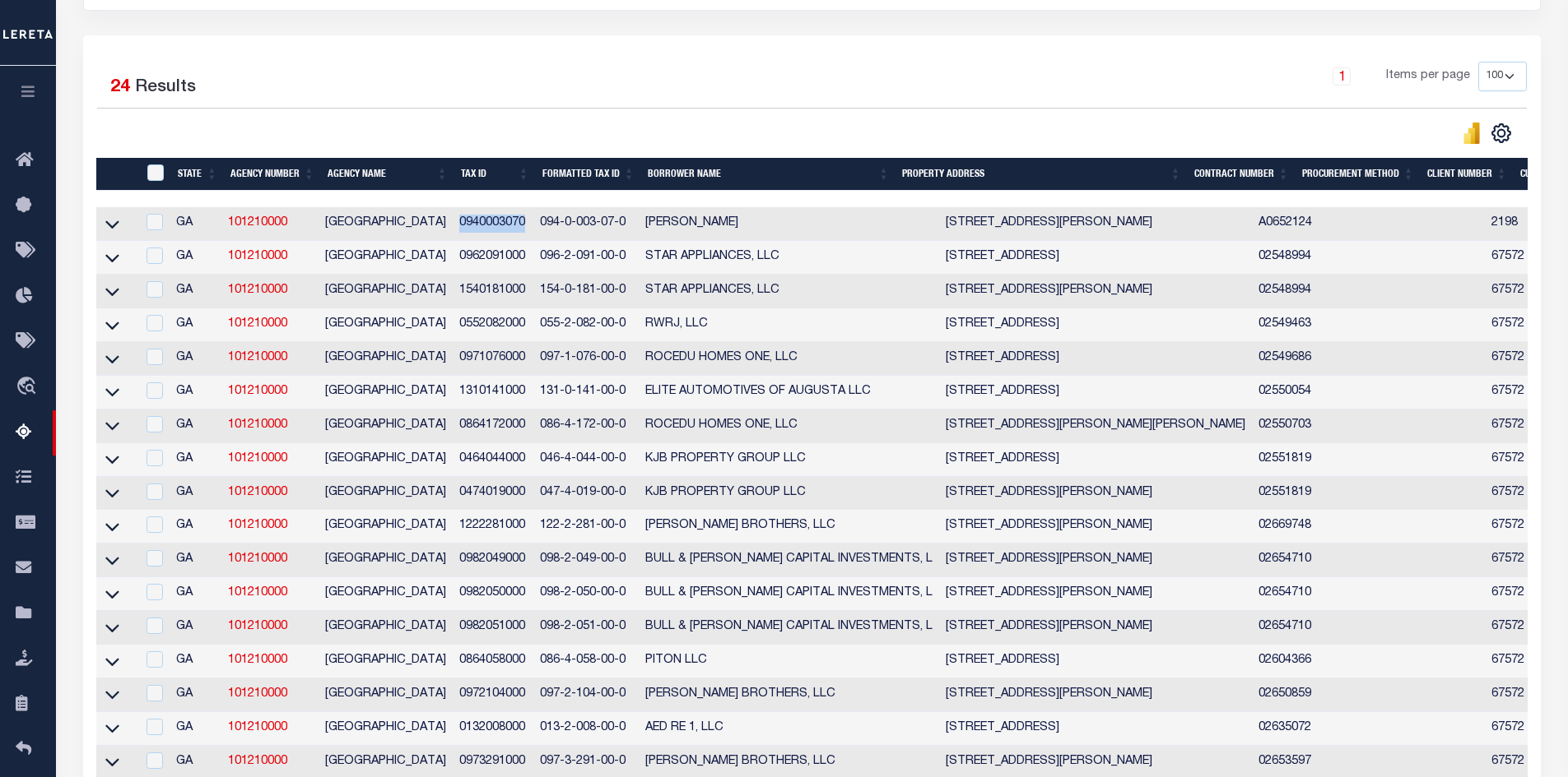
drag, startPoint x: 527, startPoint y: 225, endPoint x: 462, endPoint y: 228, distance: 65.1
click at [462, 228] on td "0940003070" at bounding box center [493, 224] width 81 height 33
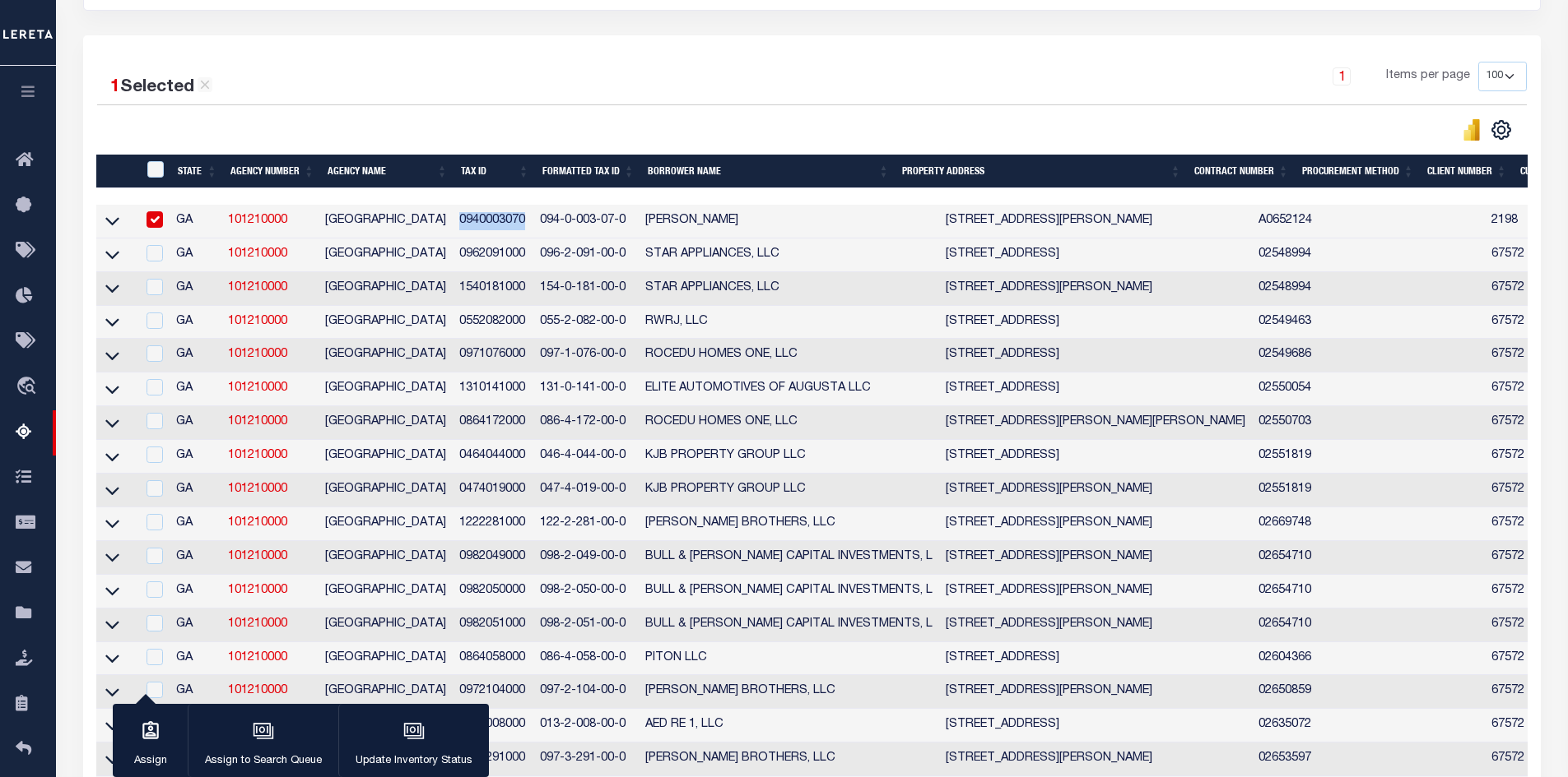
click at [153, 221] on input "checkbox" at bounding box center [155, 219] width 17 height 17
checkbox input "false"
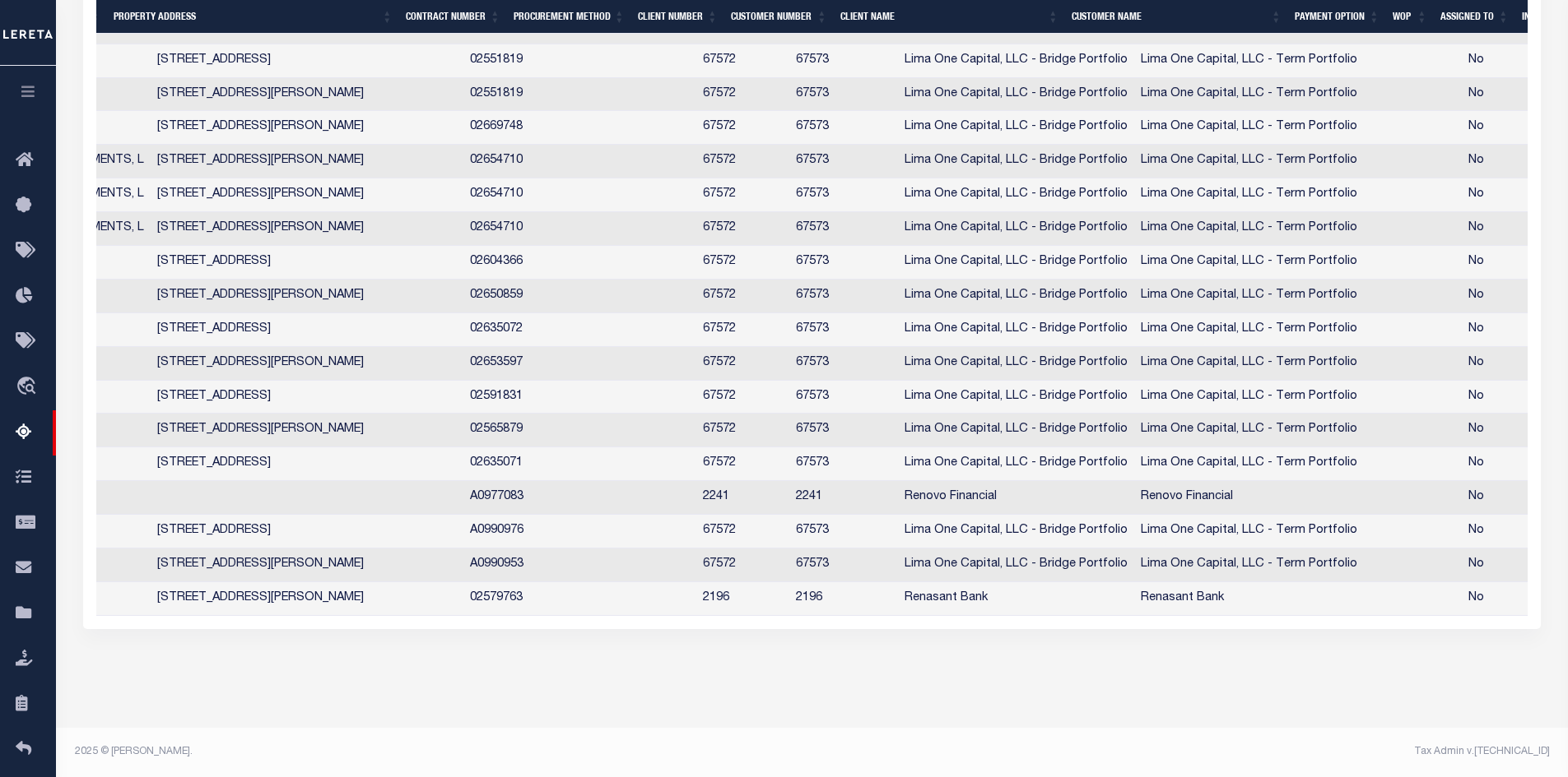
scroll to position [0, 717]
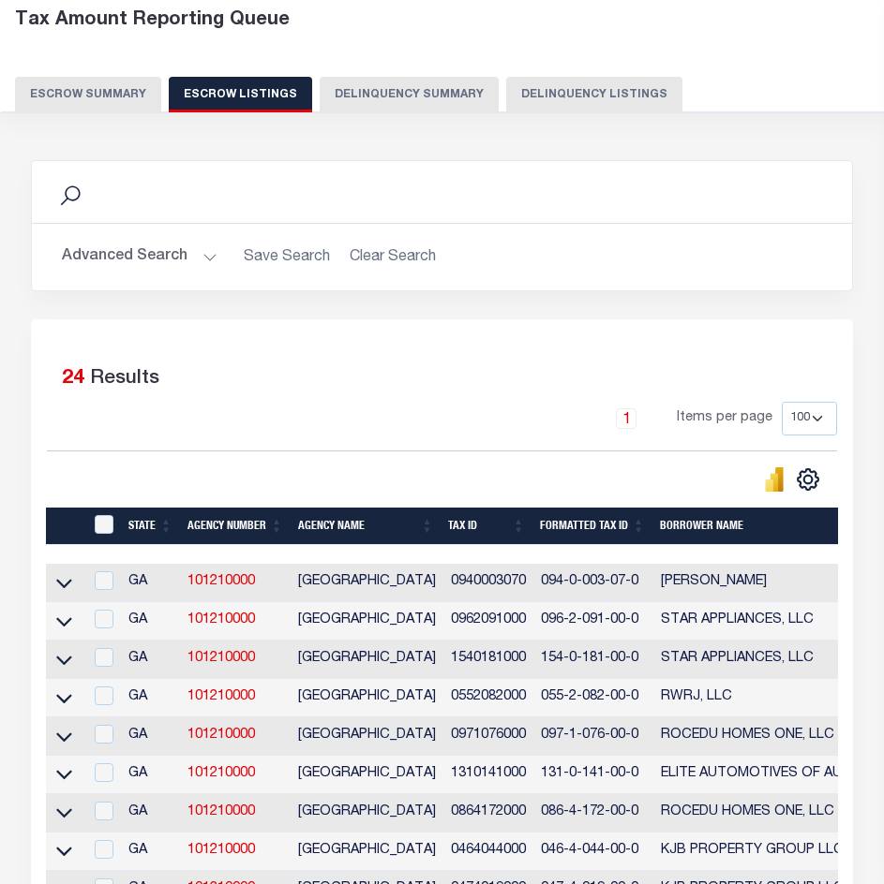
click at [483, 625] on td "0962091000" at bounding box center [488, 621] width 90 height 38
checkbox input "true"
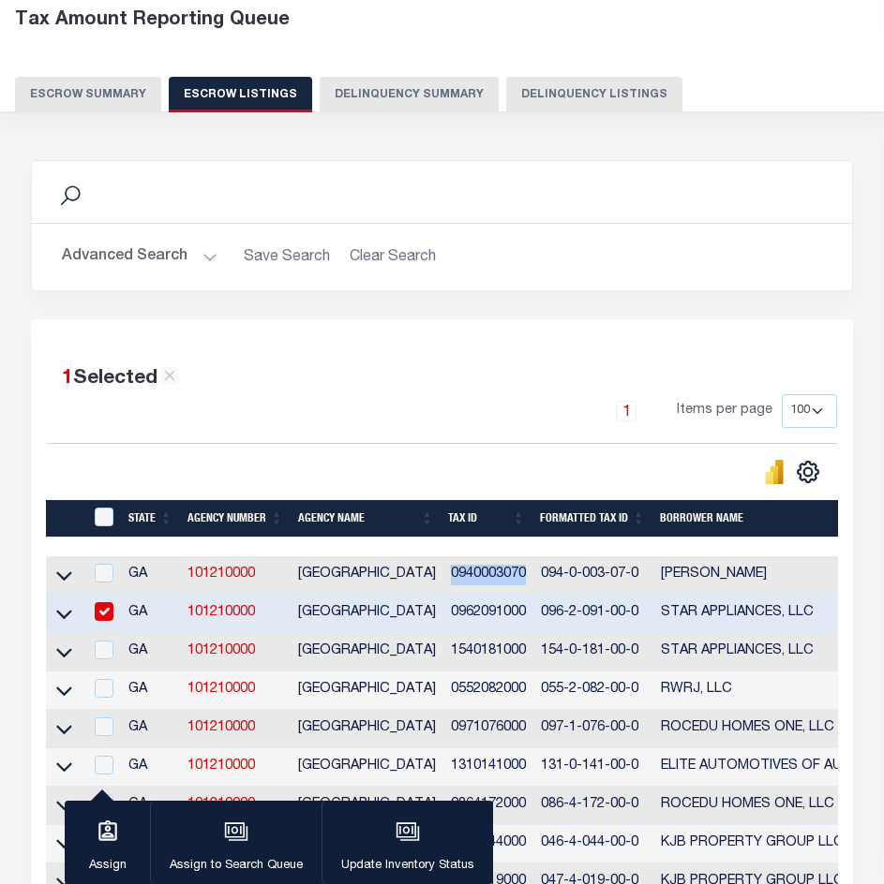
drag, startPoint x: 525, startPoint y: 573, endPoint x: 447, endPoint y: 579, distance: 78.0
click at [447, 579] on td "0940003070" at bounding box center [488, 576] width 90 height 38
checkbox input "true"
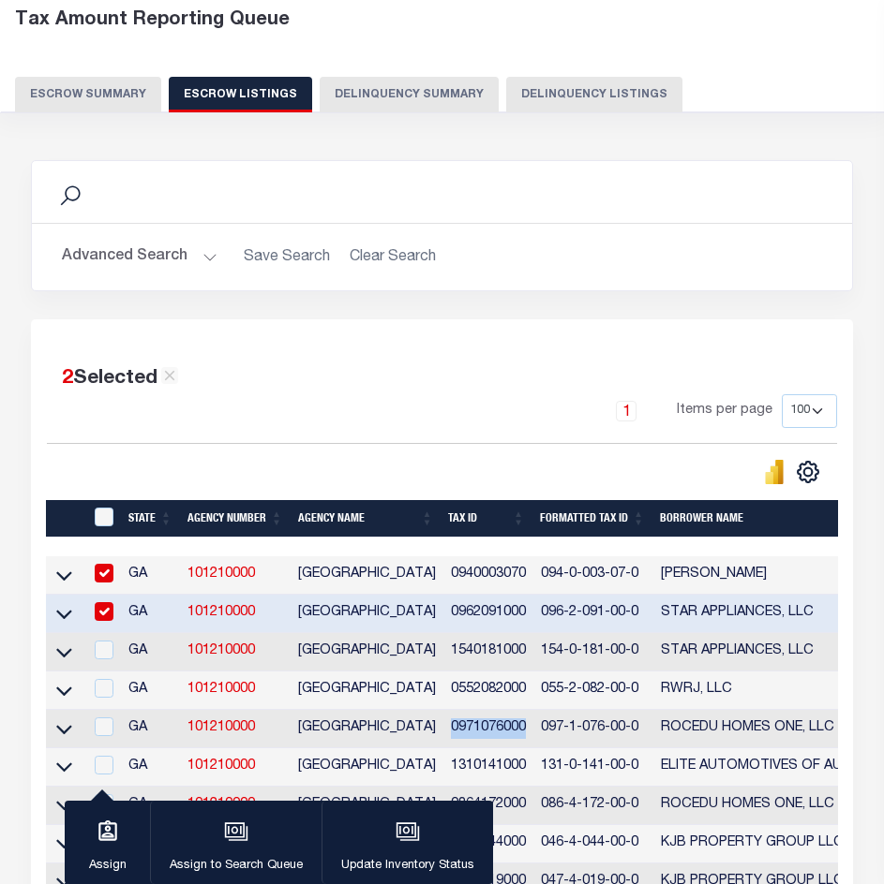
drag, startPoint x: 526, startPoint y: 735, endPoint x: 450, endPoint y: 733, distance: 75.9
click at [450, 733] on td "0971076000" at bounding box center [488, 729] width 90 height 38
checkbox input "true"
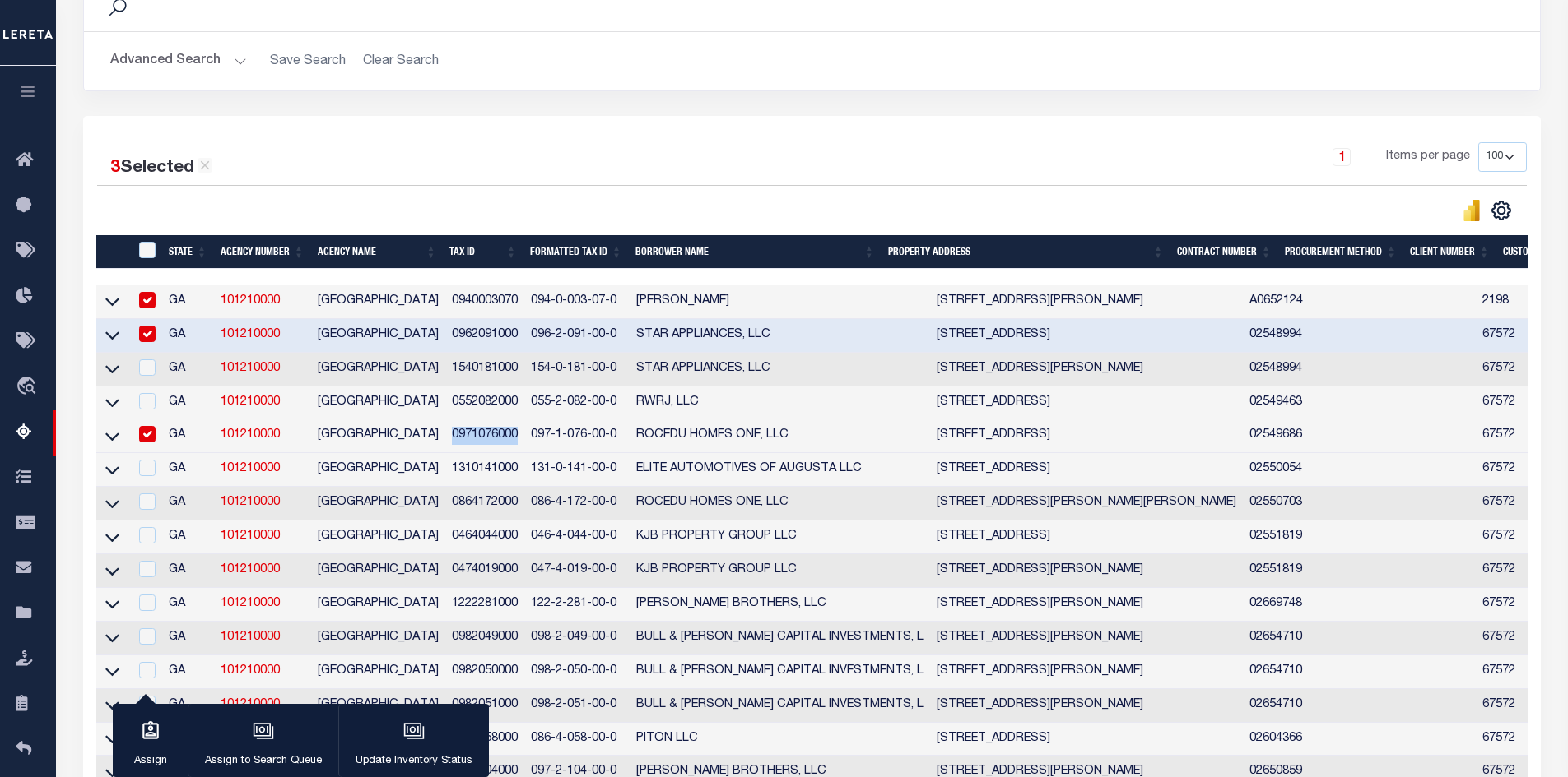
scroll to position [0, 0]
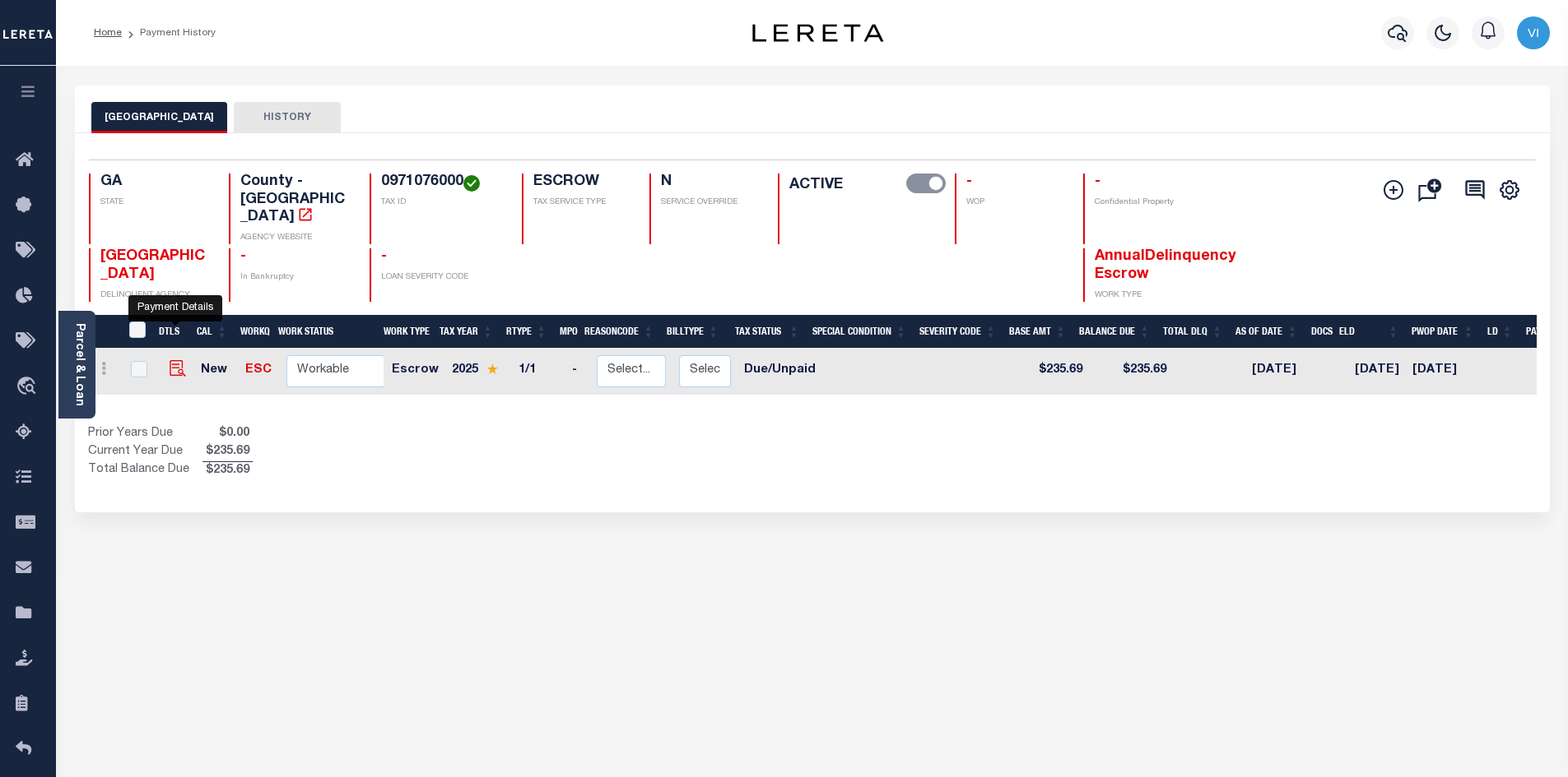
click at [171, 360] on img "" at bounding box center [177, 368] width 17 height 17
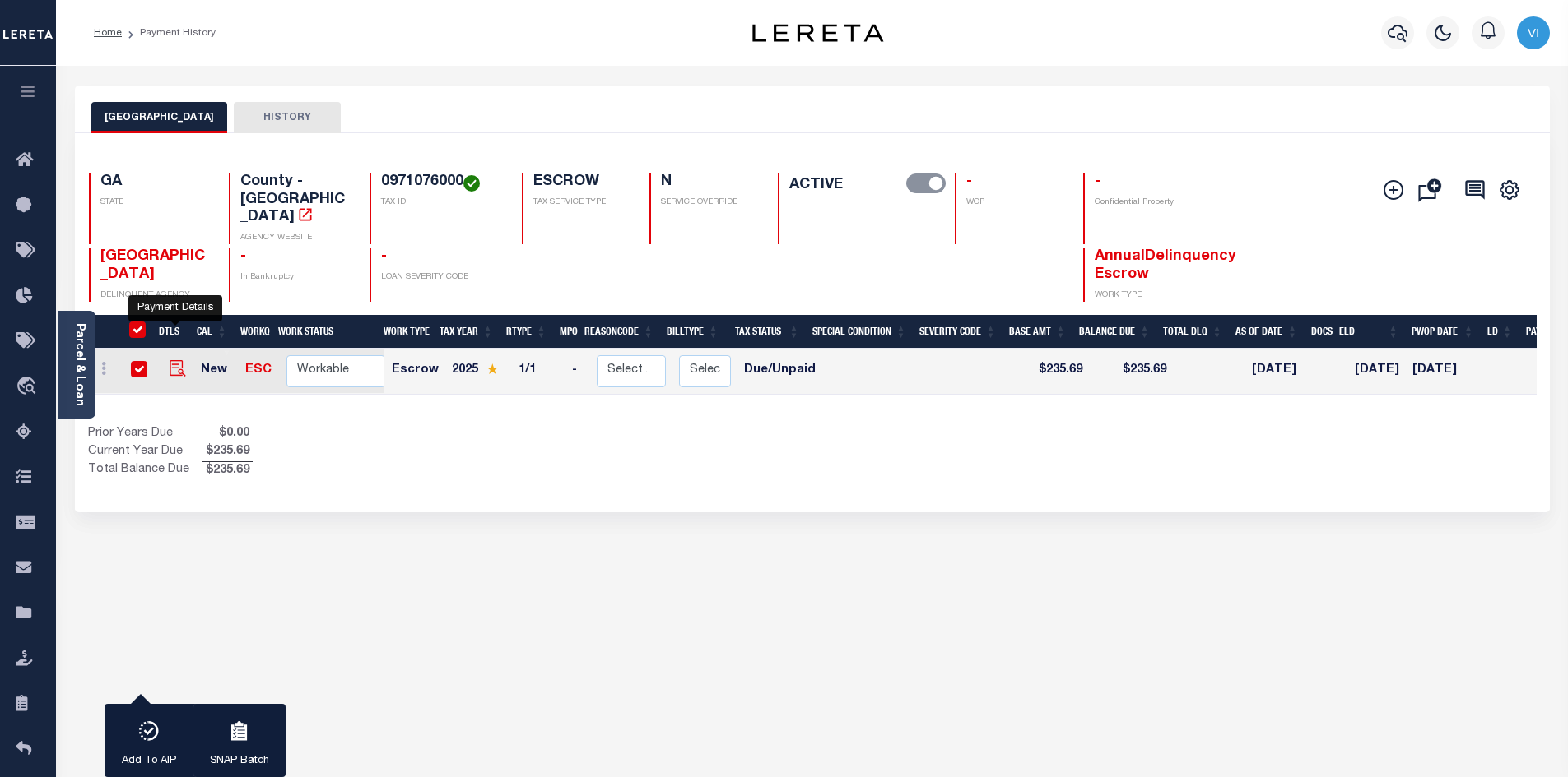
checkbox input "true"
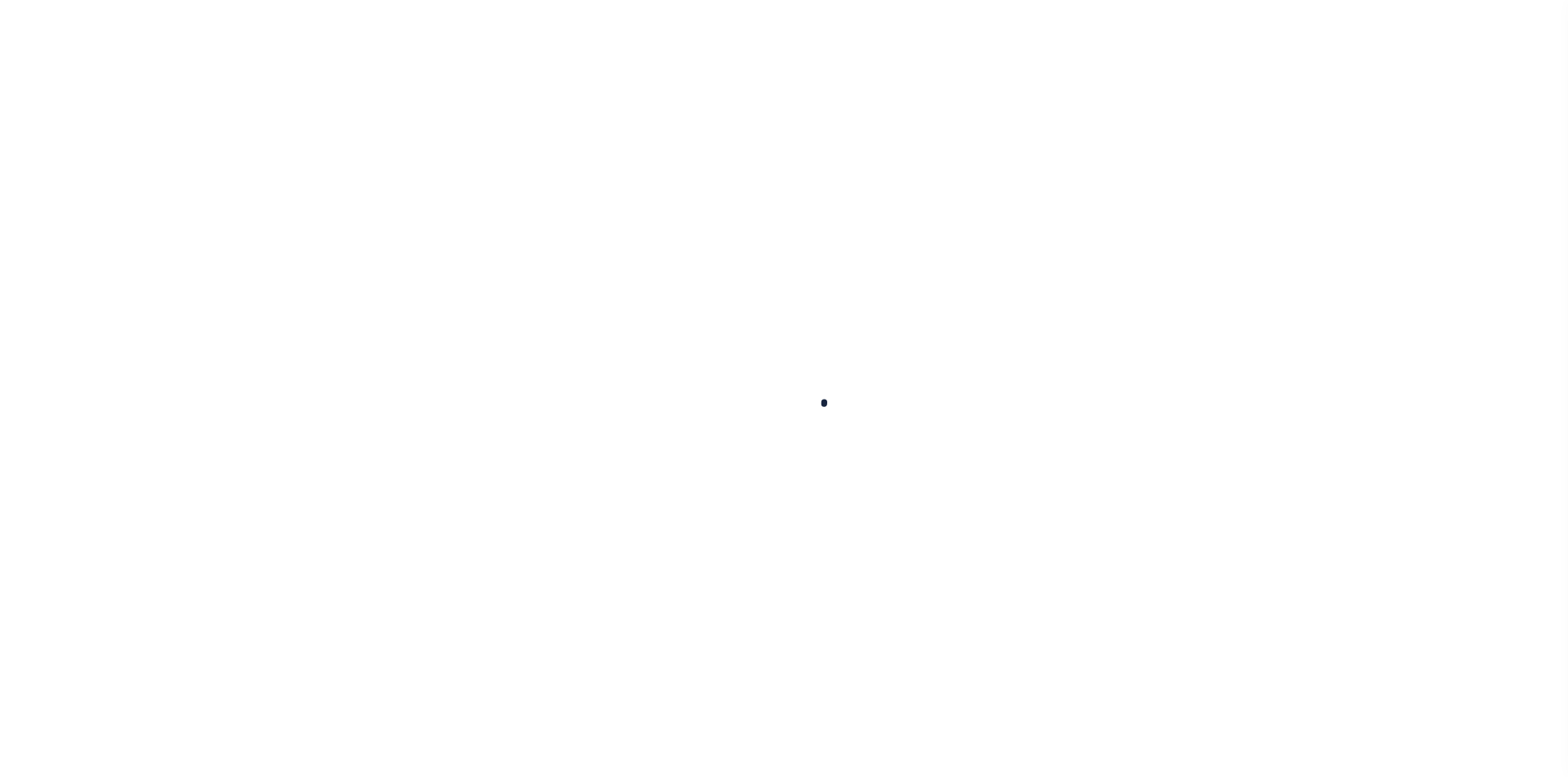
checkbox input "false"
type input "[DATE]"
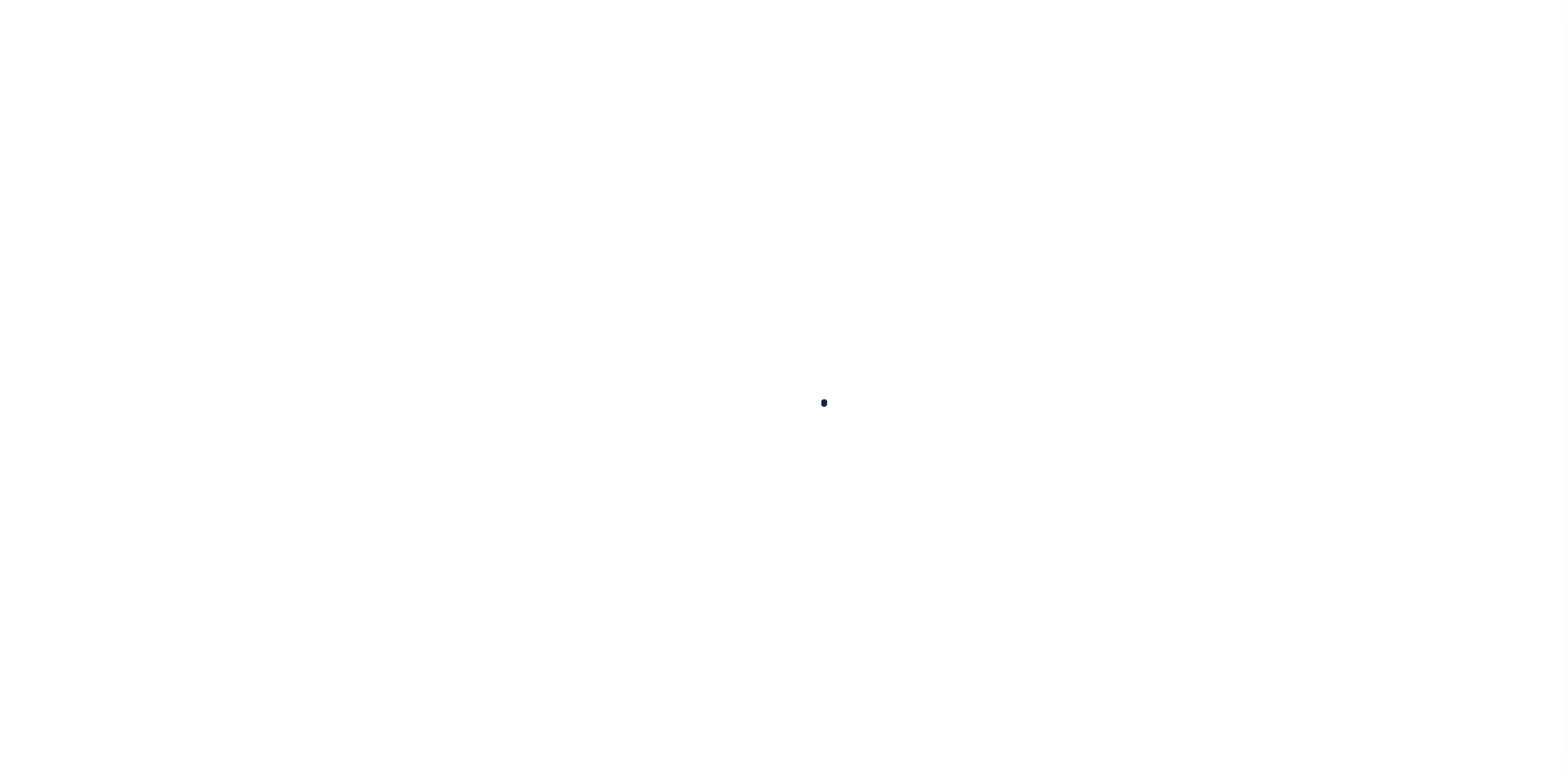
select select "DUE"
type input "$235.69"
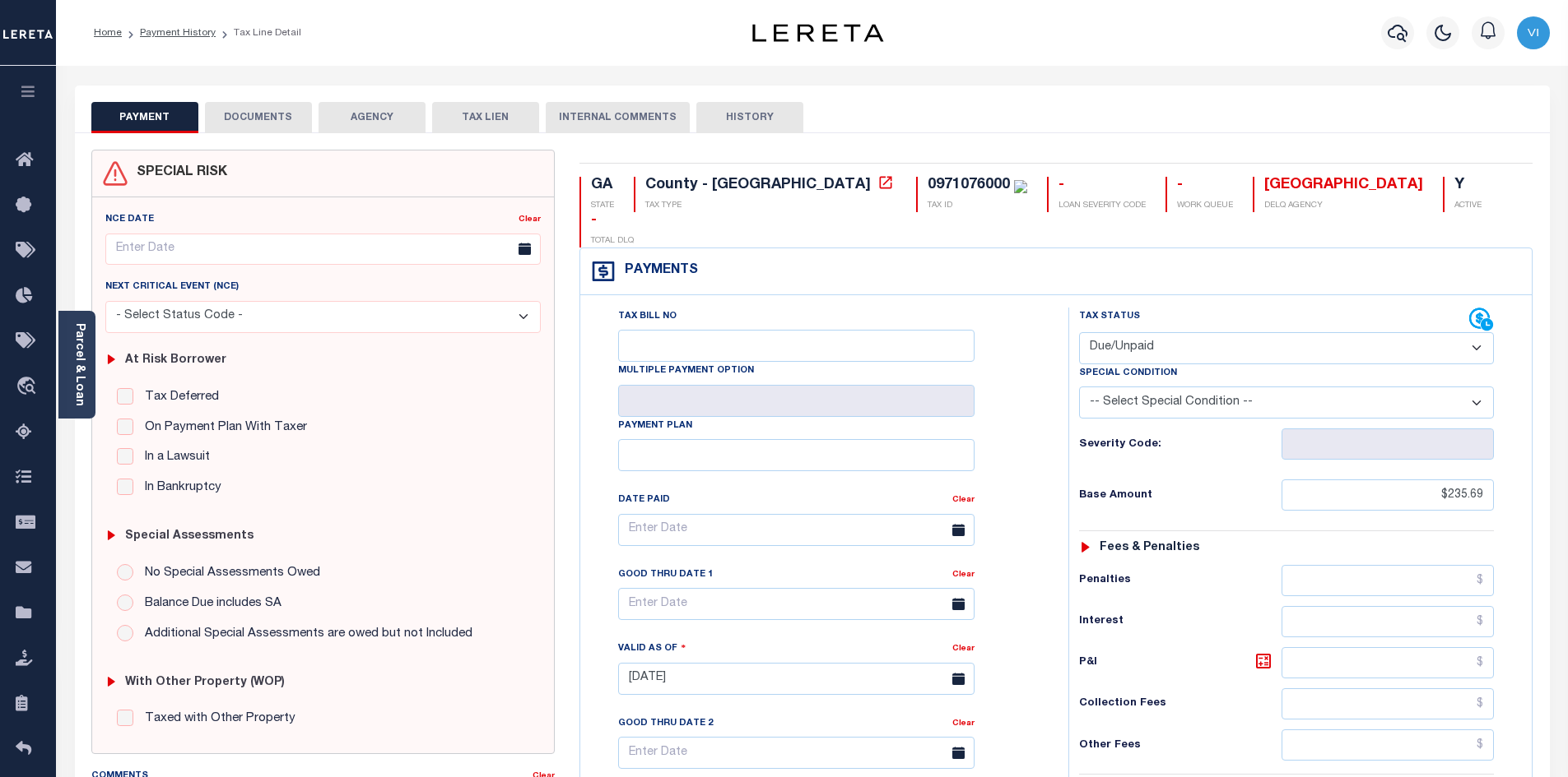
click at [264, 104] on button "DOCUMENTS" at bounding box center [258, 118] width 107 height 32
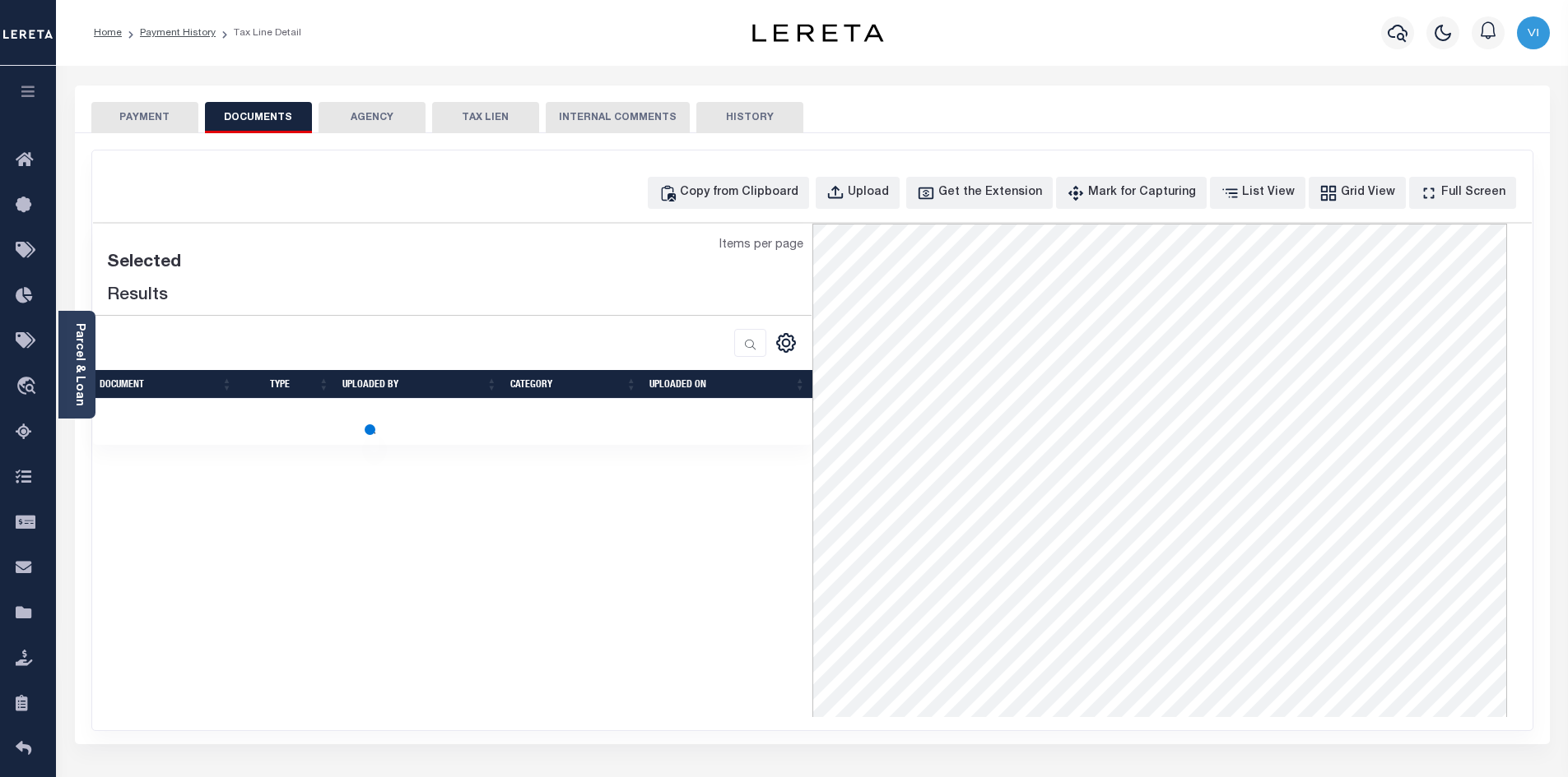
click at [264, 104] on button "DOCUMENTS" at bounding box center [258, 118] width 107 height 32
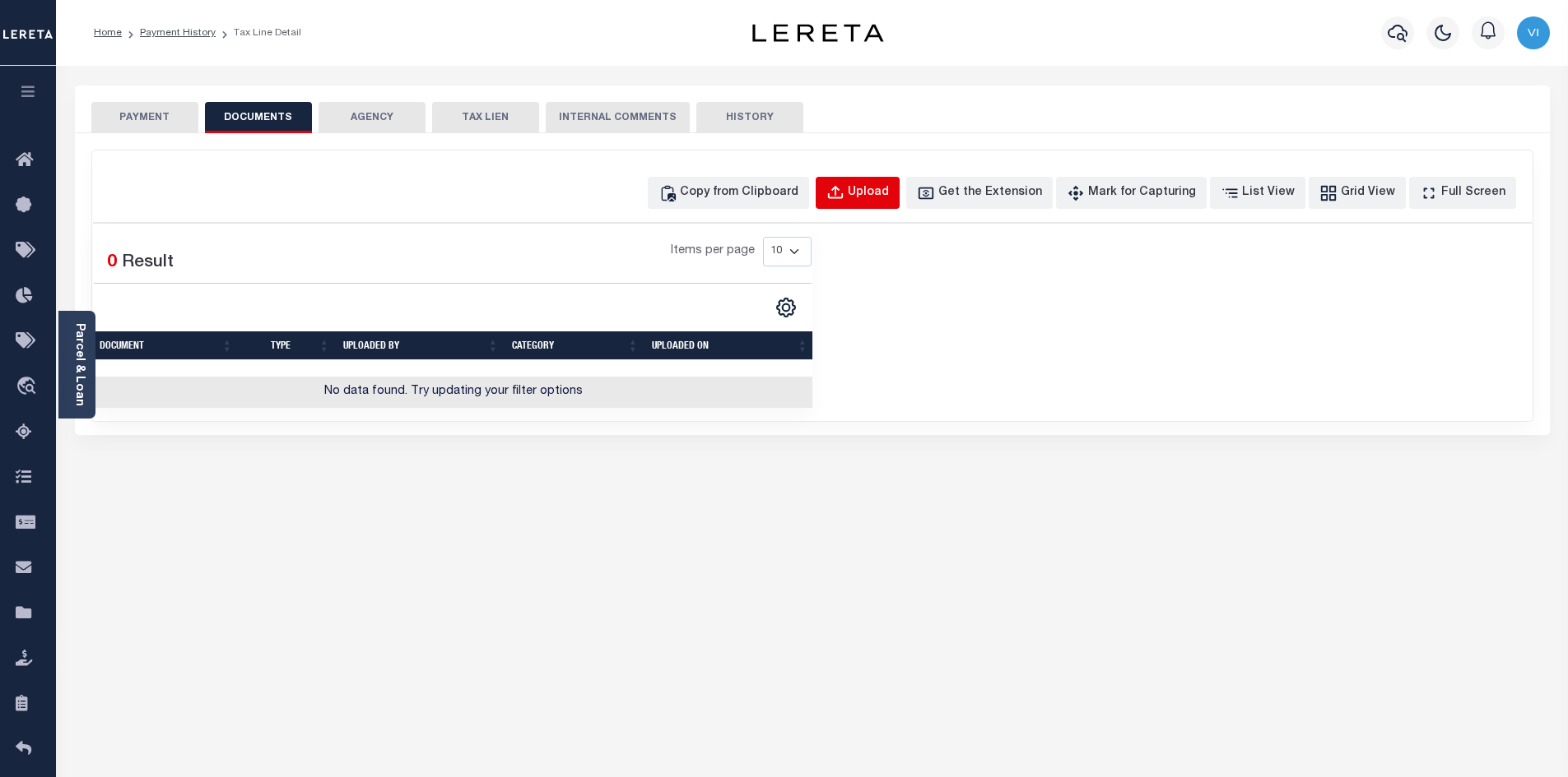
click at [881, 195] on div "Upload" at bounding box center [868, 193] width 41 height 18
select select "POP"
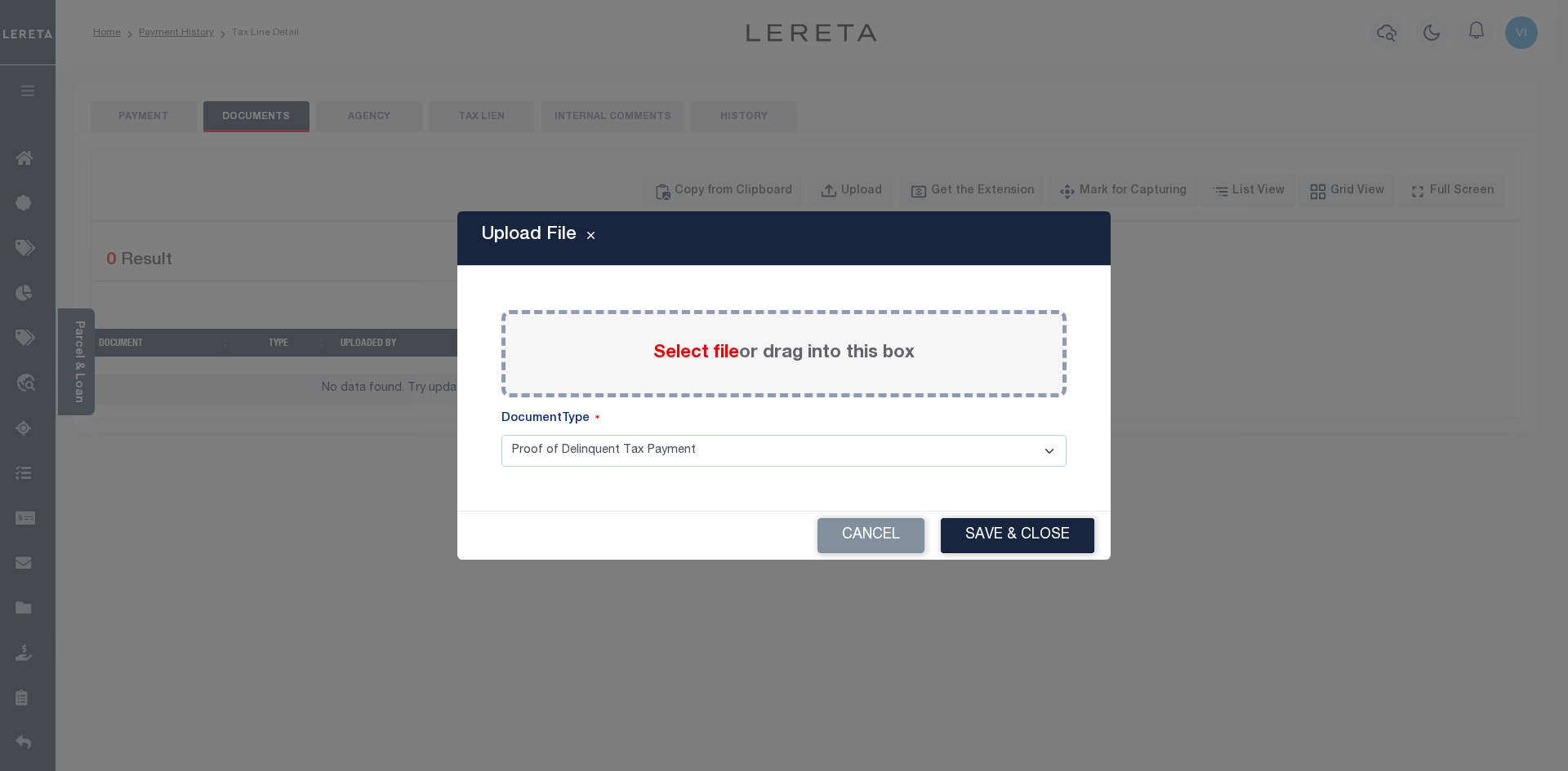
click at [689, 355] on span "Select file" at bounding box center [696, 353] width 85 height 18
click at [0, 0] on input "Select file or drag into this box" at bounding box center [0, 0] width 0 height 0
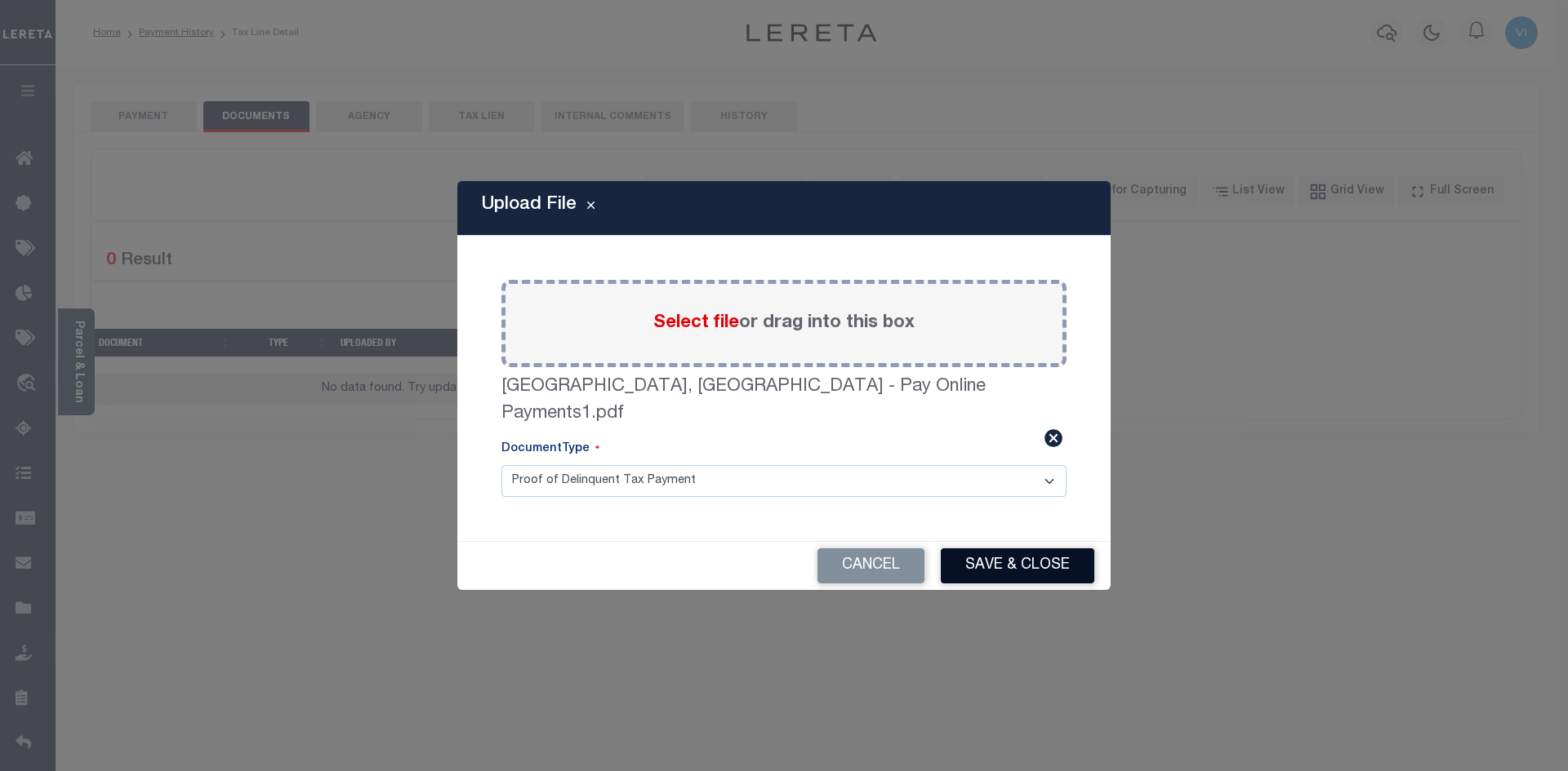
click at [1020, 557] on button "Save & Close" at bounding box center [1017, 566] width 153 height 35
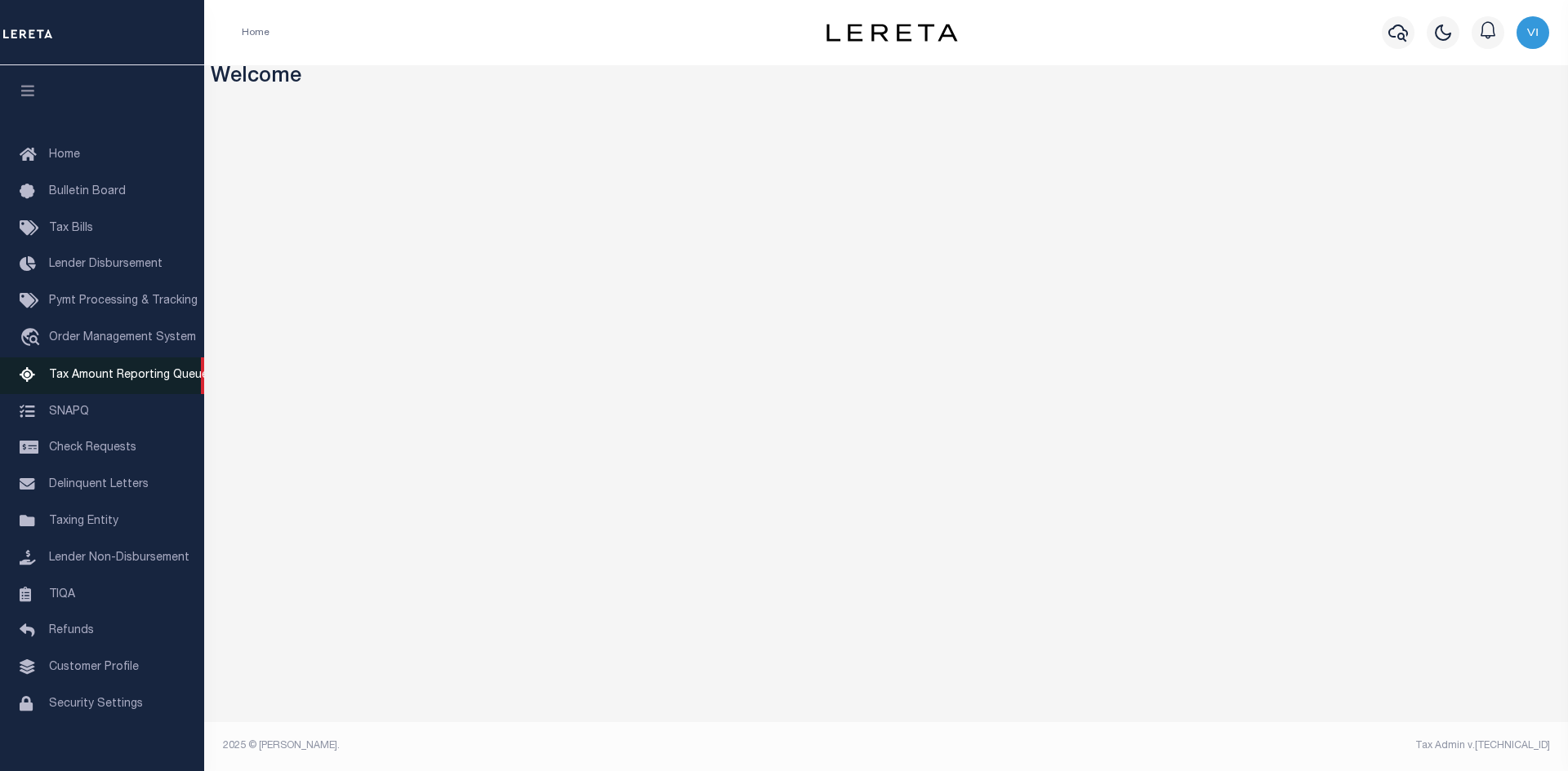
click at [97, 382] on span "Tax Amount Reporting Queue" at bounding box center [128, 375] width 160 height 11
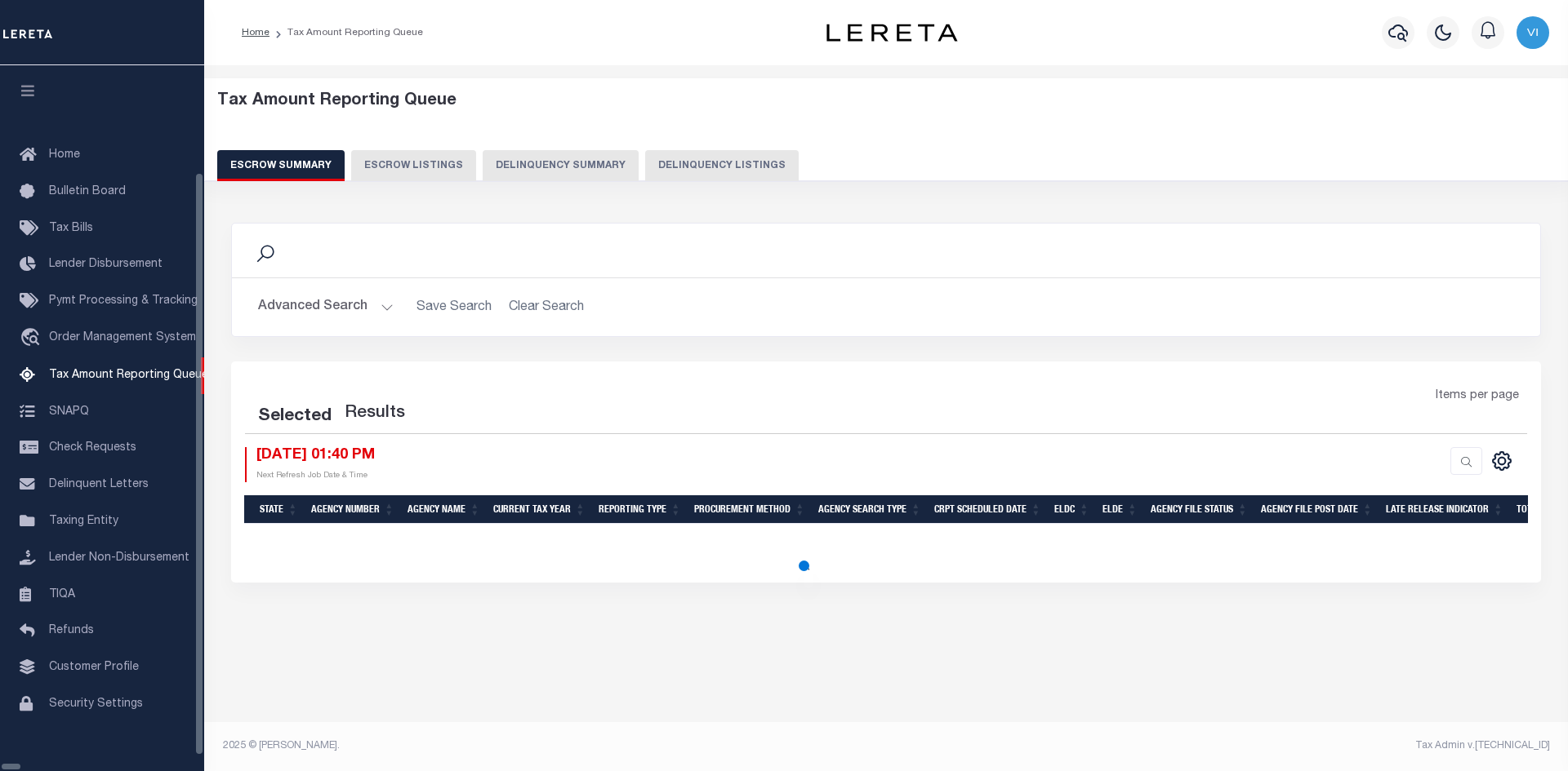
select select "100"
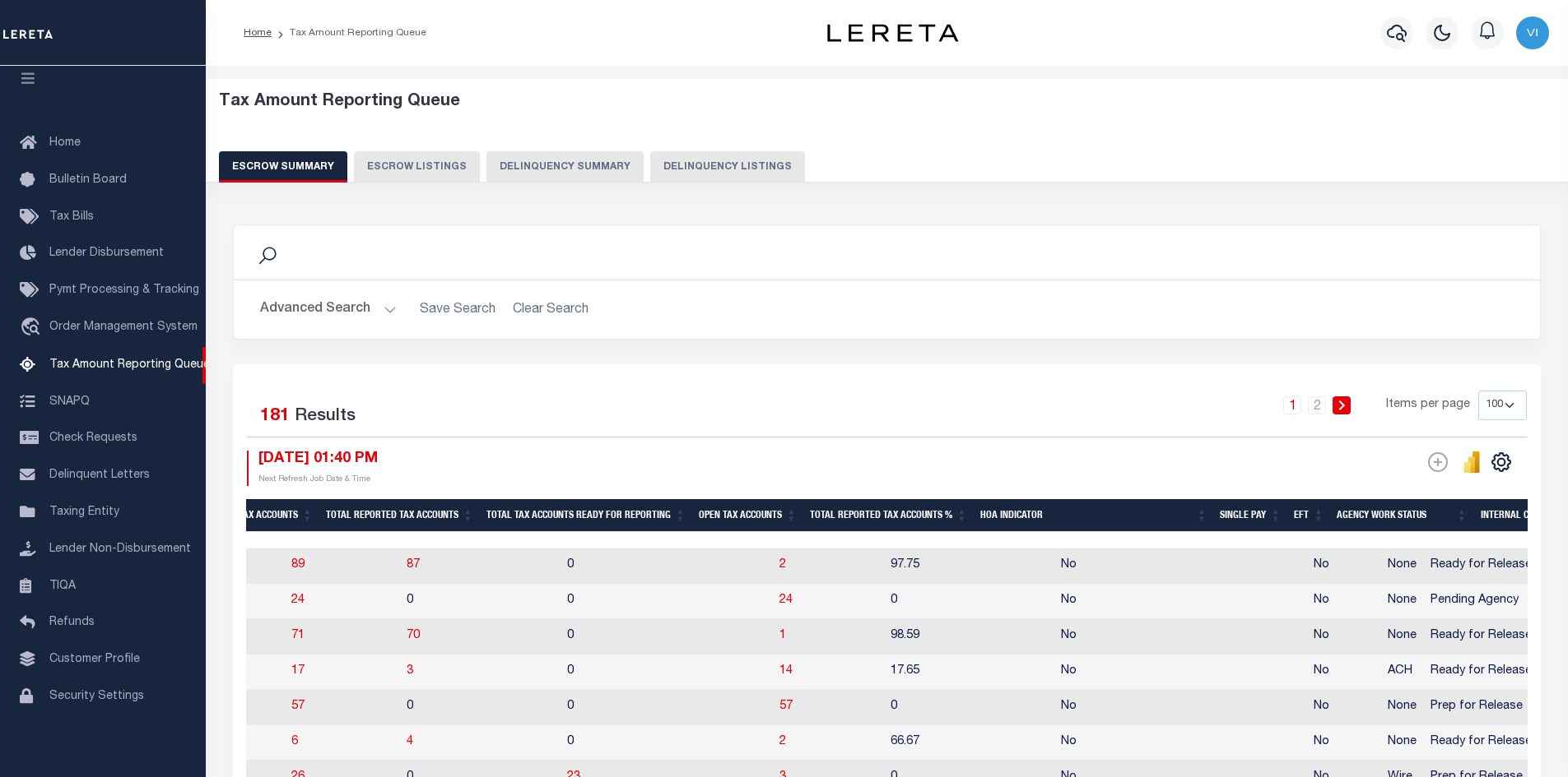
scroll to position [0, 1972]
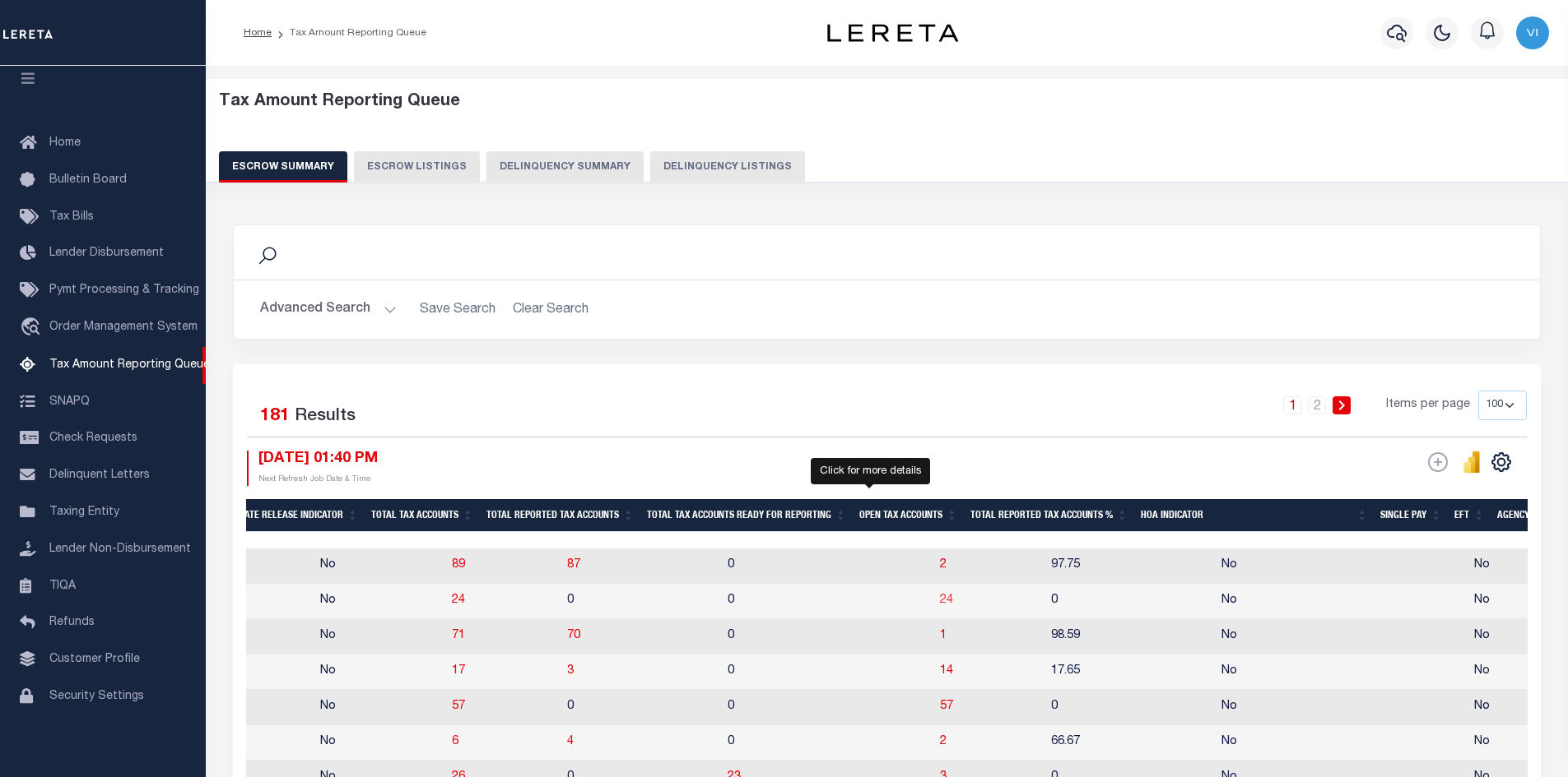
click at [940, 607] on span "24" at bounding box center [946, 600] width 13 height 11
select select "100"
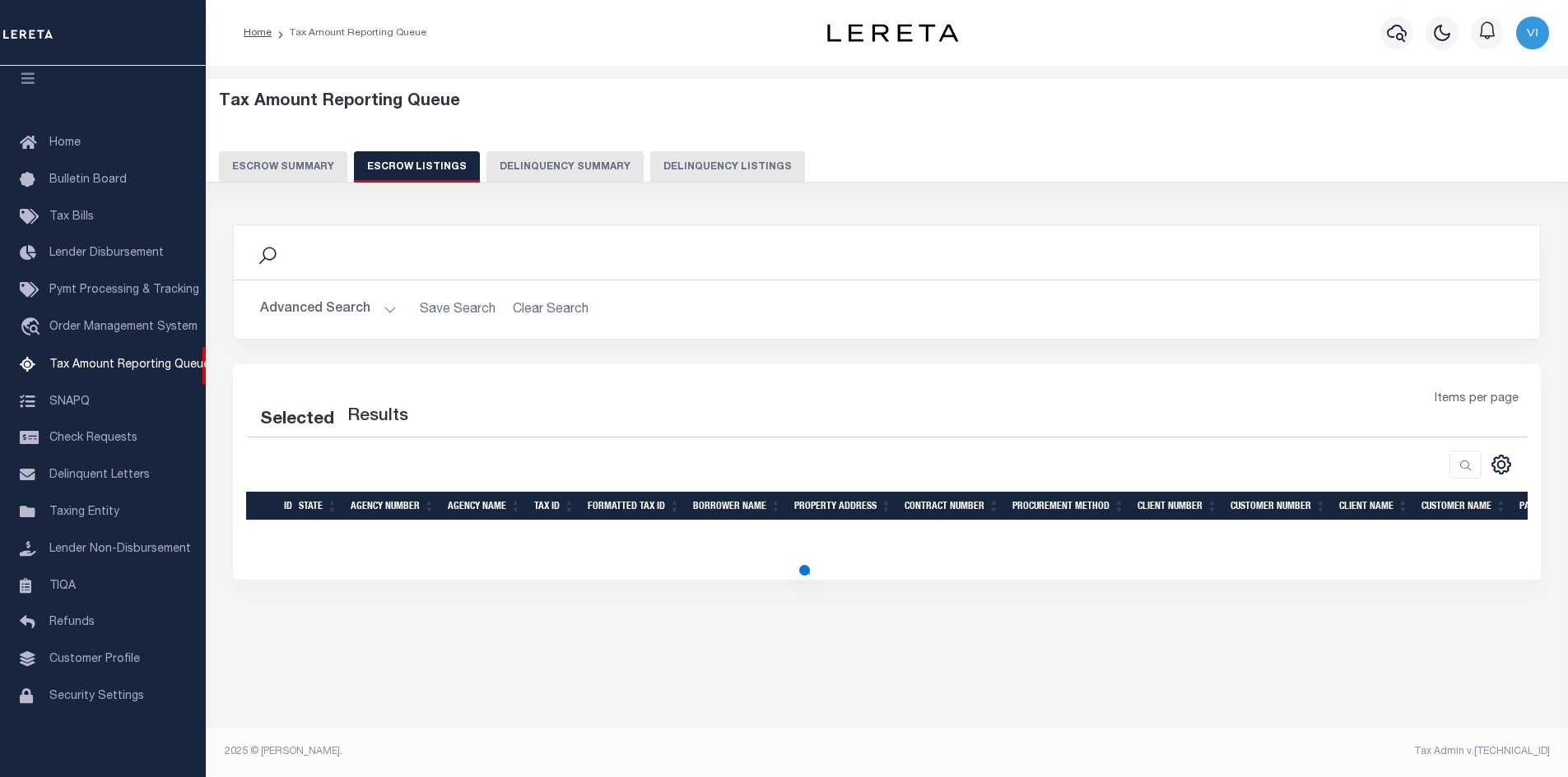
select select "100"
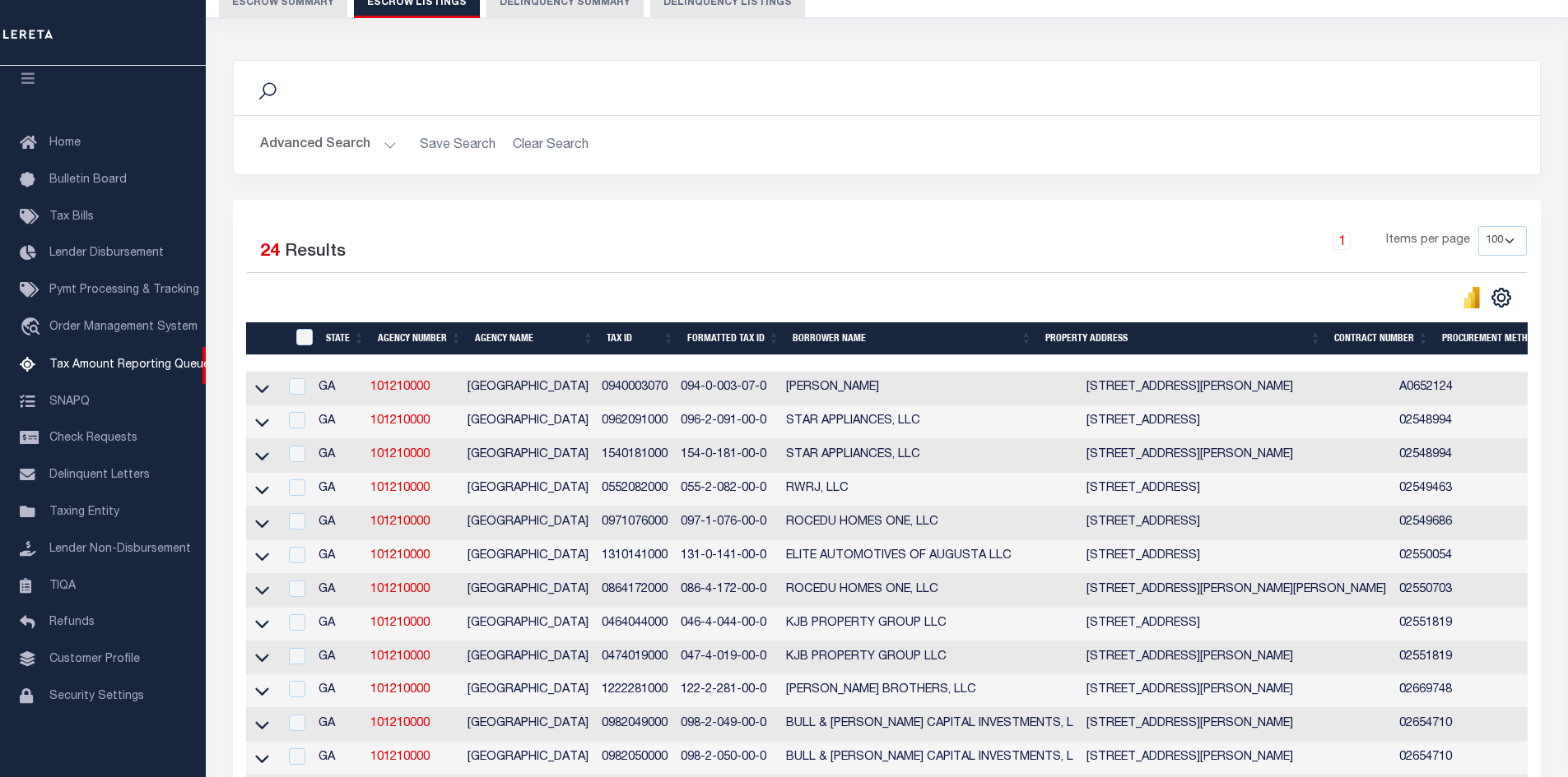
scroll to position [0, 0]
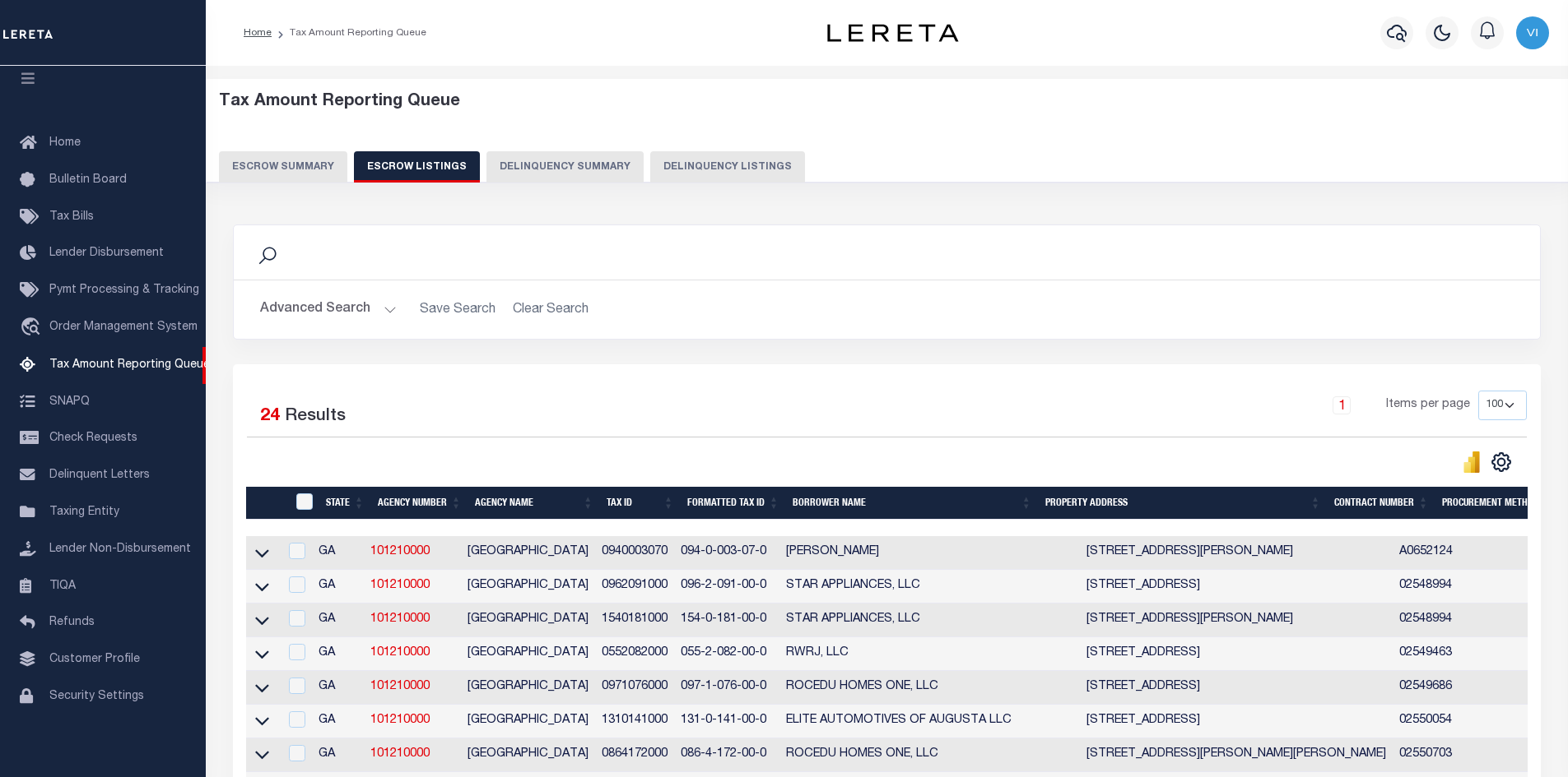
click at [1207, 437] on div "Selected 24 Results 1 Items per page 10 25 50 100 500" at bounding box center [886, 432] width 1306 height 83
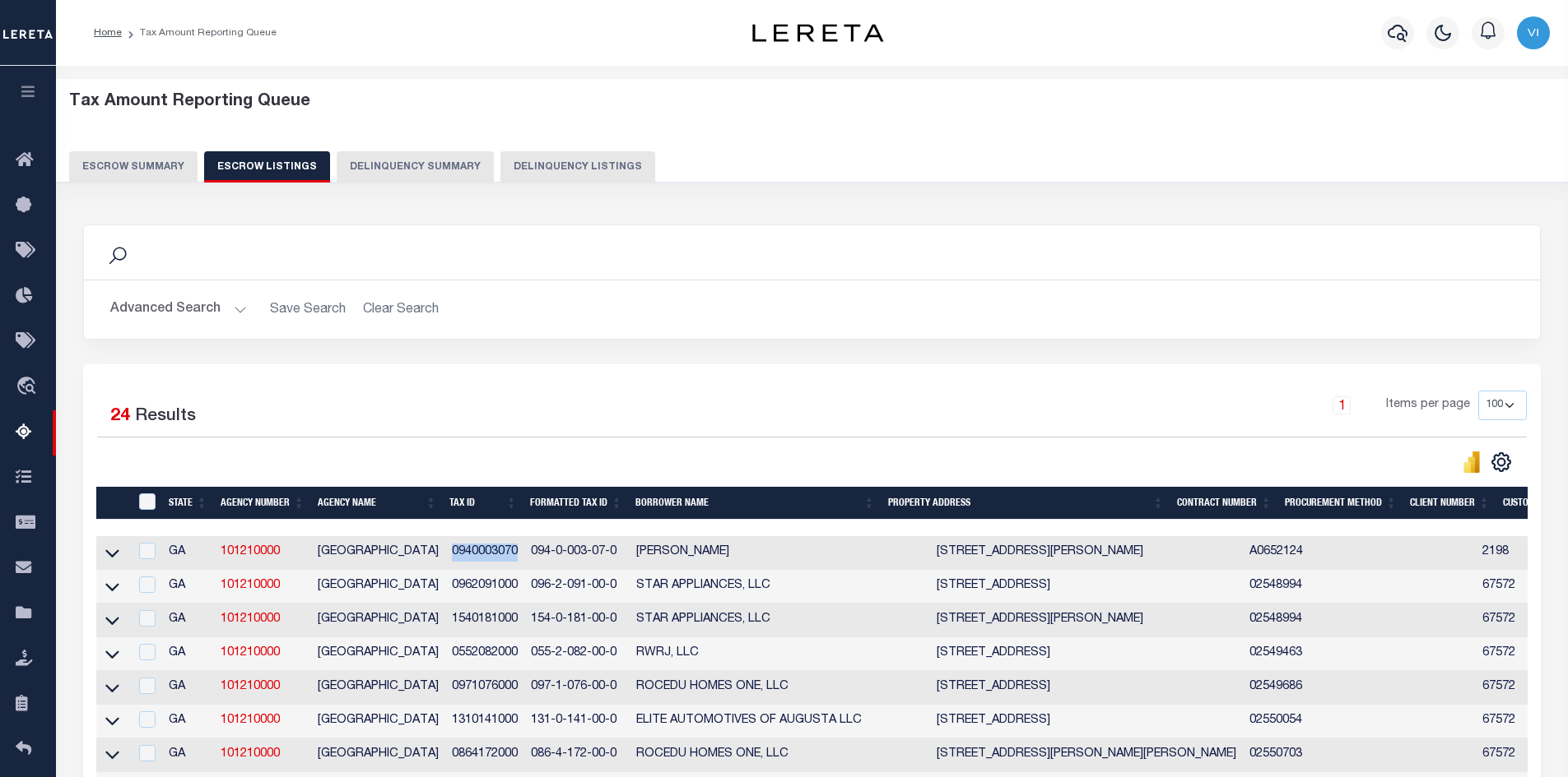
drag, startPoint x: 519, startPoint y: 555, endPoint x: 444, endPoint y: 555, distance: 75.0
click at [445, 555] on td "0940003070" at bounding box center [485, 553] width 79 height 33
checkbox input "true"
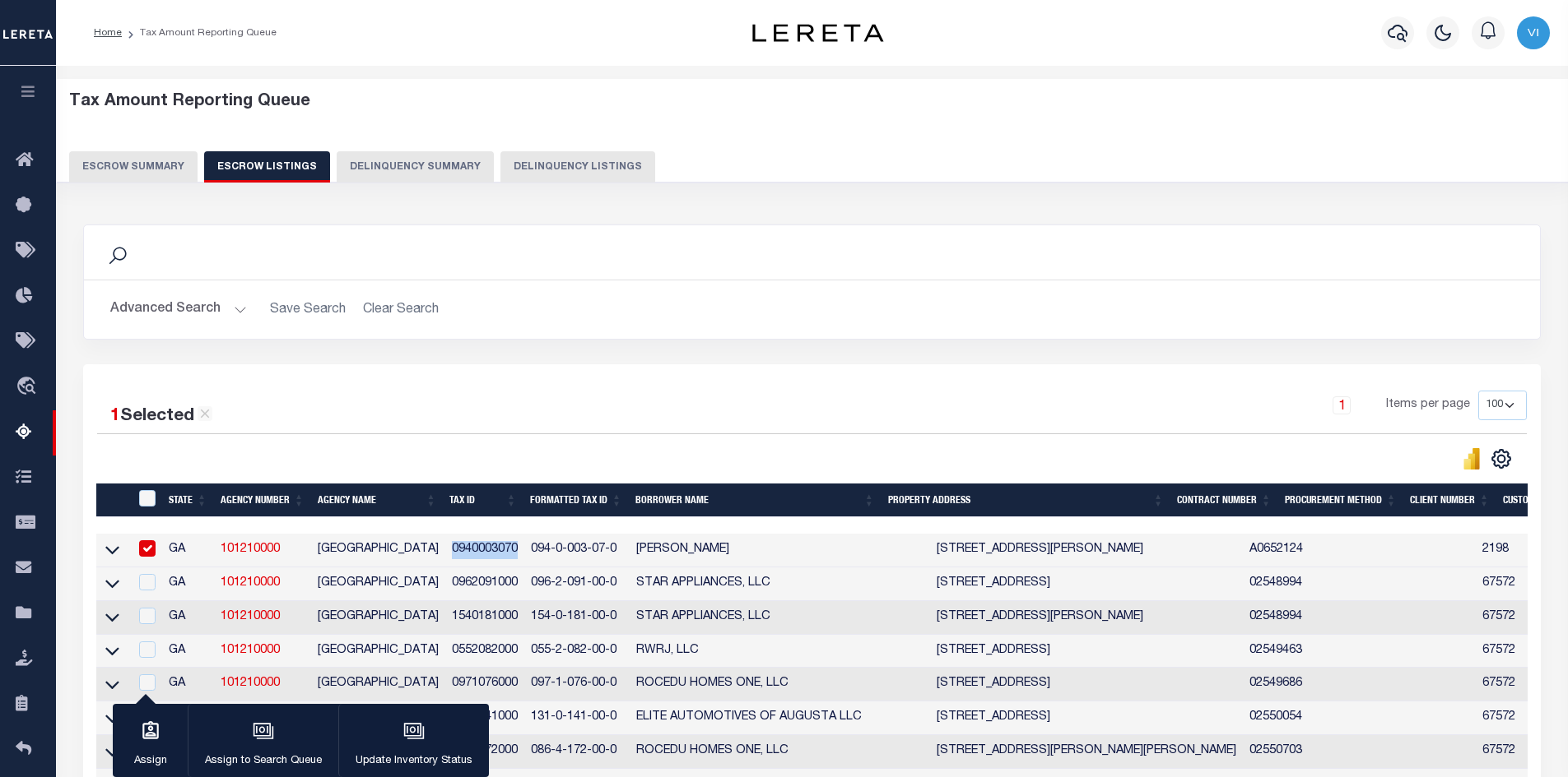
copy td "0940003070"
drag, startPoint x: 520, startPoint y: 585, endPoint x: 440, endPoint y: 588, distance: 80.1
click at [440, 588] on tr "GA 101210000 [GEOGRAPHIC_DATA] 0962091000 096-2-091-00-0 STAR APPLIANCES, LLC […" at bounding box center [1294, 584] width 2395 height 33
copy tr "0962091000"
